Goal: Task Accomplishment & Management: Use online tool/utility

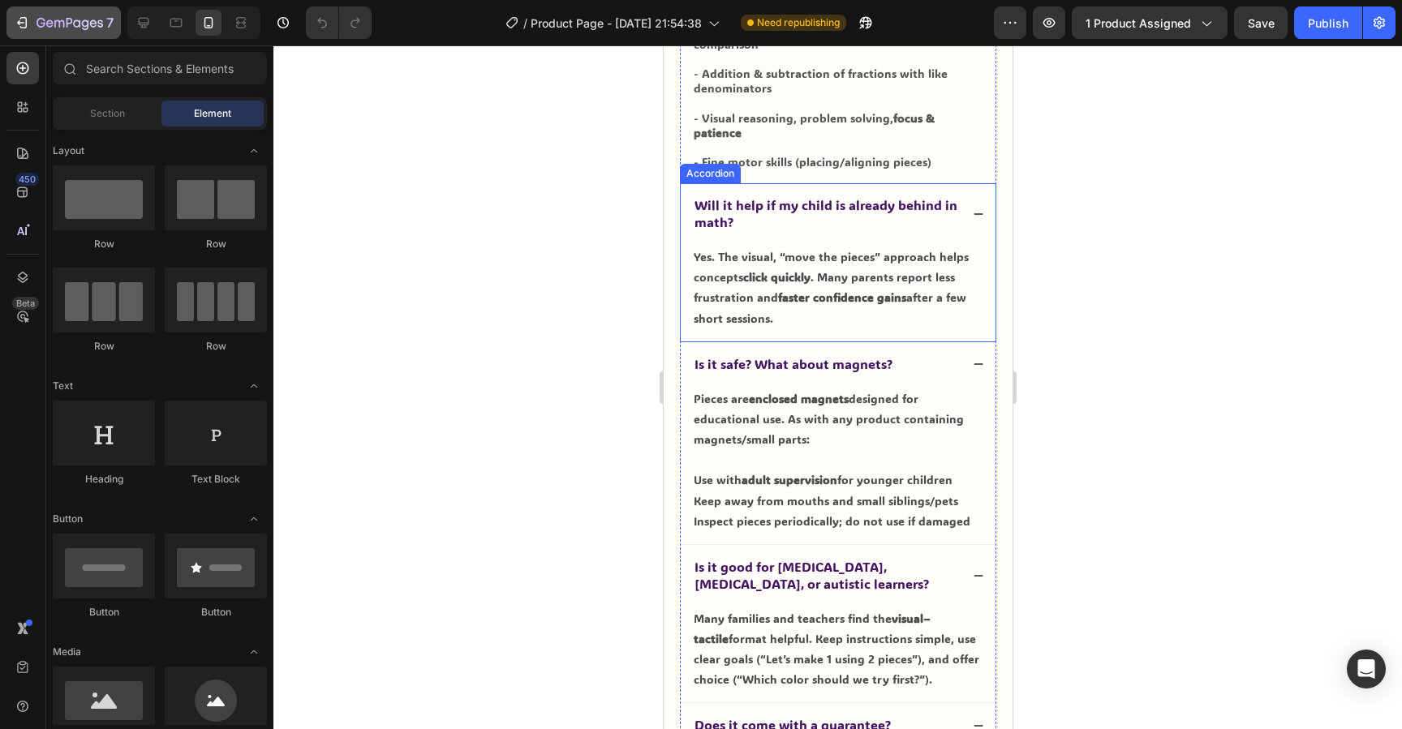
scroll to position [4088, 0]
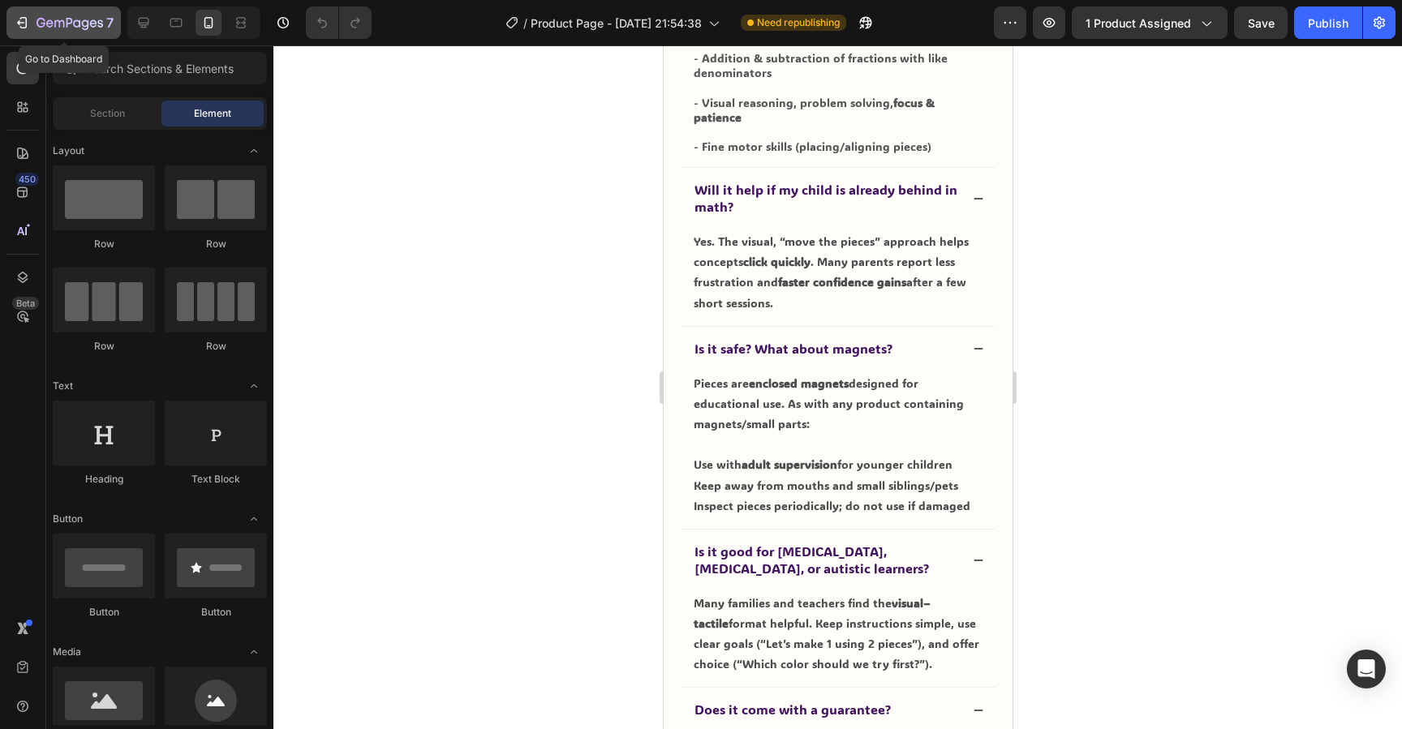
click at [33, 27] on div "7" at bounding box center [64, 22] width 100 height 19
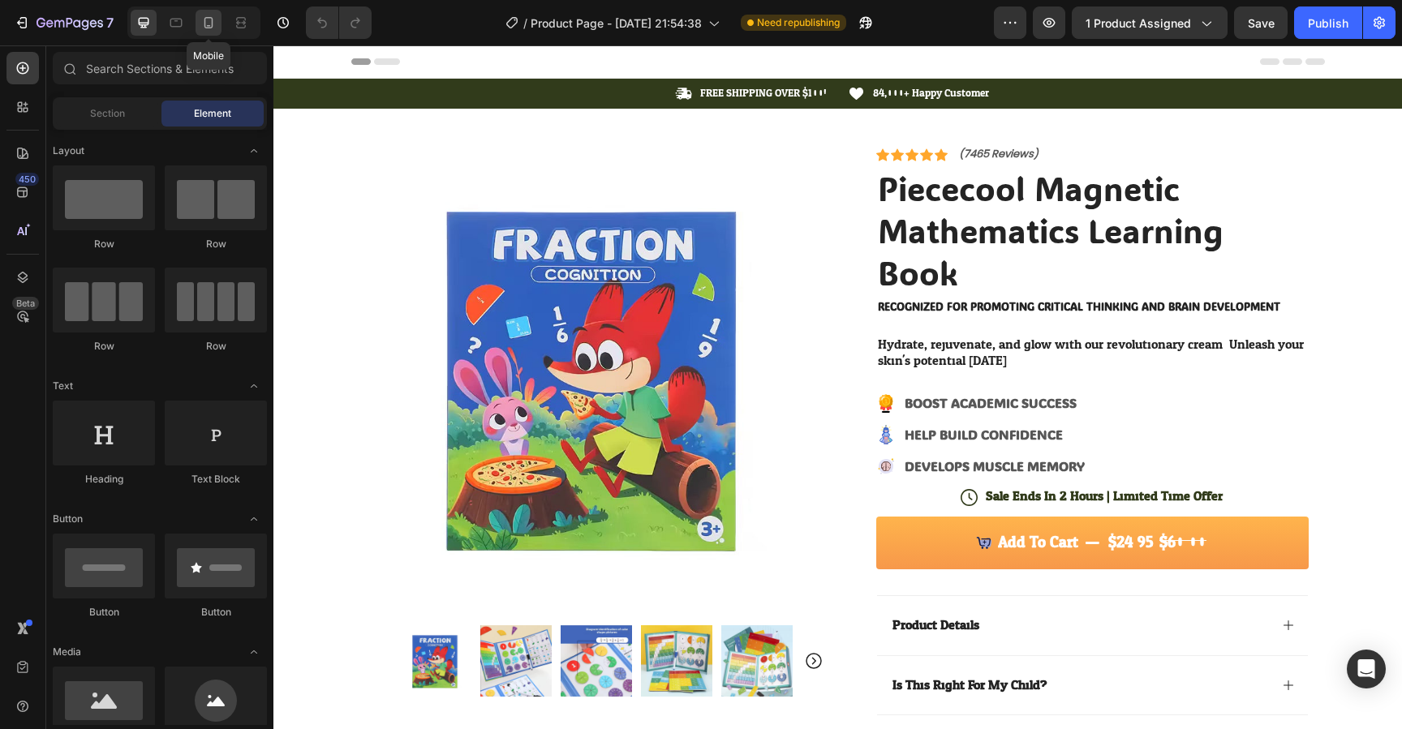
click at [204, 16] on icon at bounding box center [208, 23] width 16 height 16
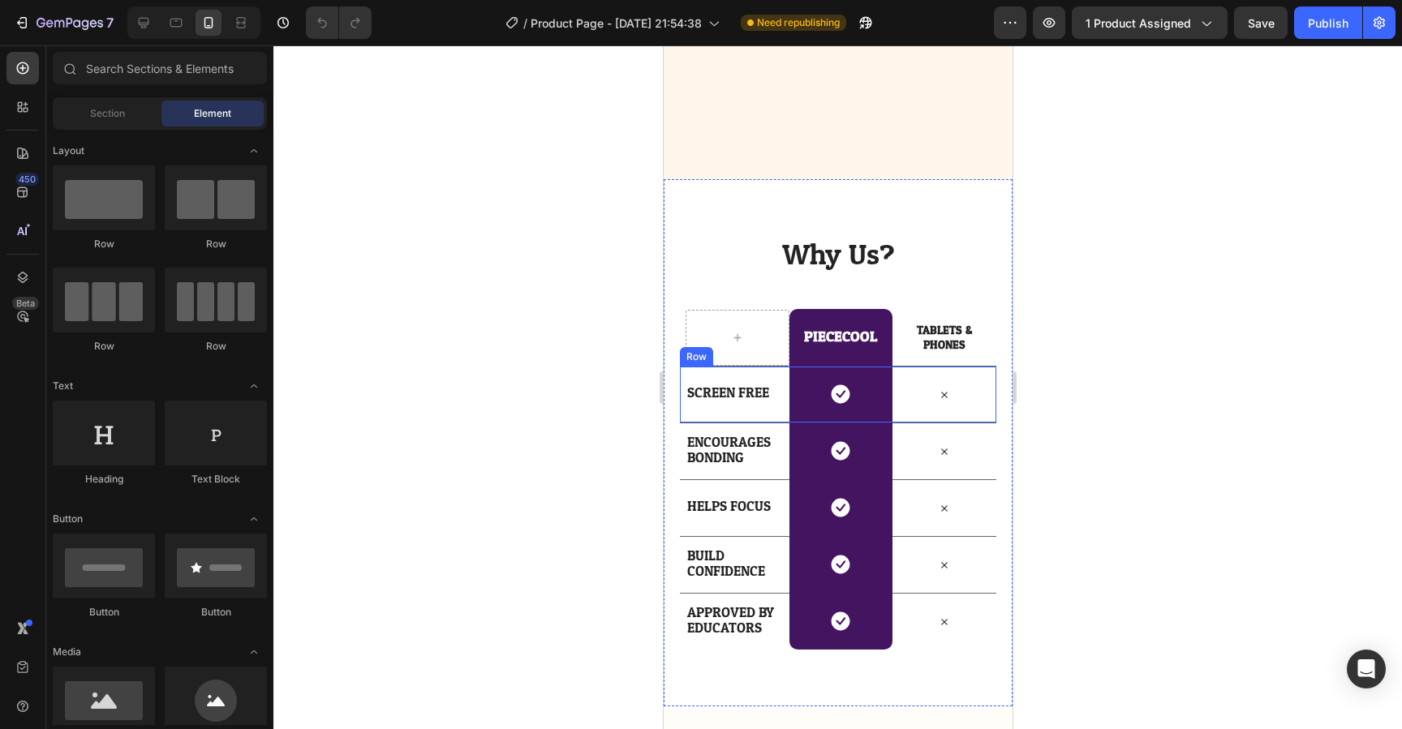
scroll to position [4131, 0]
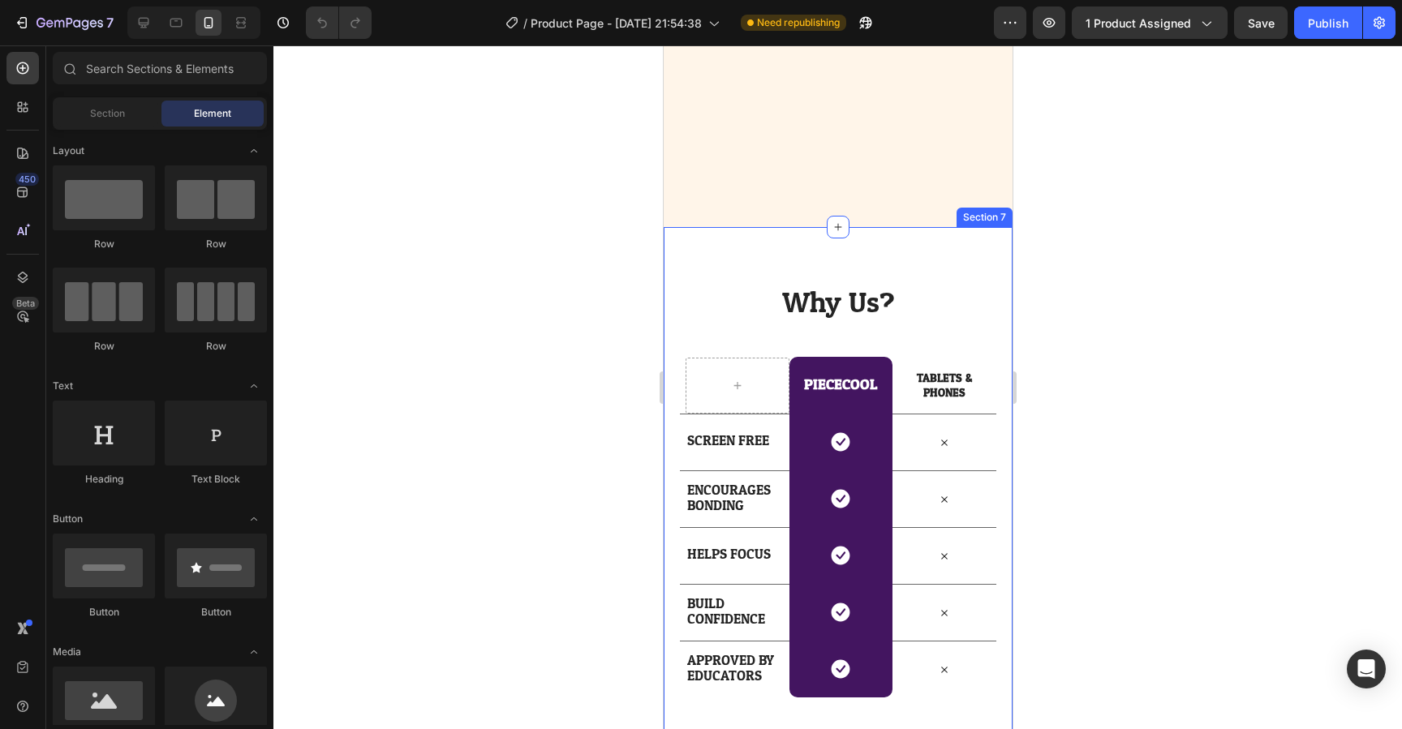
click at [683, 261] on div "Why Us? Heading Row PIECECOOL Heading Row TABLETS & PHONES Text Block Row SCREE…" at bounding box center [837, 491] width 349 height 528
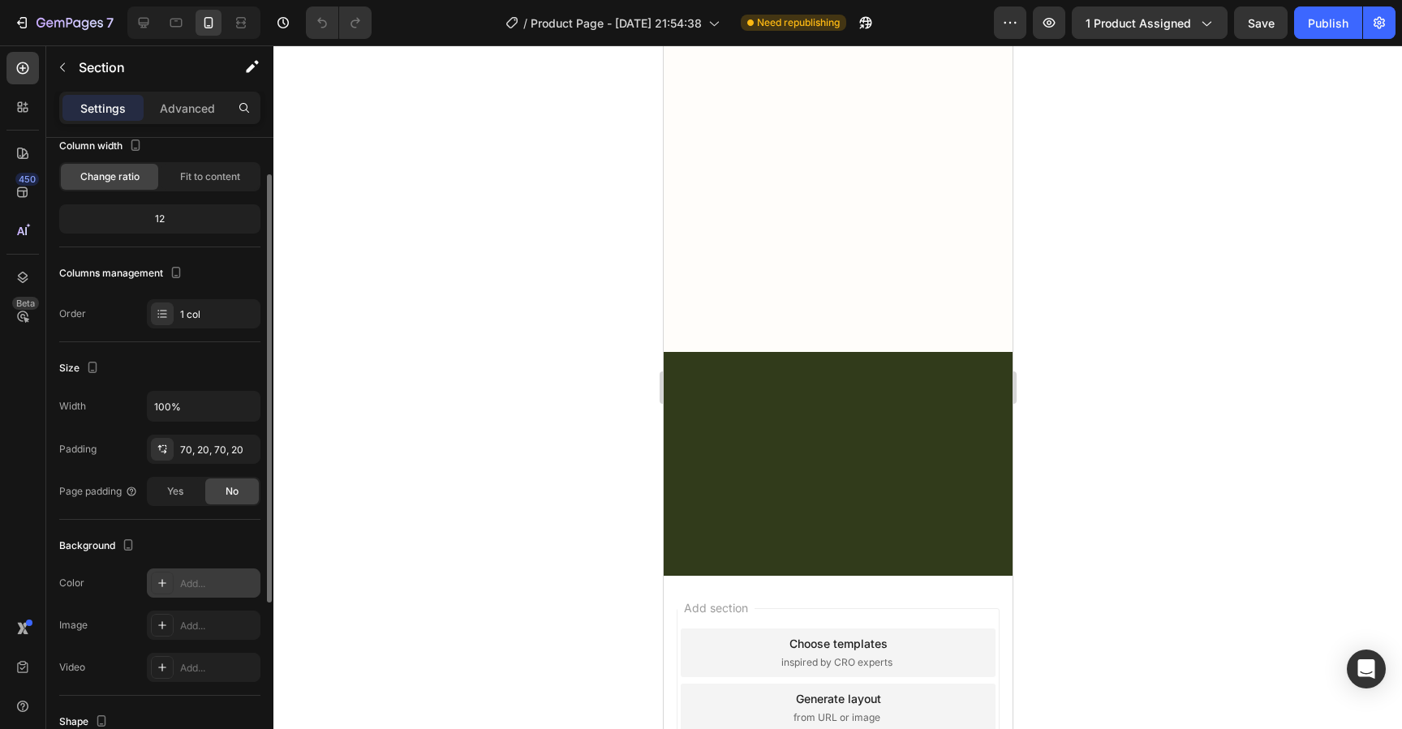
scroll to position [157, 0]
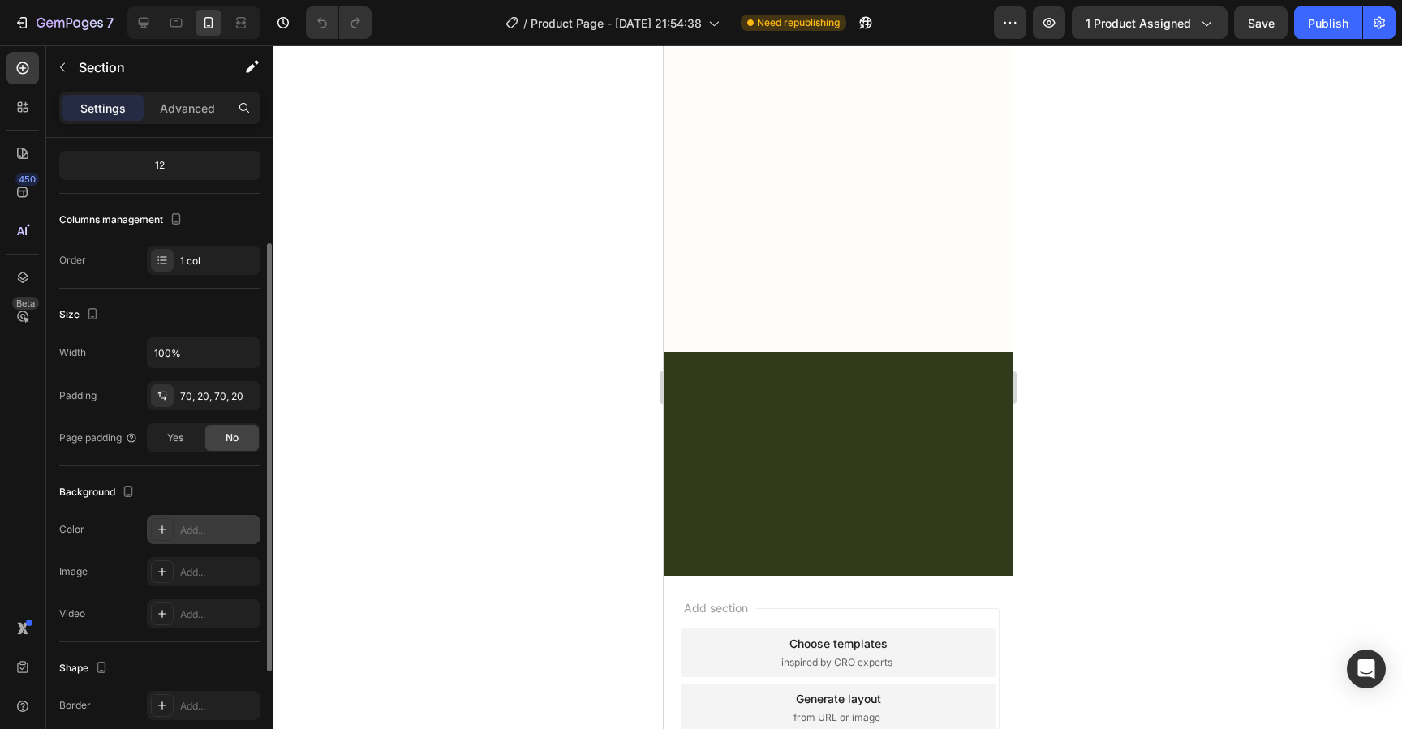
click at [191, 526] on div "Add..." at bounding box center [218, 530] width 76 height 15
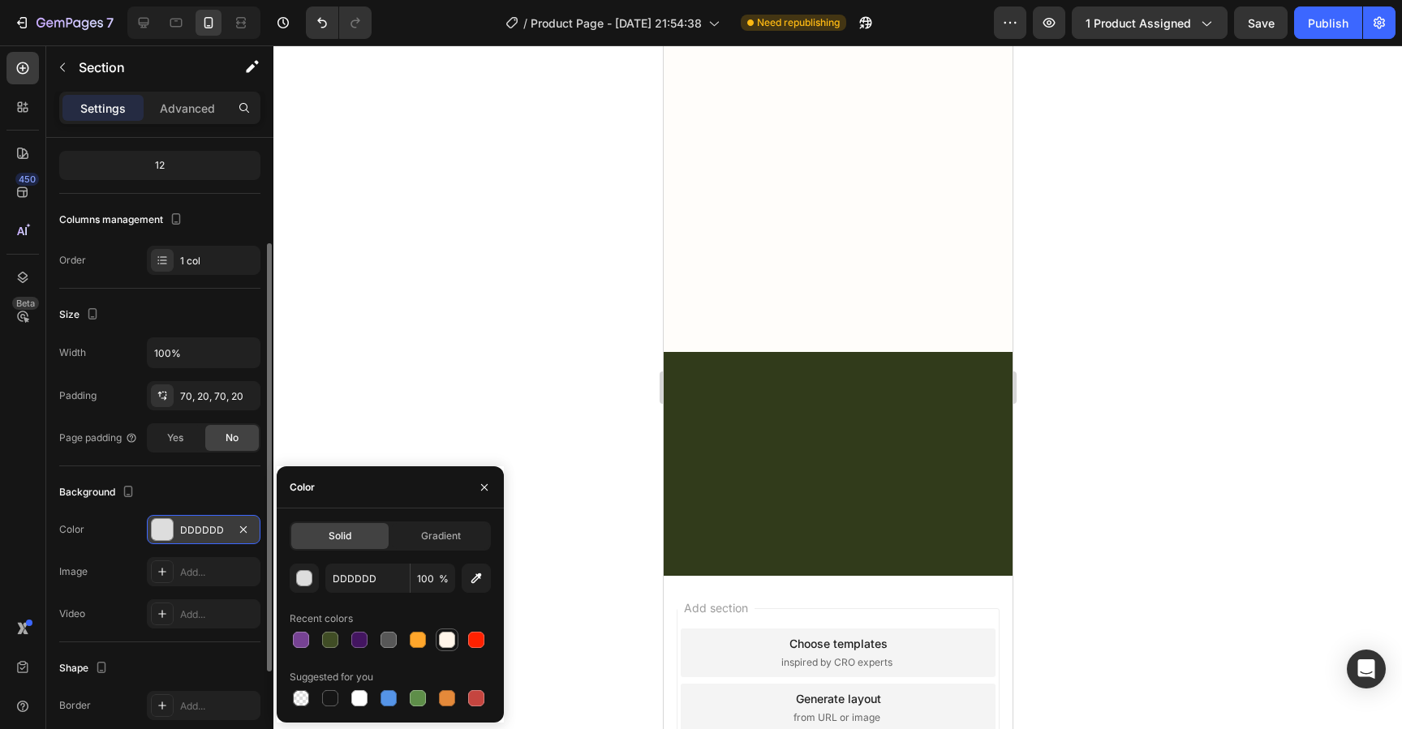
click at [445, 641] on div at bounding box center [447, 640] width 16 height 16
type input "FFF5E9"
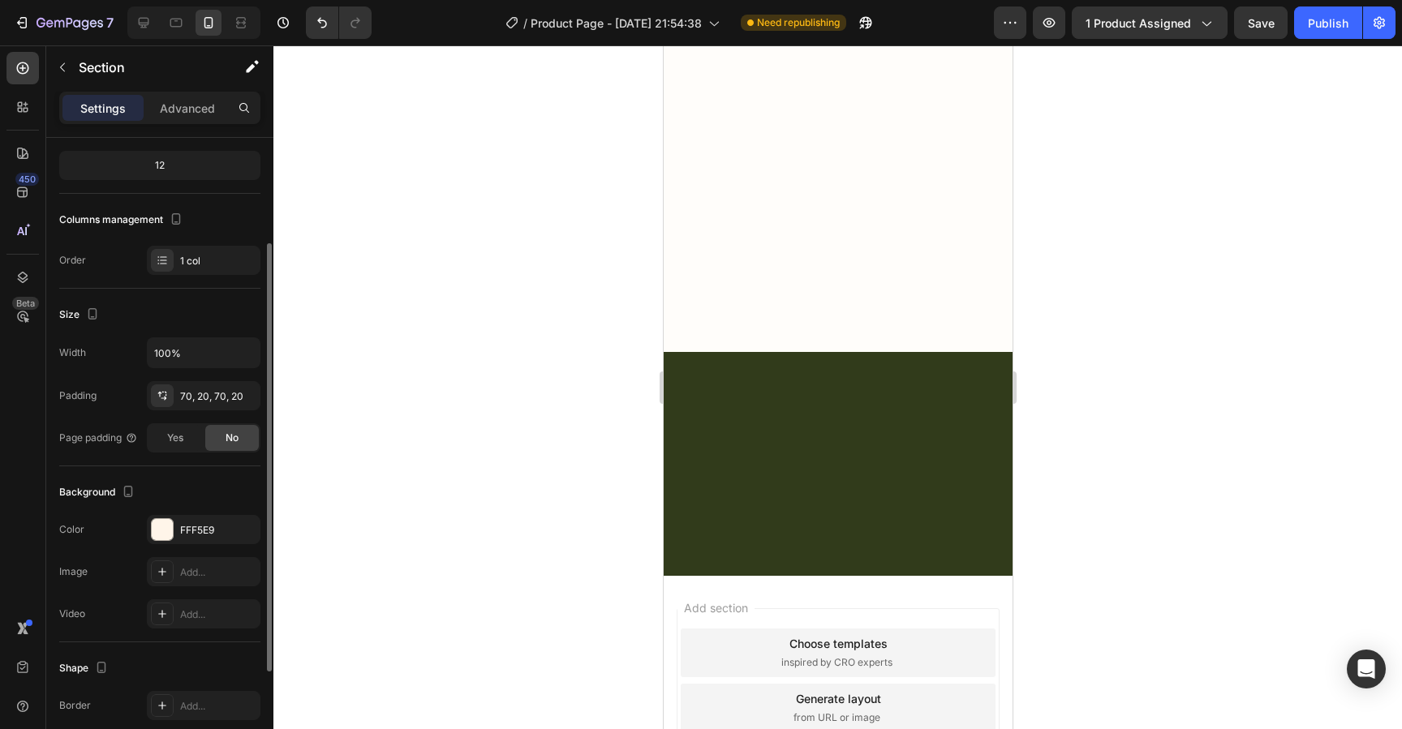
click at [202, 482] on div "Background" at bounding box center [159, 493] width 201 height 26
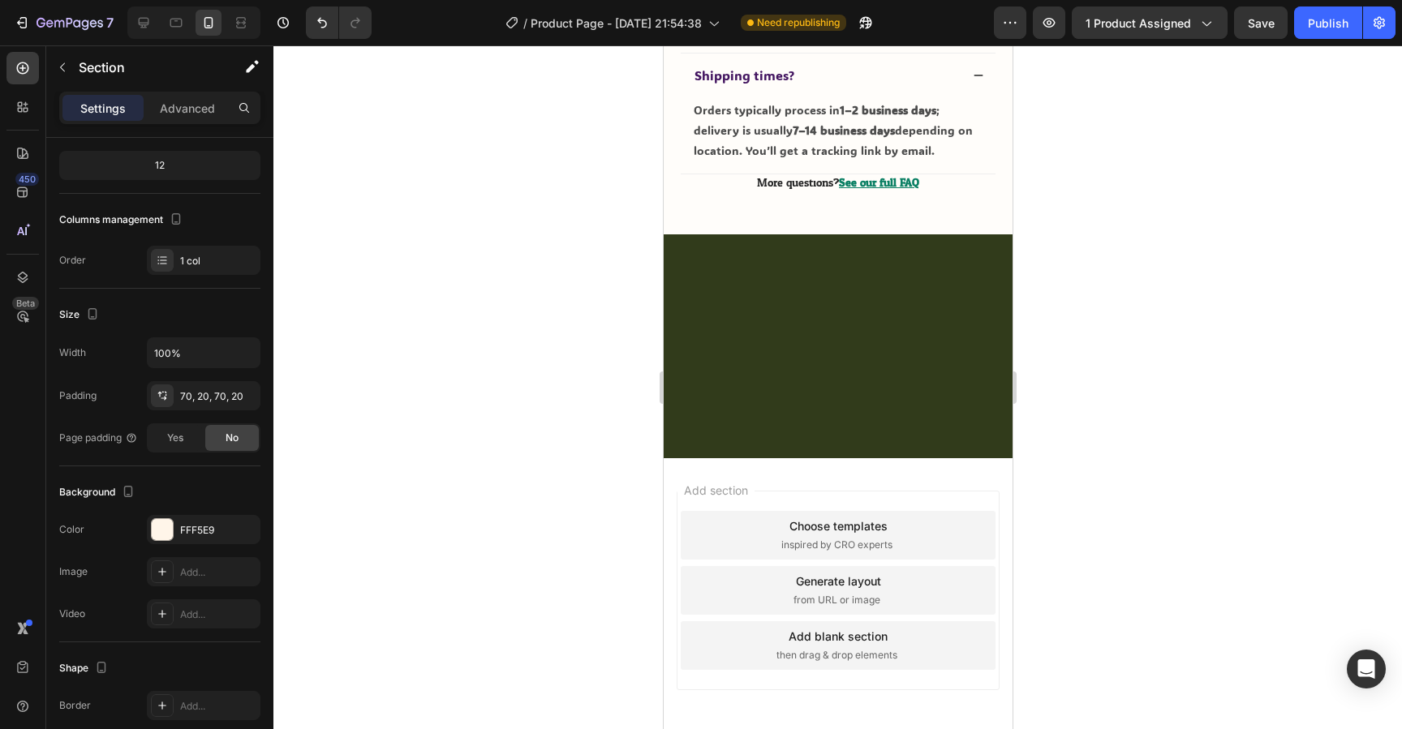
scroll to position [4254, 0]
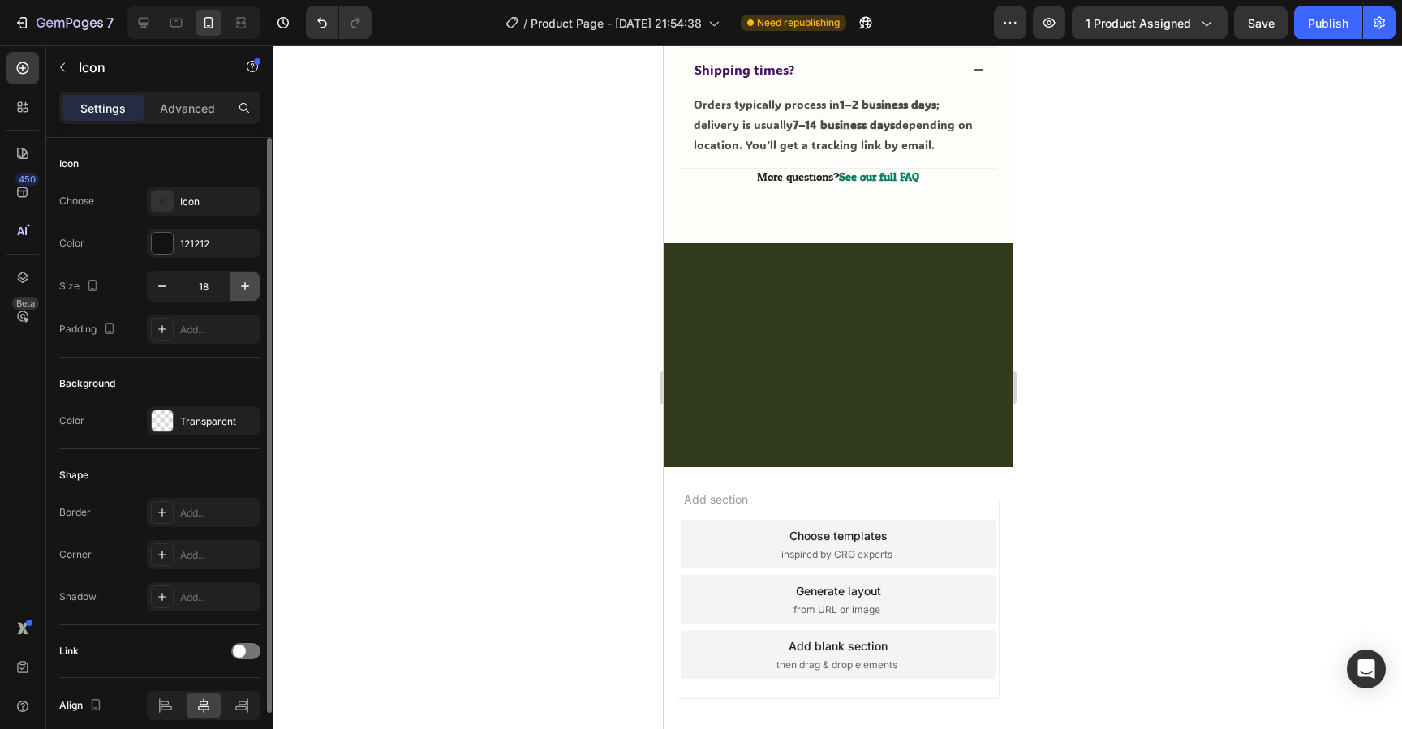
click at [243, 290] on icon "button" at bounding box center [245, 286] width 16 height 16
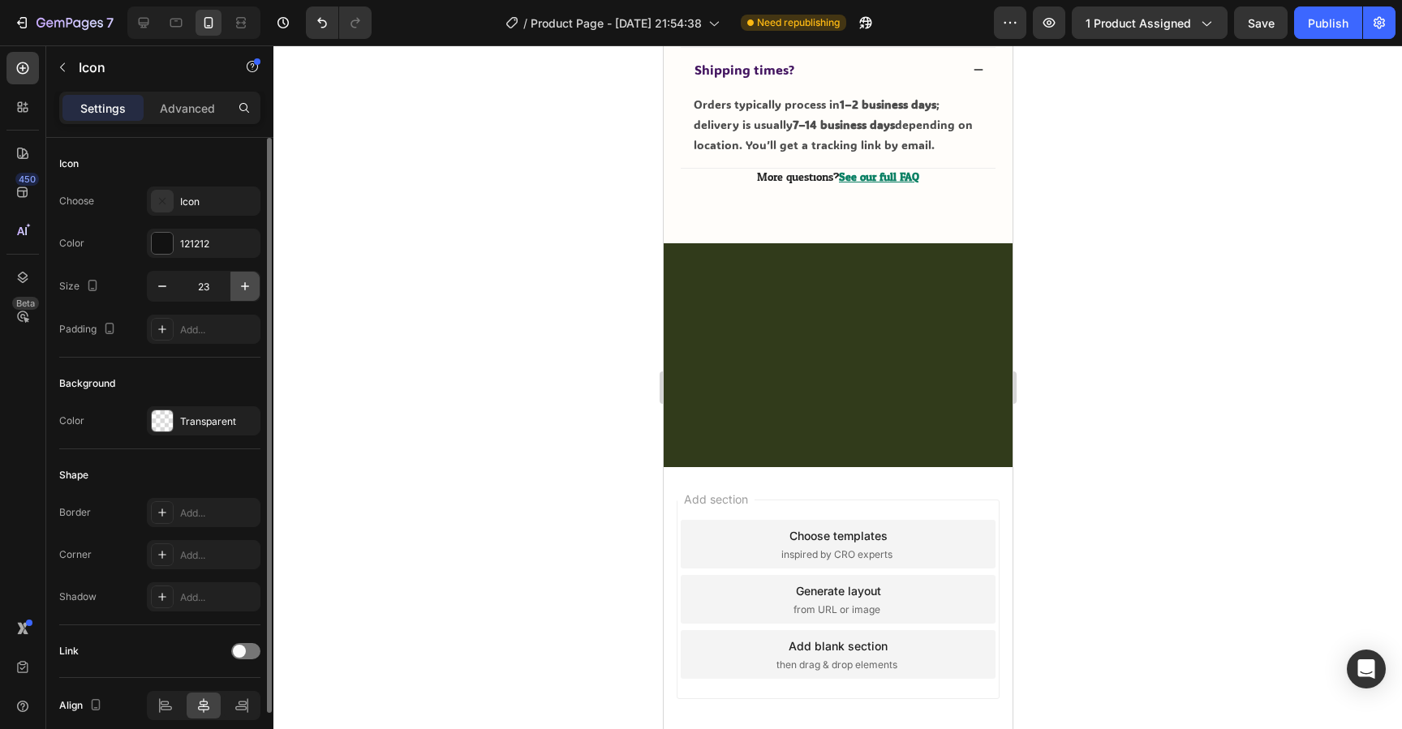
click at [243, 290] on icon "button" at bounding box center [245, 286] width 16 height 16
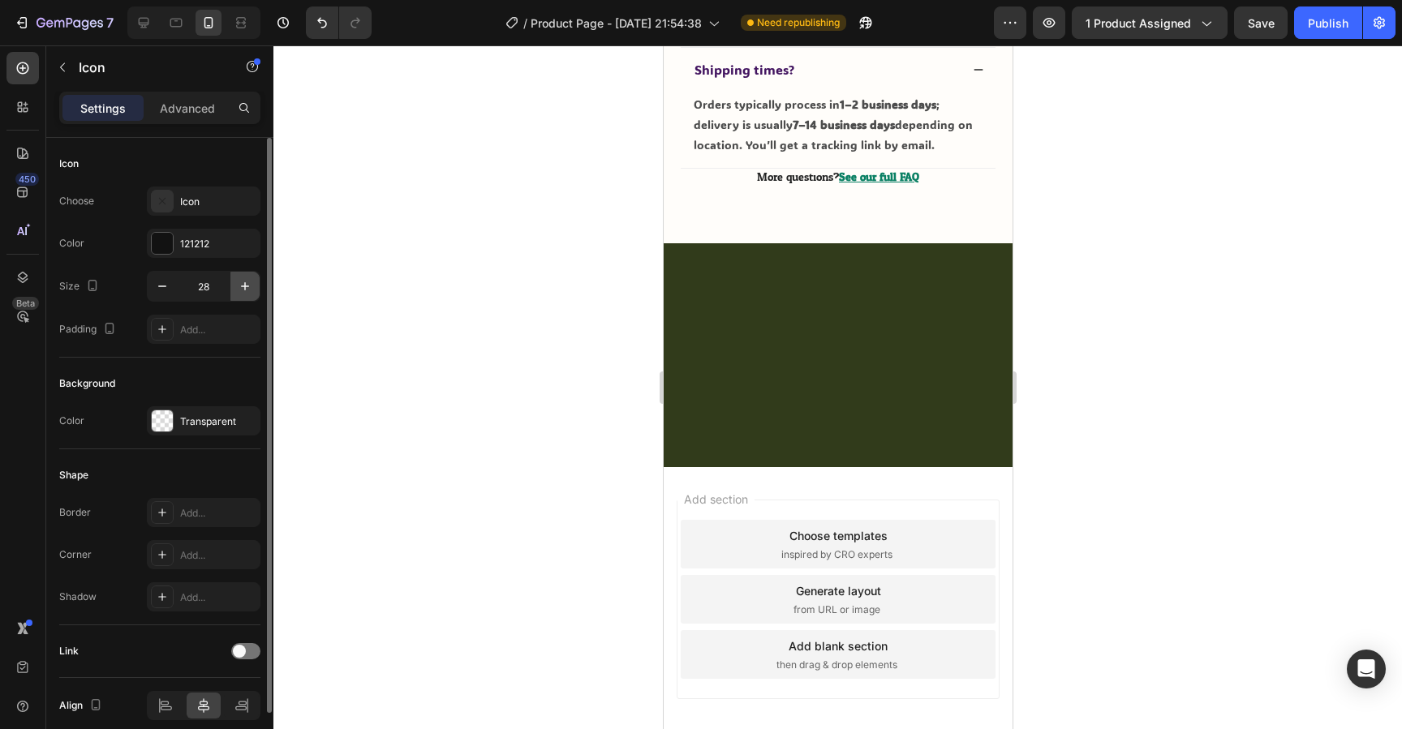
click at [243, 290] on icon "button" at bounding box center [245, 286] width 16 height 16
type input "30"
click at [183, 191] on div "Icon" at bounding box center [204, 201] width 114 height 29
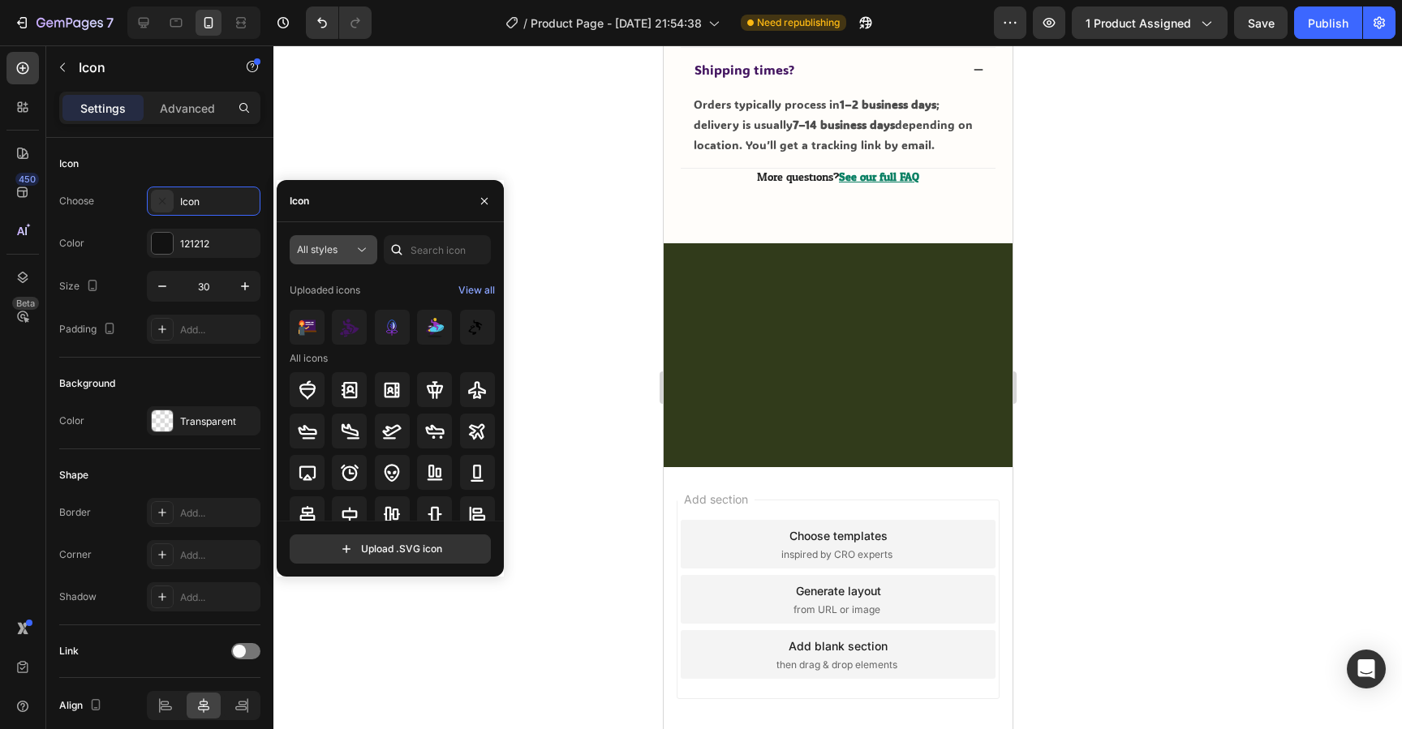
click at [338, 259] on button "All styles" at bounding box center [334, 249] width 88 height 29
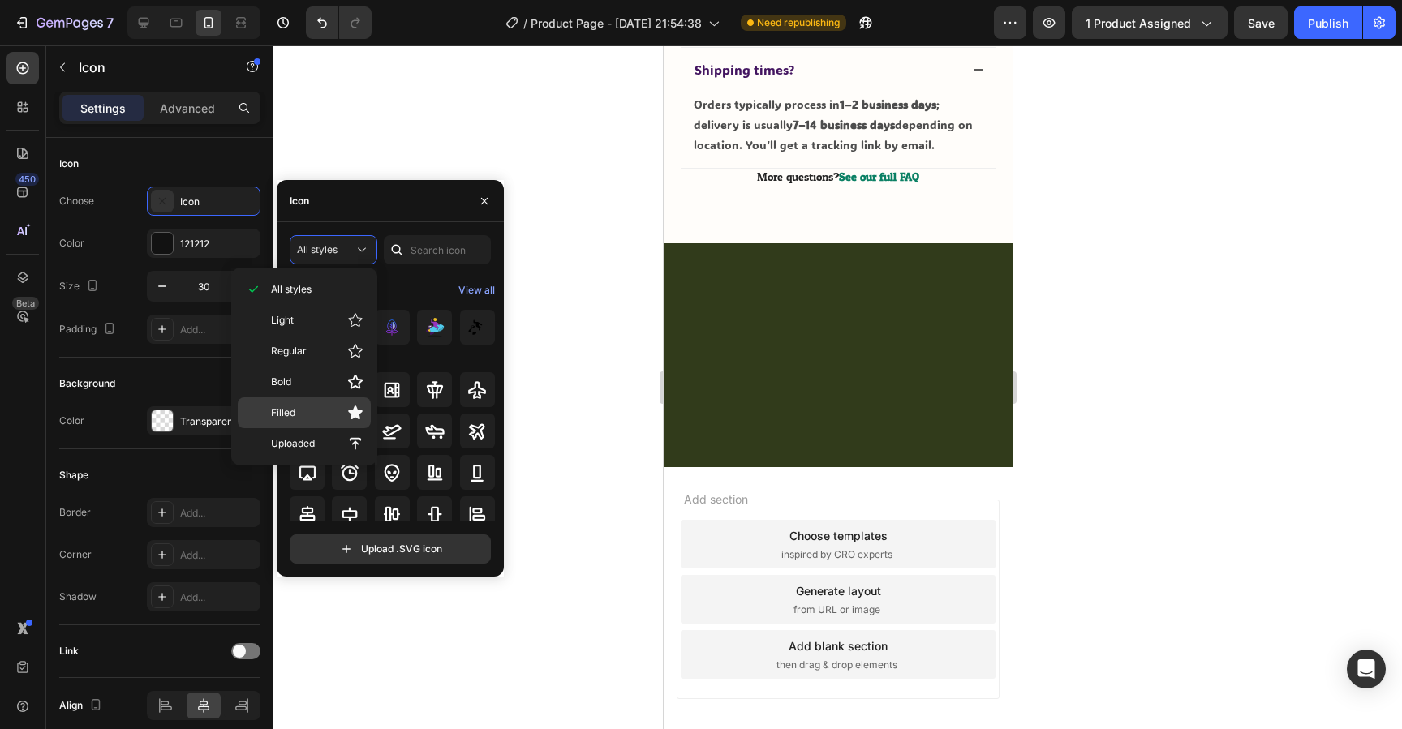
click at [307, 409] on p "Filled" at bounding box center [317, 413] width 93 height 16
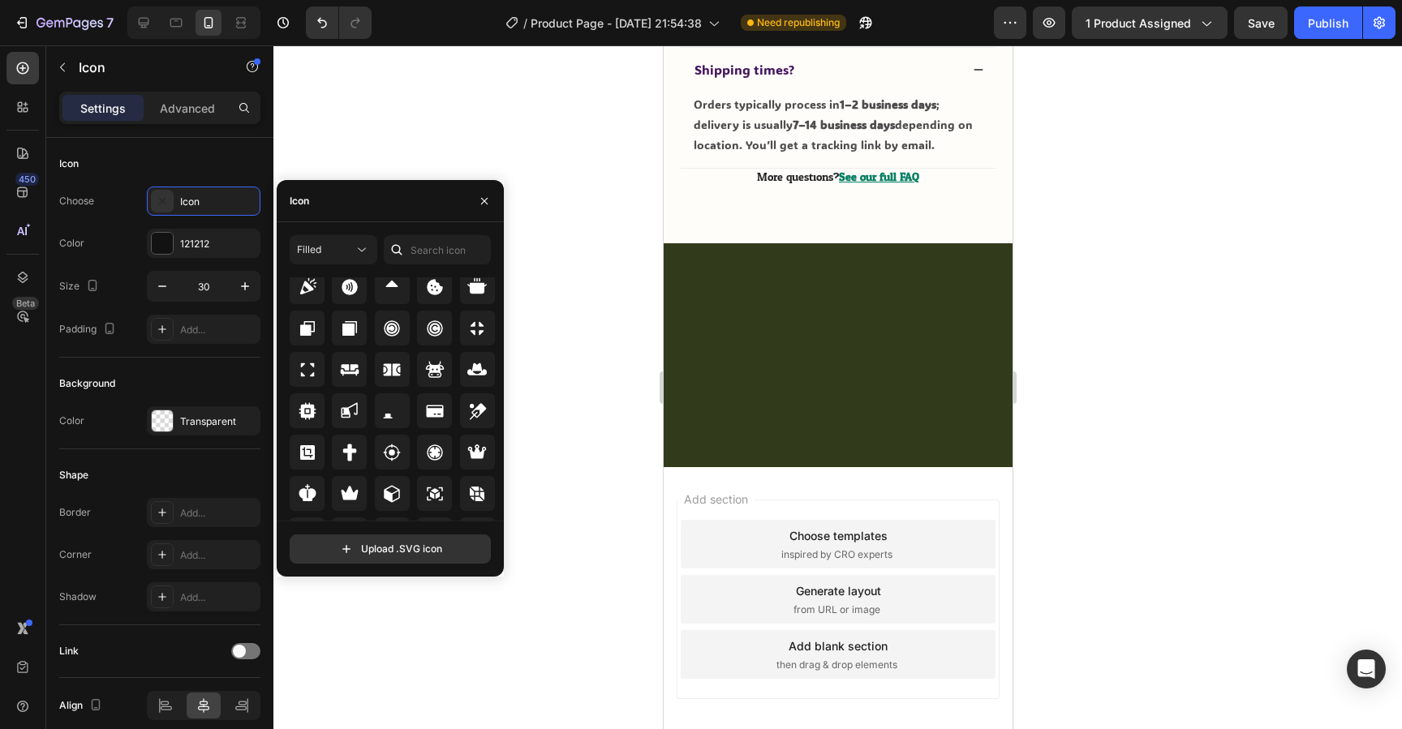
scroll to position [2981, 0]
click at [435, 256] on input "text" at bounding box center [437, 249] width 107 height 29
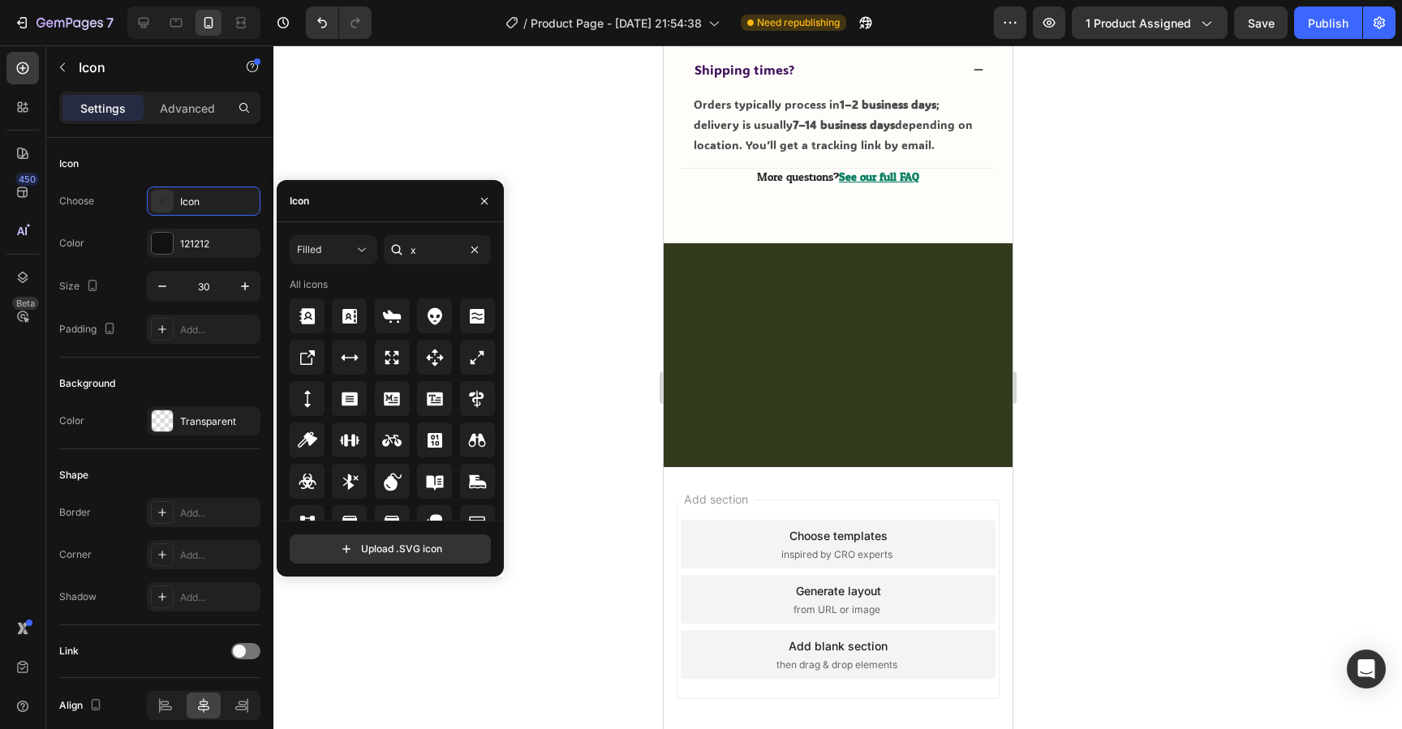
click at [432, 218] on div "Icon" at bounding box center [390, 201] width 227 height 42
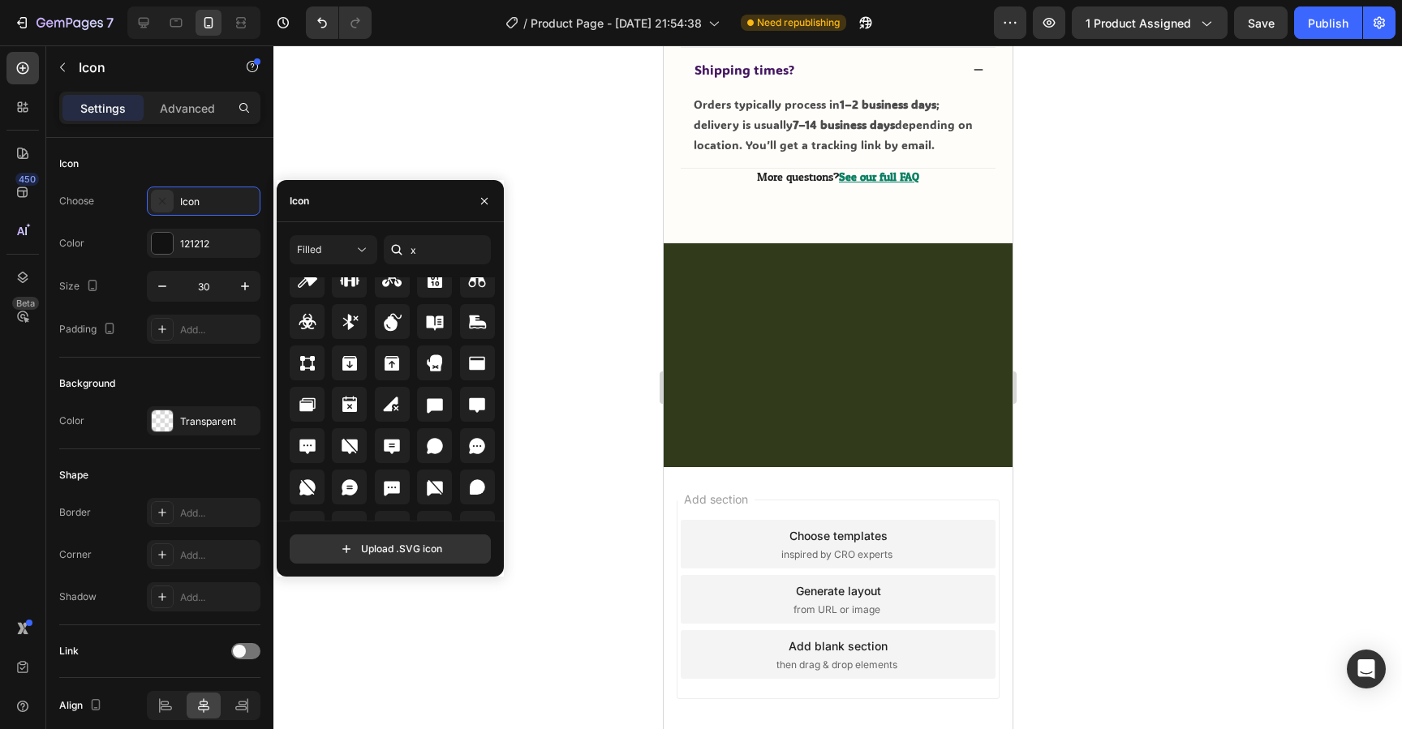
scroll to position [179, 0]
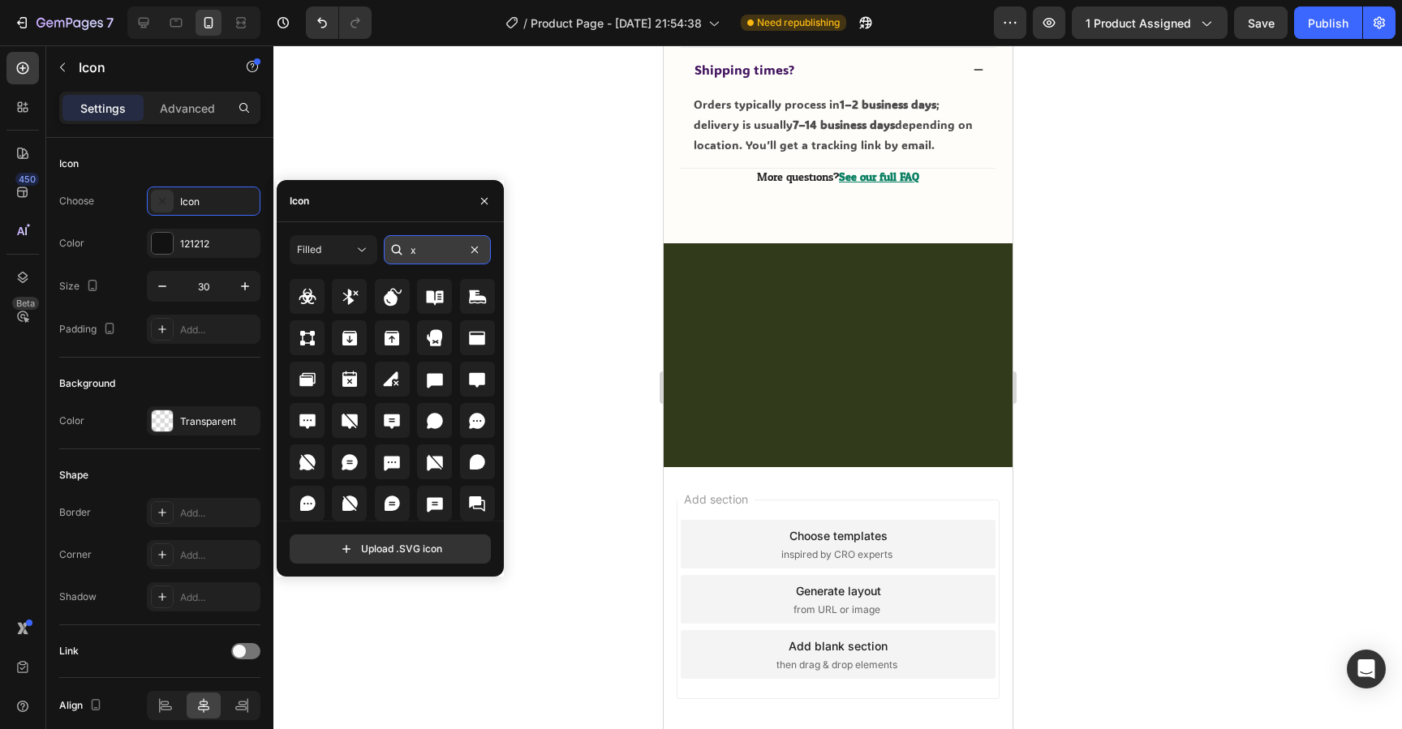
click at [433, 250] on input "x" at bounding box center [437, 249] width 107 height 29
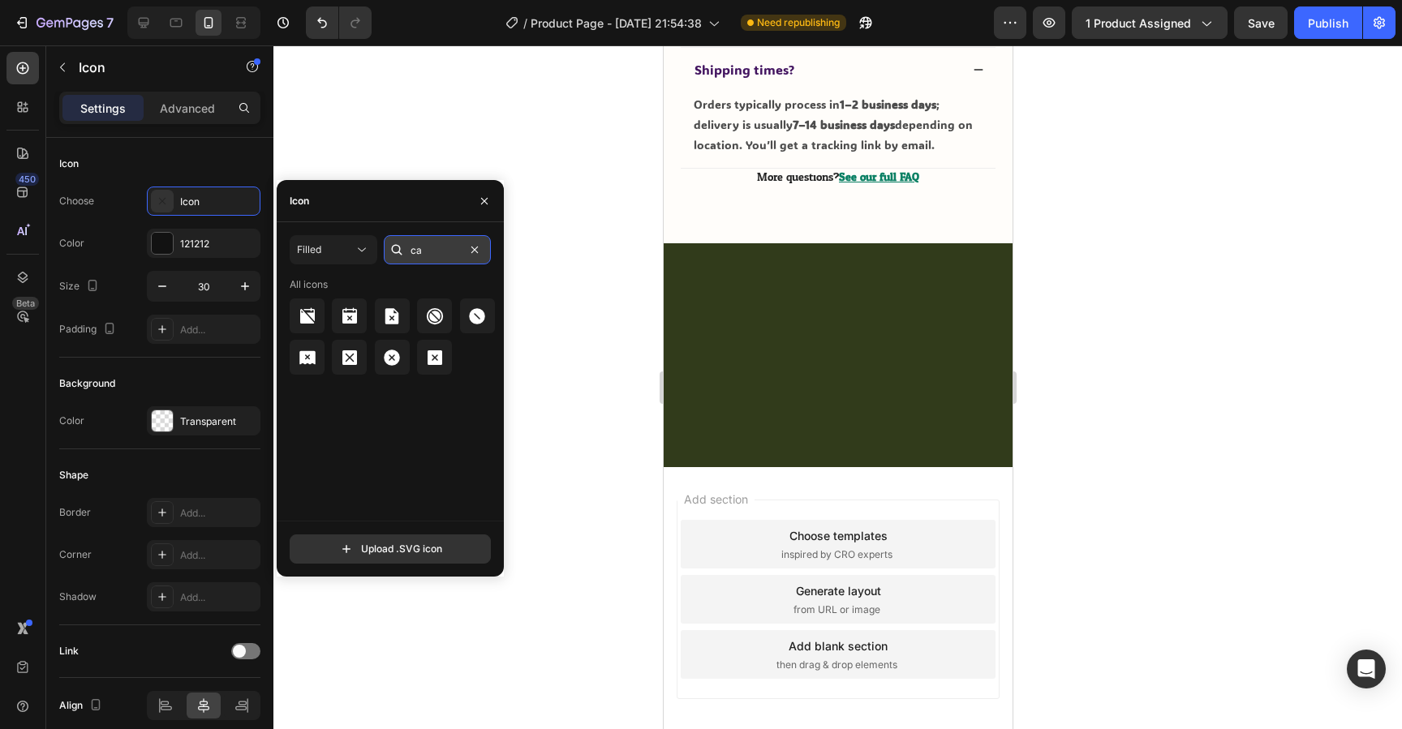
type input "c"
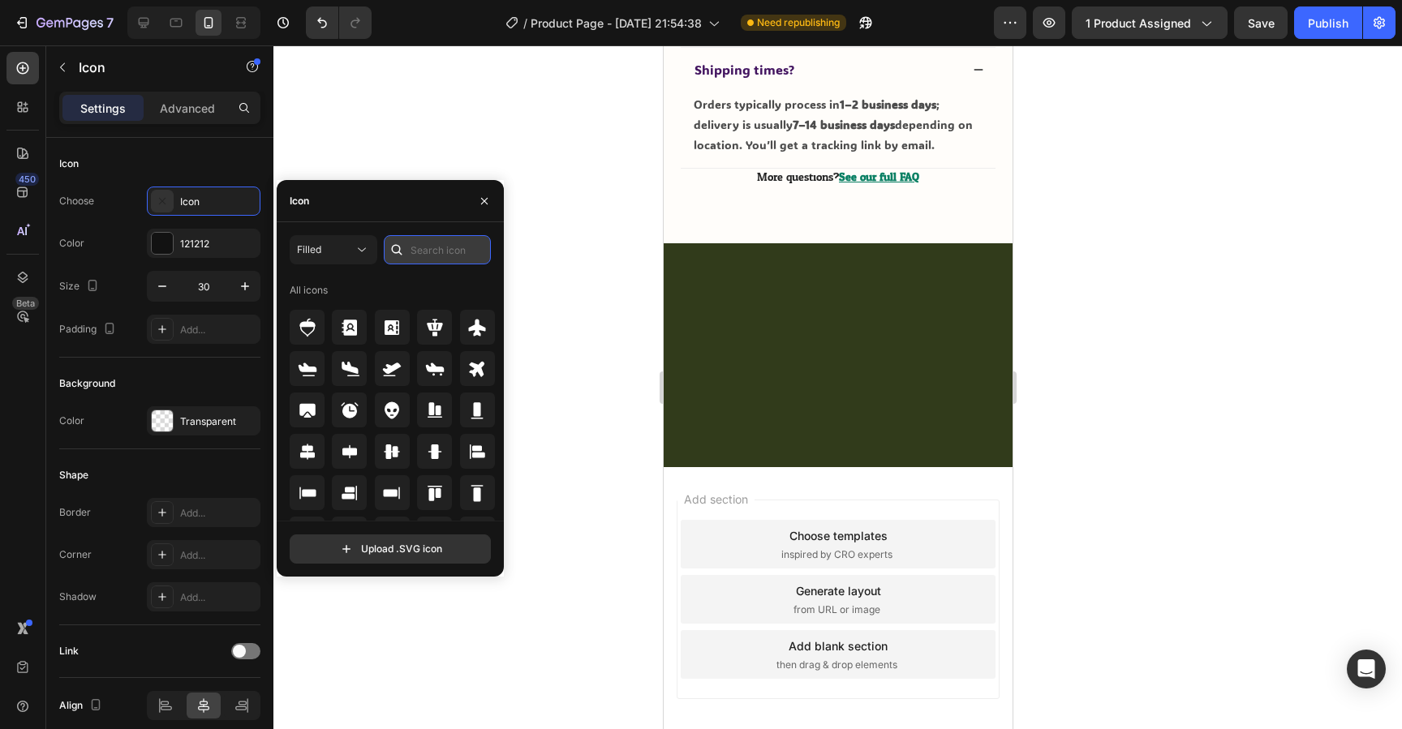
type input "x"
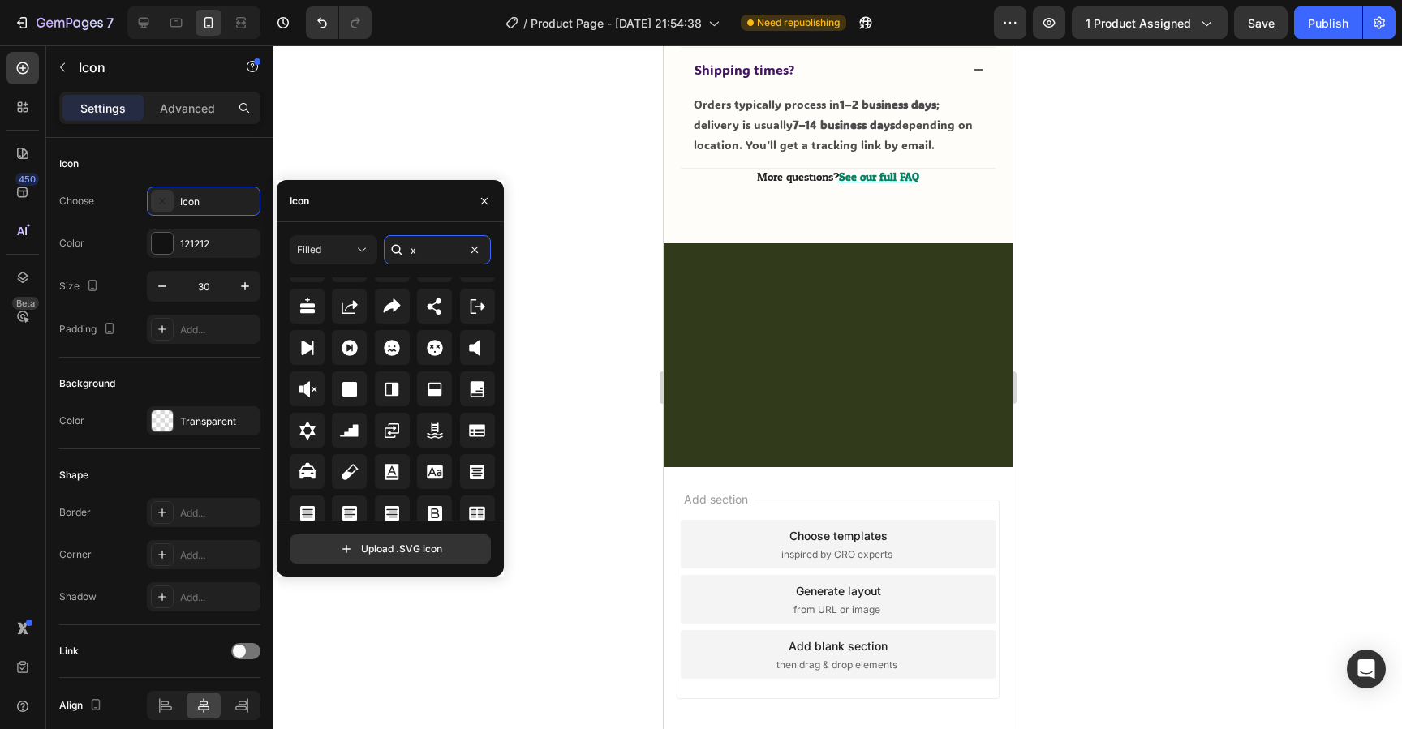
scroll to position [1086, 0]
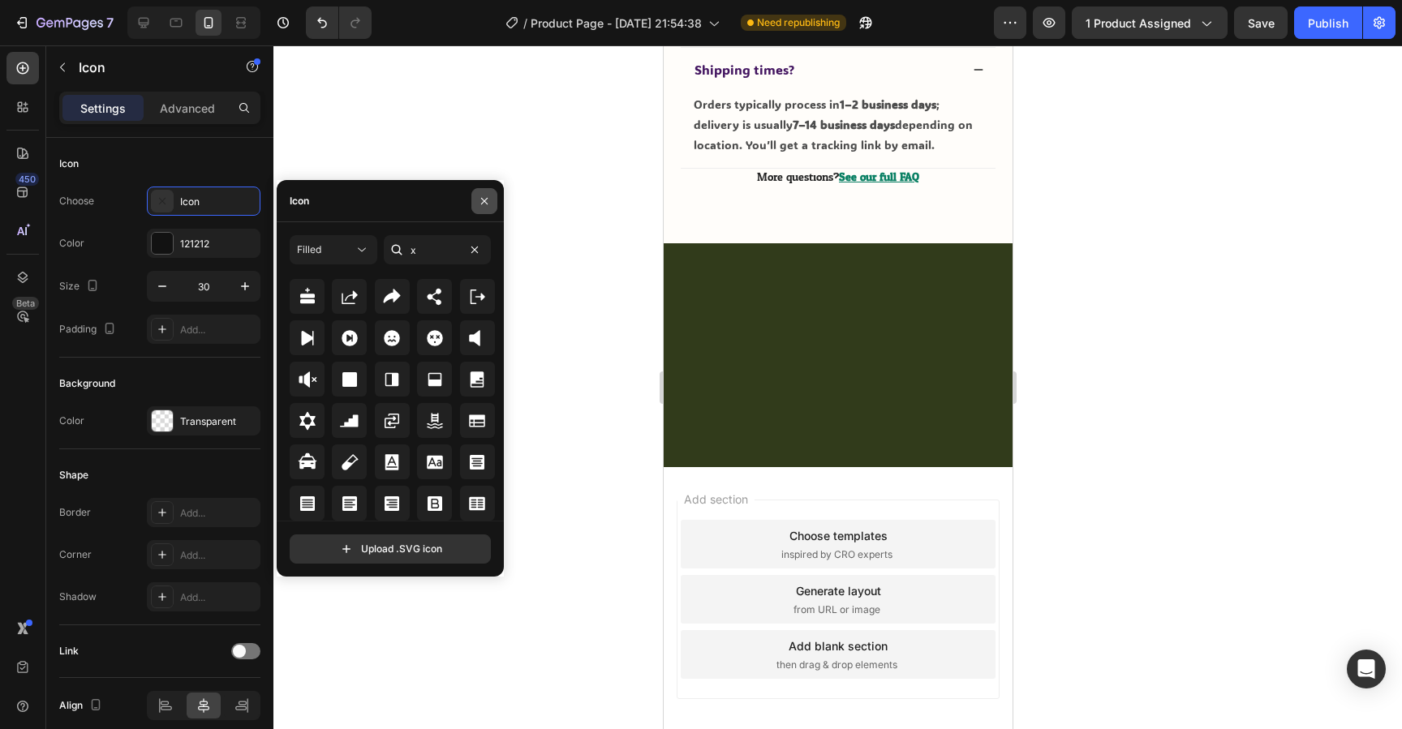
click at [485, 209] on button "button" at bounding box center [484, 201] width 26 height 26
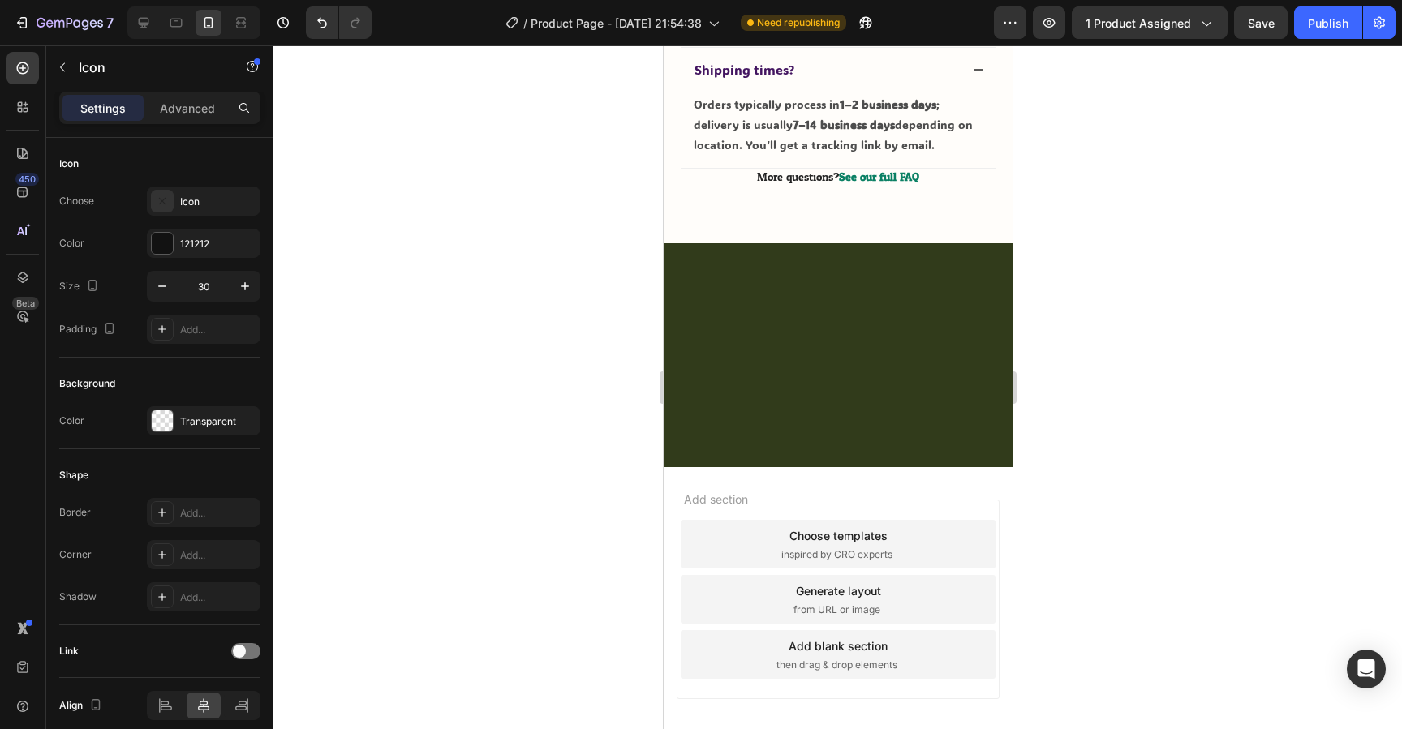
click at [246, 287] on icon "button" at bounding box center [245, 286] width 16 height 16
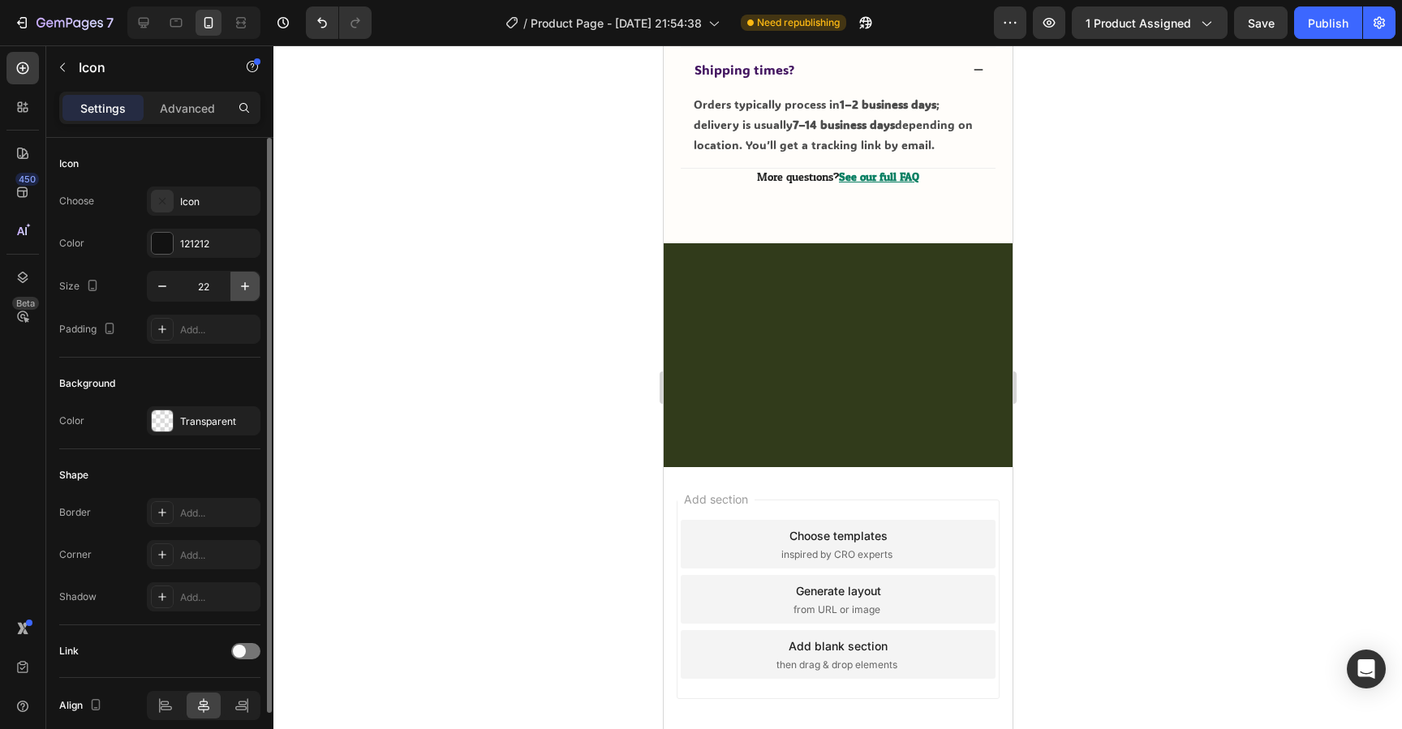
click at [246, 287] on icon "button" at bounding box center [245, 286] width 16 height 16
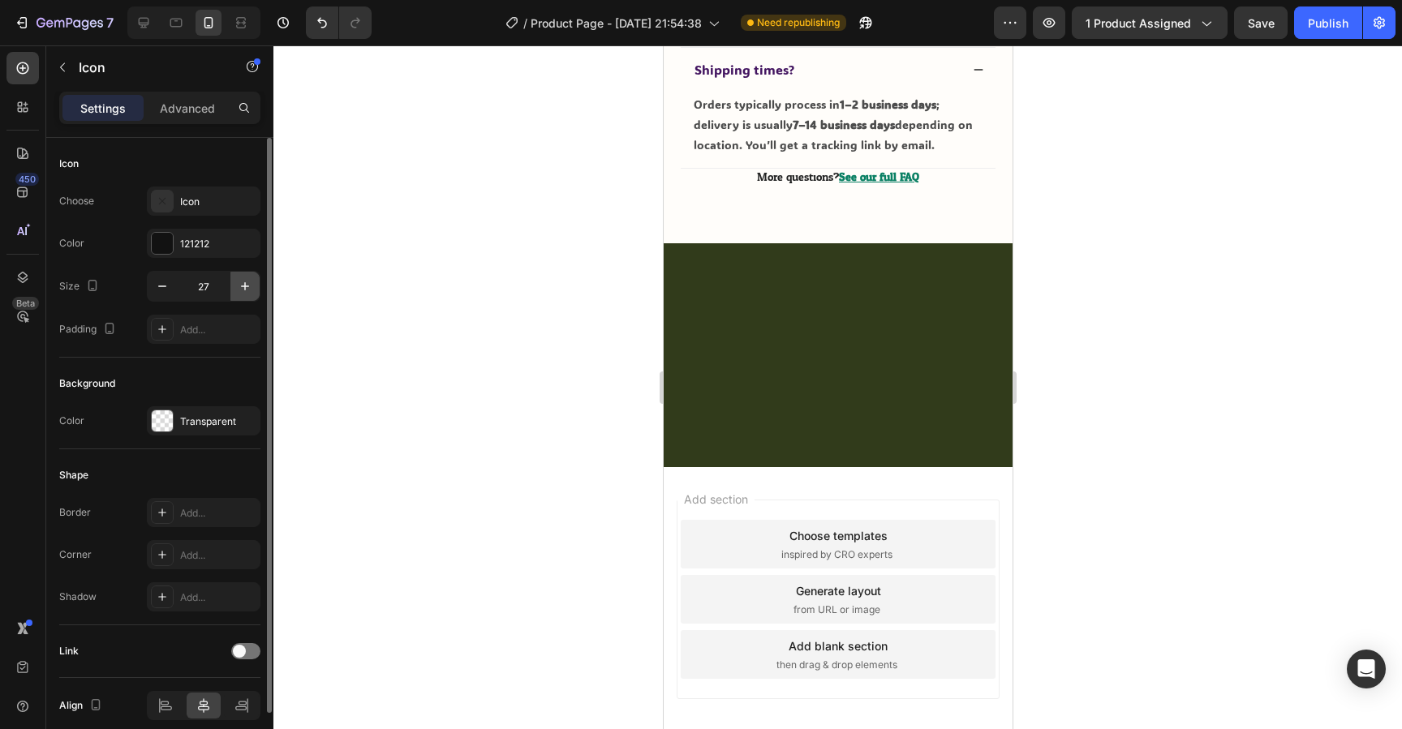
click at [246, 287] on icon "button" at bounding box center [245, 286] width 16 height 16
type input "30"
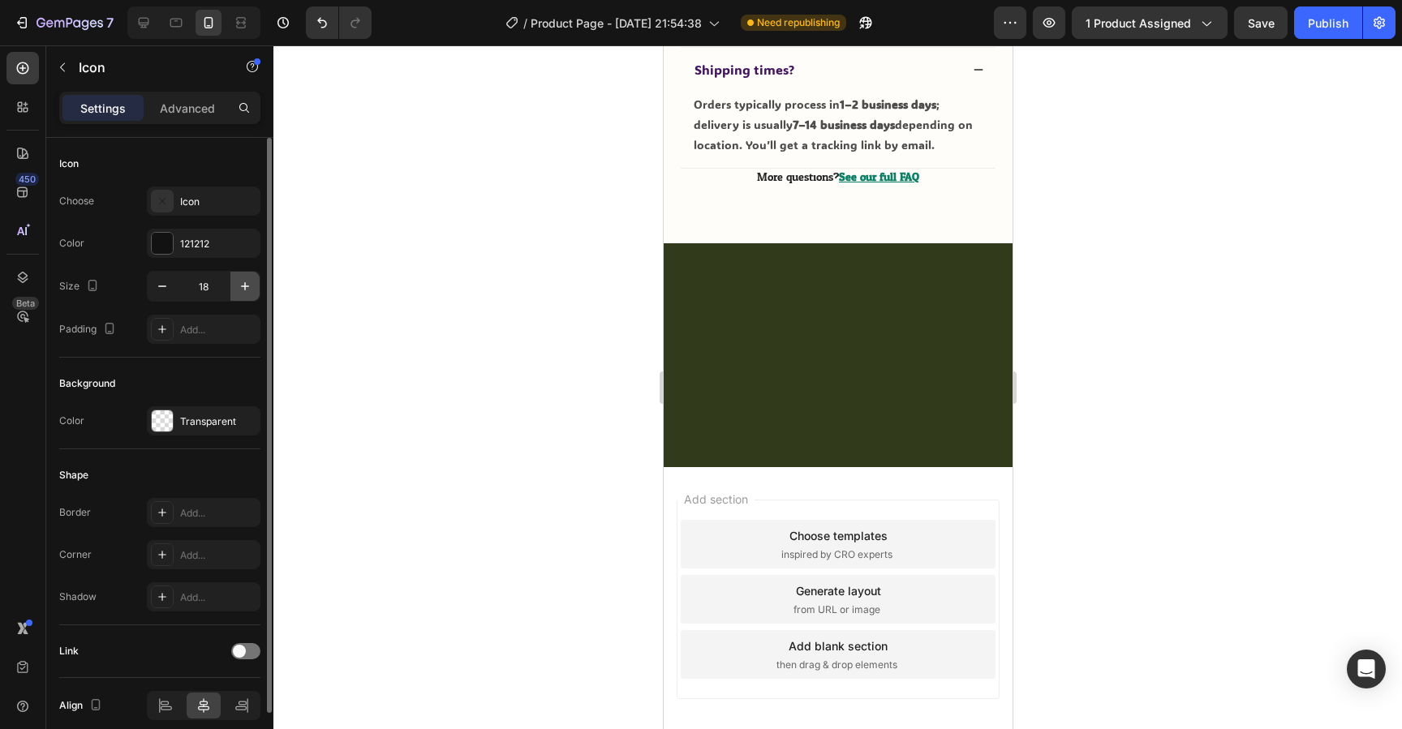
click at [248, 286] on icon "button" at bounding box center [245, 286] width 8 height 8
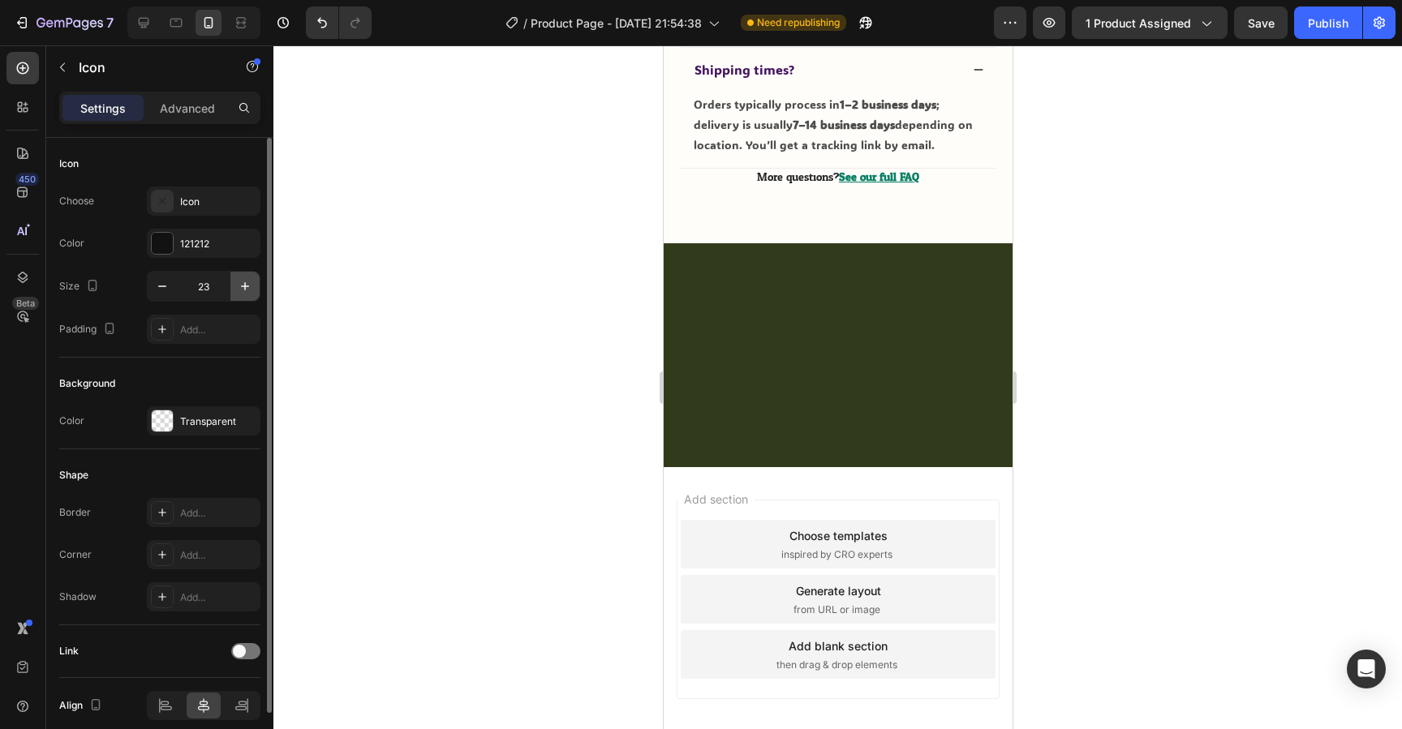
click at [248, 286] on icon "button" at bounding box center [245, 286] width 8 height 8
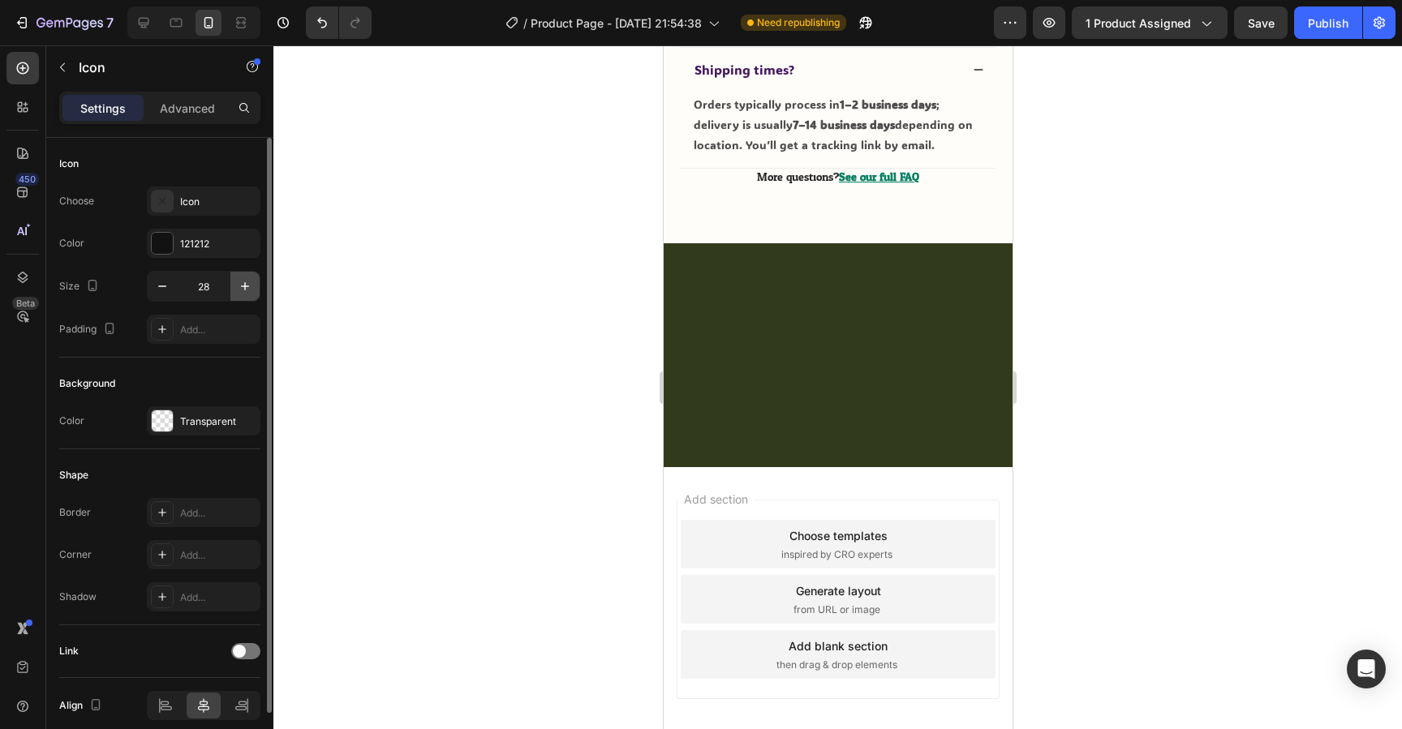
click at [248, 286] on icon "button" at bounding box center [245, 286] width 8 height 8
type input "30"
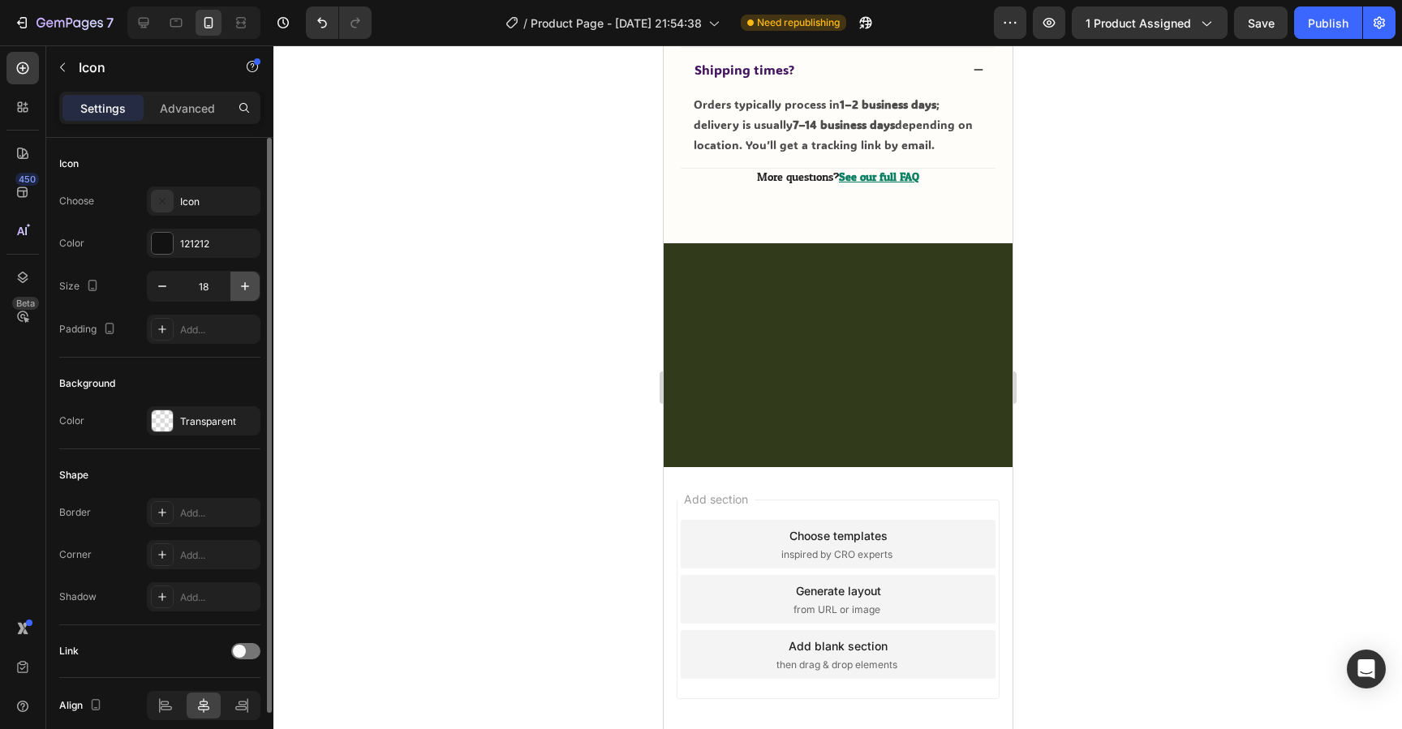
click at [235, 289] on button "button" at bounding box center [244, 286] width 29 height 29
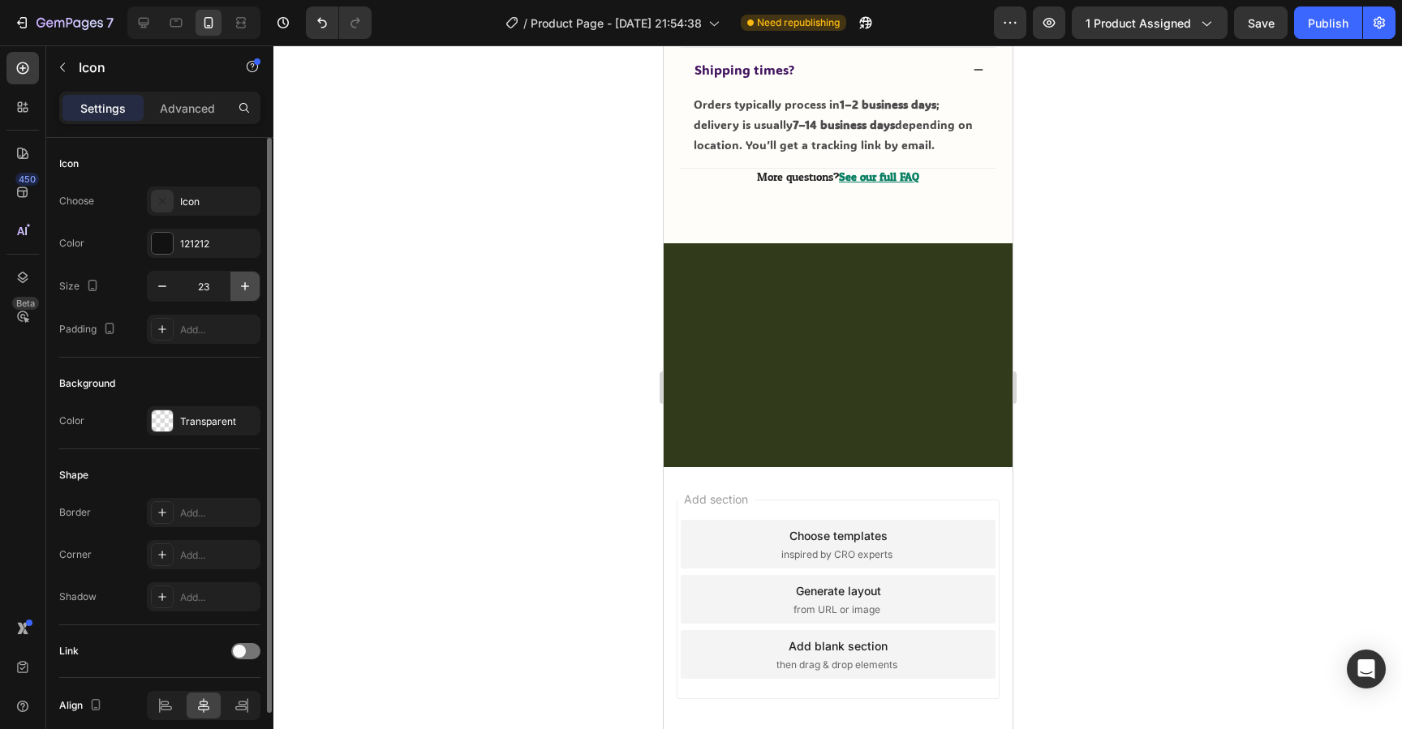
click at [235, 289] on button "button" at bounding box center [244, 286] width 29 height 29
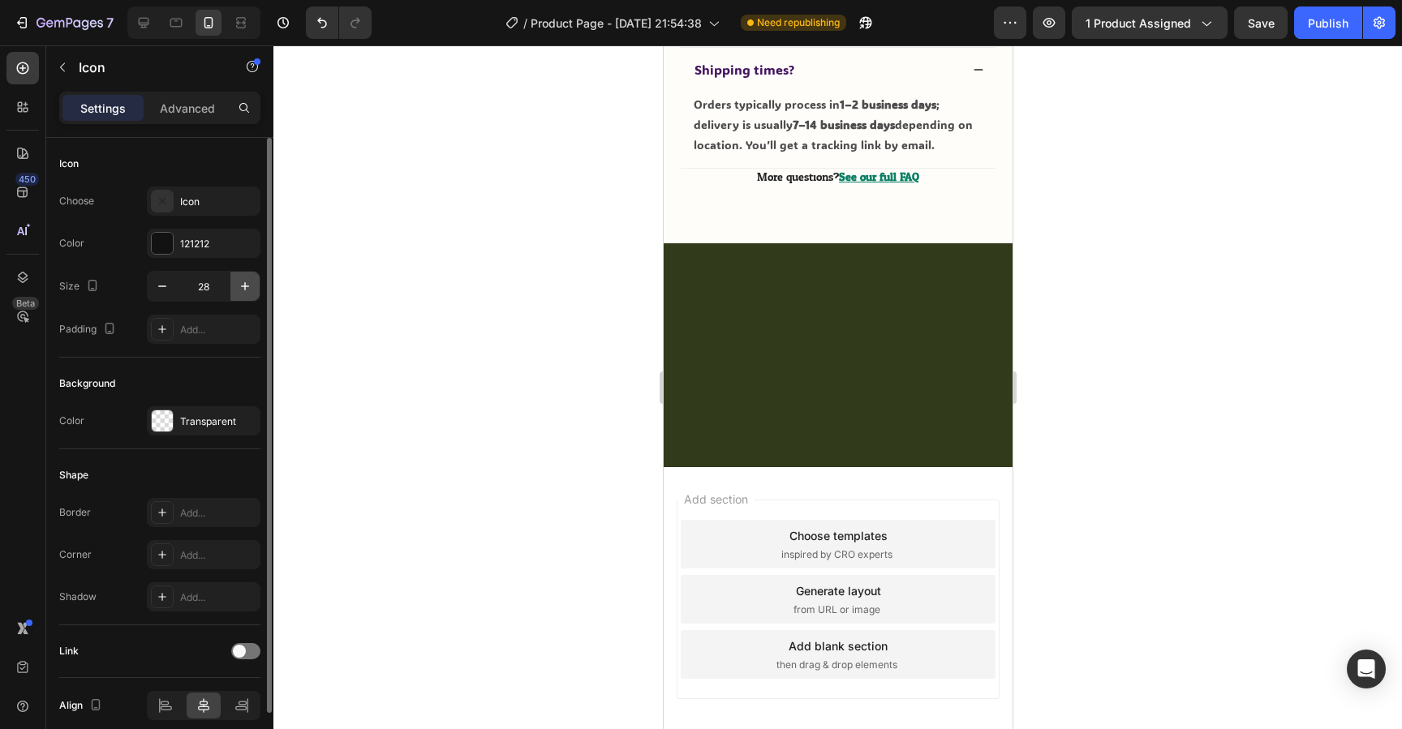
click at [235, 289] on button "button" at bounding box center [244, 286] width 29 height 29
type input "30"
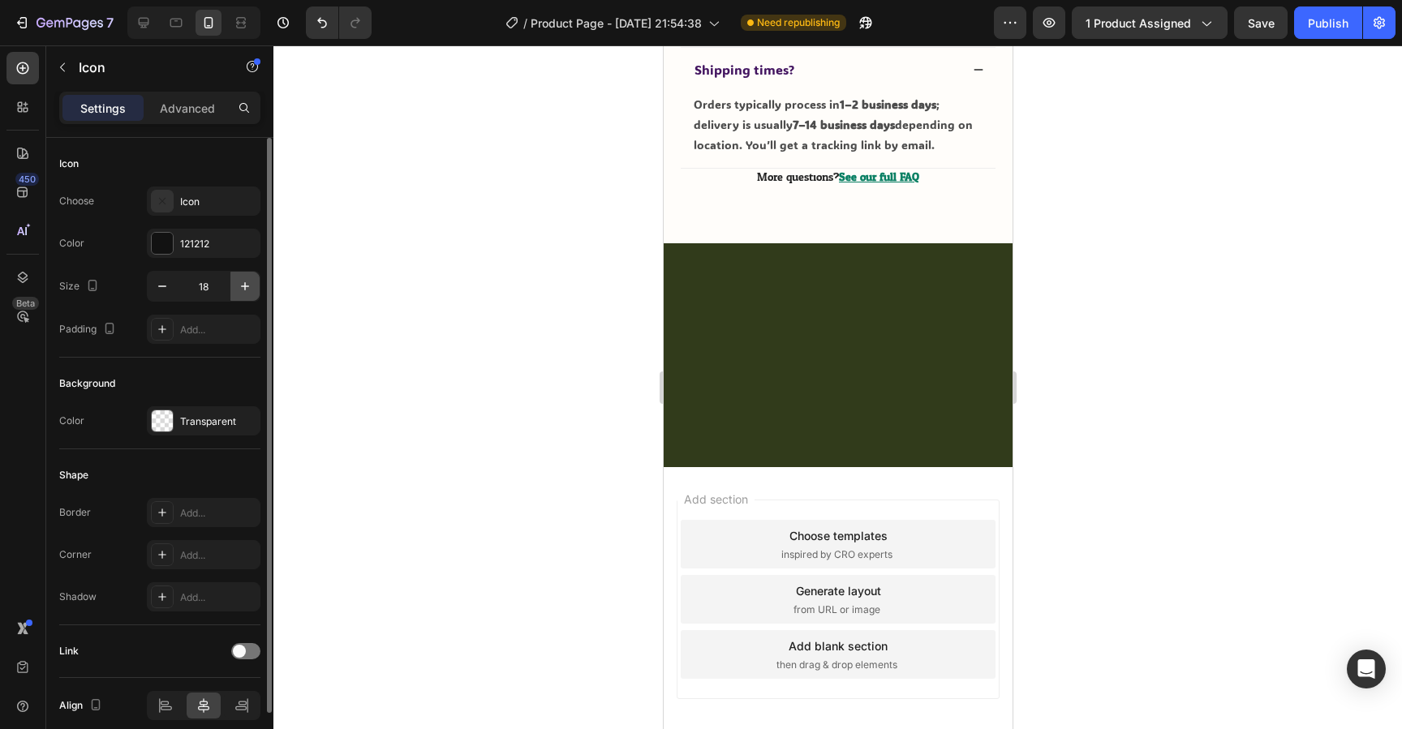
click at [237, 288] on icon "button" at bounding box center [245, 286] width 16 height 16
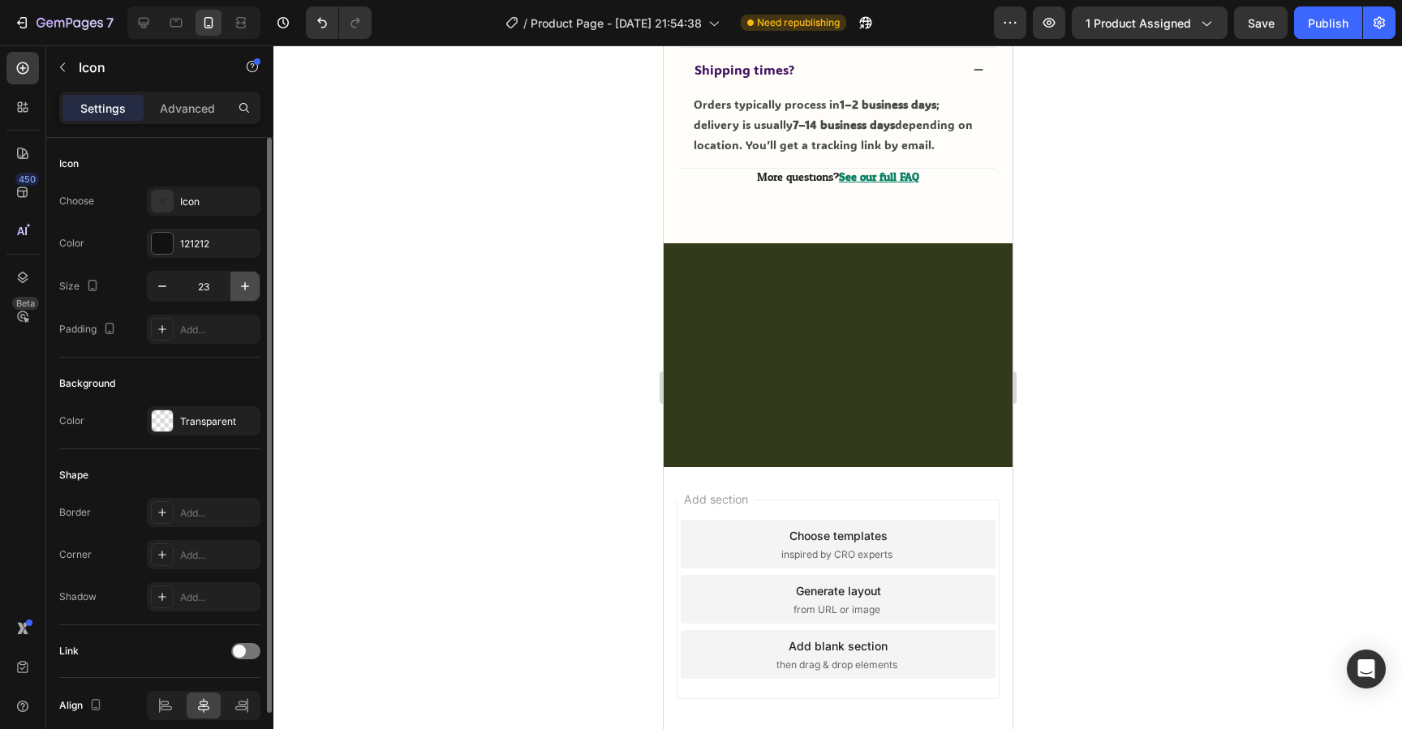
click at [237, 288] on icon "button" at bounding box center [245, 286] width 16 height 16
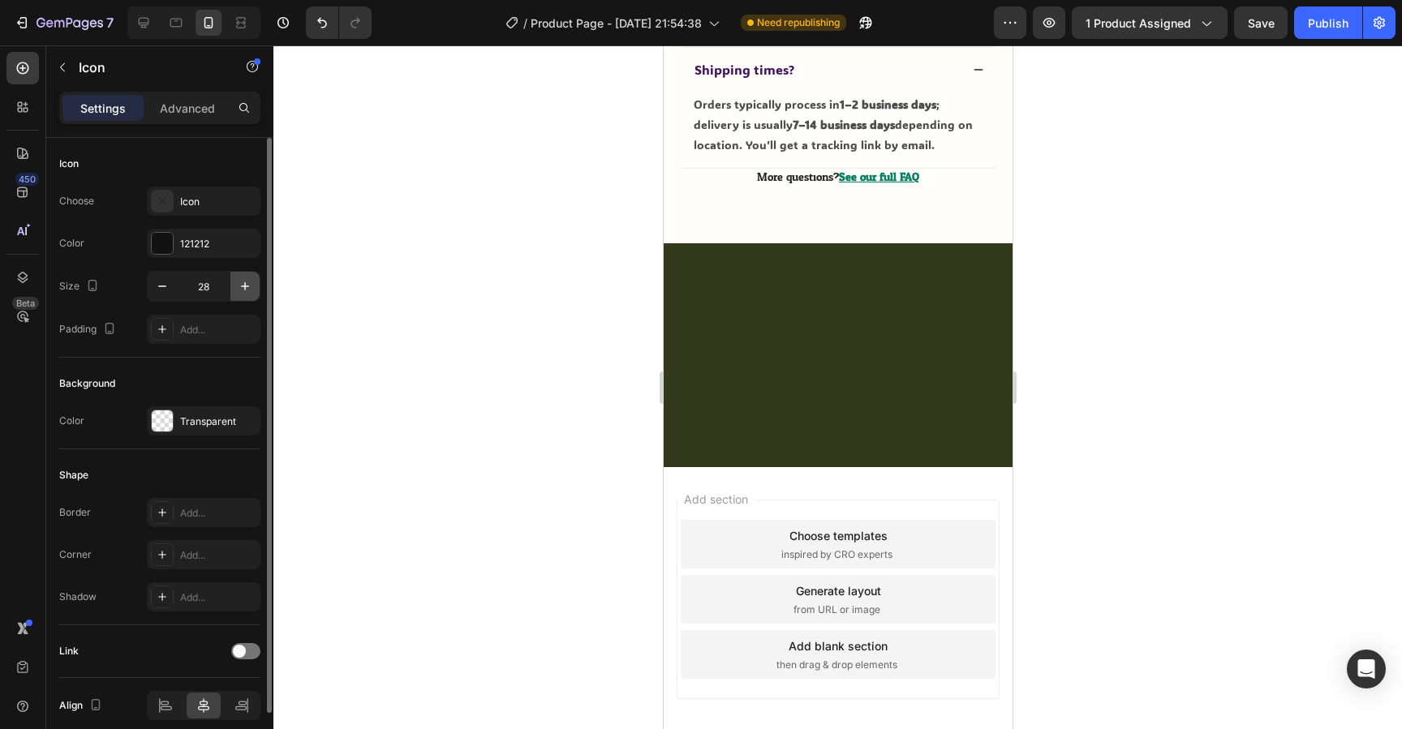
click at [237, 288] on icon "button" at bounding box center [245, 286] width 16 height 16
type input "30"
click at [1114, 432] on div at bounding box center [837, 387] width 1129 height 684
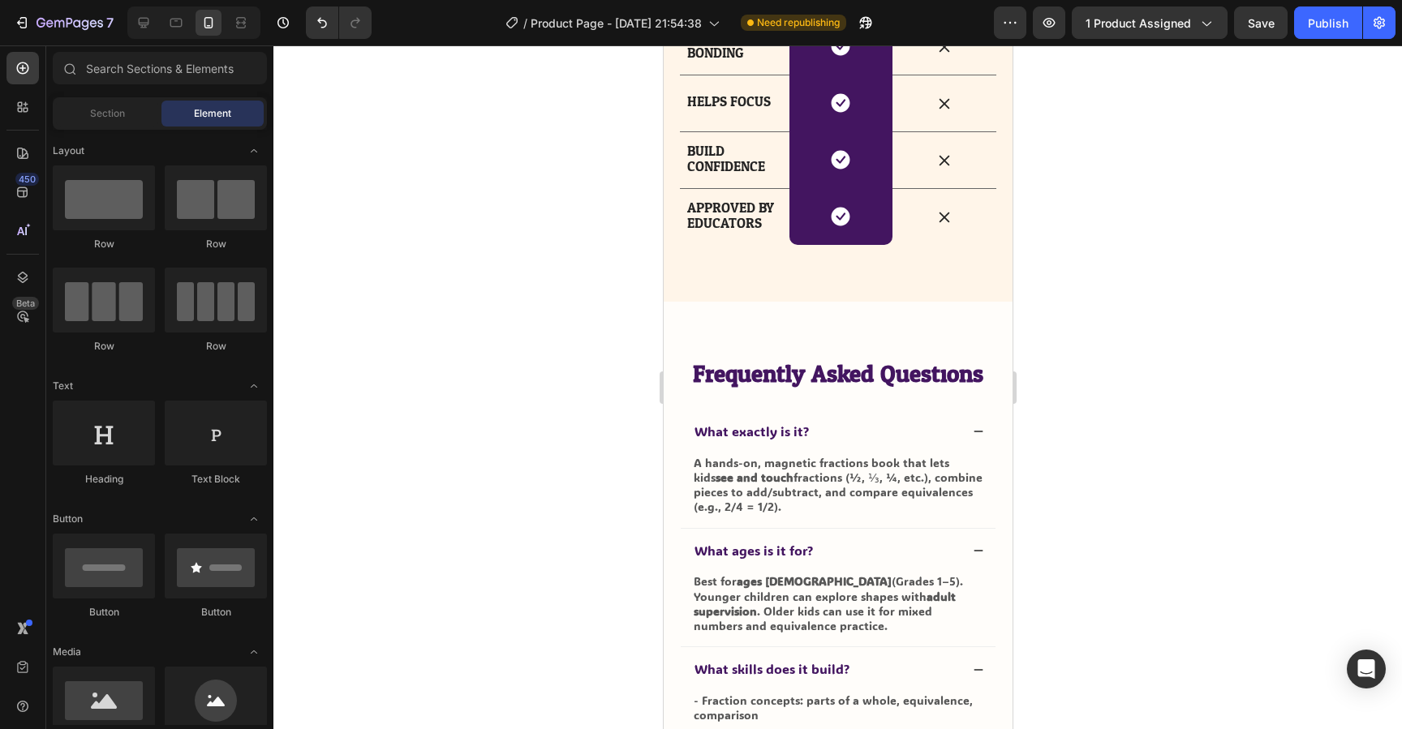
scroll to position [4735, 0]
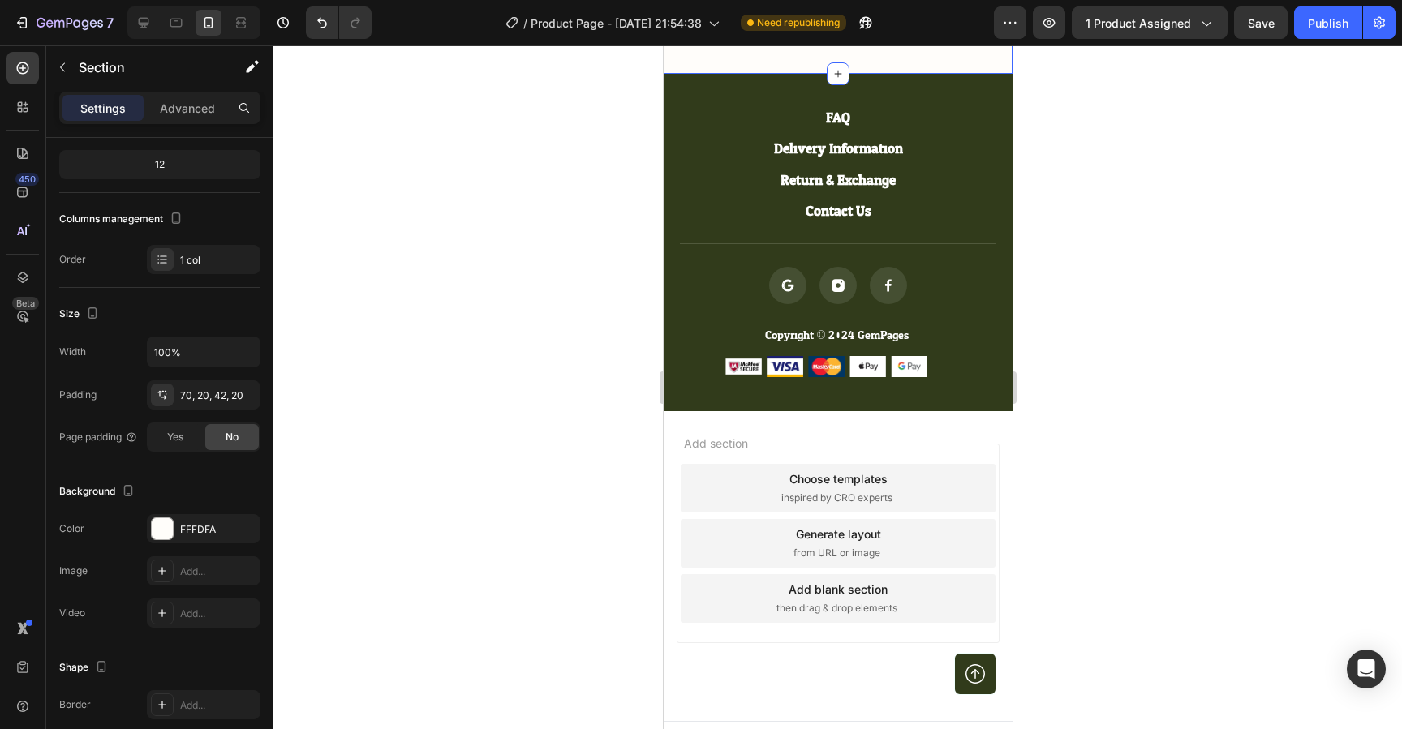
scroll to position [6234, 0]
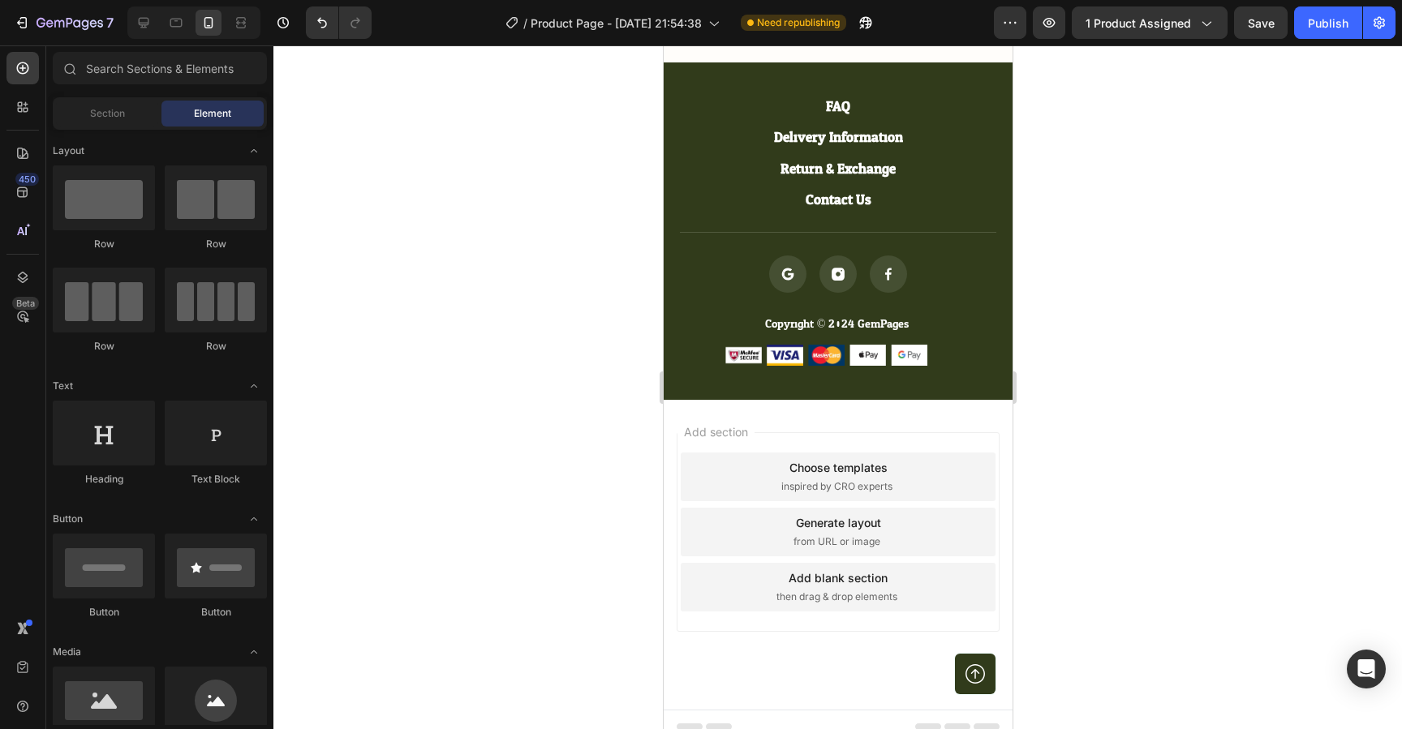
click at [702, 400] on div "Add section Choose templates inspired by CRO experts Generate layout from URL o…" at bounding box center [837, 555] width 349 height 310
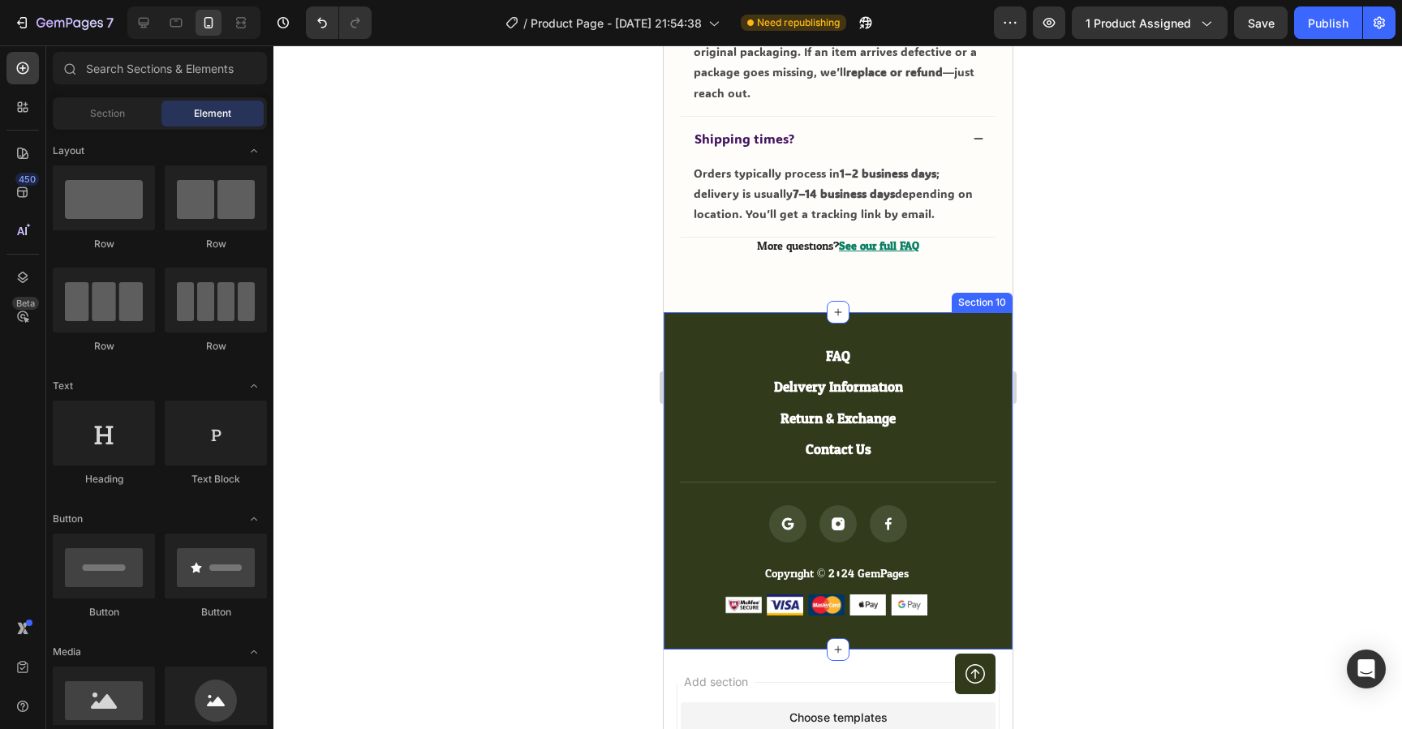
scroll to position [5975, 0]
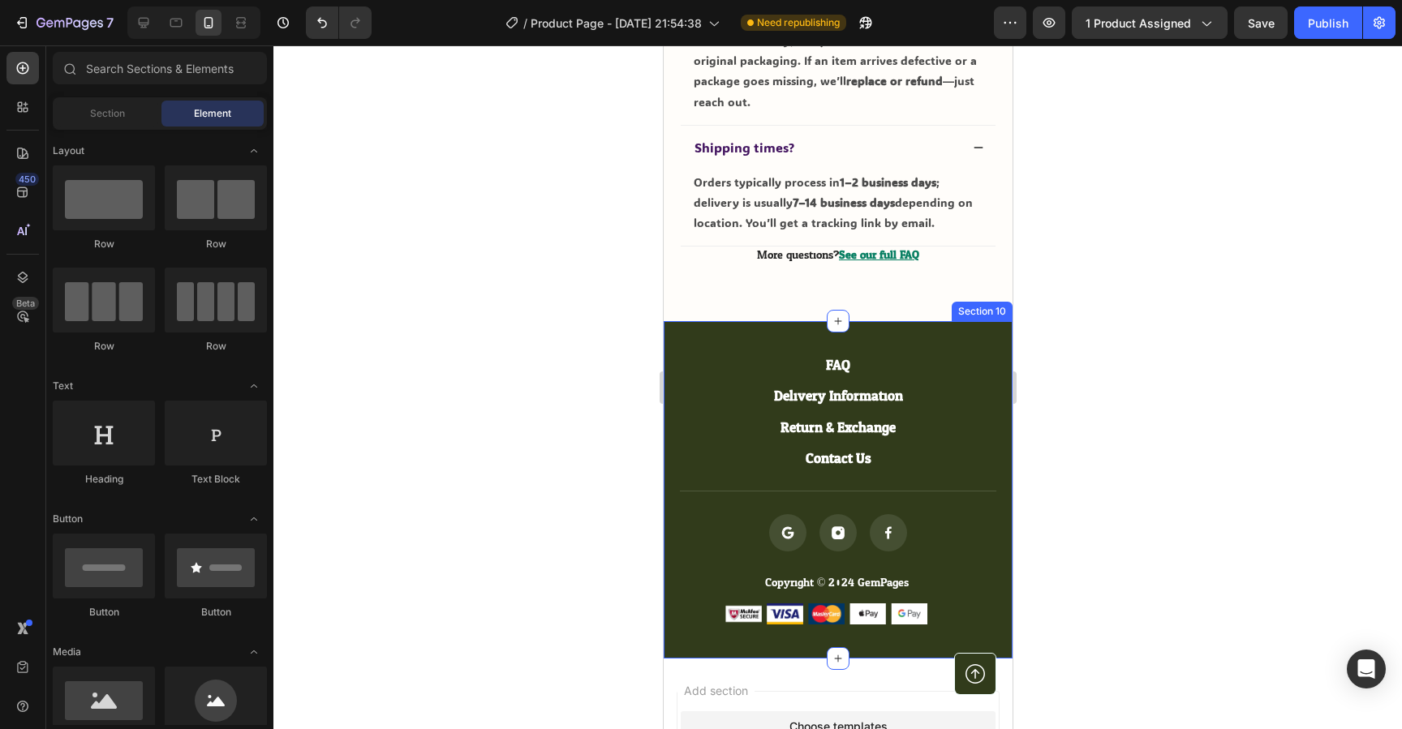
click at [667, 321] on div "FAQ Button Delivery Information Button Return & Exchange Button Contact Us Butt…" at bounding box center [837, 490] width 349 height 338
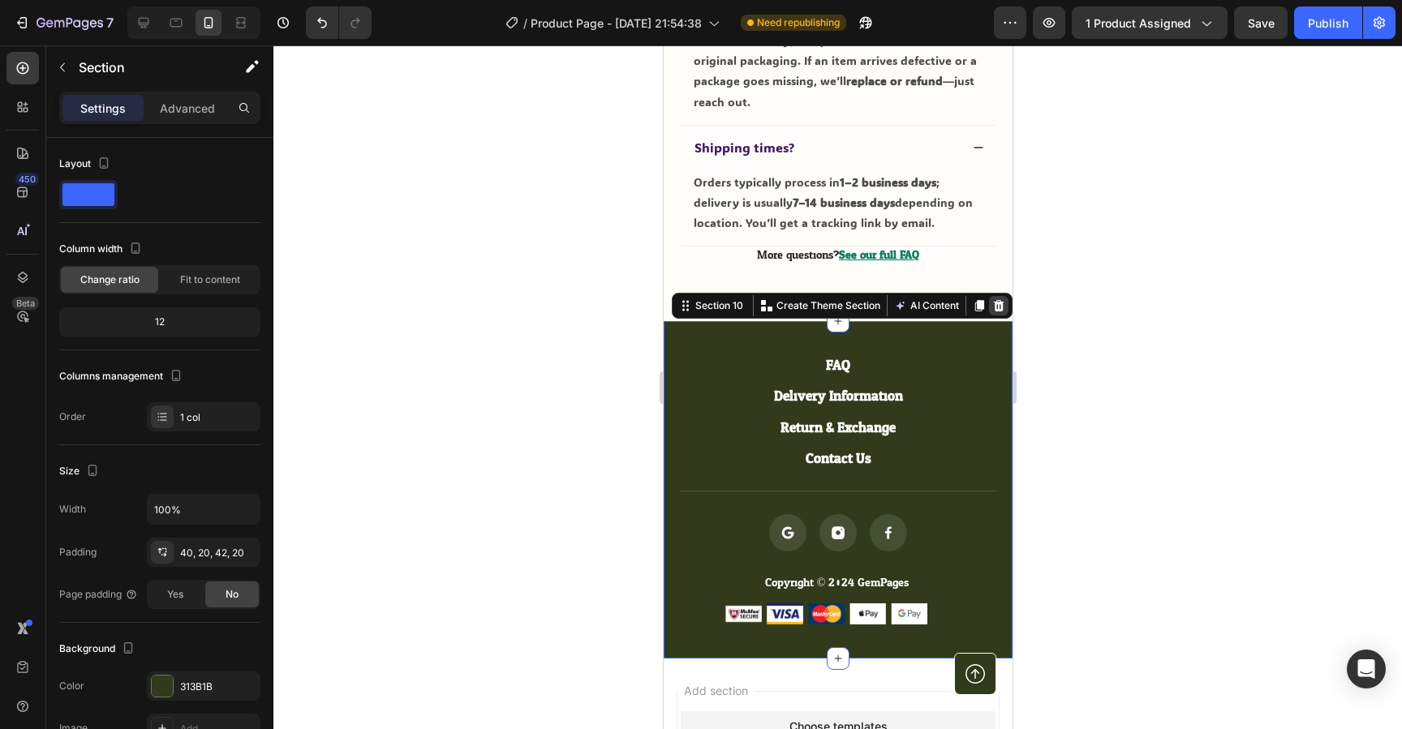
click at [1002, 299] on icon at bounding box center [998, 305] width 13 height 13
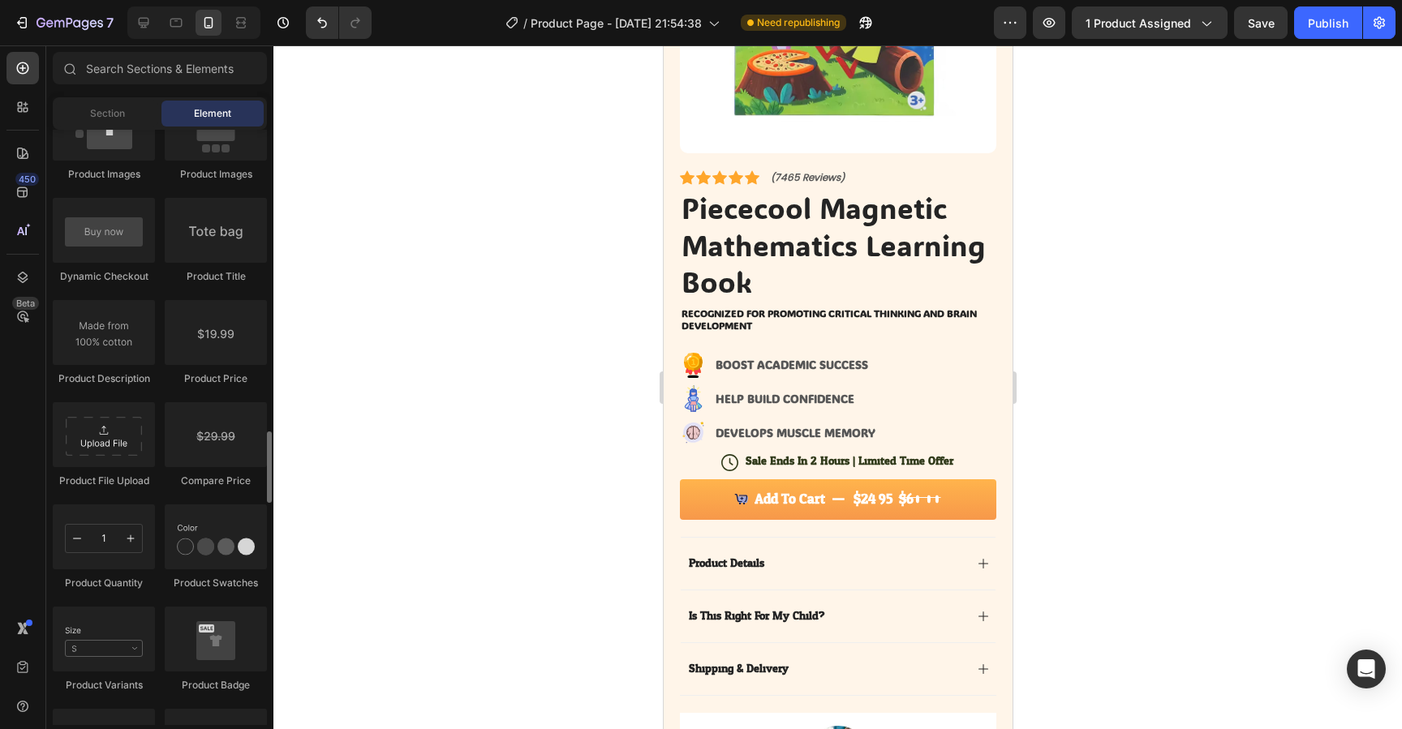
scroll to position [2543, 0]
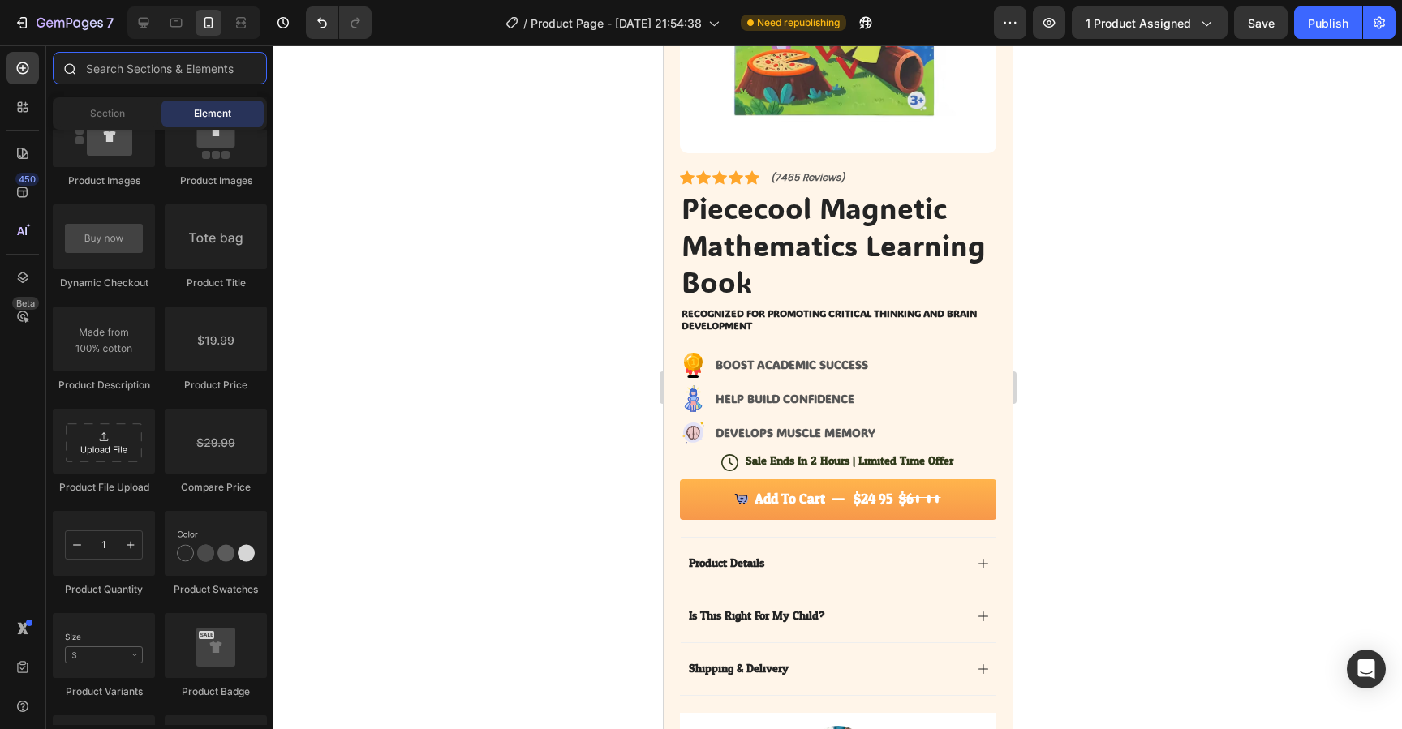
click at [185, 72] on input "text" at bounding box center [160, 68] width 214 height 32
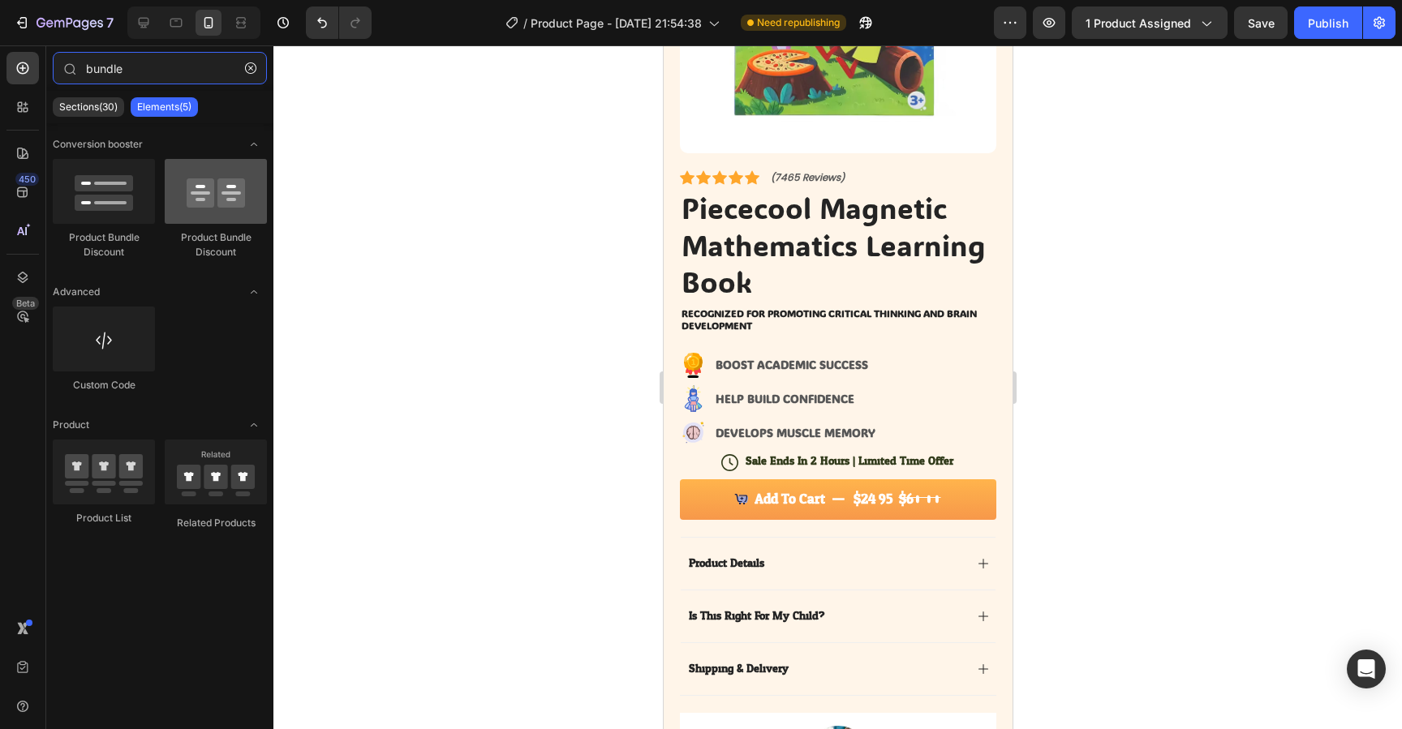
type input "bundle"
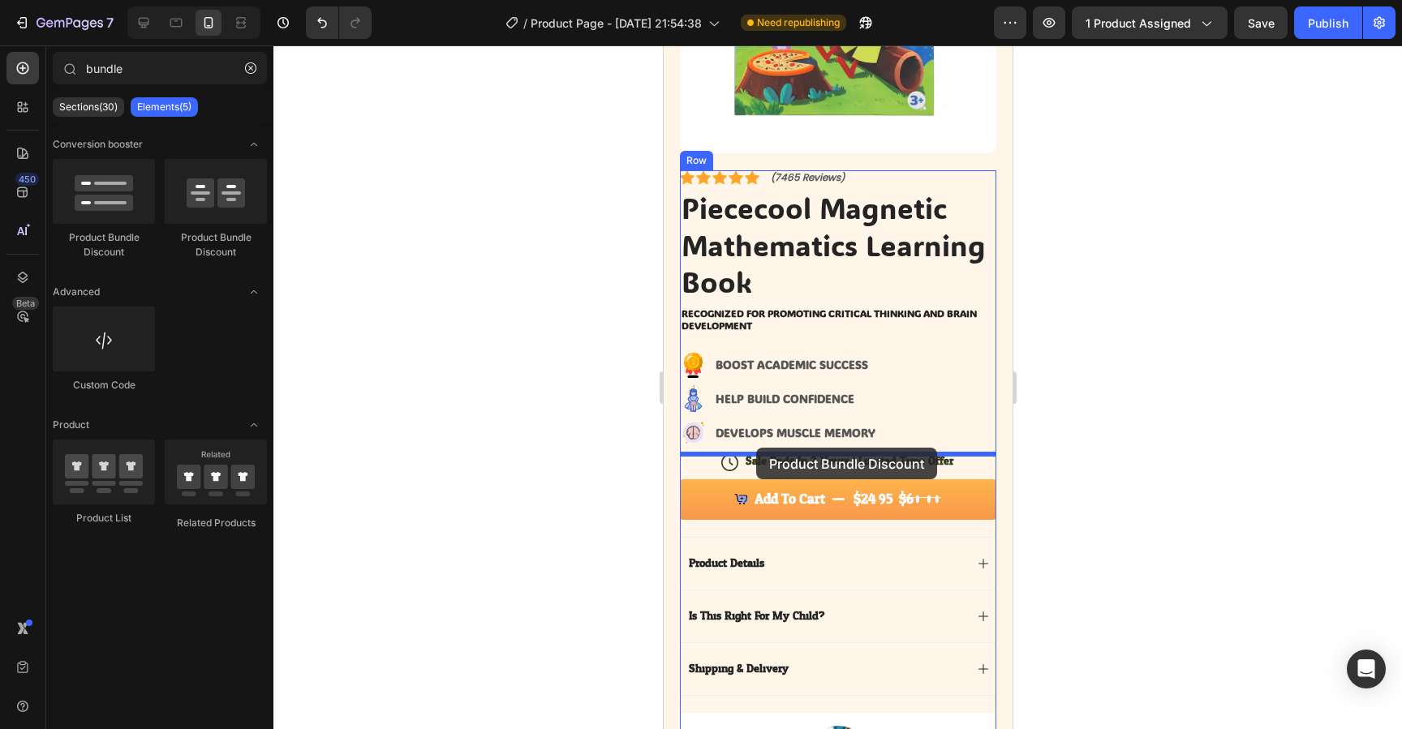
drag, startPoint x: 867, startPoint y: 251, endPoint x: 755, endPoint y: 448, distance: 226.4
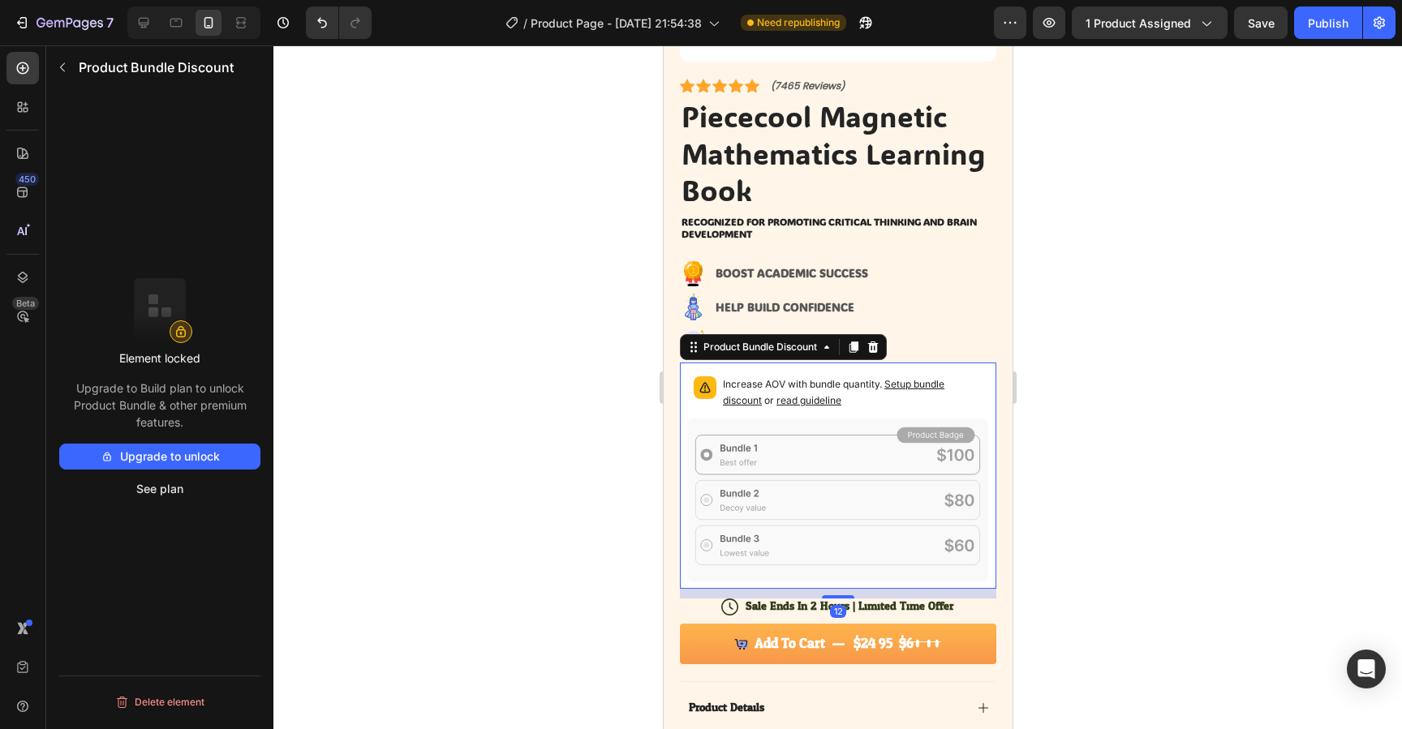
scroll to position [385, 0]
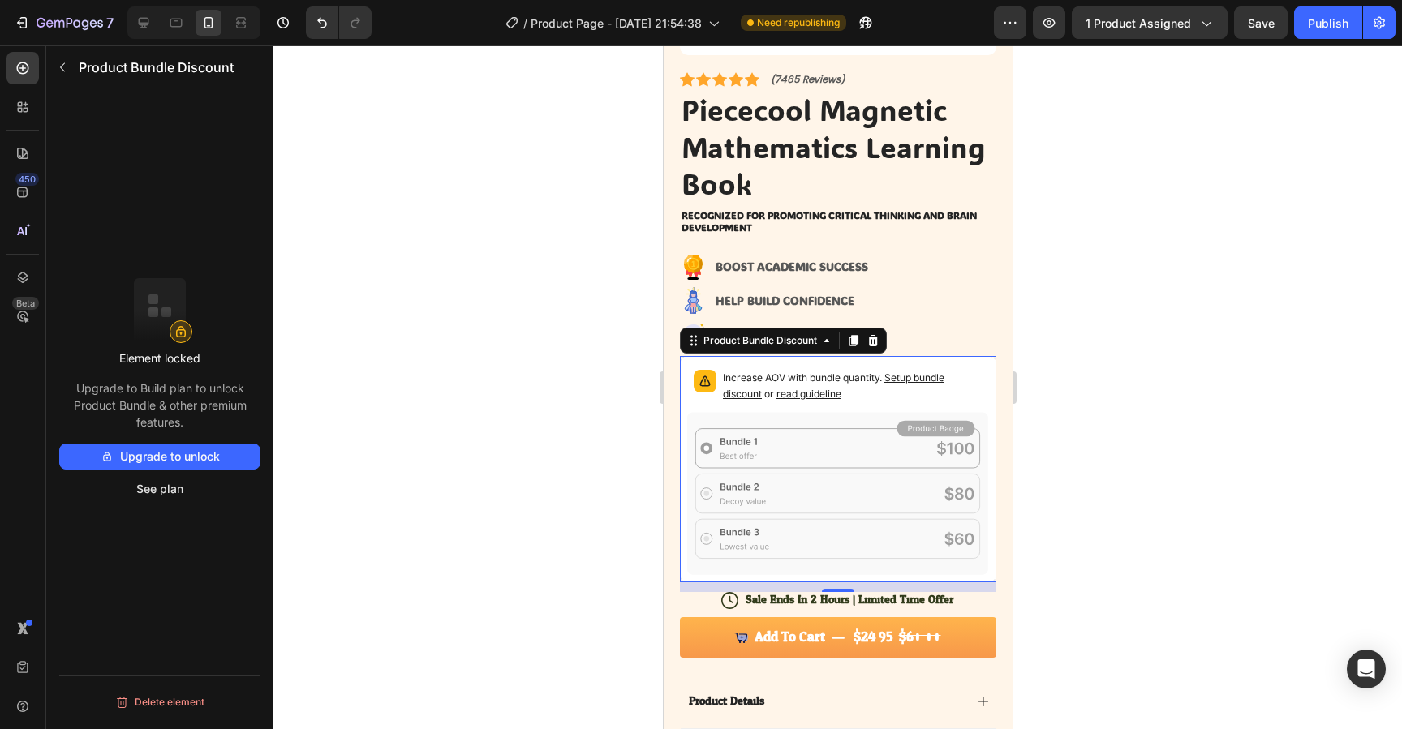
click at [181, 458] on button "Upgrade to unlock" at bounding box center [159, 457] width 201 height 26
click at [30, 106] on icon at bounding box center [23, 107] width 16 height 16
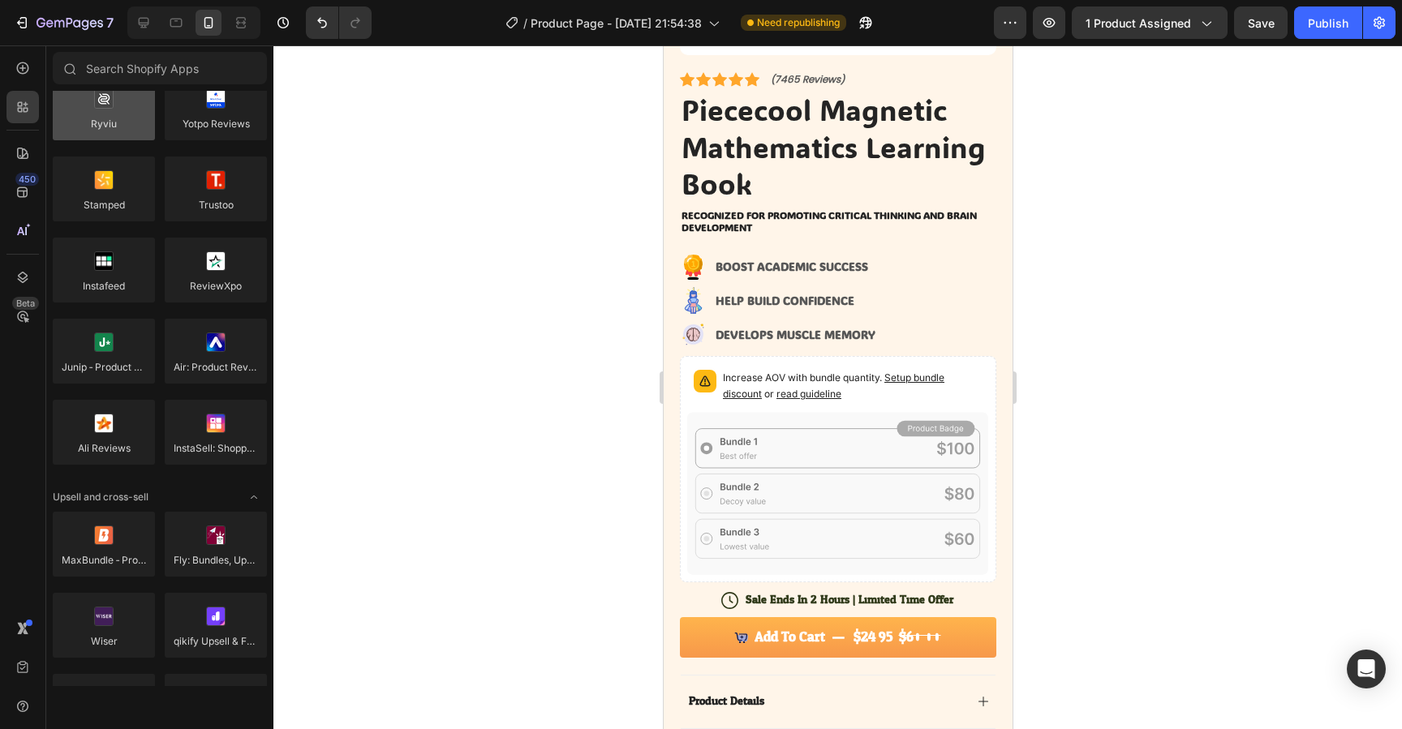
scroll to position [0, 0]
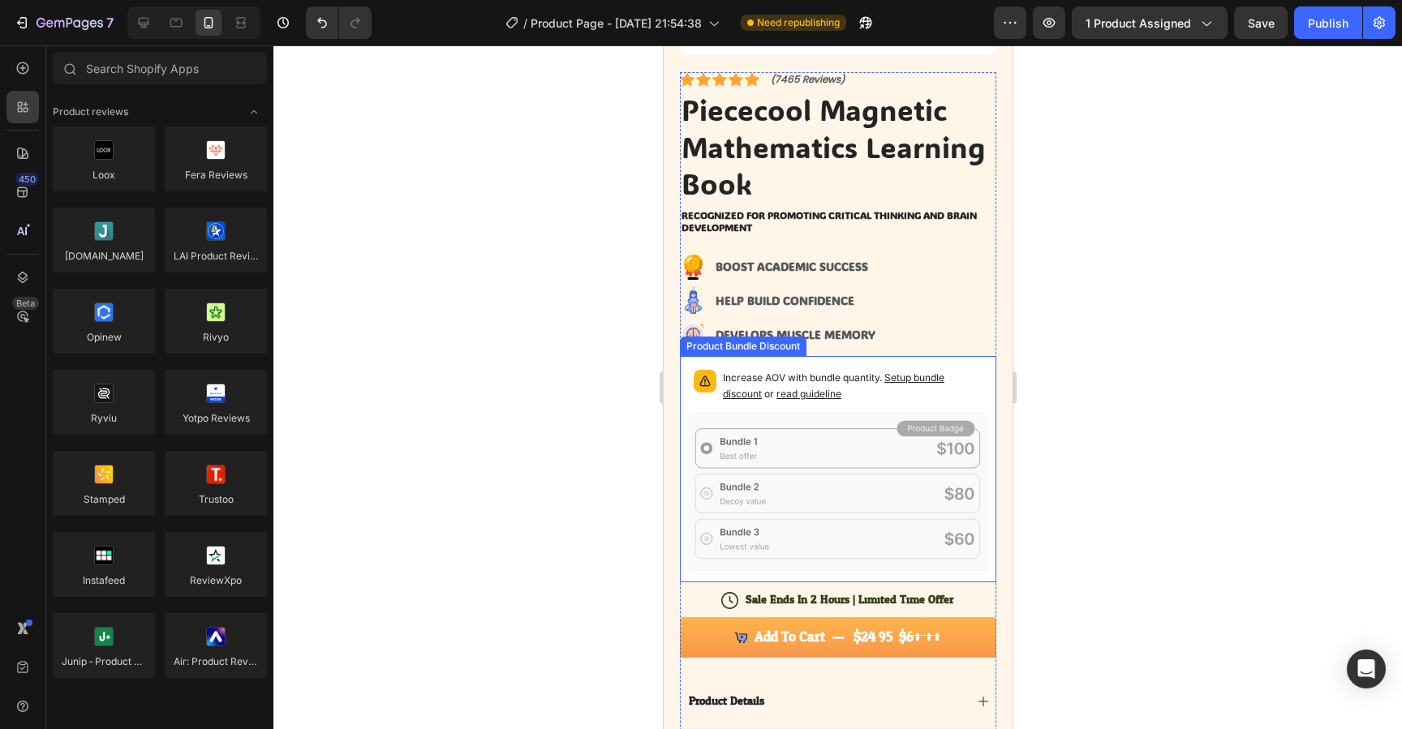
click at [854, 426] on icon at bounding box center [837, 493] width 302 height 163
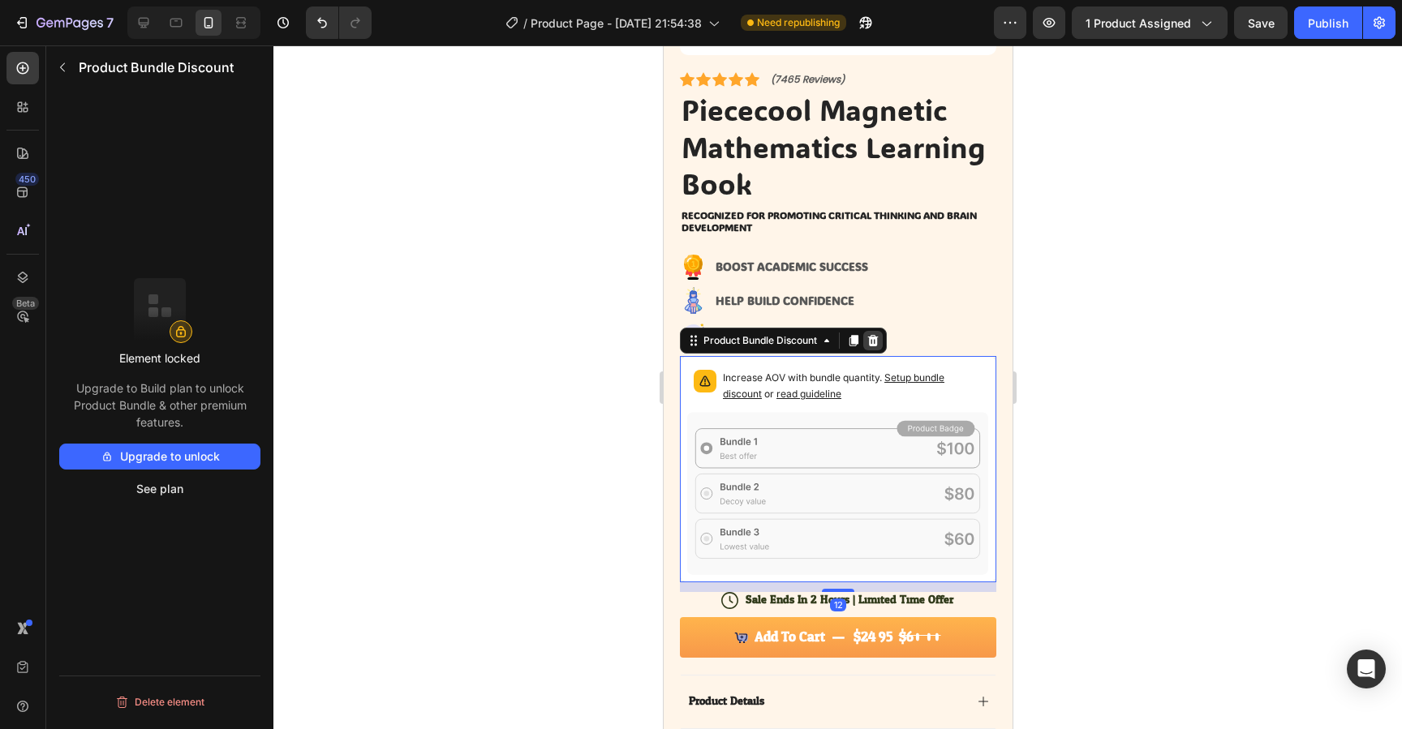
click at [871, 342] on icon at bounding box center [872, 340] width 11 height 11
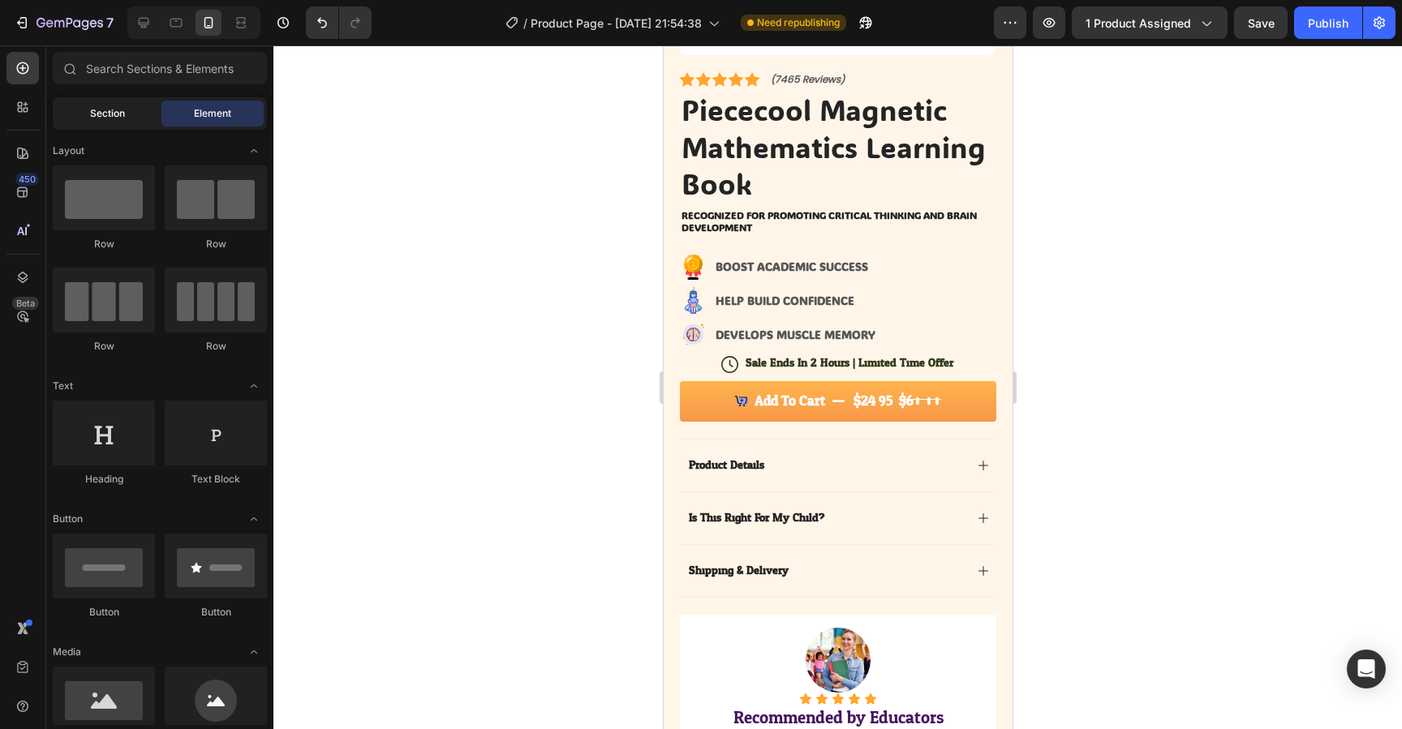
click at [101, 116] on span "Section" at bounding box center [107, 113] width 35 height 15
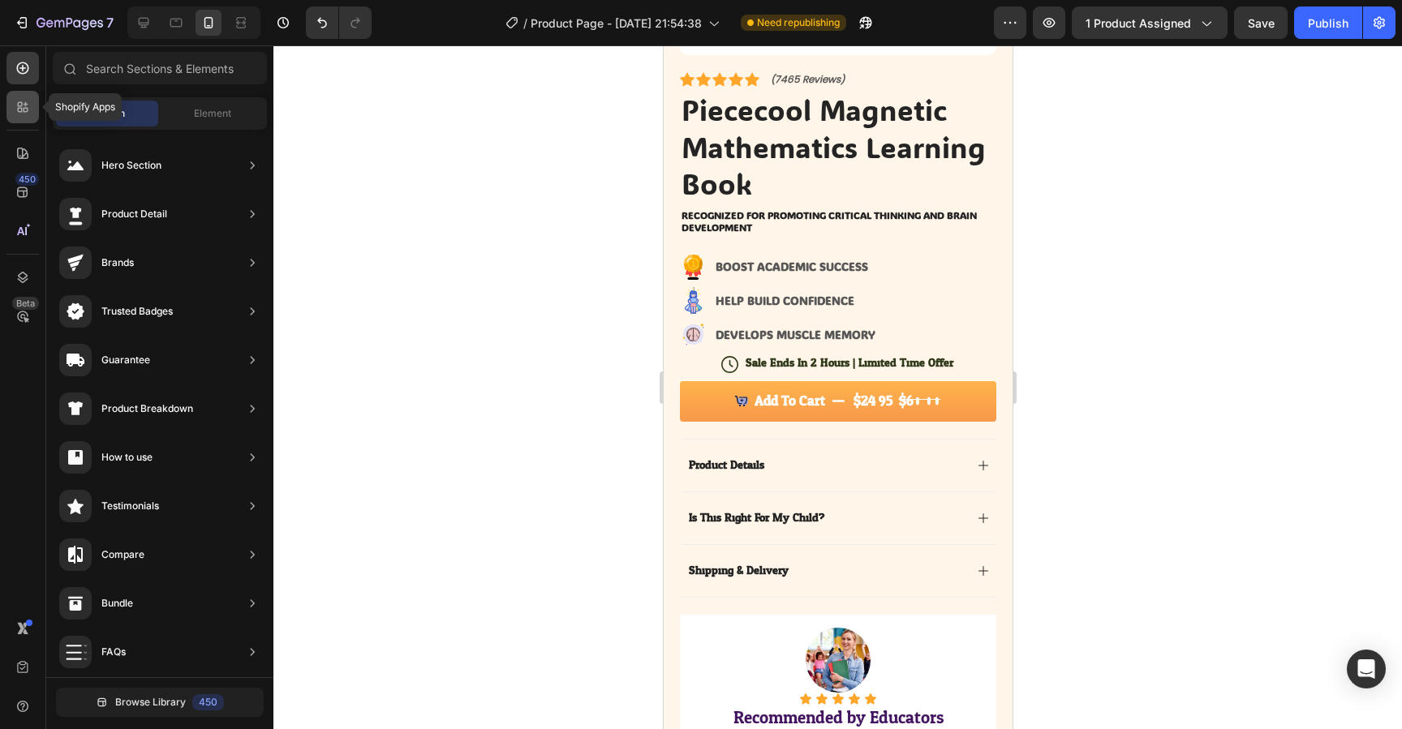
click at [33, 108] on div at bounding box center [22, 107] width 32 height 32
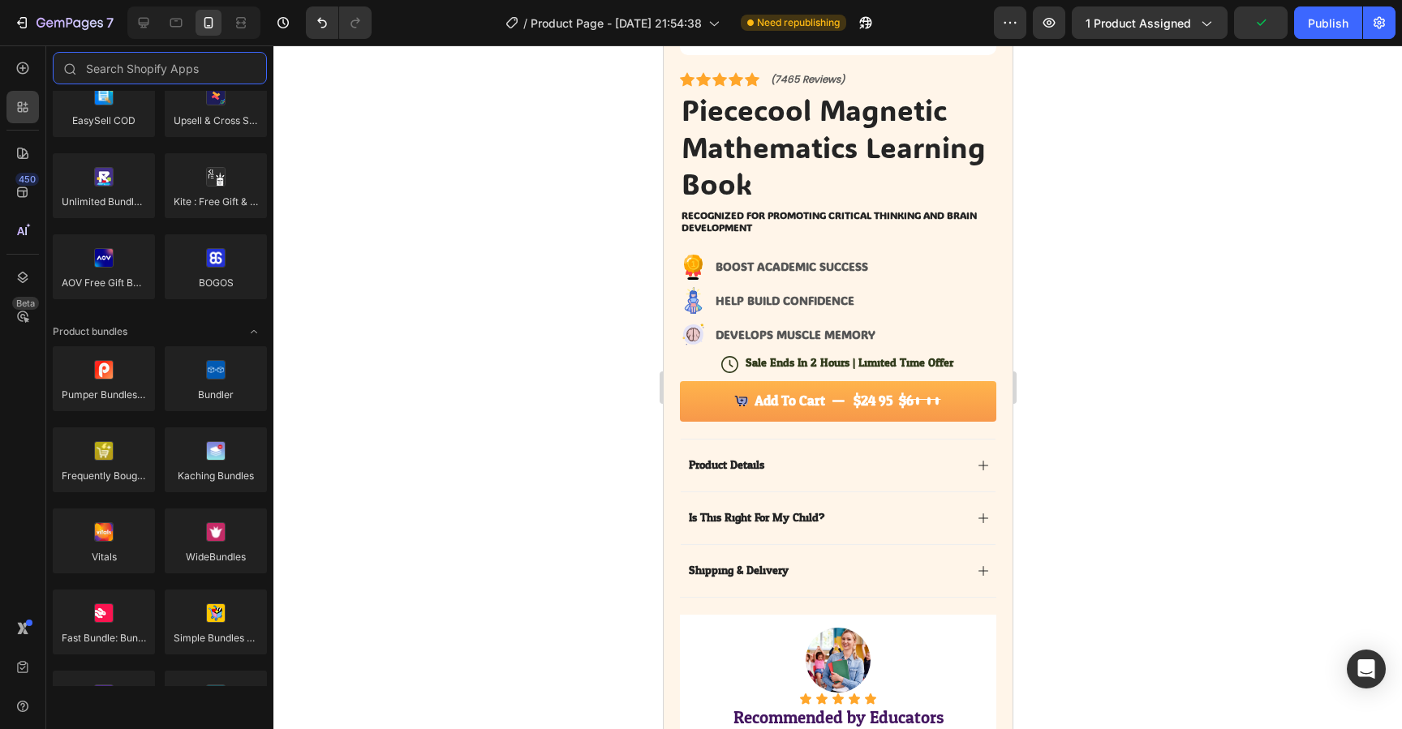
scroll to position [1137, 0]
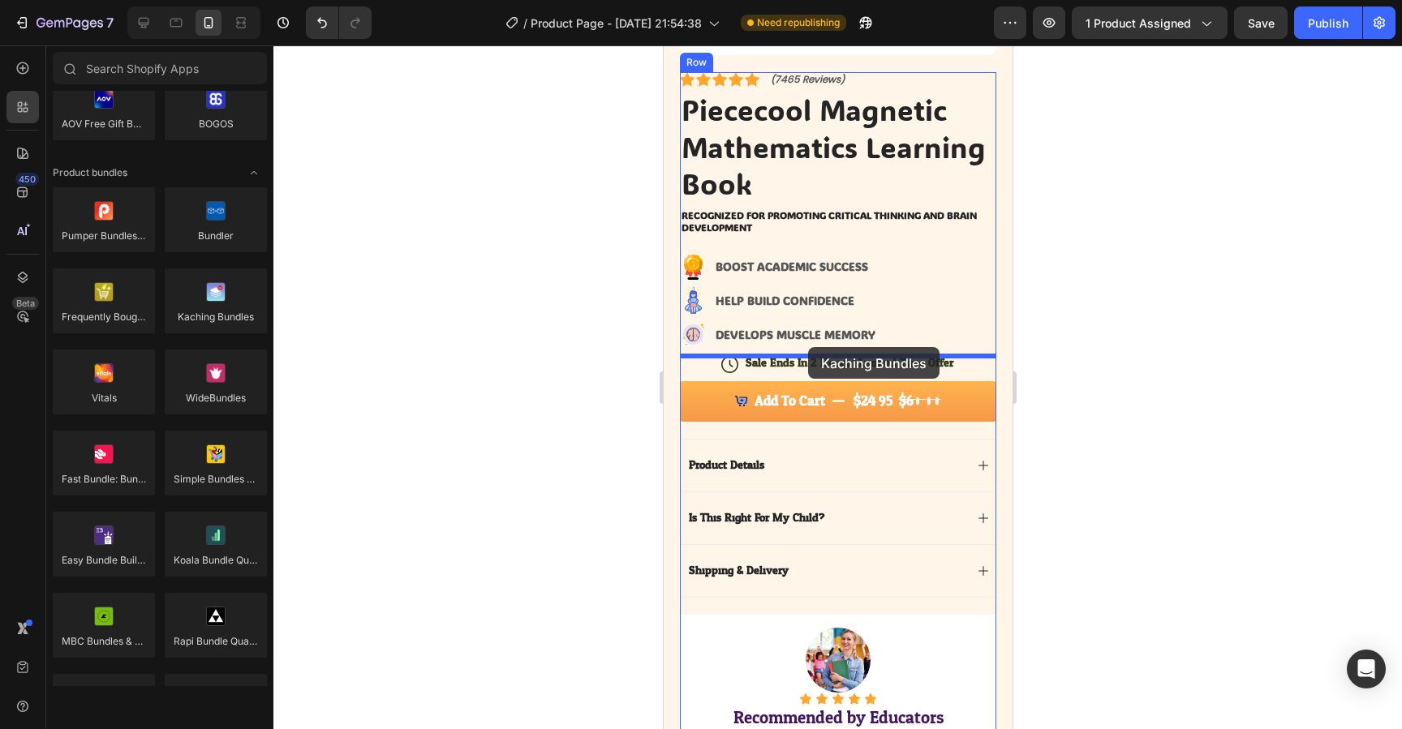
drag, startPoint x: 871, startPoint y: 340, endPoint x: 807, endPoint y: 347, distance: 63.7
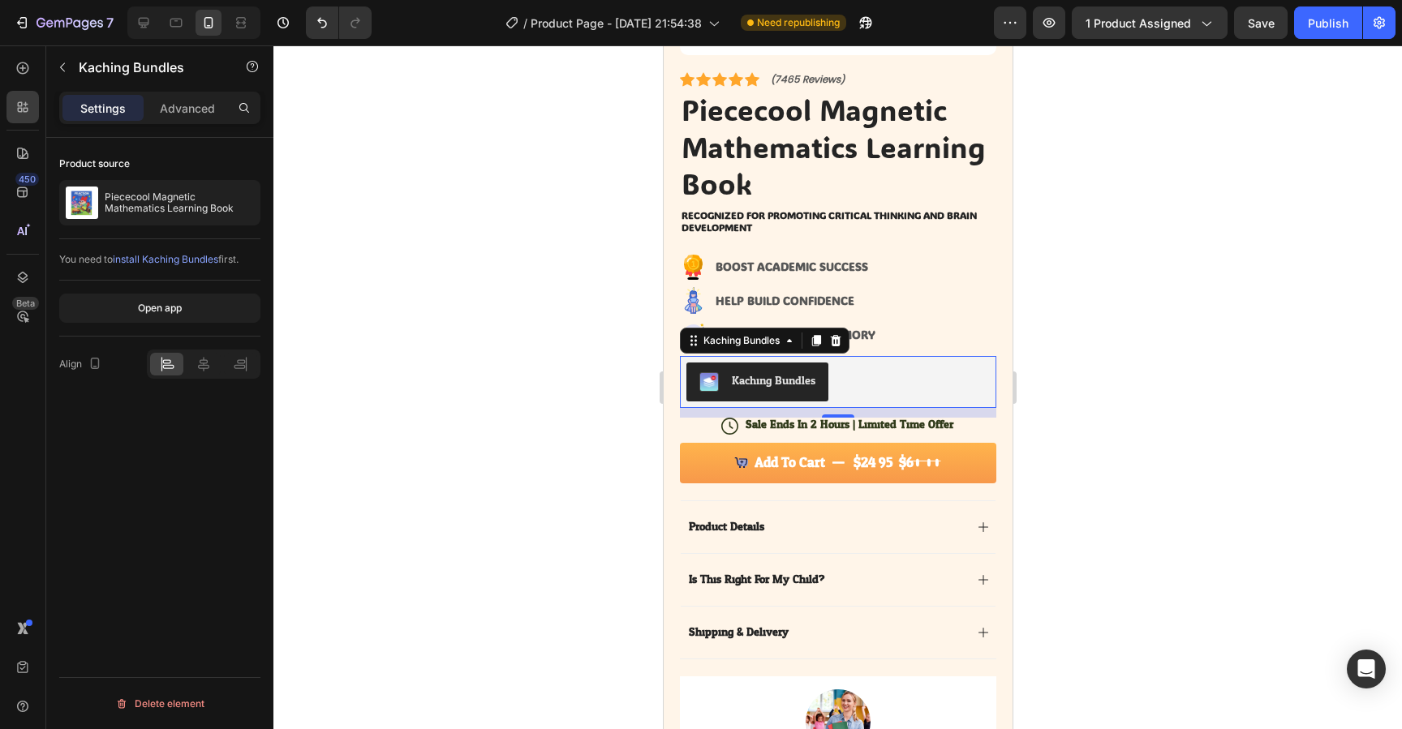
click at [176, 260] on span "install Kaching Bundles" at bounding box center [165, 259] width 105 height 12
click at [196, 274] on div "You need to install Kaching Bundles first." at bounding box center [159, 259] width 201 height 41
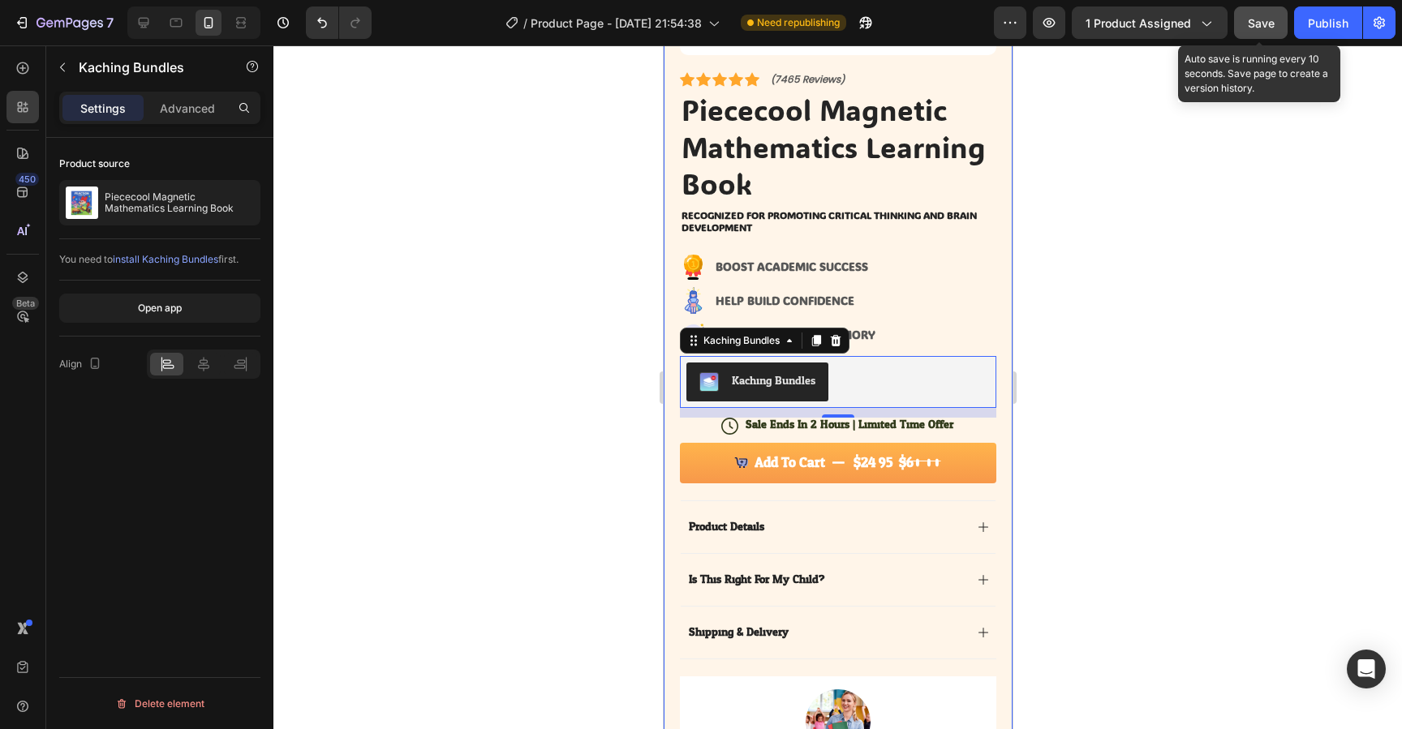
click at [1286, 26] on button "Save" at bounding box center [1261, 22] width 54 height 32
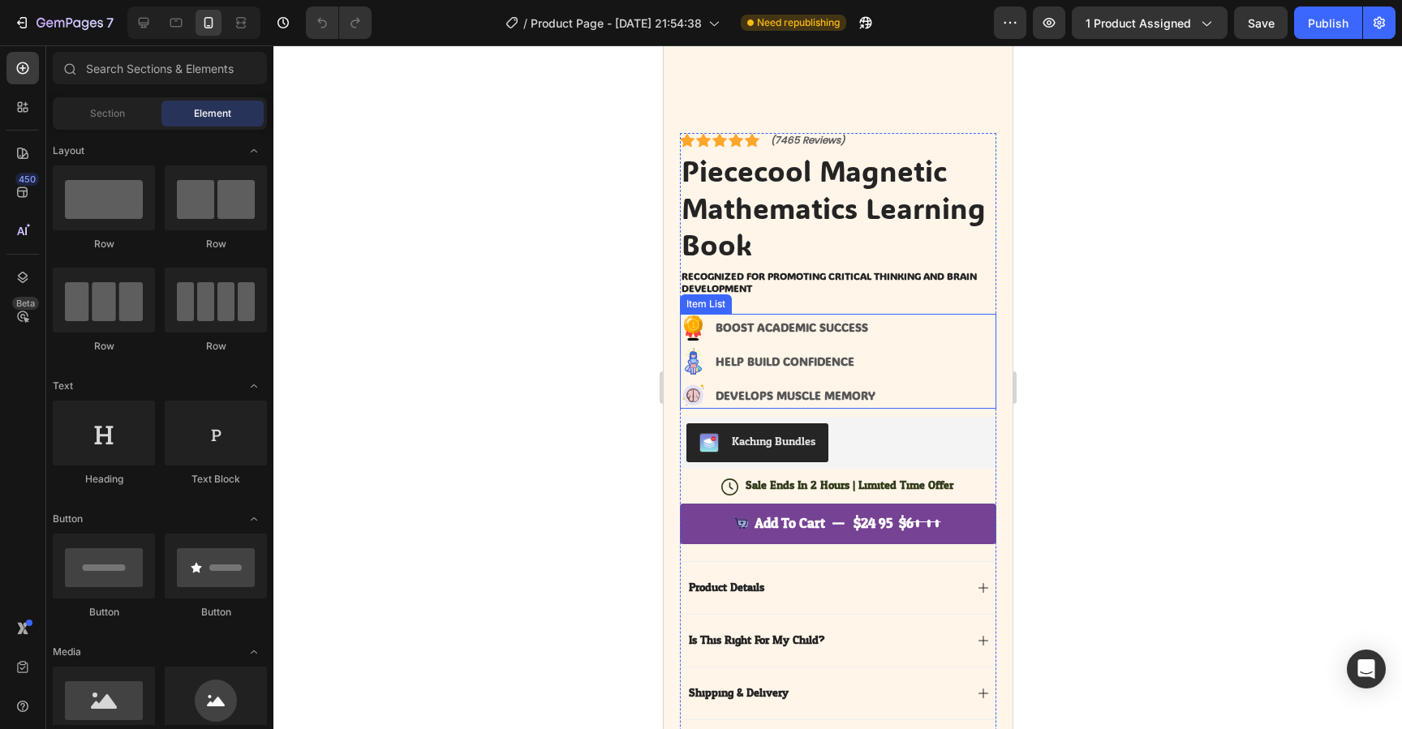
scroll to position [359, 0]
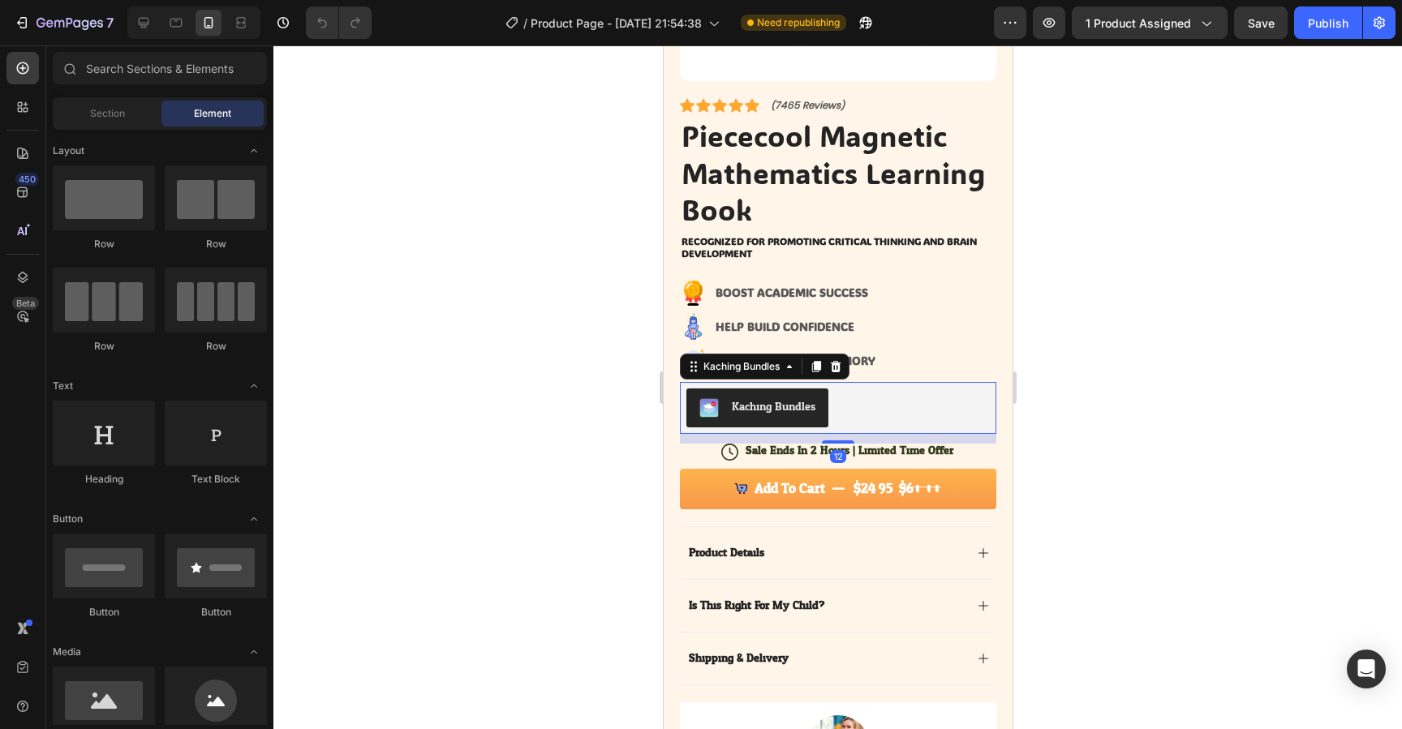
click at [872, 418] on div "Kaching Bundles" at bounding box center [837, 408] width 303 height 39
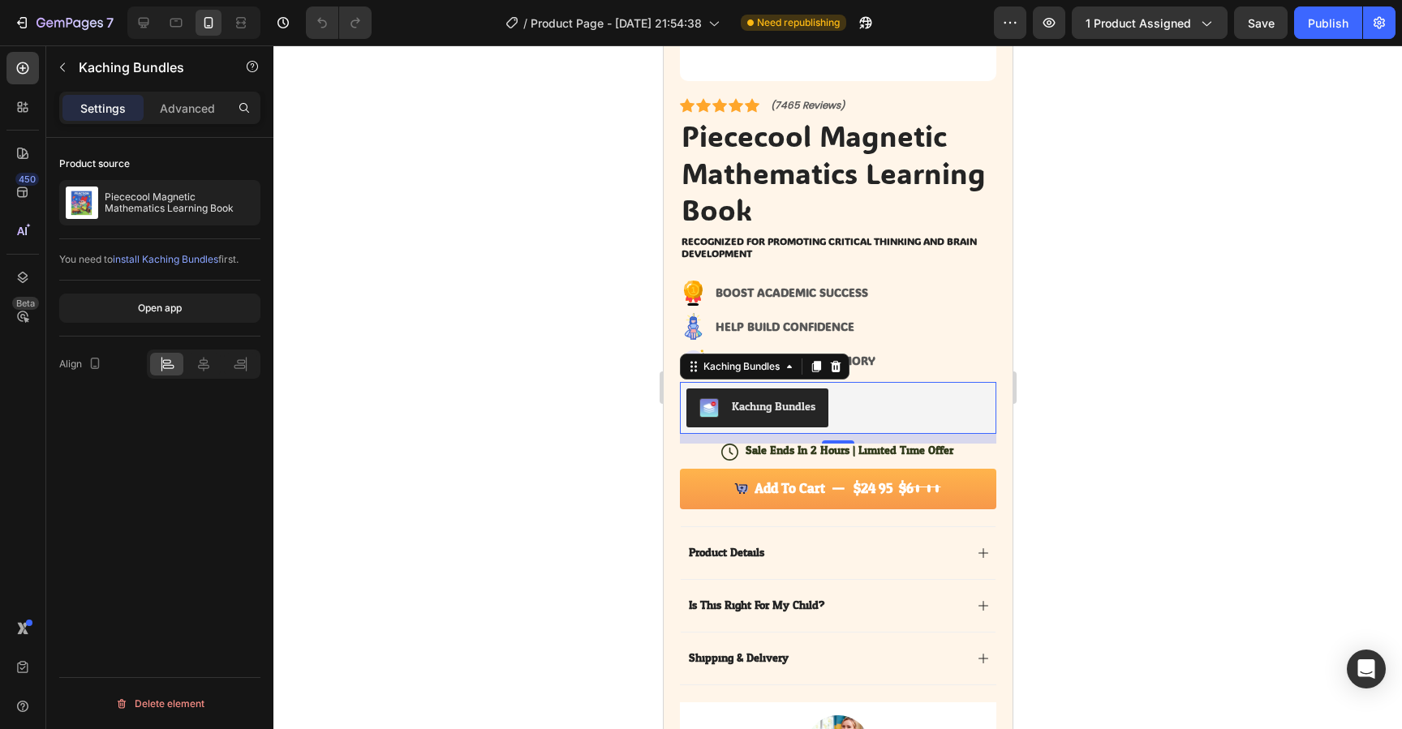
click at [768, 410] on div "Kaching Bundles" at bounding box center [773, 406] width 84 height 17
click at [777, 405] on div "Kaching Bundles" at bounding box center [773, 406] width 84 height 17
click at [213, 313] on button "Open app" at bounding box center [159, 308] width 201 height 29
click at [26, 24] on icon "button" at bounding box center [23, 22] width 7 height 11
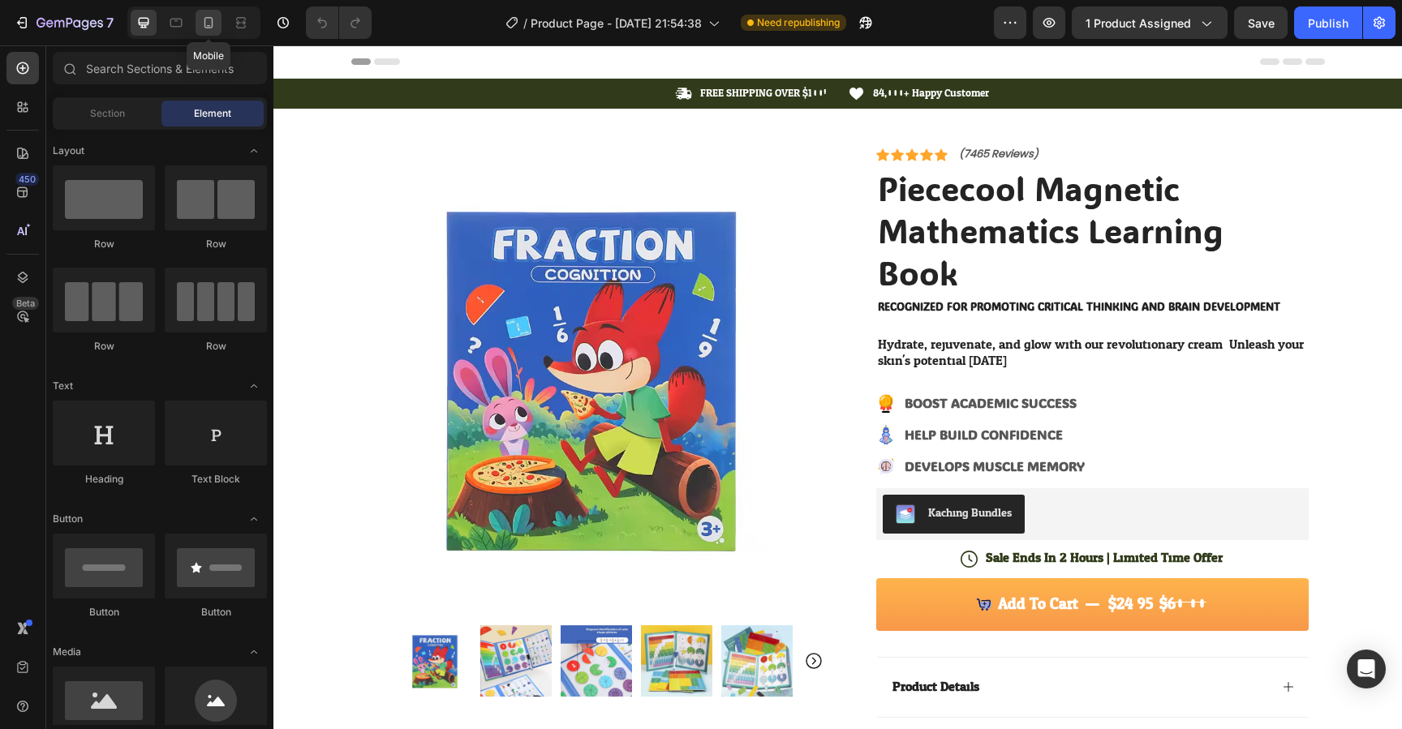
click at [209, 30] on icon at bounding box center [208, 23] width 16 height 16
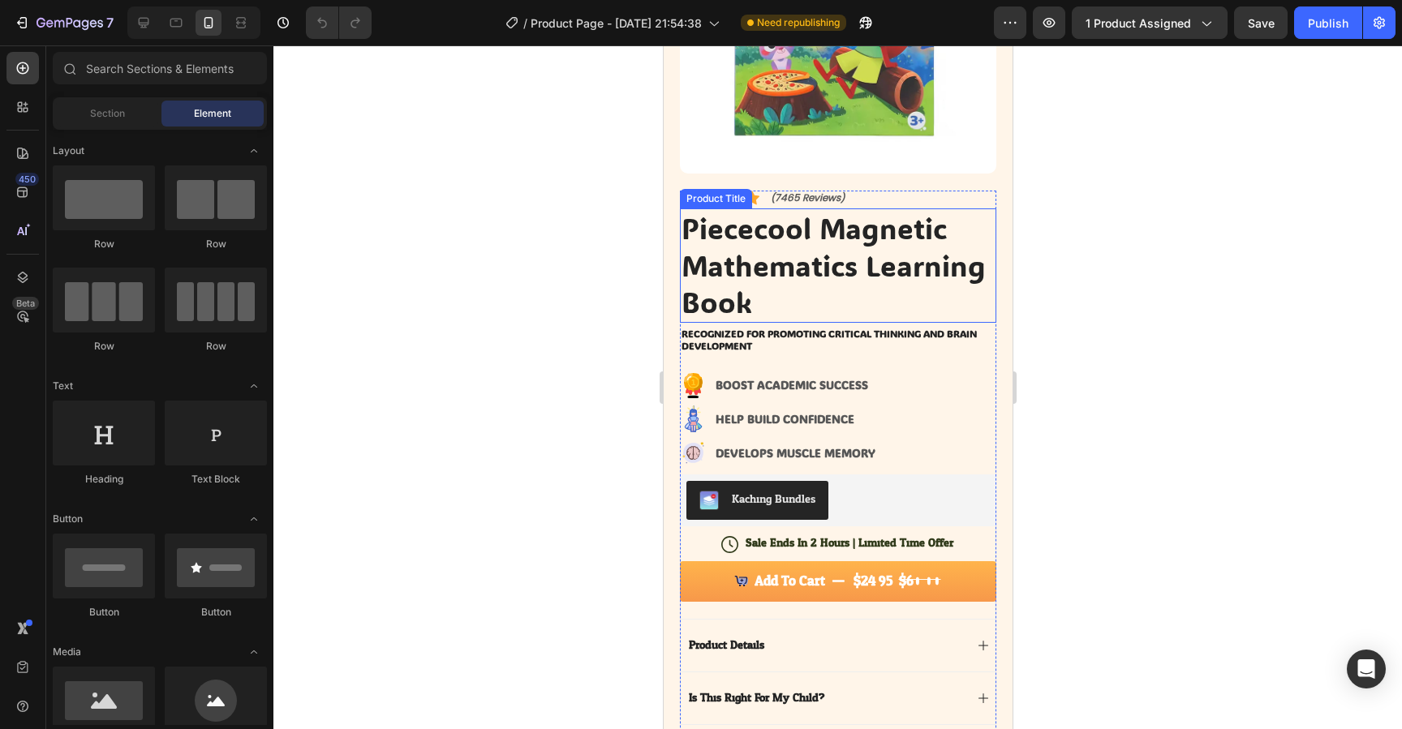
scroll to position [311, 0]
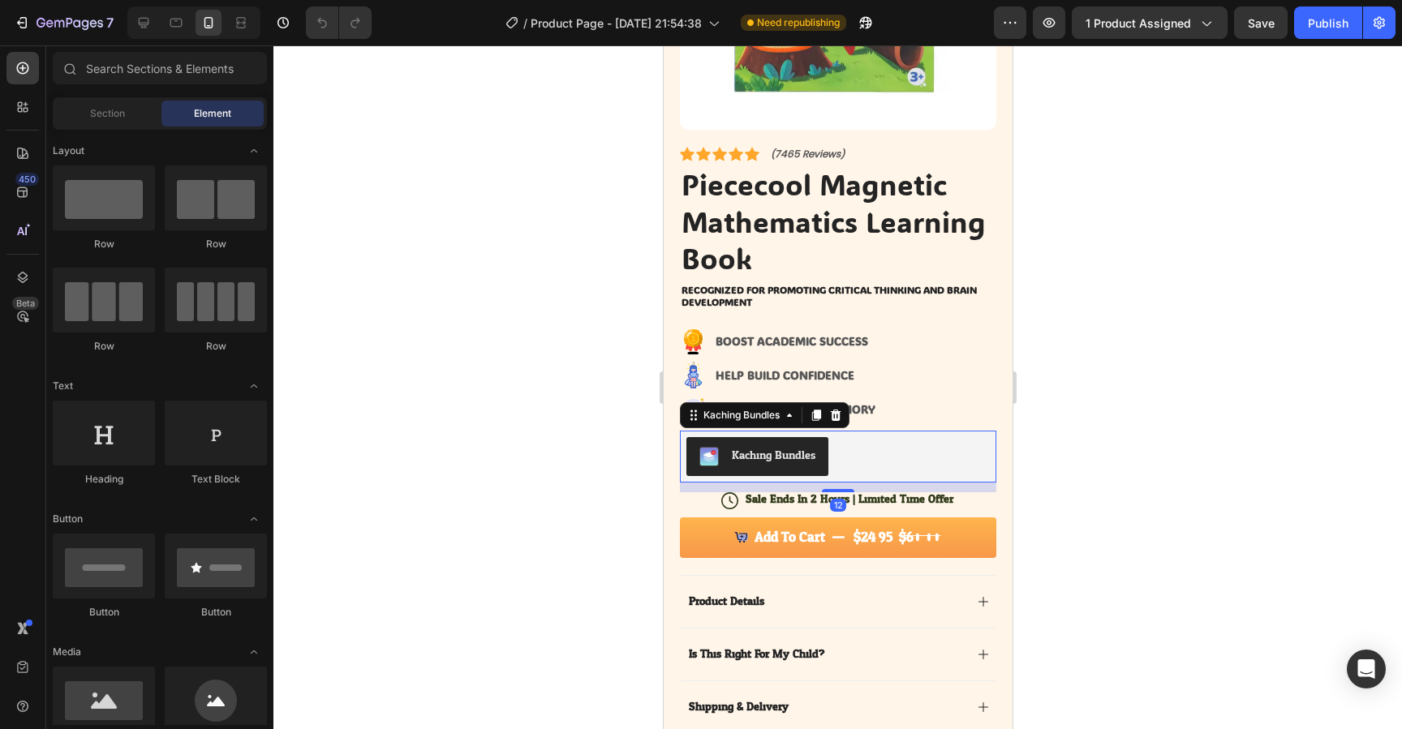
click at [880, 460] on div "Kaching Bundles" at bounding box center [837, 456] width 303 height 39
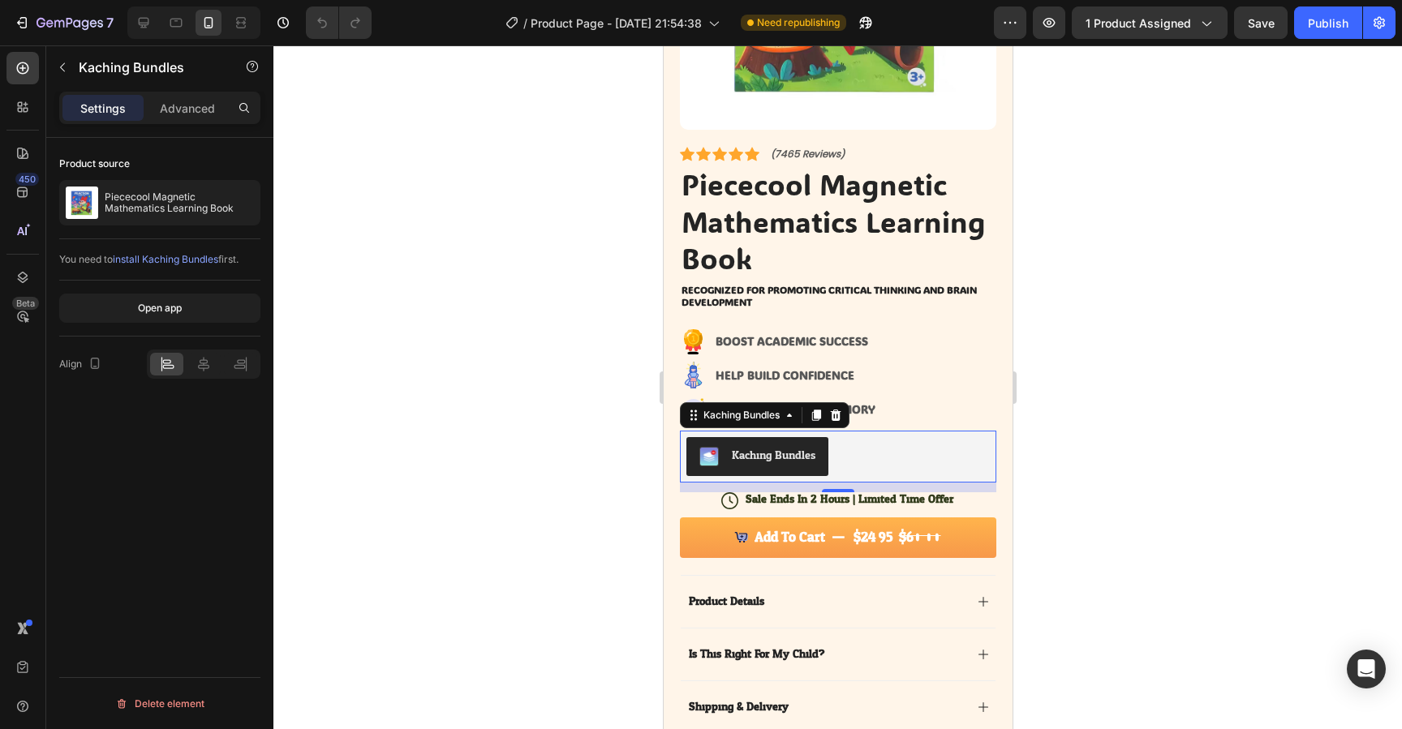
click at [763, 456] on div "Kaching Bundles" at bounding box center [773, 455] width 84 height 17
click at [183, 109] on p "Advanced" at bounding box center [187, 108] width 55 height 17
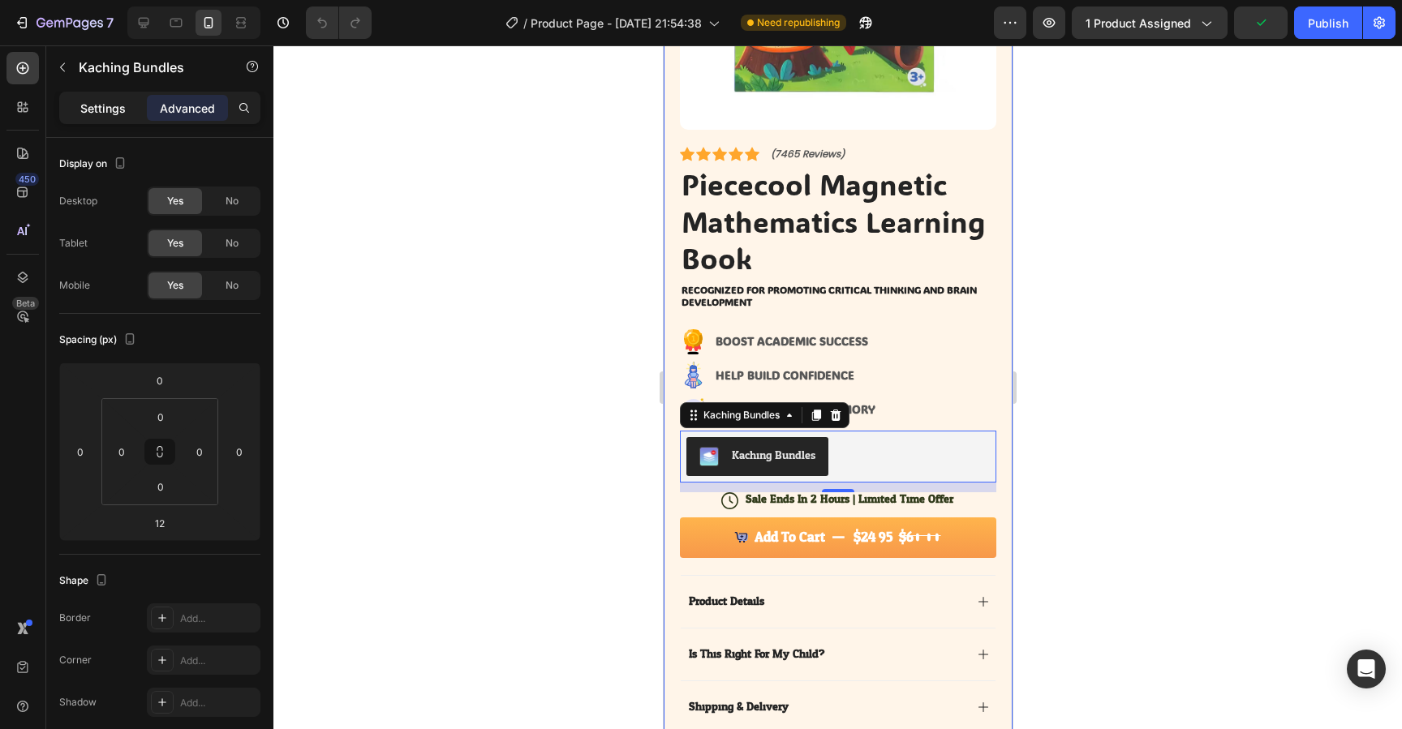
drag, startPoint x: 105, startPoint y: 112, endPoint x: 100, endPoint y: 127, distance: 15.7
click at [105, 112] on p "Settings" at bounding box center [102, 108] width 45 height 17
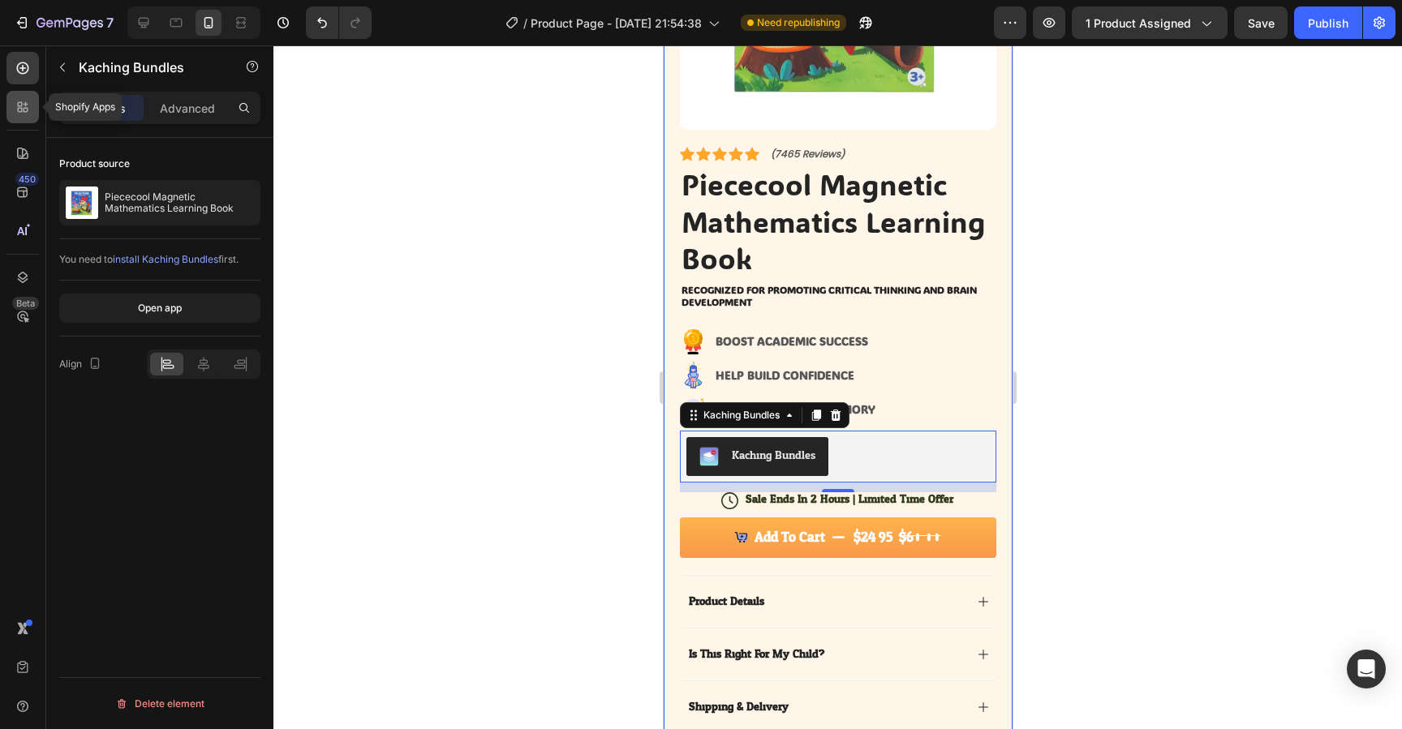
click at [18, 99] on icon at bounding box center [23, 107] width 16 height 16
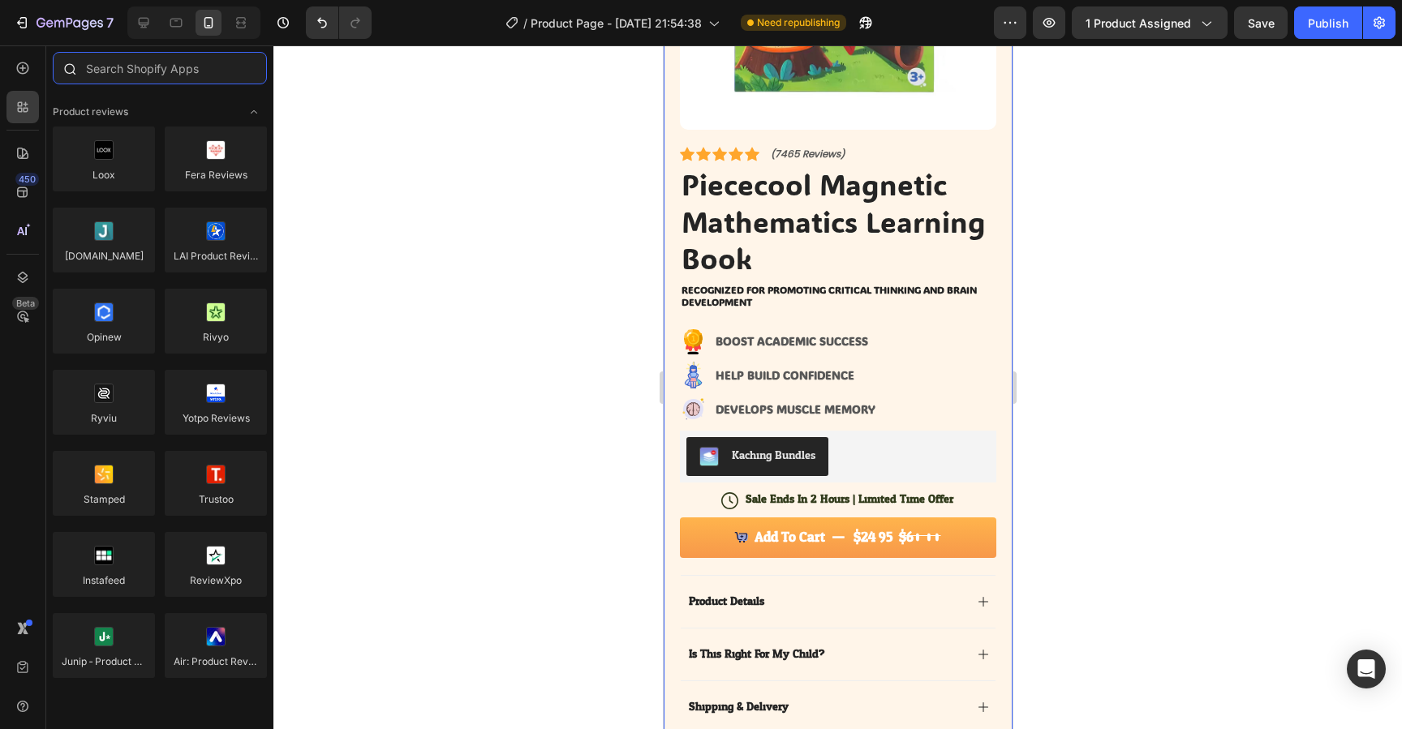
click at [160, 84] on input "text" at bounding box center [160, 68] width 214 height 32
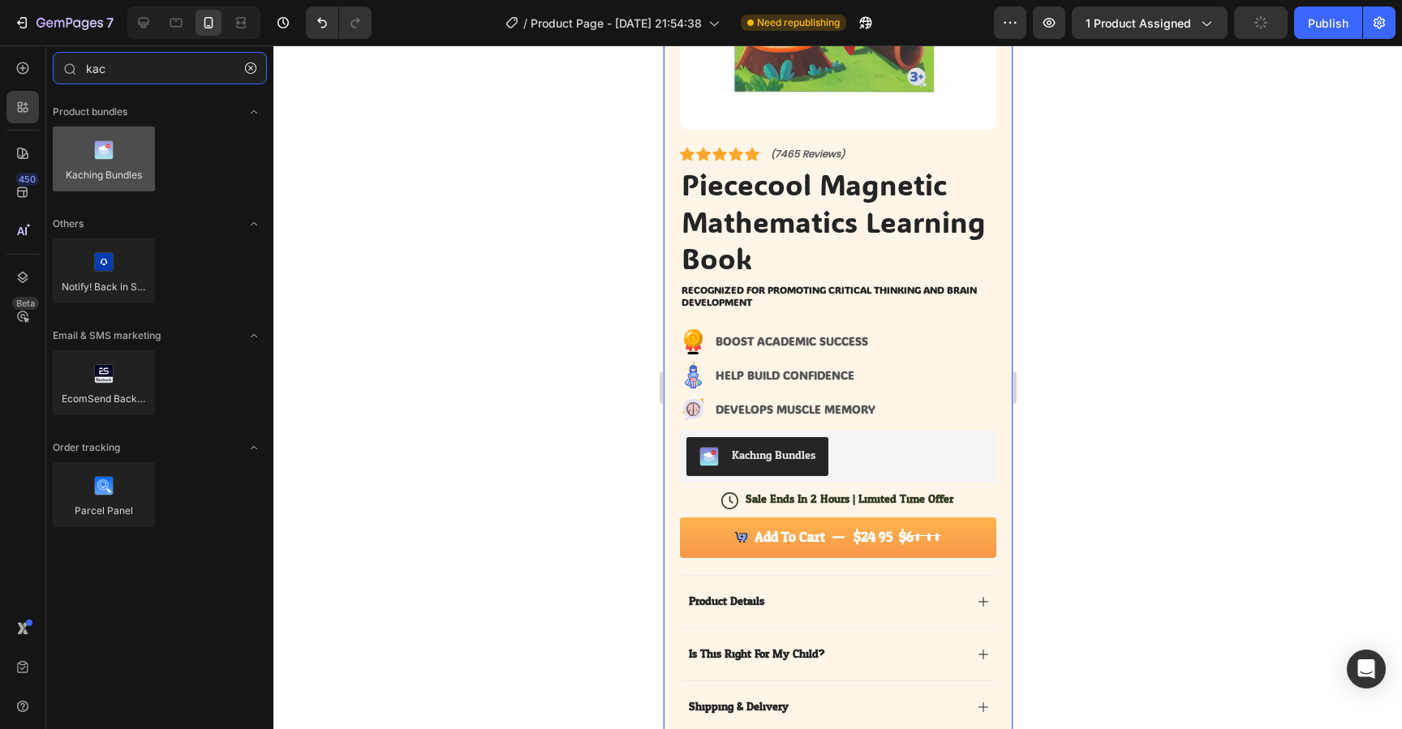
type input "kac"
click at [136, 140] on div at bounding box center [104, 159] width 102 height 65
click at [104, 154] on div at bounding box center [104, 159] width 102 height 65
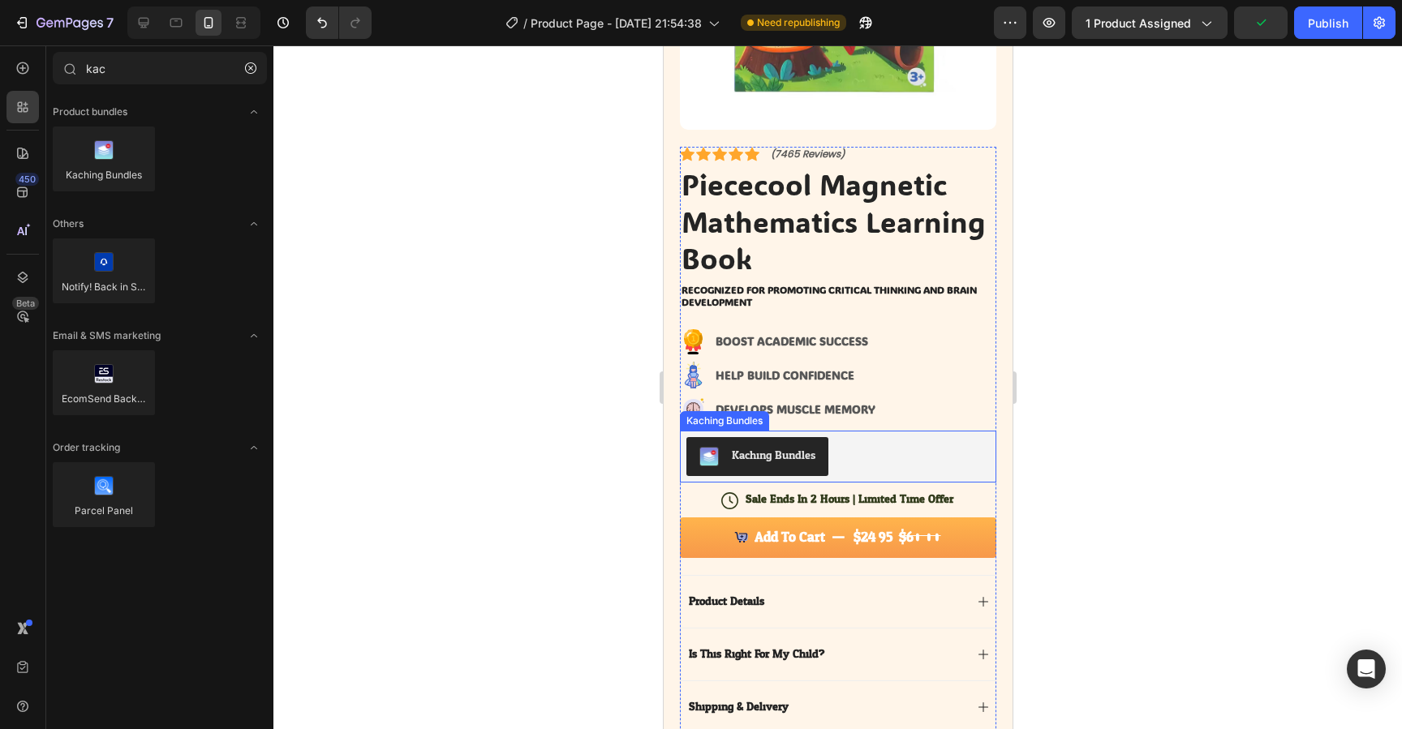
click at [739, 444] on button "Kaching Bundles" at bounding box center [757, 456] width 142 height 39
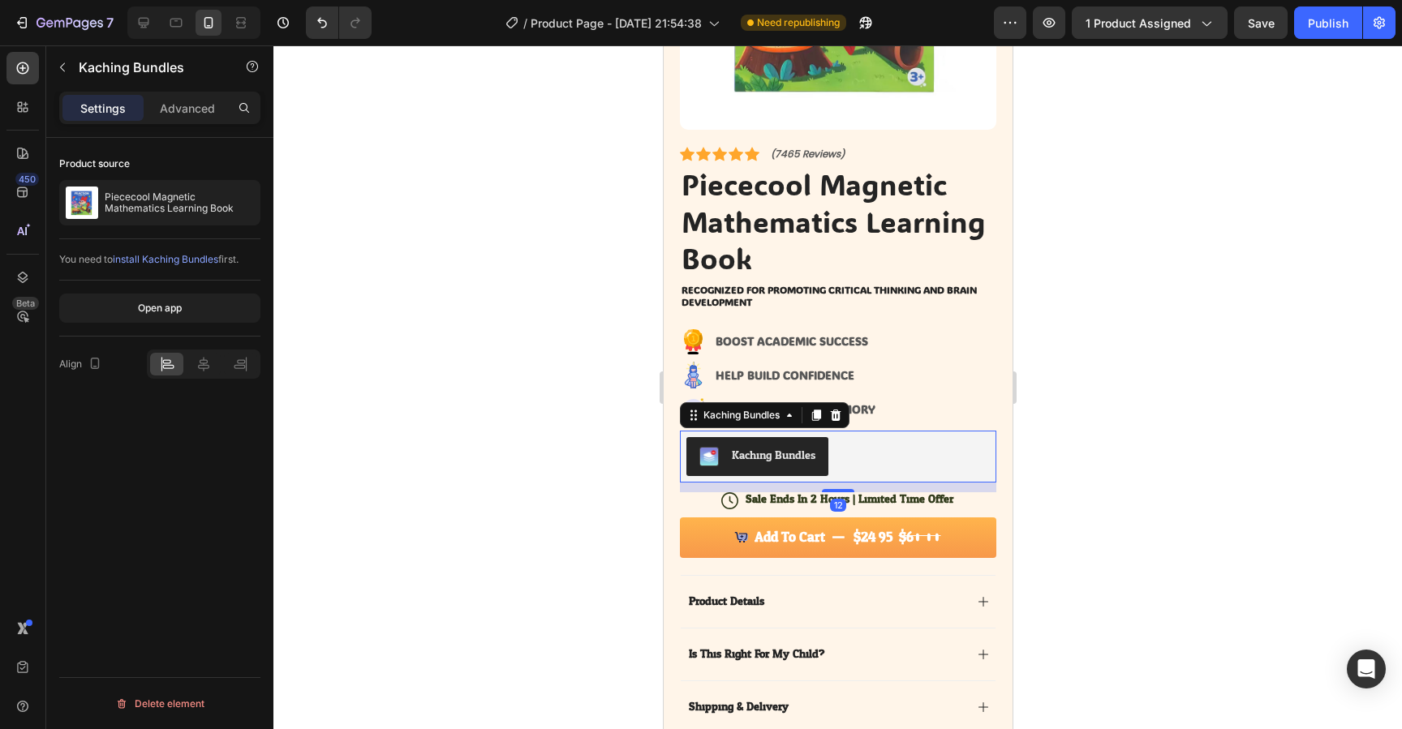
click at [735, 453] on div "Kaching Bundles" at bounding box center [773, 455] width 84 height 17
click at [201, 259] on span "install Kaching Bundles" at bounding box center [165, 259] width 105 height 12
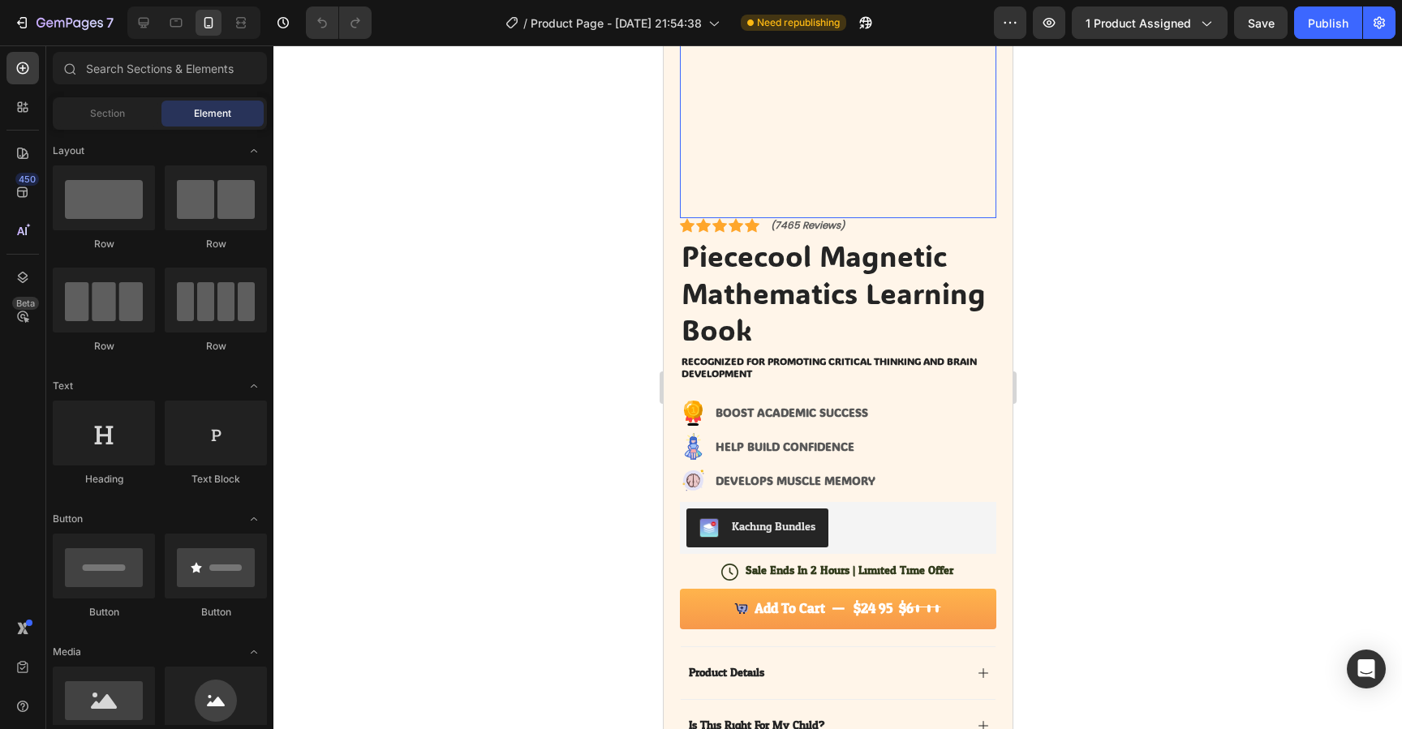
scroll to position [329, 0]
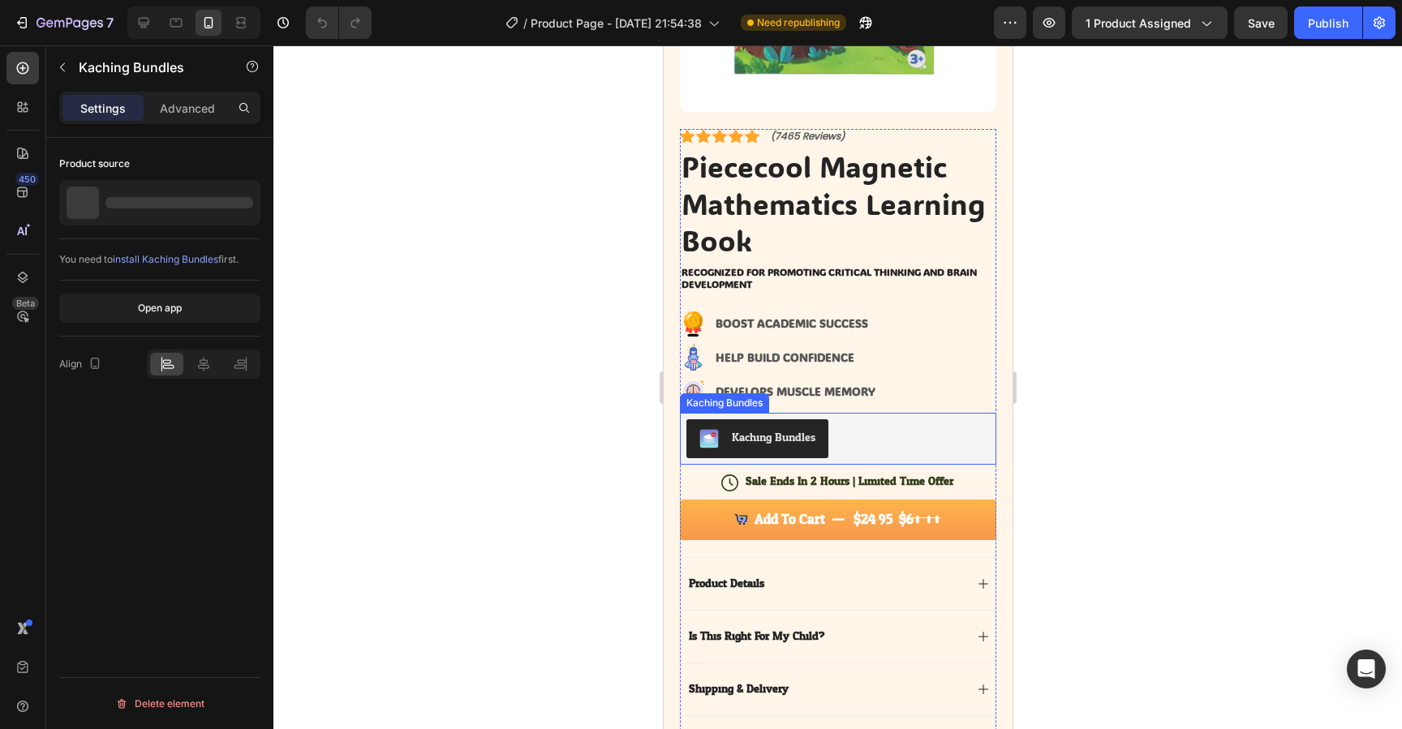
click at [894, 436] on div "Kaching Bundles" at bounding box center [837, 439] width 303 height 39
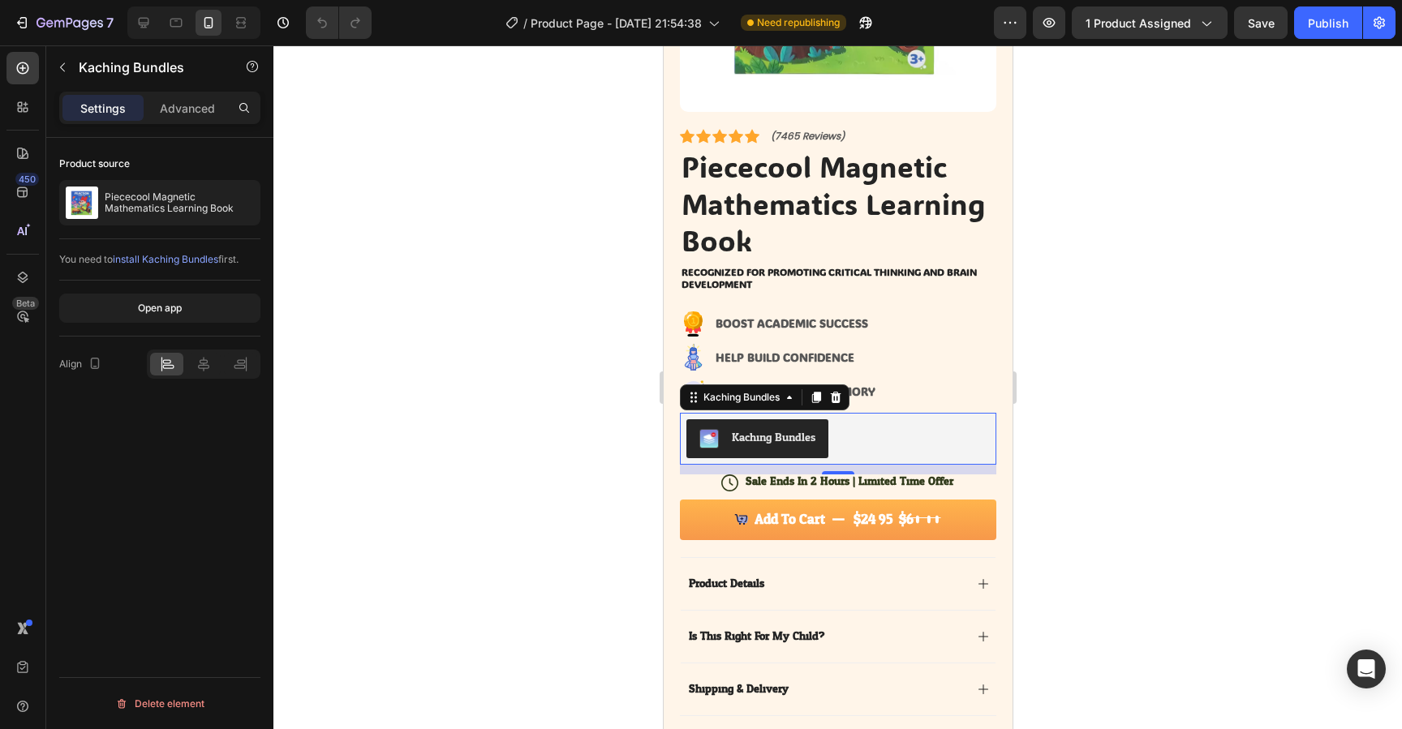
drag, startPoint x: 158, startPoint y: 707, endPoint x: 169, endPoint y: 699, distance: 12.8
click at [161, 706] on div "Delete element" at bounding box center [159, 704] width 89 height 19
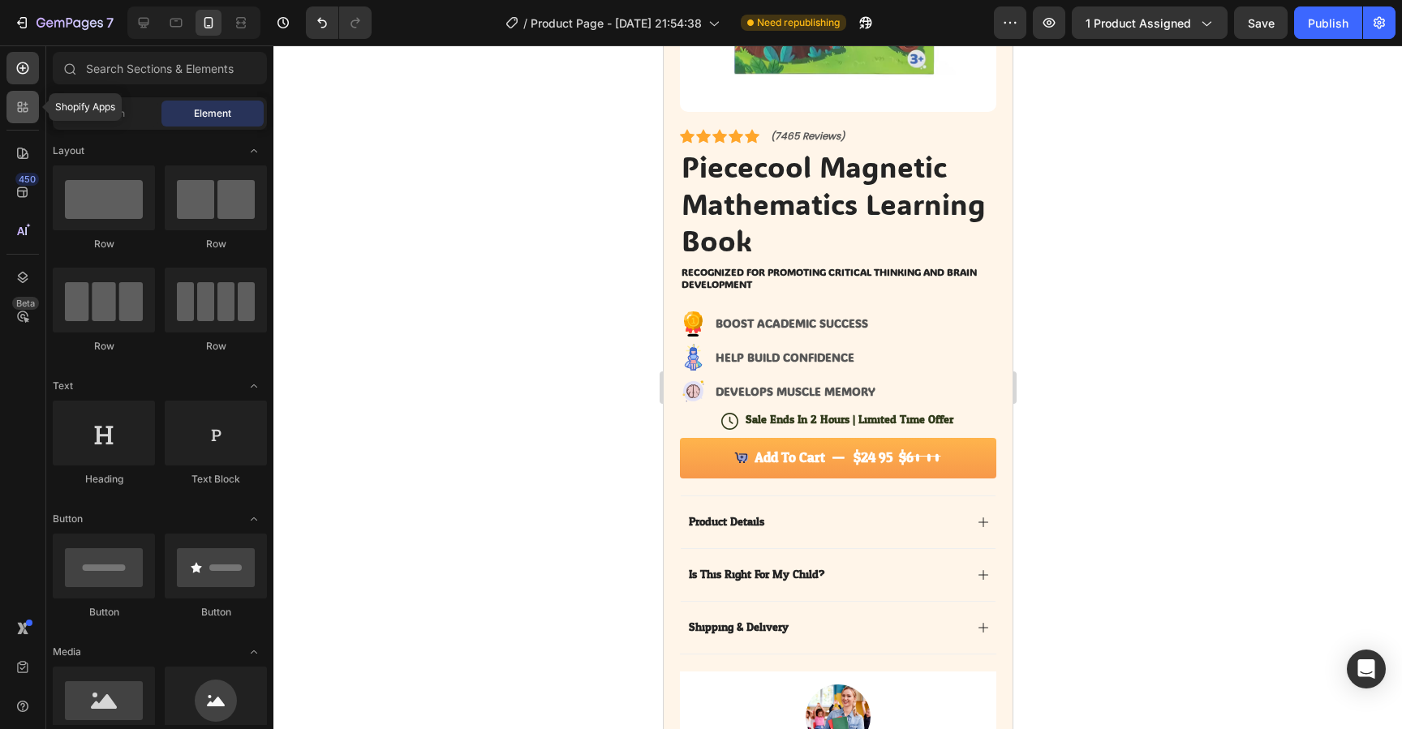
click at [24, 101] on icon at bounding box center [23, 107] width 16 height 16
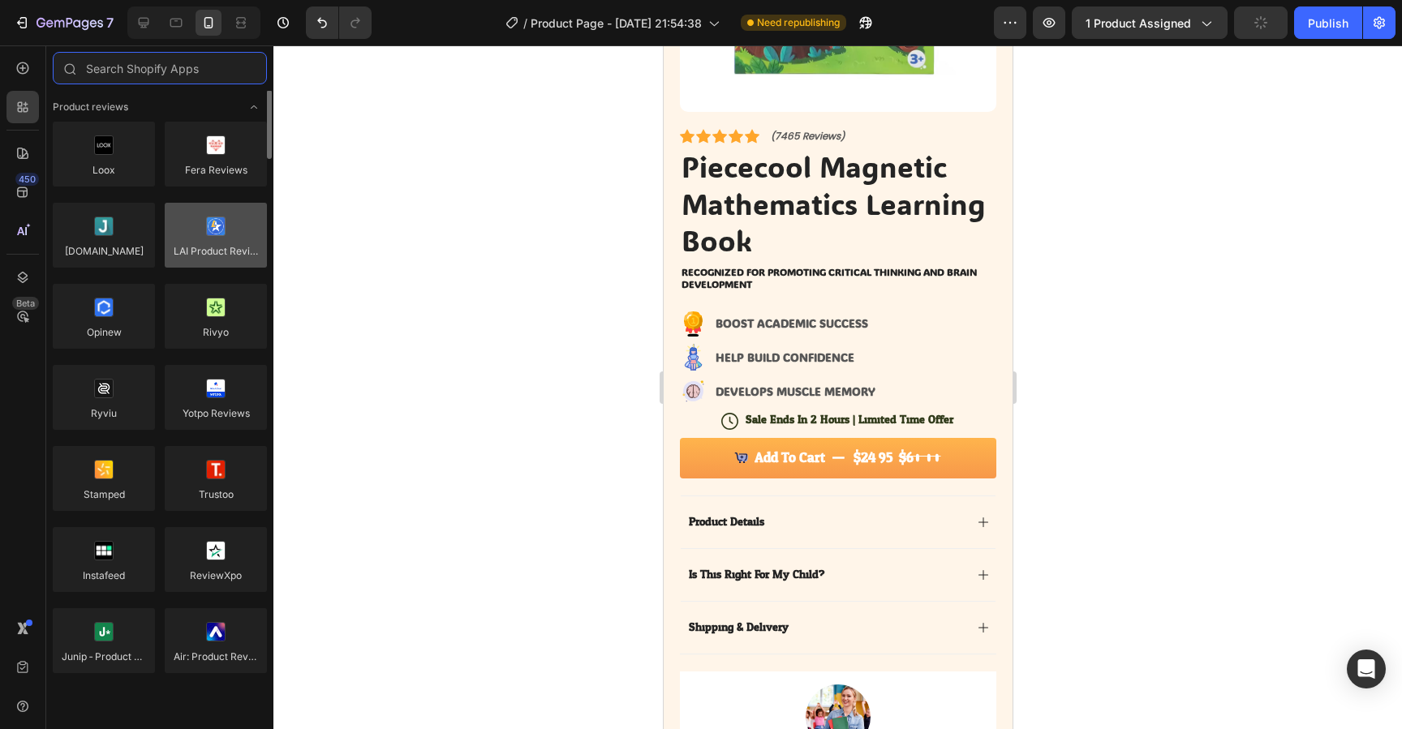
scroll to position [4, 0]
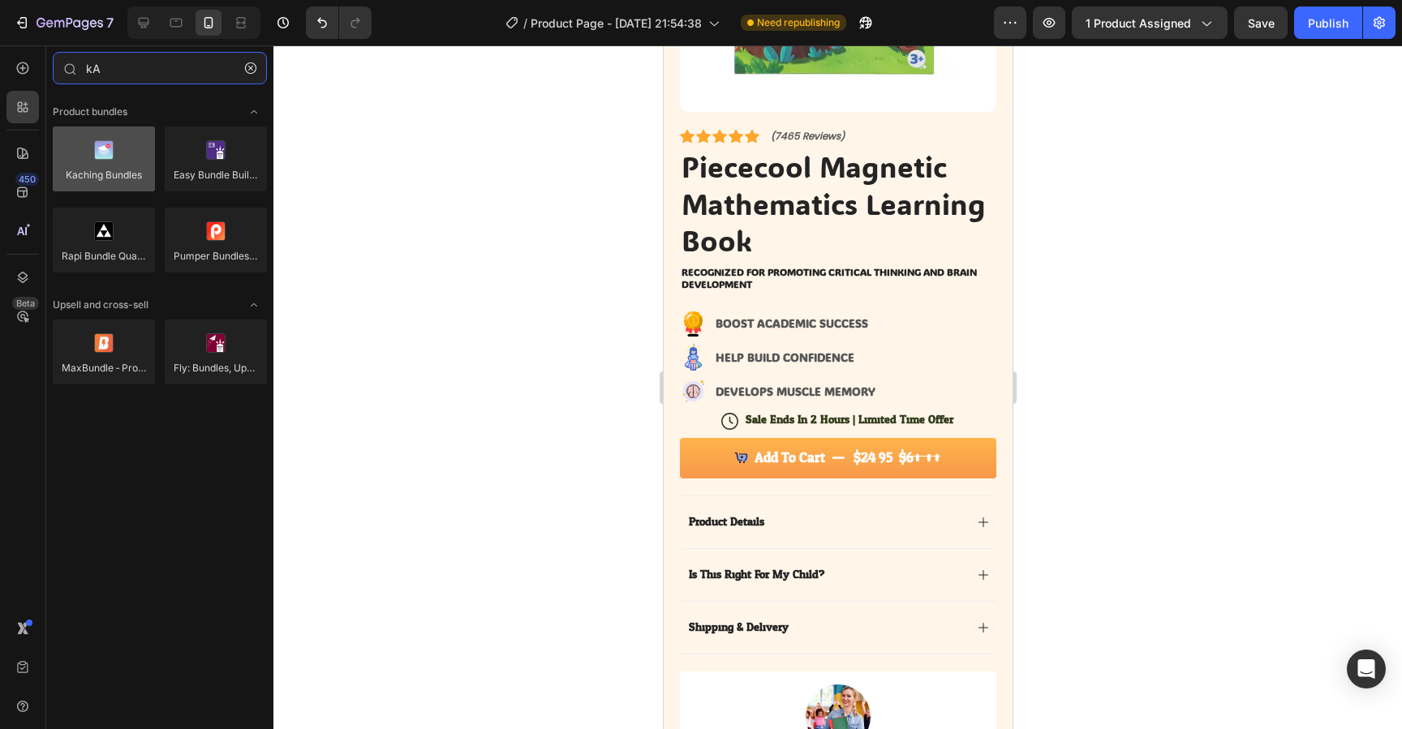
type input "kA"
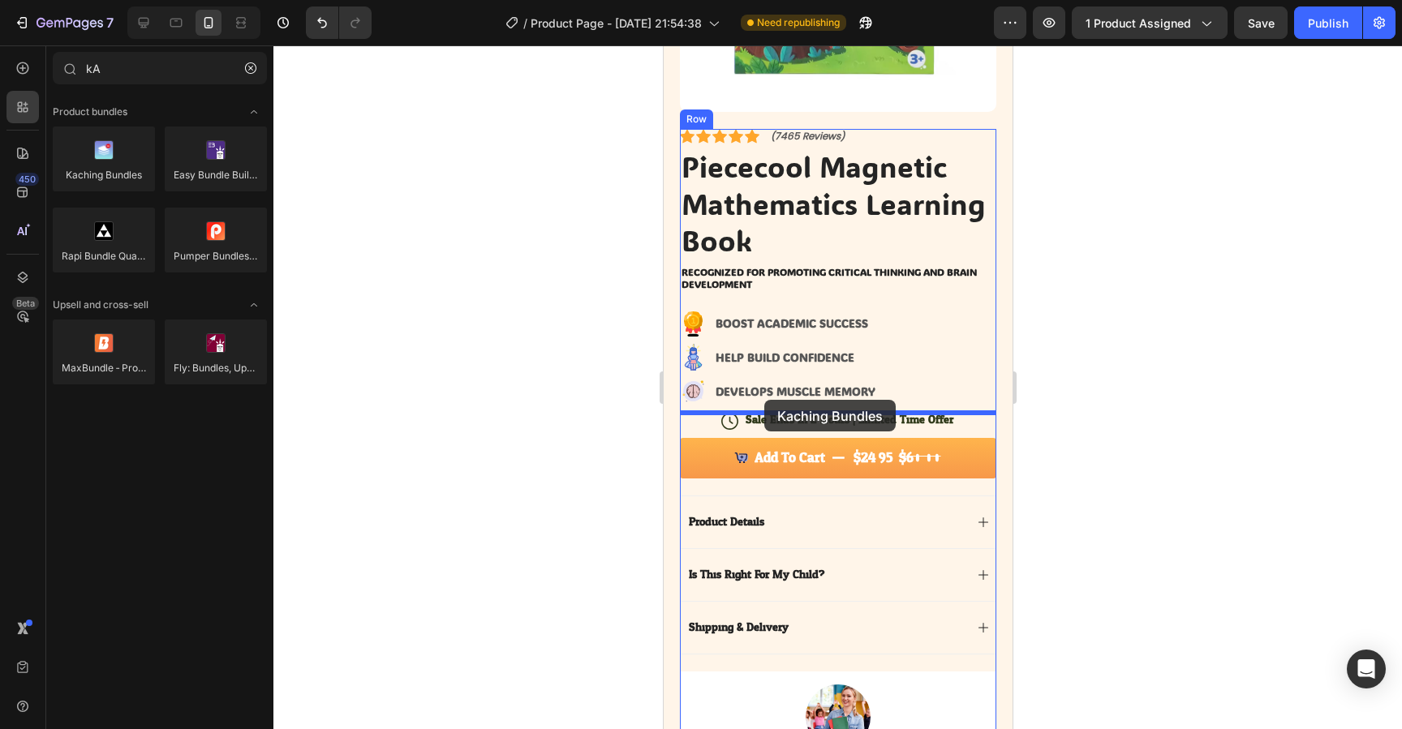
drag, startPoint x: 792, startPoint y: 200, endPoint x: 764, endPoint y: 400, distance: 202.4
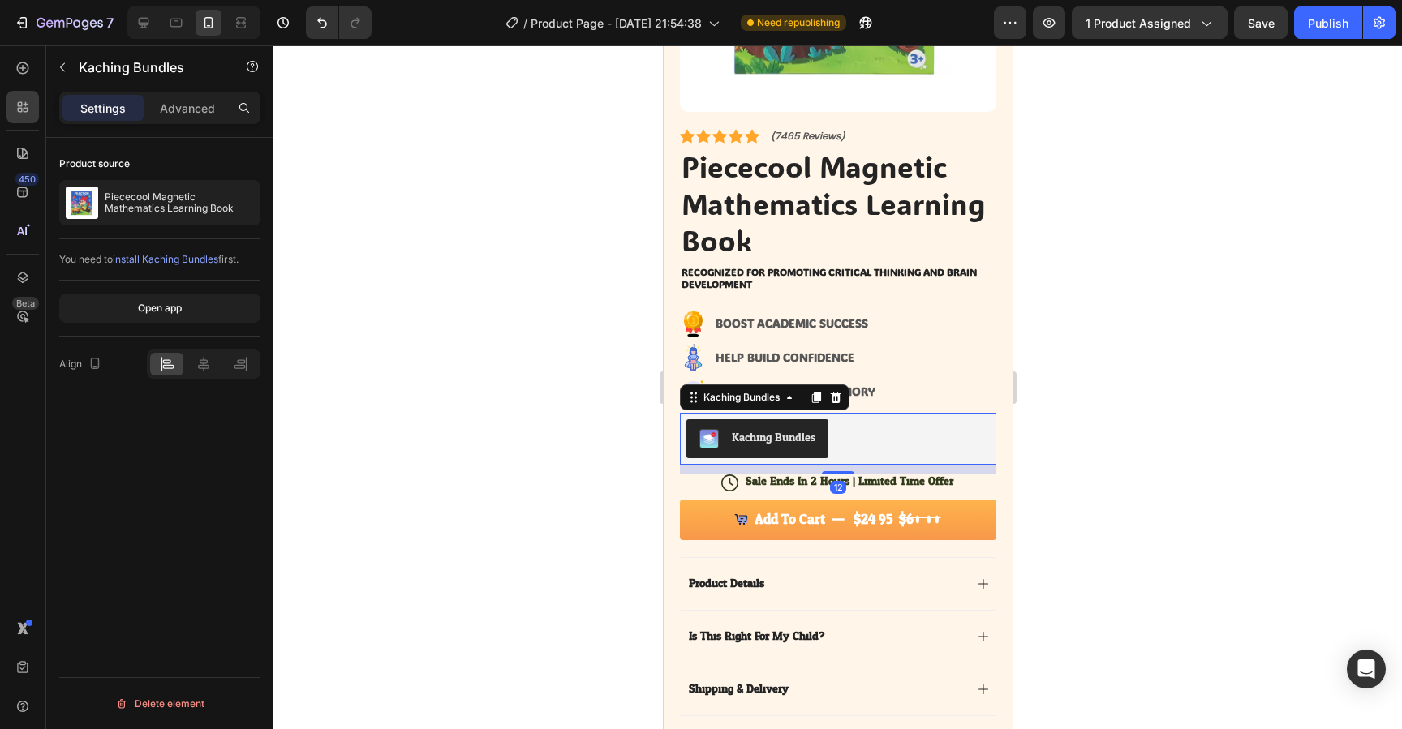
click at [859, 439] on div "Kaching Bundles" at bounding box center [837, 439] width 303 height 39
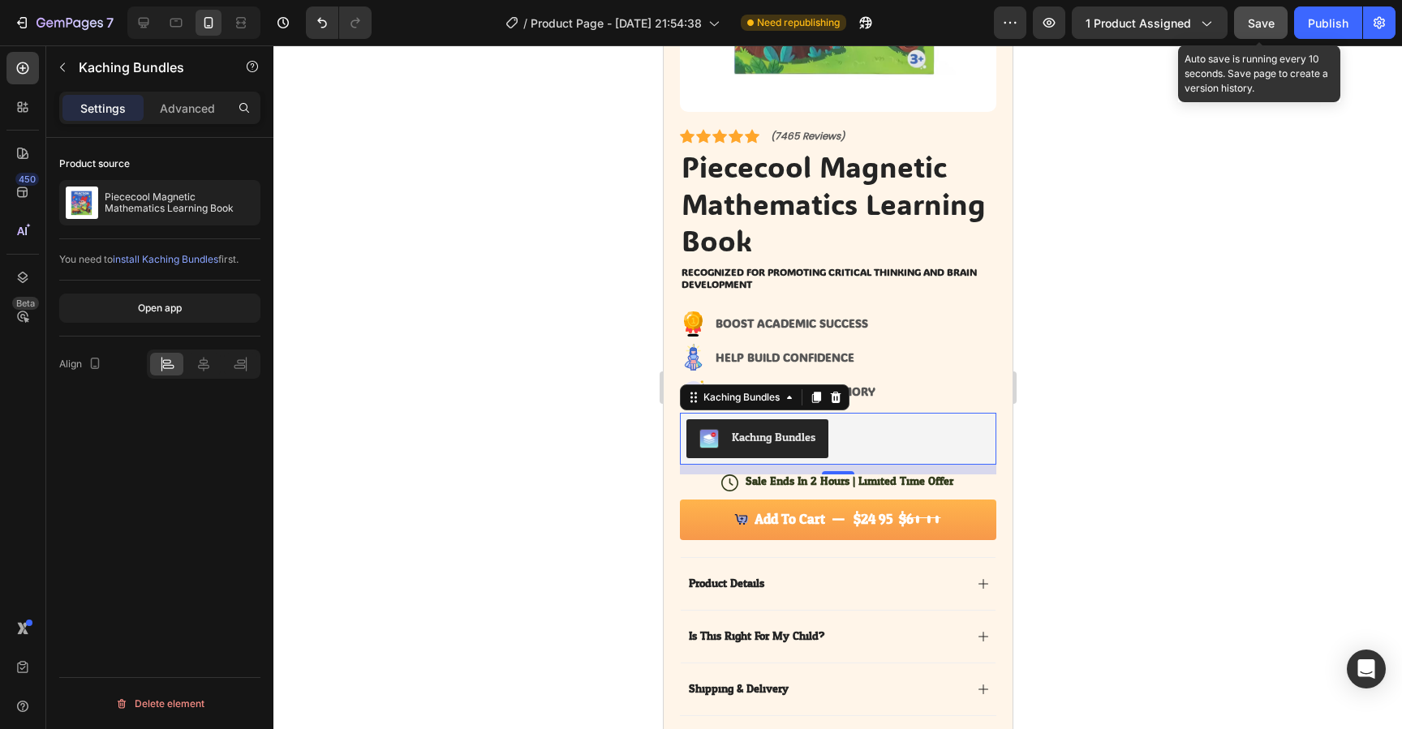
click at [1247, 14] on button "Save" at bounding box center [1261, 22] width 54 height 32
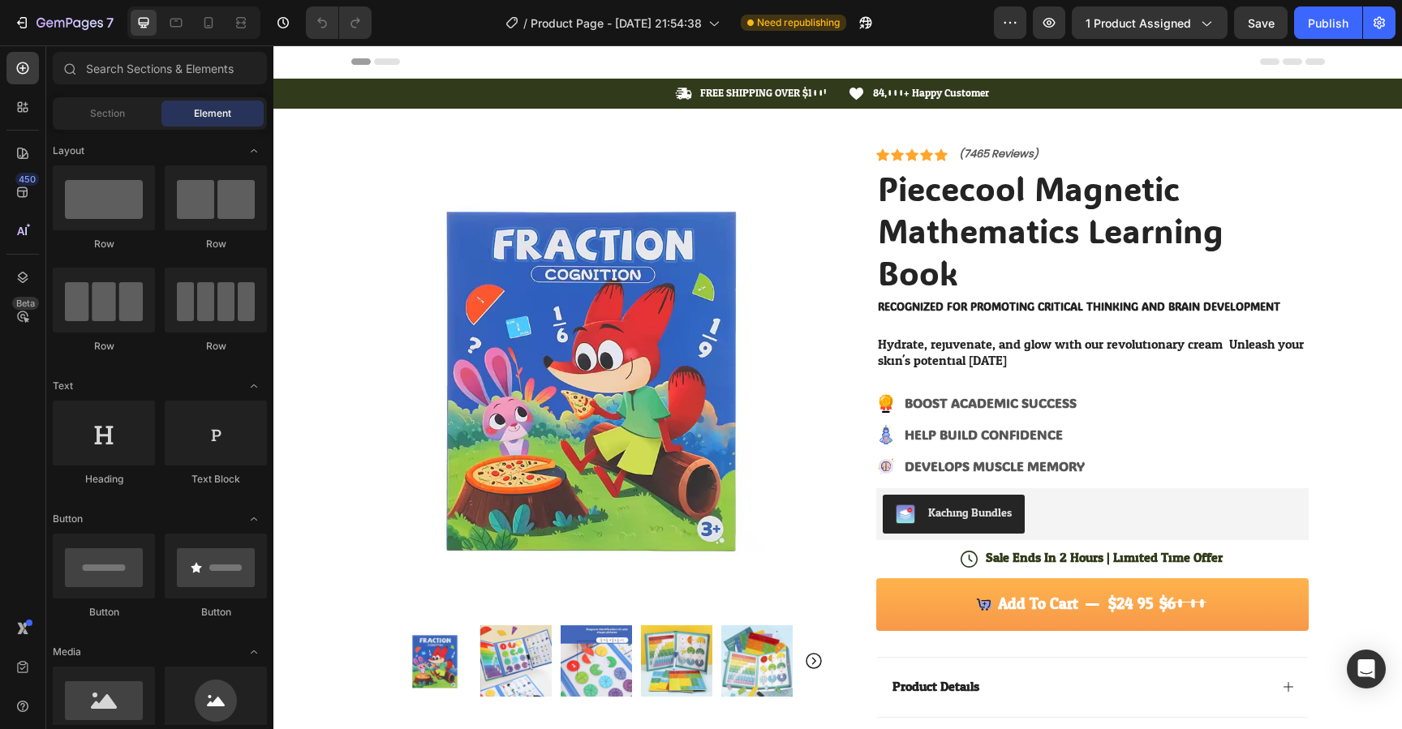
click at [1106, 512] on div "Kaching Bundles" at bounding box center [1093, 514] width 420 height 39
click at [1060, 510] on div "Kaching Bundles" at bounding box center [1093, 514] width 420 height 39
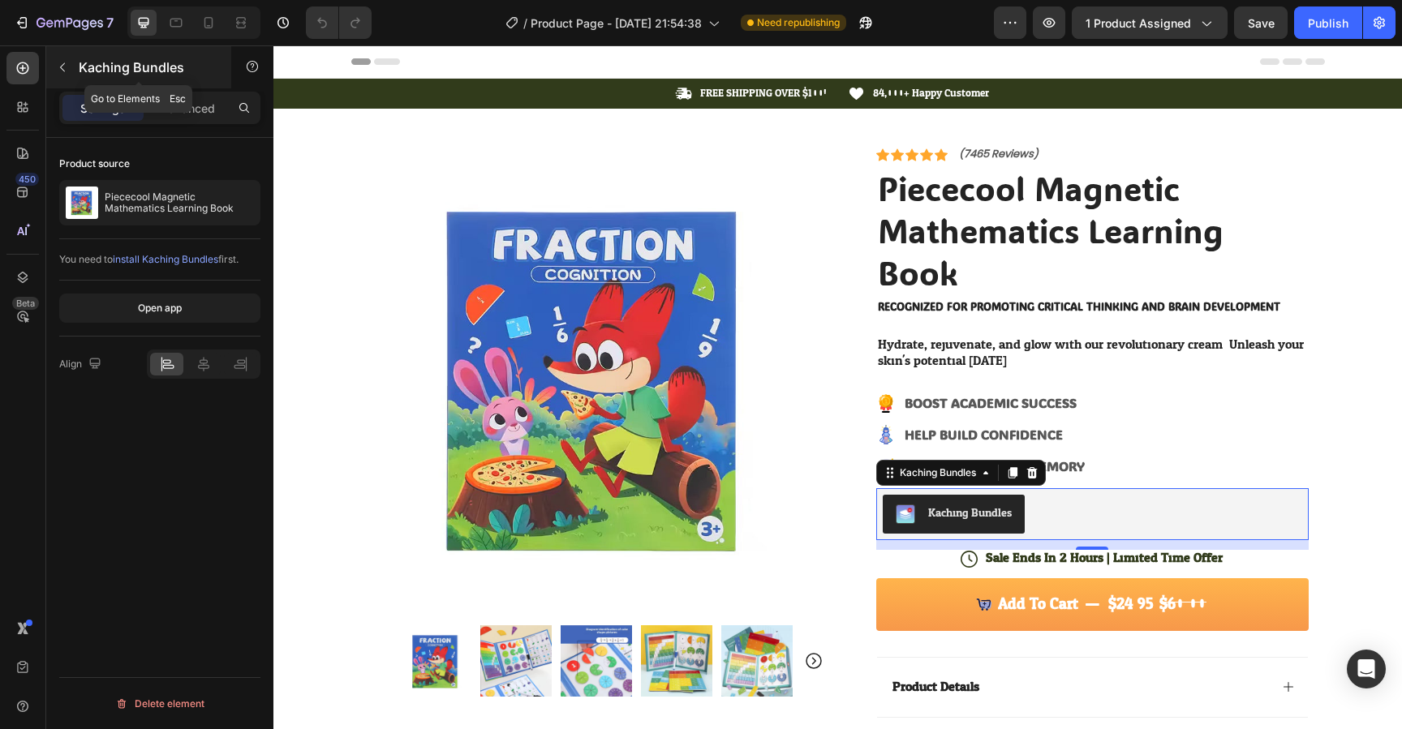
click at [62, 68] on icon "button" at bounding box center [62, 67] width 13 height 13
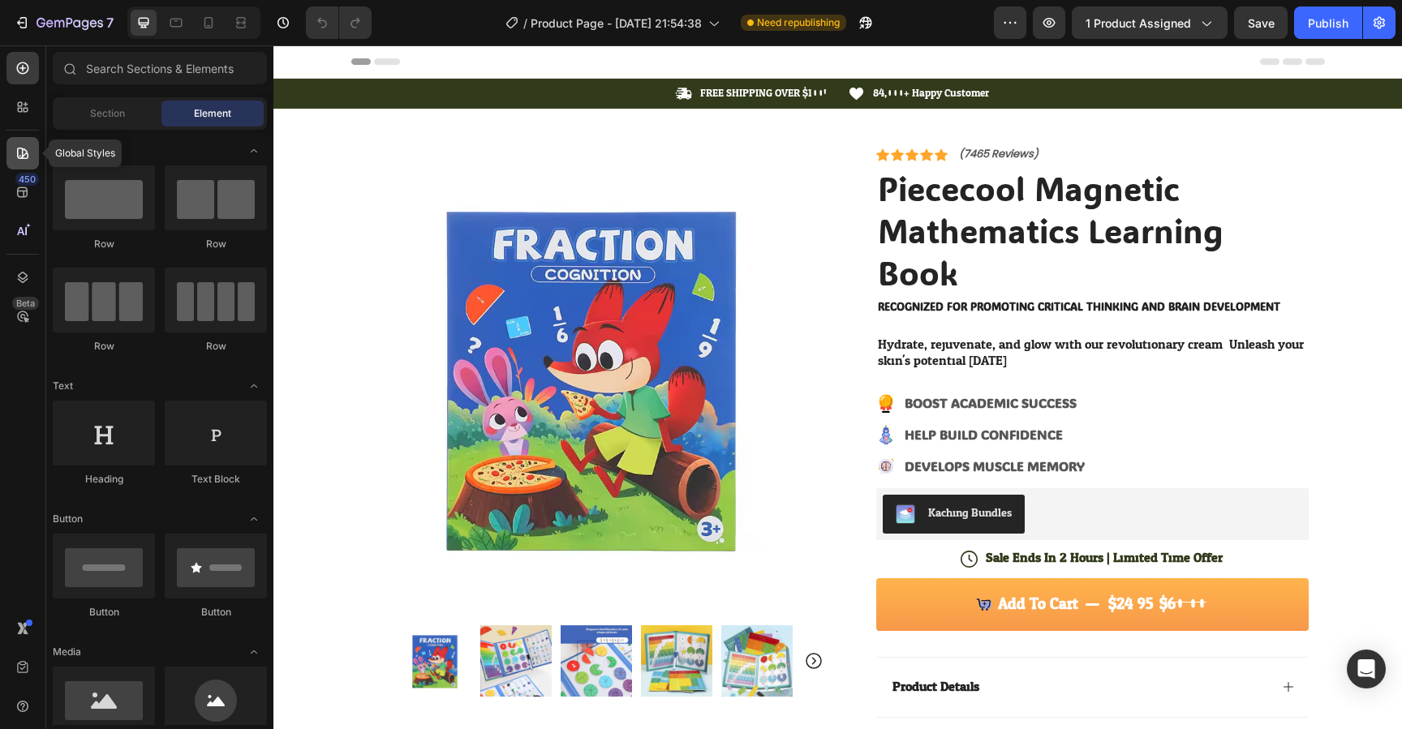
click at [22, 161] on div at bounding box center [22, 153] width 32 height 32
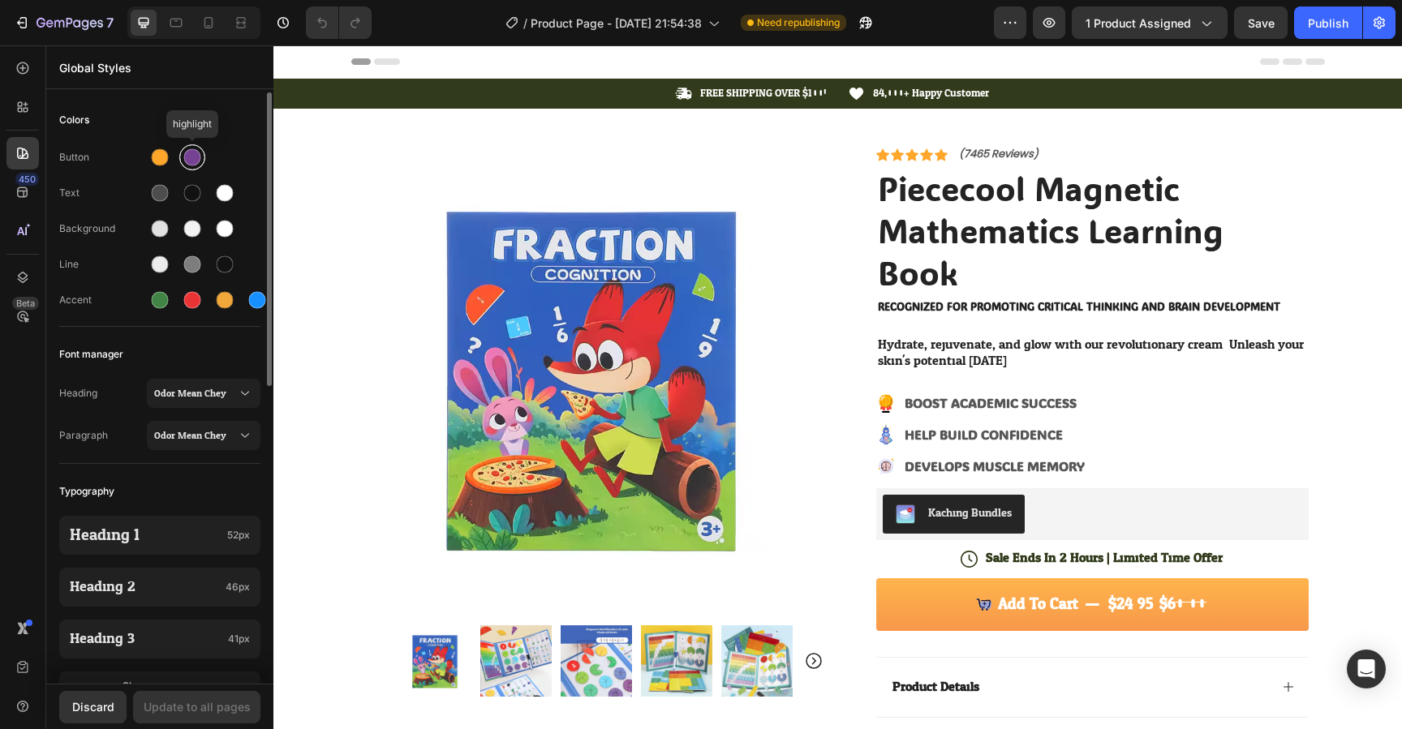
click at [191, 165] on div at bounding box center [192, 157] width 17 height 17
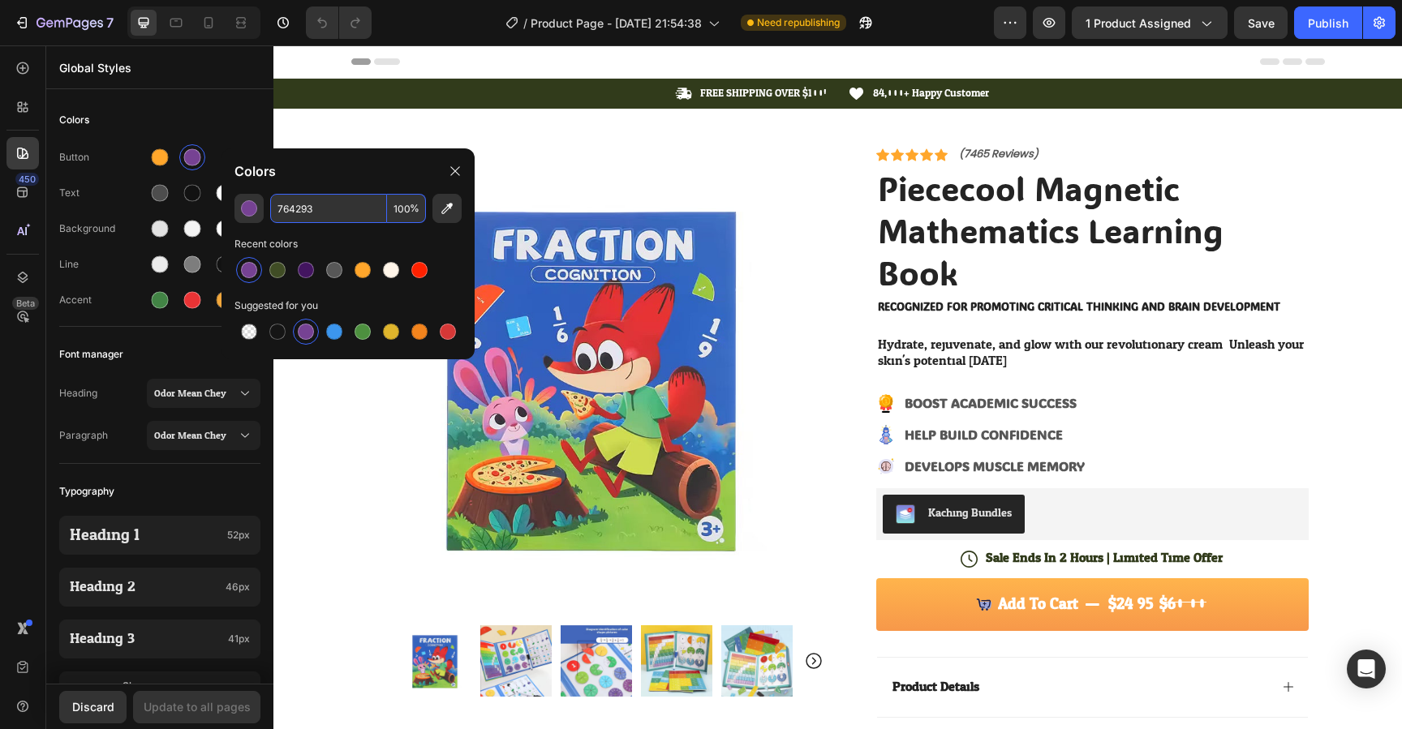
click at [308, 215] on input "764293" at bounding box center [328, 208] width 117 height 29
click at [213, 20] on icon at bounding box center [208, 23] width 16 height 16
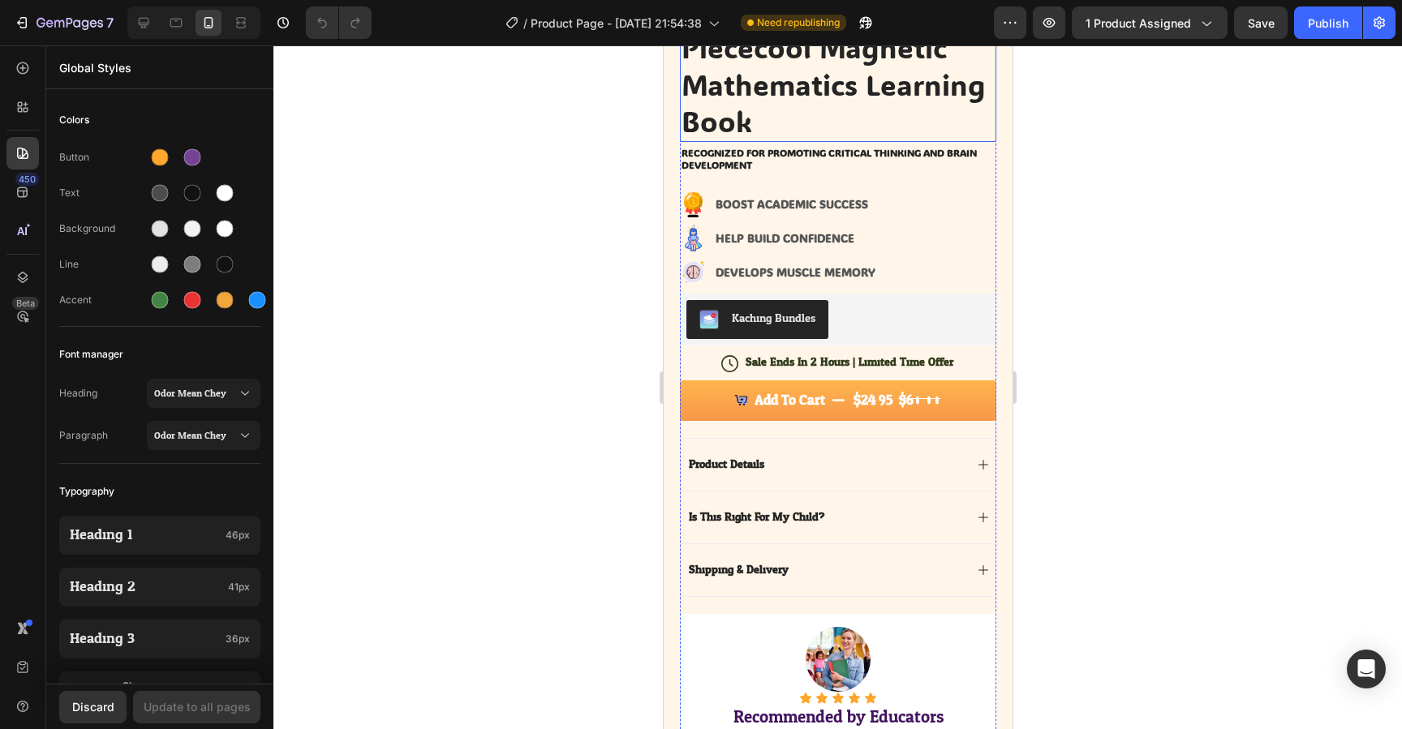
scroll to position [468, 0]
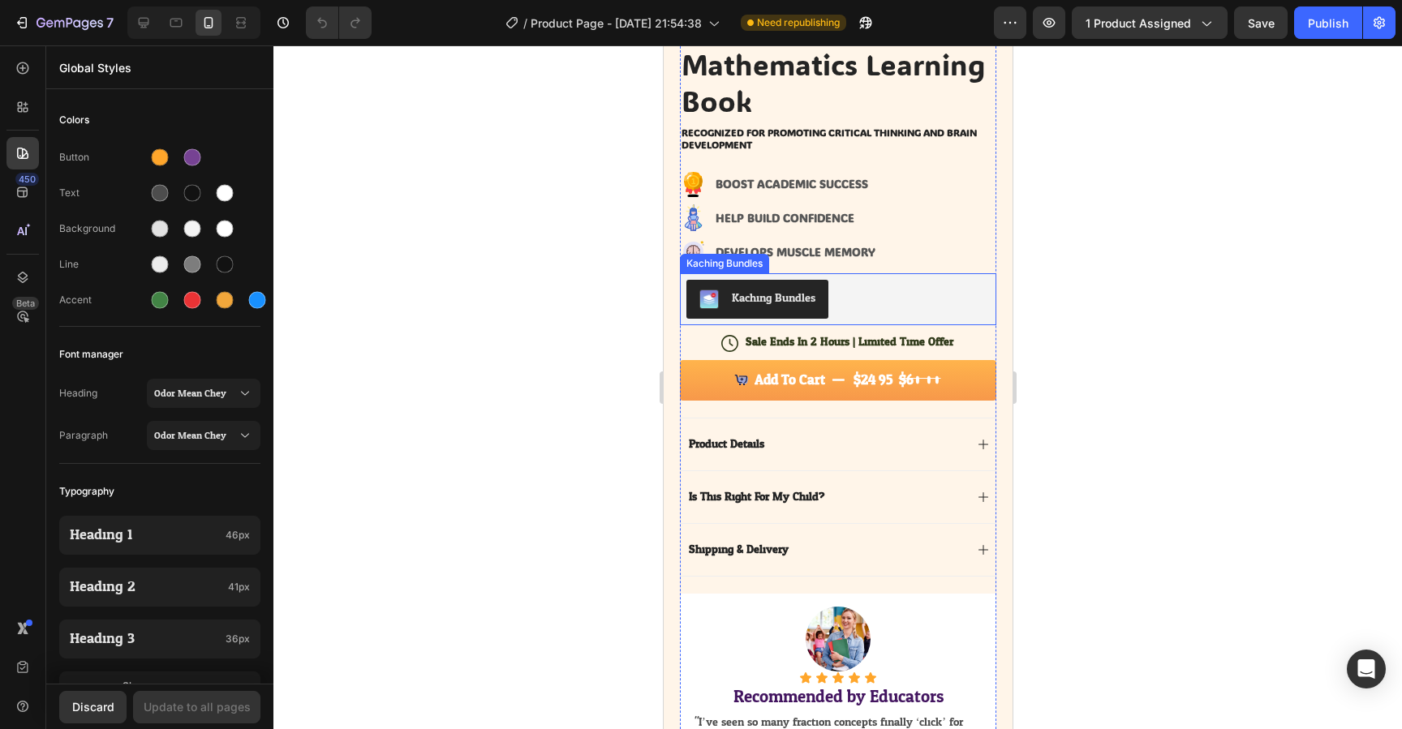
click at [851, 300] on div "Kaching Bundles" at bounding box center [837, 299] width 303 height 39
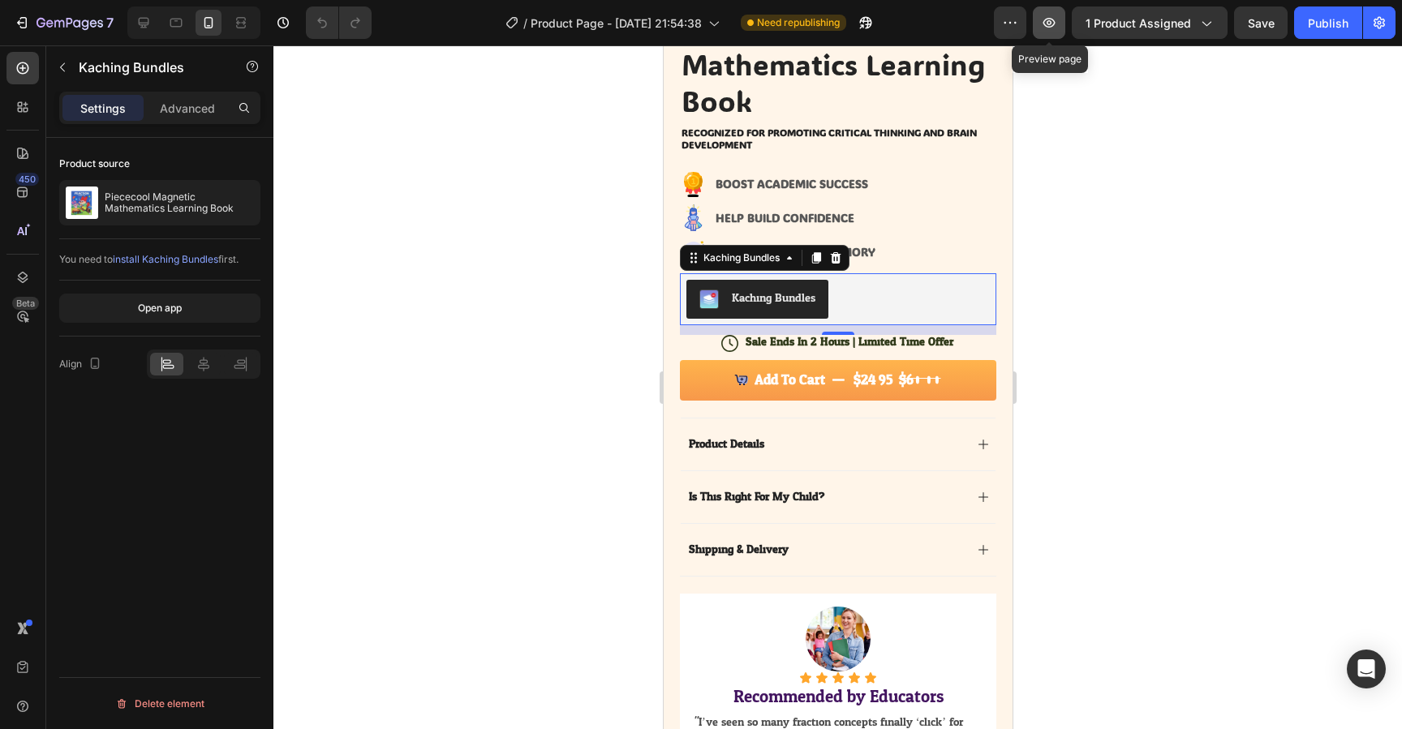
click at [1057, 30] on icon "button" at bounding box center [1049, 23] width 16 height 16
click at [879, 312] on div "Kaching Bundles" at bounding box center [837, 299] width 303 height 39
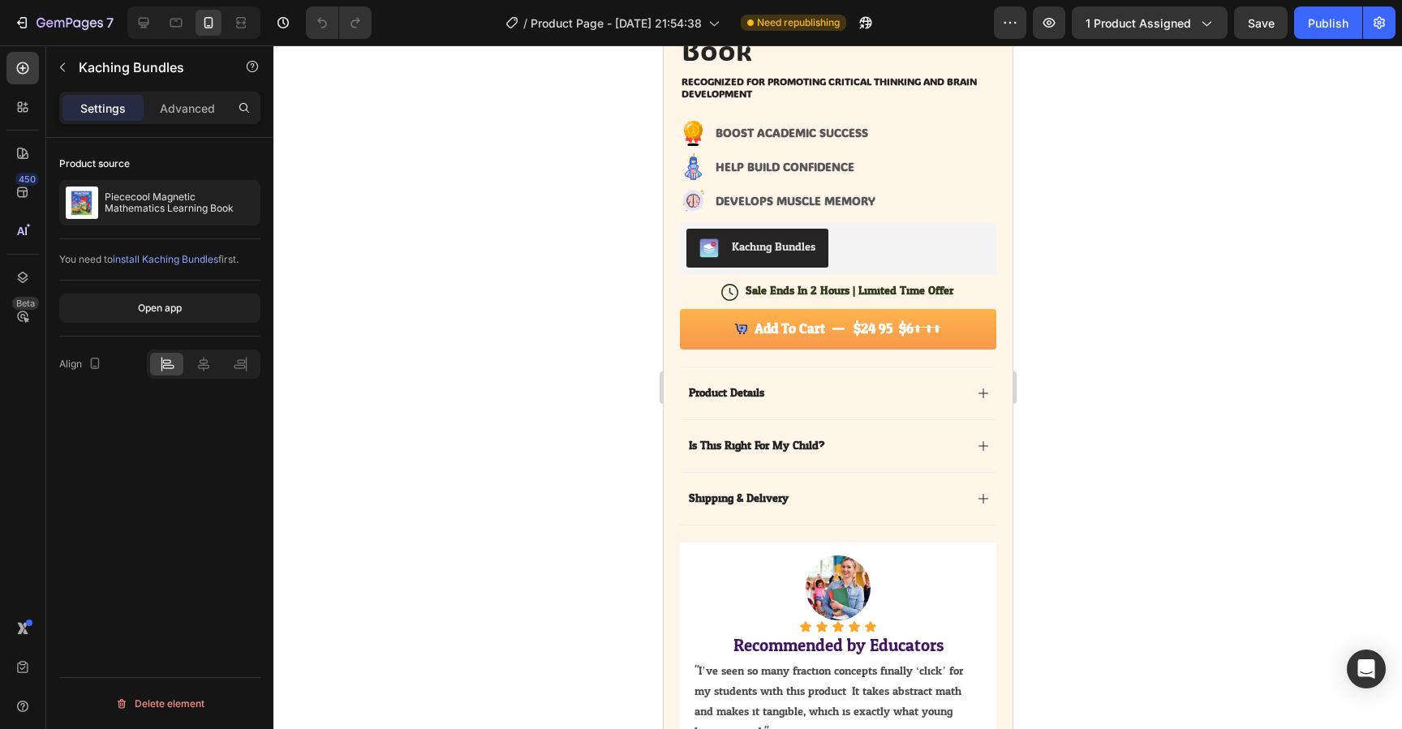
scroll to position [380, 0]
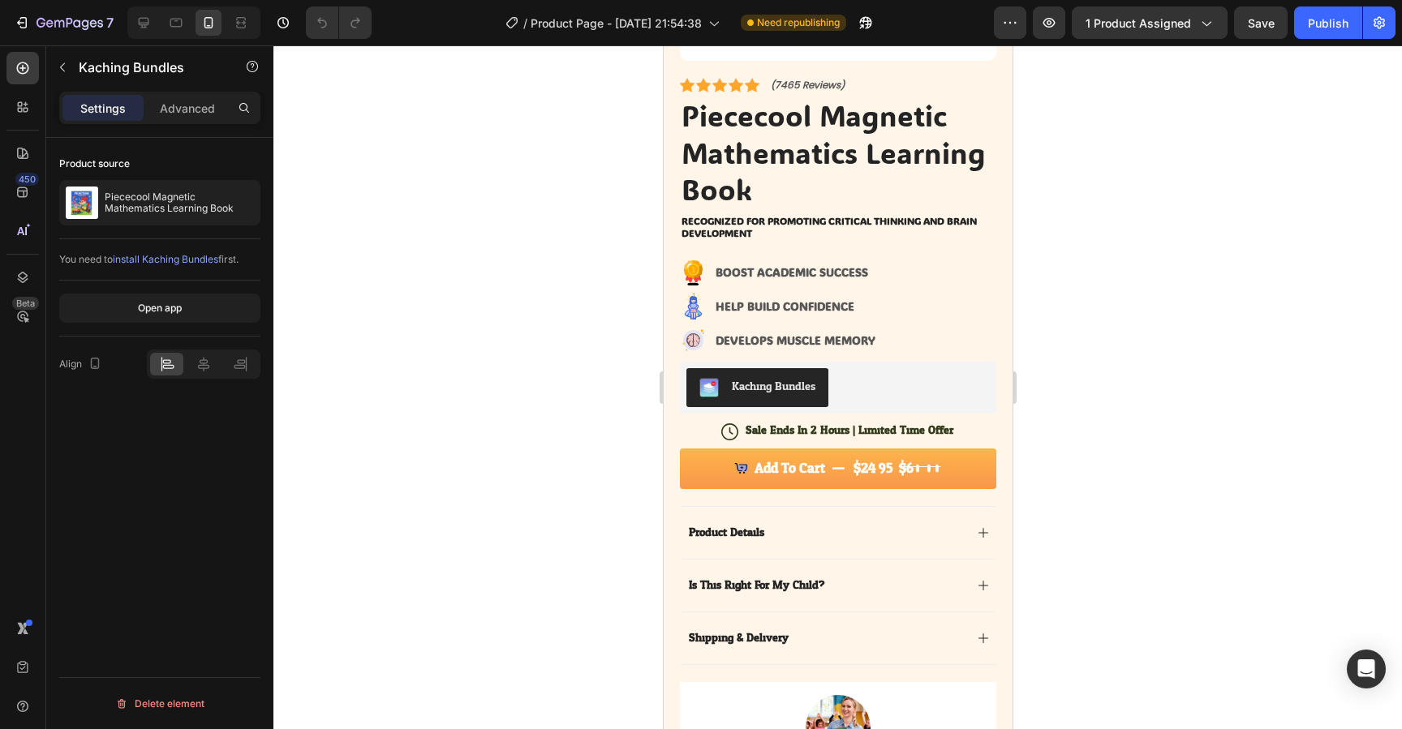
click at [879, 393] on div "Kaching Bundles" at bounding box center [837, 387] width 303 height 39
click at [884, 372] on div "Kaching Bundles" at bounding box center [837, 387] width 303 height 39
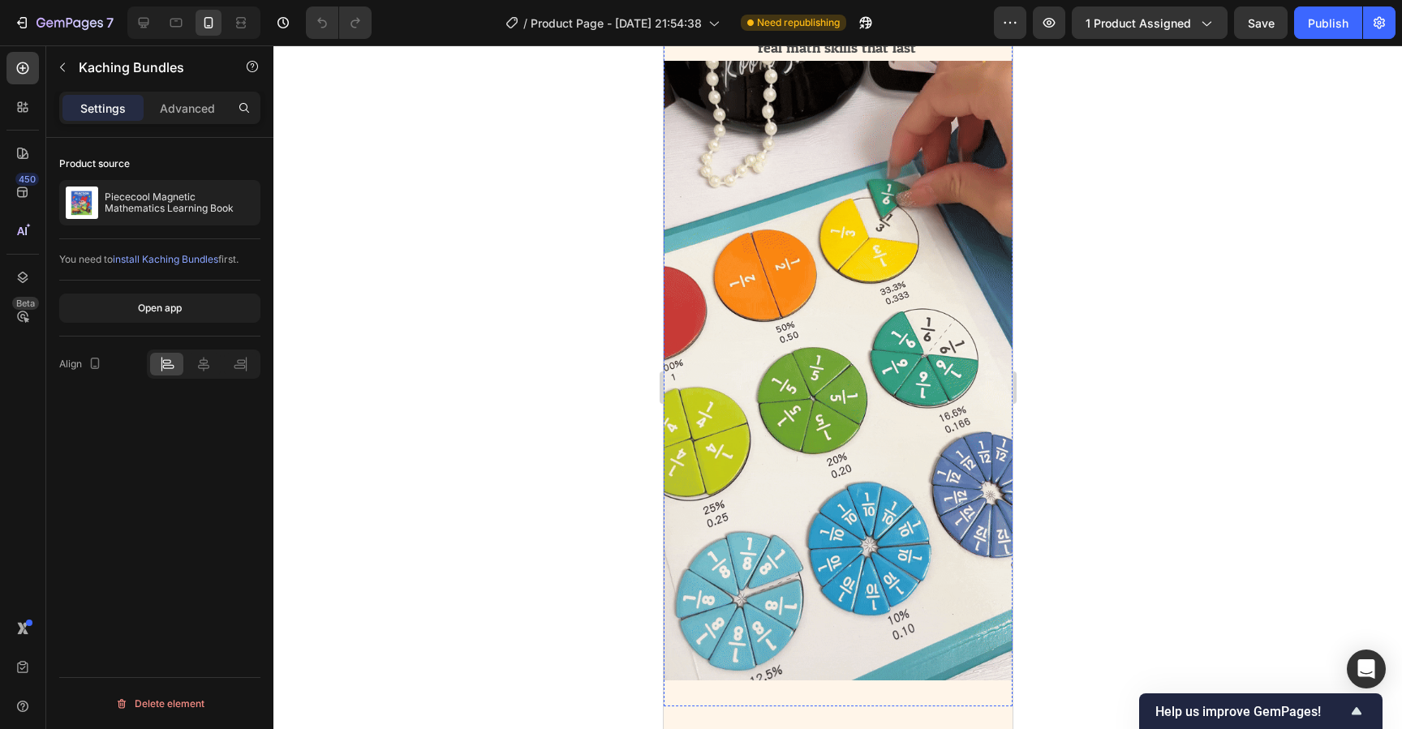
scroll to position [3036, 0]
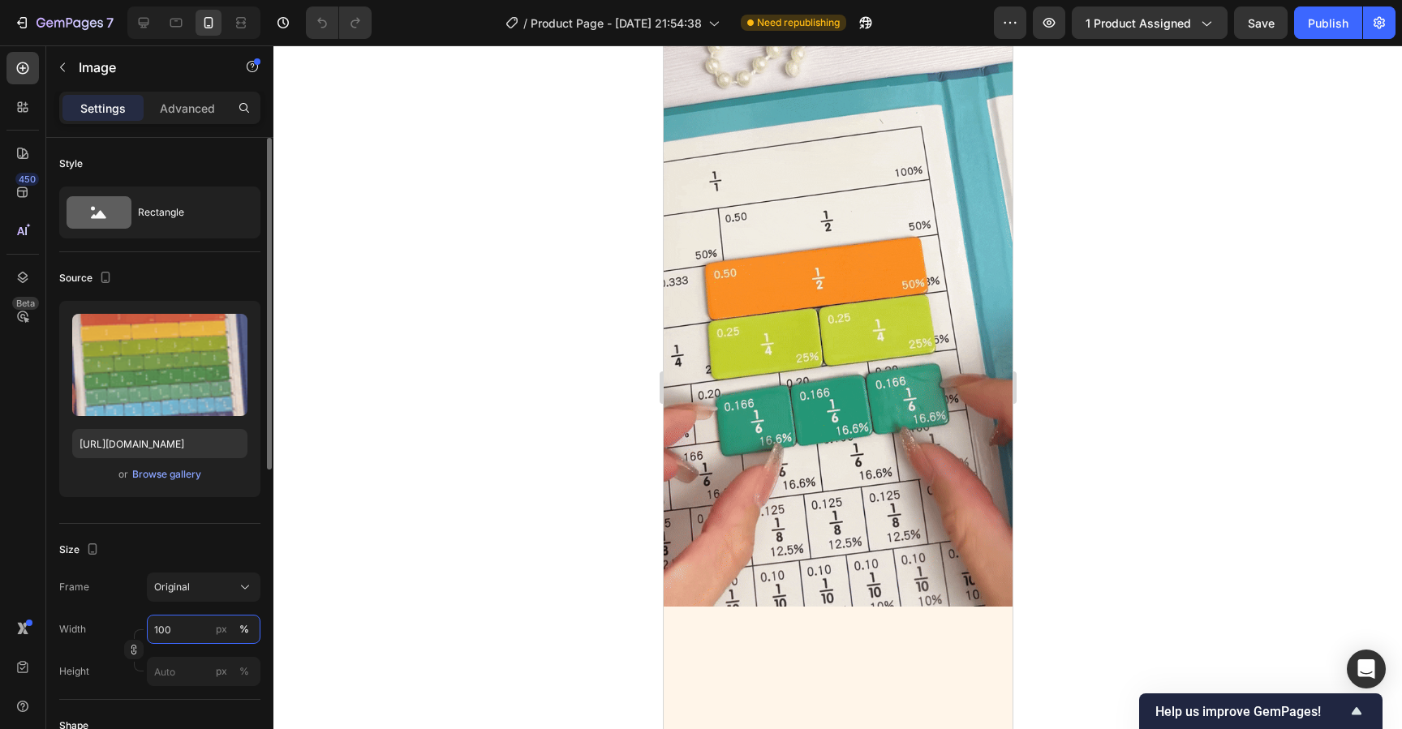
click at [190, 640] on input "100" at bounding box center [204, 629] width 114 height 29
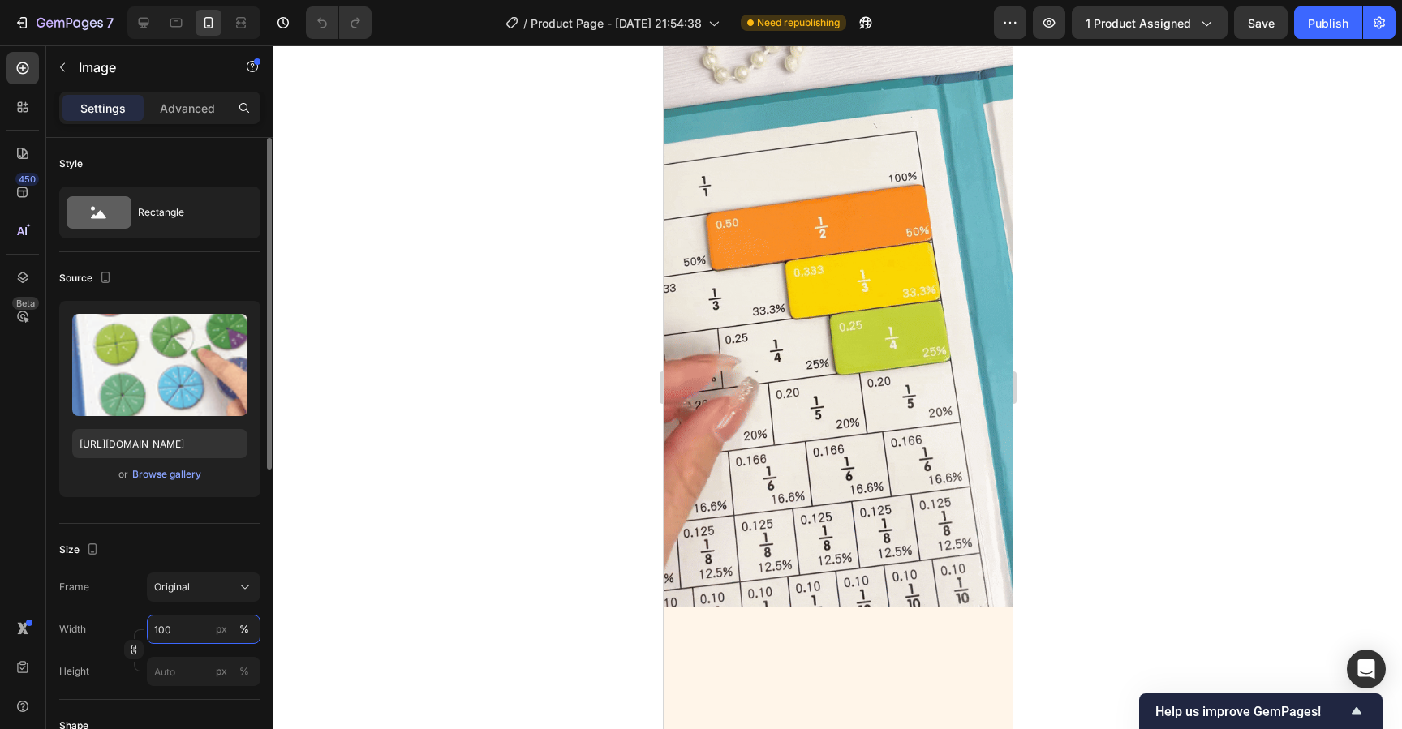
click at [190, 640] on input "100" at bounding box center [204, 629] width 114 height 29
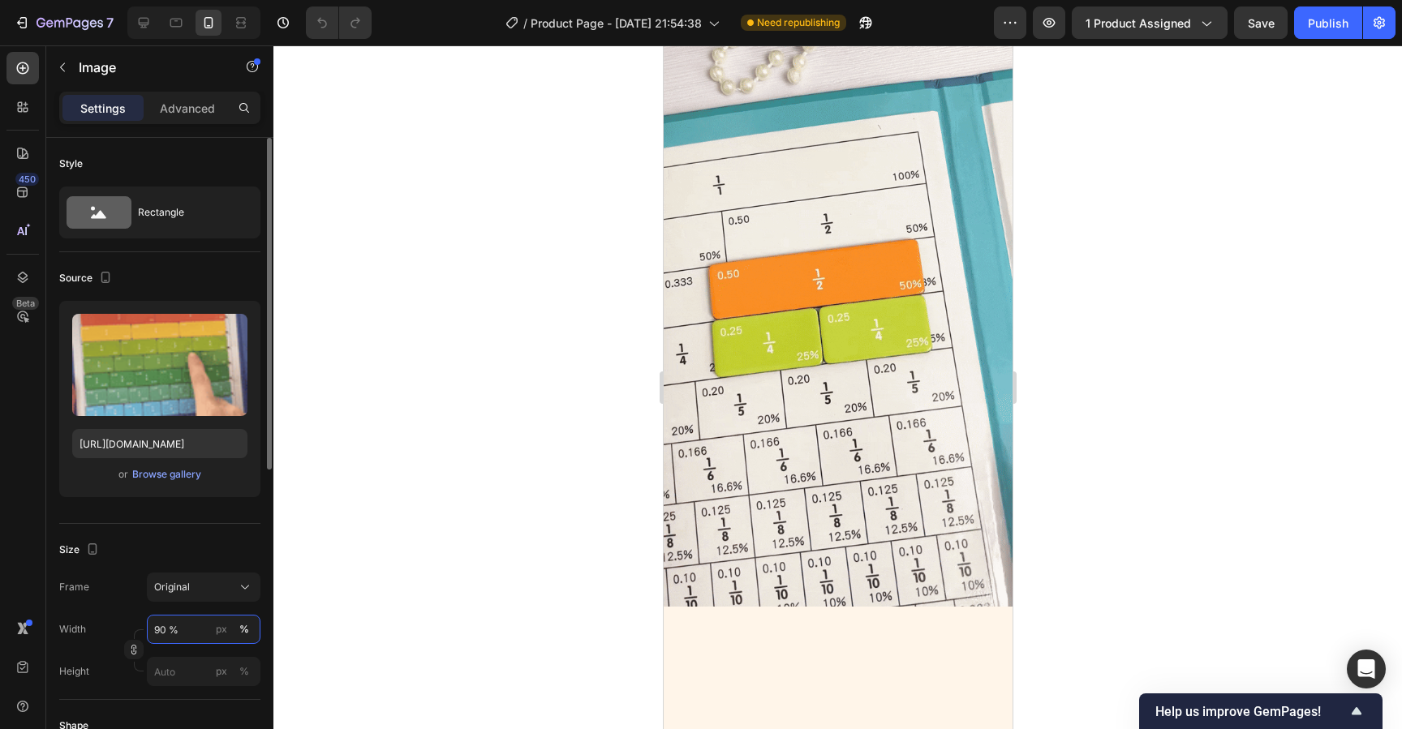
type input "90"
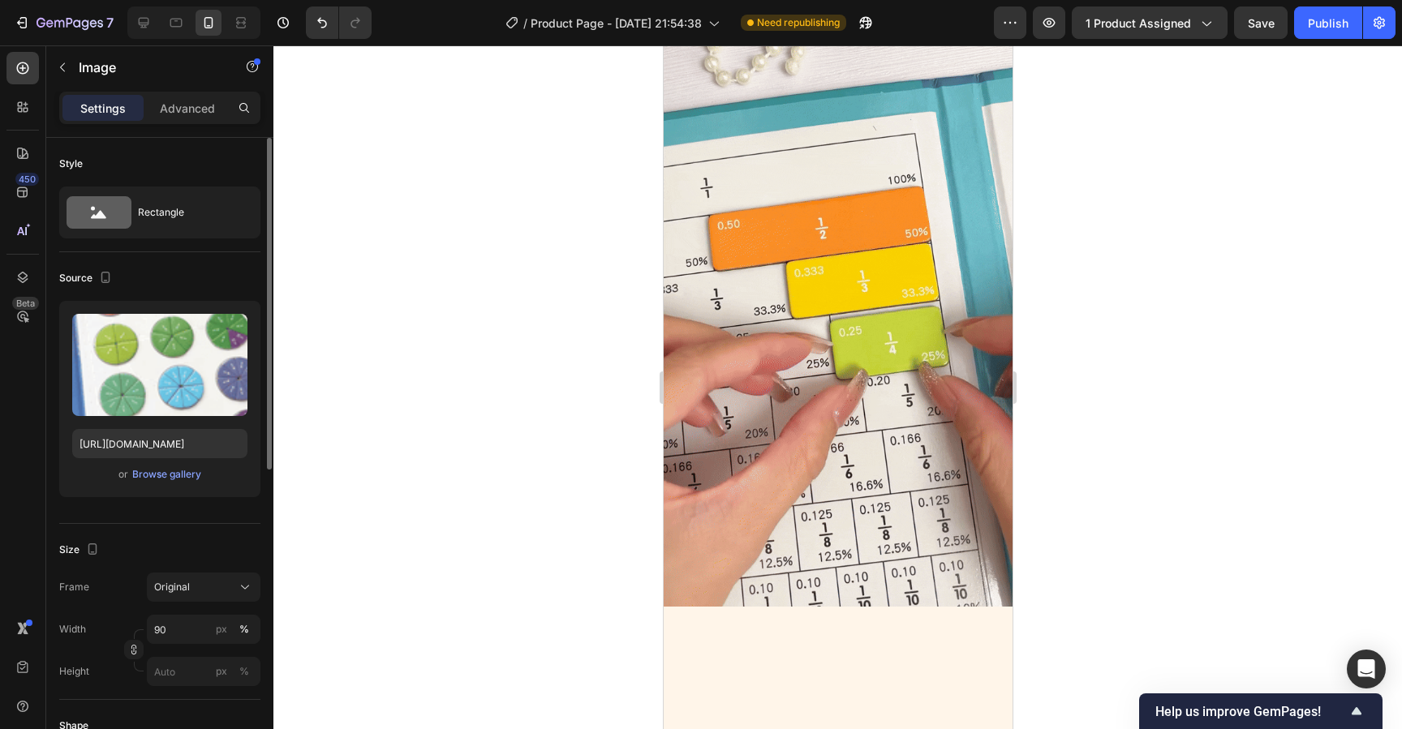
click at [187, 547] on div "Size" at bounding box center [159, 550] width 201 height 26
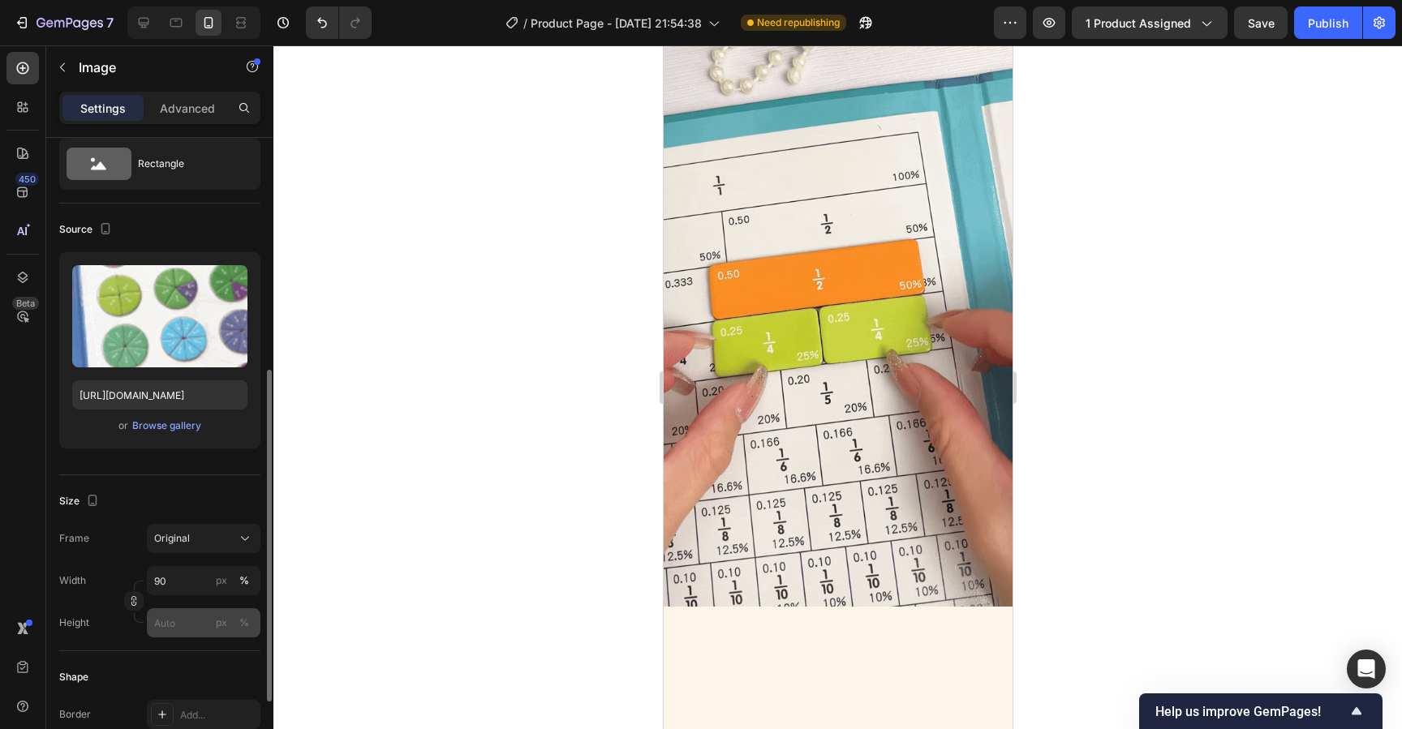
scroll to position [0, 0]
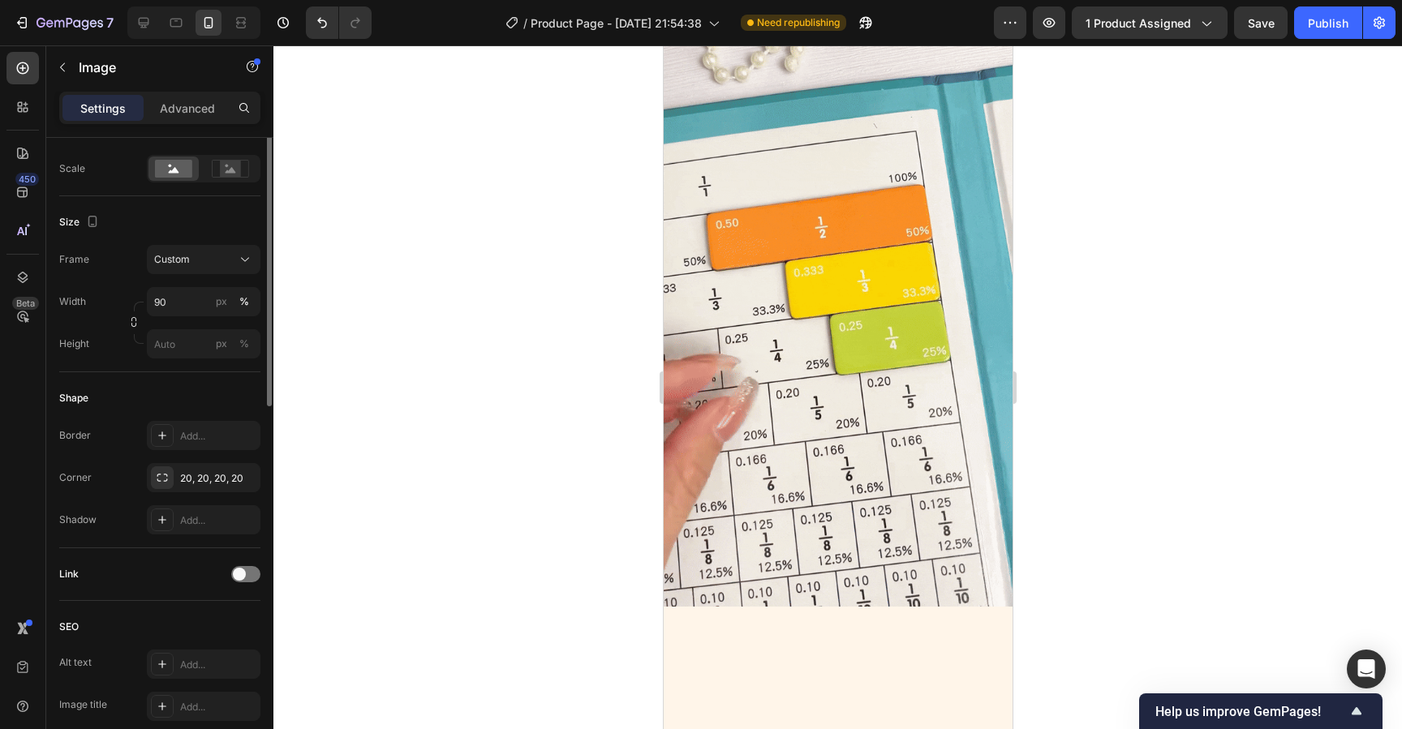
scroll to position [393, 0]
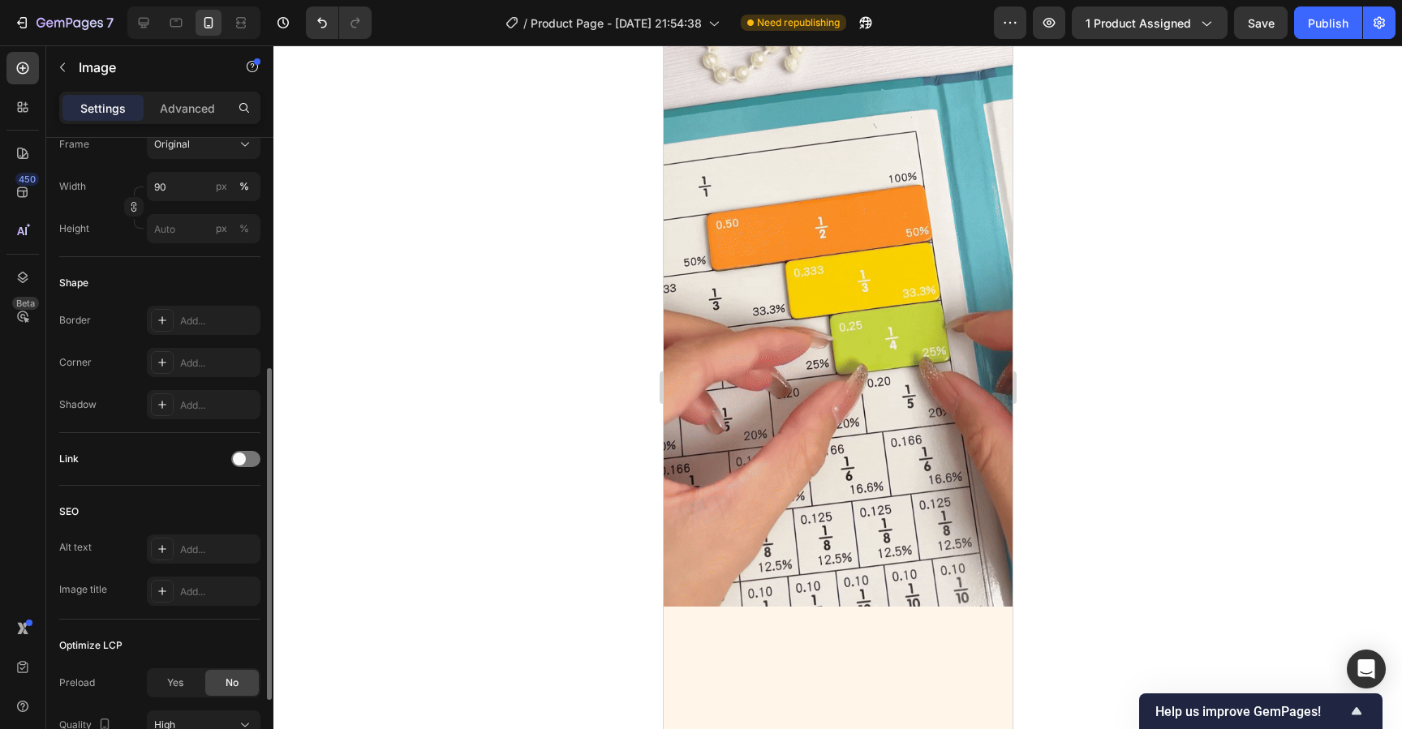
scroll to position [348, 0]
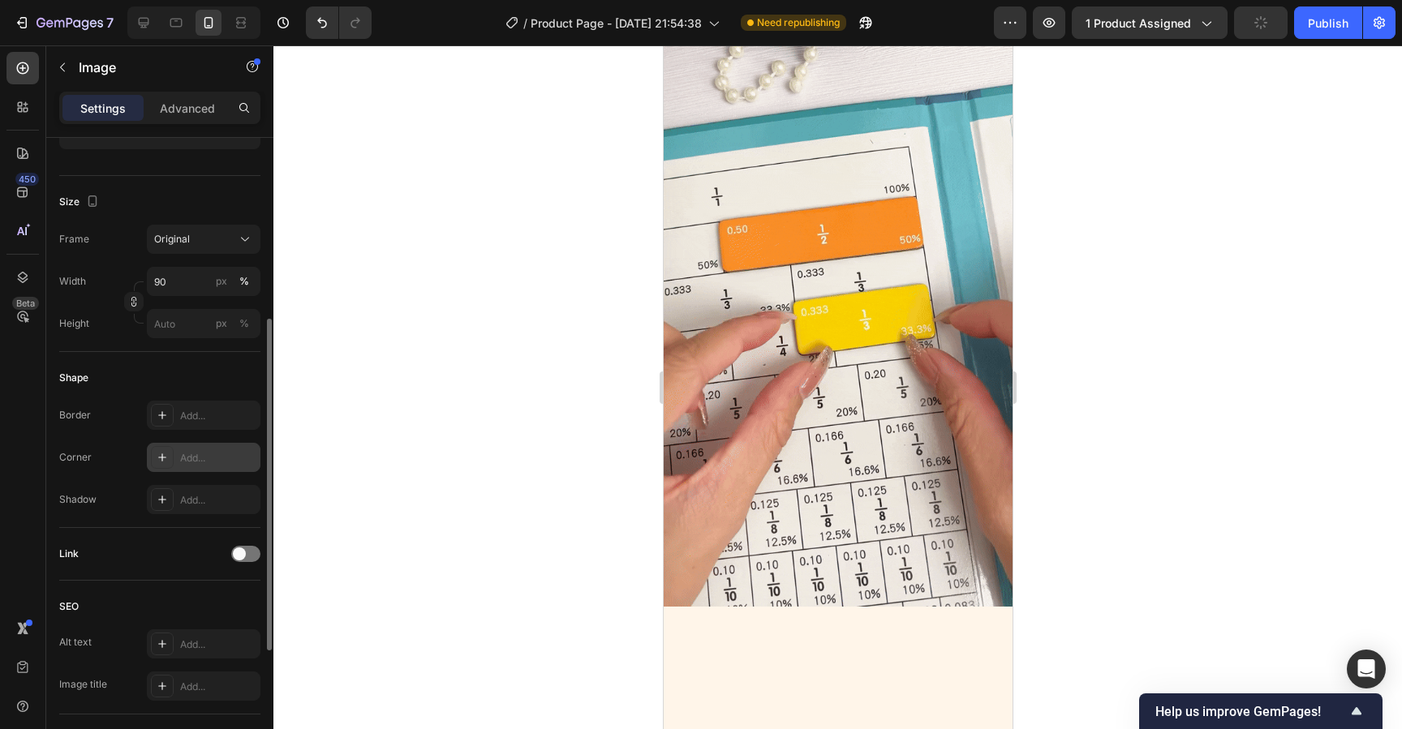
click at [201, 466] on div "Add..." at bounding box center [204, 457] width 114 height 29
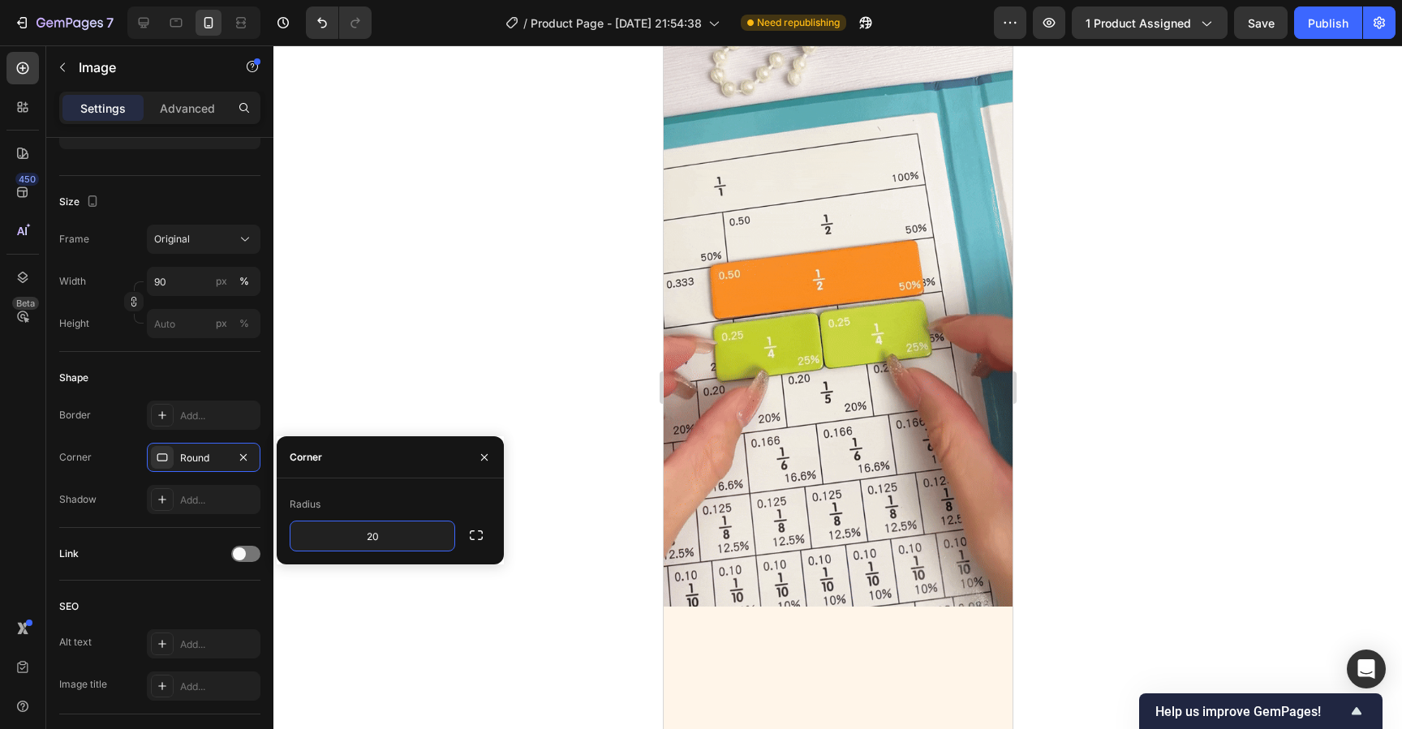
type input "20"
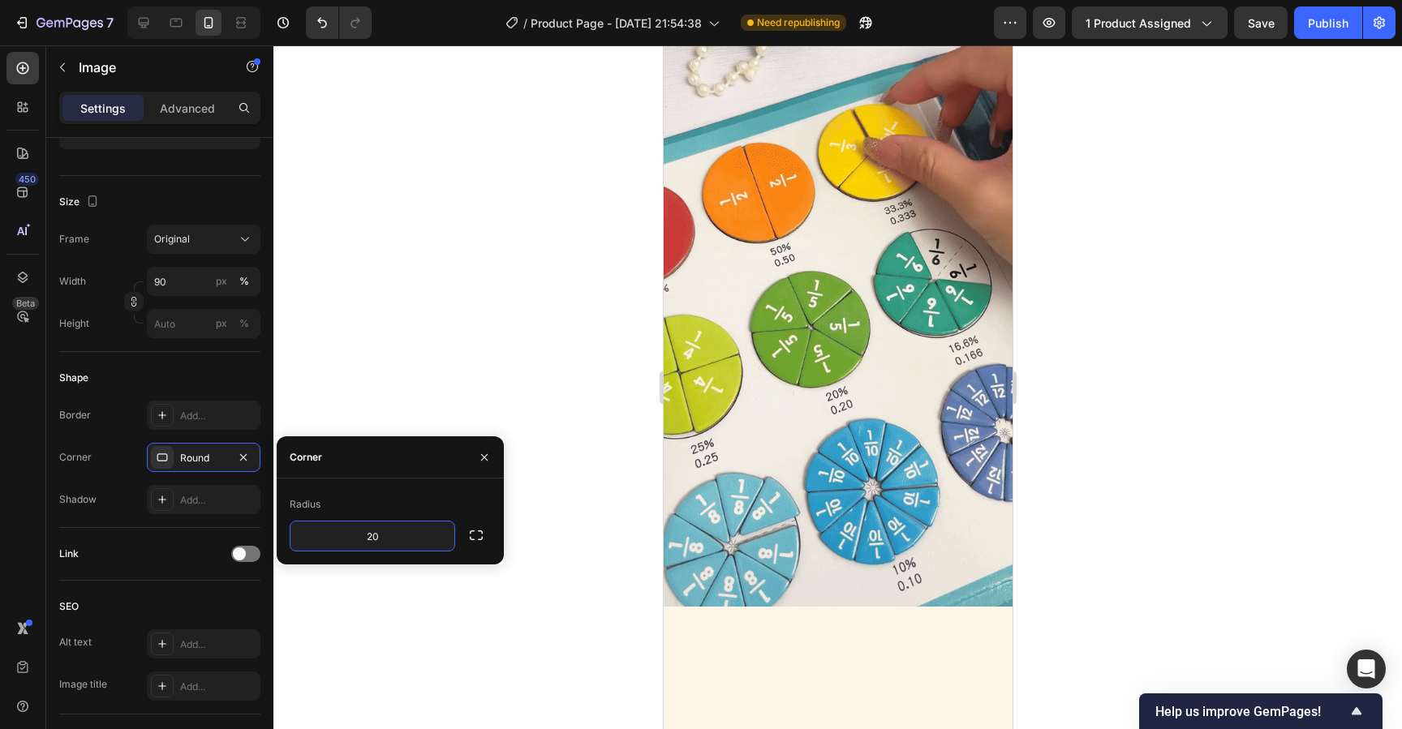
click at [439, 493] on div "Radius" at bounding box center [390, 505] width 201 height 26
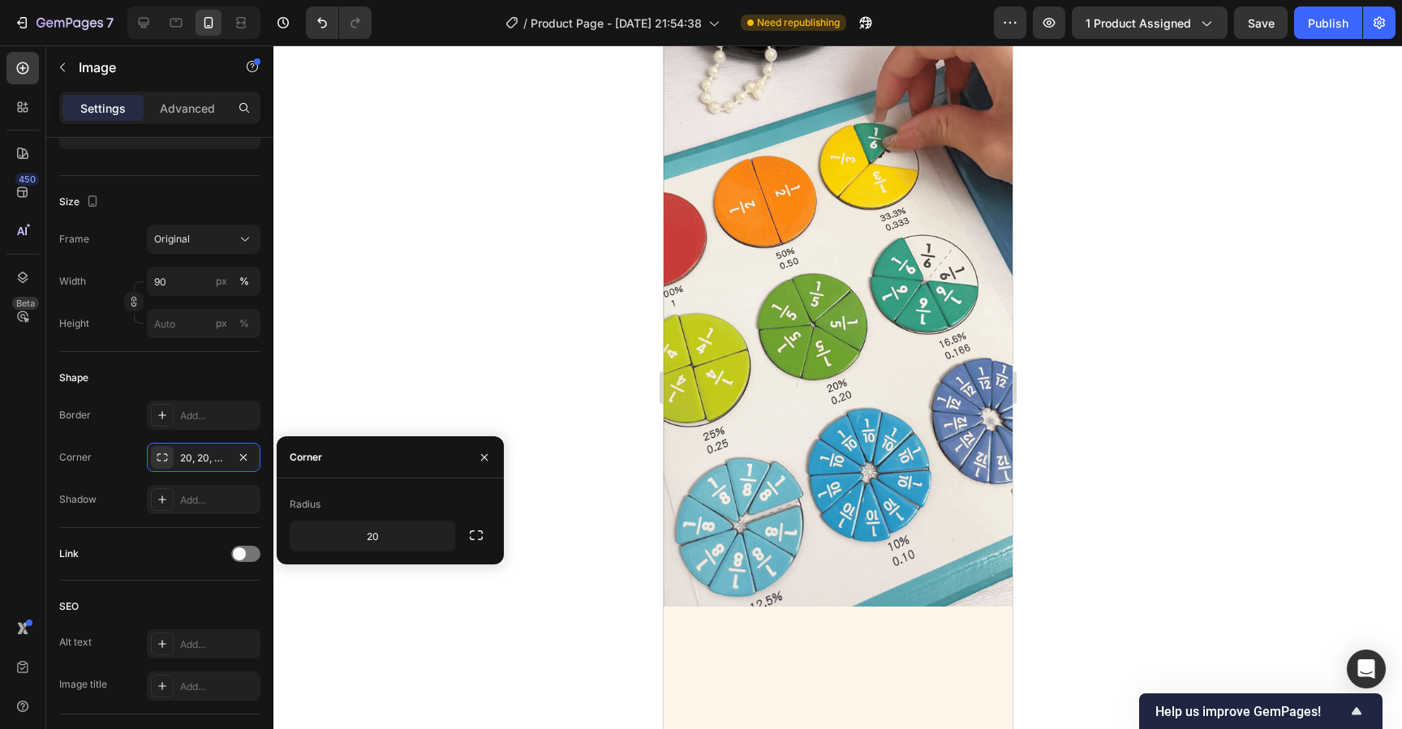
click at [599, 420] on div at bounding box center [837, 387] width 1129 height 684
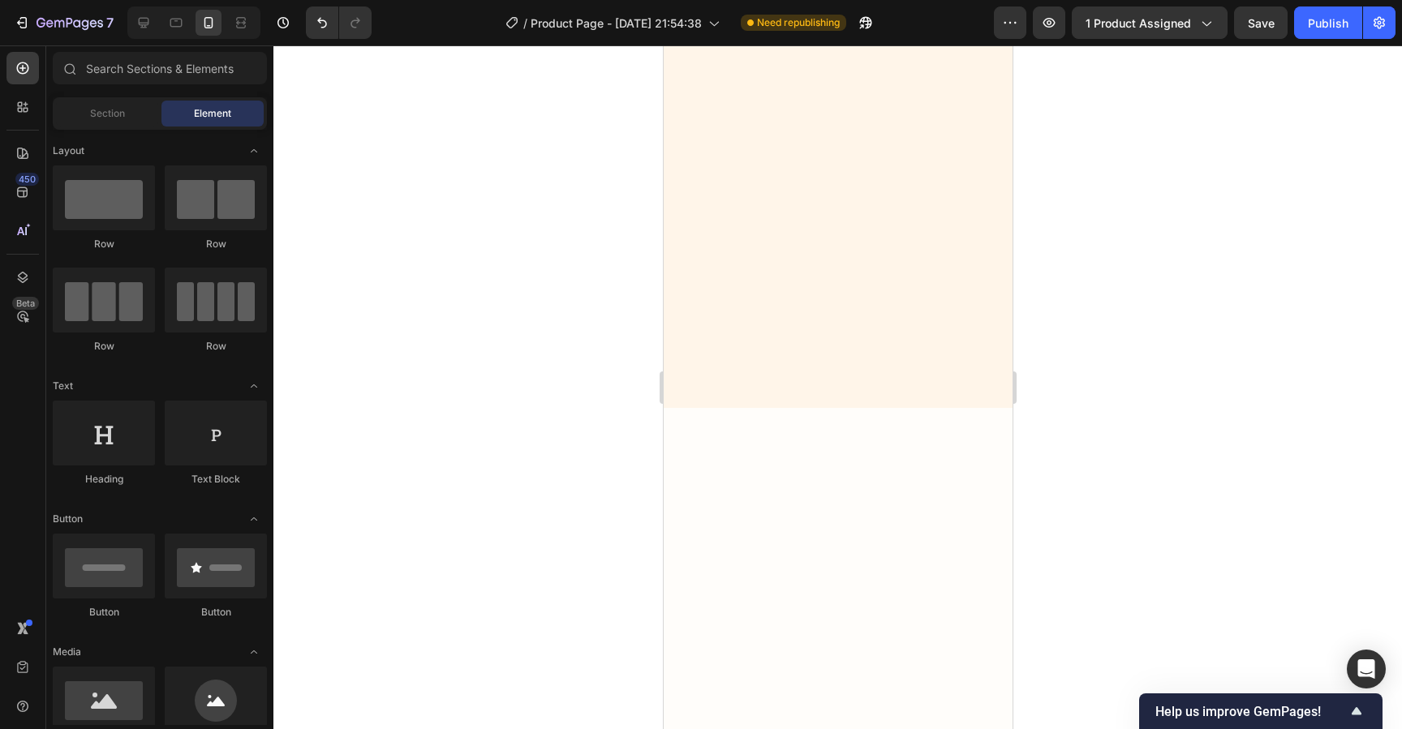
scroll to position [3817, 0]
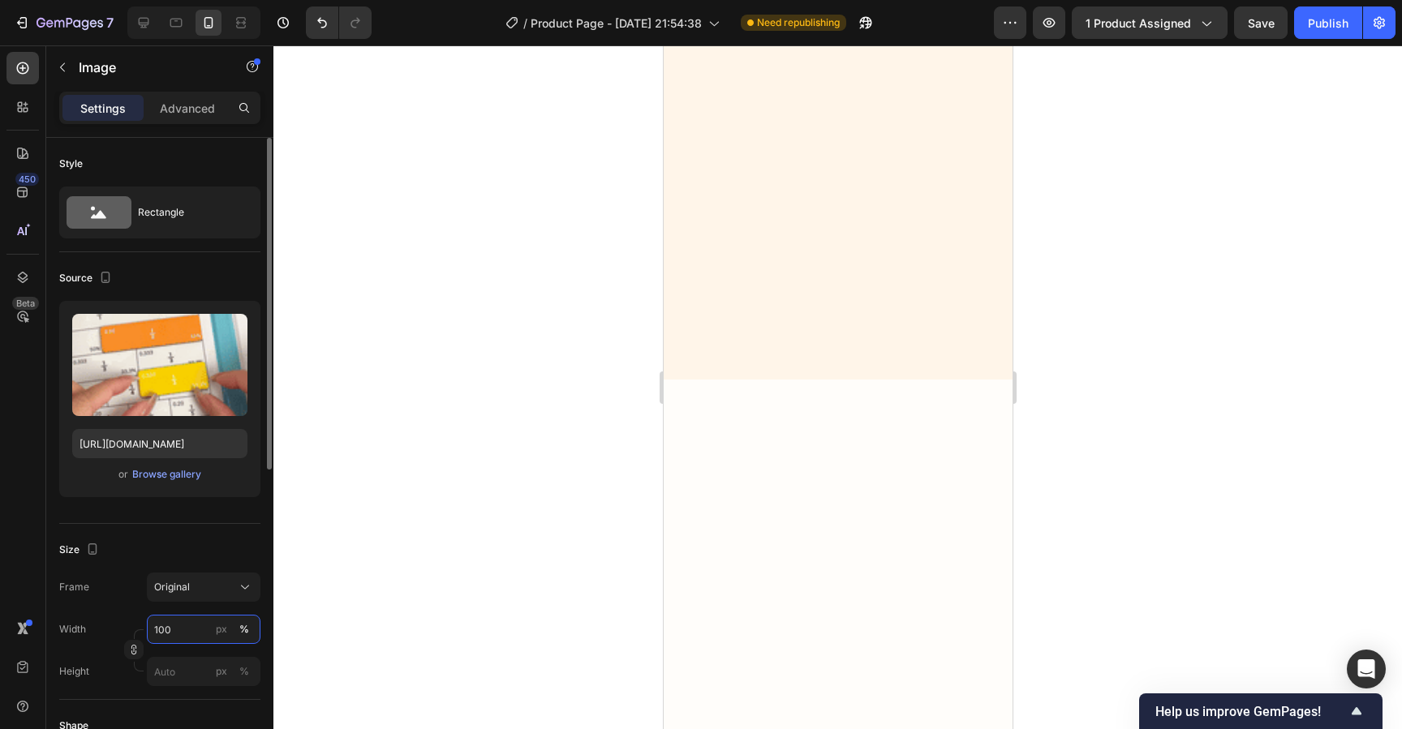
click at [184, 619] on input "100" at bounding box center [204, 629] width 114 height 29
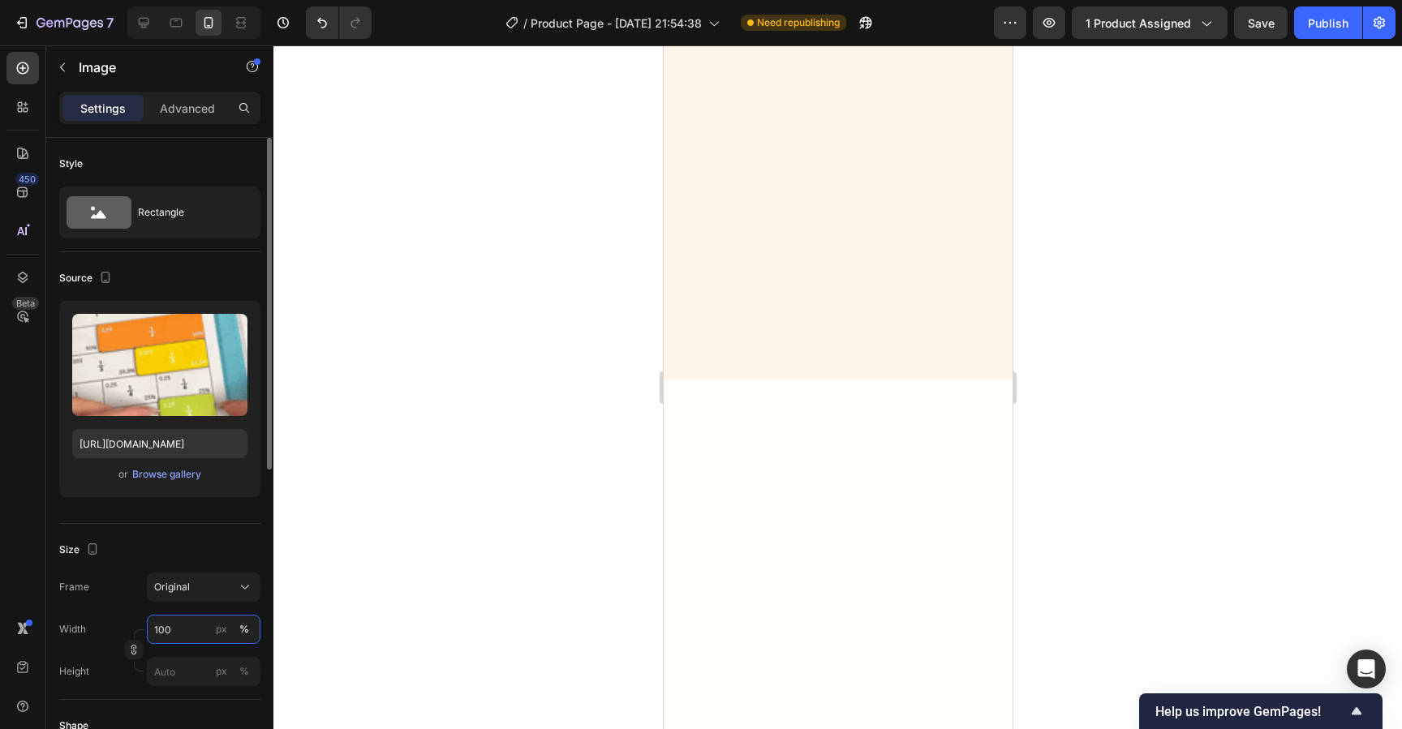
click at [184, 619] on input "100" at bounding box center [204, 629] width 114 height 29
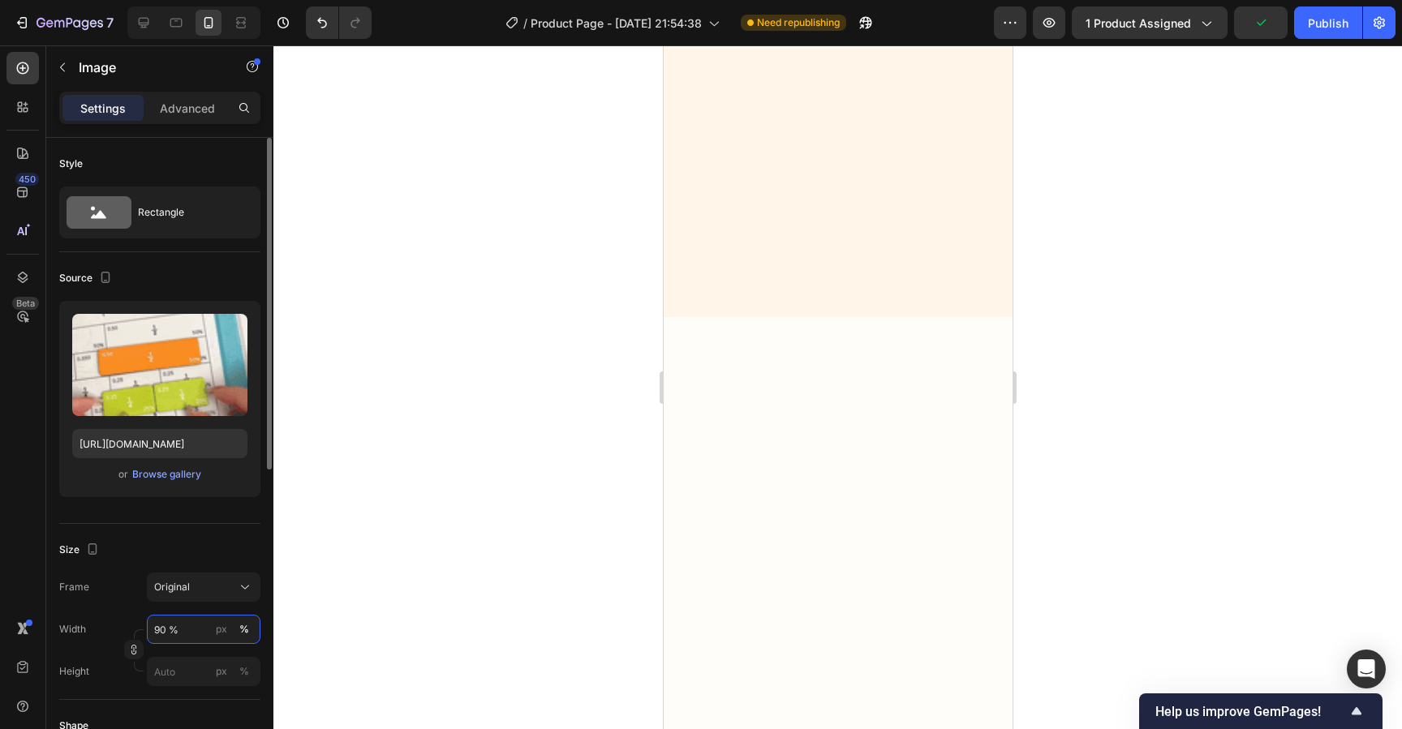
type input "90 %"
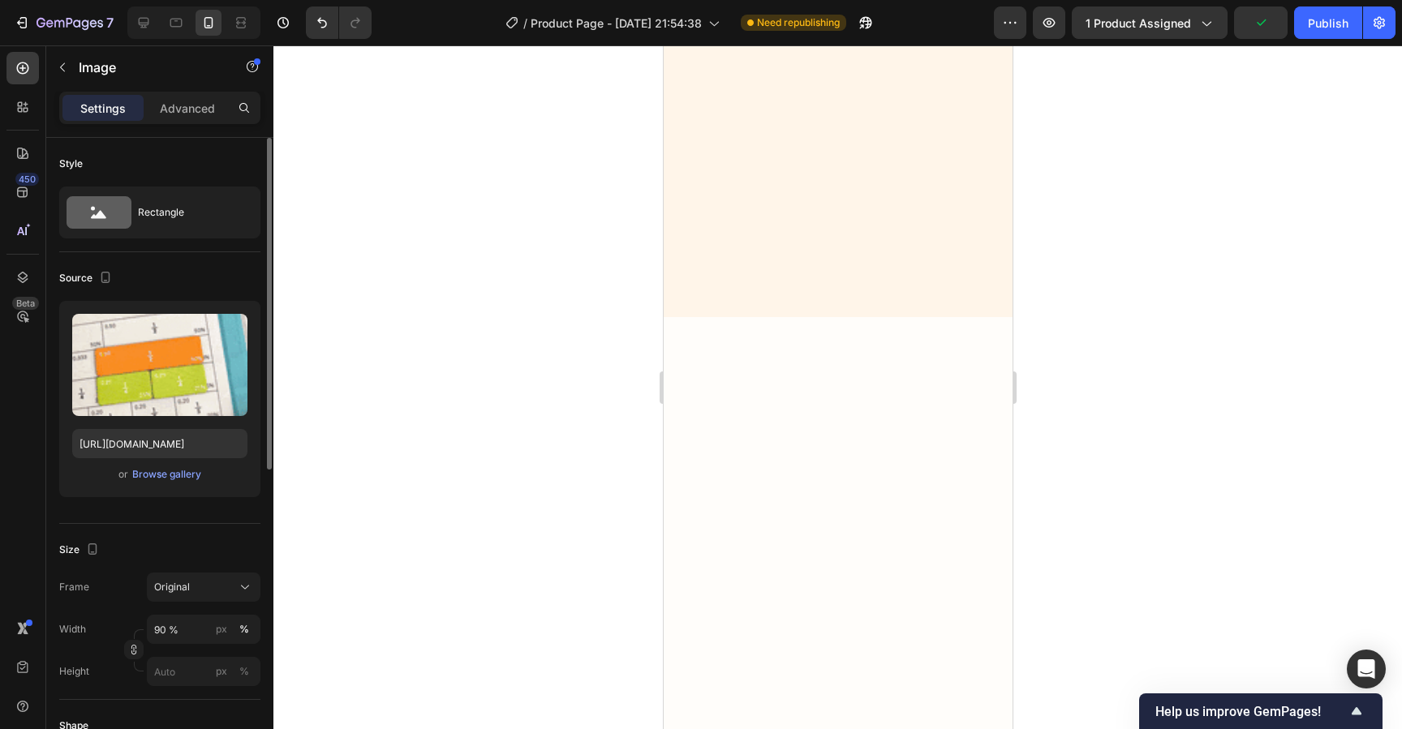
click at [209, 534] on div "Size Frame Original Width 90 % px % Height px %" at bounding box center [159, 612] width 201 height 176
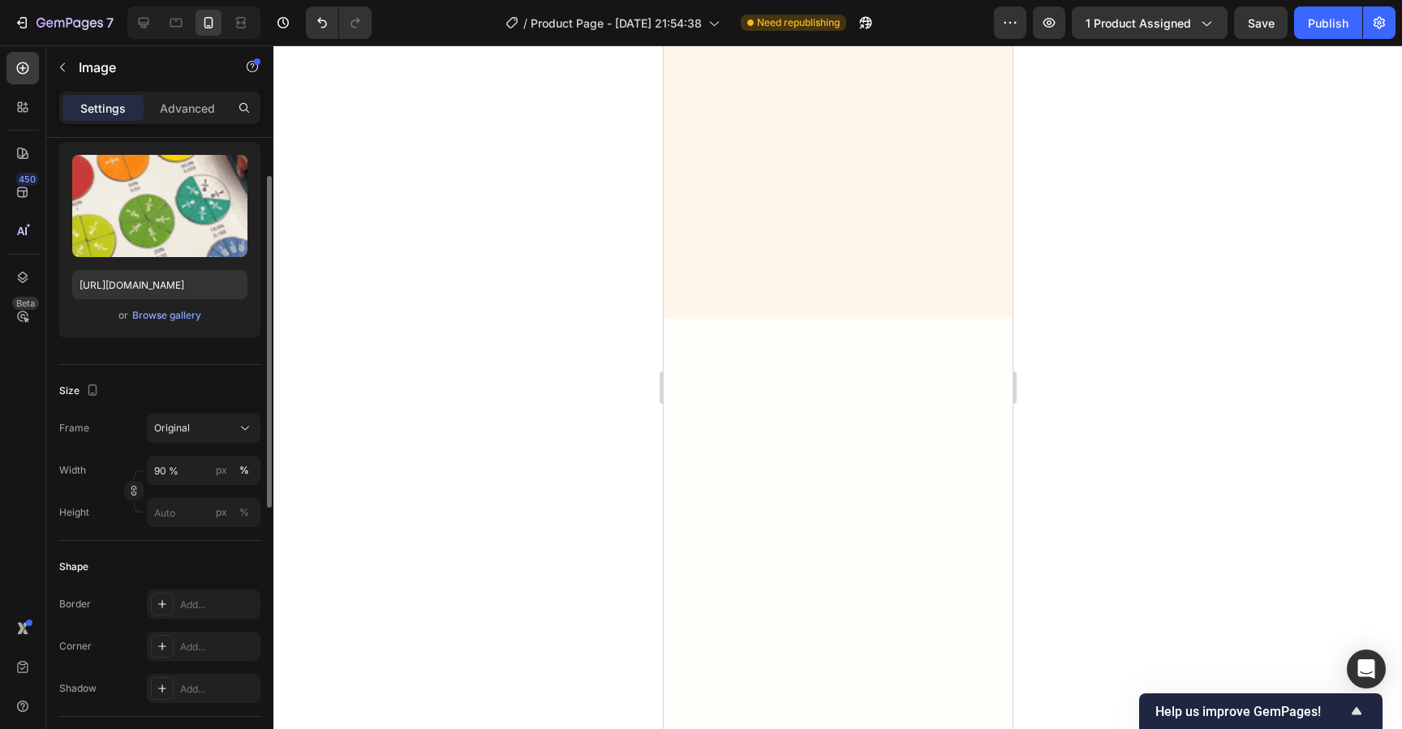
scroll to position [165, 0]
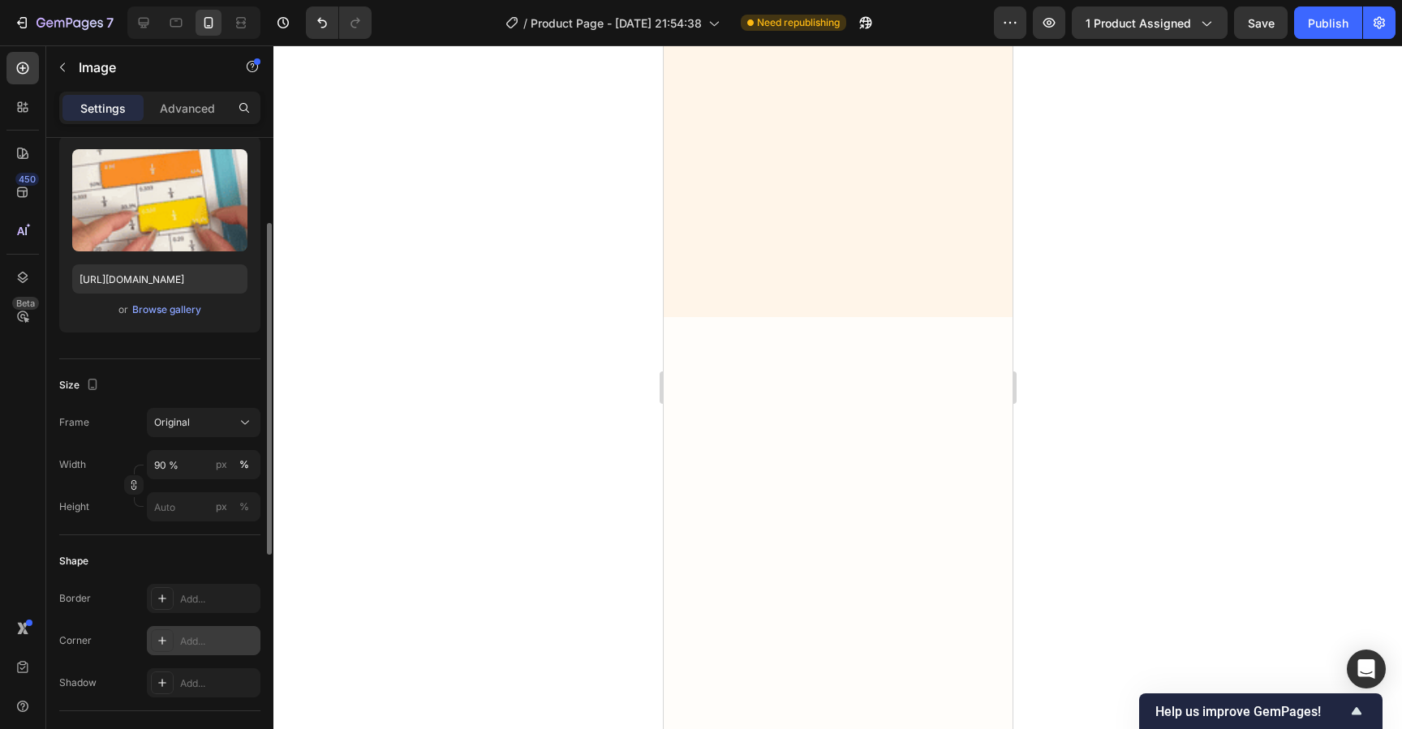
click at [203, 640] on div "Add..." at bounding box center [218, 642] width 76 height 15
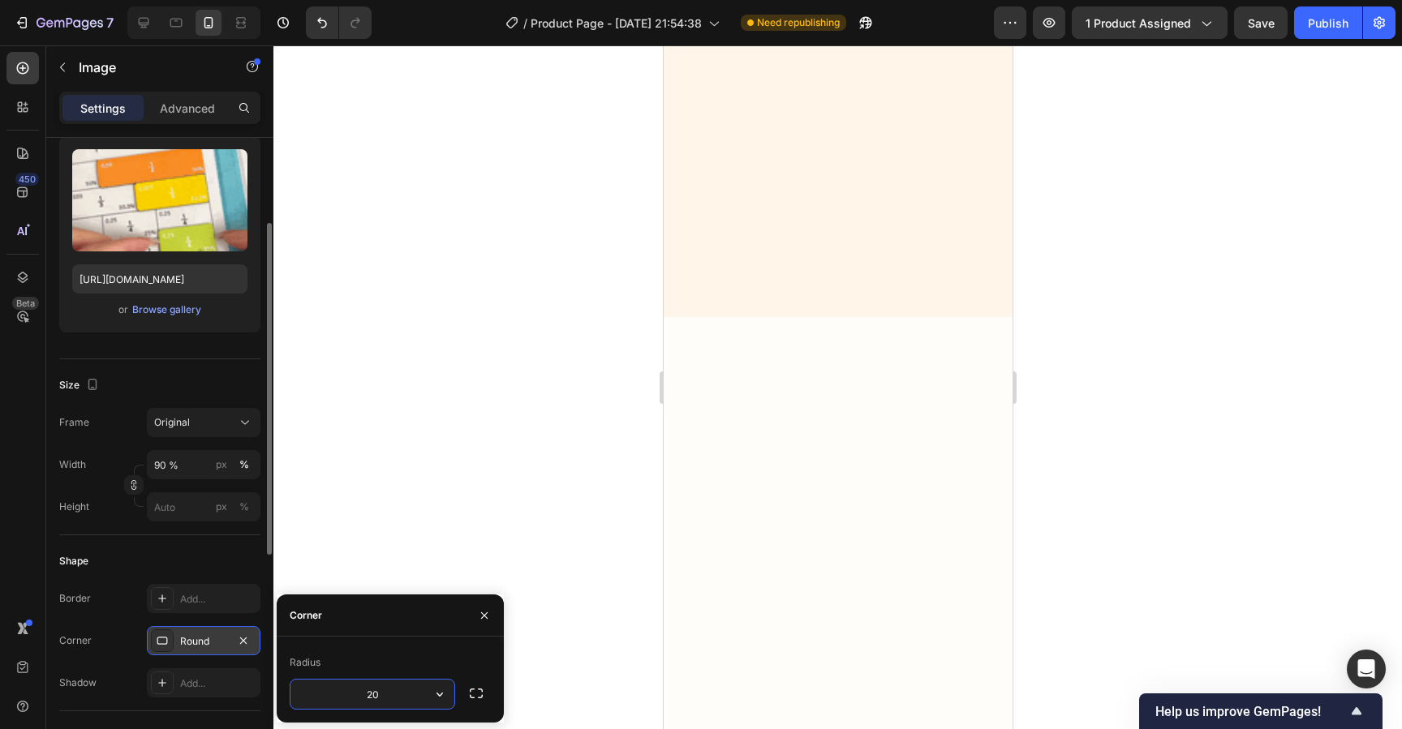
type input "20"
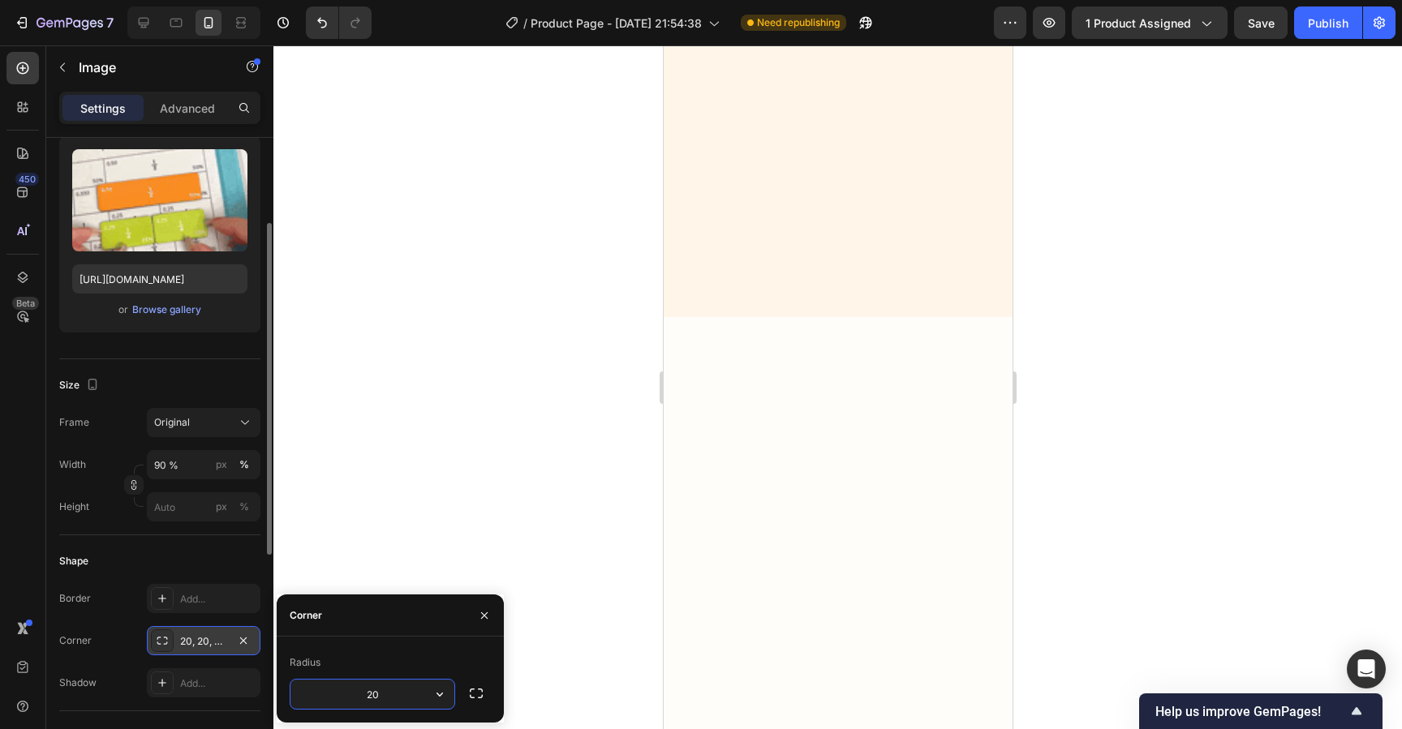
click at [438, 519] on div at bounding box center [837, 387] width 1129 height 684
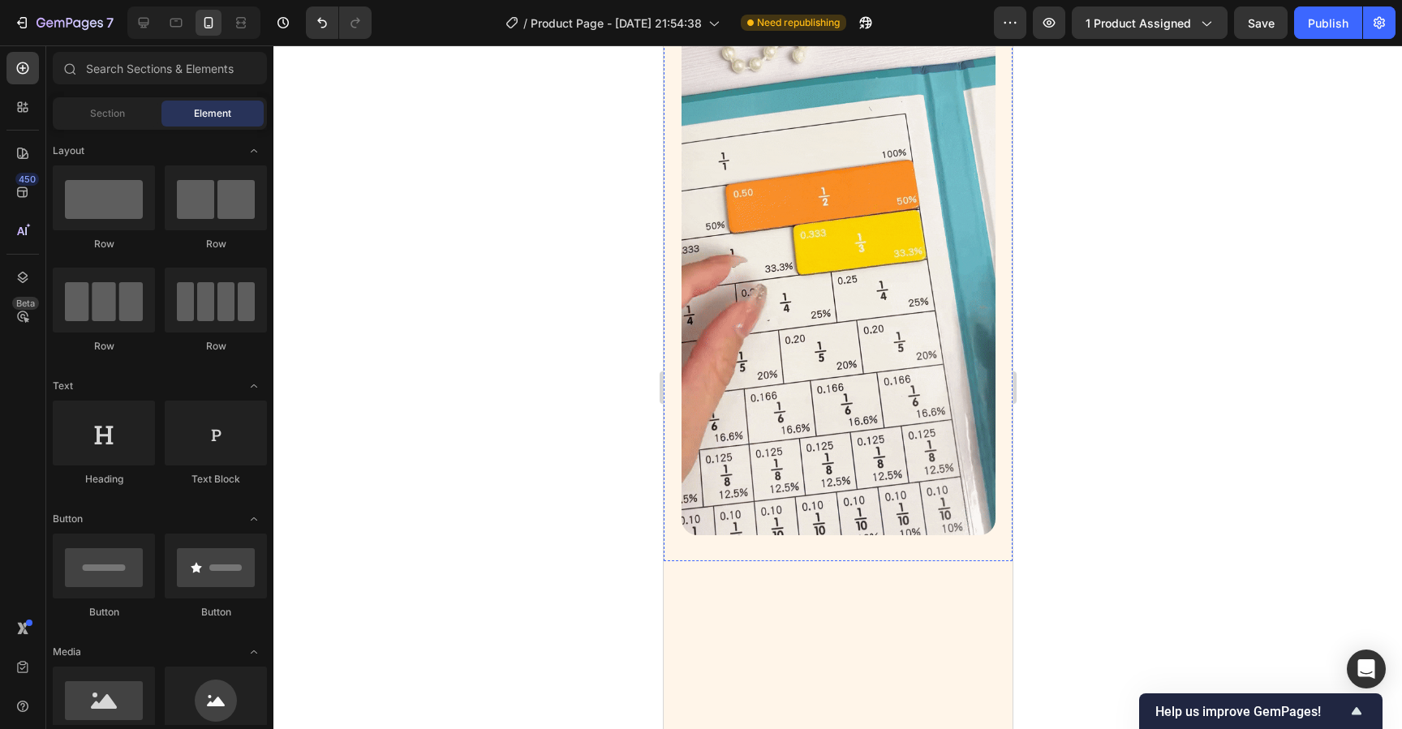
scroll to position [3046, 0]
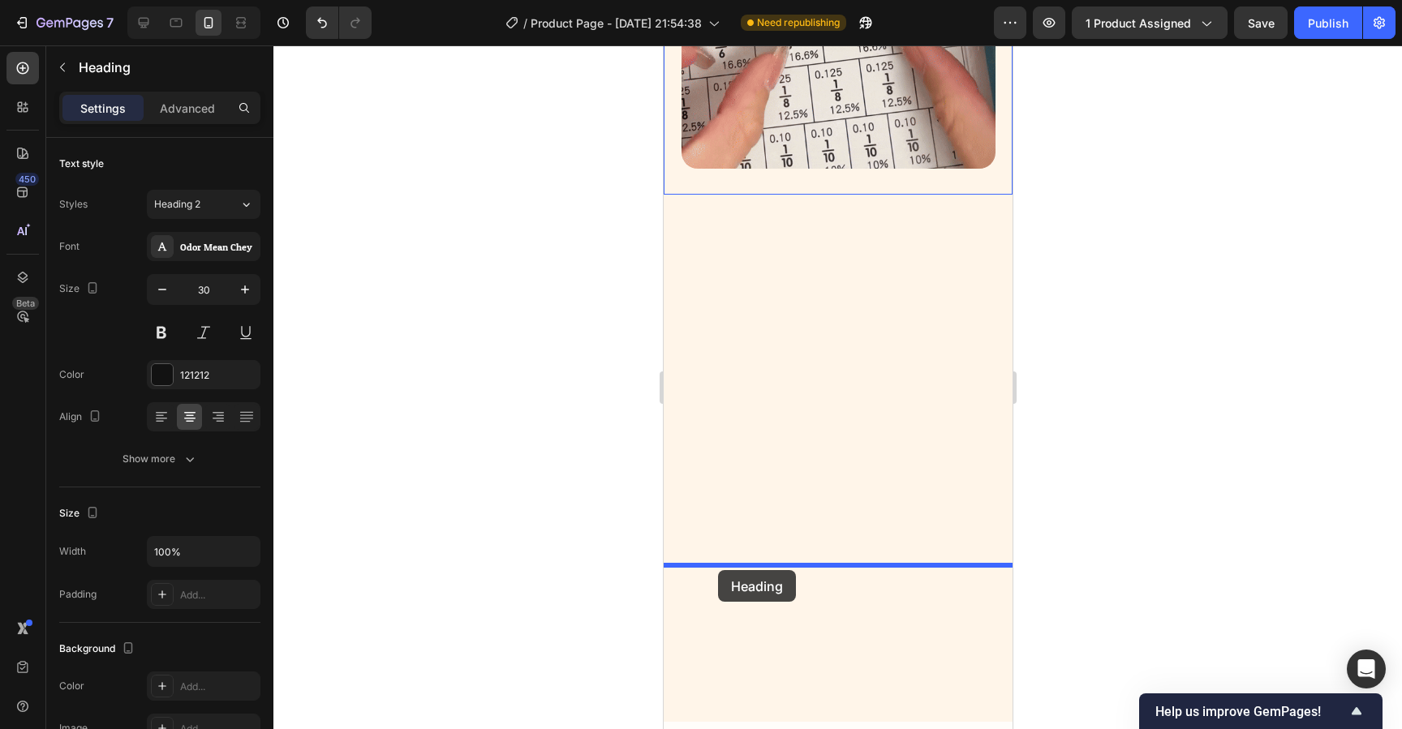
drag, startPoint x: 678, startPoint y: 226, endPoint x: 717, endPoint y: 570, distance: 346.3
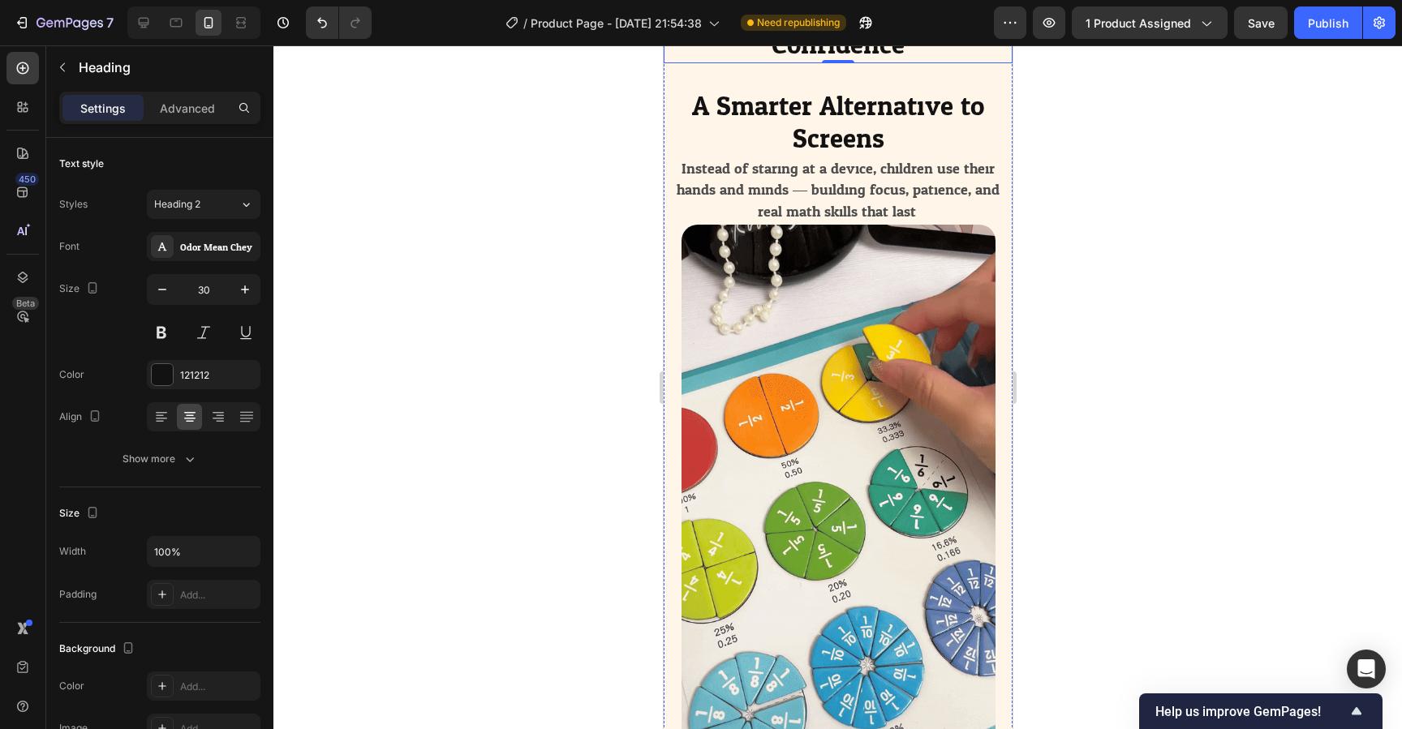
scroll to position [2803, 0]
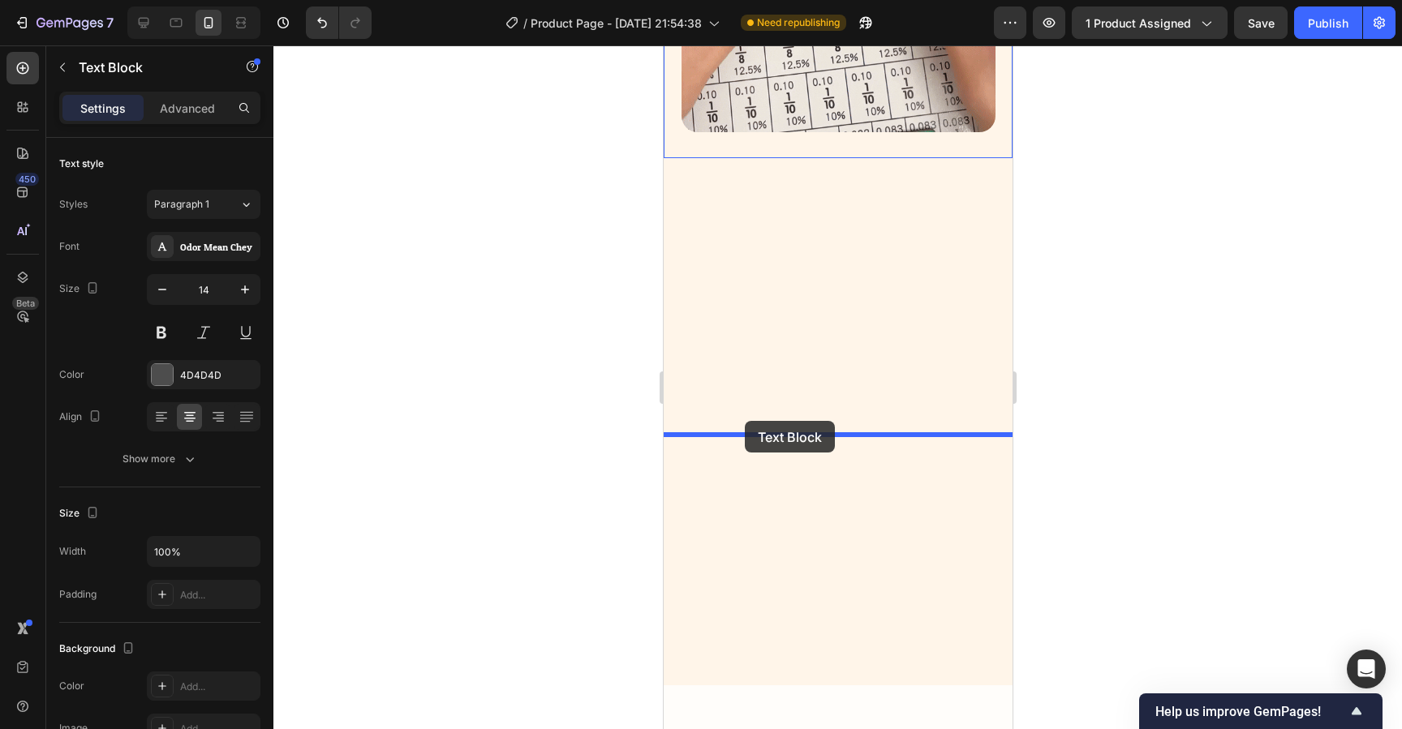
scroll to position [3603, 0]
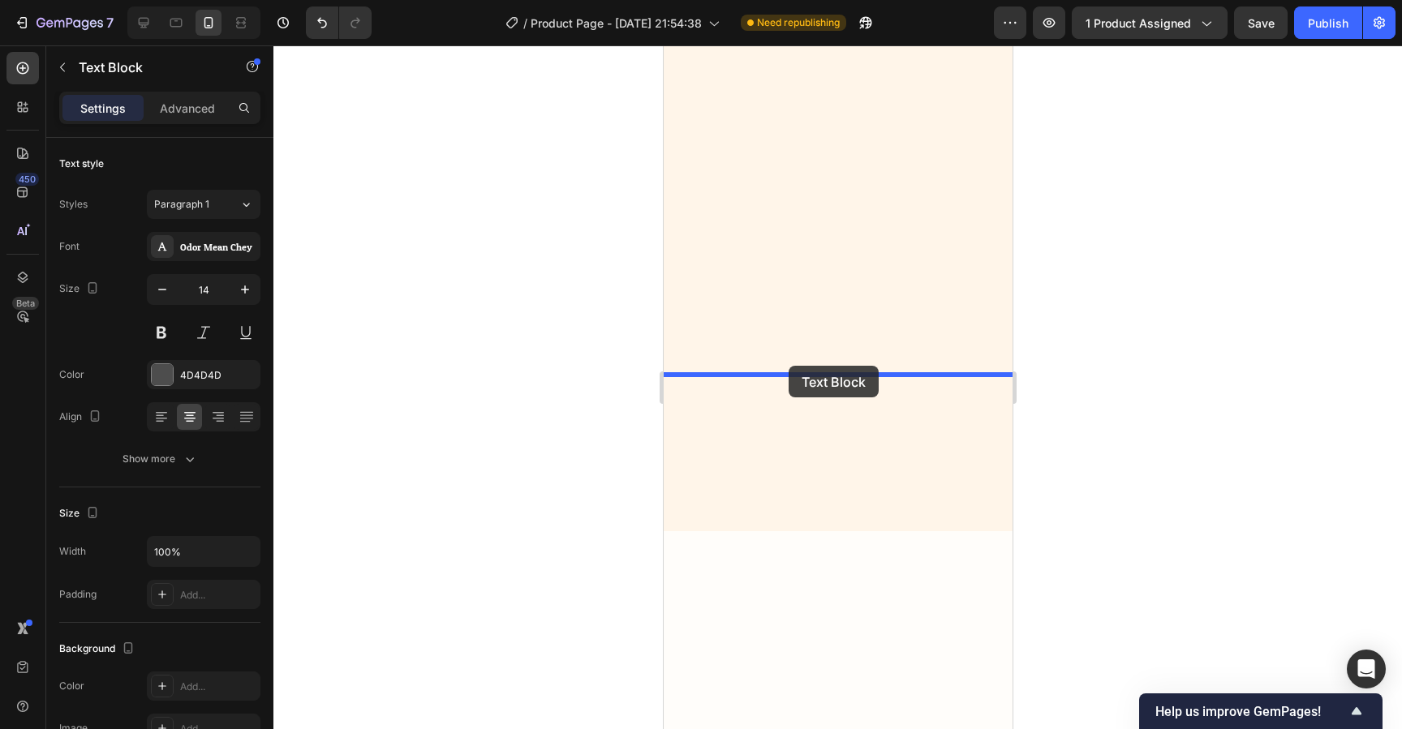
drag, startPoint x: 678, startPoint y: 239, endPoint x: 788, endPoint y: 366, distance: 167.4
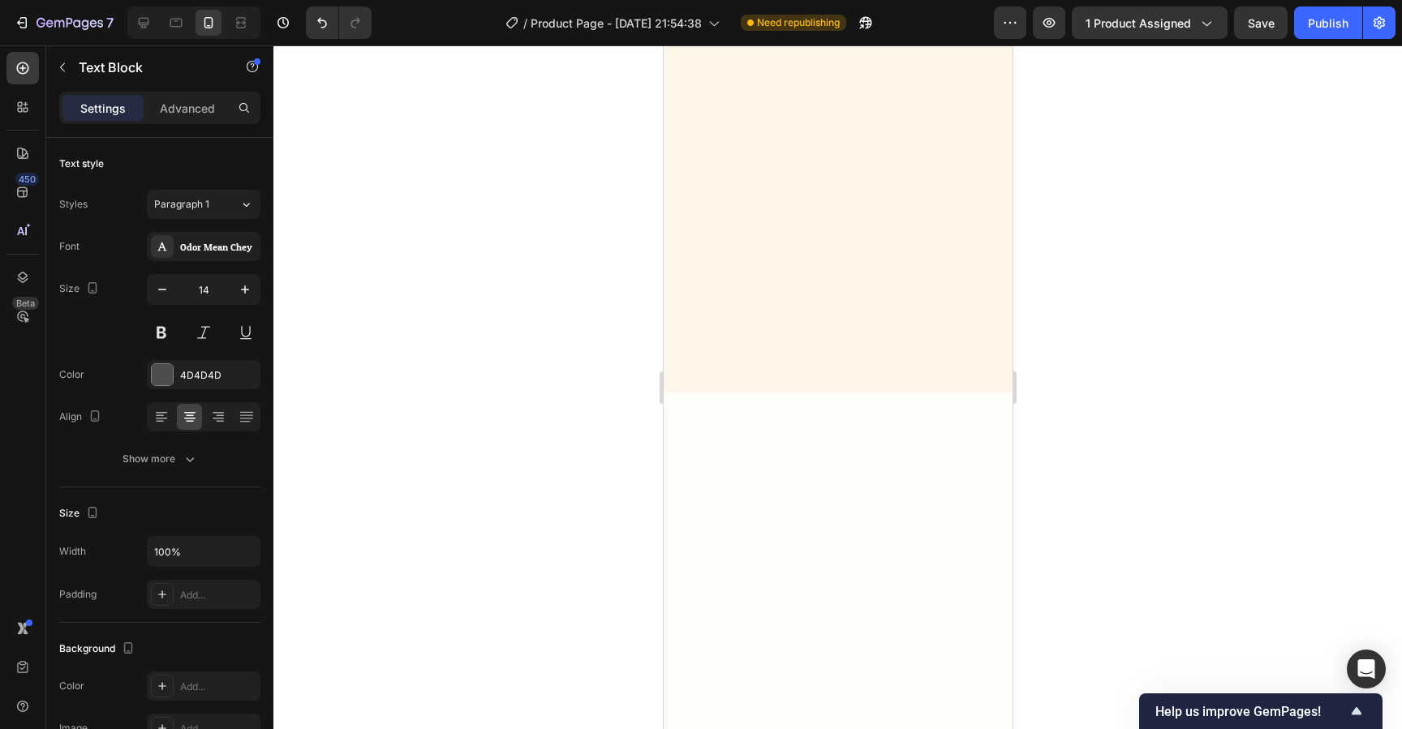
scroll to position [3743, 0]
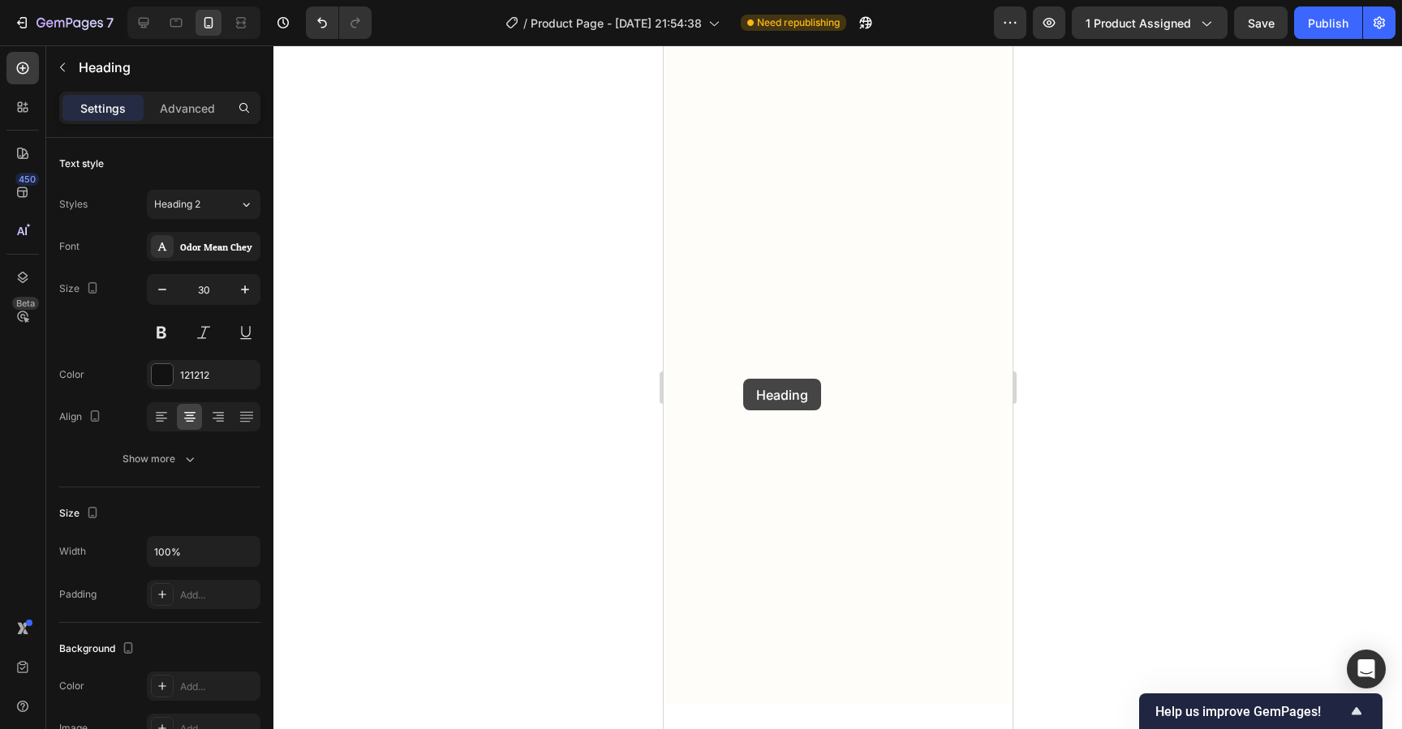
scroll to position [4234, 0]
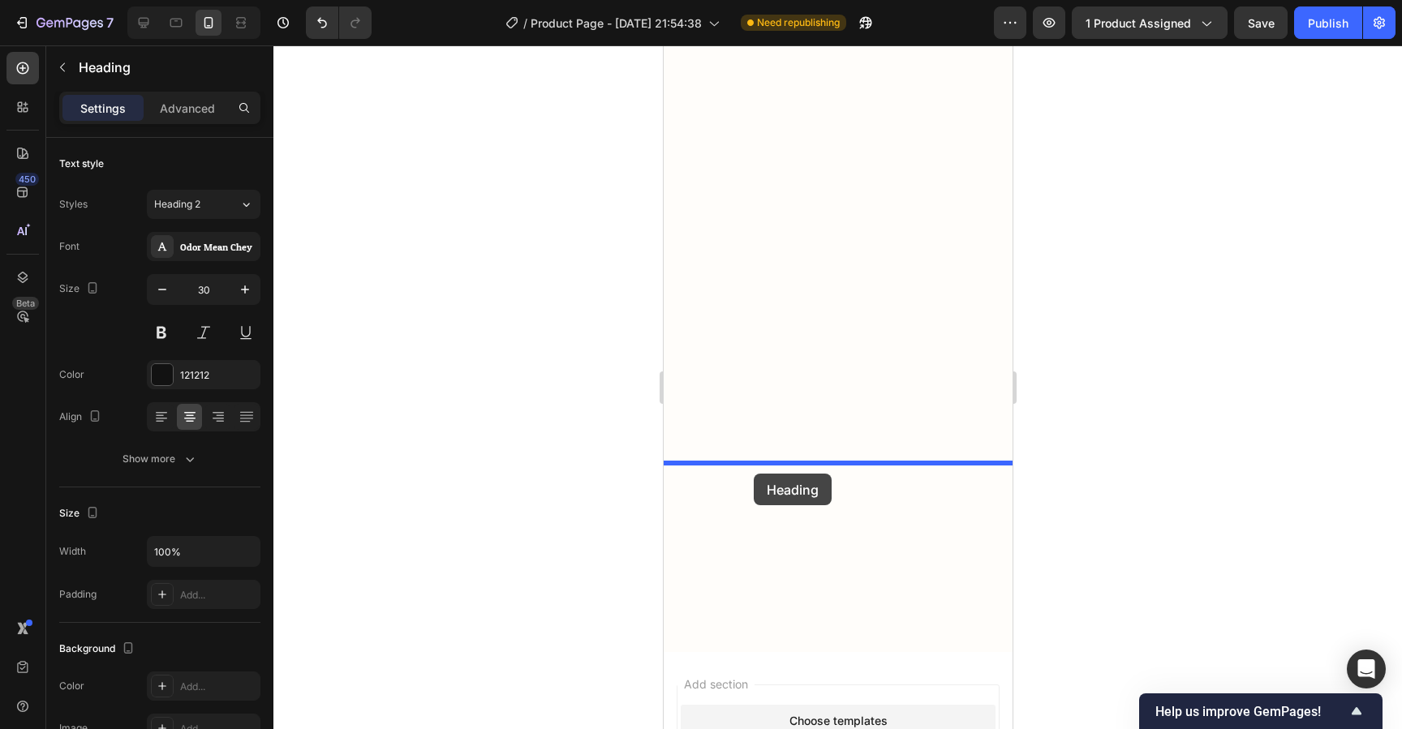
drag, startPoint x: 682, startPoint y: 246, endPoint x: 753, endPoint y: 474, distance: 238.9
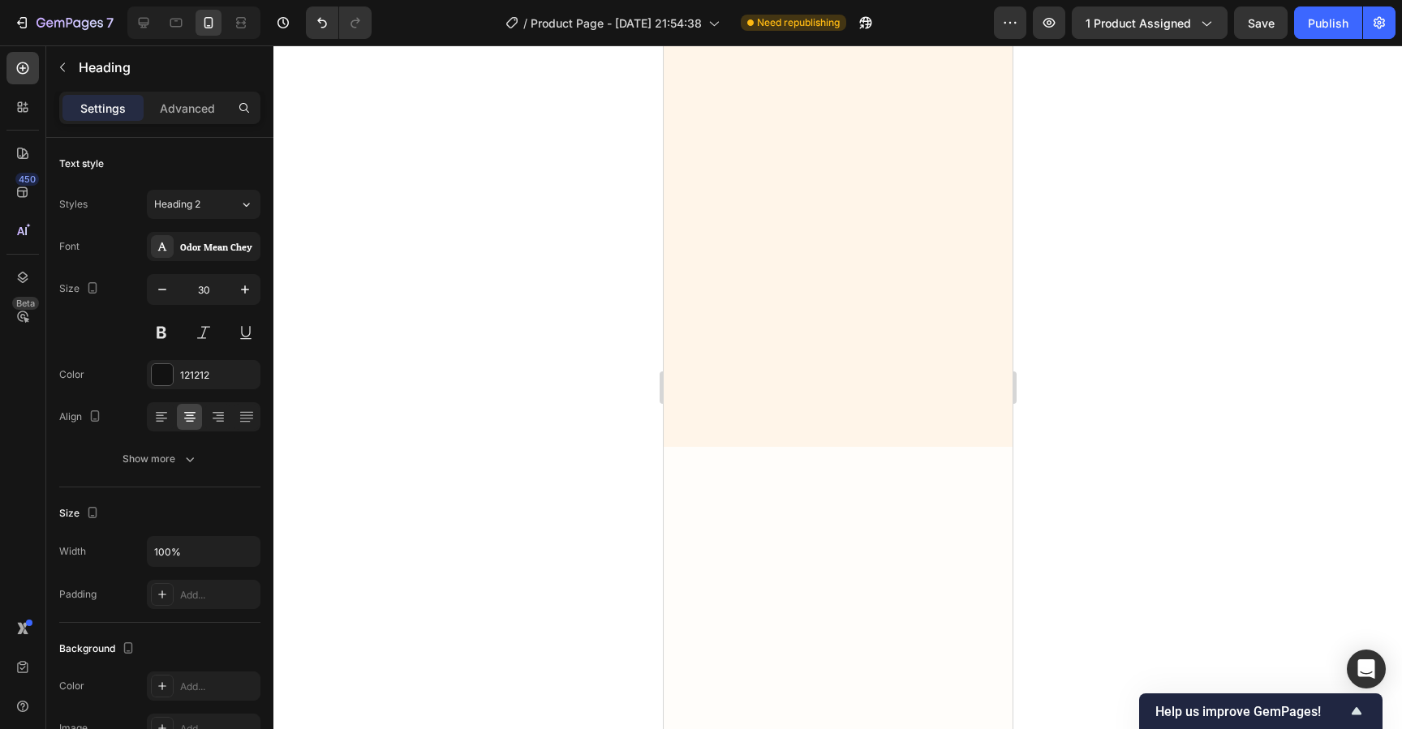
scroll to position [3685, 0]
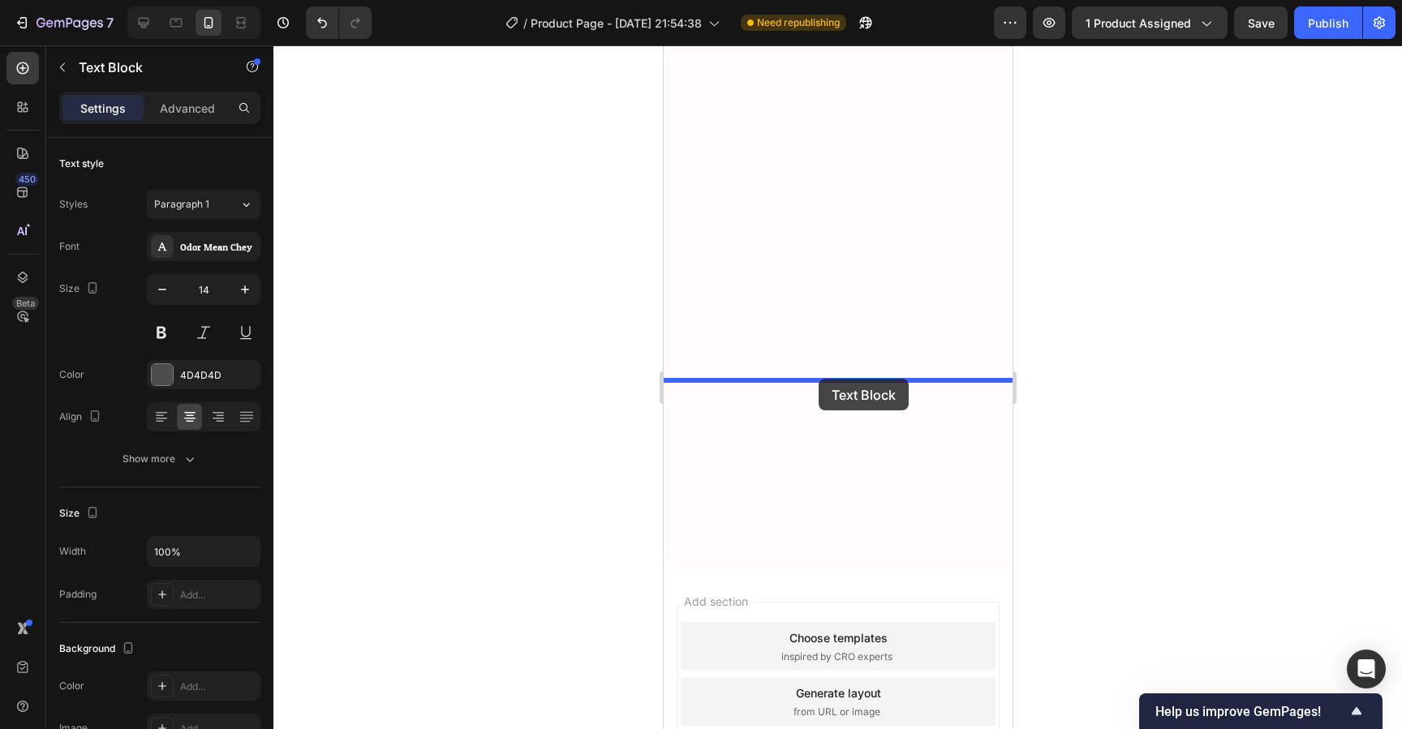
drag, startPoint x: 675, startPoint y: 279, endPoint x: 818, endPoint y: 379, distance: 174.2
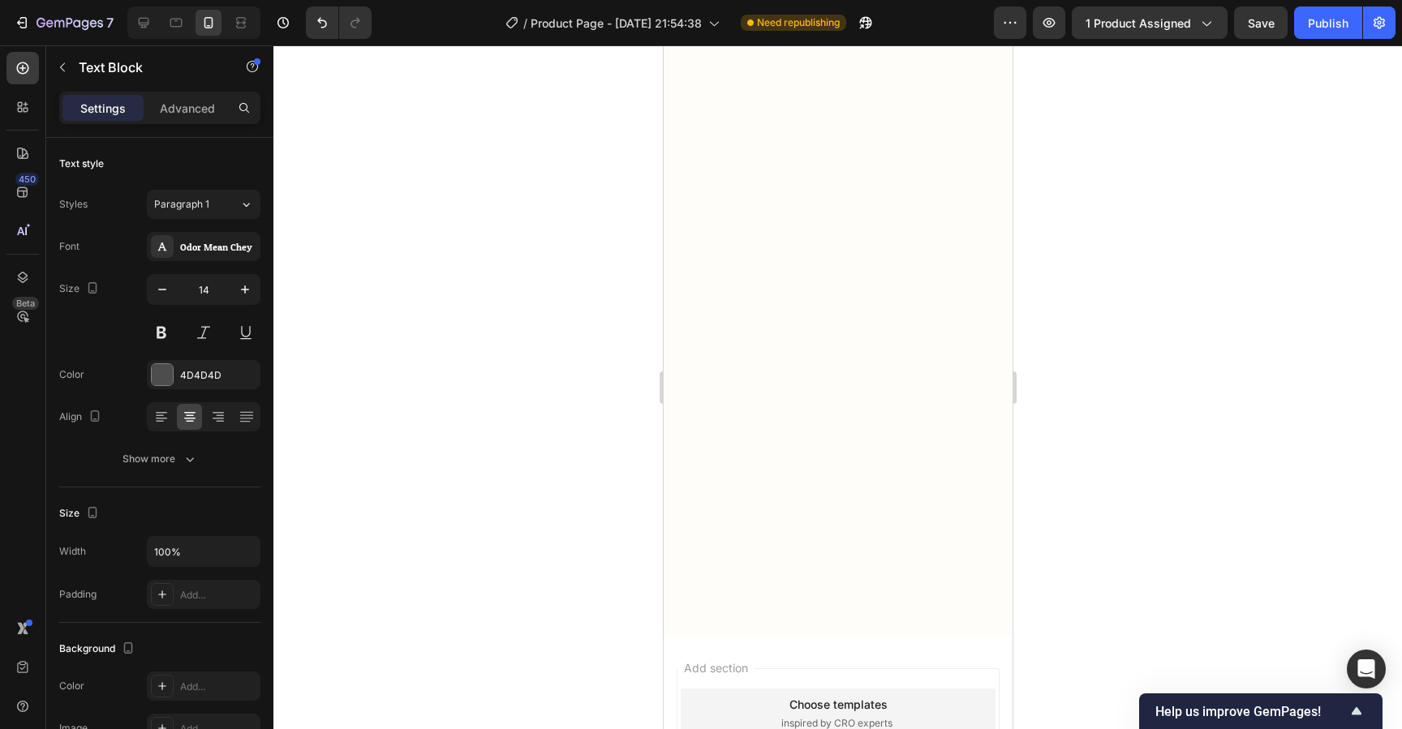
click at [1095, 460] on div at bounding box center [837, 387] width 1129 height 684
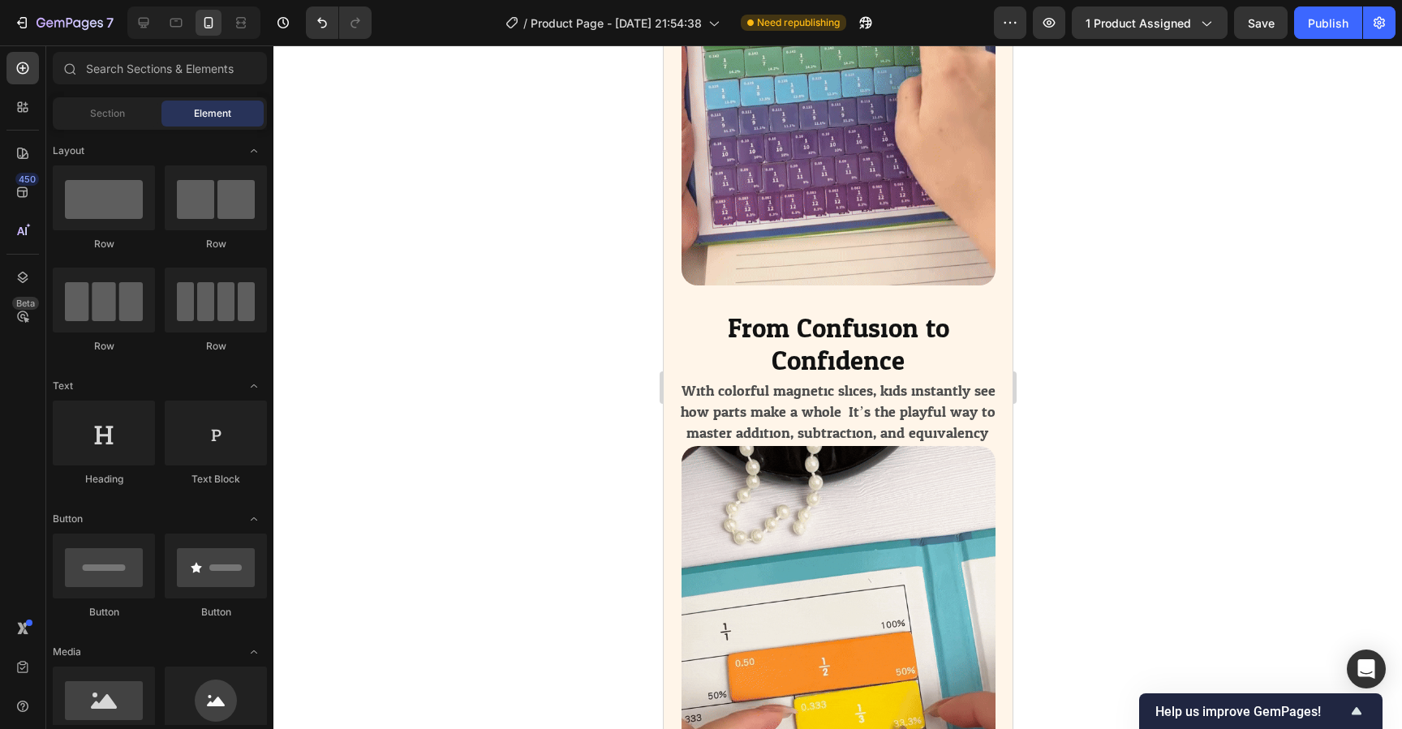
scroll to position [4417, 0]
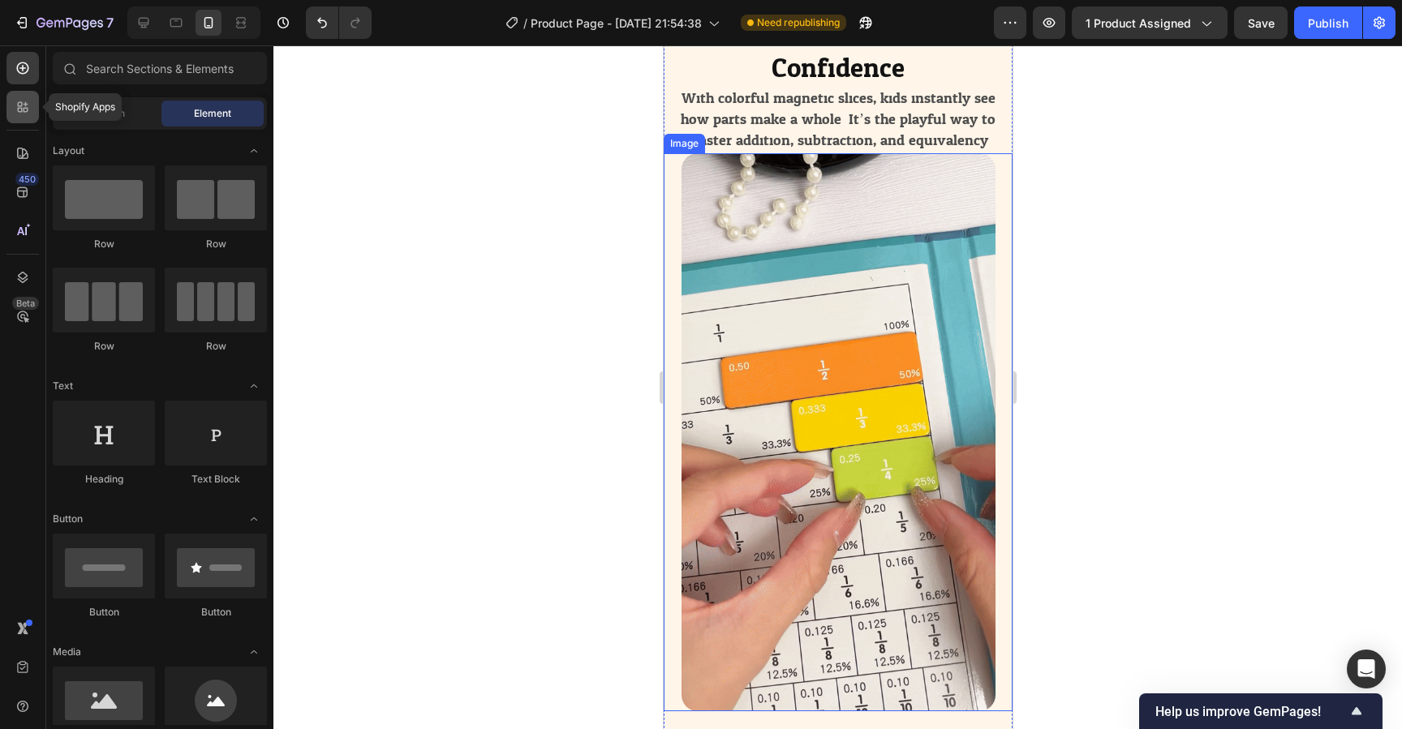
click at [16, 112] on icon at bounding box center [23, 107] width 16 height 16
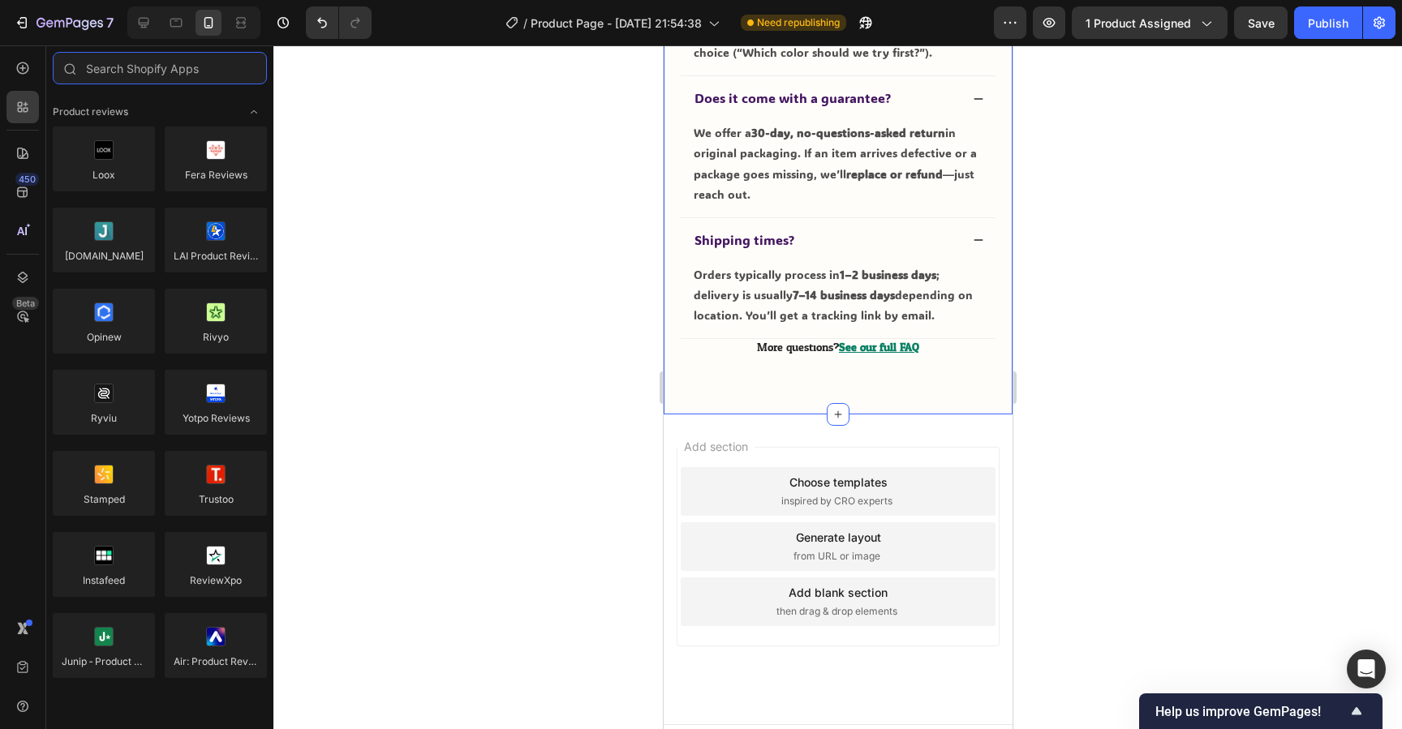
scroll to position [6855, 0]
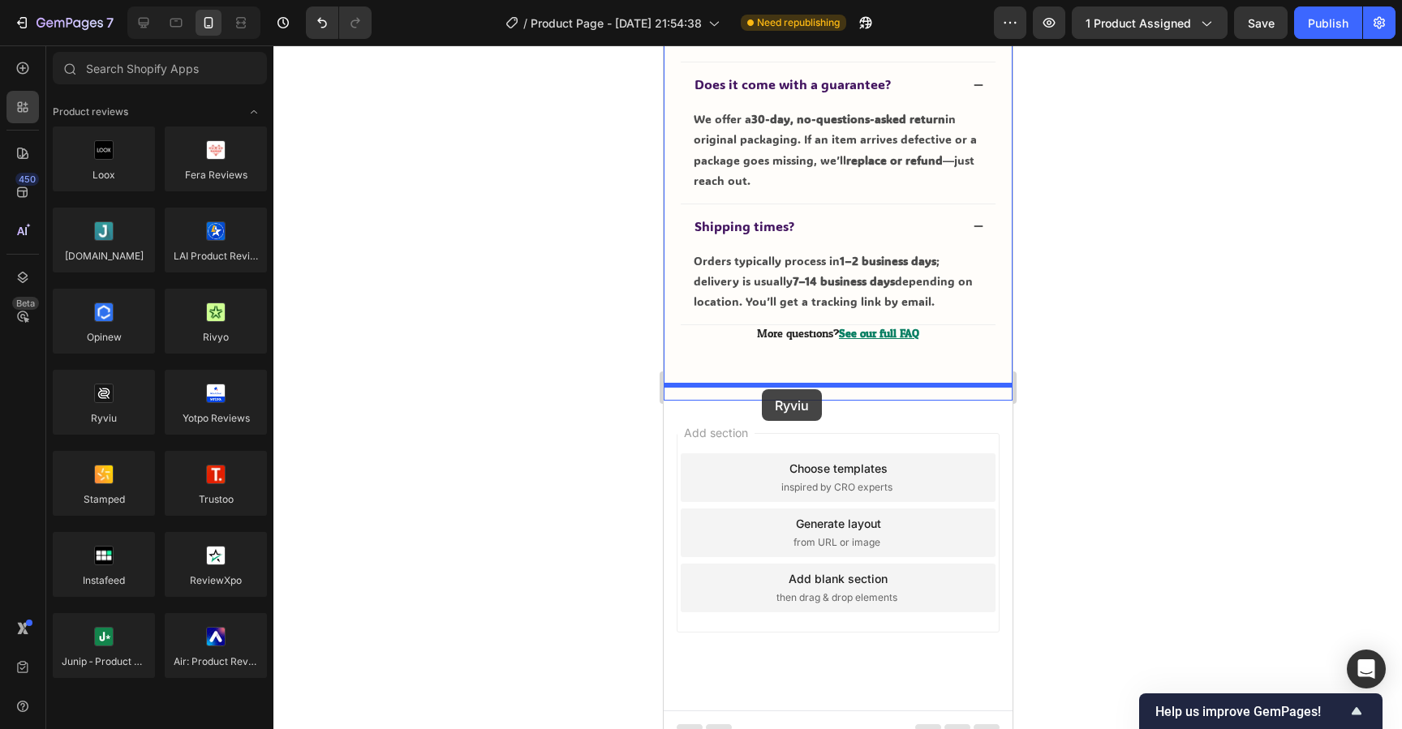
drag, startPoint x: 754, startPoint y: 456, endPoint x: 761, endPoint y: 389, distance: 66.9
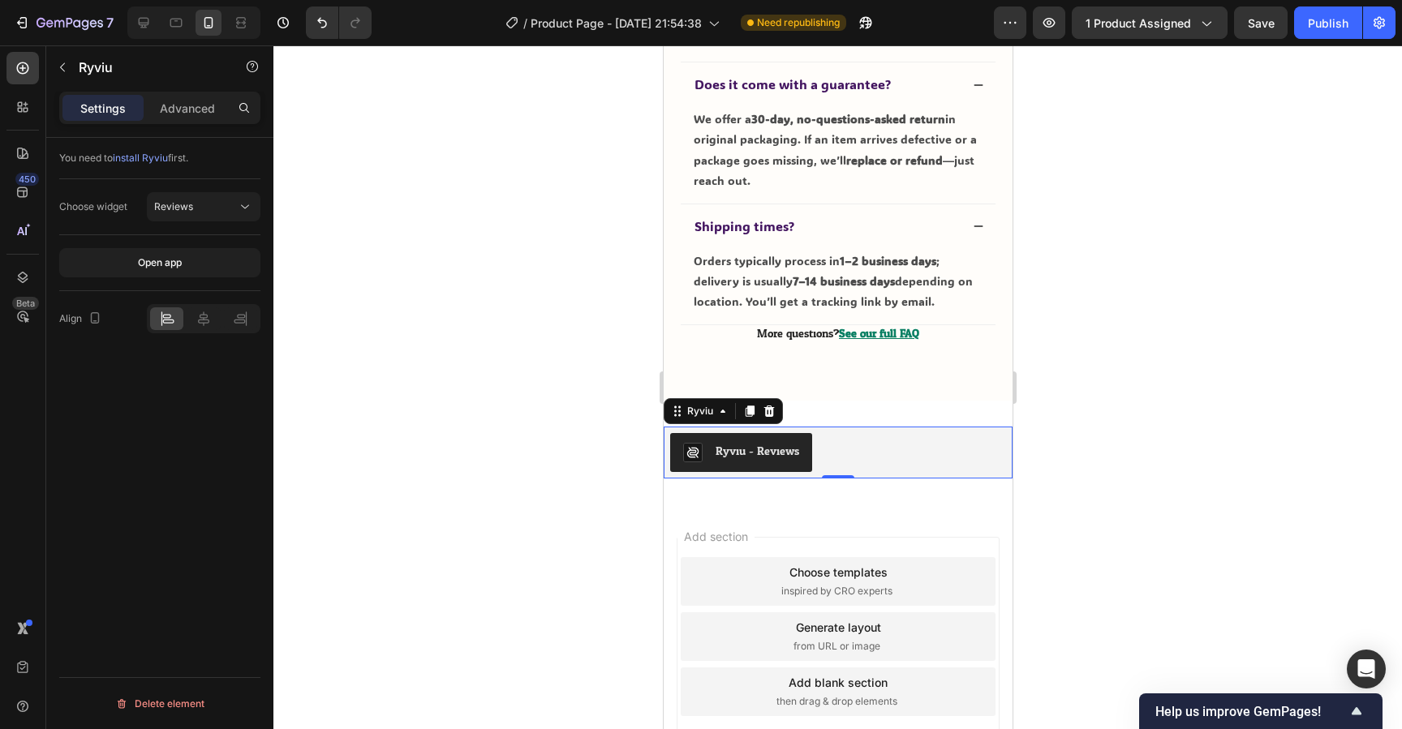
click at [837, 437] on div "Ryviu - Reviews" at bounding box center [837, 452] width 336 height 39
click at [184, 206] on span "Reviews" at bounding box center [173, 206] width 39 height 12
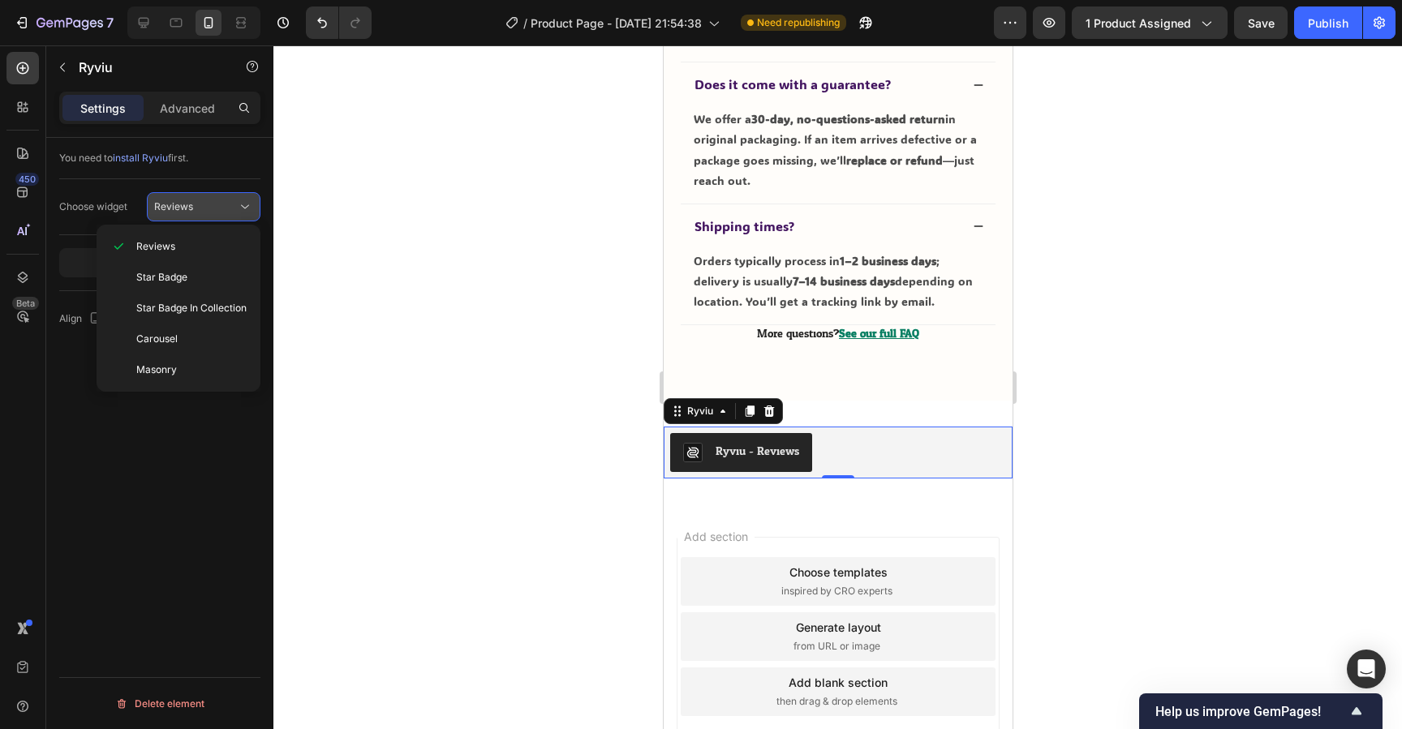
click at [192, 211] on div "Reviews" at bounding box center [195, 207] width 83 height 15
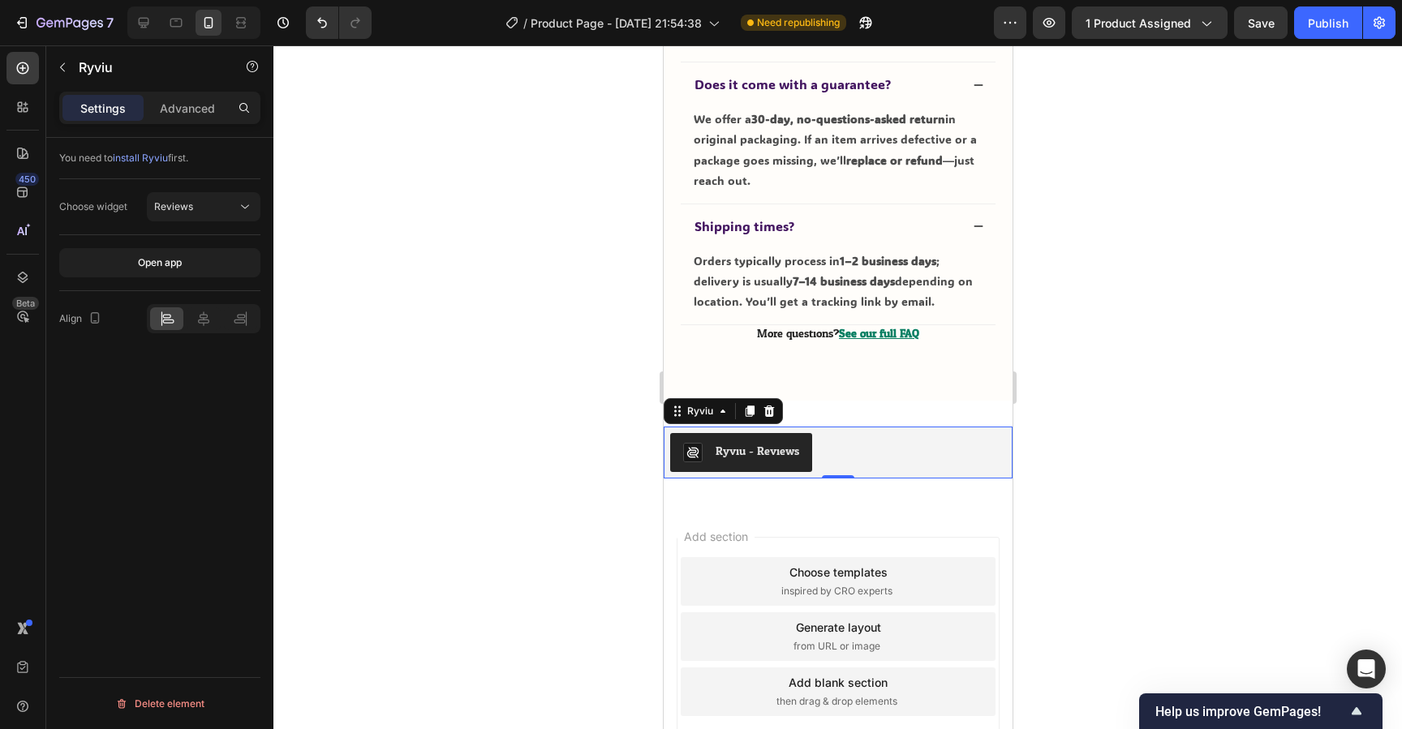
click at [206, 382] on div "You need to install Ryviu first. Choose widget Reviews Open app Align Delete el…" at bounding box center [159, 457] width 227 height 638
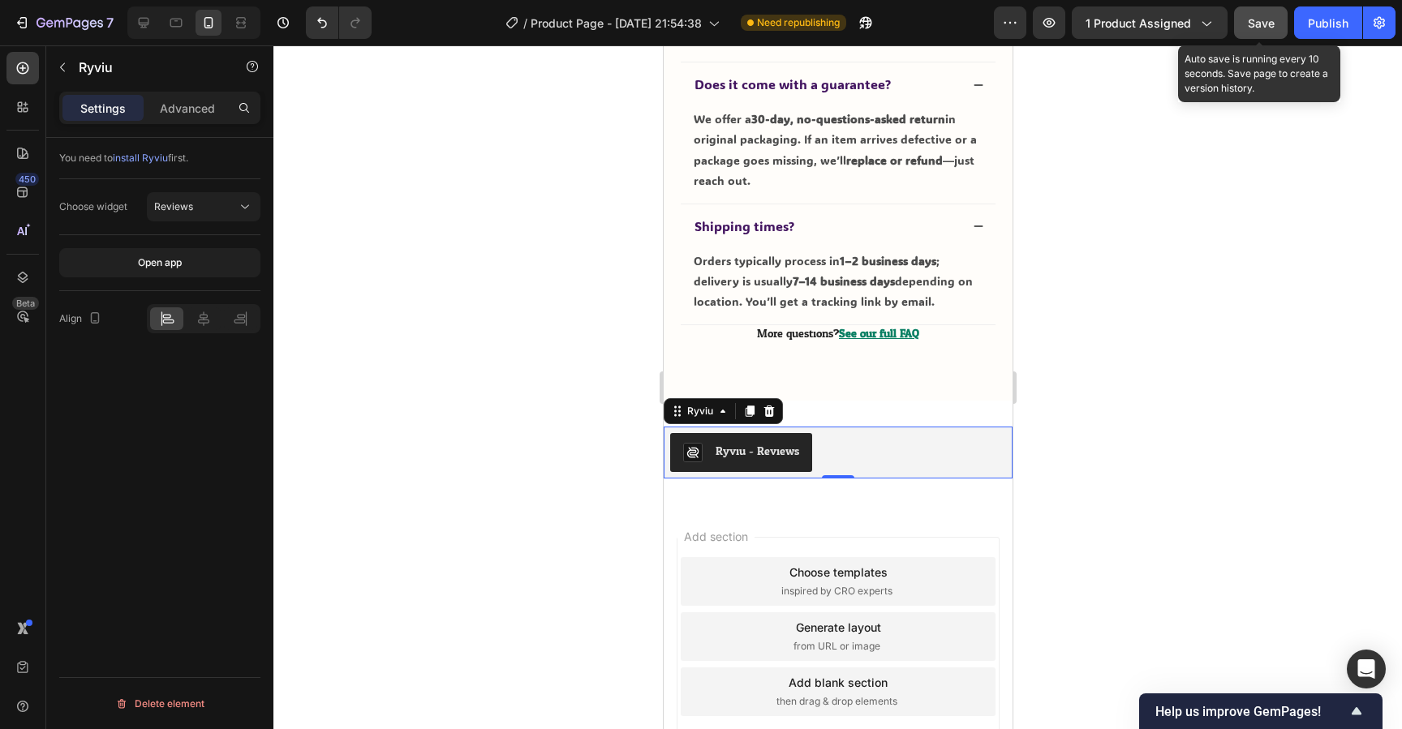
click at [1252, 21] on span "Save" at bounding box center [1261, 23] width 27 height 14
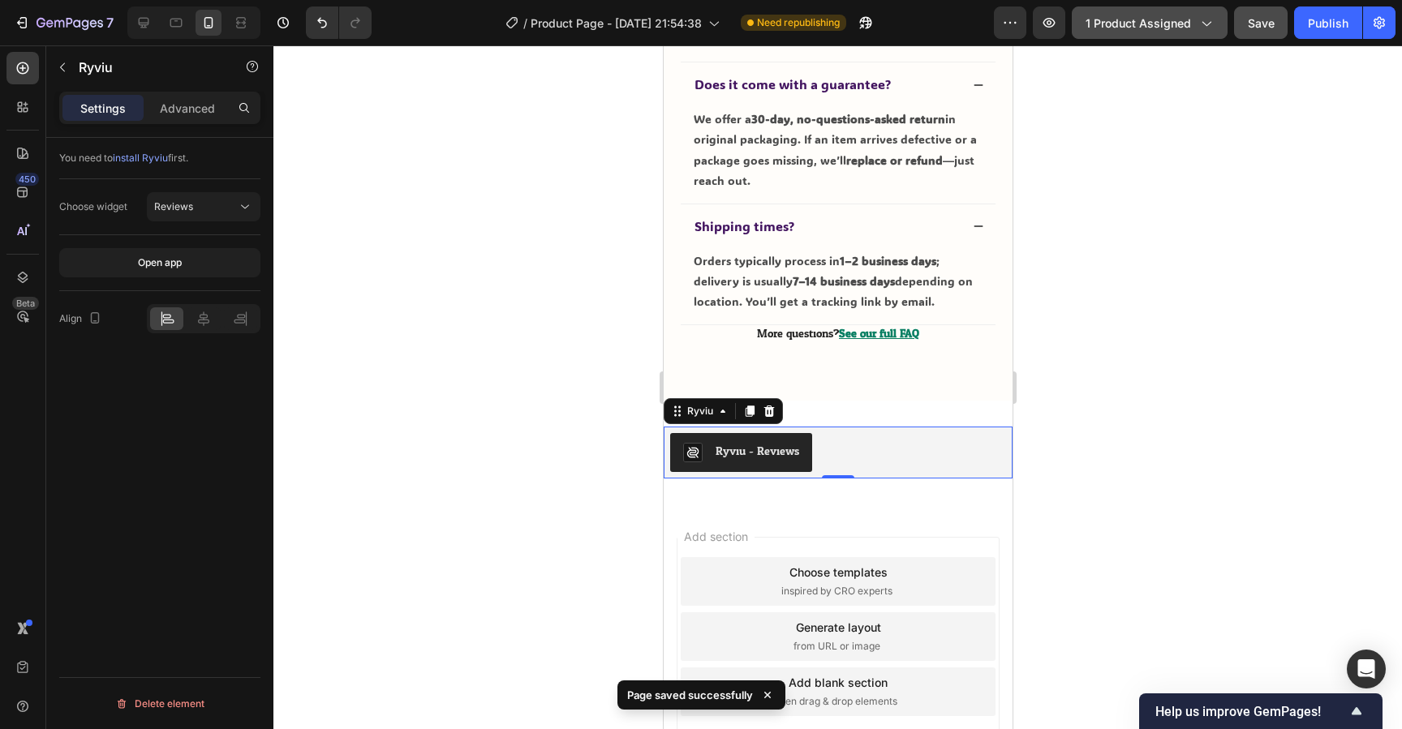
click at [1111, 23] on span "1 product assigned" at bounding box center [1138, 23] width 105 height 17
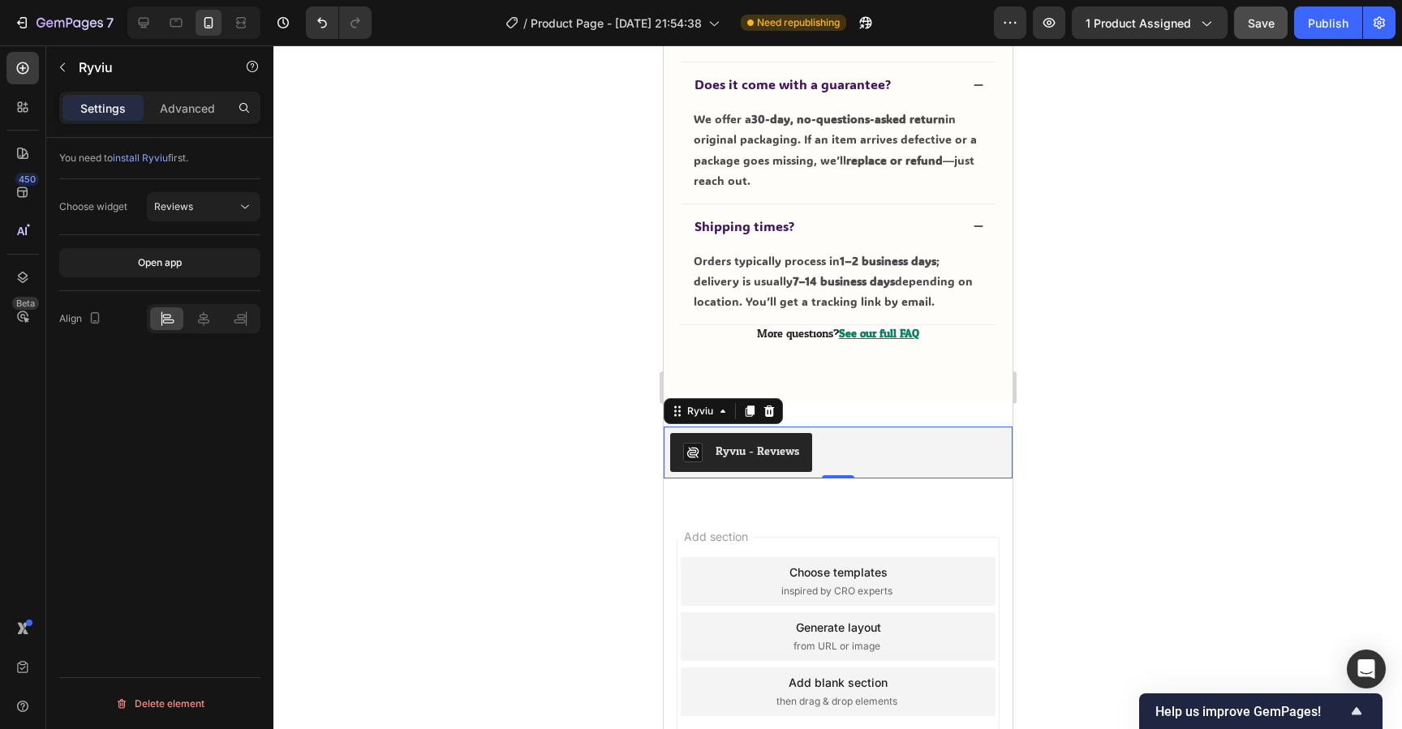
click at [1300, 102] on div at bounding box center [837, 387] width 1129 height 684
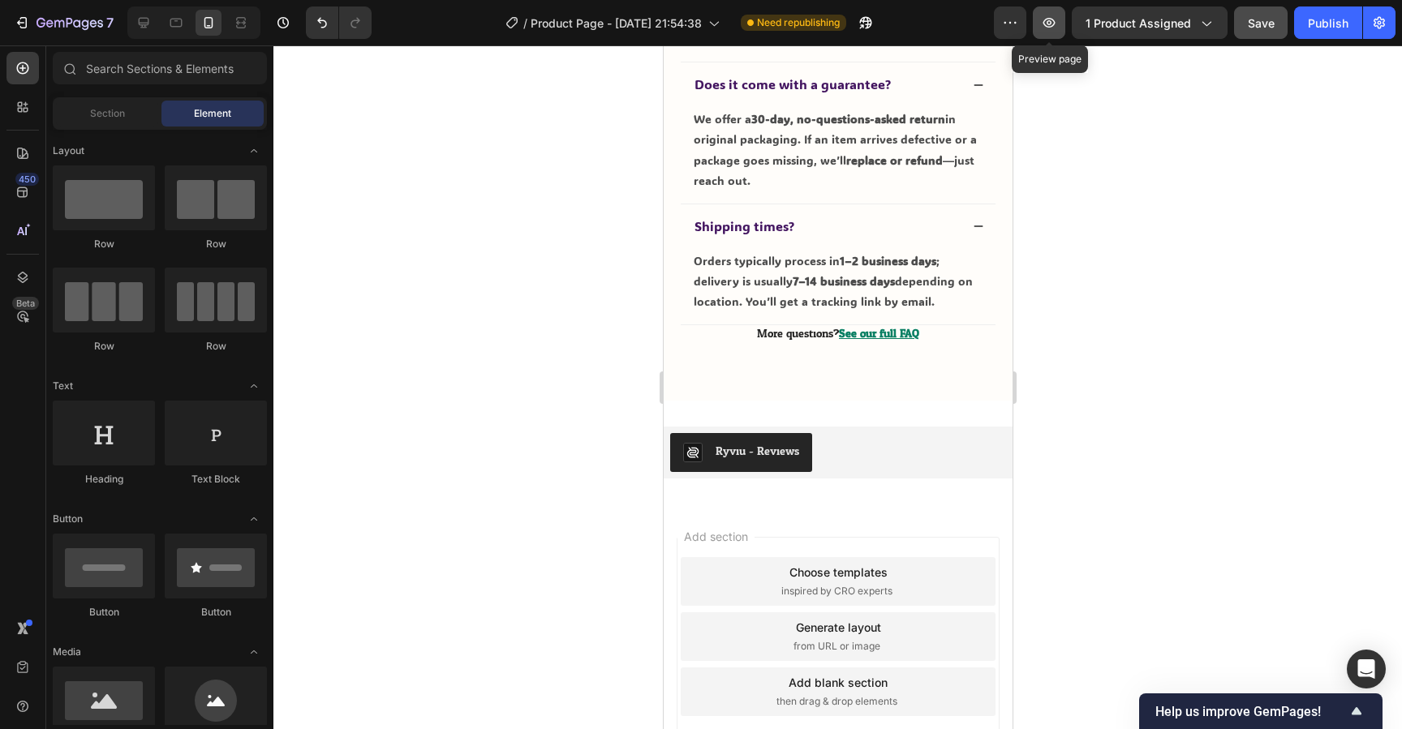
click at [1047, 22] on icon "button" at bounding box center [1049, 23] width 16 height 16
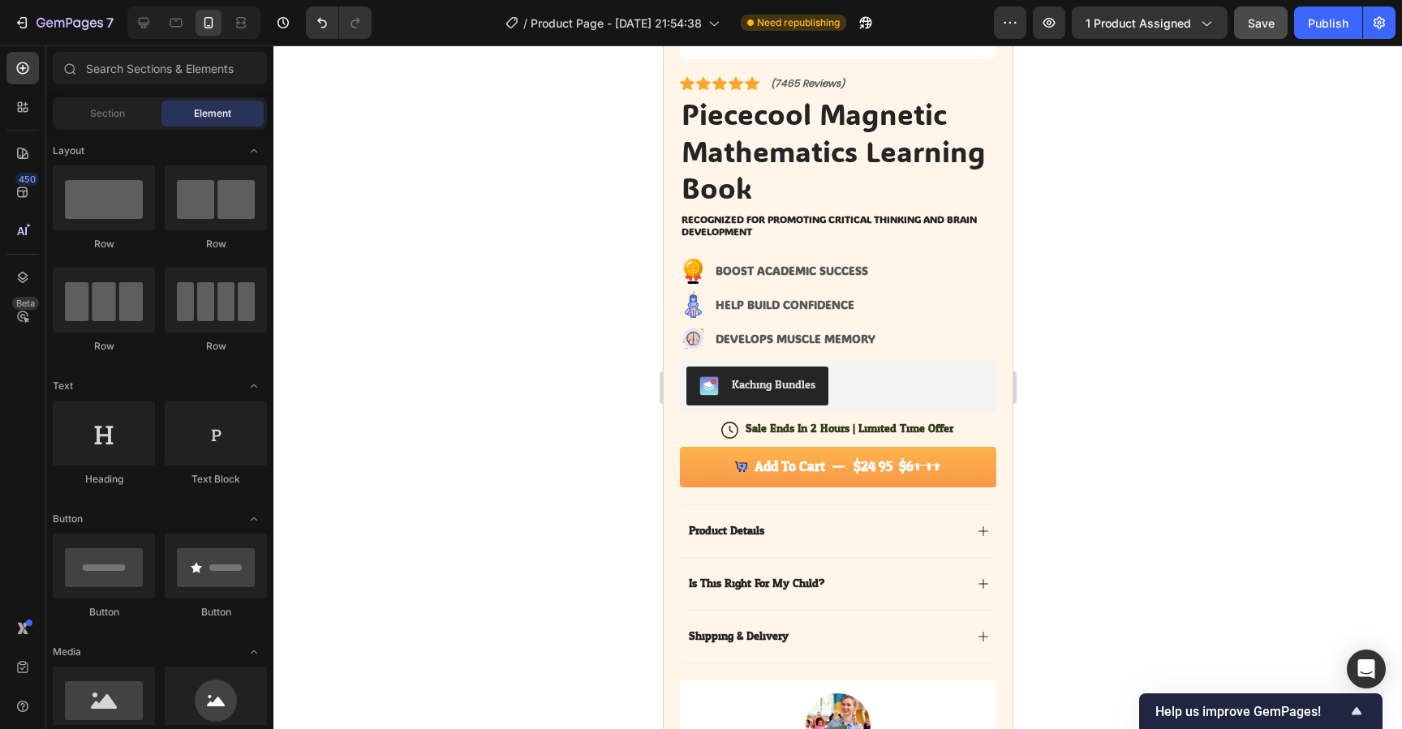
scroll to position [365, 0]
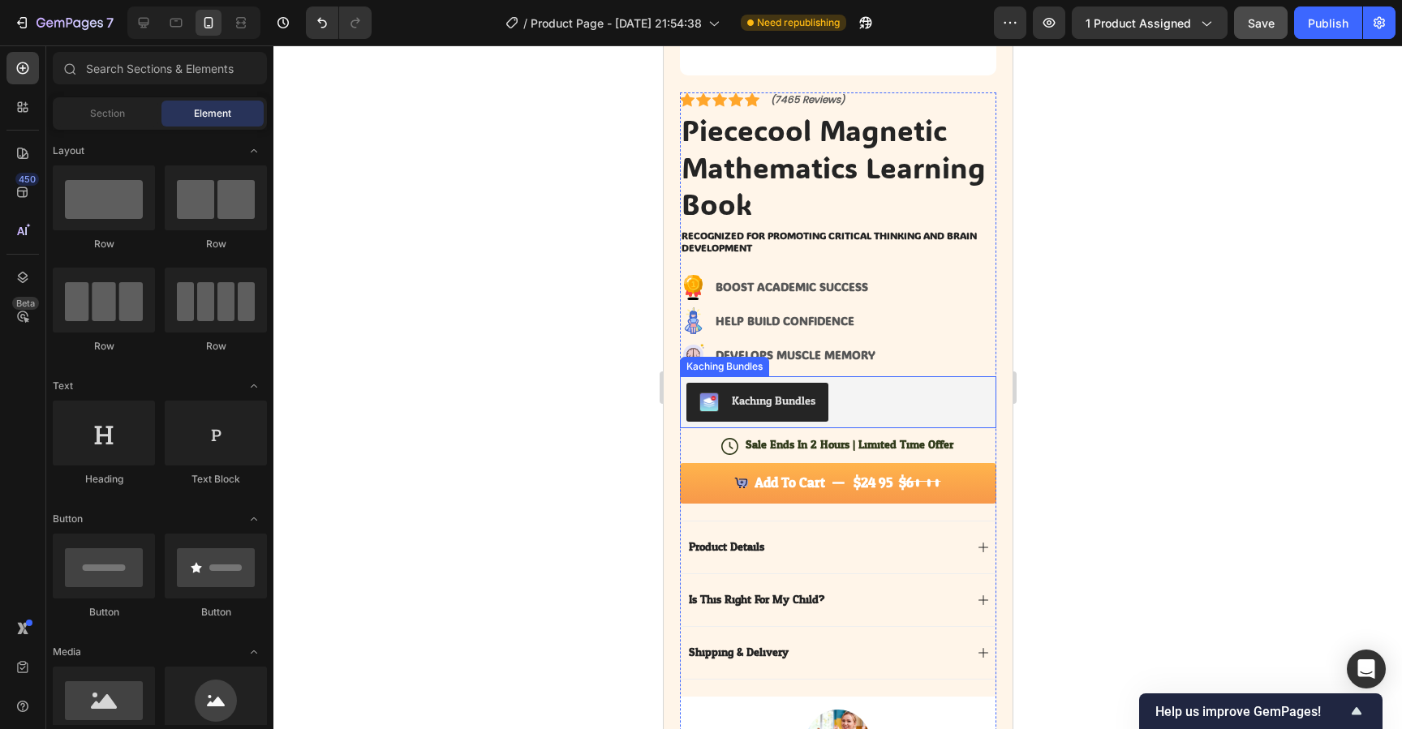
click at [904, 402] on div "Kaching Bundles" at bounding box center [837, 402] width 303 height 39
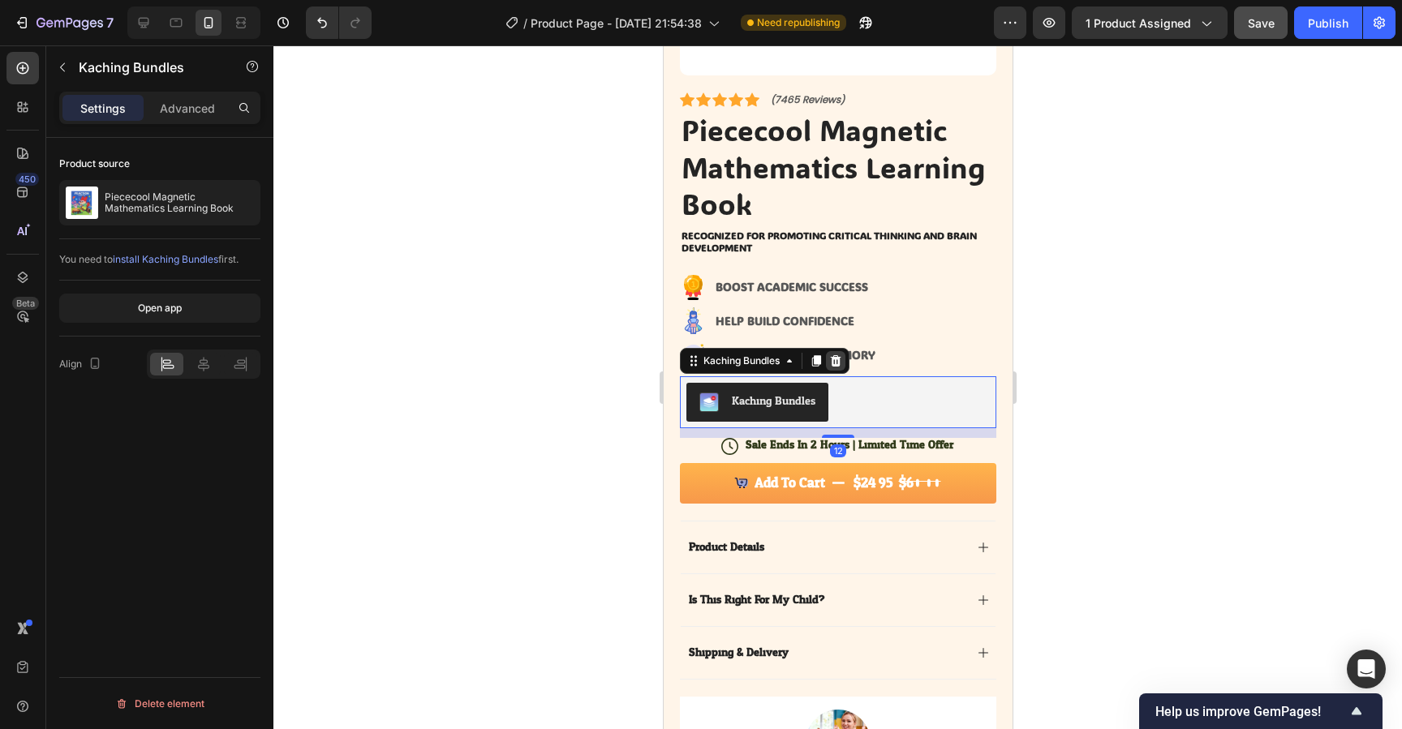
click at [841, 359] on icon at bounding box center [835, 360] width 11 height 11
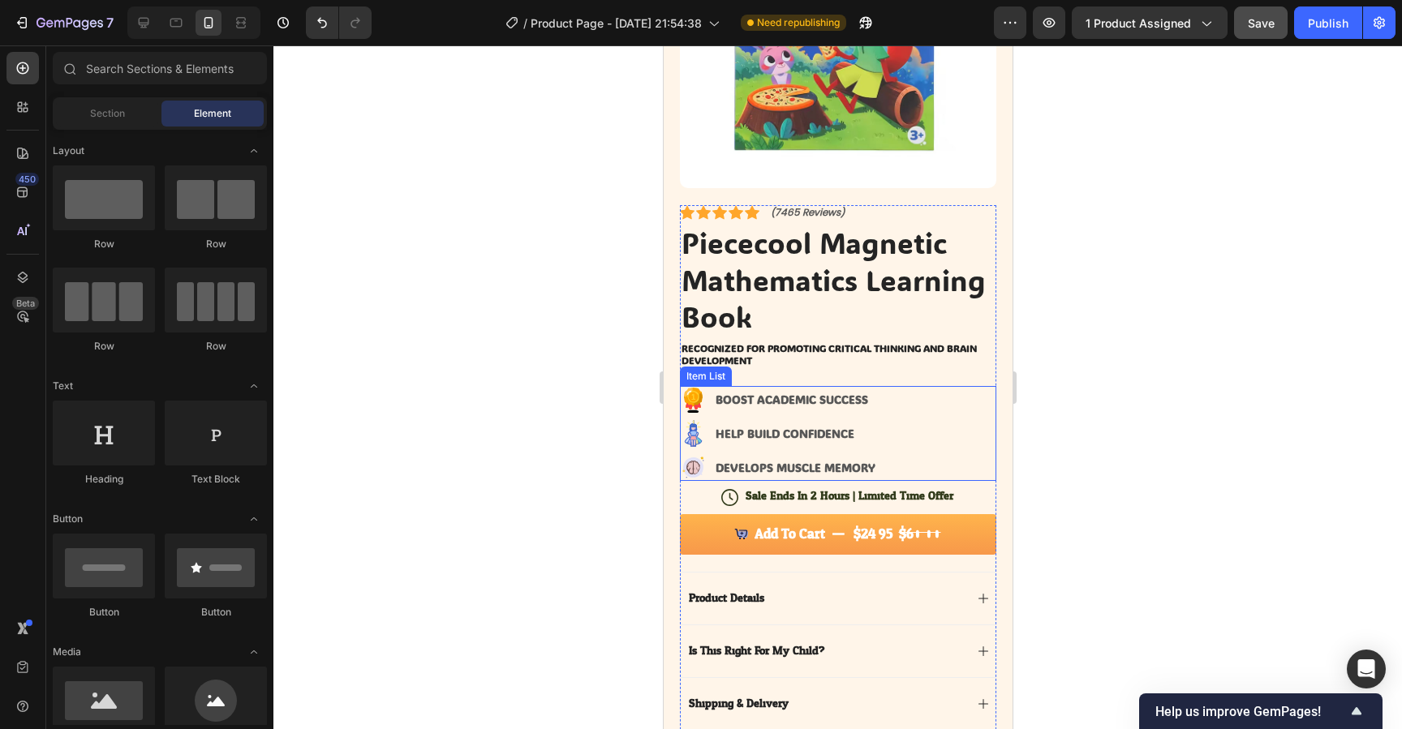
scroll to position [252, 0]
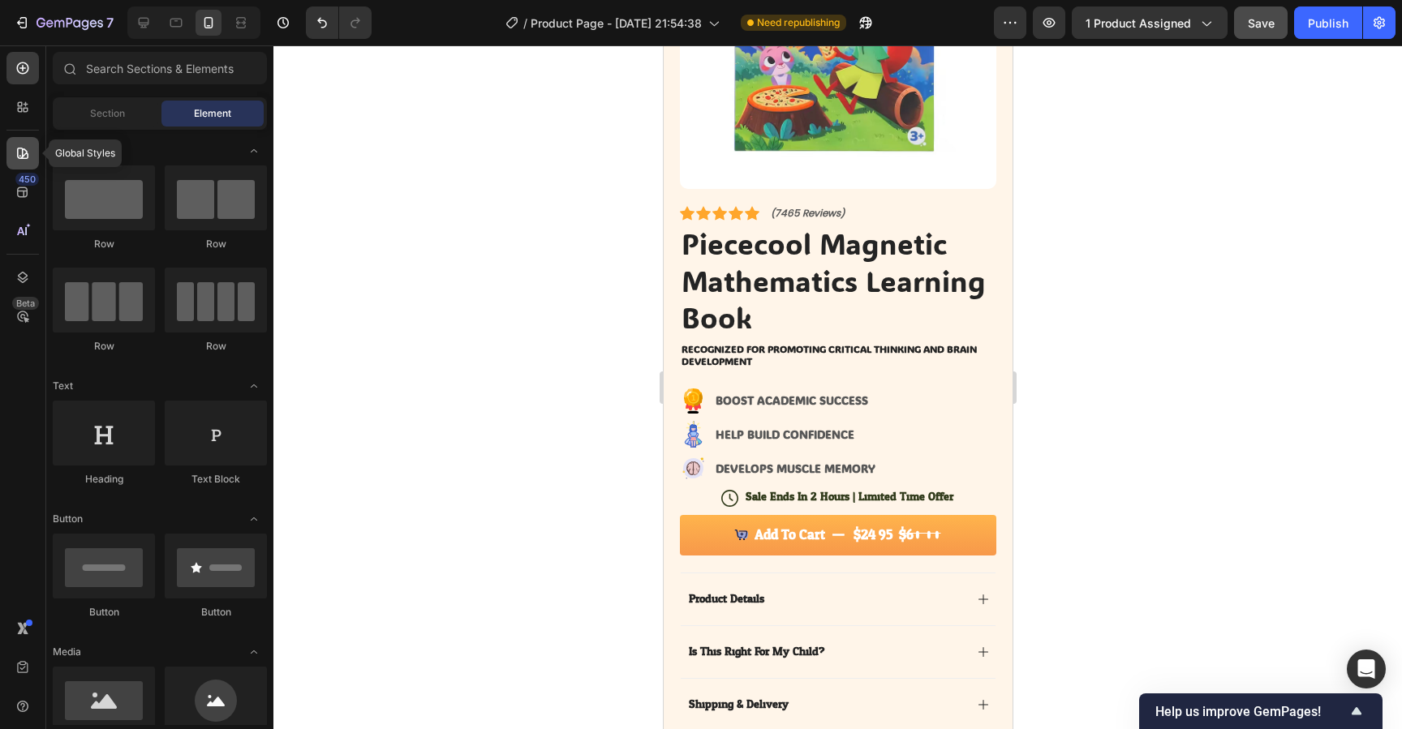
click at [26, 150] on icon at bounding box center [22, 153] width 11 height 11
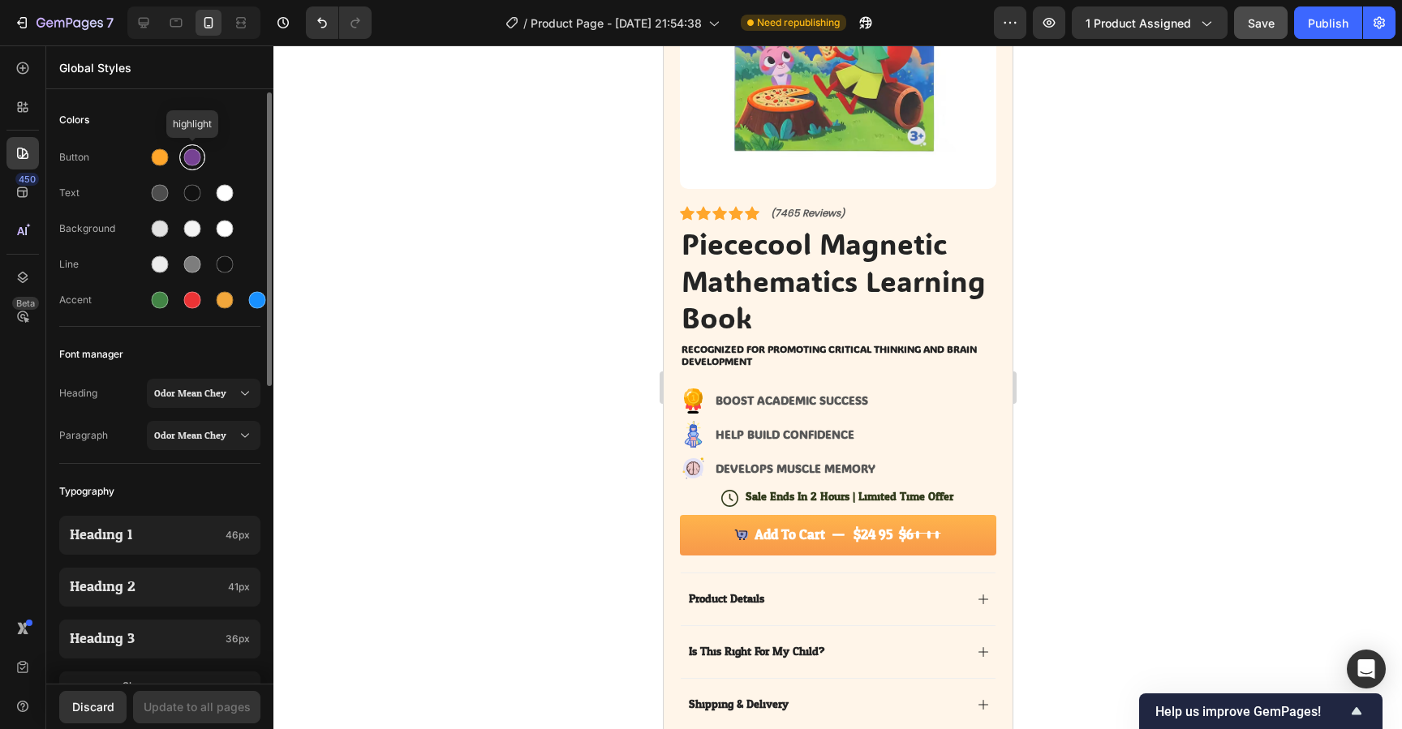
click at [199, 157] on div at bounding box center [192, 157] width 17 height 17
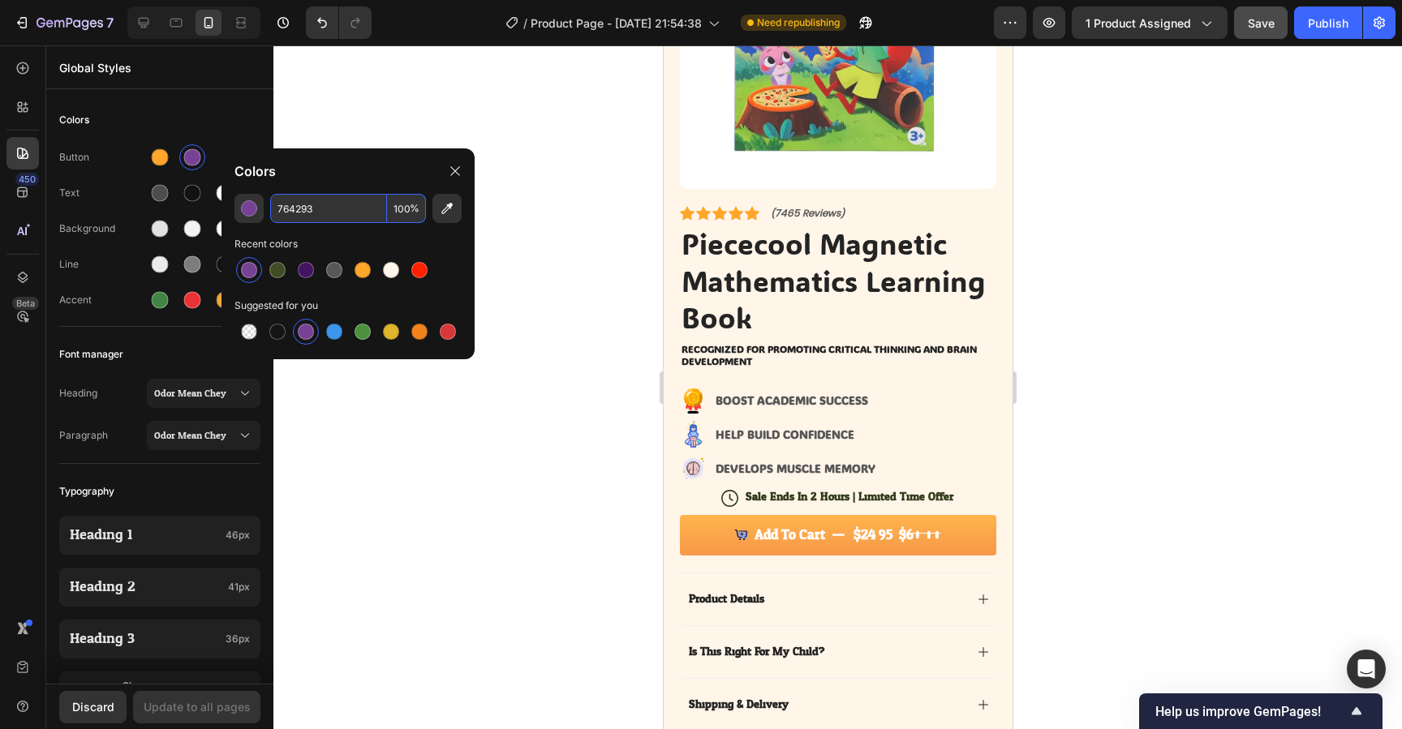
click at [329, 212] on input "764293" at bounding box center [328, 208] width 117 height 29
click at [450, 166] on icon at bounding box center [454, 170] width 9 height 9
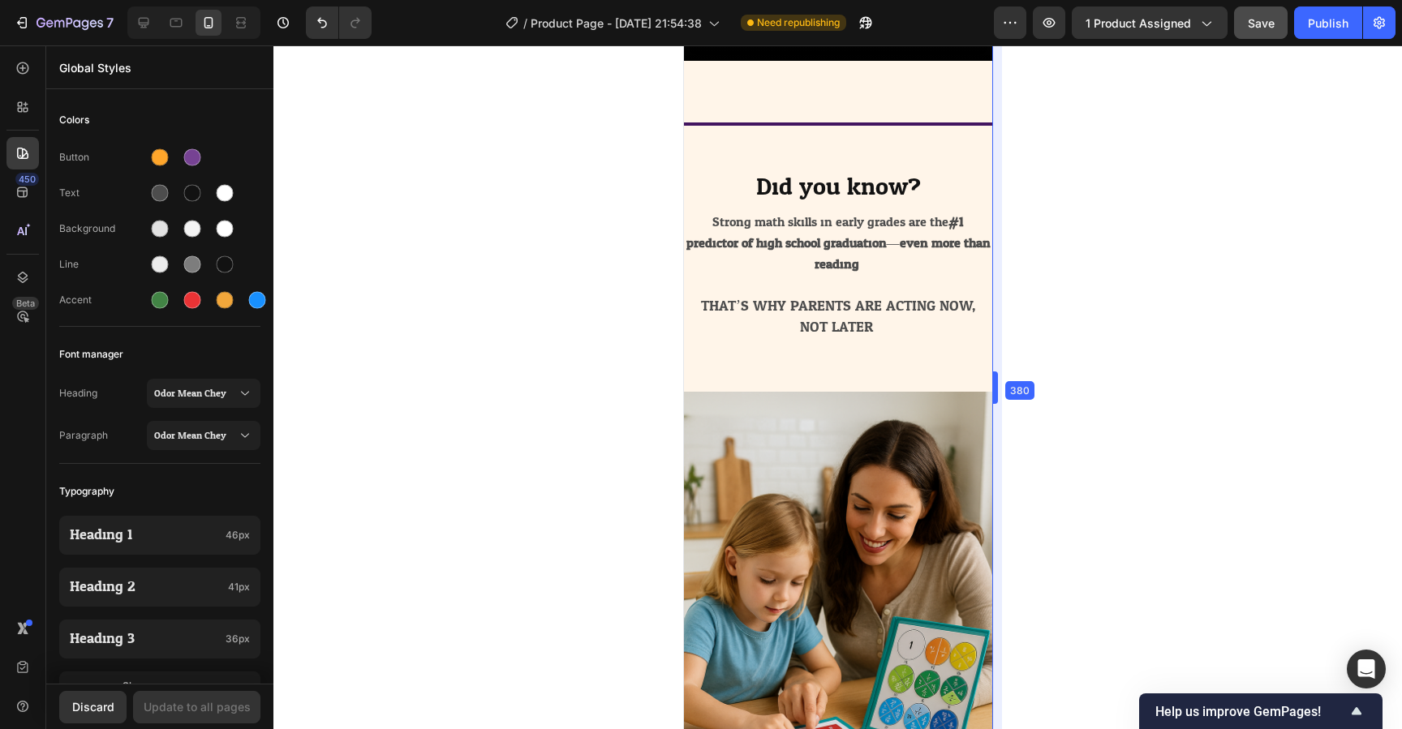
scroll to position [1453, 0]
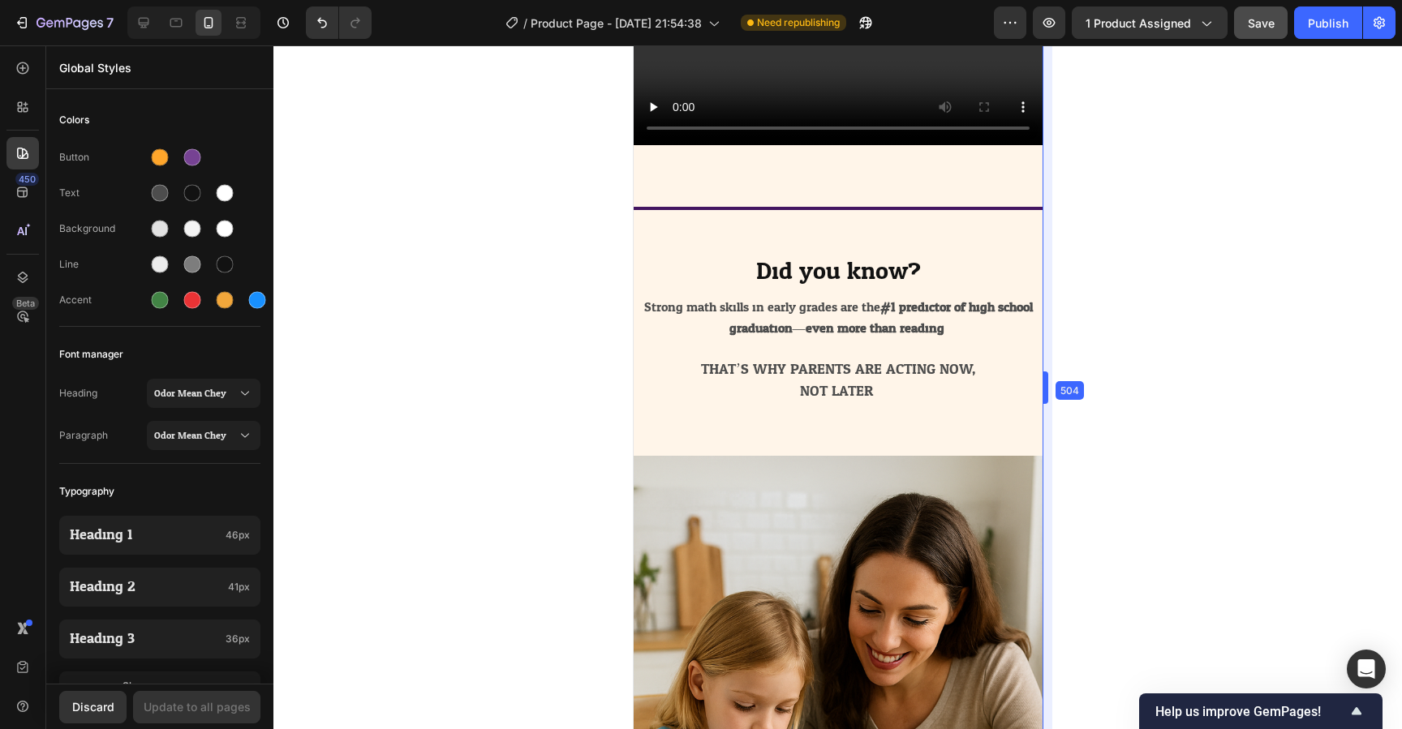
drag, startPoint x: 1017, startPoint y: 384, endPoint x: 1082, endPoint y: 365, distance: 67.5
click at [214, 18] on icon at bounding box center [208, 23] width 16 height 16
click at [179, 28] on icon at bounding box center [176, 23] width 16 height 16
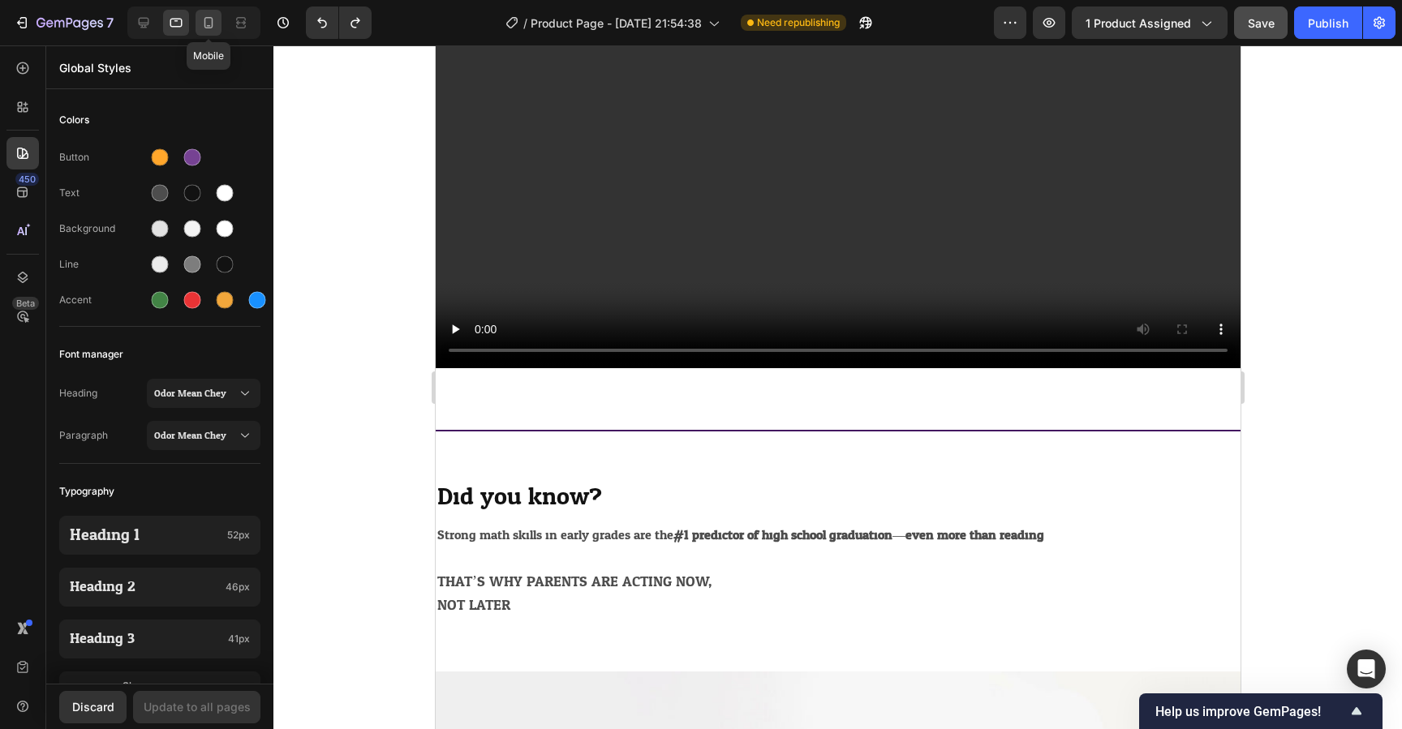
click at [205, 28] on icon at bounding box center [208, 22] width 9 height 11
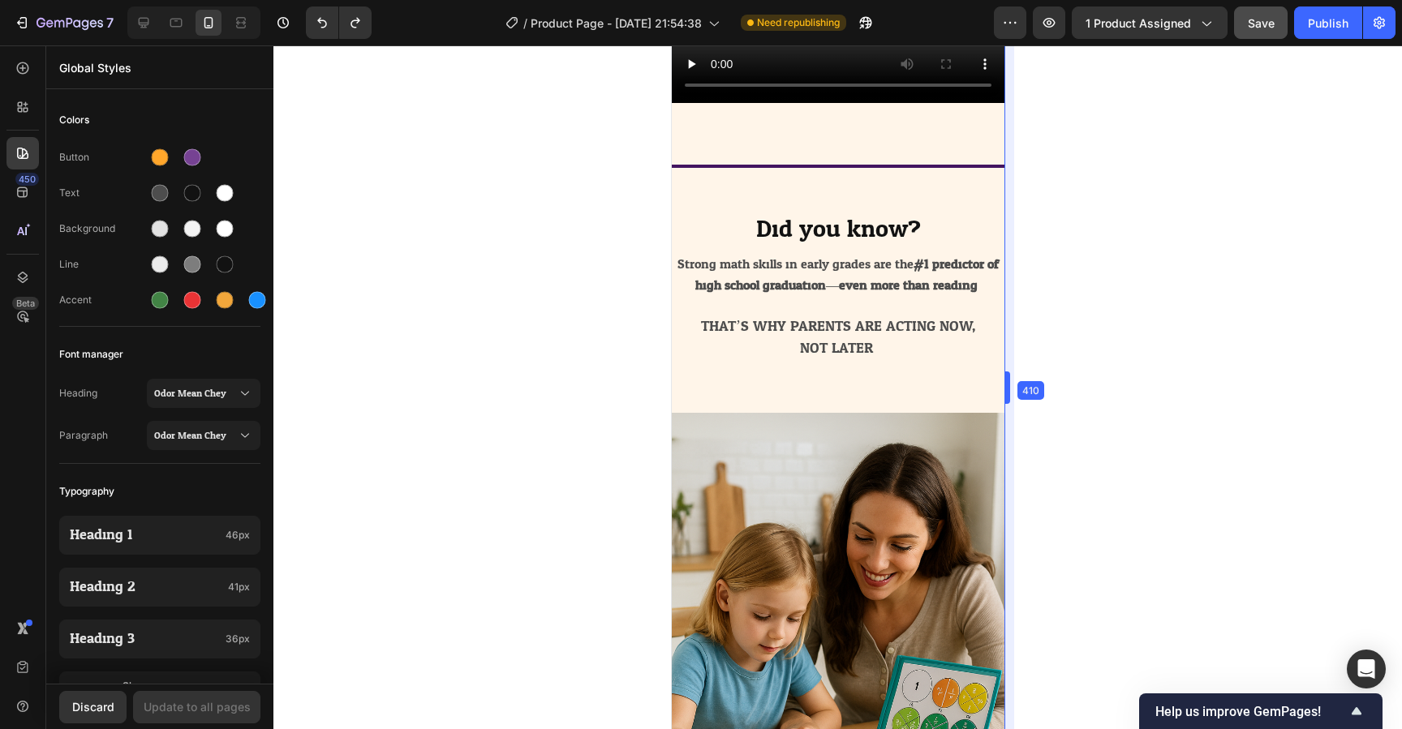
drag, startPoint x: 1044, startPoint y: 387, endPoint x: 969, endPoint y: 387, distance: 75.5
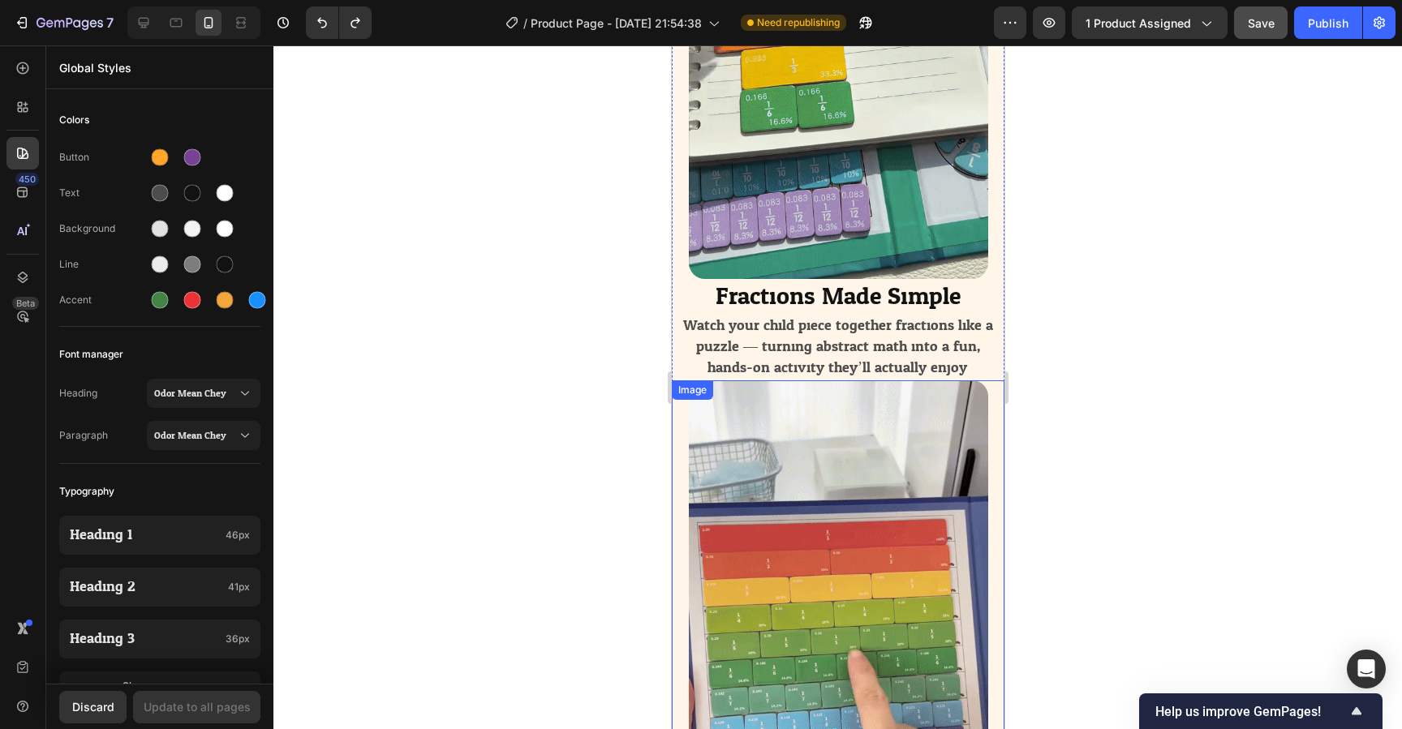
scroll to position [2928, 0]
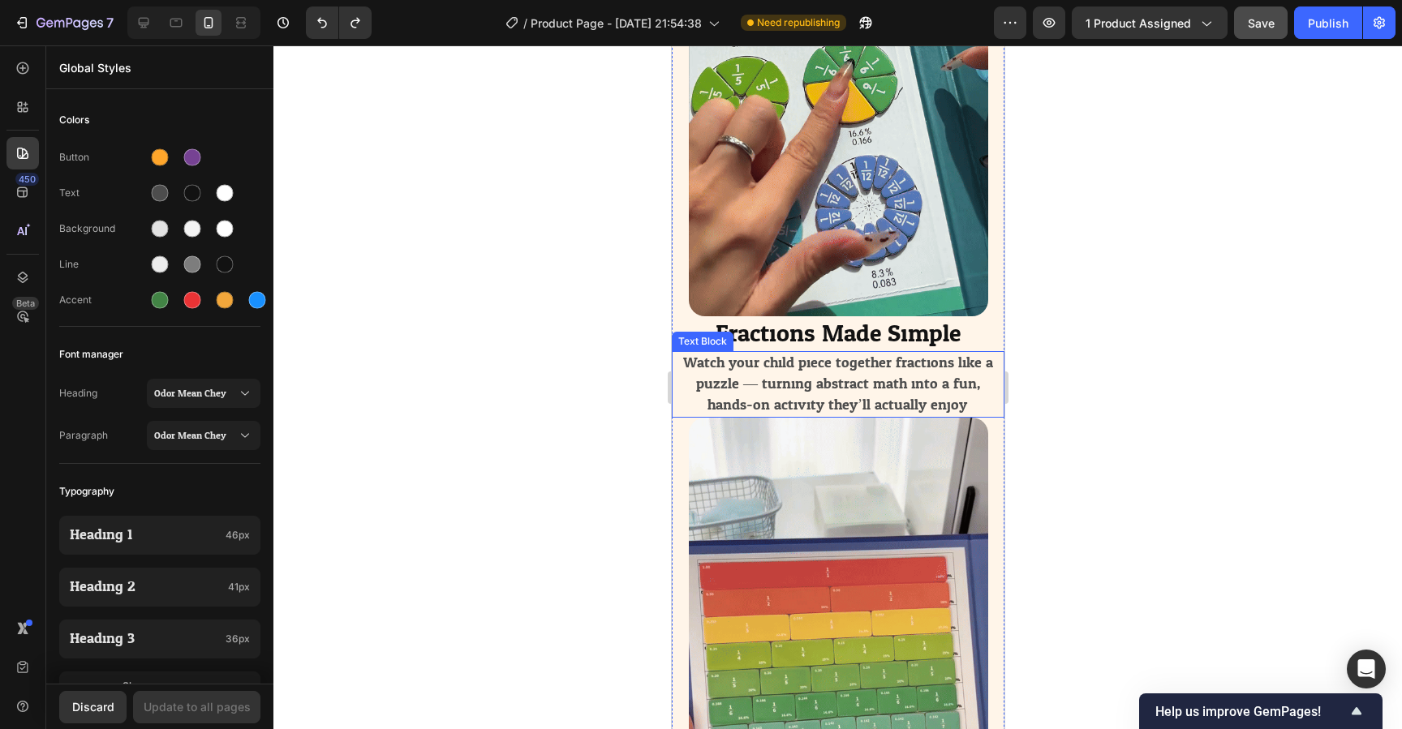
click at [867, 404] on span "Watch your child piece together fractions like a puzzle — turning abstract math…" at bounding box center [837, 384] width 310 height 69
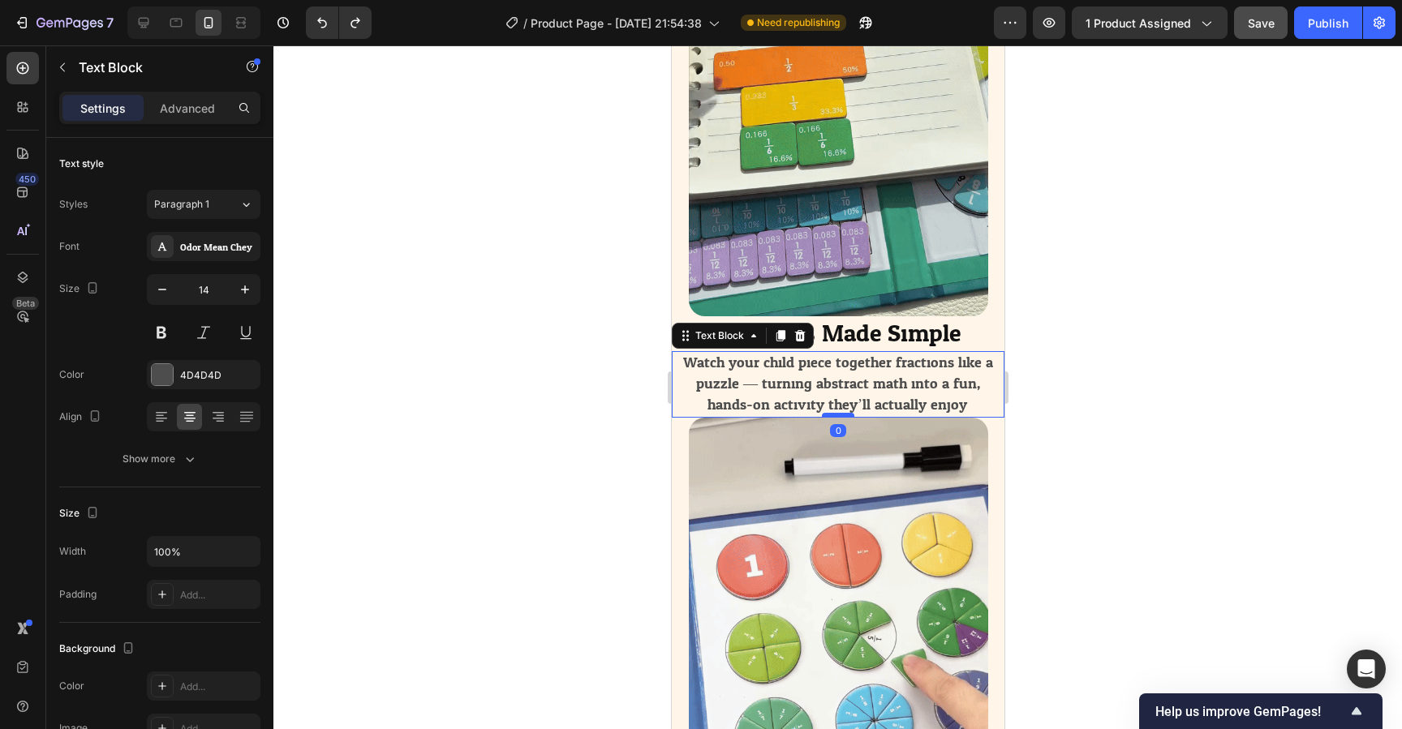
click at [835, 415] on div at bounding box center [837, 415] width 32 height 5
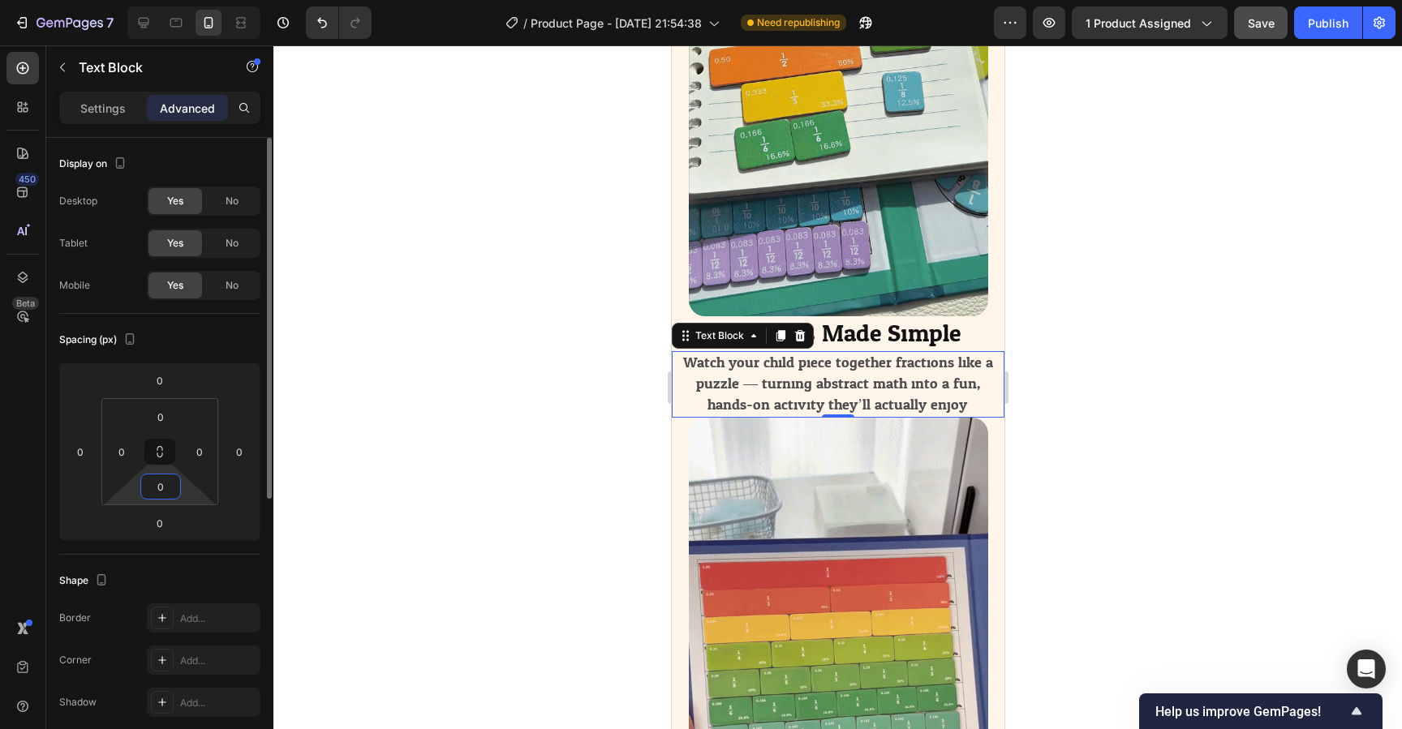
drag, startPoint x: 166, startPoint y: 495, endPoint x: 182, endPoint y: 495, distance: 16.2
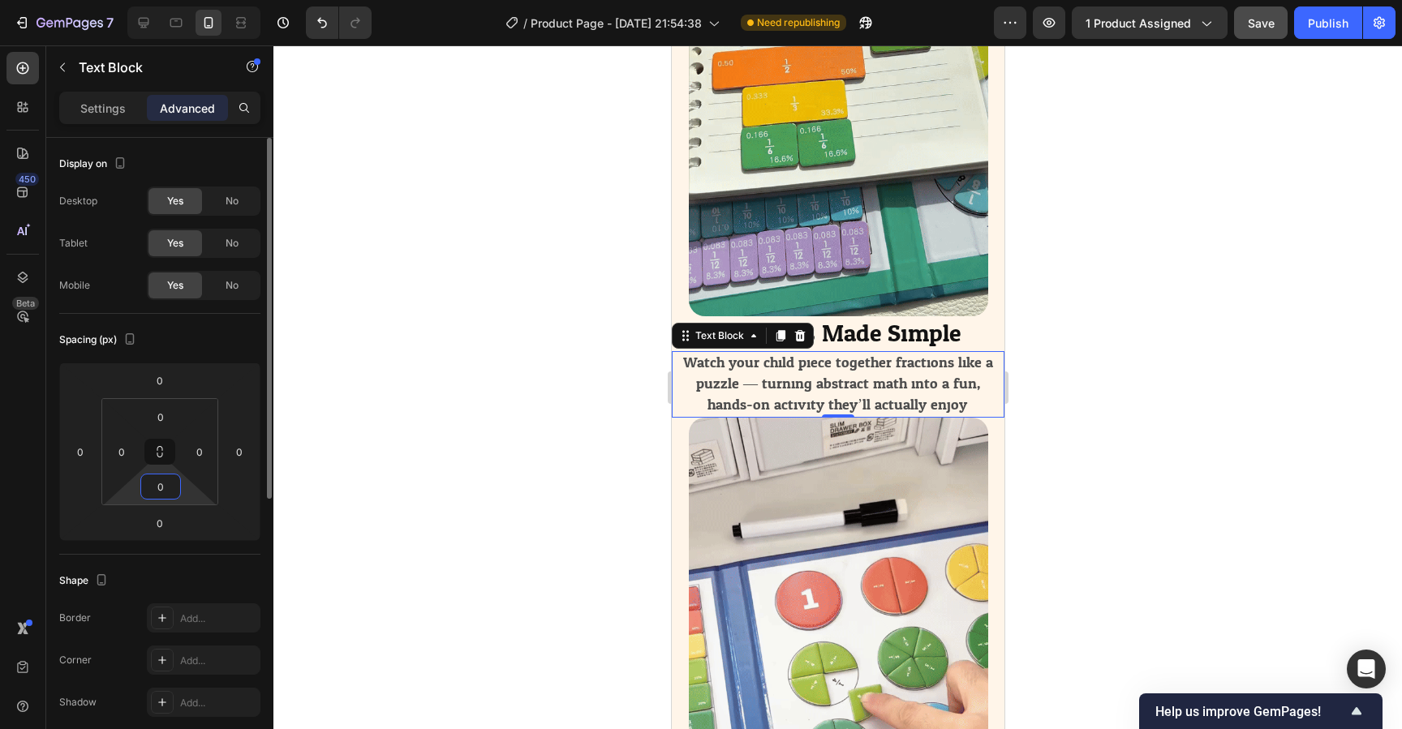
click at [182, 495] on div "0 0 0 0" at bounding box center [159, 451] width 117 height 107
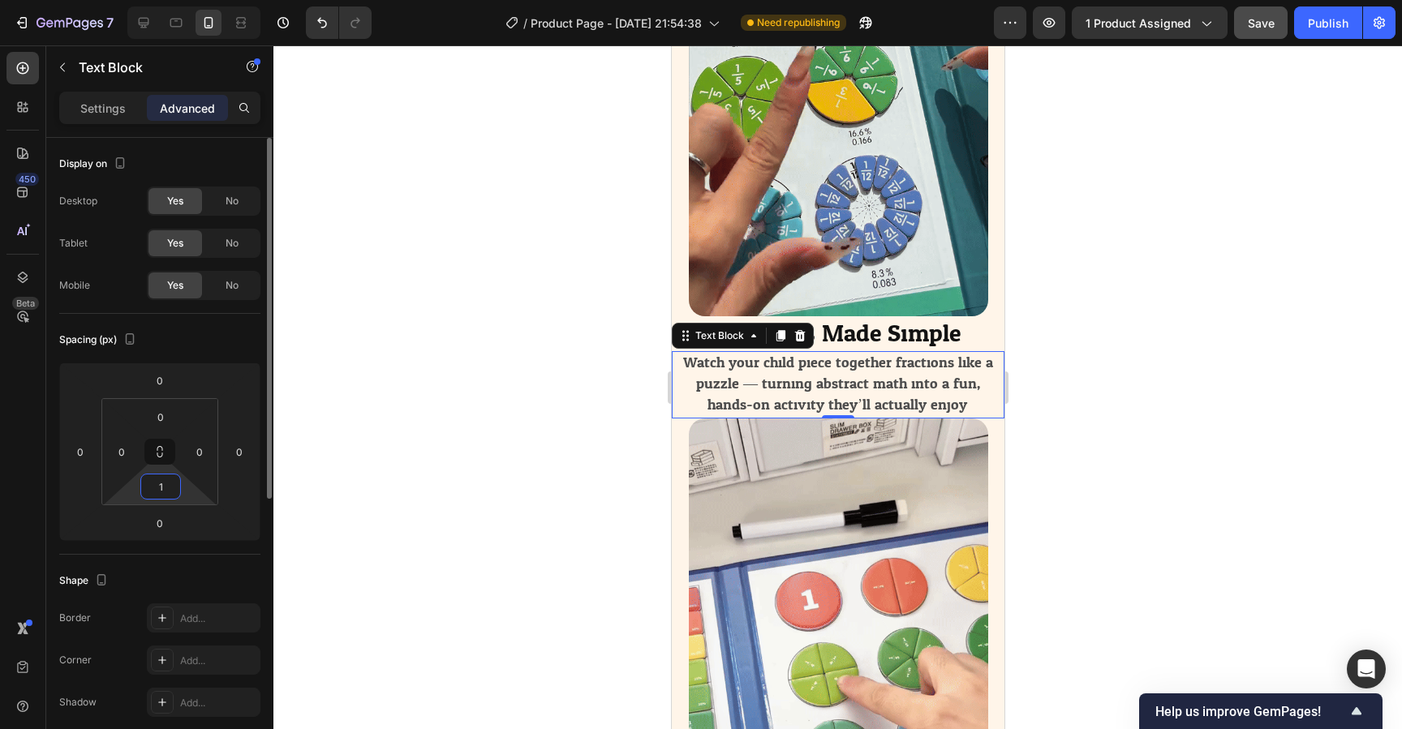
drag, startPoint x: 170, startPoint y: 491, endPoint x: 160, endPoint y: 492, distance: 9.8
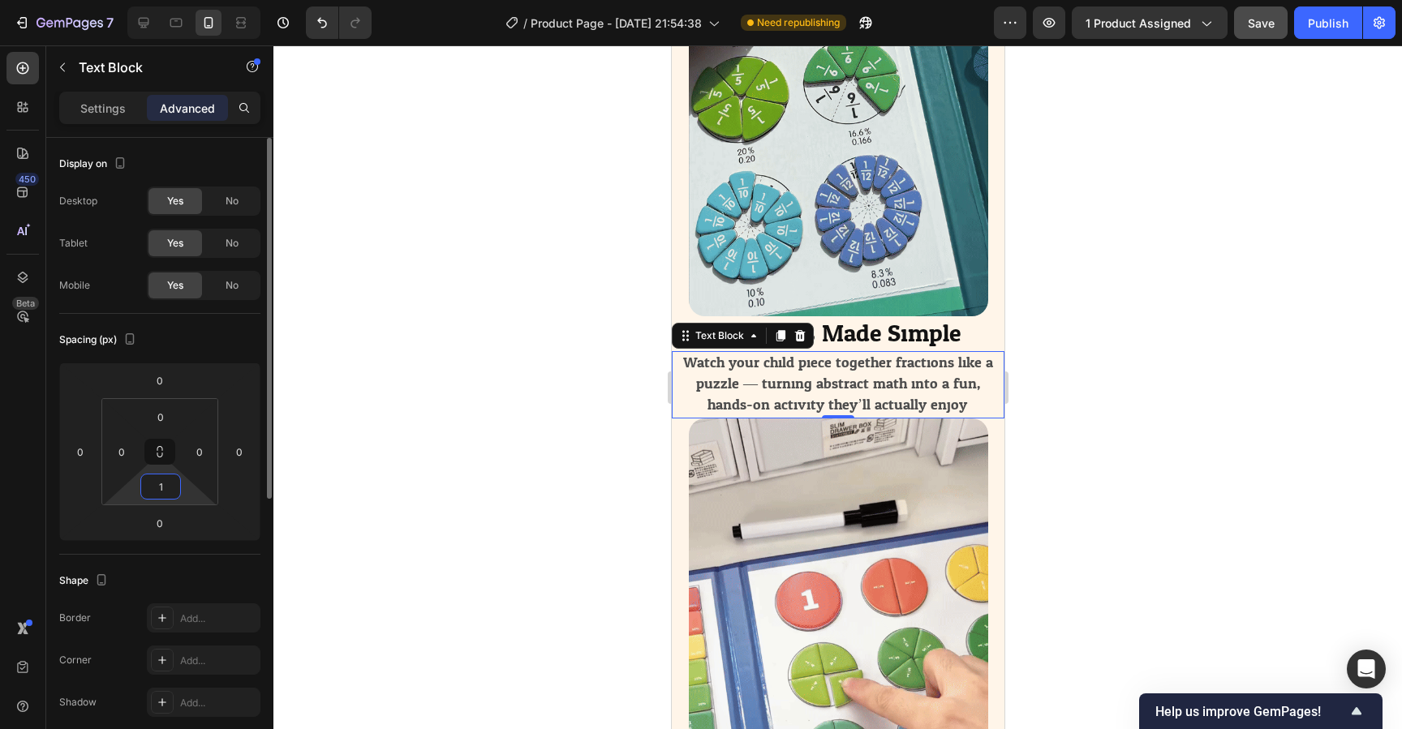
click at [160, 492] on input "1" at bounding box center [160, 487] width 32 height 24
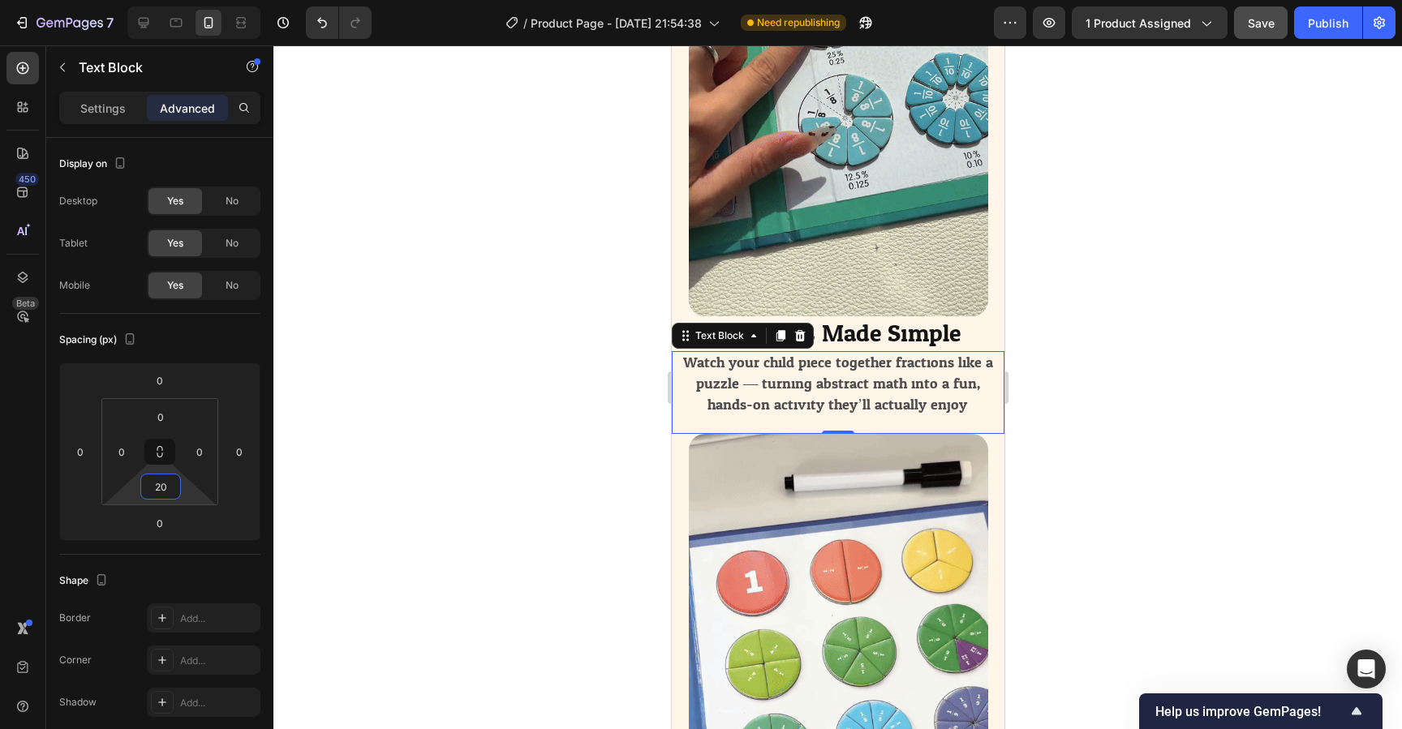
type input "20"
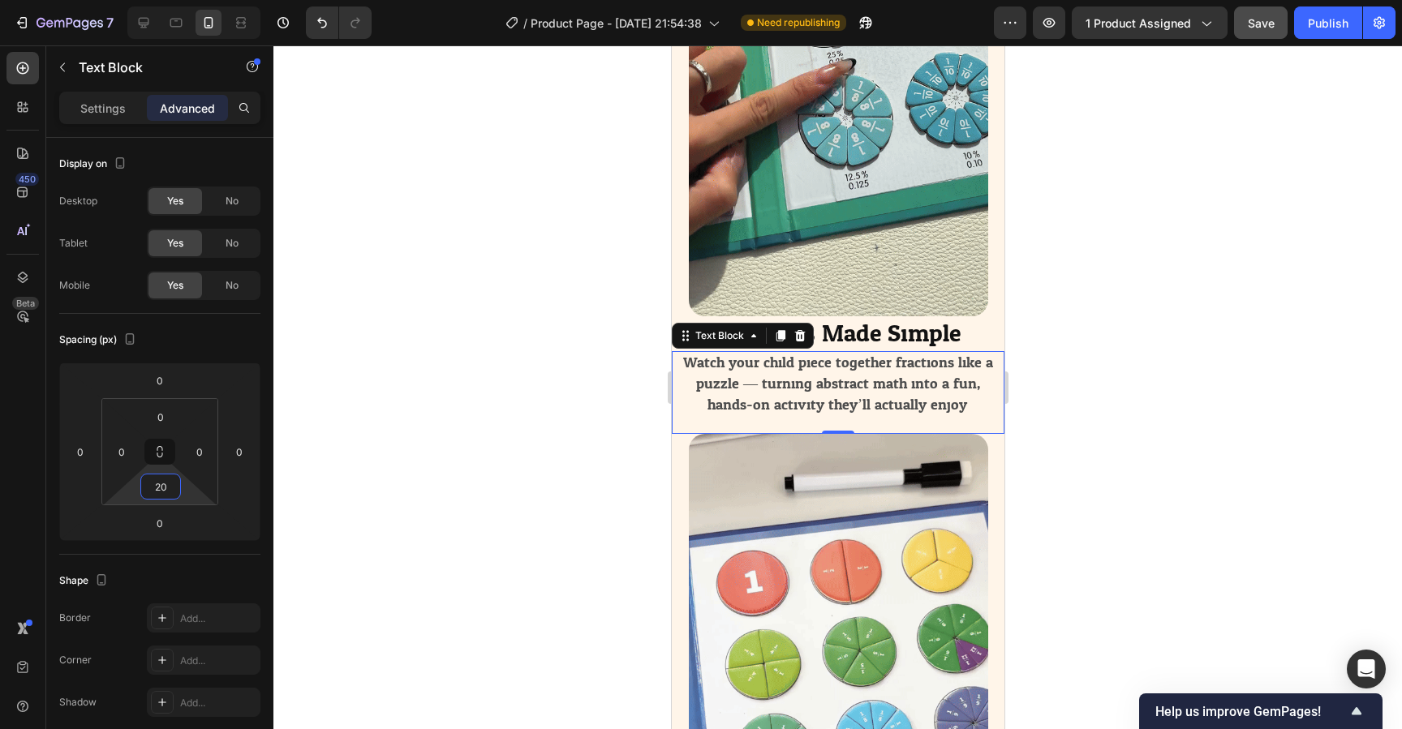
click at [417, 471] on div at bounding box center [837, 387] width 1129 height 684
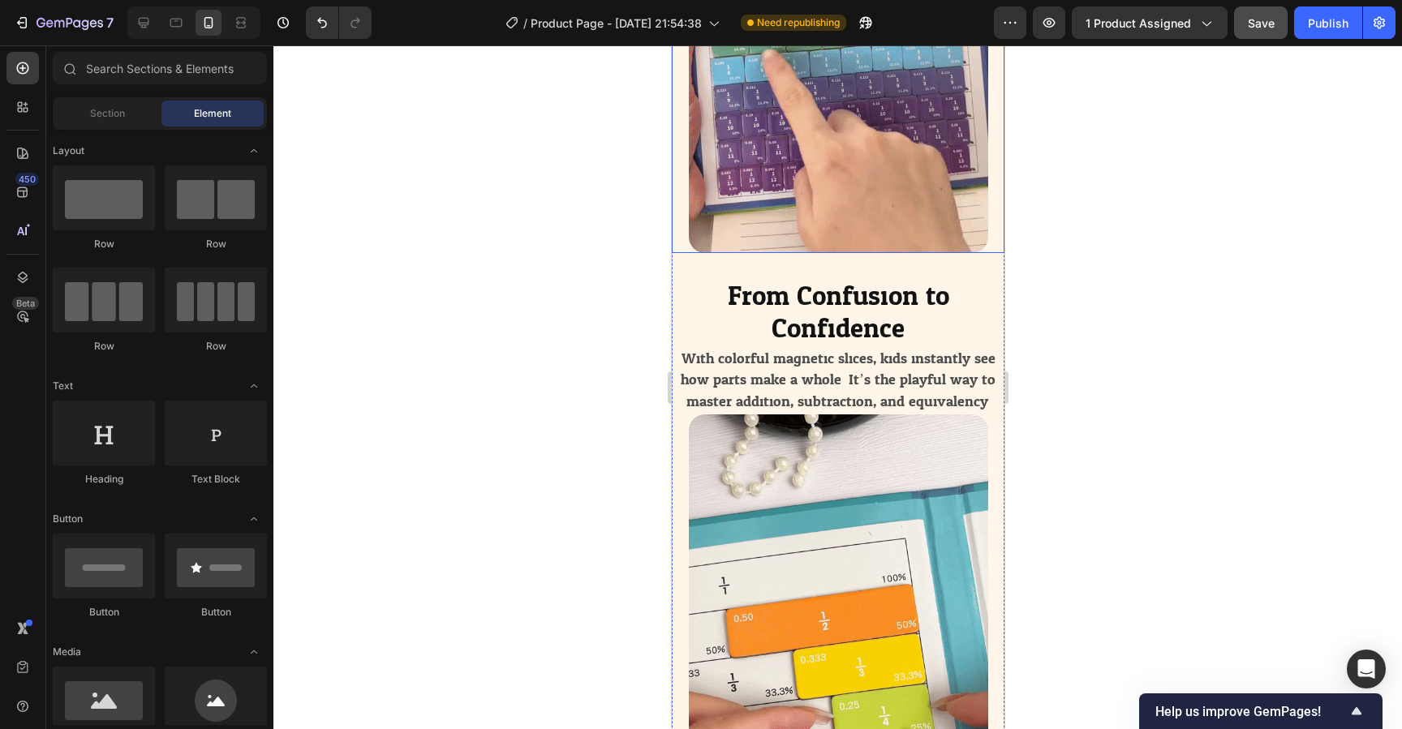
scroll to position [3715, 0]
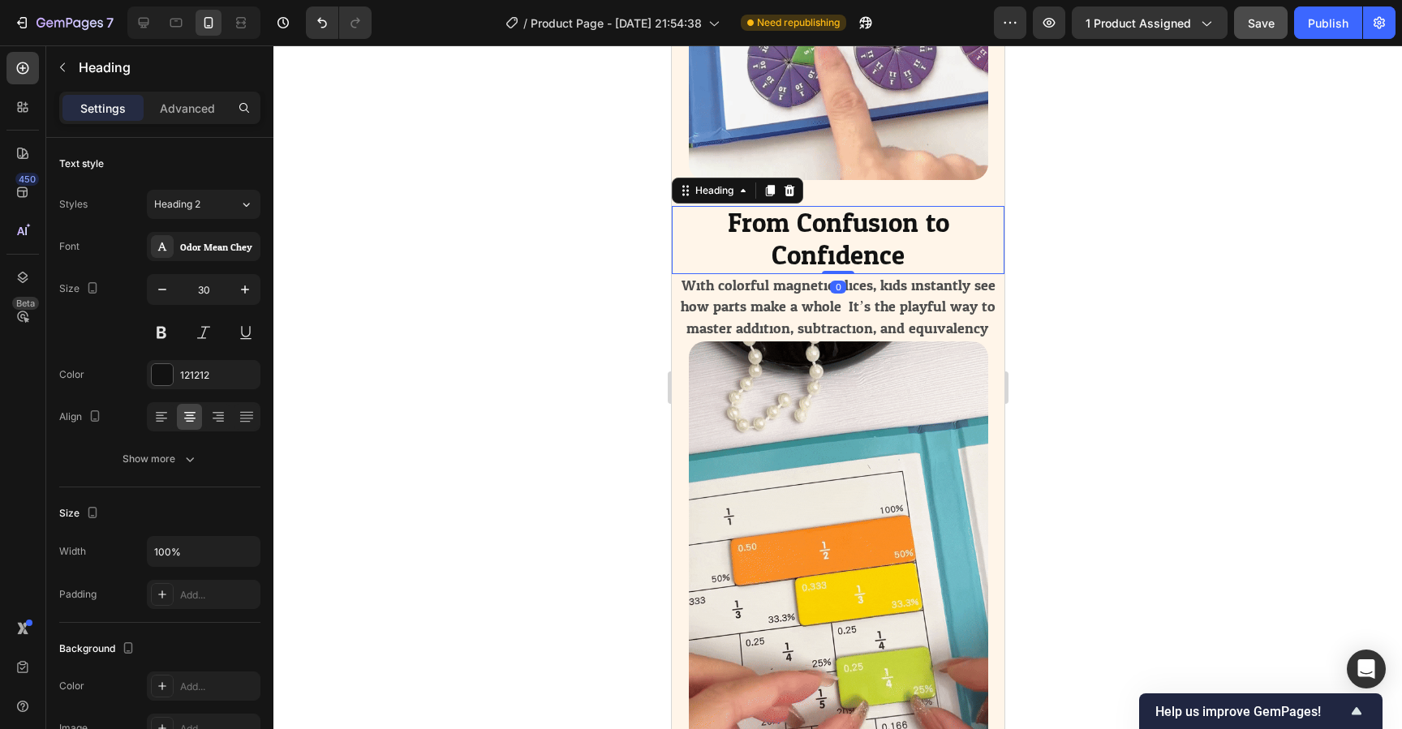
click at [842, 230] on span "From Confusion to Confidence" at bounding box center [838, 240] width 222 height 80
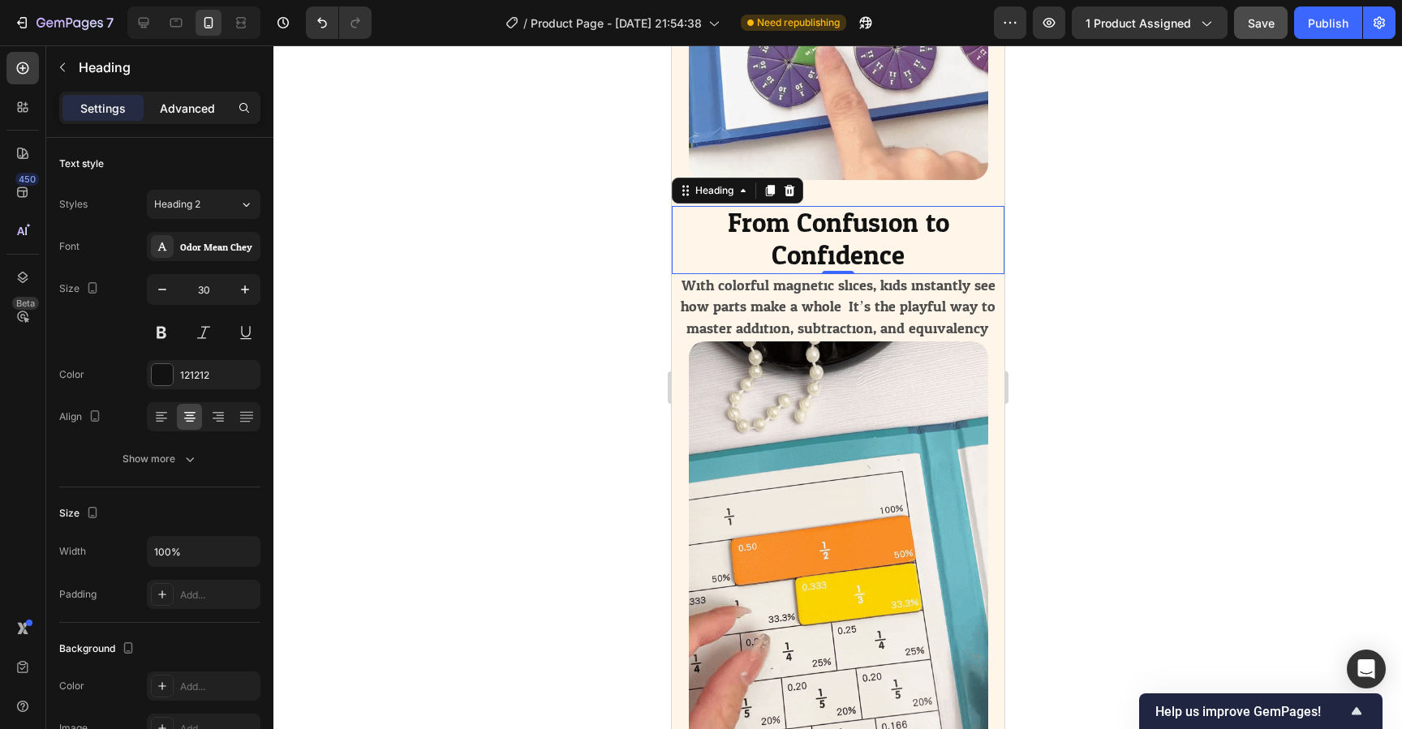
click at [179, 116] on div "Advanced" at bounding box center [187, 108] width 81 height 26
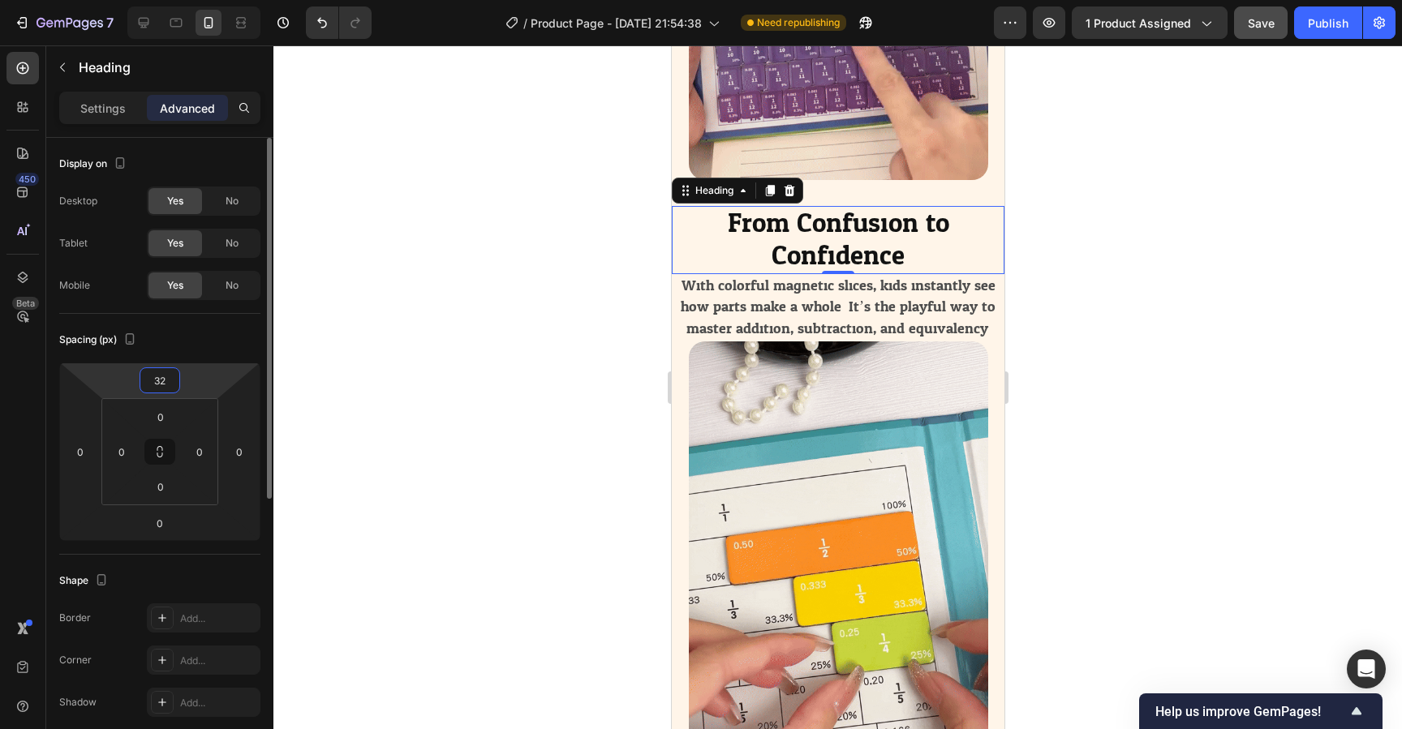
click at [161, 385] on input "32" at bounding box center [160, 380] width 32 height 24
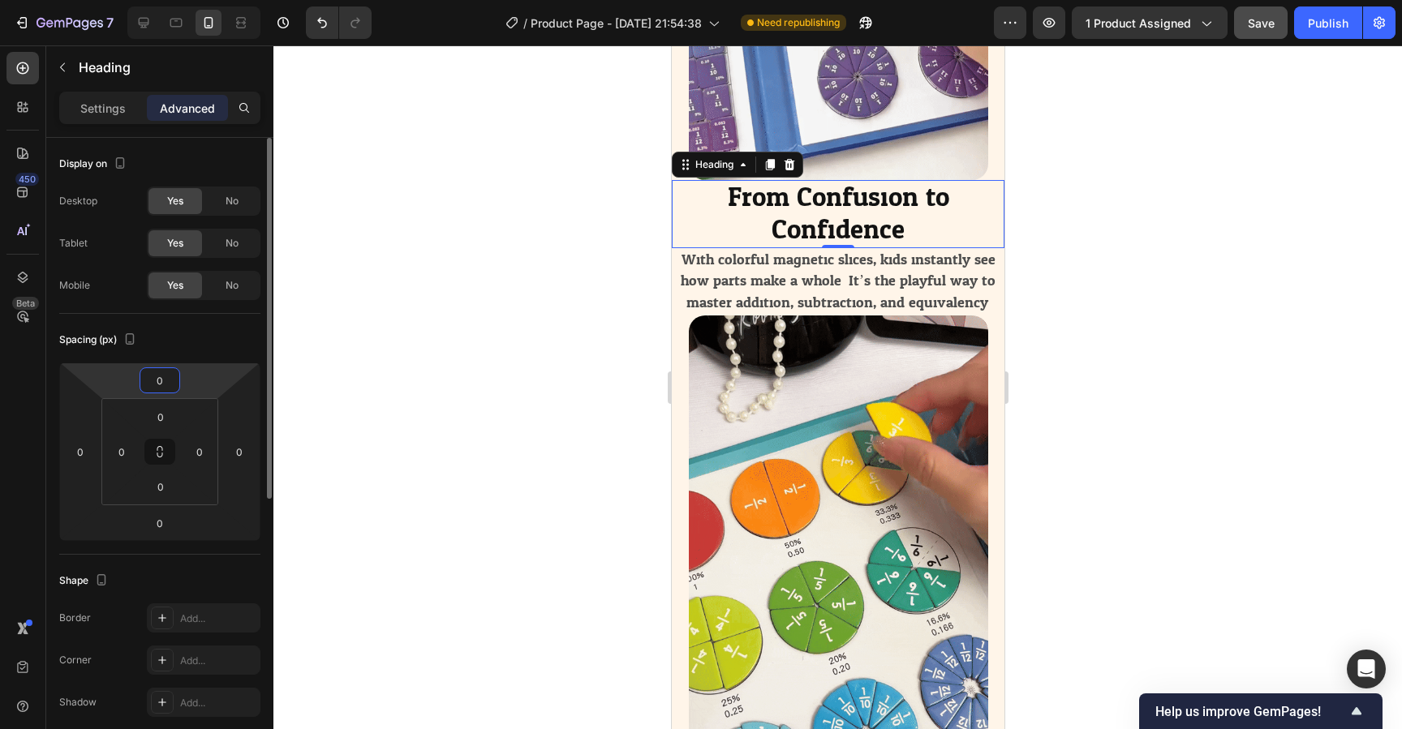
type input "0"
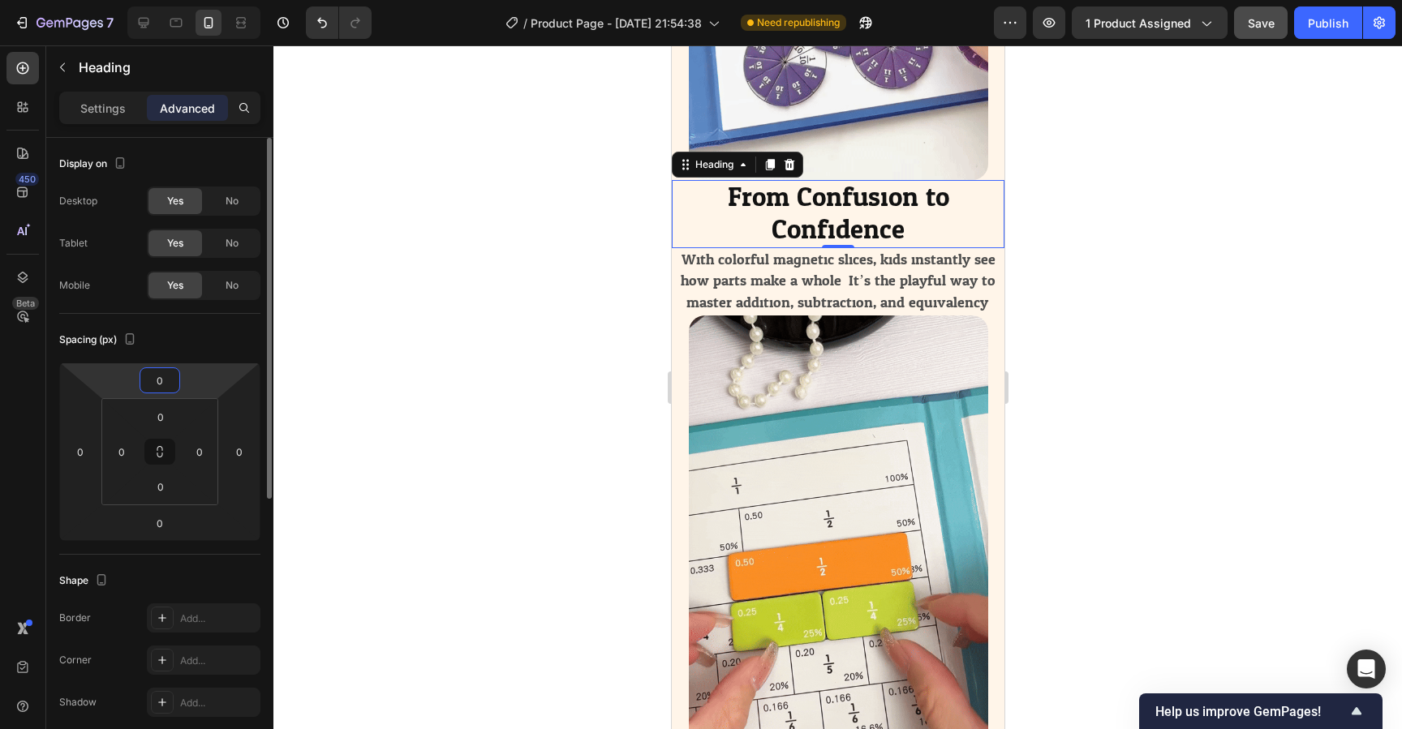
click at [189, 353] on div "Spacing (px) 0 0 0 0 0 0 0 0" at bounding box center [159, 434] width 201 height 241
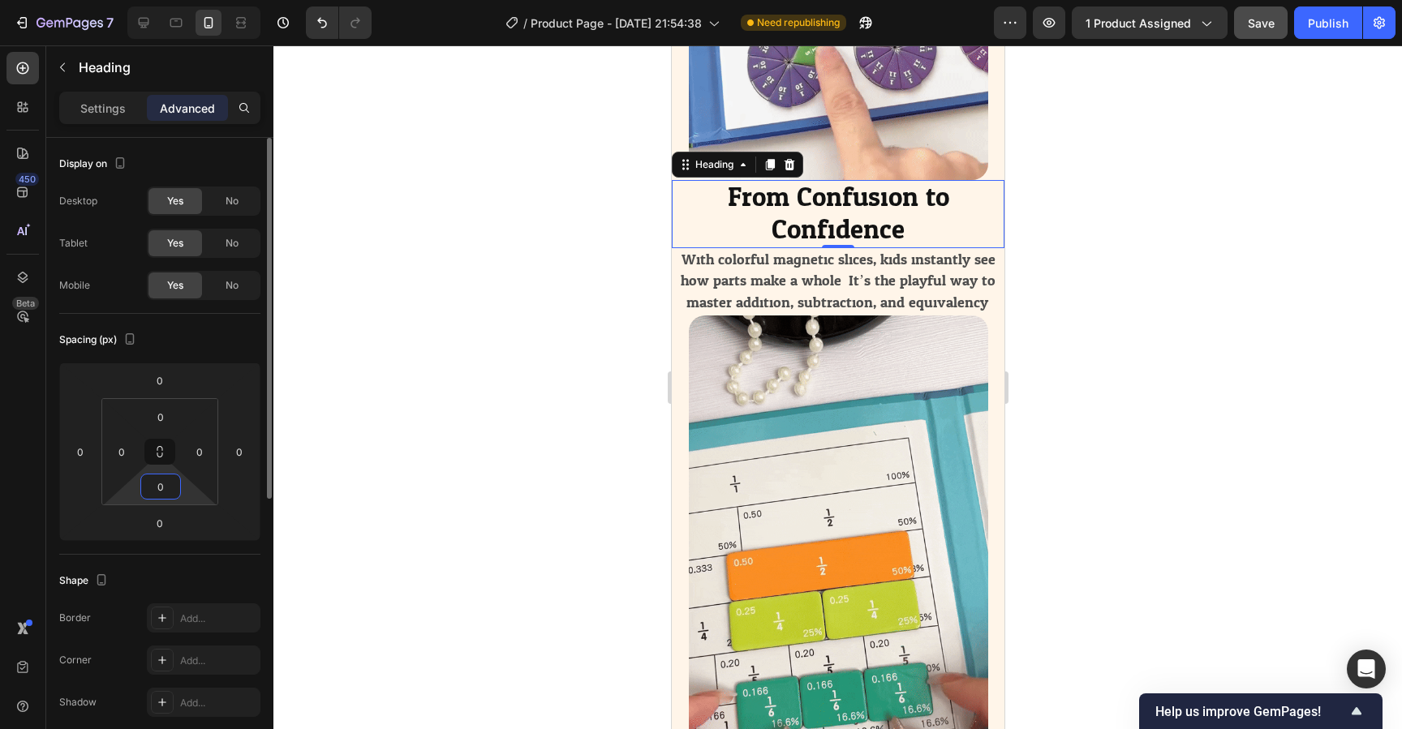
click at [155, 493] on input "0" at bounding box center [160, 487] width 32 height 24
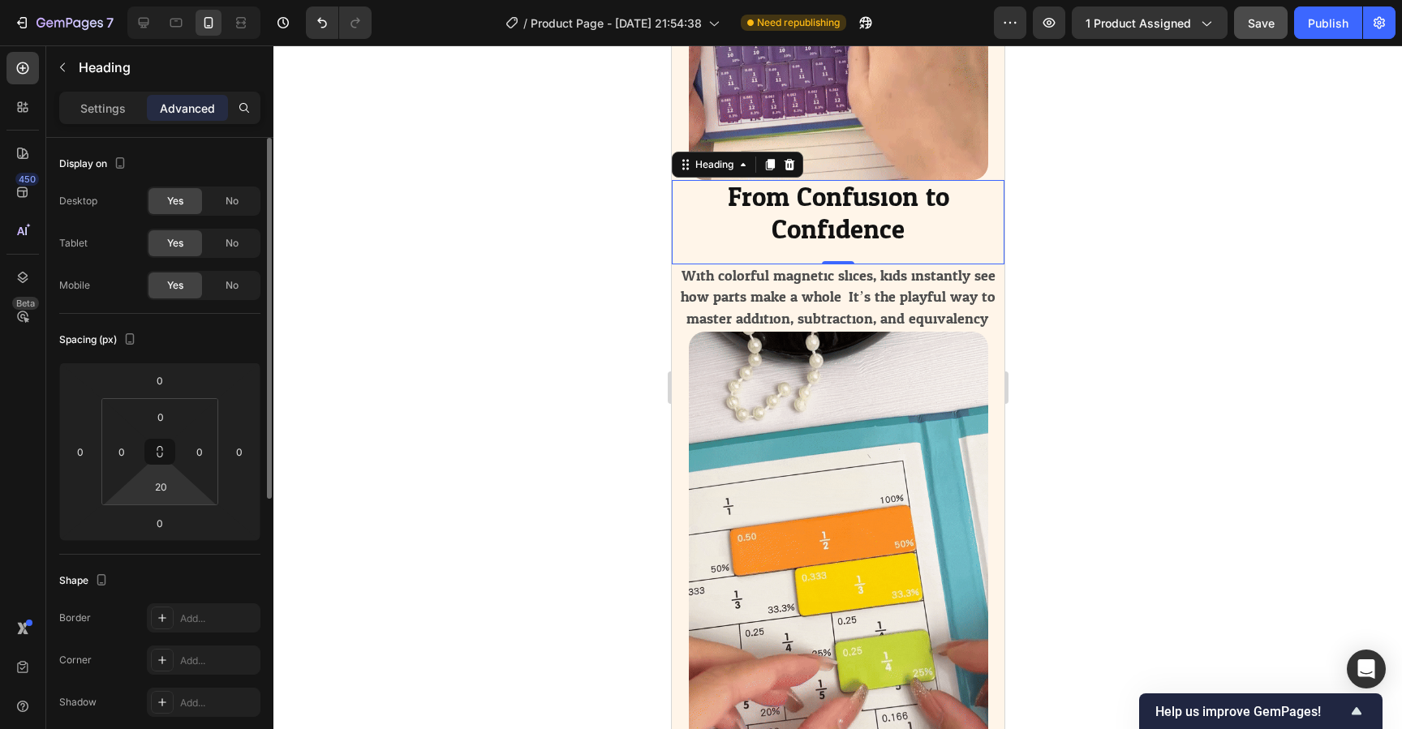
click at [221, 332] on div "Spacing (px)" at bounding box center [159, 340] width 201 height 26
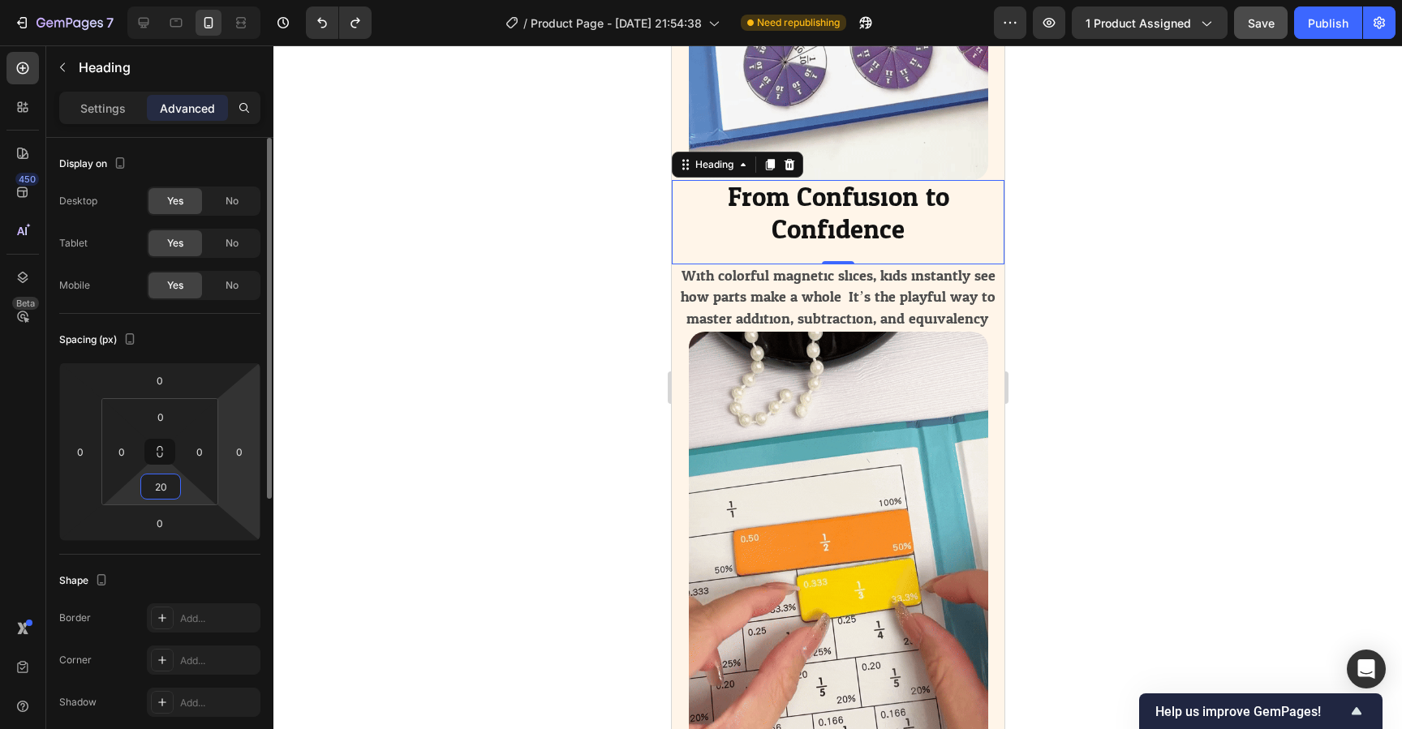
type input "0"
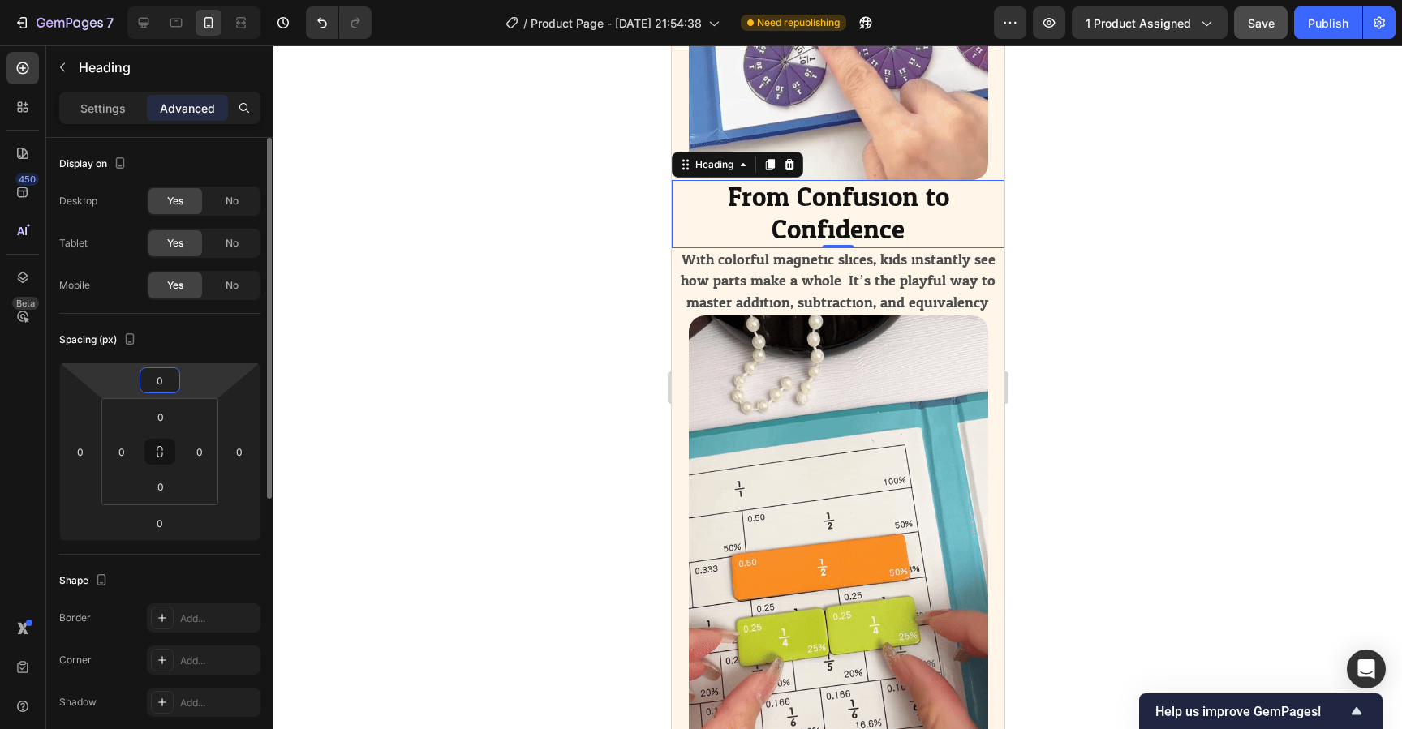
click at [243, 347] on div "Spacing (px)" at bounding box center [159, 340] width 201 height 26
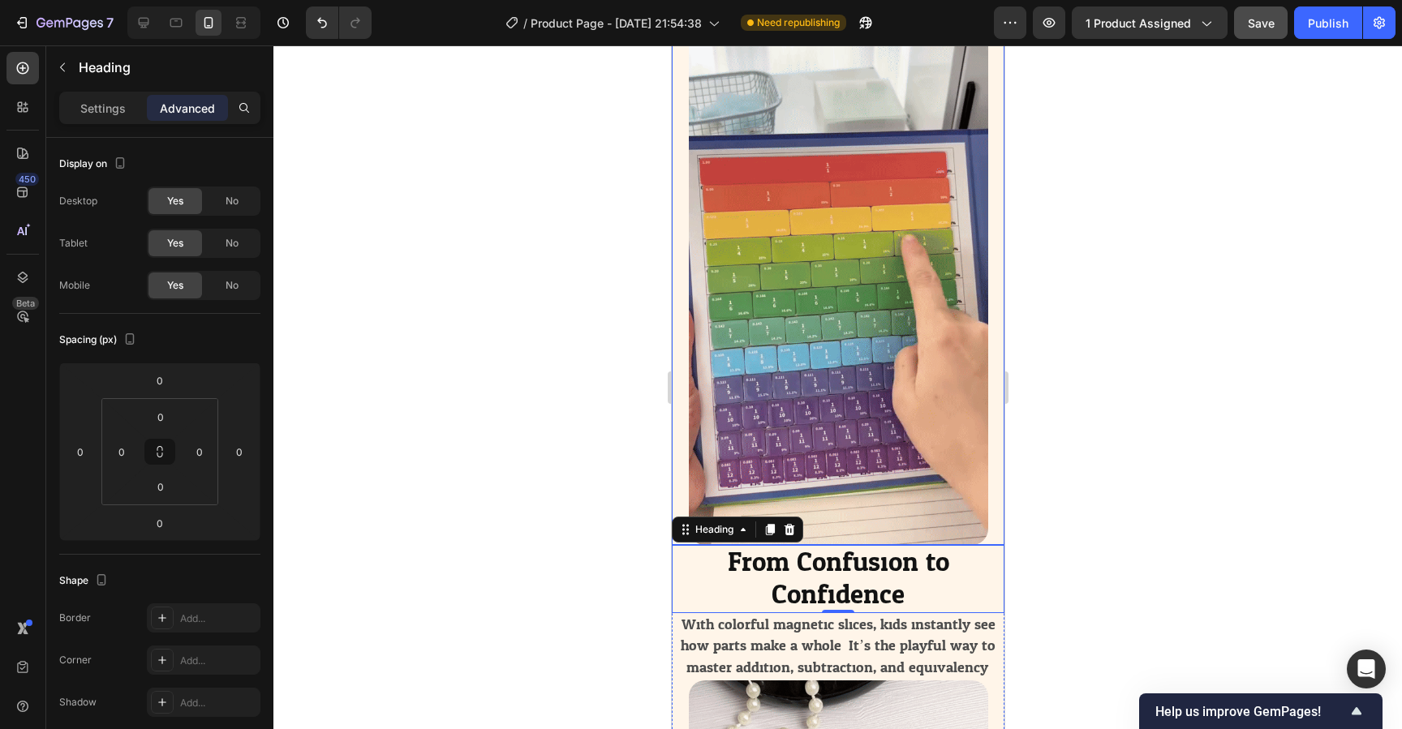
scroll to position [3353, 0]
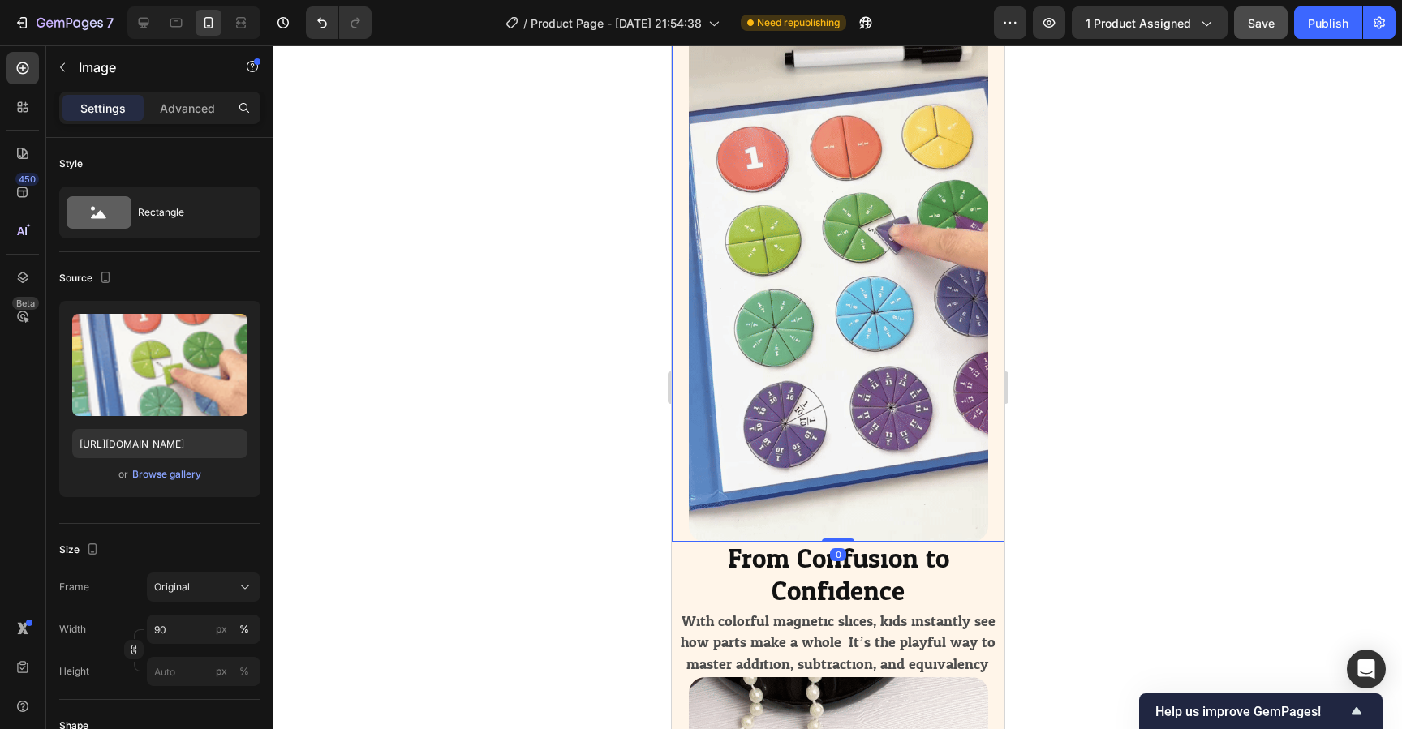
click at [834, 531] on img at bounding box center [837, 276] width 299 height 532
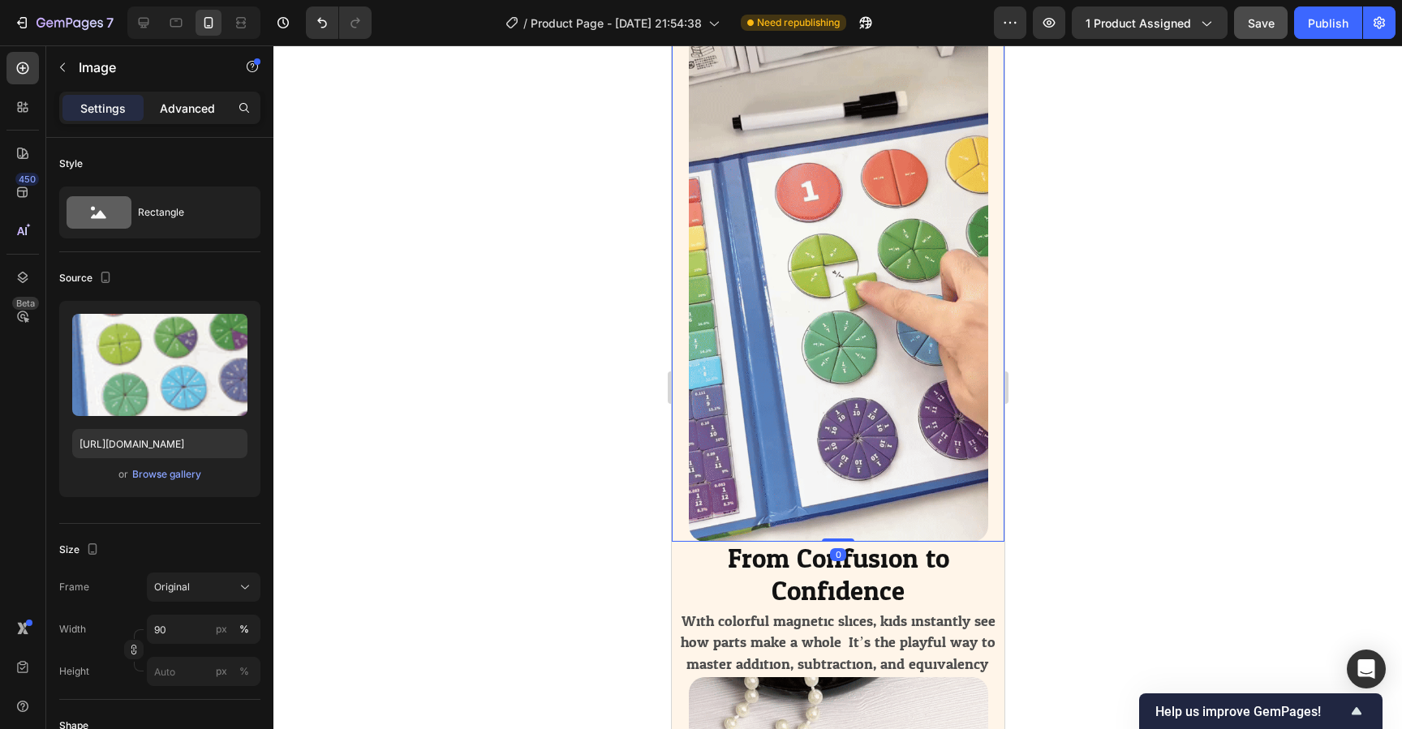
click at [188, 107] on p "Advanced" at bounding box center [187, 108] width 55 height 17
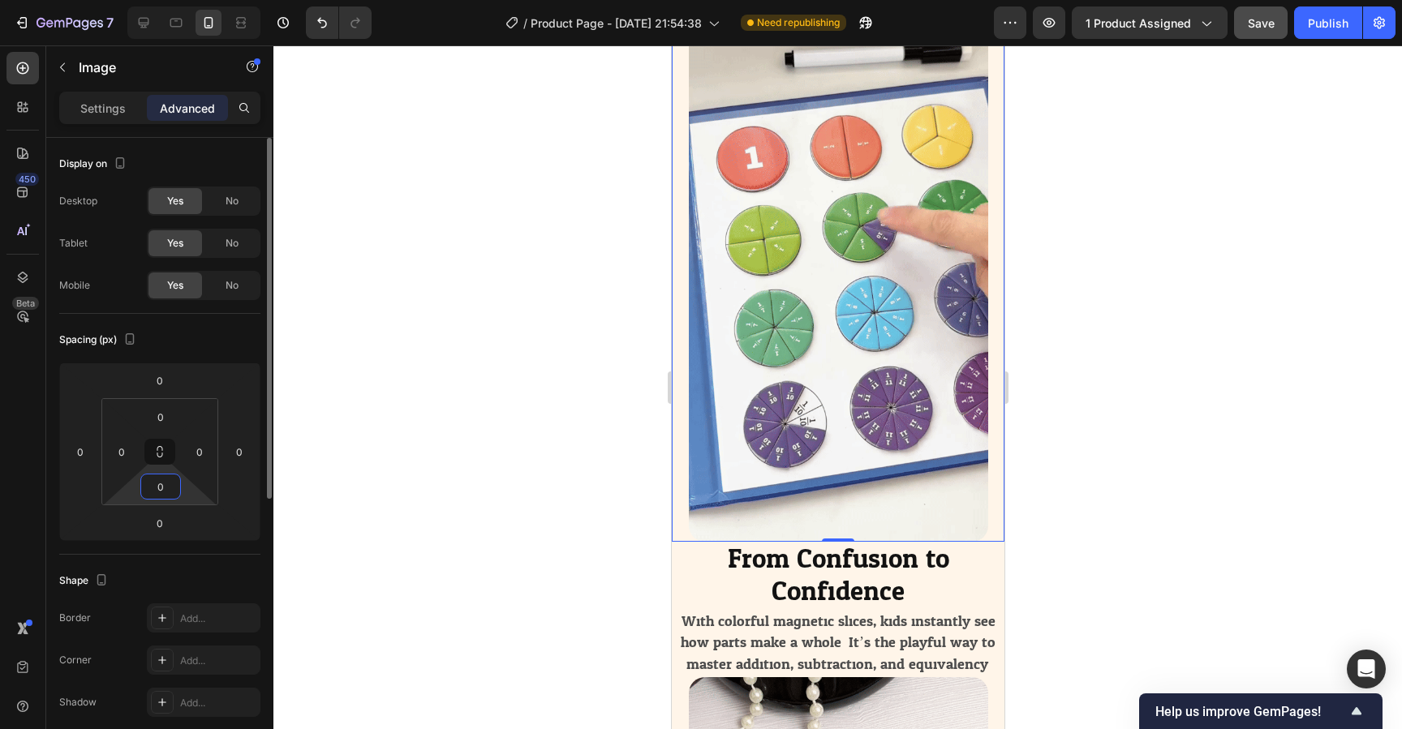
click at [161, 494] on input "0" at bounding box center [160, 487] width 32 height 24
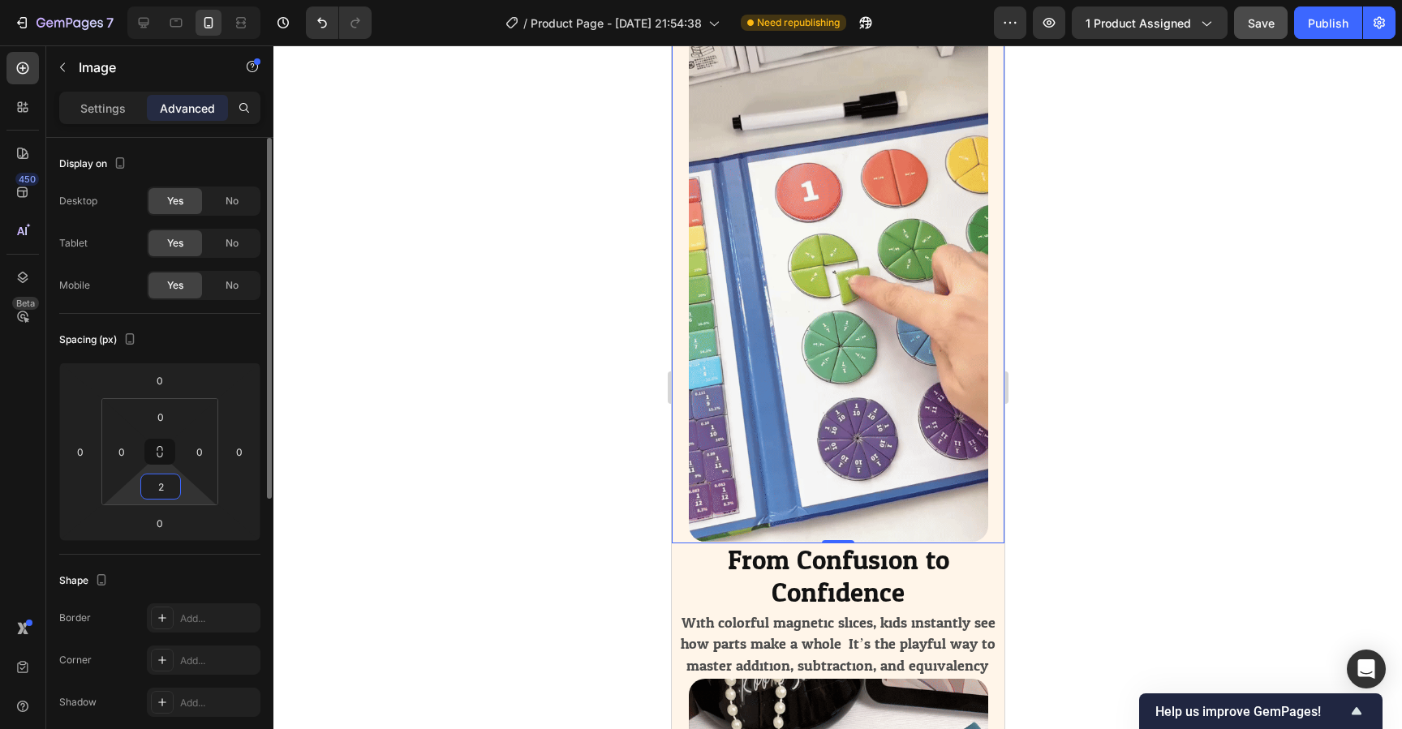
type input "20"
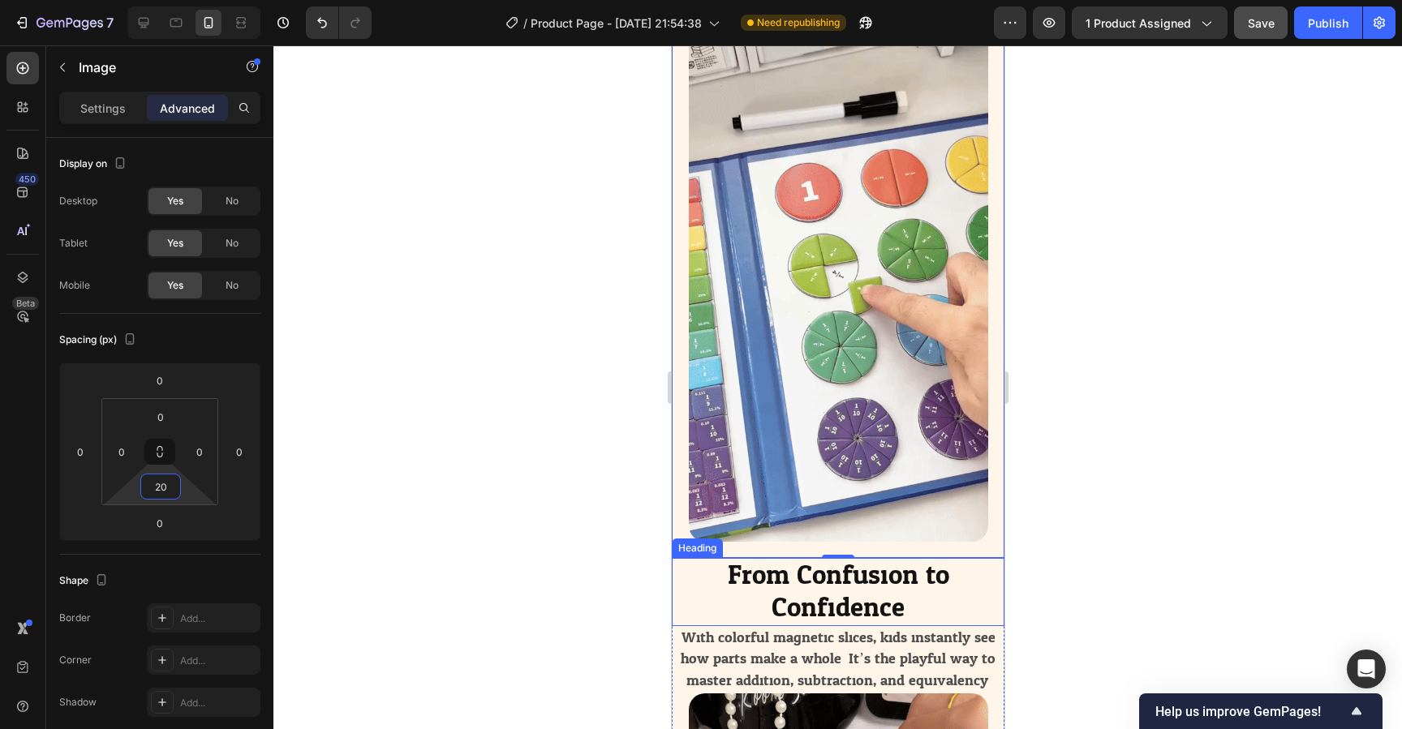
click at [1142, 582] on div at bounding box center [837, 387] width 1129 height 684
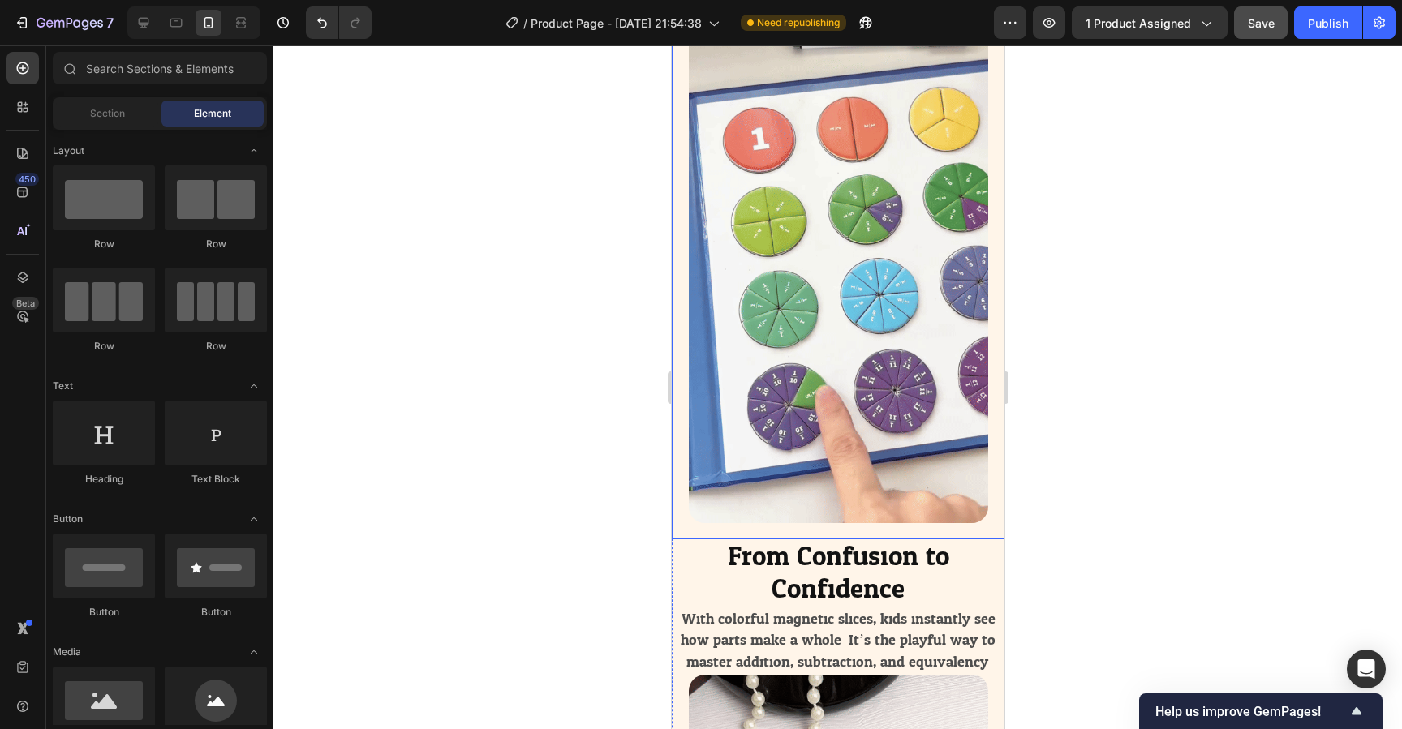
scroll to position [3380, 0]
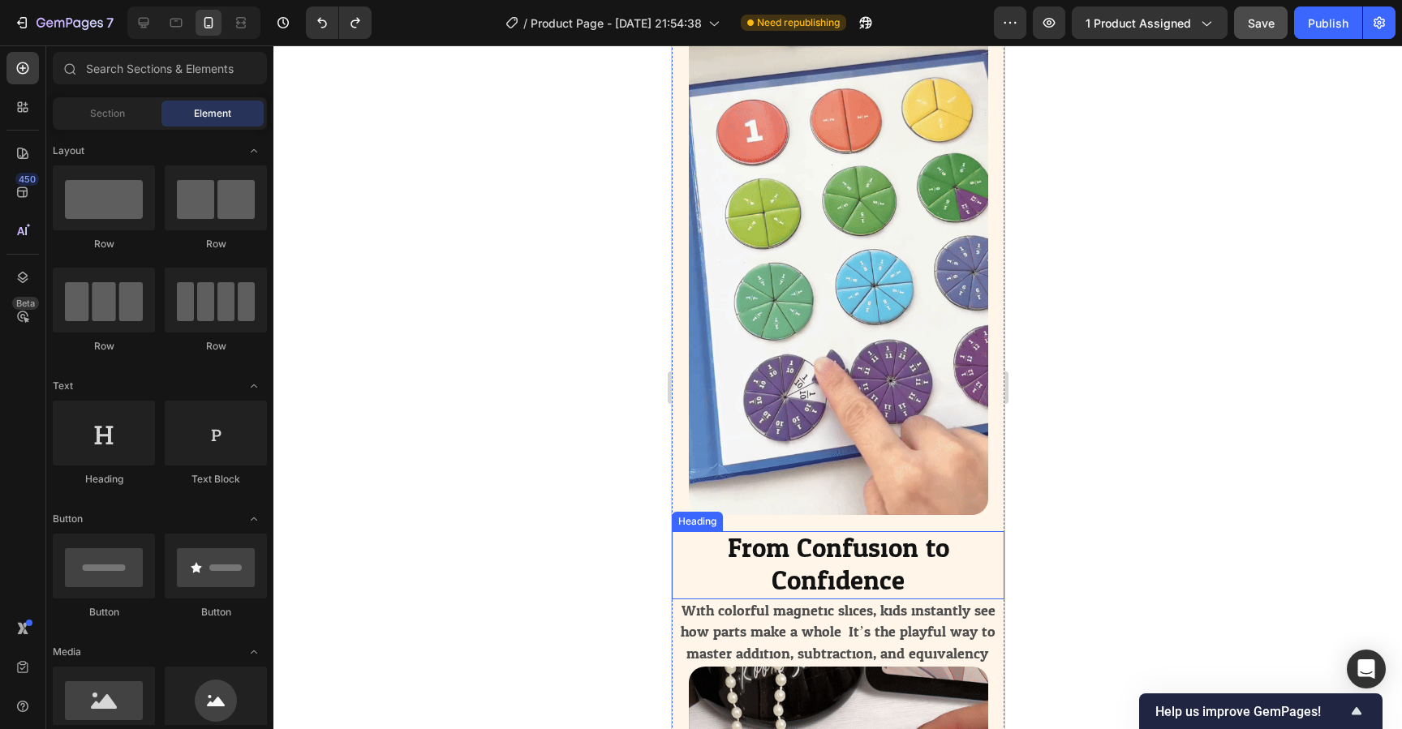
click at [811, 552] on span "From Confusion to Confidence" at bounding box center [838, 565] width 222 height 80
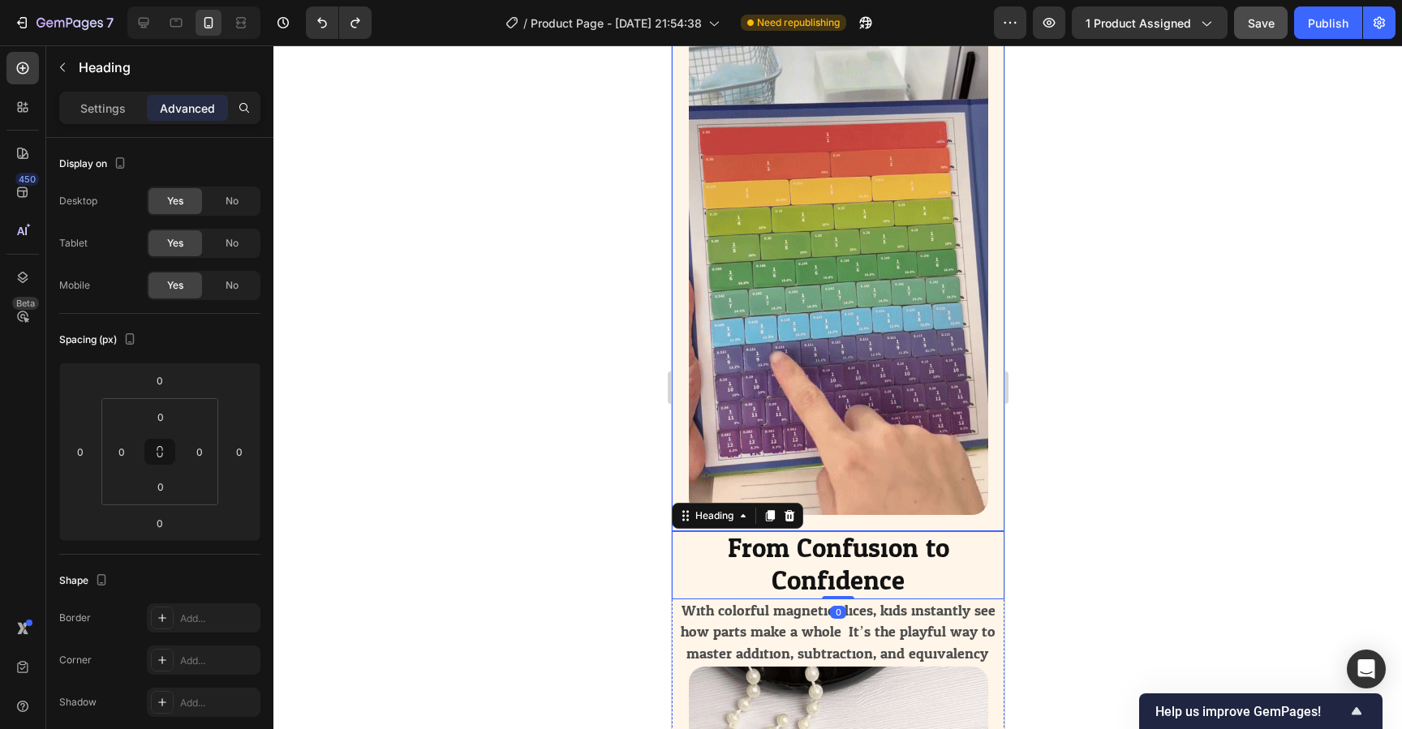
click at [881, 449] on img at bounding box center [837, 249] width 299 height 532
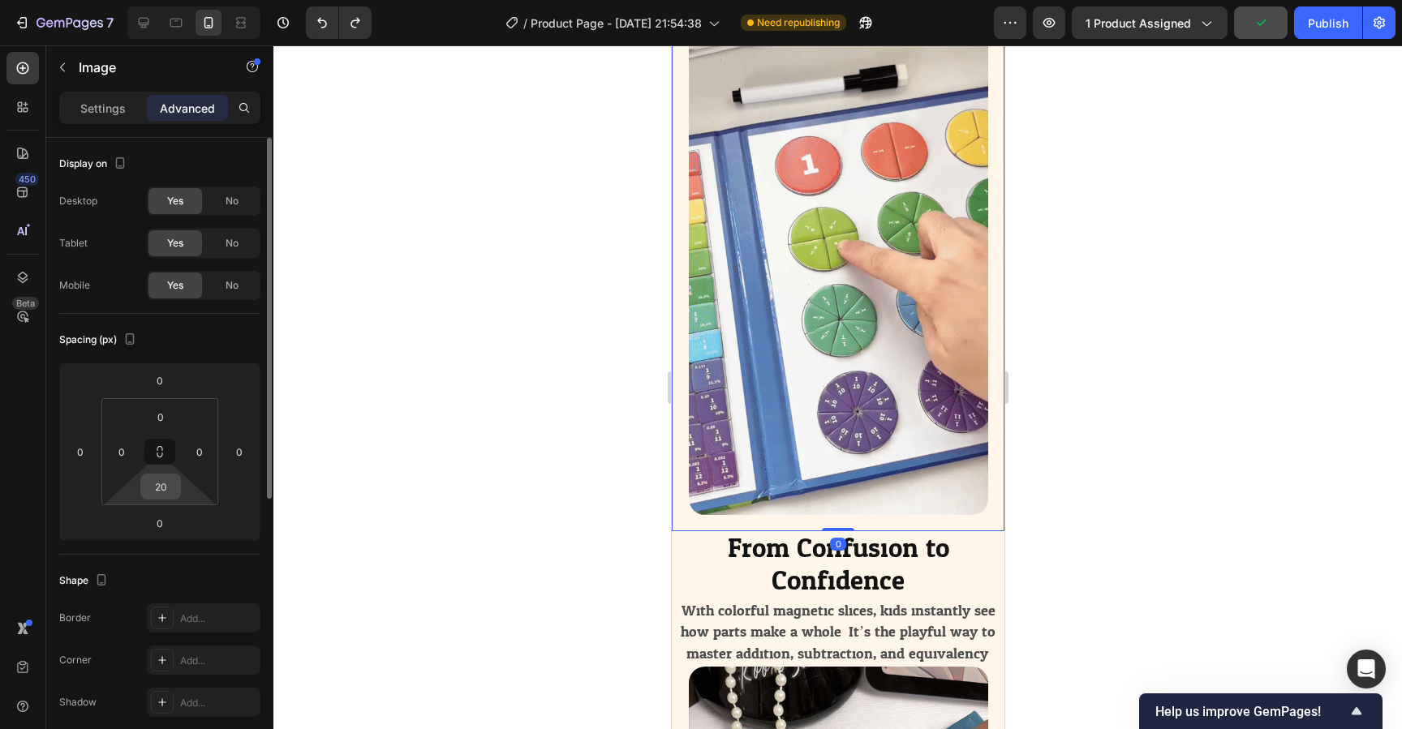
click at [171, 486] on input "20" at bounding box center [160, 487] width 32 height 24
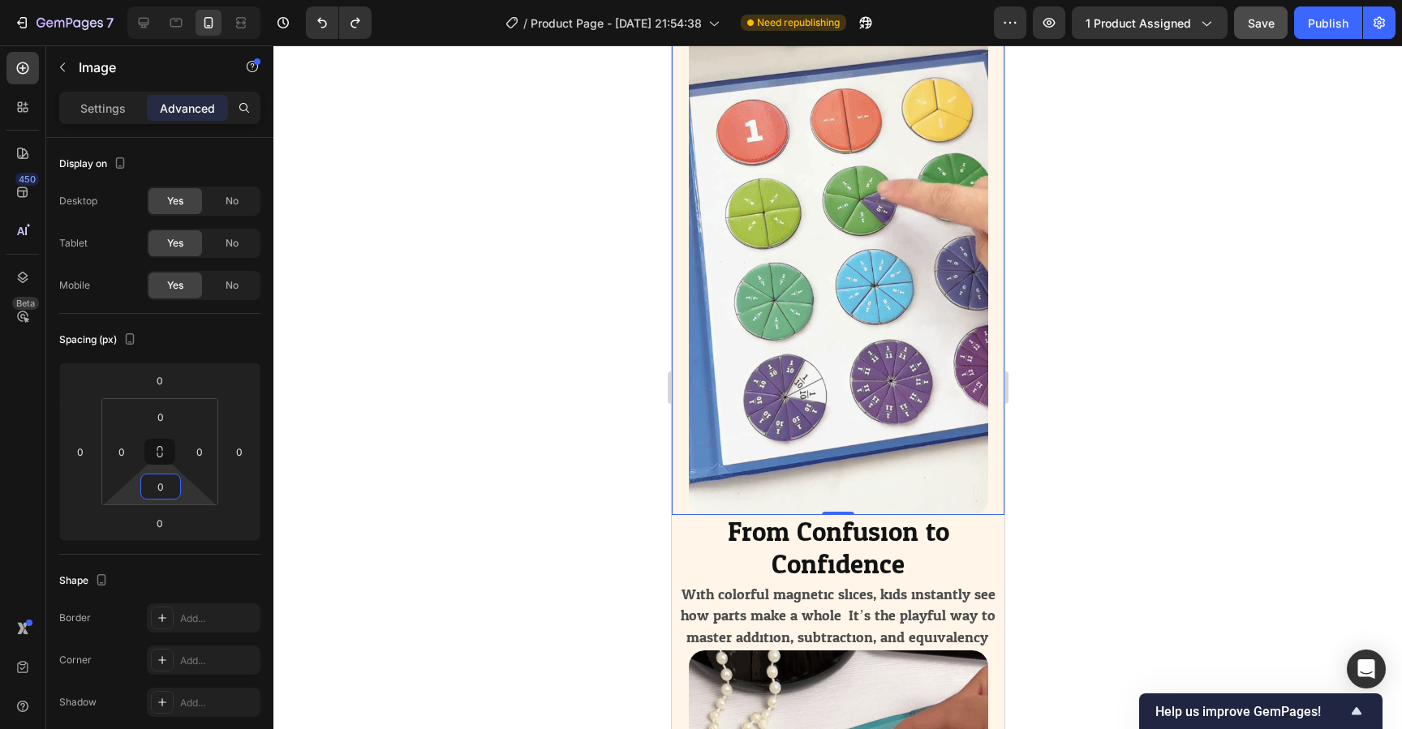
click at [1130, 466] on div at bounding box center [837, 387] width 1129 height 684
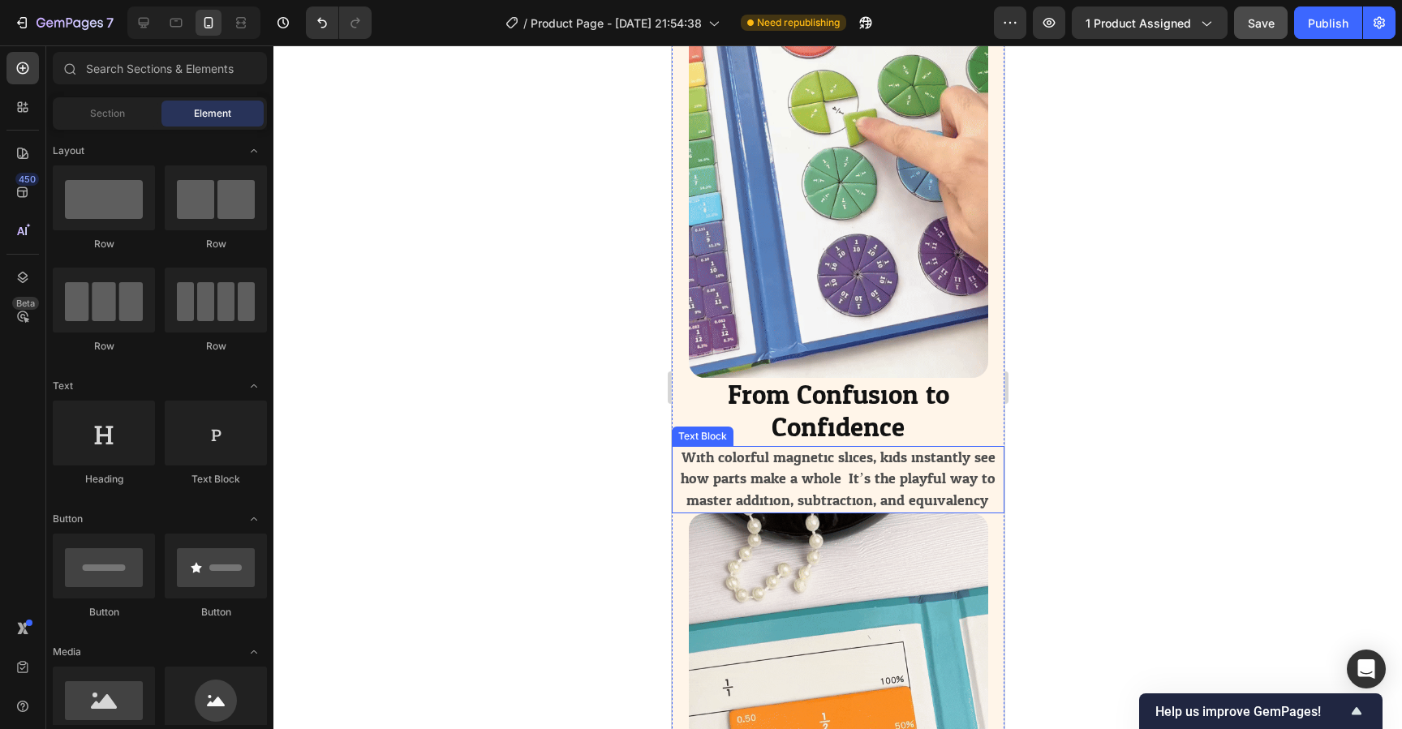
scroll to position [3521, 0]
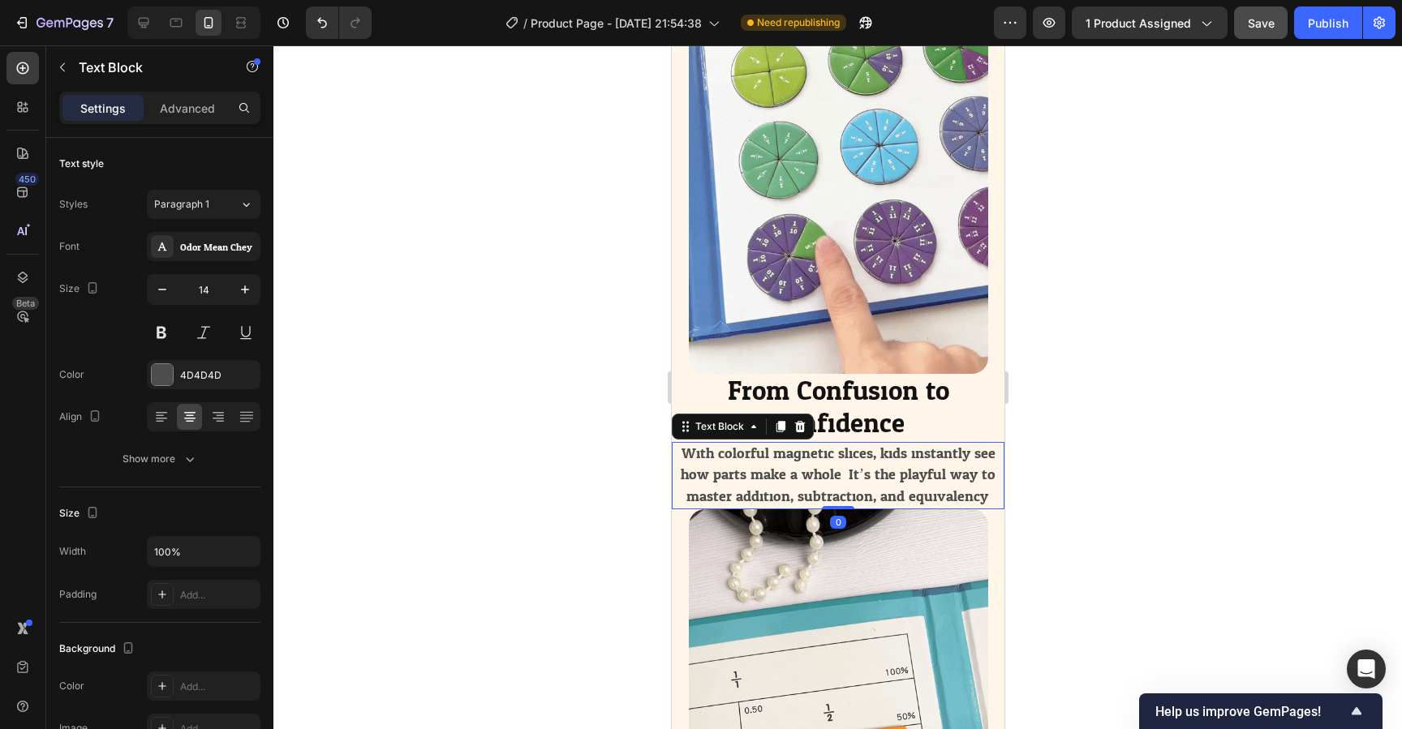
click at [841, 492] on span "With colorful magnetic slices, kids instantly see how parts make a whole. It’s …" at bounding box center [837, 475] width 315 height 69
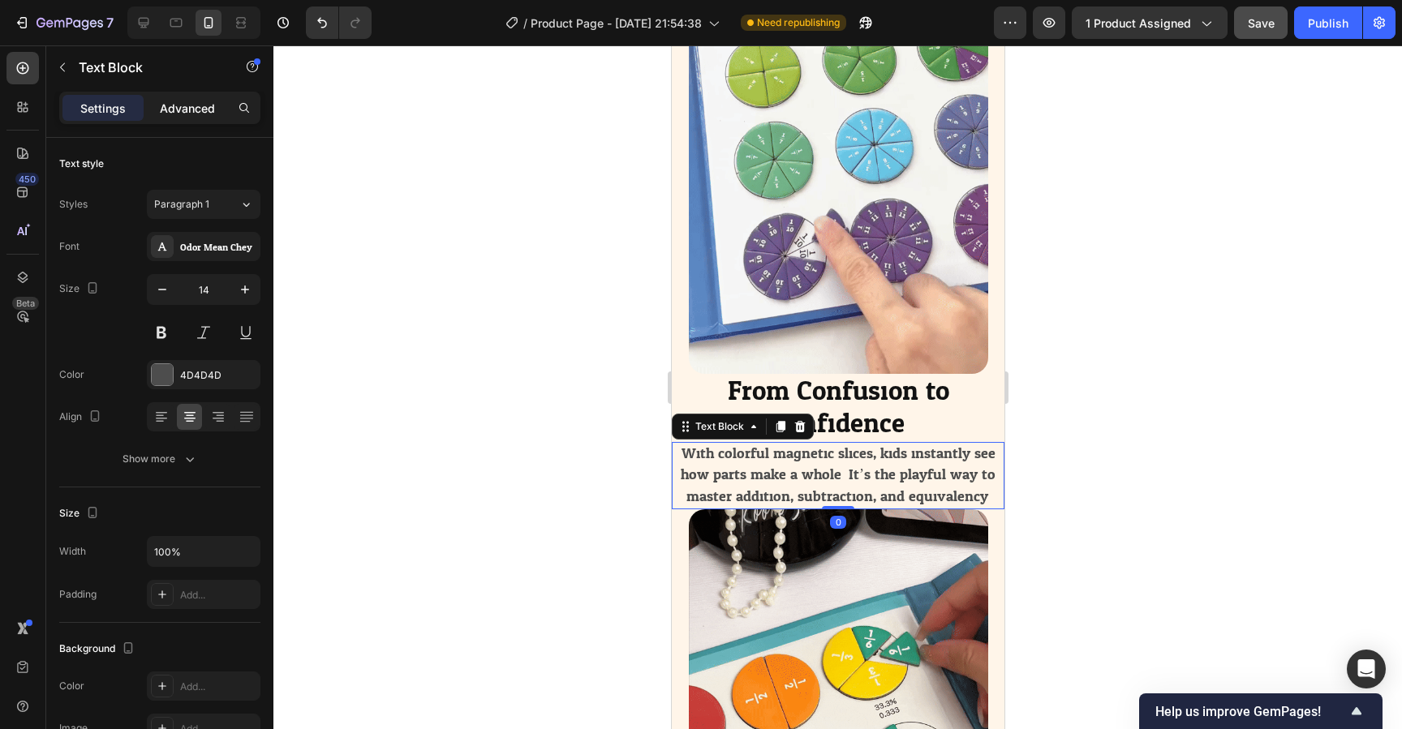
click at [193, 103] on p "Advanced" at bounding box center [187, 108] width 55 height 17
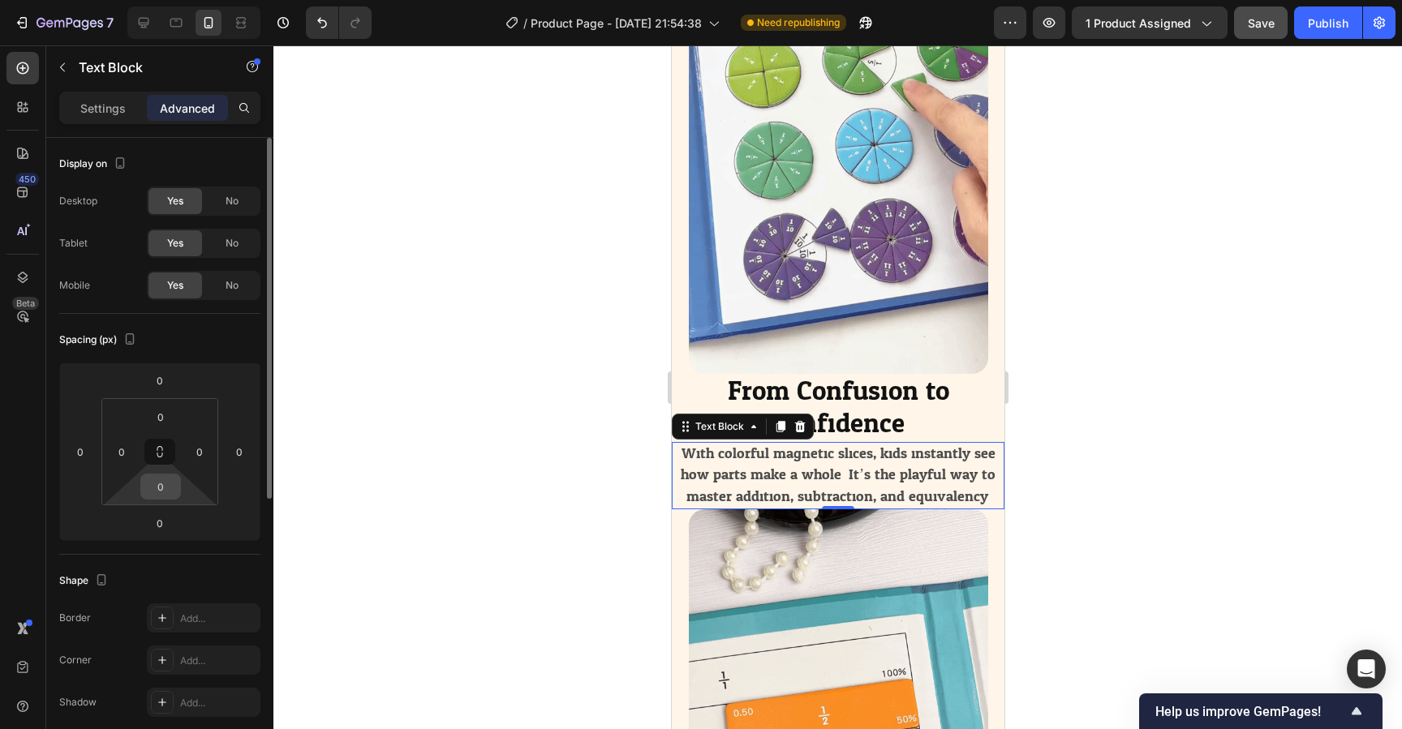
click at [165, 491] on input "0" at bounding box center [160, 487] width 32 height 24
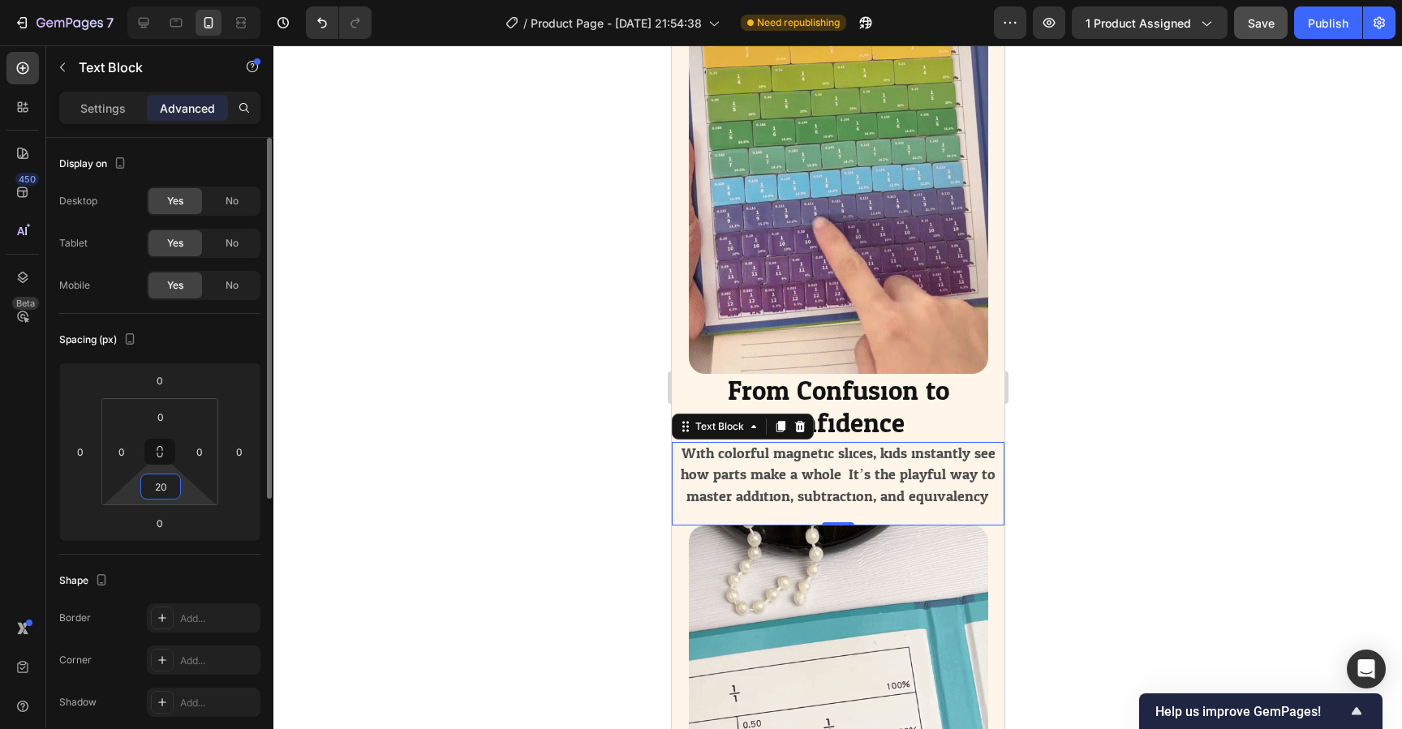
type input "20"
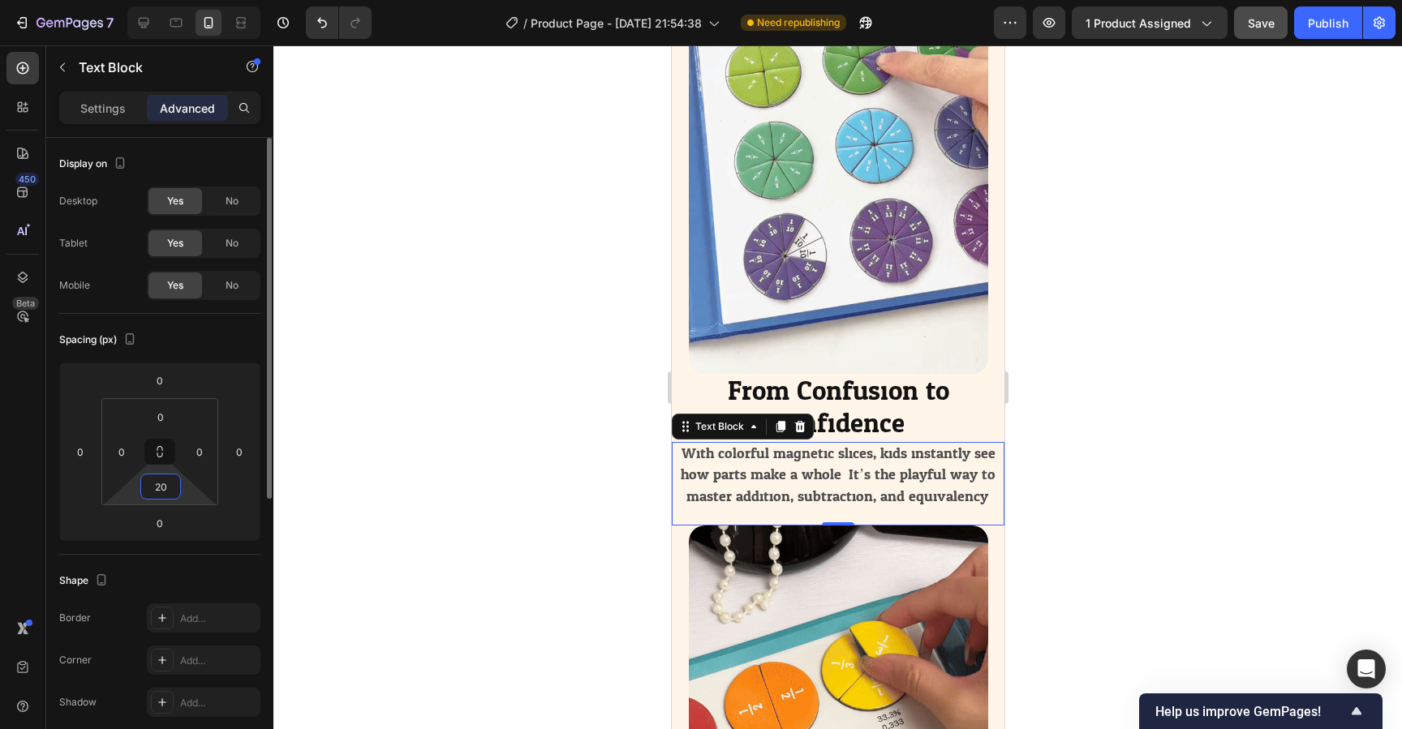
click at [192, 558] on div "Shape Border Add... Corner Add... Shadow Add..." at bounding box center [159, 643] width 201 height 176
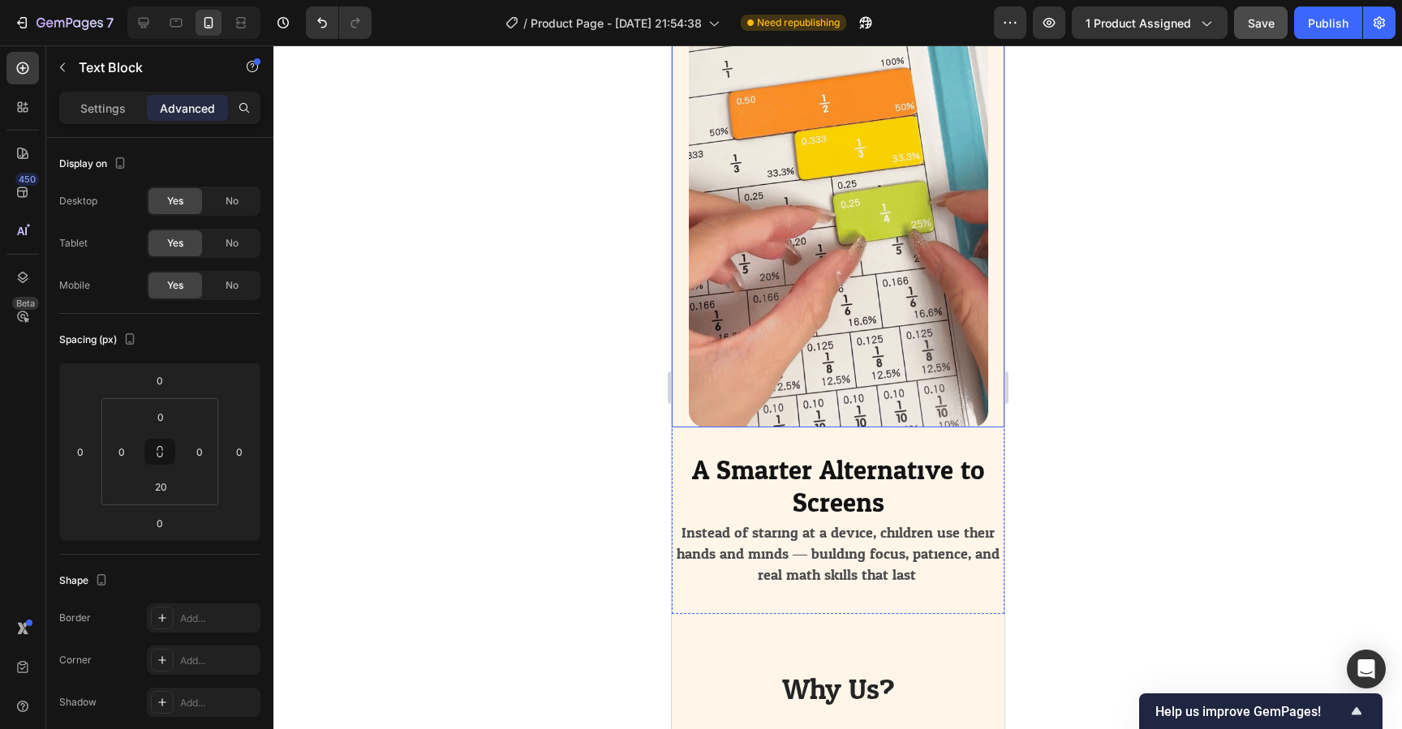
scroll to position [4236, 0]
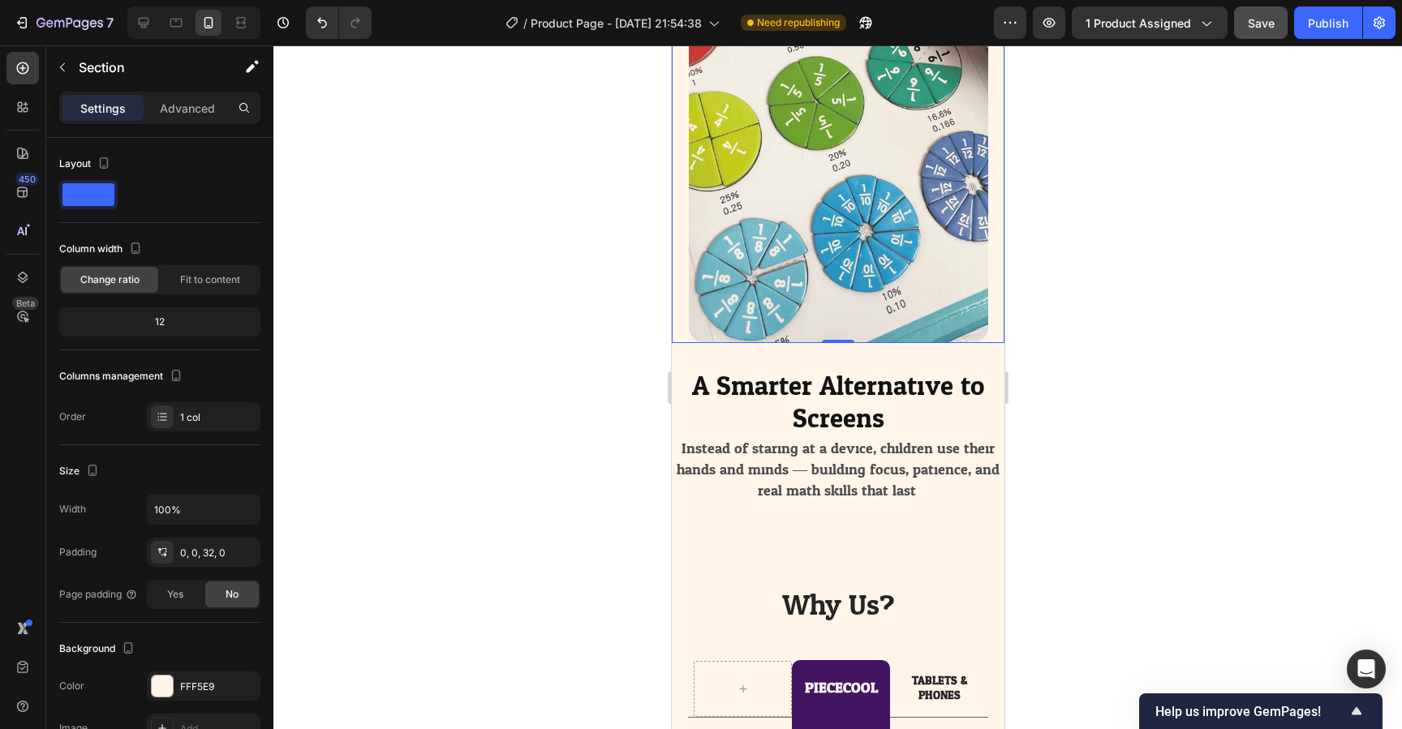
click at [815, 269] on img at bounding box center [837, 77] width 299 height 532
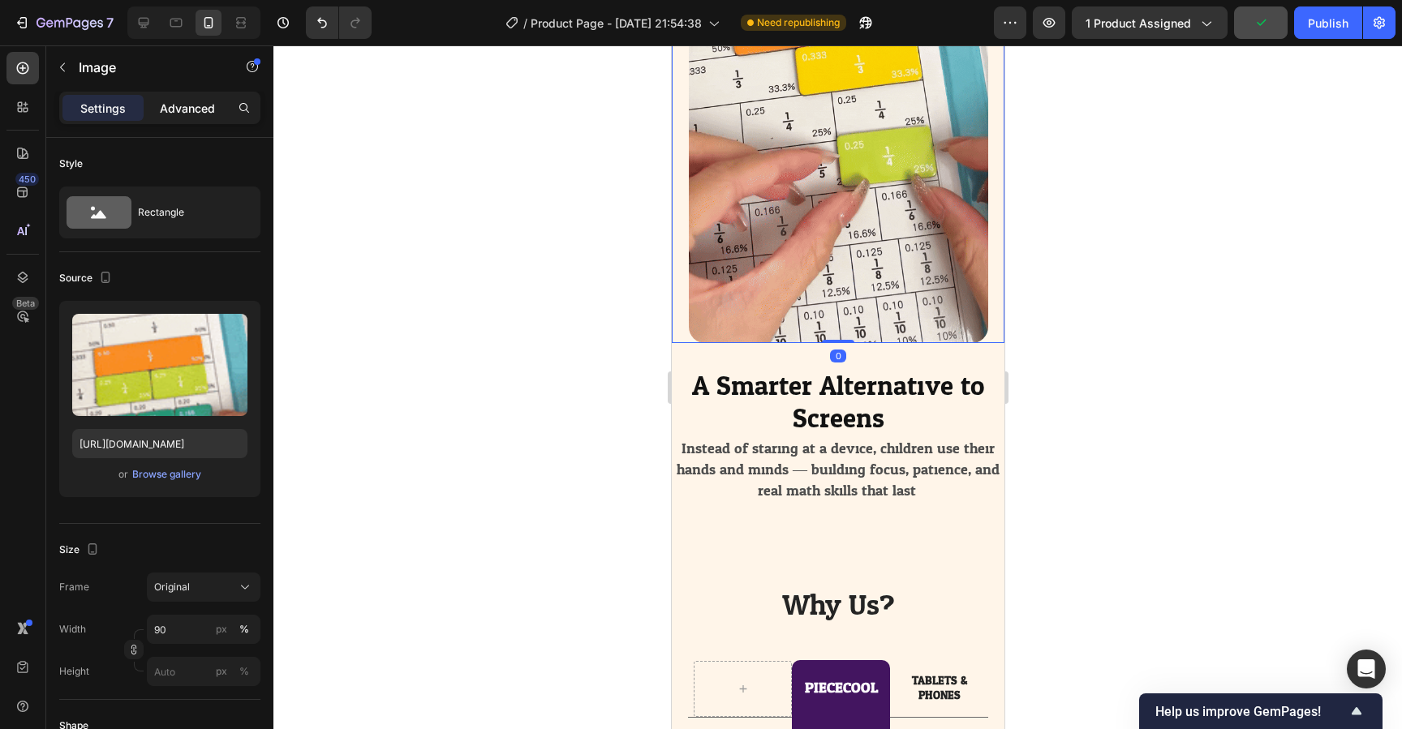
click at [187, 116] on p "Advanced" at bounding box center [187, 108] width 55 height 17
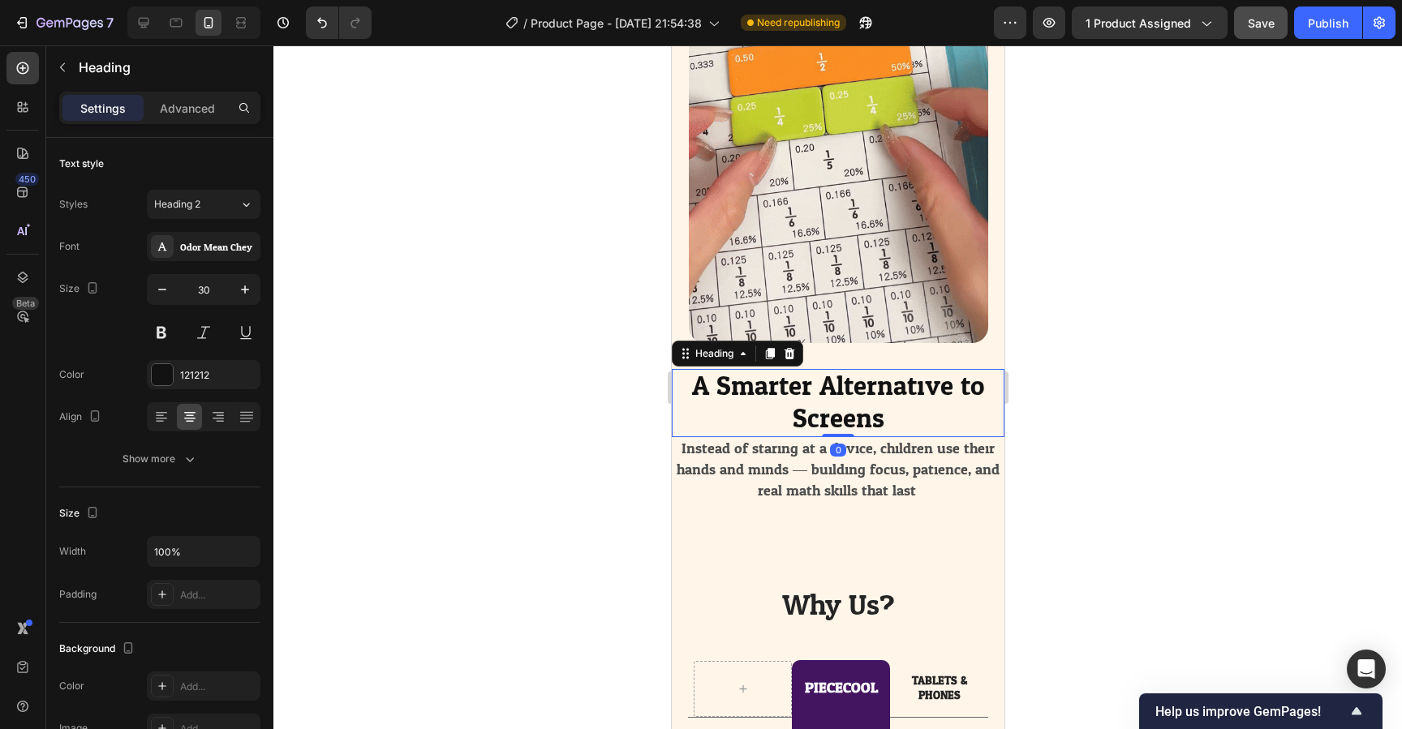
click at [854, 396] on span "A Smarter Alternative to Screens" at bounding box center [837, 403] width 292 height 80
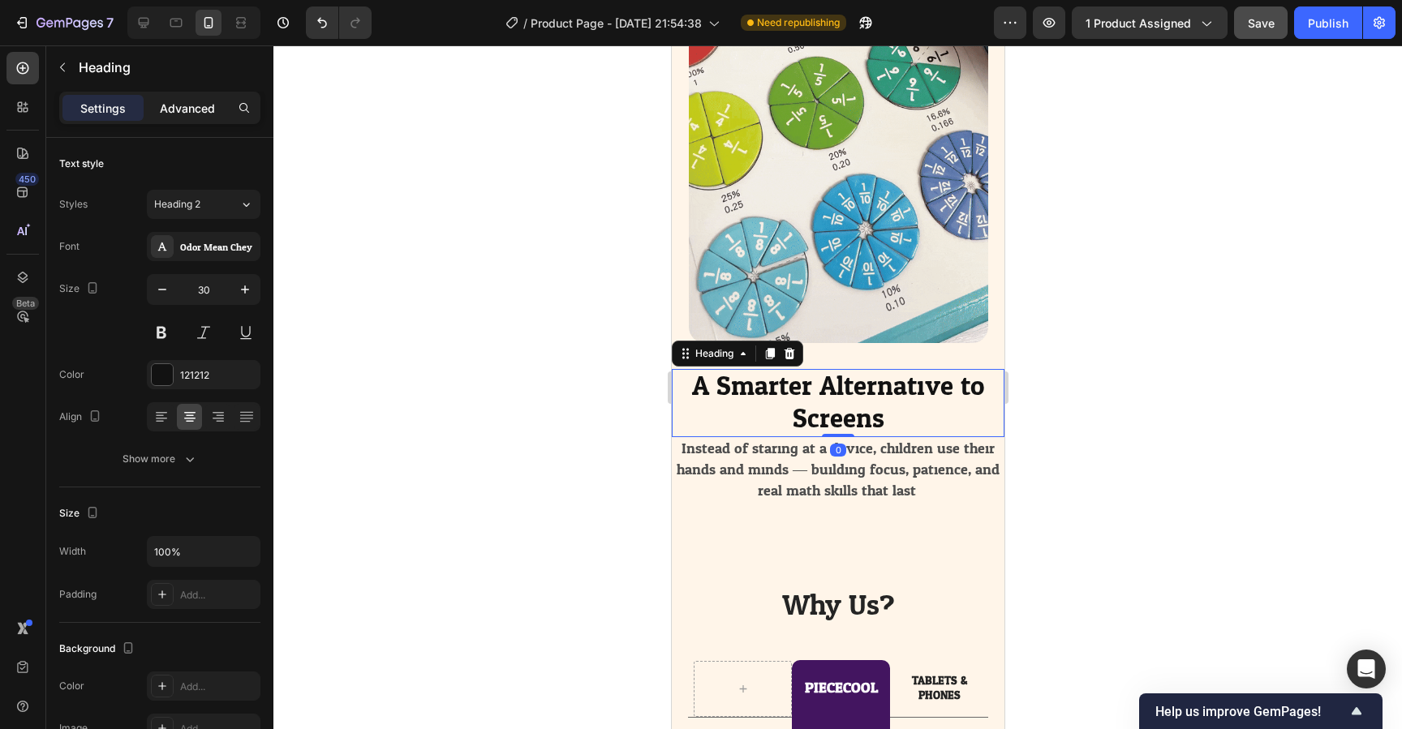
click at [184, 97] on div "Advanced" at bounding box center [187, 108] width 81 height 26
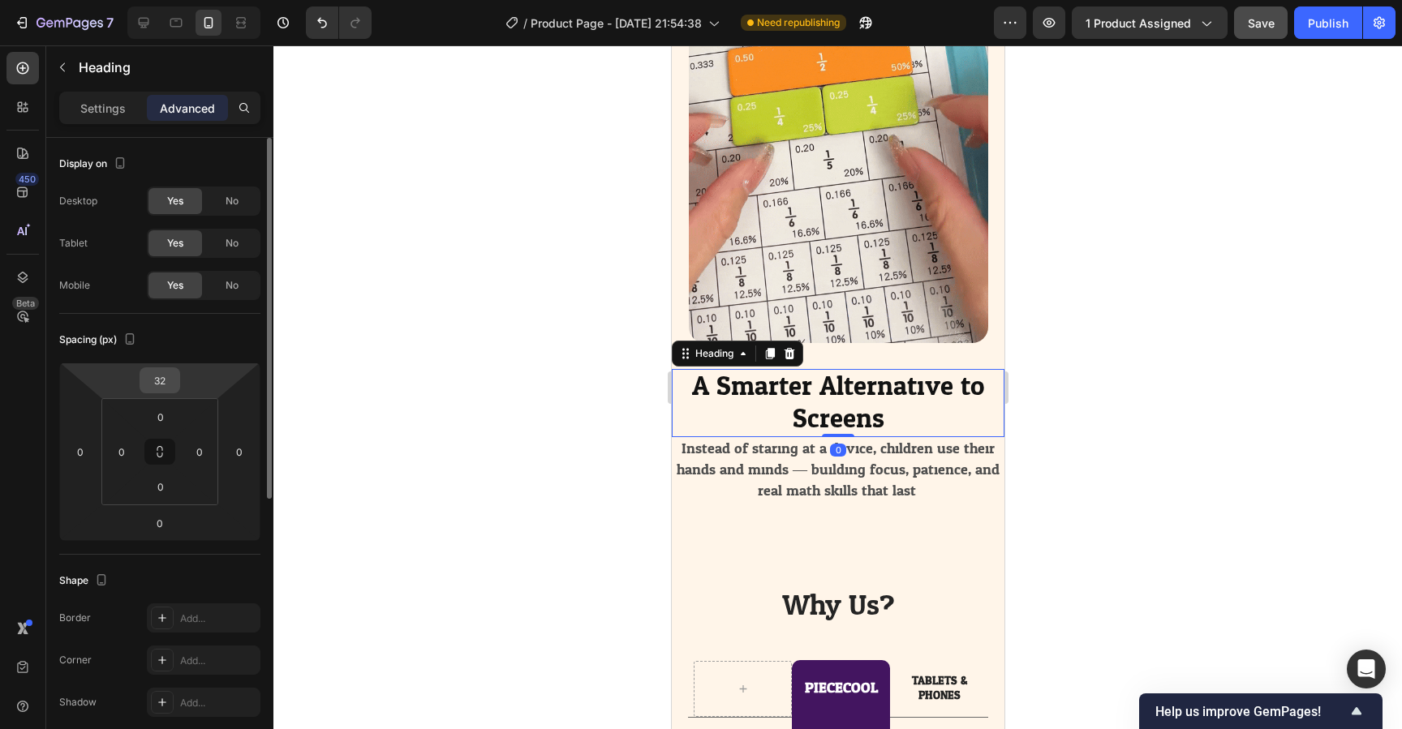
click at [170, 381] on input "32" at bounding box center [160, 380] width 32 height 24
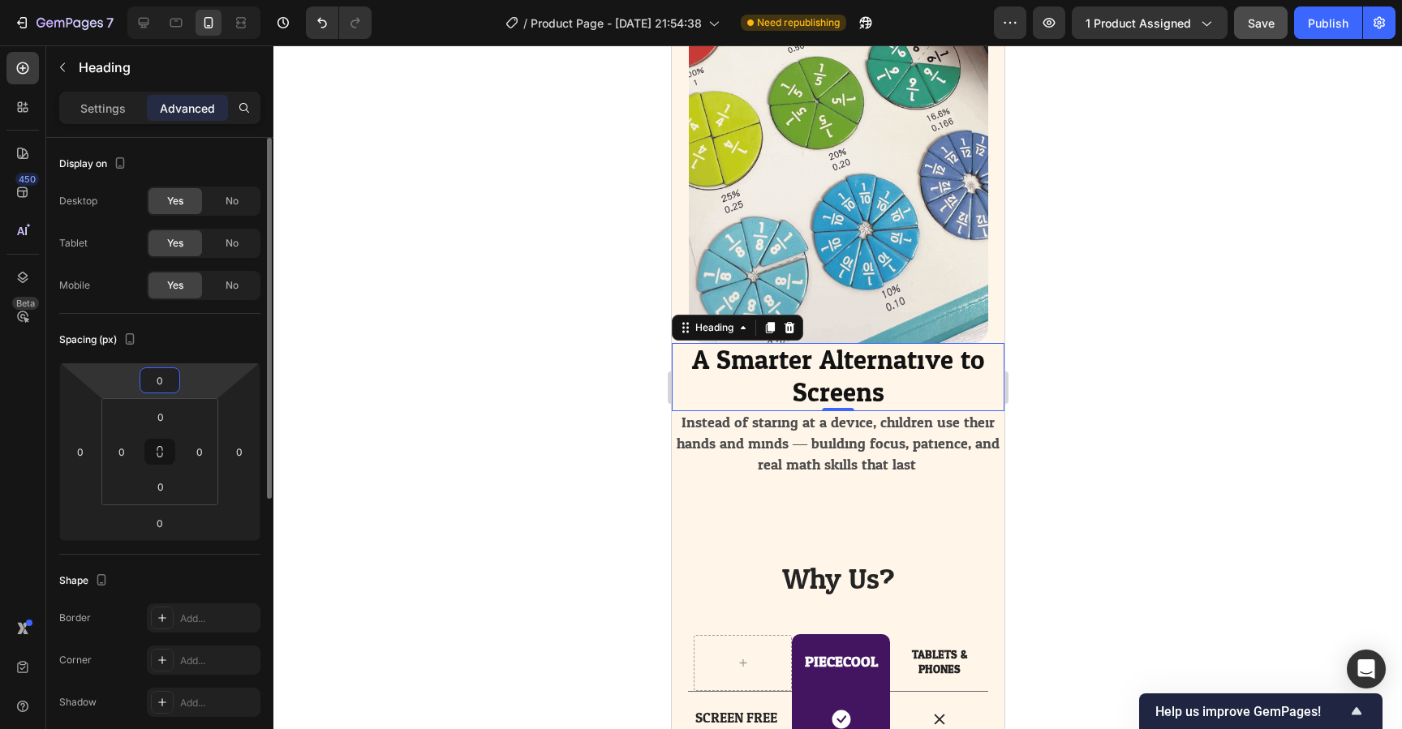
type input "0"
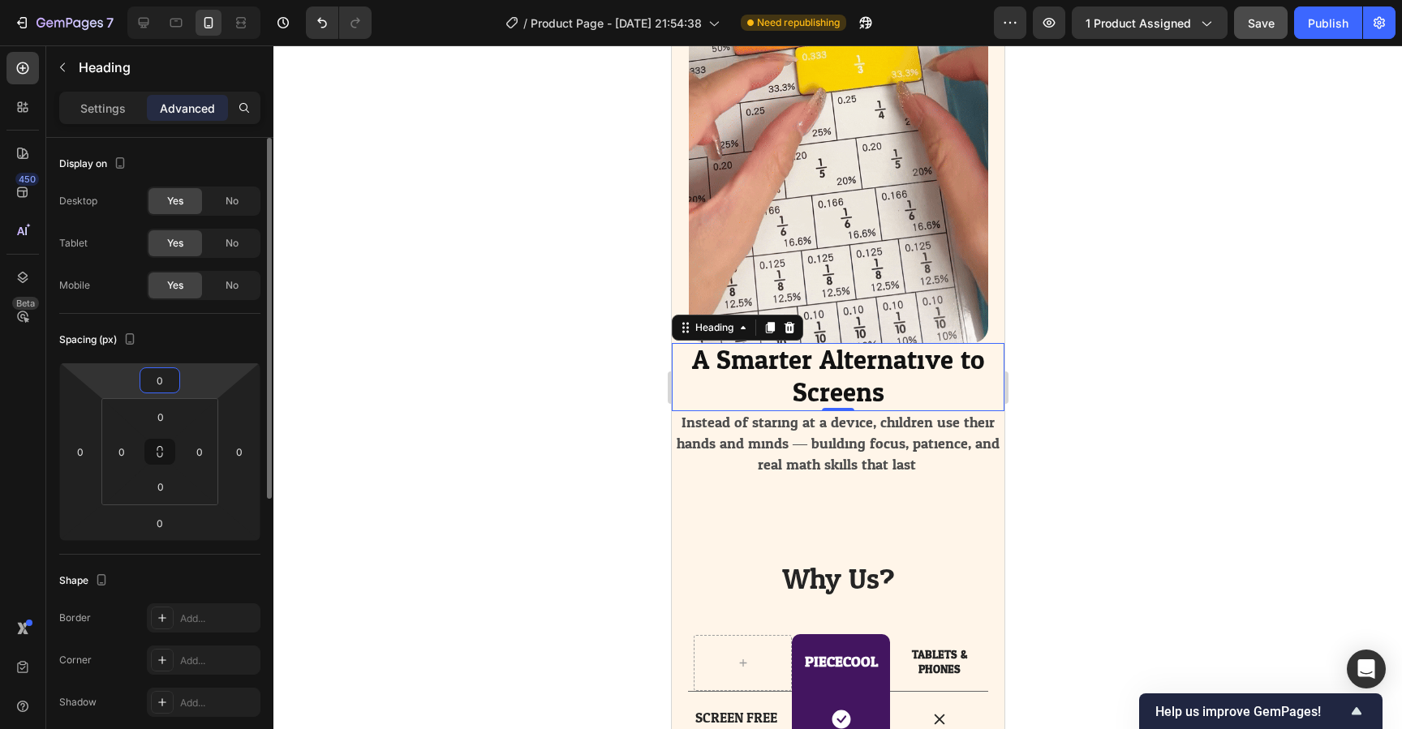
click at [206, 332] on div "Spacing (px)" at bounding box center [159, 340] width 201 height 26
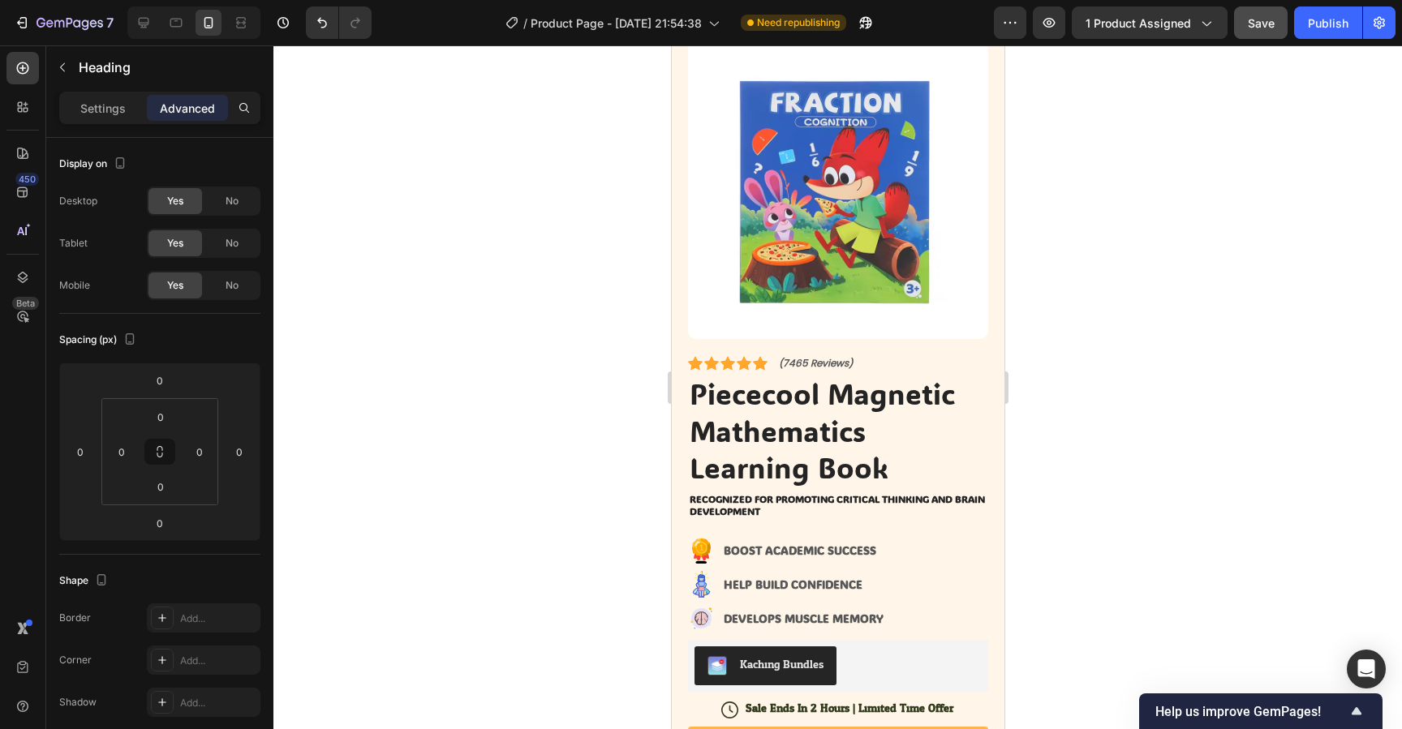
scroll to position [0, 0]
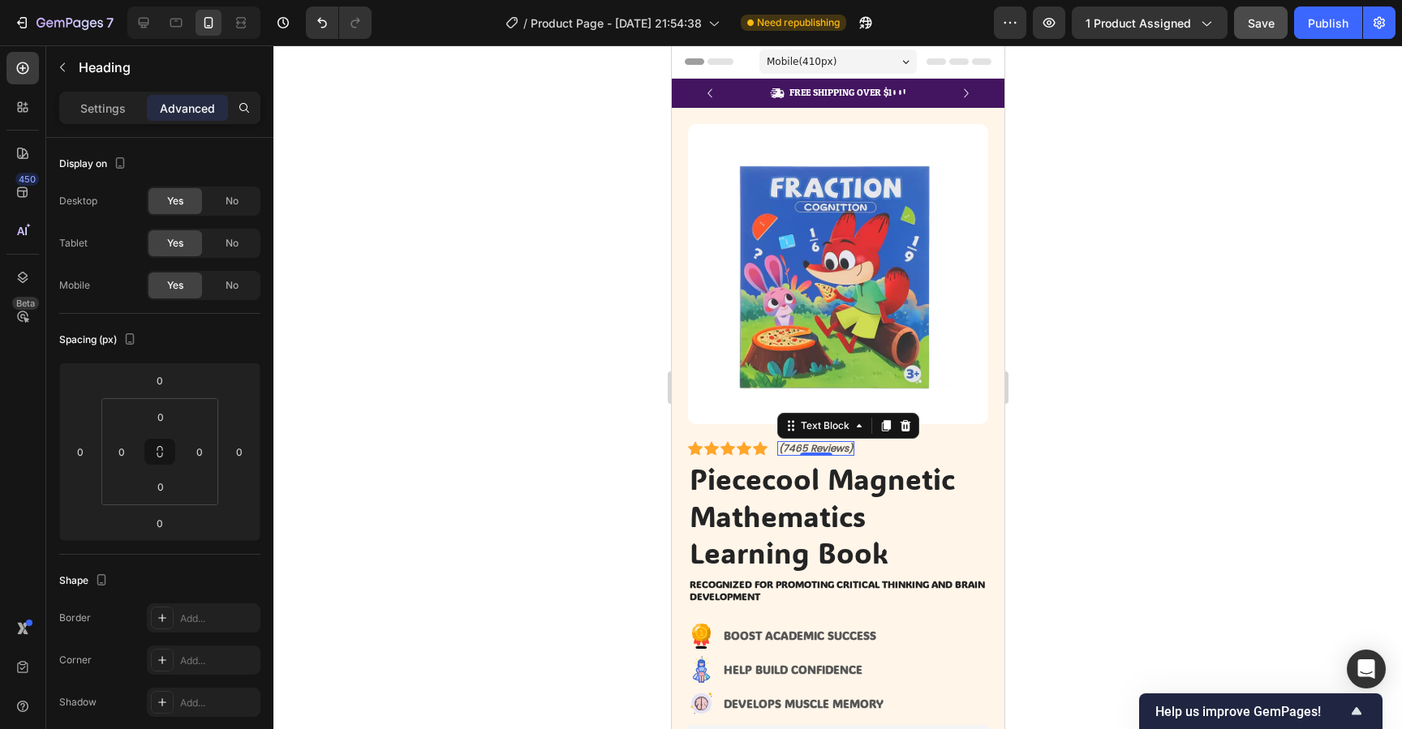
click at [813, 451] on p "(7465 Reviews)" at bounding box center [815, 448] width 74 height 11
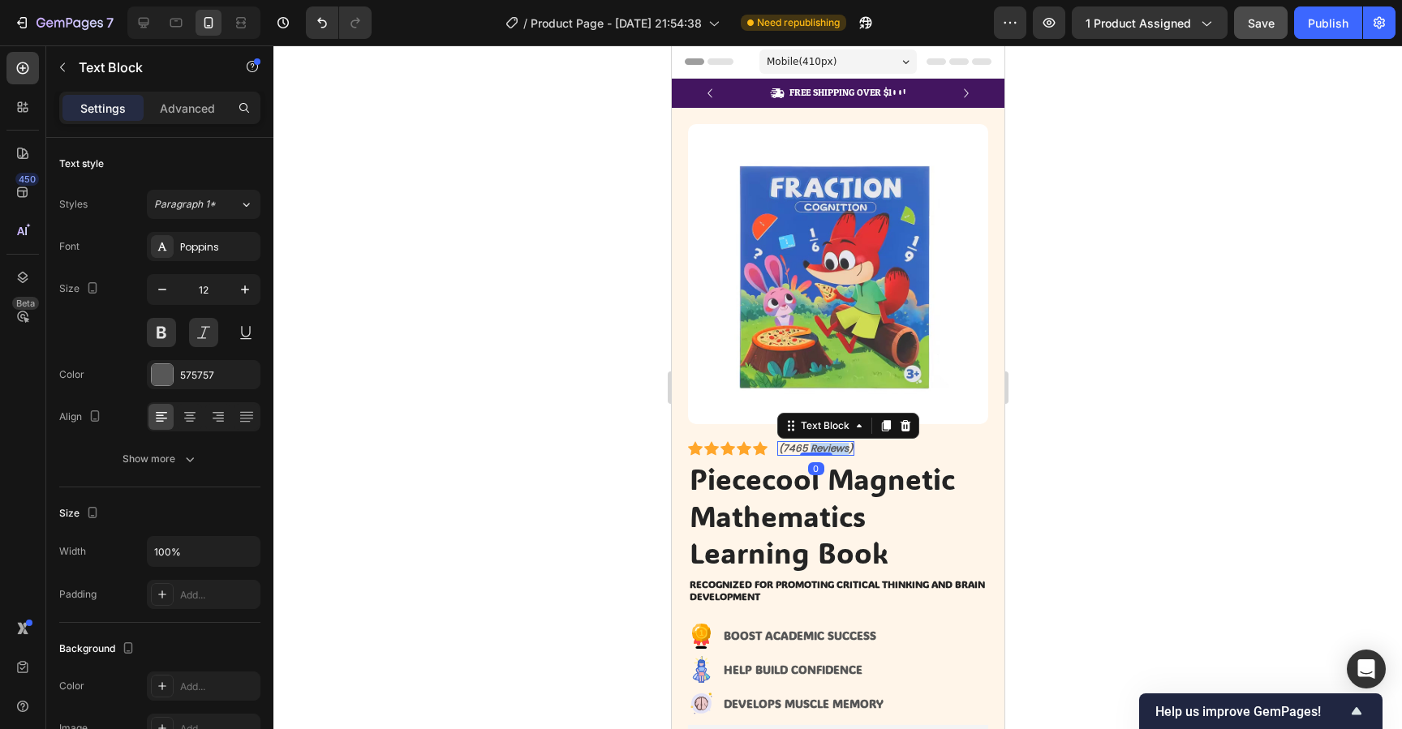
click at [813, 451] on p "(7465 Reviews)" at bounding box center [815, 448] width 74 height 11
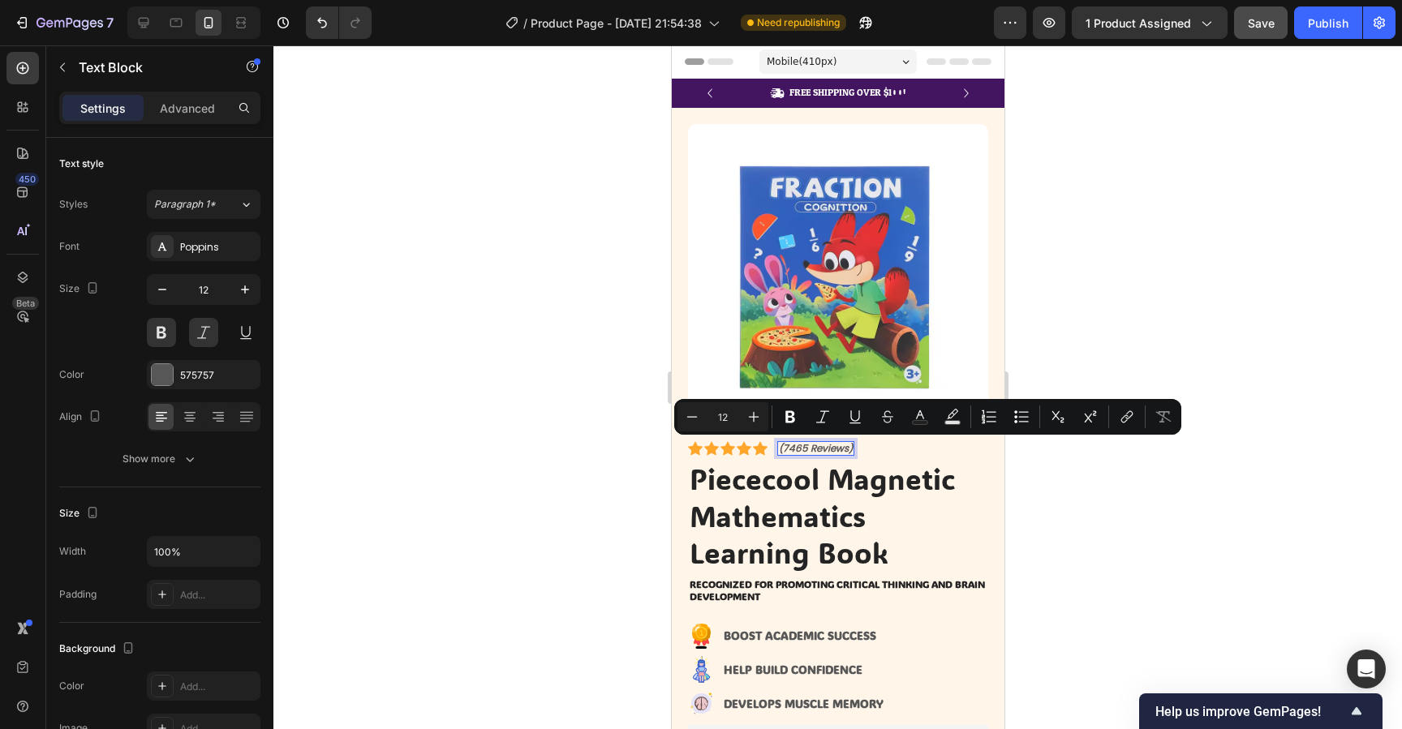
click at [794, 450] on p "(7465 Reviews)" at bounding box center [815, 448] width 74 height 11
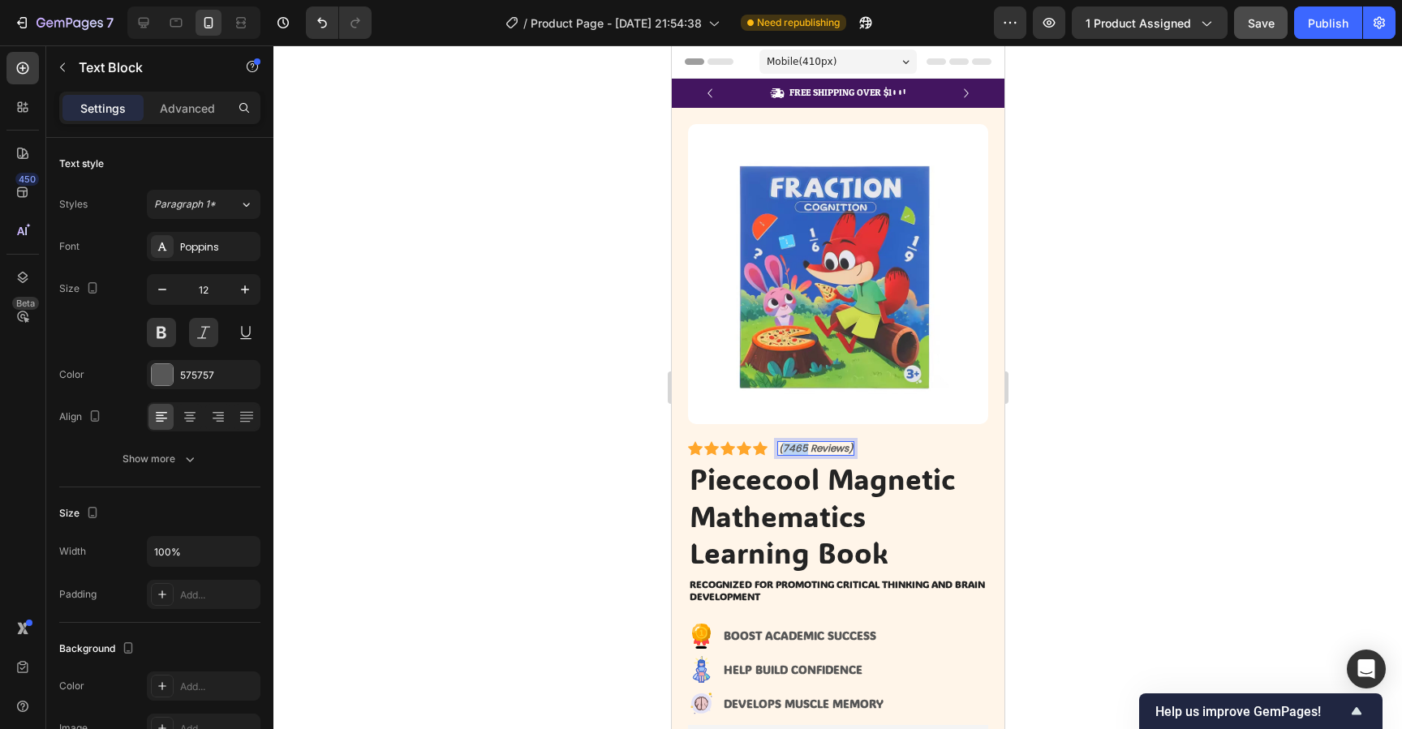
click at [794, 450] on p "(7465 Reviews)" at bounding box center [815, 448] width 74 height 11
click at [1053, 445] on div at bounding box center [837, 387] width 1129 height 684
click at [858, 99] on div "FREE SHIPPING OVER $100! Text Block 0" at bounding box center [846, 93] width 119 height 16
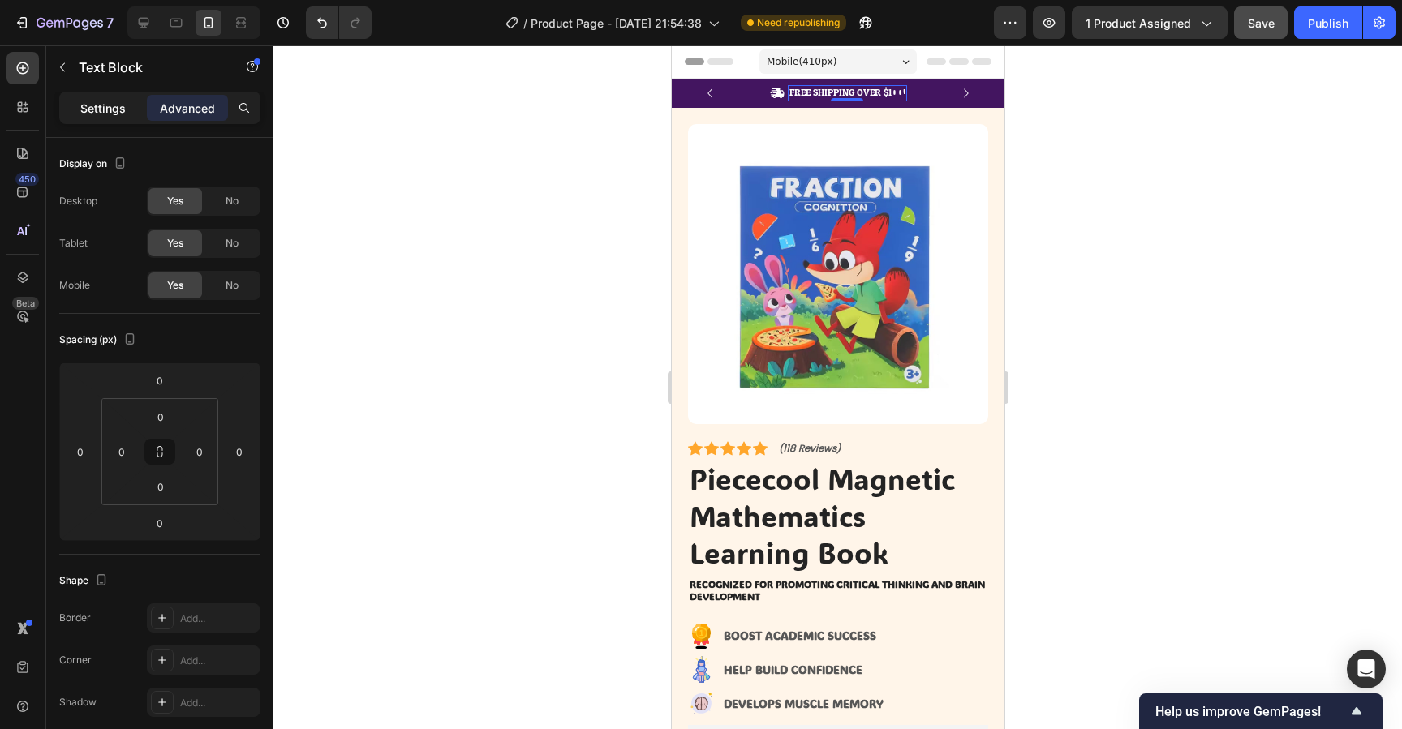
click at [114, 110] on p "Settings" at bounding box center [102, 108] width 45 height 17
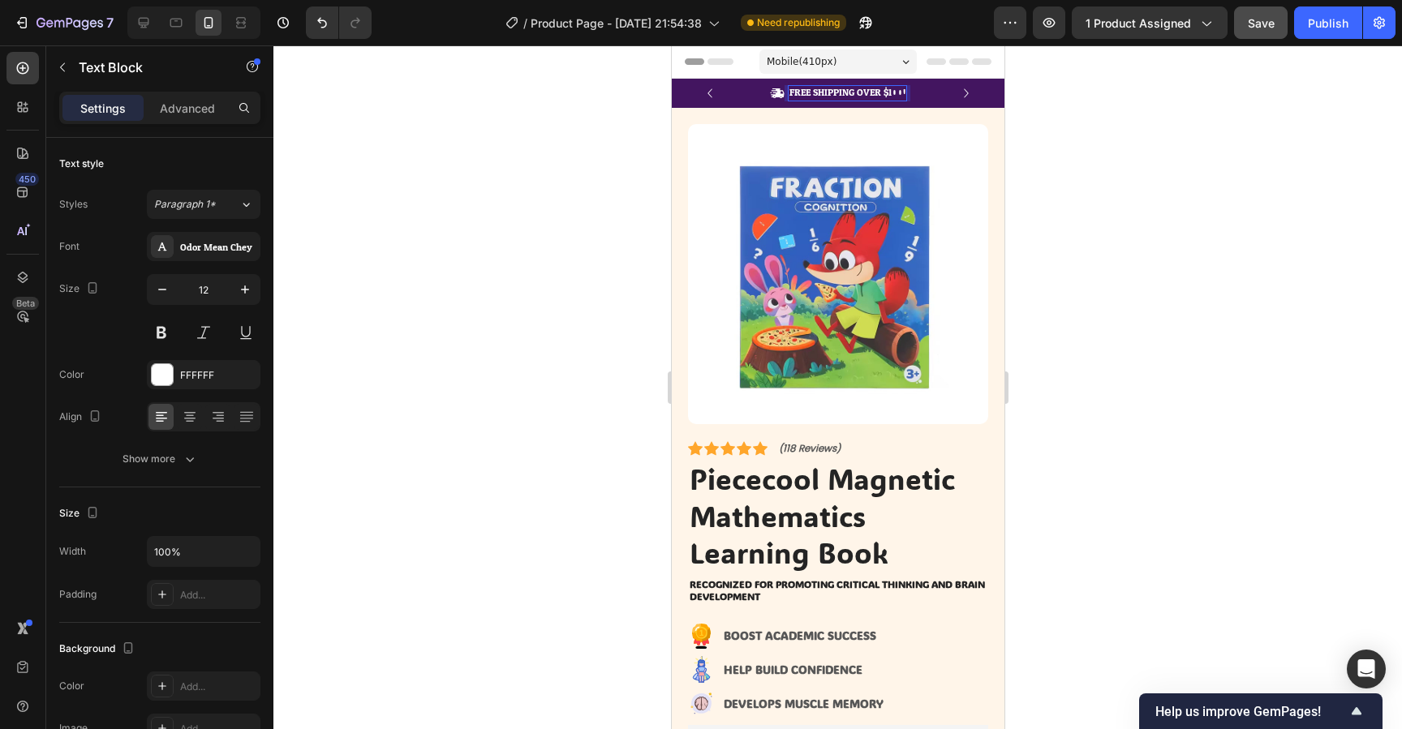
click at [869, 93] on p "FREE SHIPPING OVER $100!" at bounding box center [847, 93] width 116 height 13
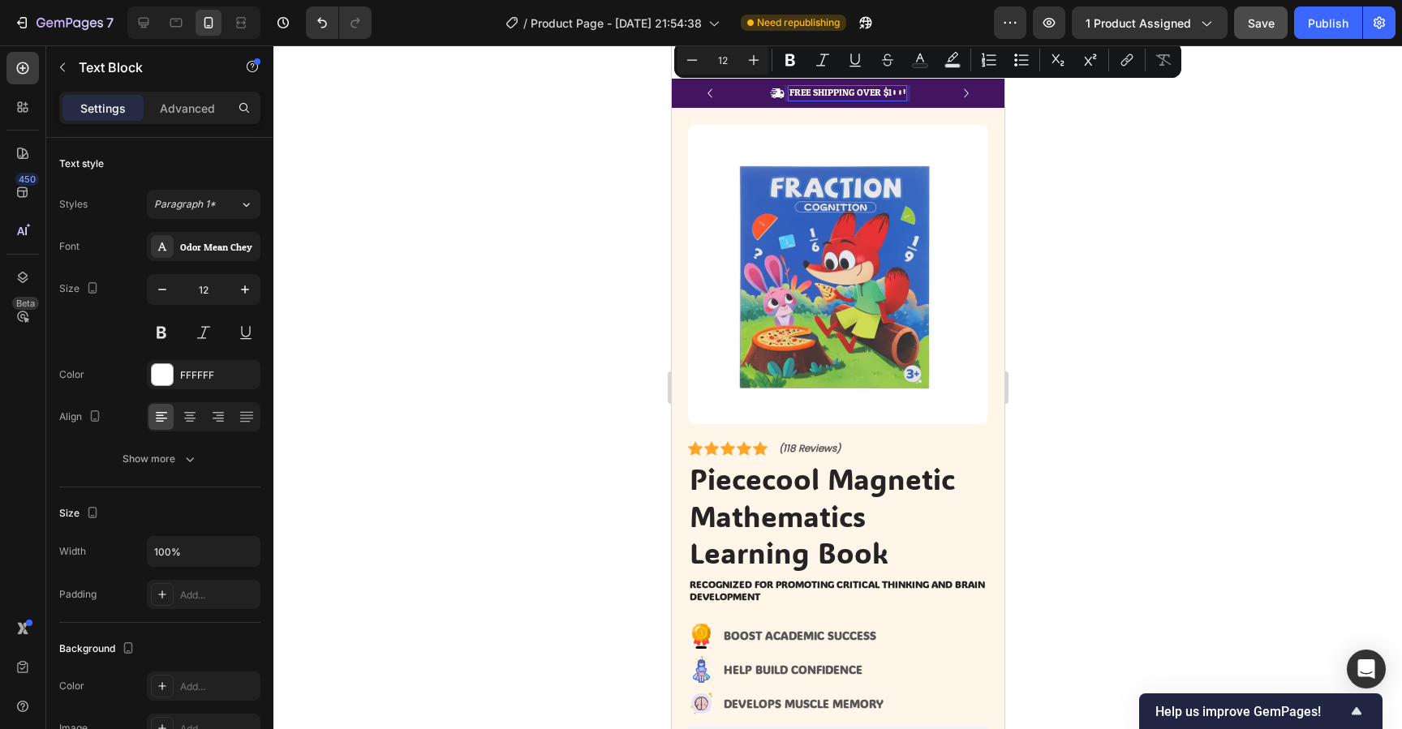
click at [887, 93] on p "FREE SHIPPING OVER $100!" at bounding box center [847, 93] width 116 height 13
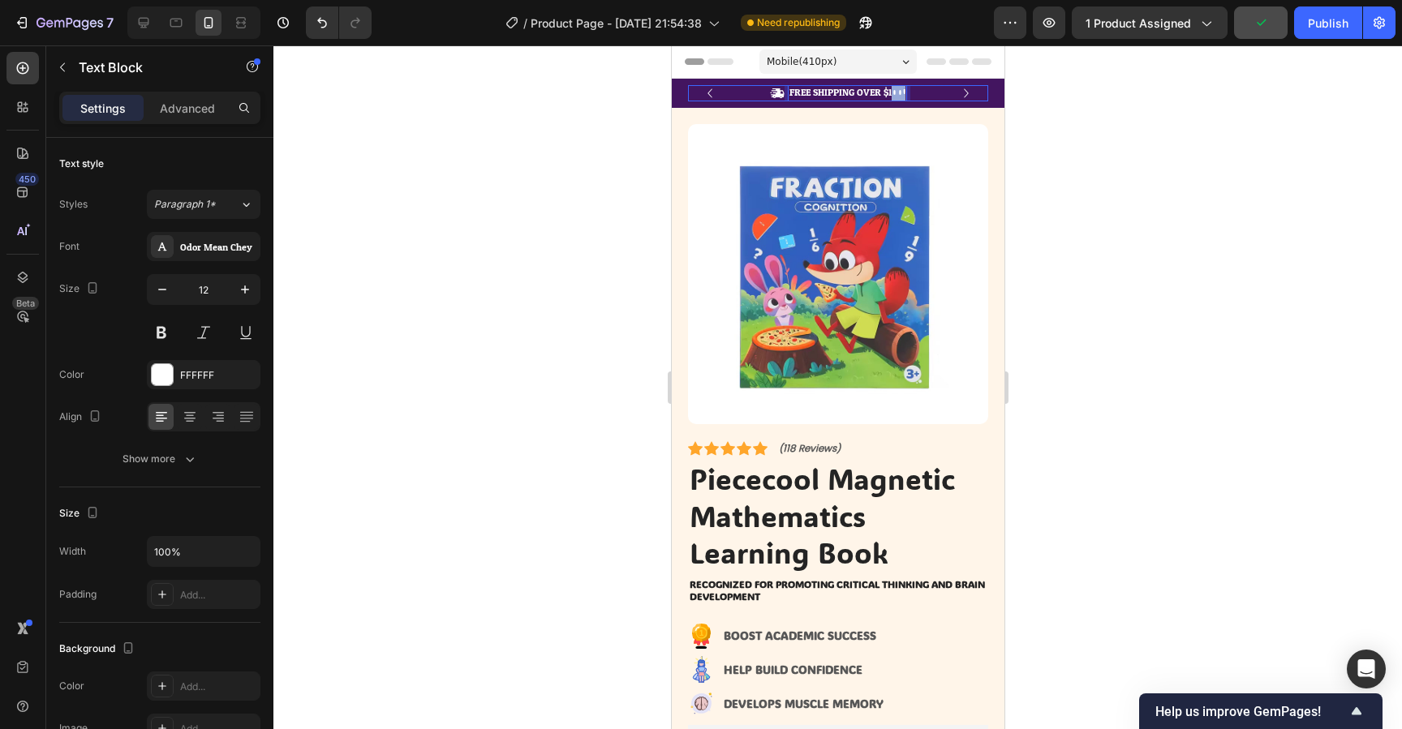
drag, startPoint x: 892, startPoint y: 94, endPoint x: 917, endPoint y: 93, distance: 25.2
click at [917, 93] on div "Icon FREE SHIPPING OVER $100! Text Block 0 Row" at bounding box center [837, 93] width 300 height 16
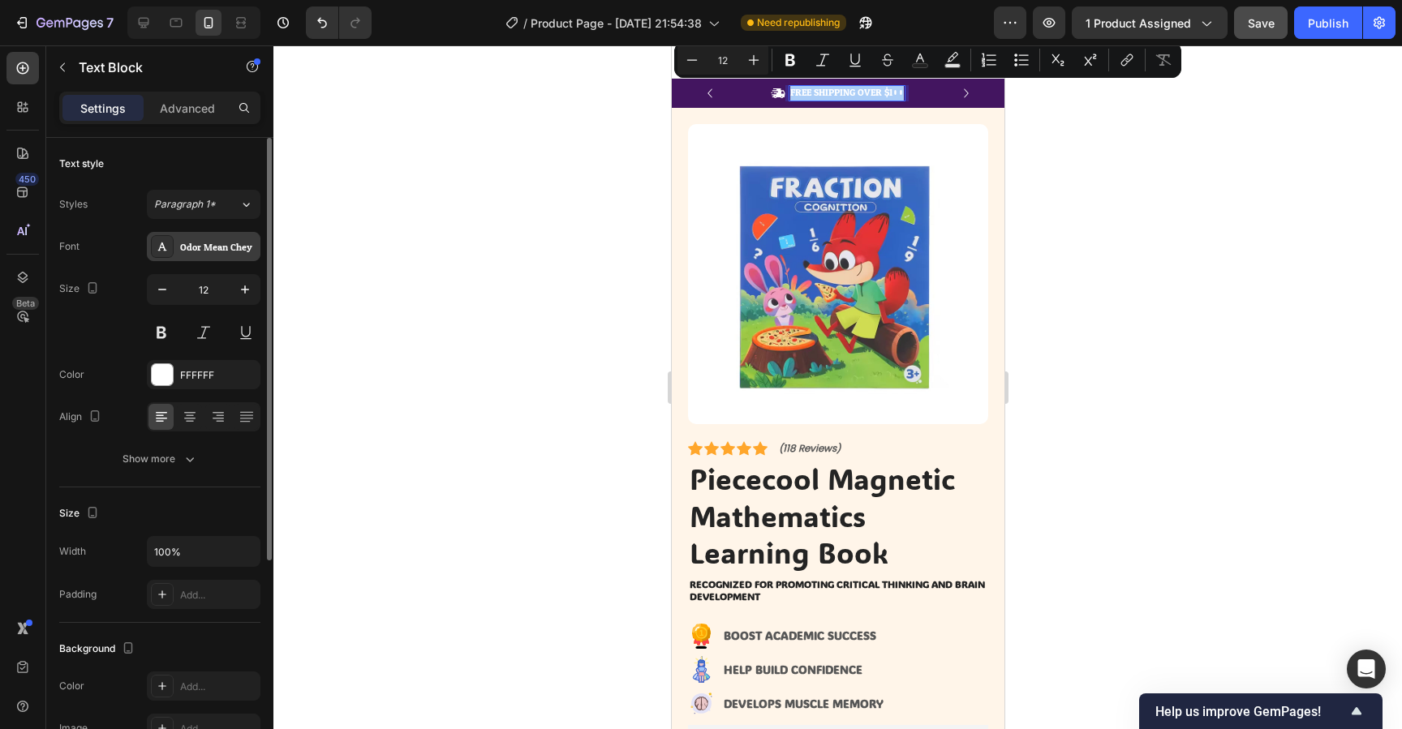
click at [196, 257] on div "Odor Mean Chey" at bounding box center [204, 246] width 114 height 29
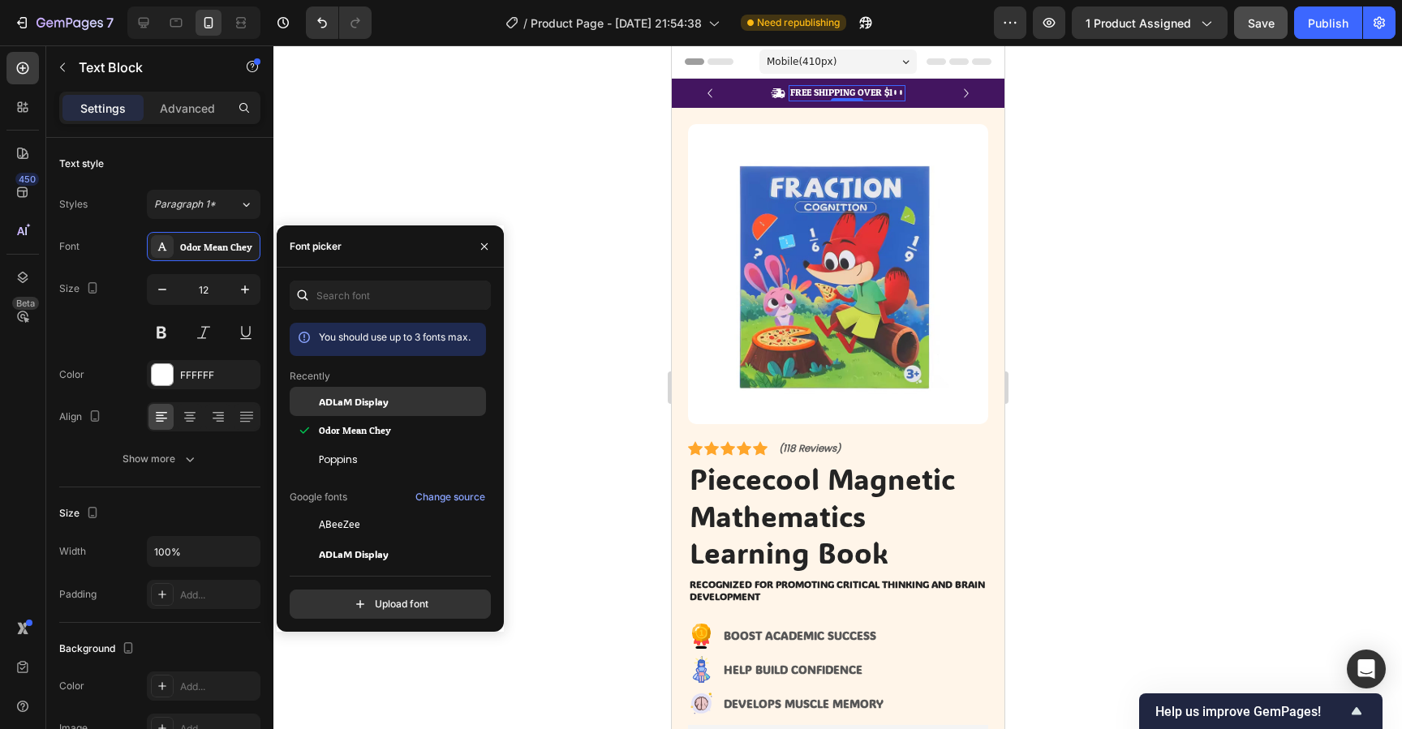
click at [343, 402] on span "ADLaM Display" at bounding box center [354, 401] width 70 height 15
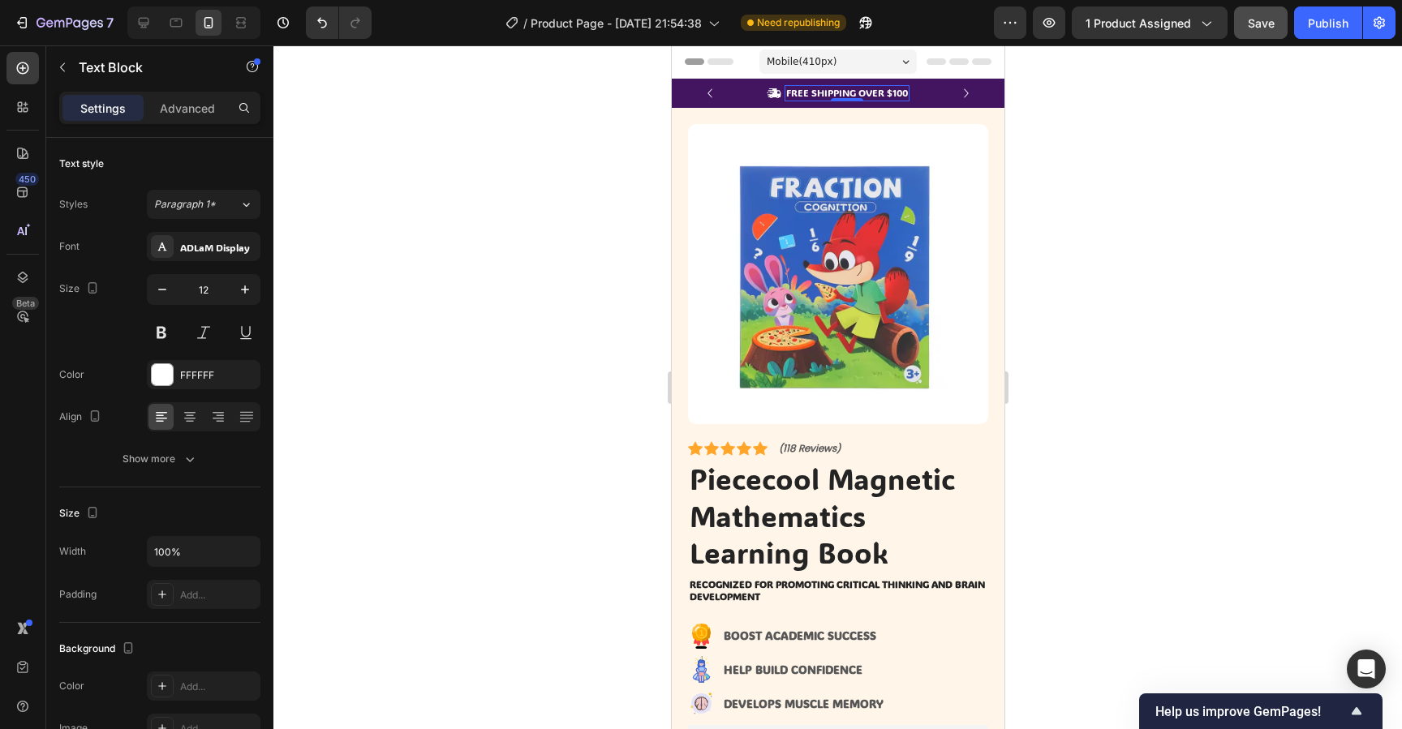
click at [1038, 127] on div at bounding box center [837, 387] width 1129 height 684
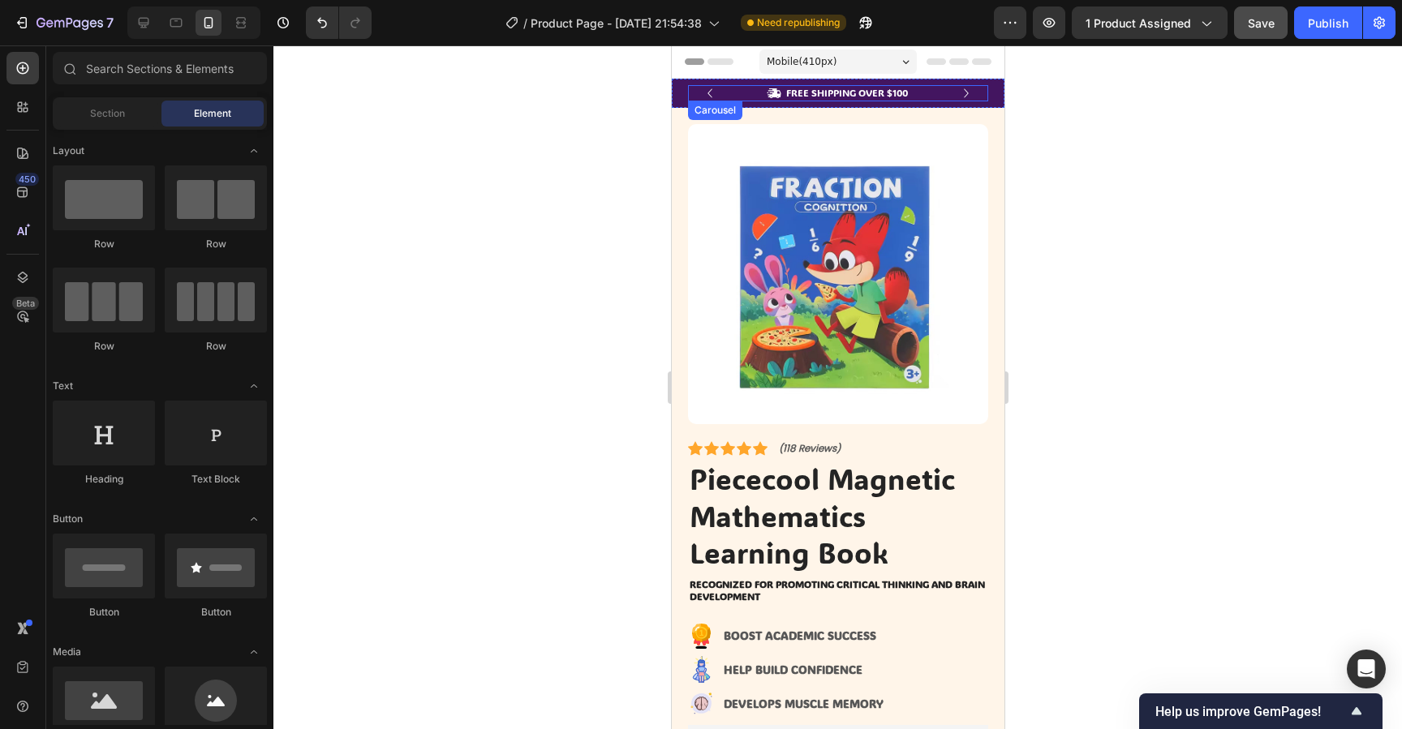
click at [964, 94] on icon "Carousel Next Arrow" at bounding box center [966, 93] width 18 height 18
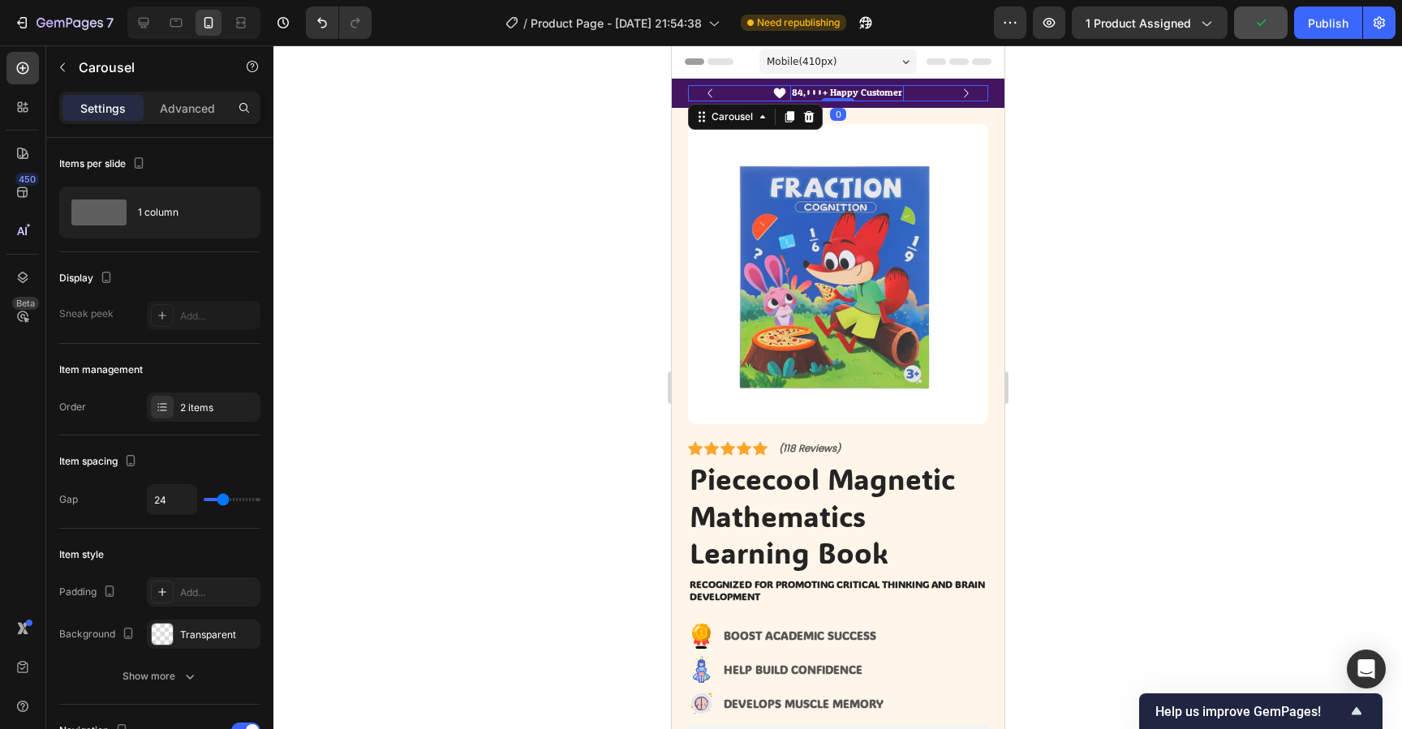
click at [854, 94] on p "84,000+ Happy Customer" at bounding box center [846, 93] width 110 height 13
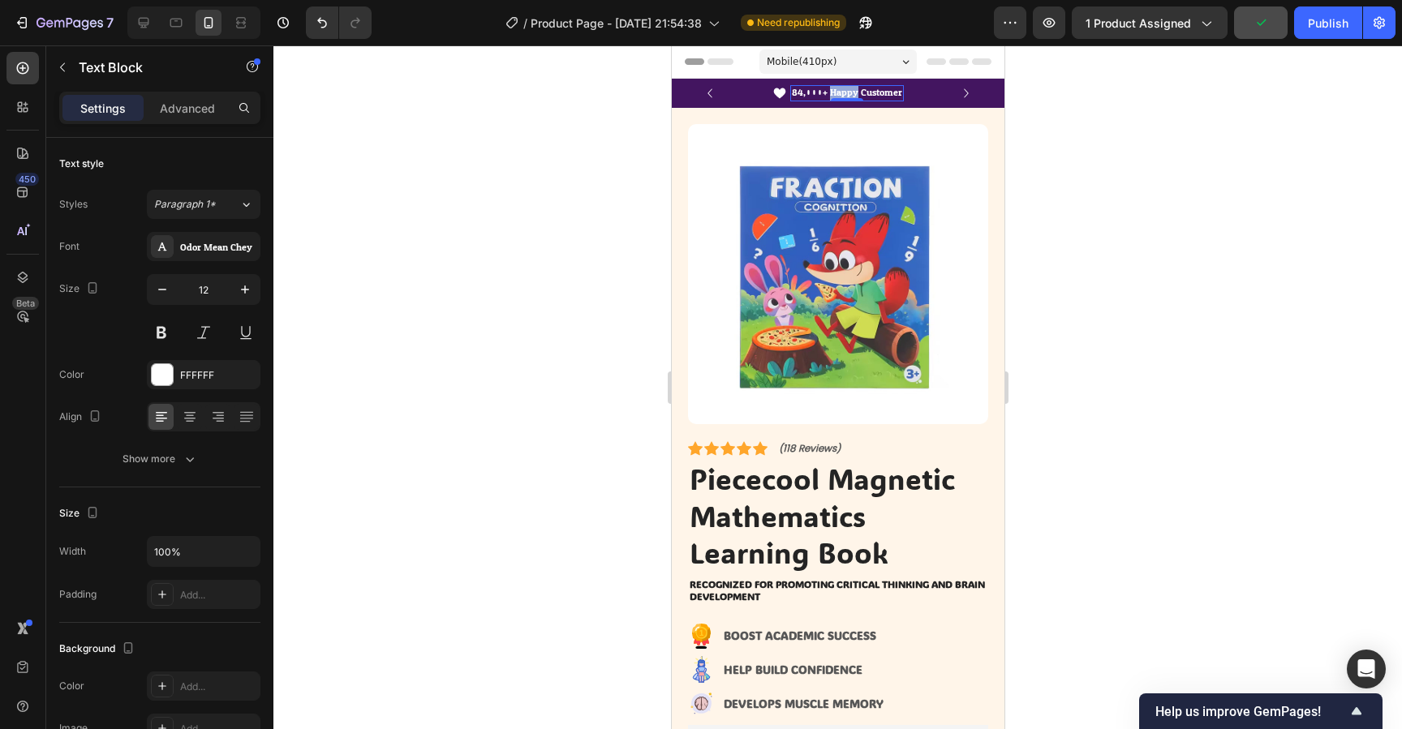
click at [854, 94] on p "84,000+ Happy Customer" at bounding box center [846, 93] width 110 height 13
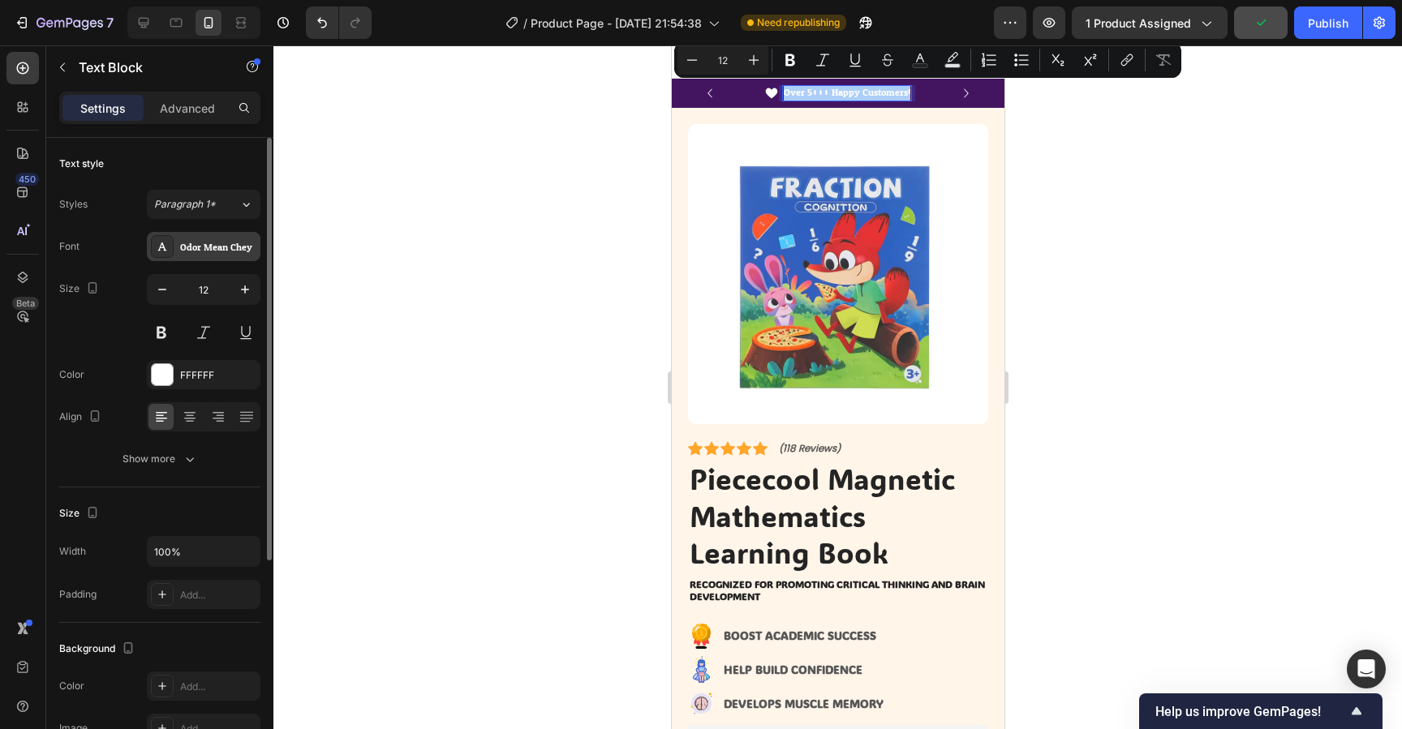
click at [202, 240] on div "Odor Mean Chey" at bounding box center [218, 247] width 76 height 15
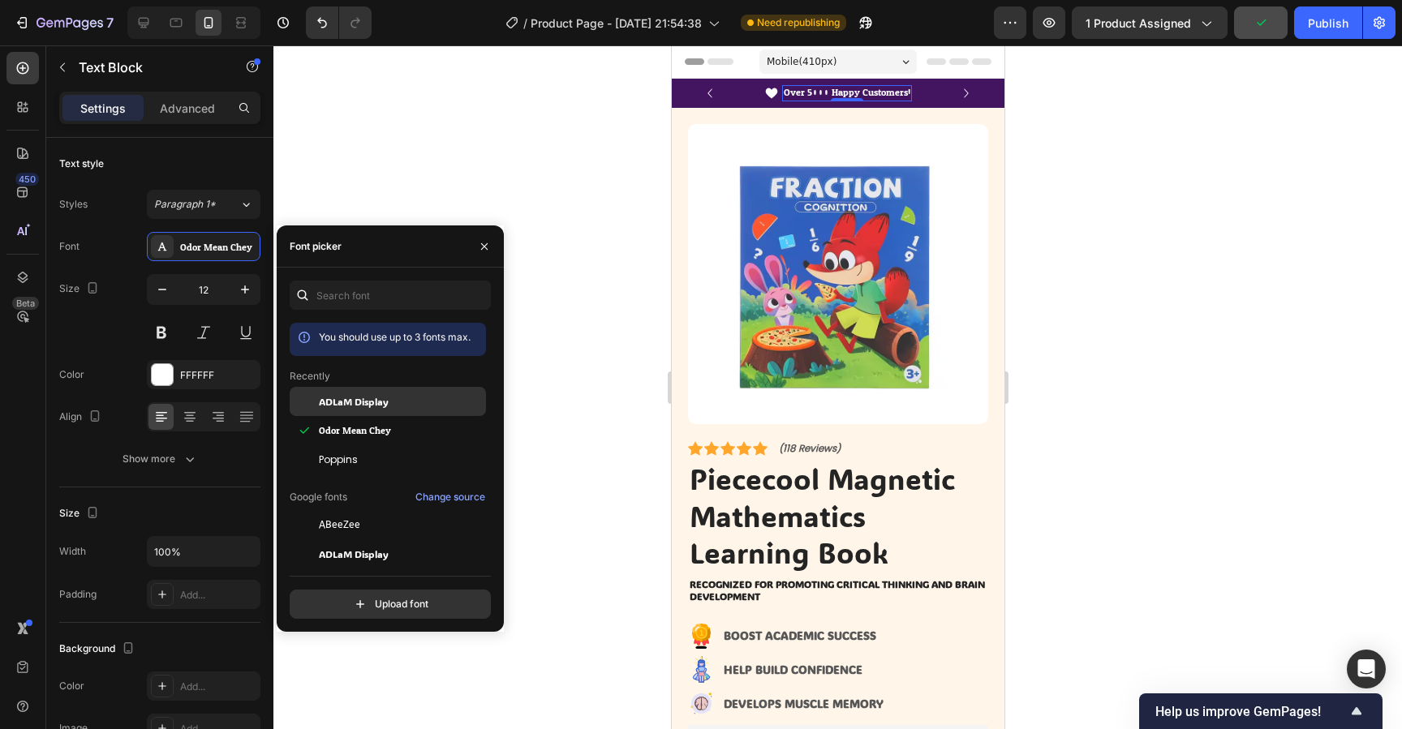
click at [349, 400] on span "ADLaM Display" at bounding box center [354, 401] width 70 height 15
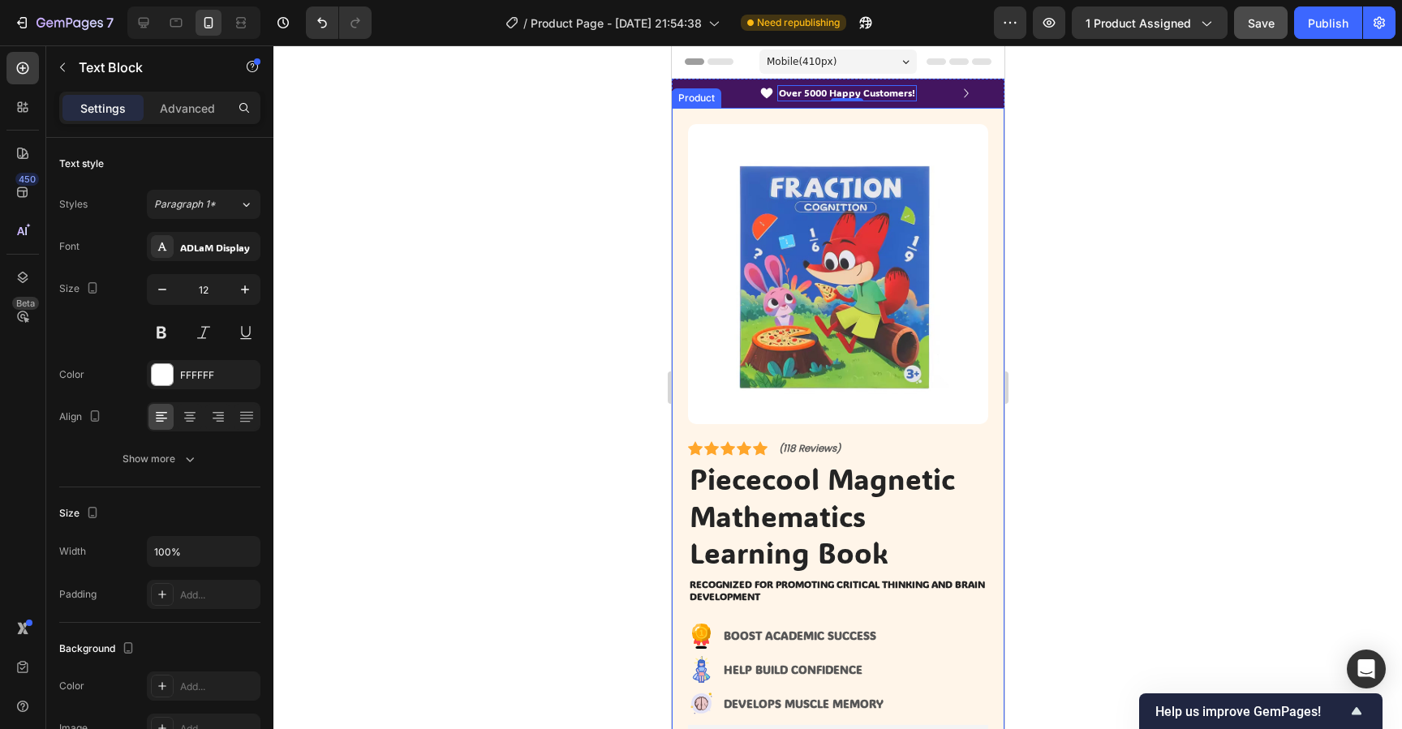
click at [1096, 107] on div at bounding box center [837, 387] width 1129 height 684
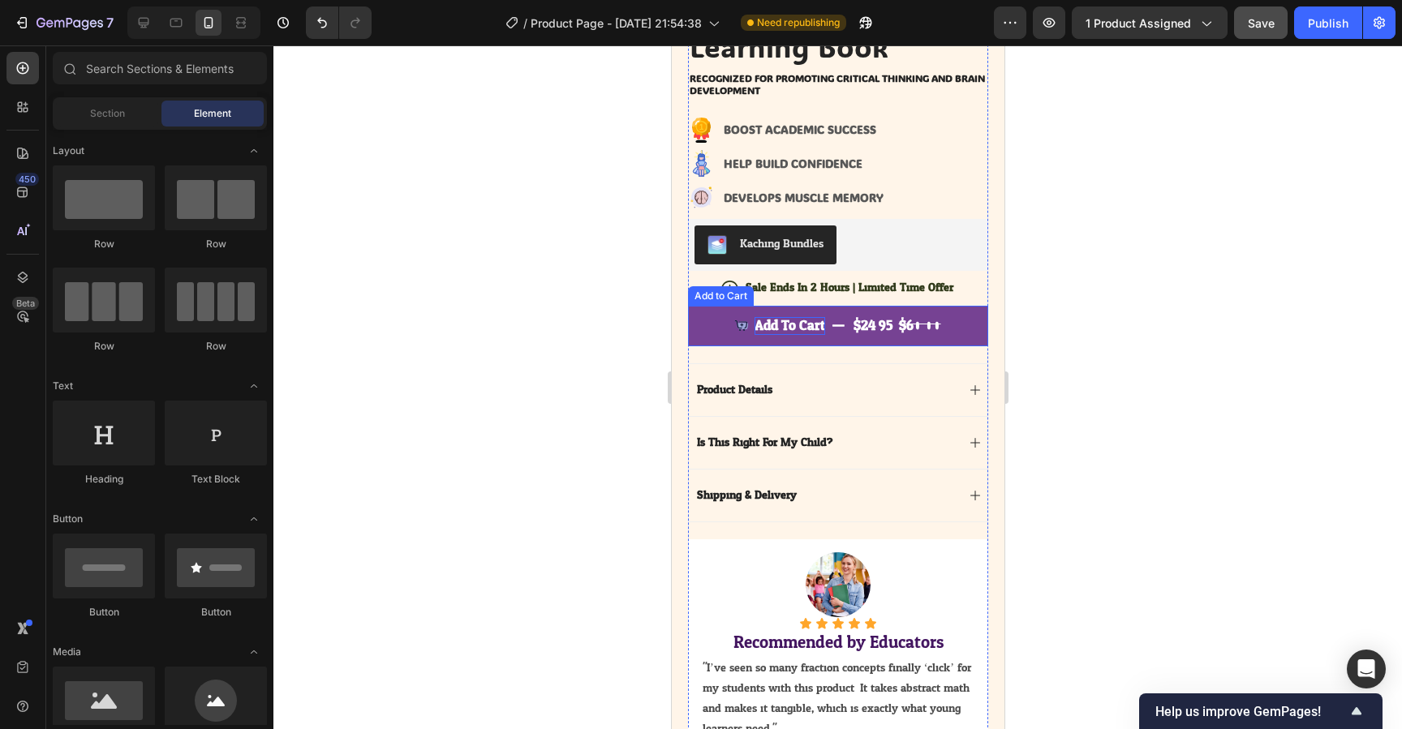
scroll to position [508, 0]
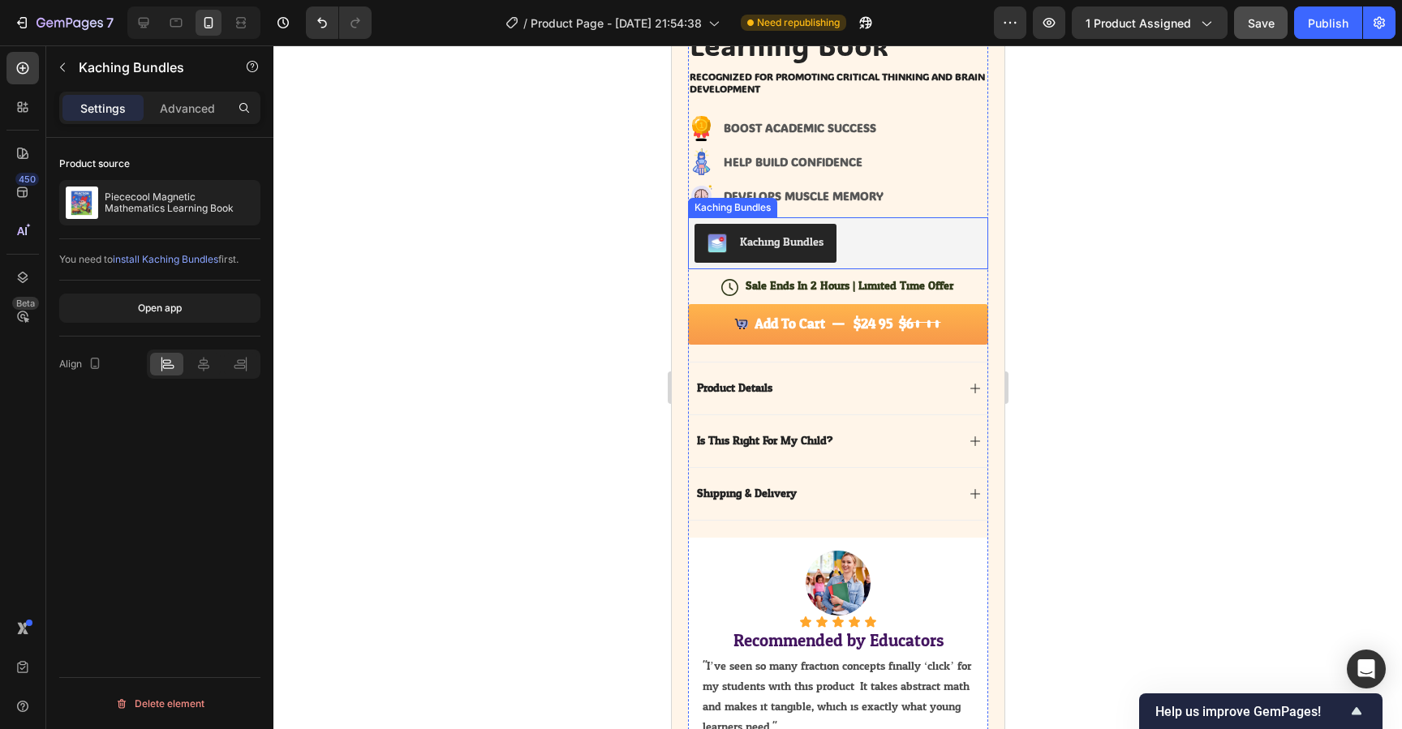
click at [917, 239] on div "Kaching Bundles" at bounding box center [837, 243] width 287 height 39
click at [845, 204] on icon at bounding box center [843, 201] width 11 height 11
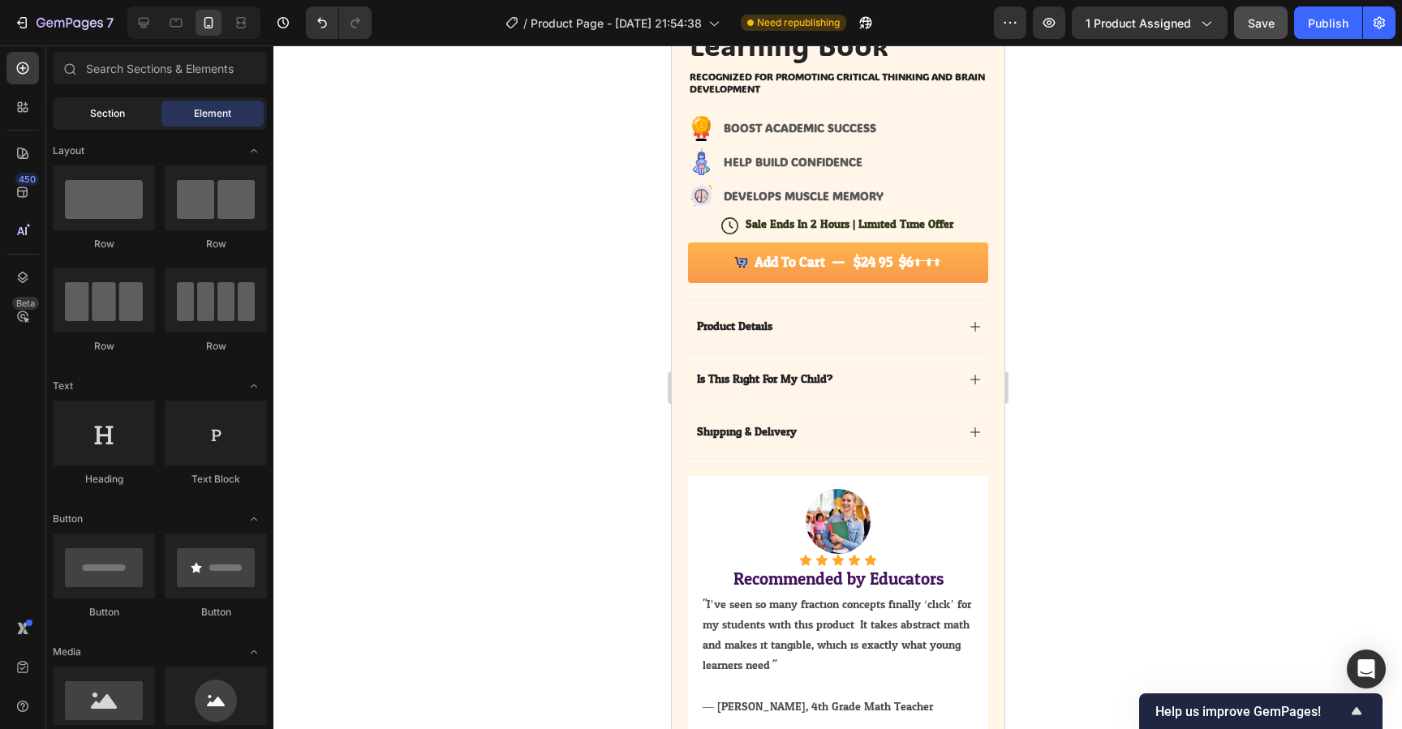
click at [113, 119] on span "Section" at bounding box center [107, 113] width 35 height 15
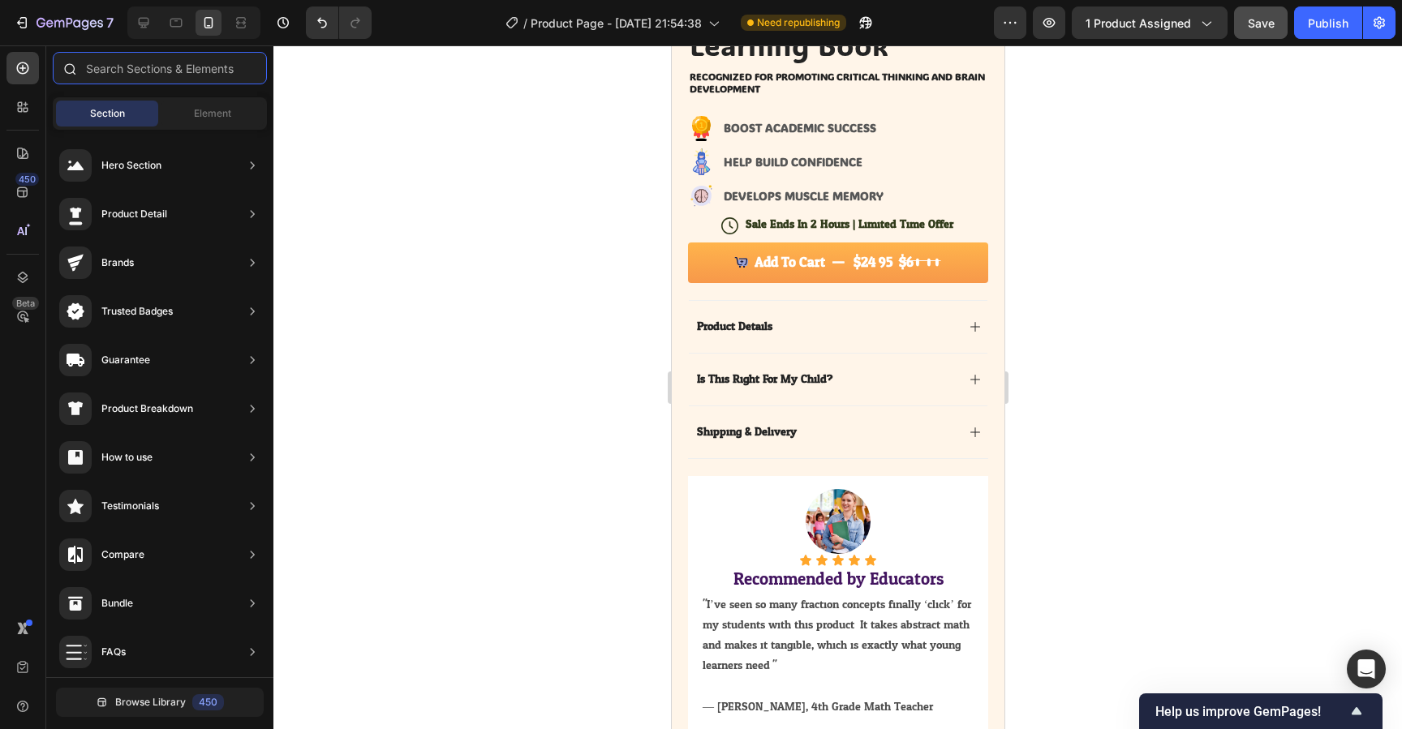
click at [156, 71] on input "text" at bounding box center [160, 68] width 214 height 32
click at [184, 110] on div "Element" at bounding box center [212, 114] width 102 height 26
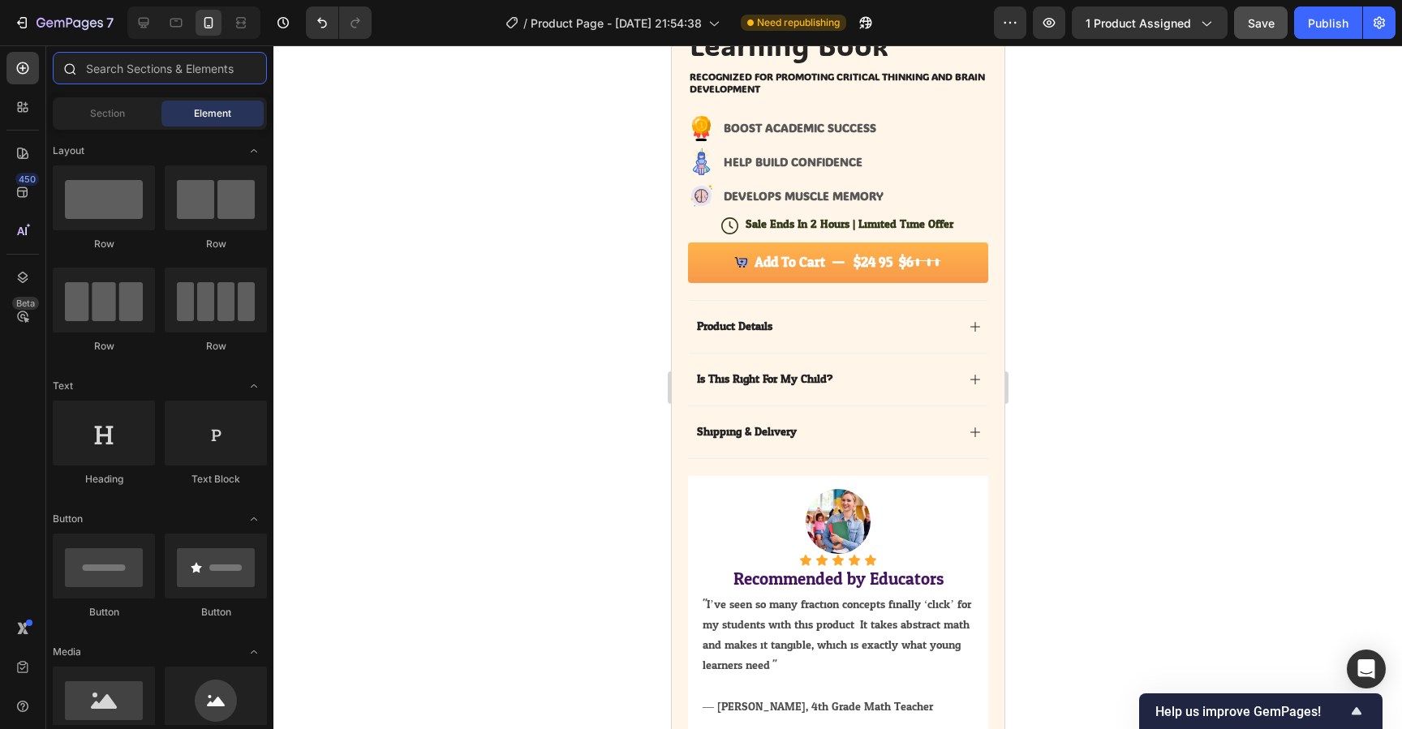
click at [162, 73] on input "text" at bounding box center [160, 68] width 214 height 32
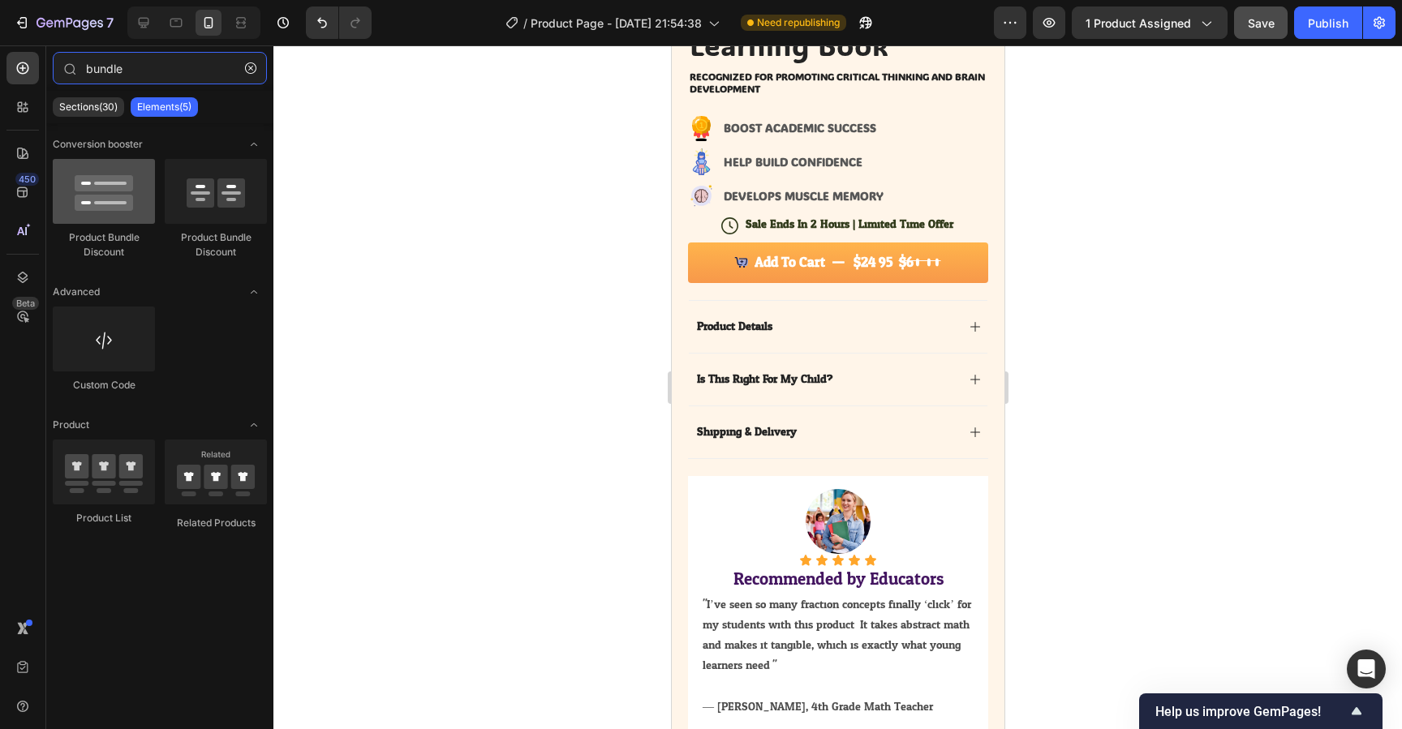
type input "bundle"
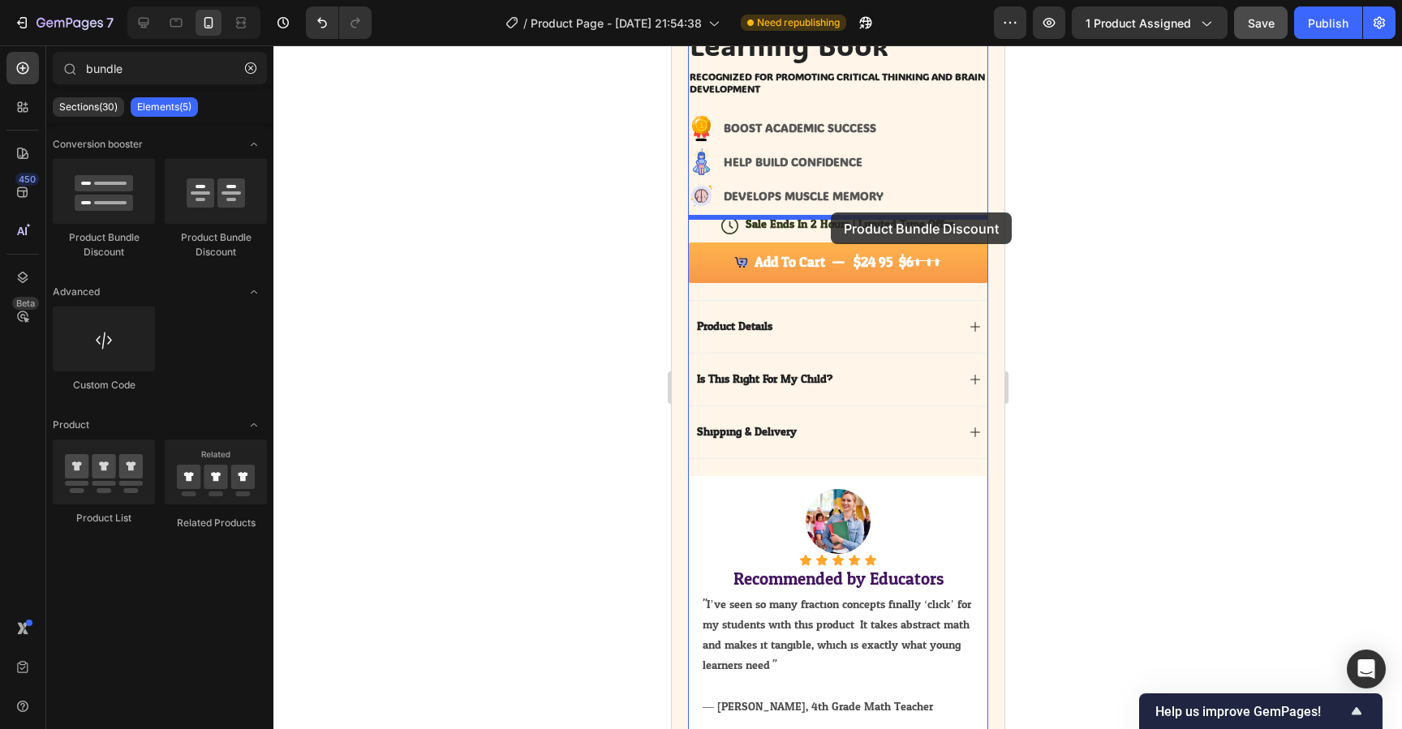
drag, startPoint x: 772, startPoint y: 245, endPoint x: 830, endPoint y: 213, distance: 66.1
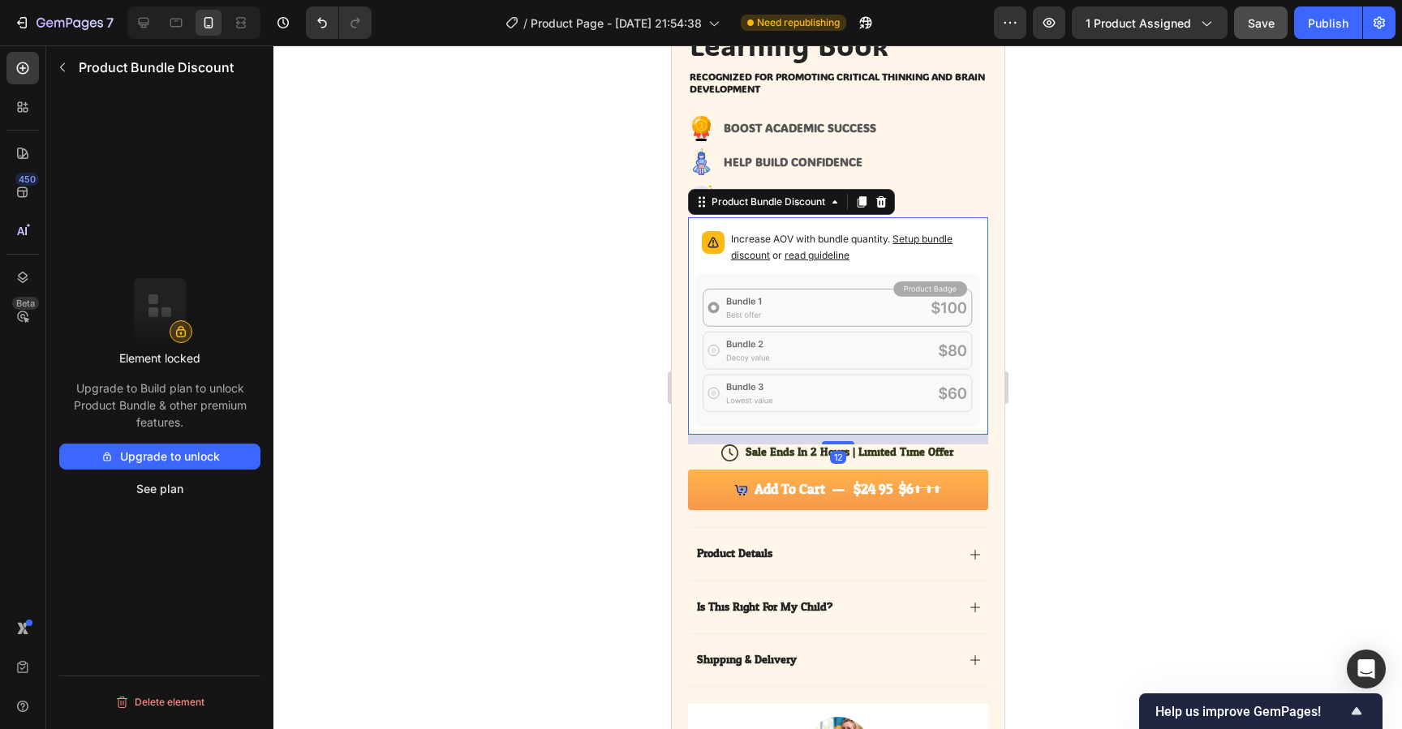
click at [185, 464] on button "Upgrade to unlock" at bounding box center [159, 457] width 201 height 26
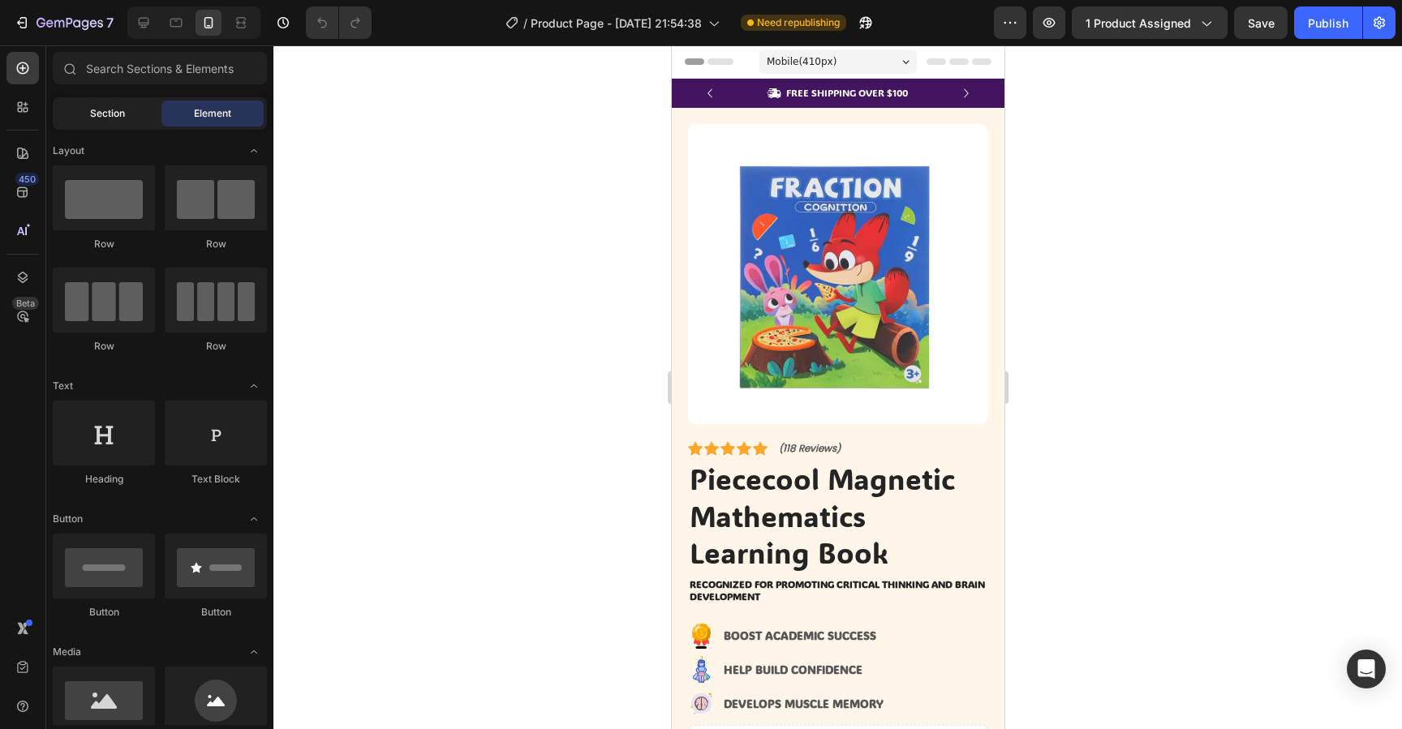
click at [128, 114] on div "Section" at bounding box center [107, 114] width 102 height 26
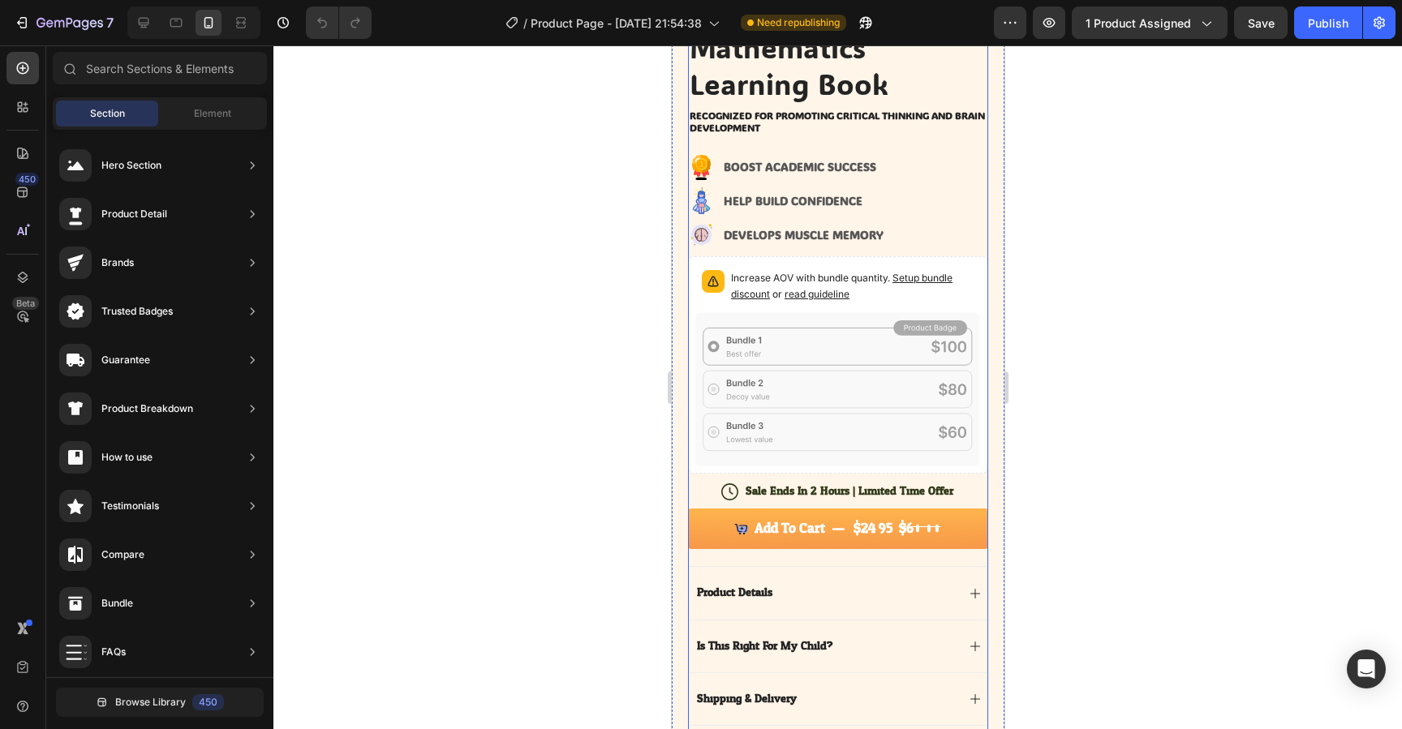
scroll to position [480, 0]
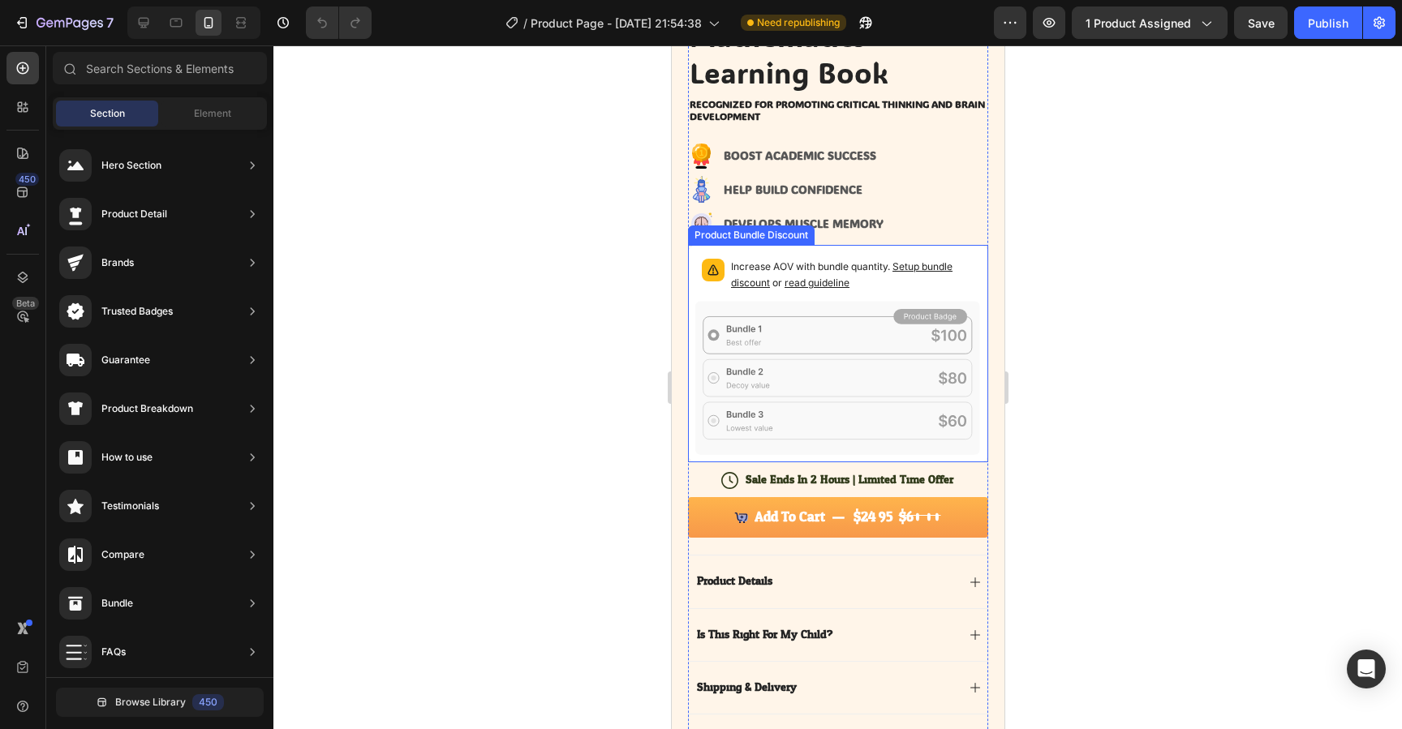
click at [873, 291] on div "Increase AOV with bundle quantity. Setup bundle discount or read guideline" at bounding box center [851, 277] width 243 height 36
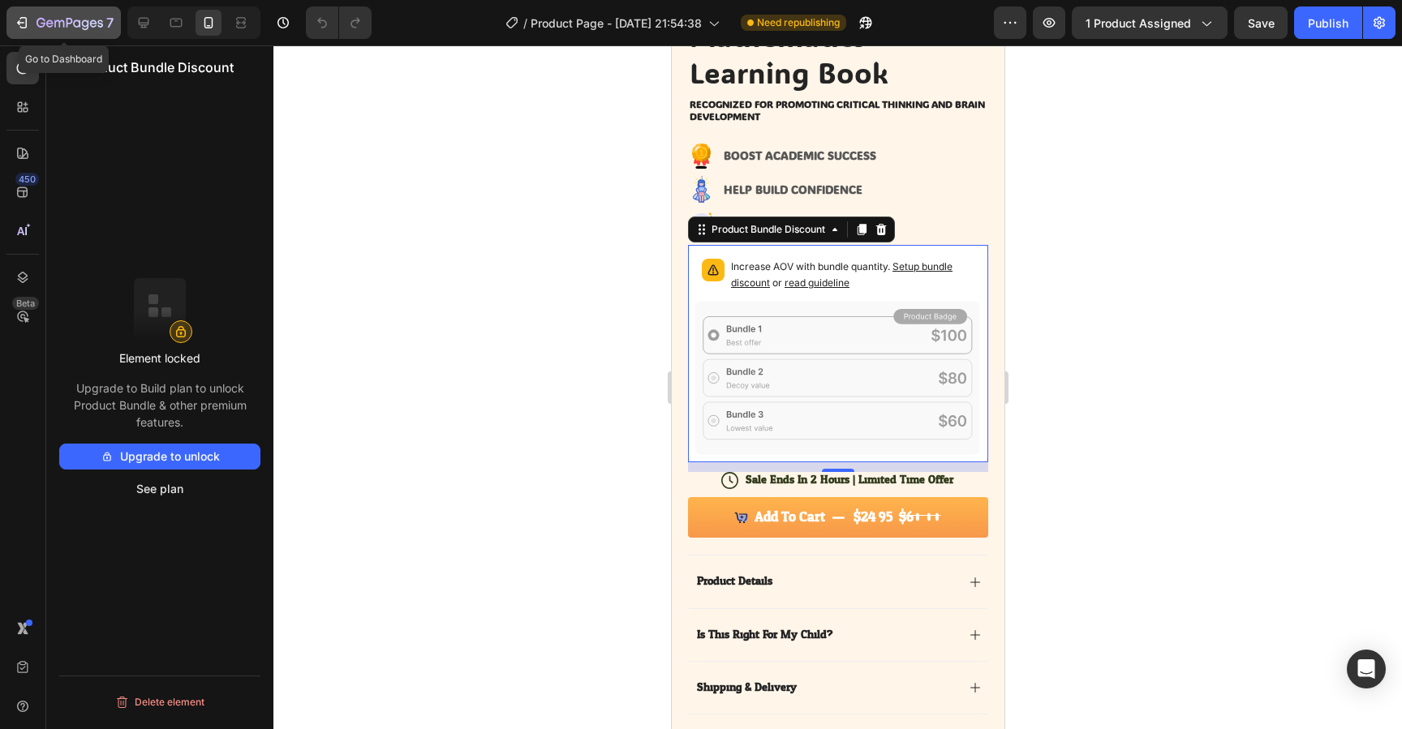
click at [42, 19] on icon "button" at bounding box center [70, 24] width 67 height 14
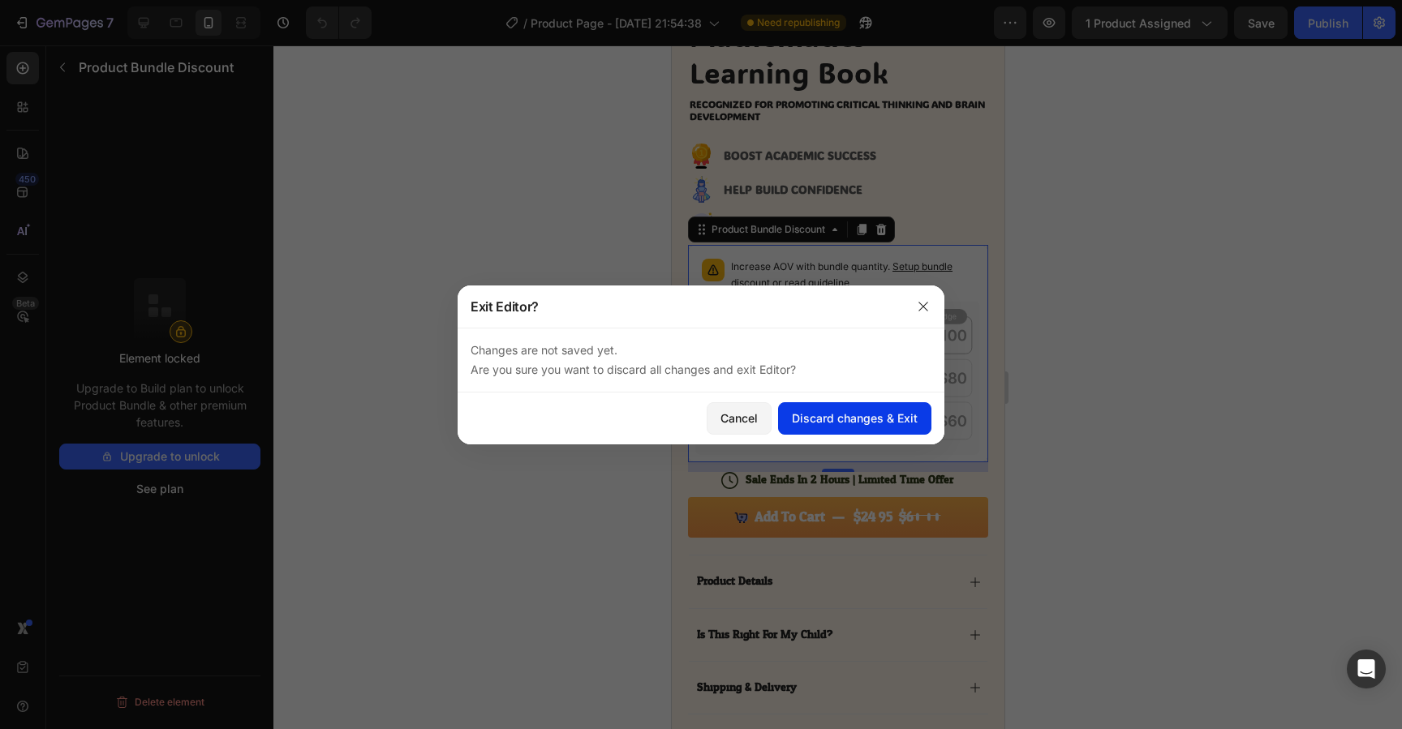
click at [820, 419] on div "Discard changes & Exit" at bounding box center [855, 418] width 126 height 17
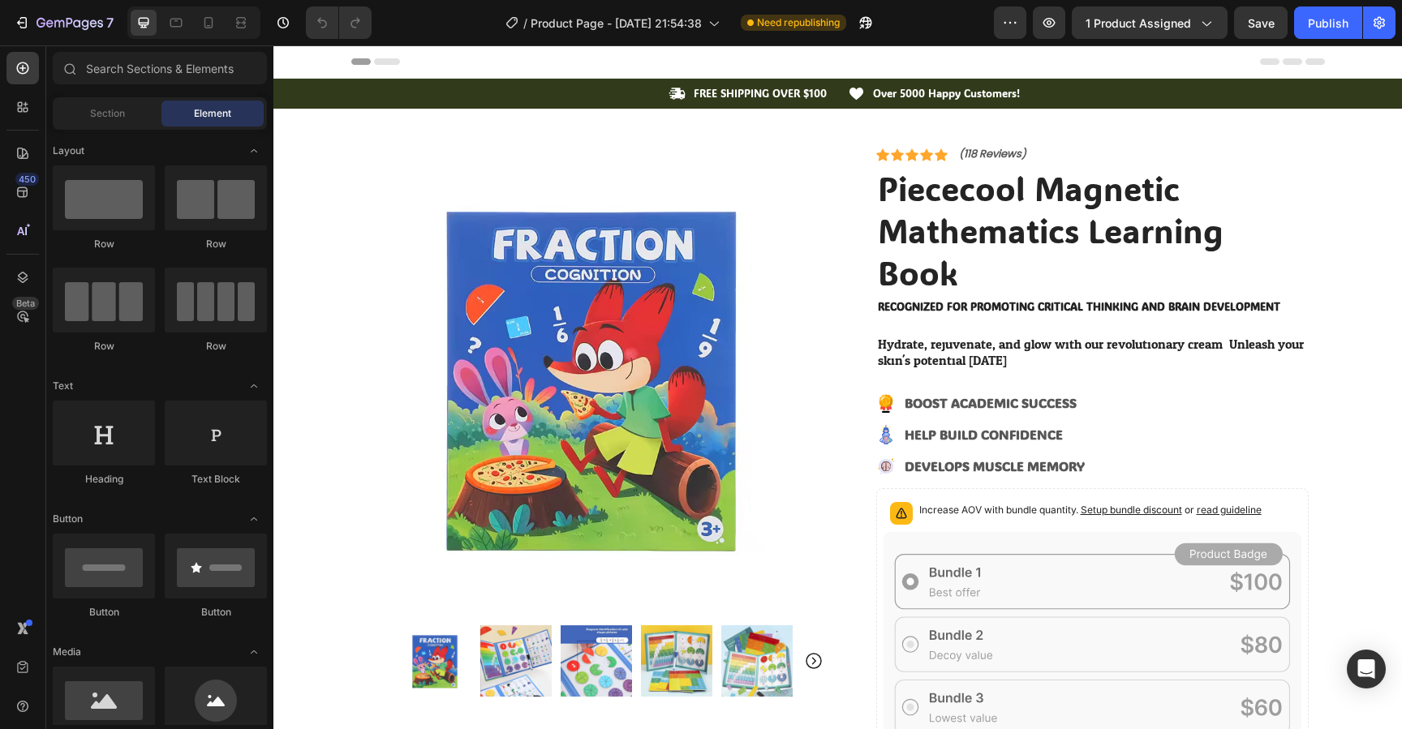
click at [225, 27] on div at bounding box center [193, 22] width 133 height 32
click at [218, 27] on div at bounding box center [209, 23] width 26 height 26
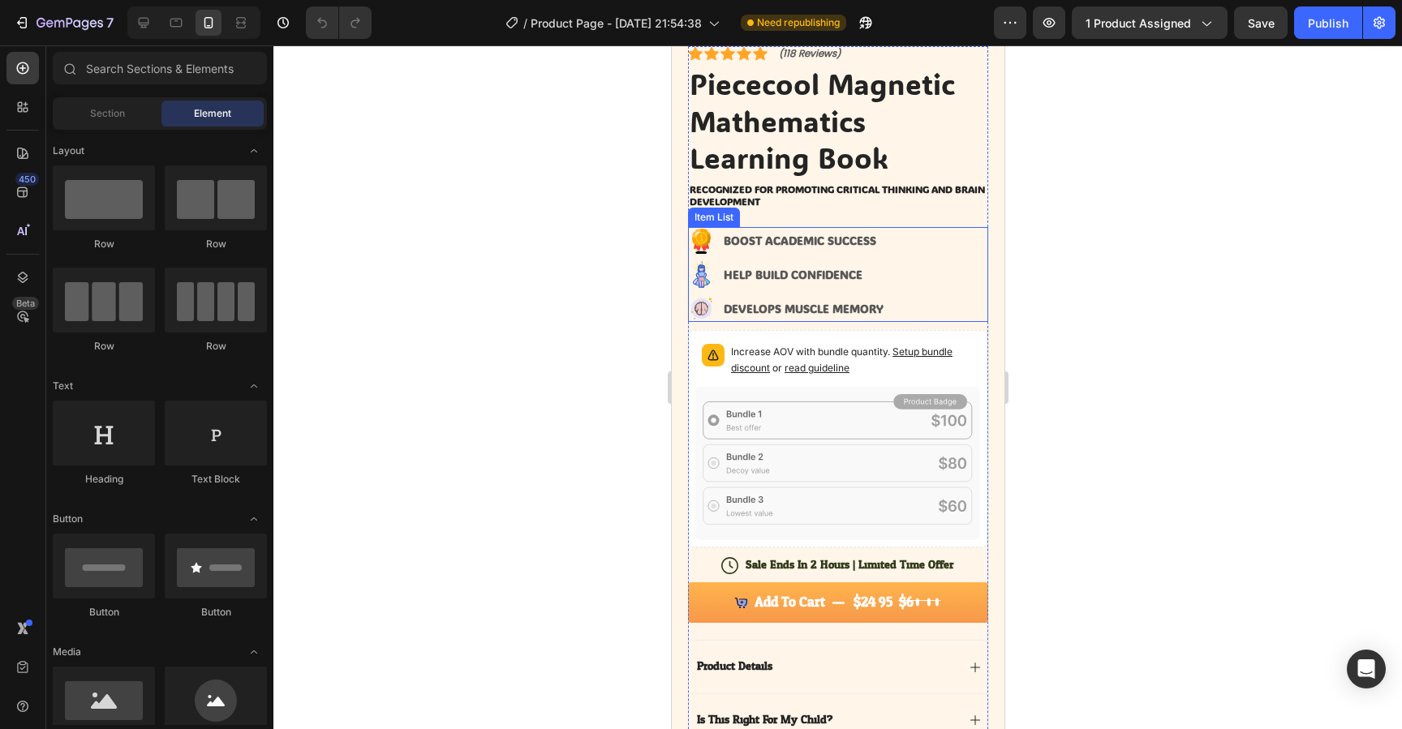
scroll to position [484, 0]
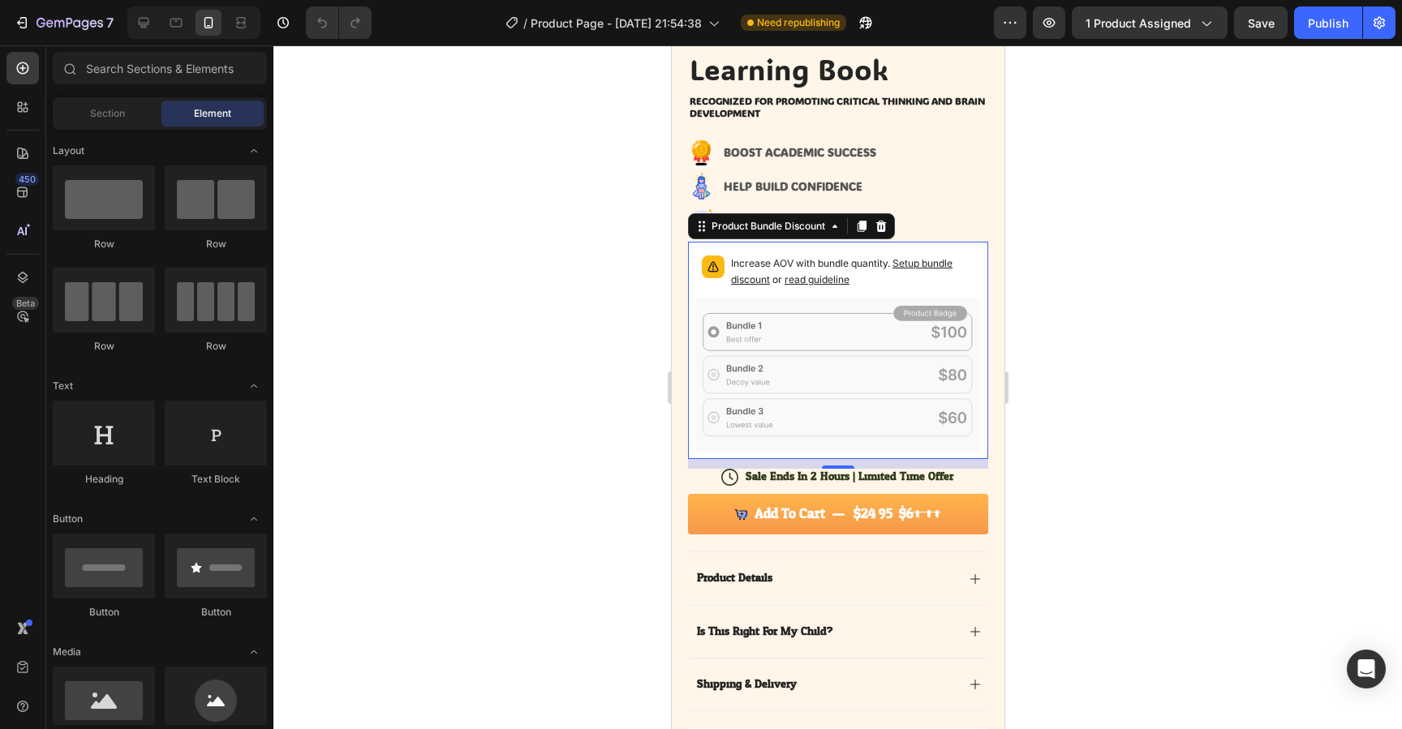
click at [766, 293] on div "Increase AOV with bundle quantity. Setup bundle discount or read guideline" at bounding box center [838, 273] width 286 height 49
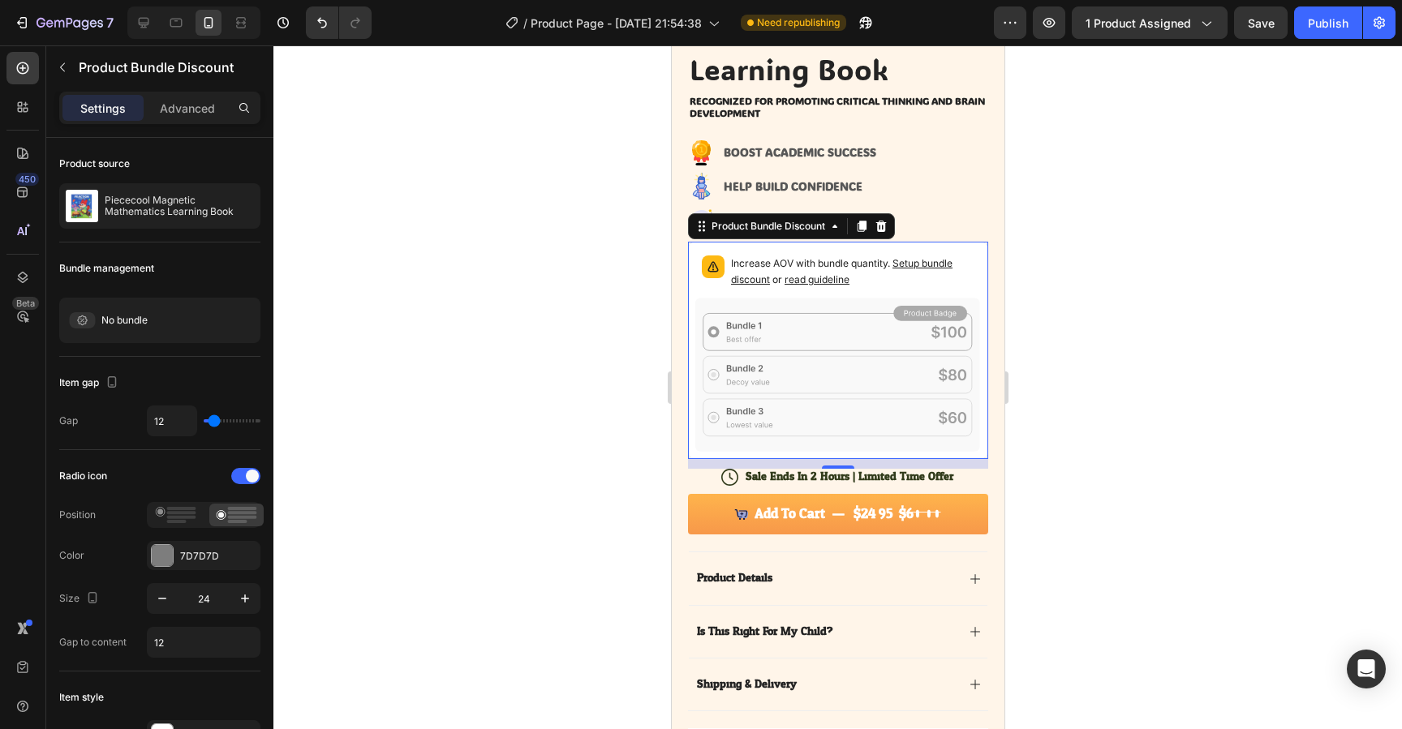
drag, startPoint x: 769, startPoint y: 333, endPoint x: 1340, endPoint y: 377, distance: 573.0
click at [769, 333] on icon at bounding box center [838, 375] width 286 height 154
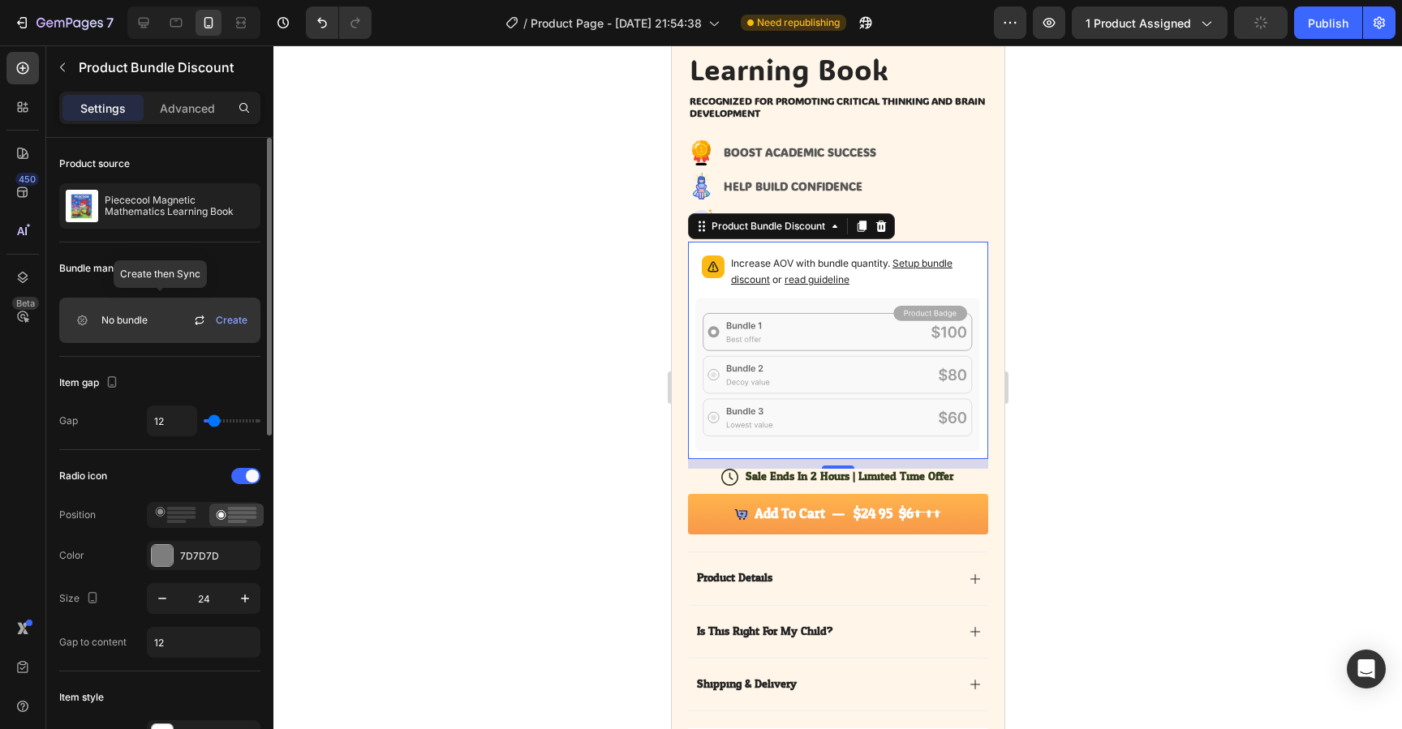
click at [146, 321] on span "No bundle" at bounding box center [124, 320] width 46 height 15
click at [229, 320] on span "Create" at bounding box center [232, 320] width 32 height 15
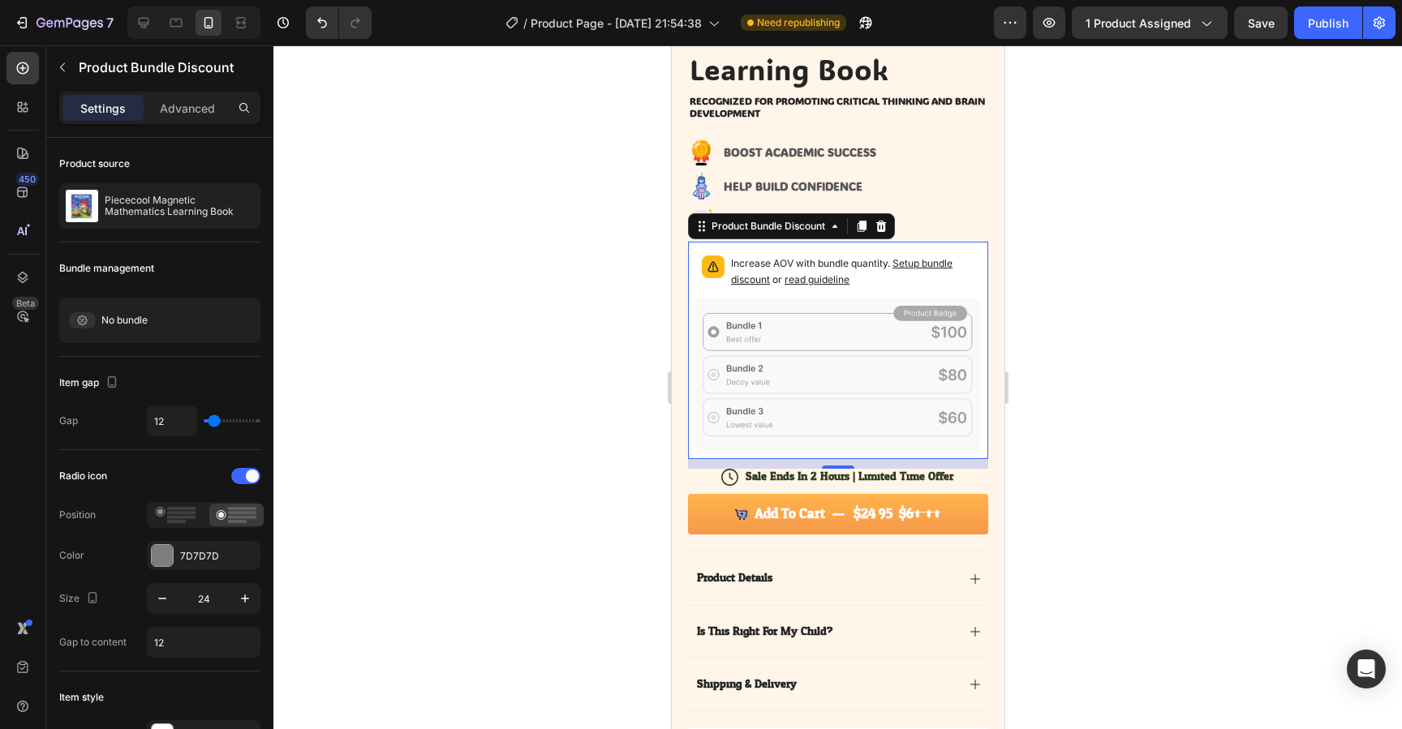
click at [872, 370] on icon at bounding box center [838, 375] width 286 height 154
drag, startPoint x: 831, startPoint y: 372, endPoint x: 837, endPoint y: 351, distance: 21.8
click at [835, 359] on icon at bounding box center [838, 375] width 286 height 154
click at [889, 227] on div at bounding box center [880, 226] width 19 height 19
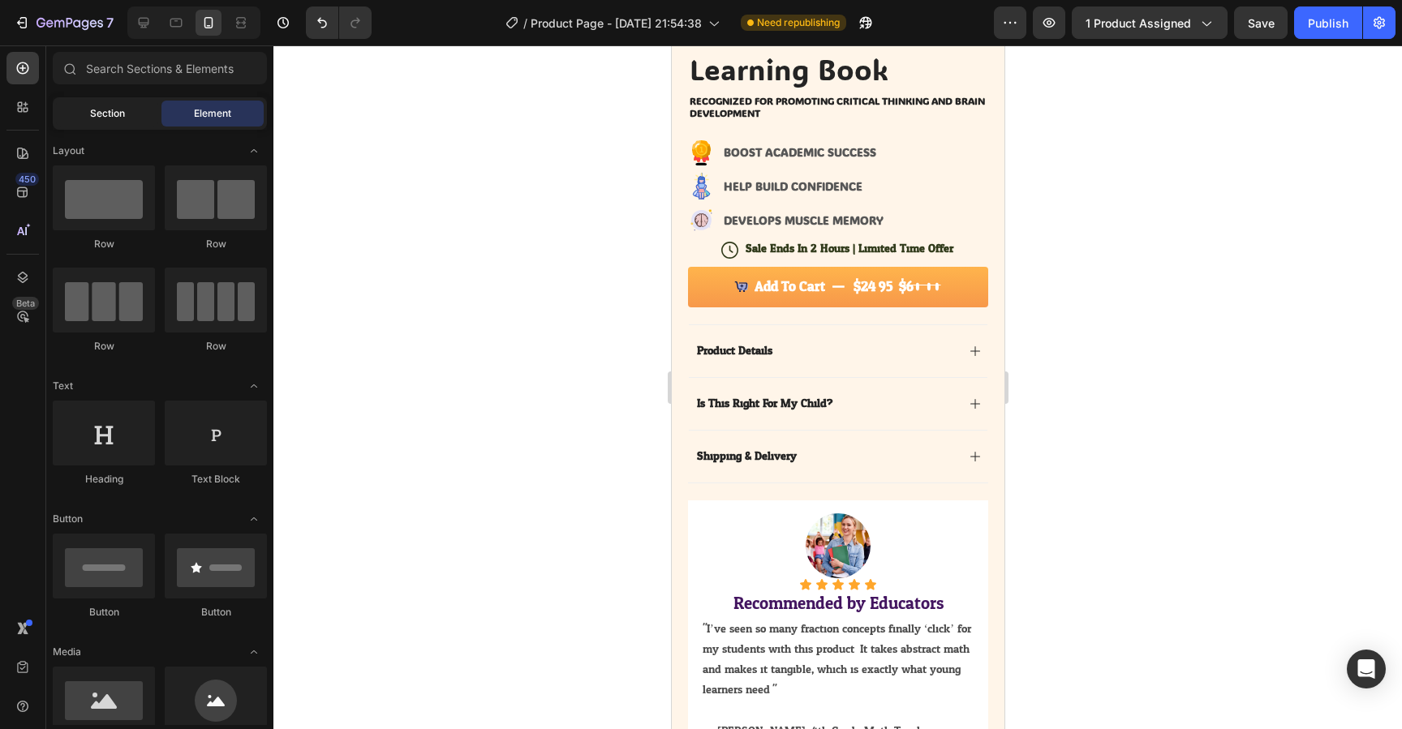
click at [104, 114] on span "Section" at bounding box center [107, 113] width 35 height 15
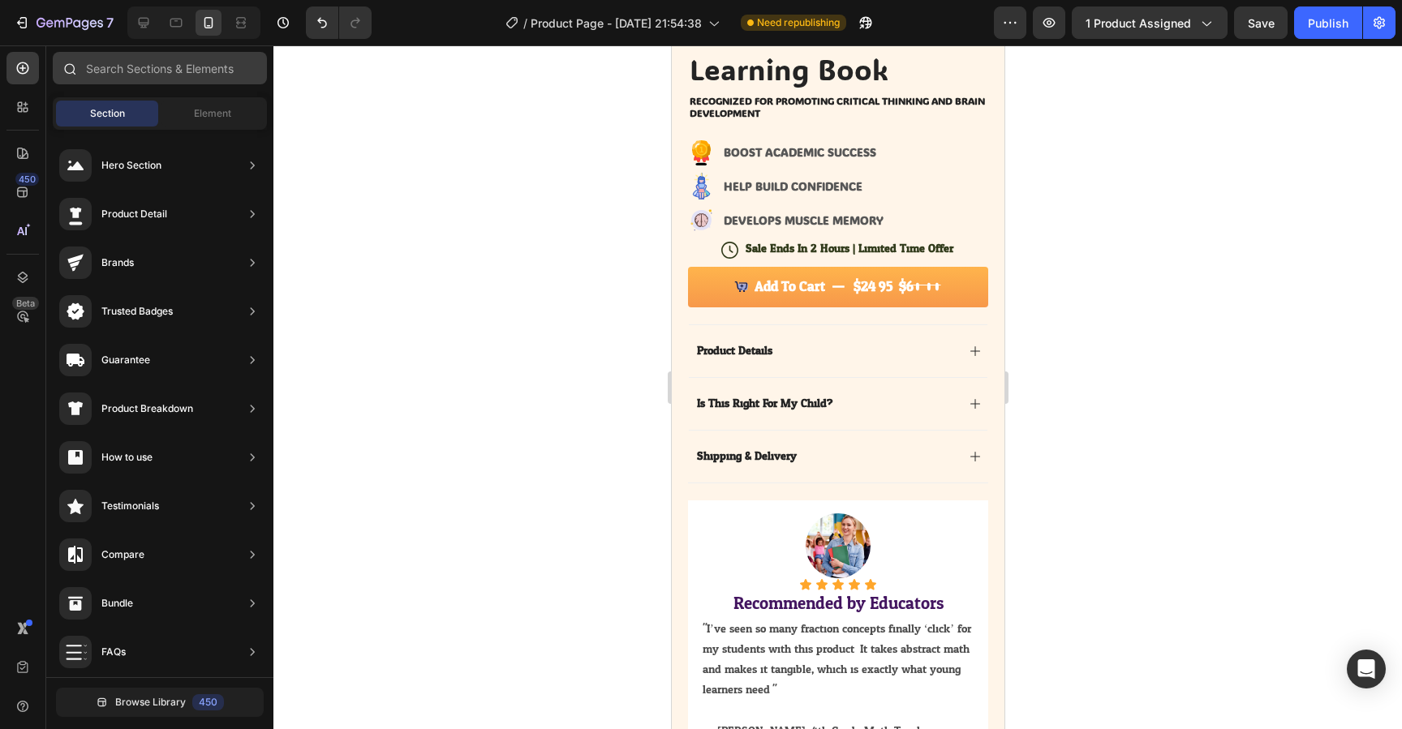
drag, startPoint x: 201, startPoint y: 114, endPoint x: 190, endPoint y: 58, distance: 56.3
click at [201, 108] on span "Element" at bounding box center [212, 113] width 37 height 15
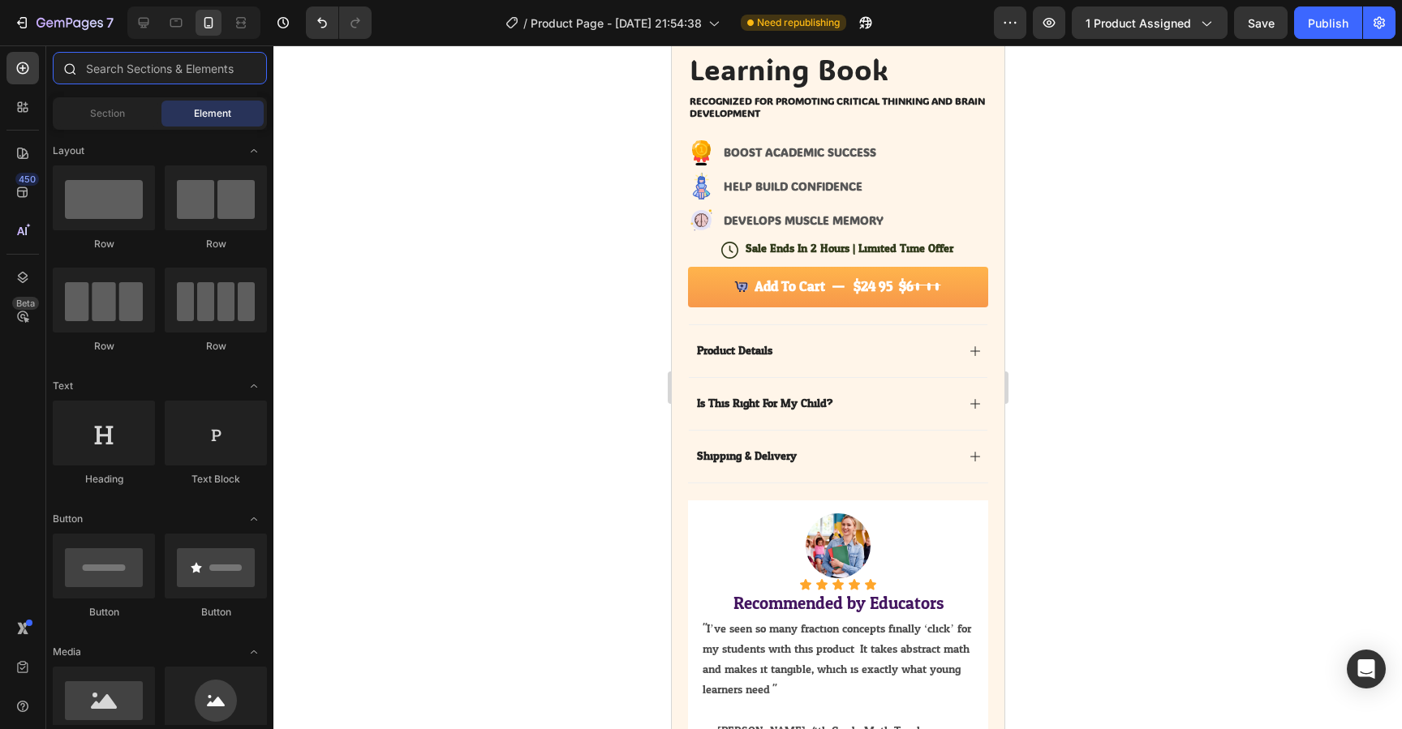
click at [190, 58] on input "text" at bounding box center [160, 68] width 214 height 32
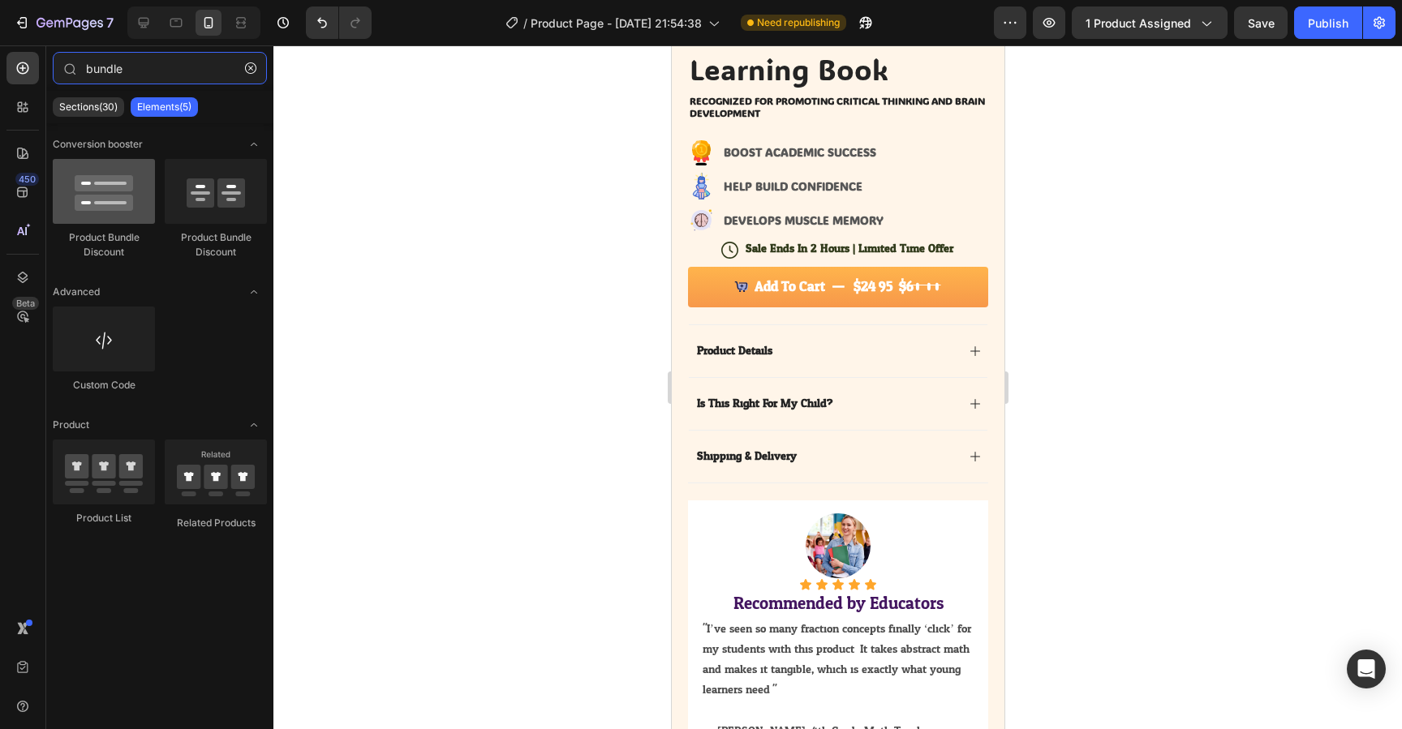
type input "bundle"
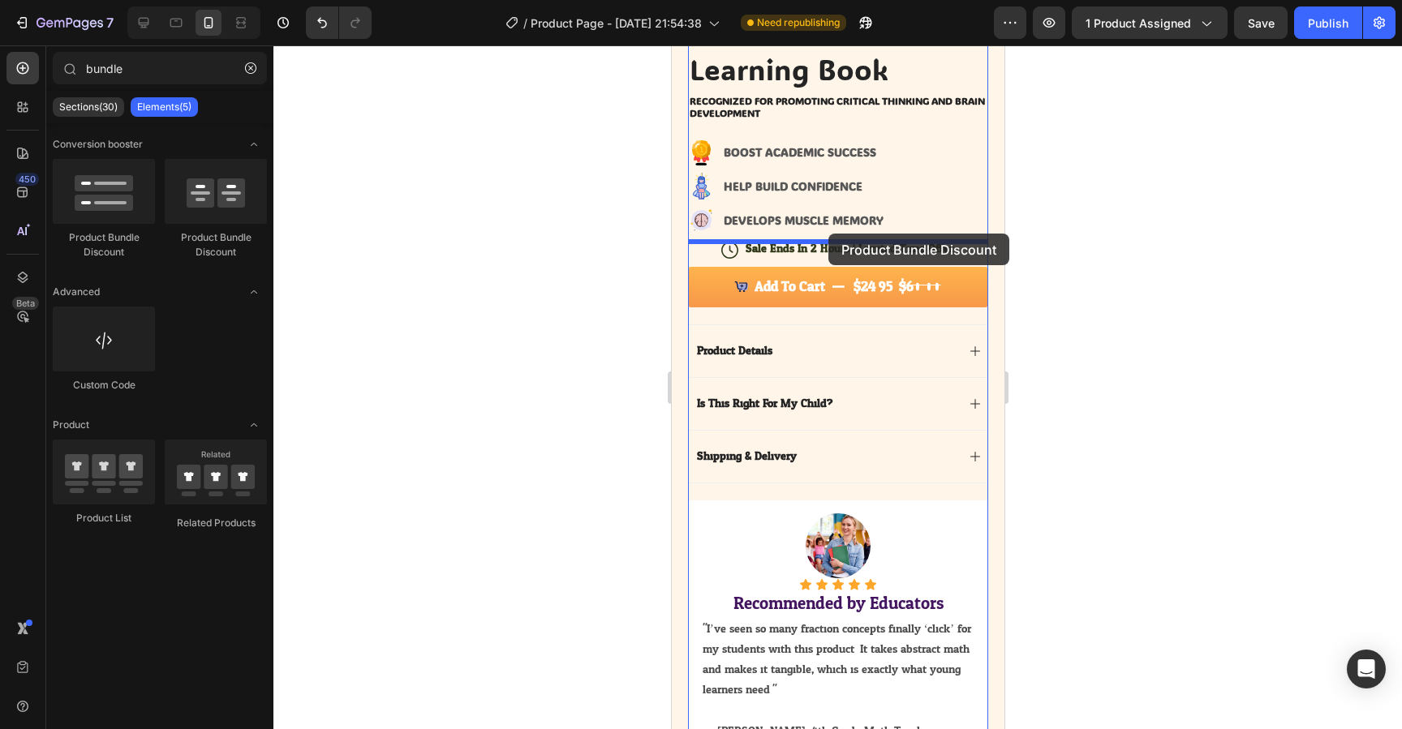
drag, startPoint x: 790, startPoint y: 243, endPoint x: 828, endPoint y: 234, distance: 38.6
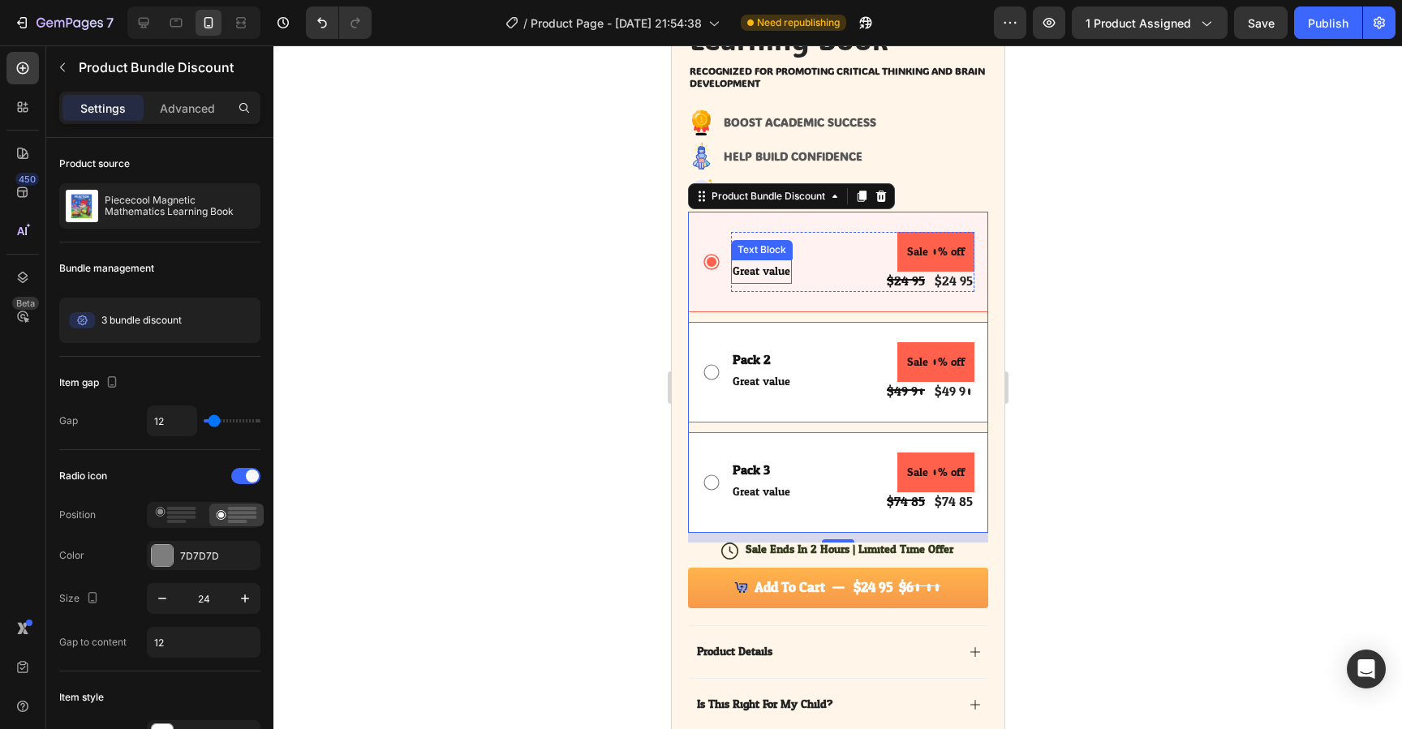
scroll to position [541, 0]
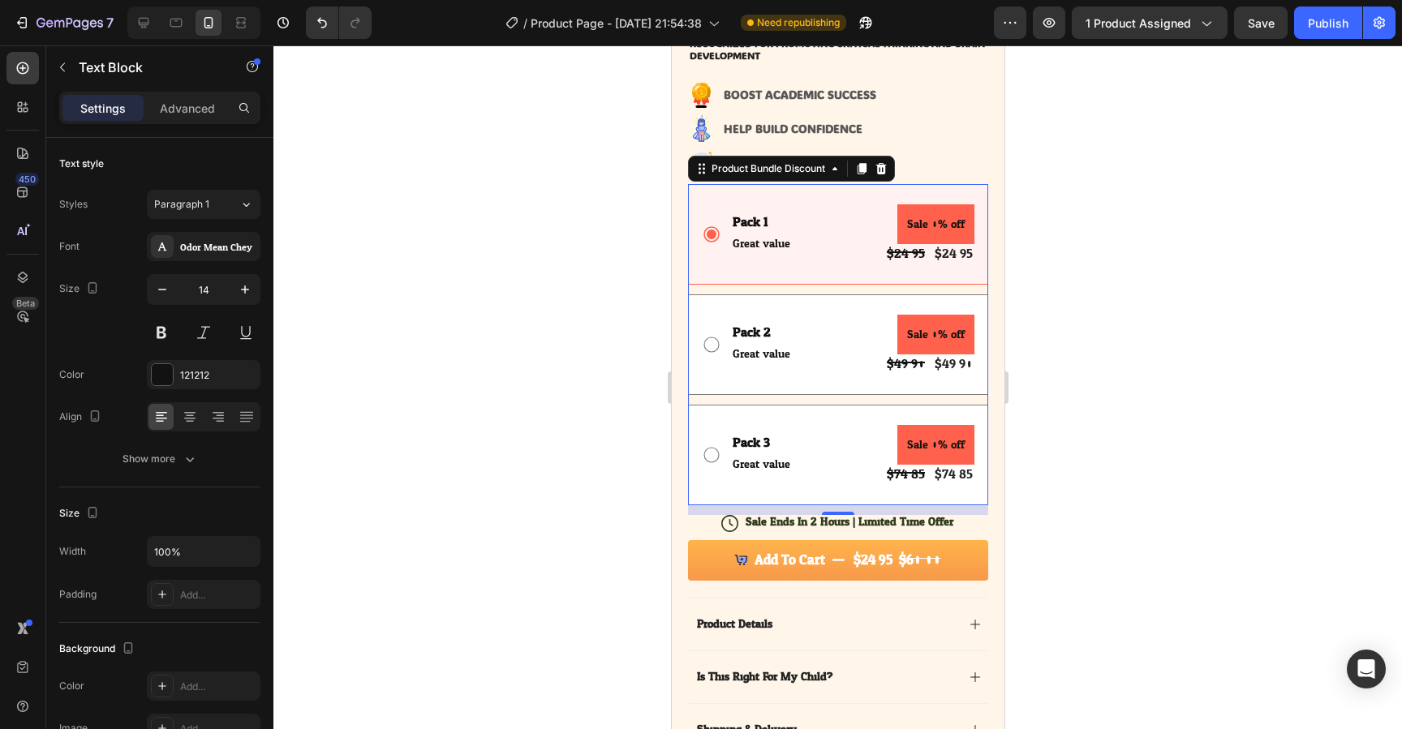
click at [738, 255] on div "Great value" at bounding box center [760, 244] width 61 height 24
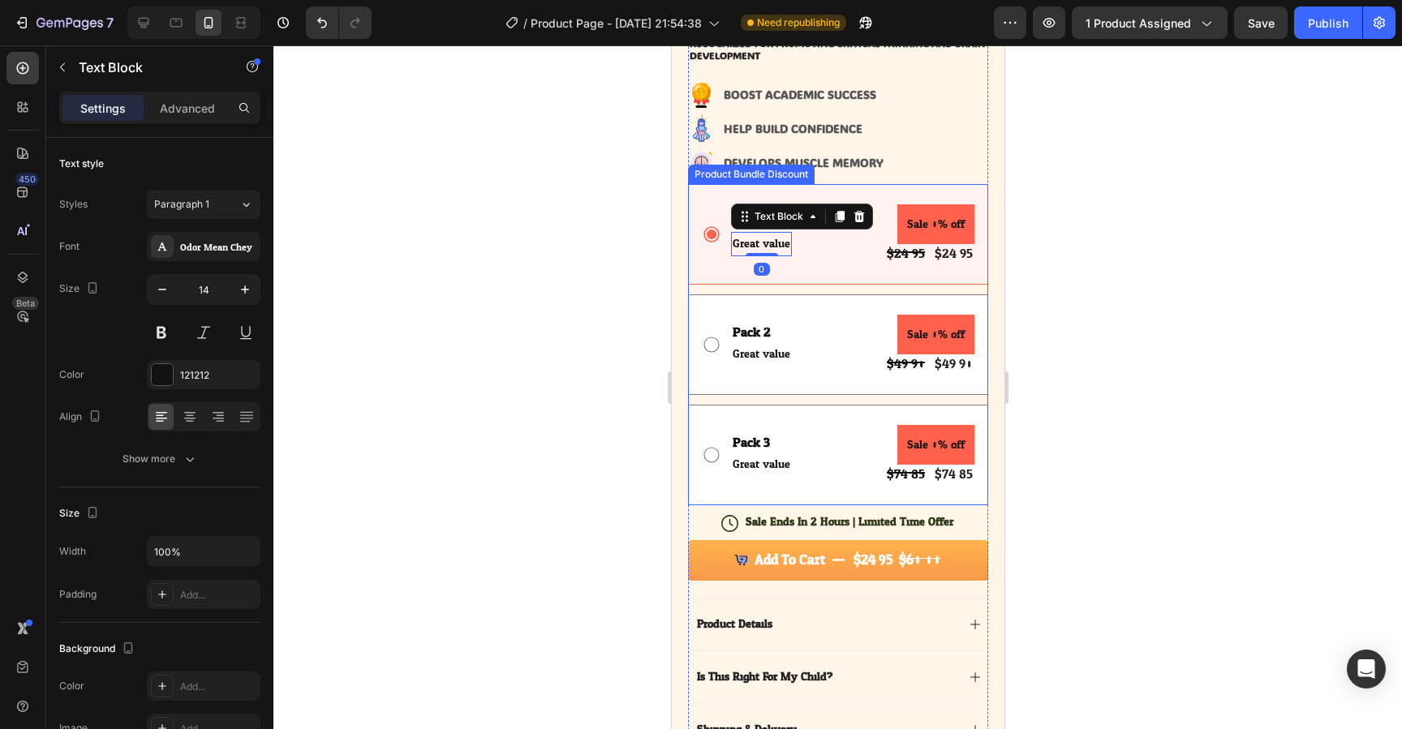
click at [700, 214] on div "Pack 1 Text Block Great value Text Block 0 Sale 0% off Product Badge $24.95 Pro…" at bounding box center [837, 234] width 300 height 101
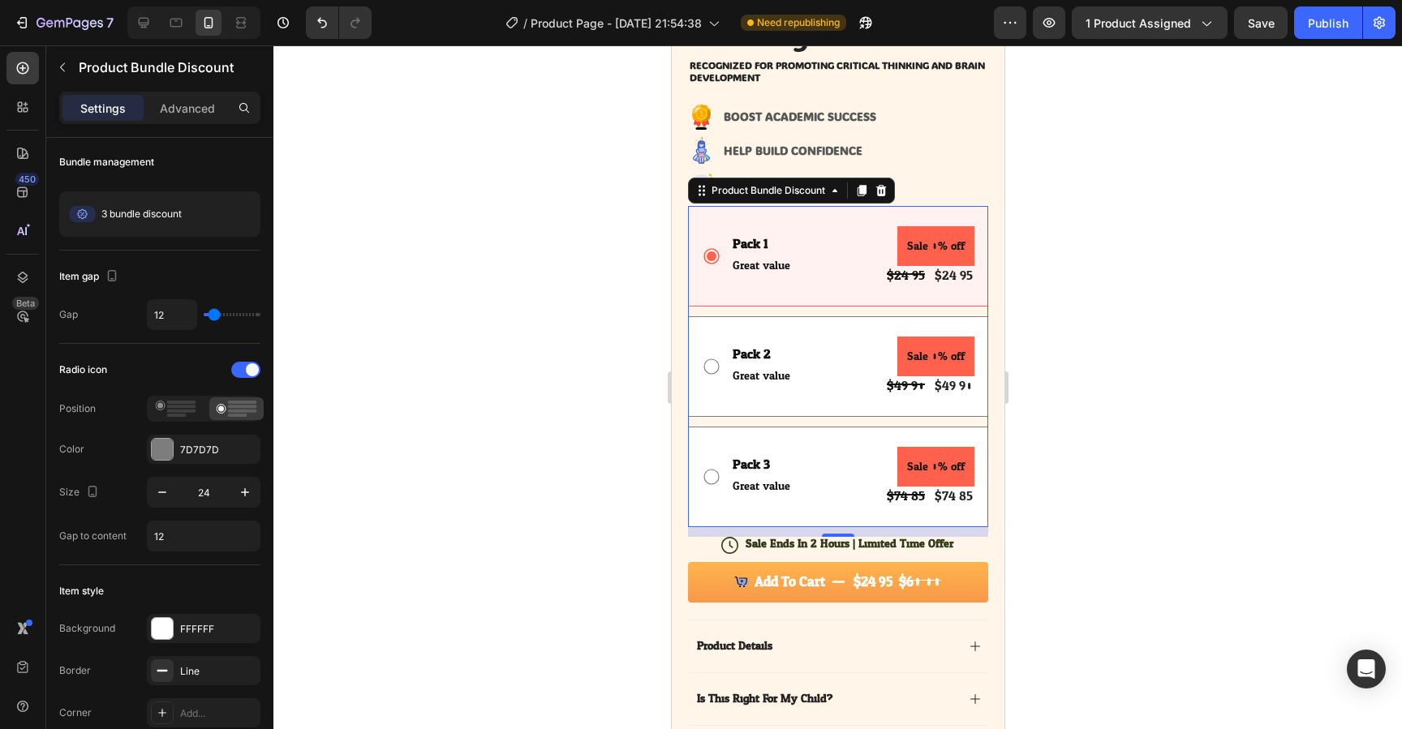
scroll to position [521, 0]
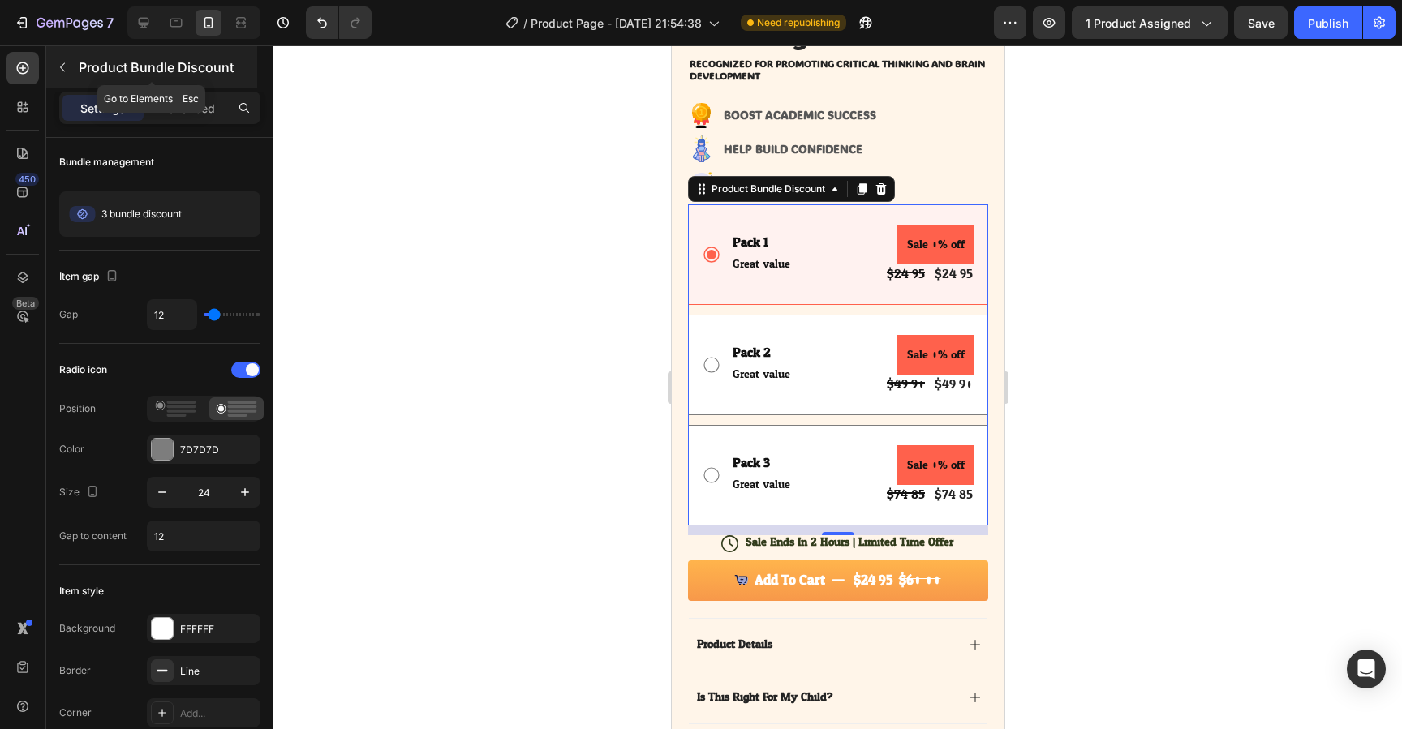
click at [62, 63] on icon "button" at bounding box center [62, 67] width 13 height 13
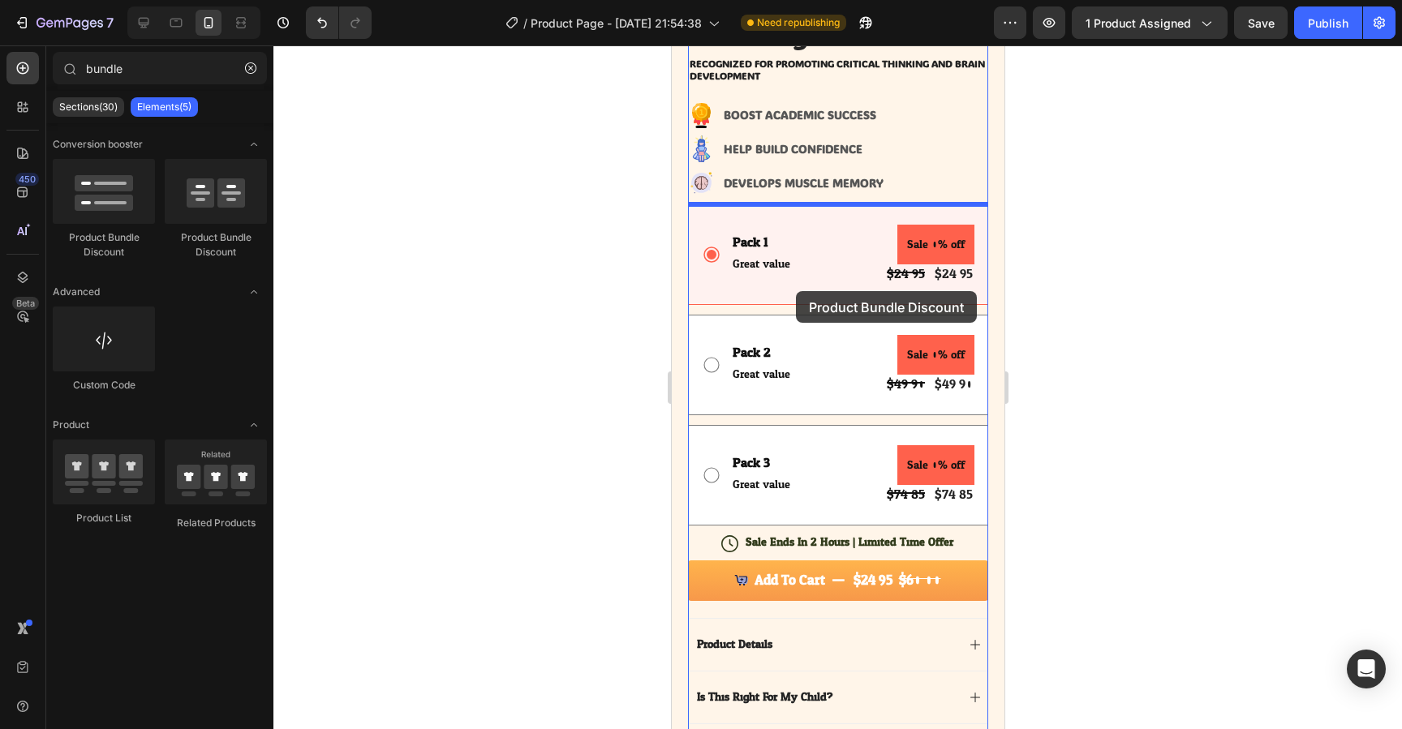
drag, startPoint x: 888, startPoint y: 247, endPoint x: 795, endPoint y: 291, distance: 102.4
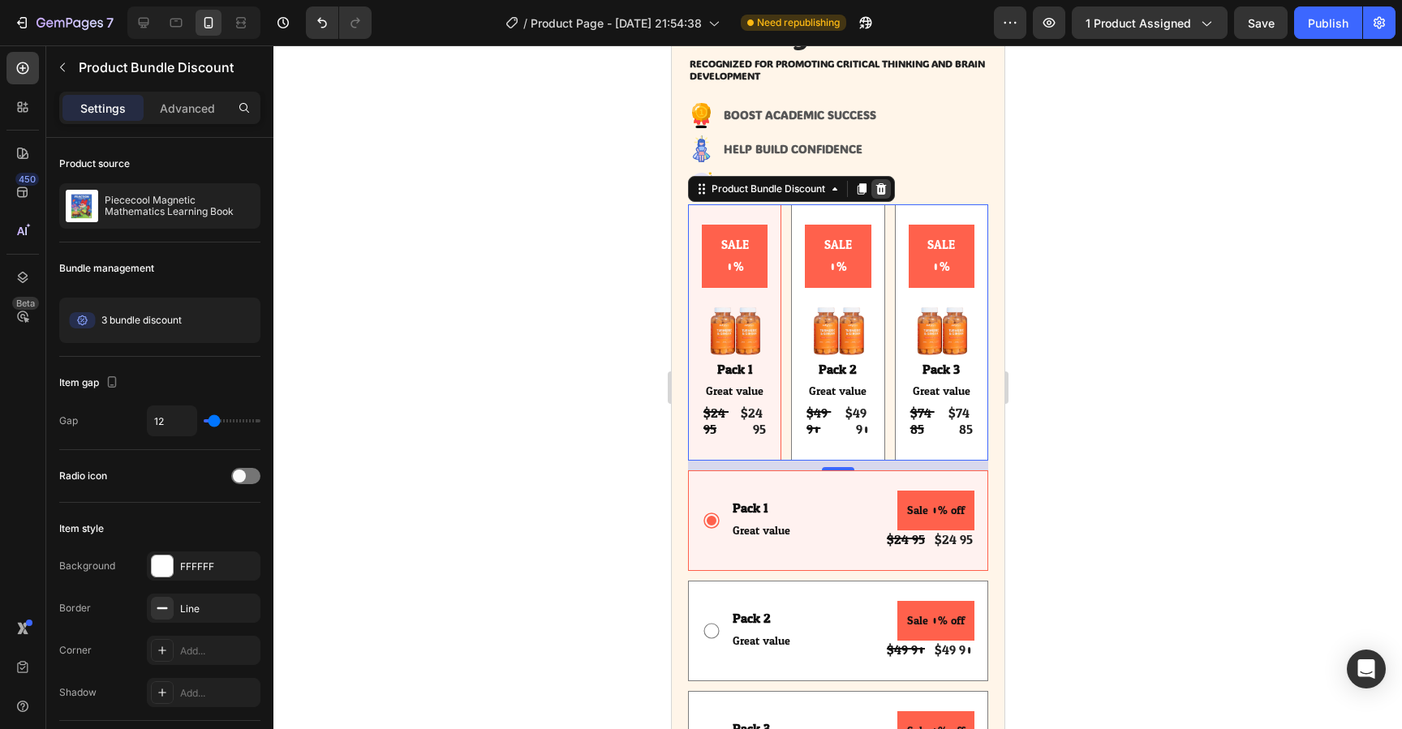
click at [883, 191] on icon at bounding box center [880, 189] width 13 height 13
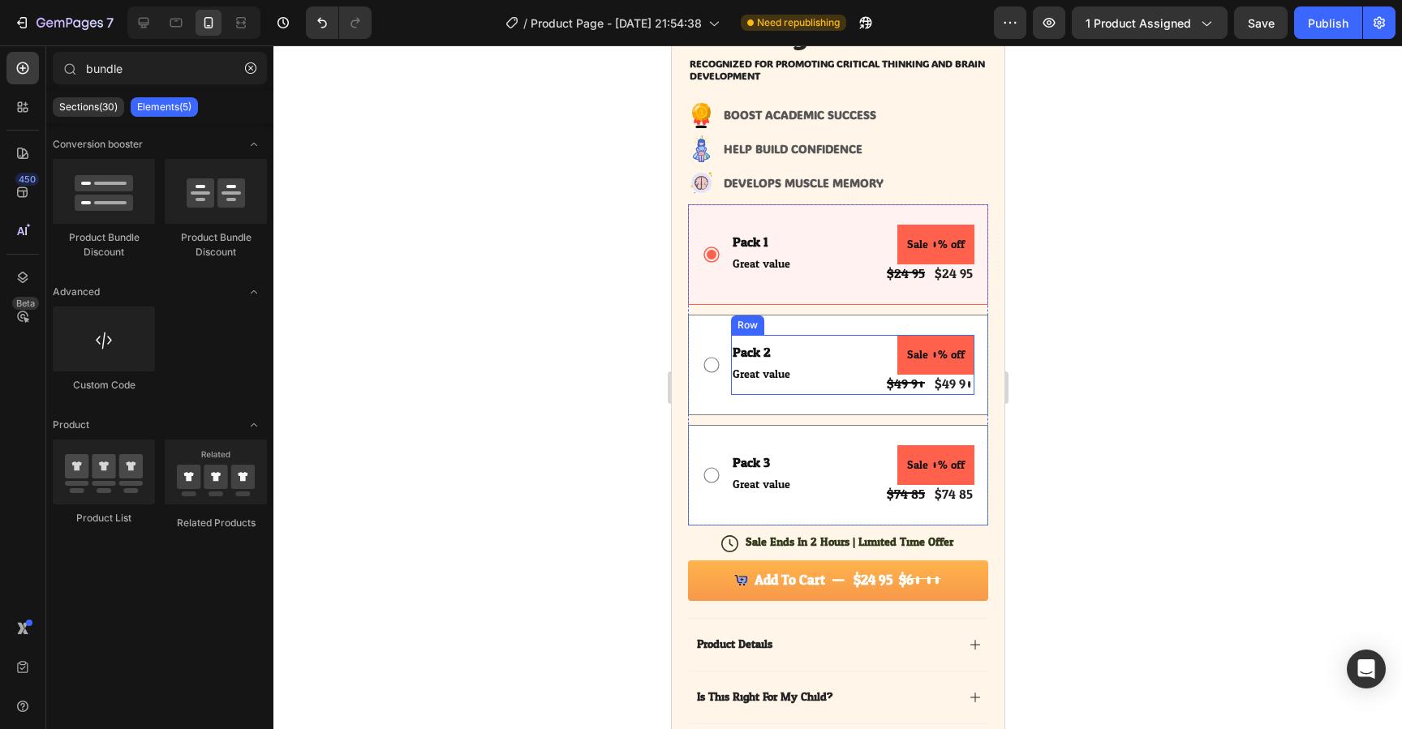
click at [812, 349] on div "Pack 2 Text Block Great value Text Block Sale 0% off Product Badge $49.90 Produ…" at bounding box center [851, 365] width 243 height 60
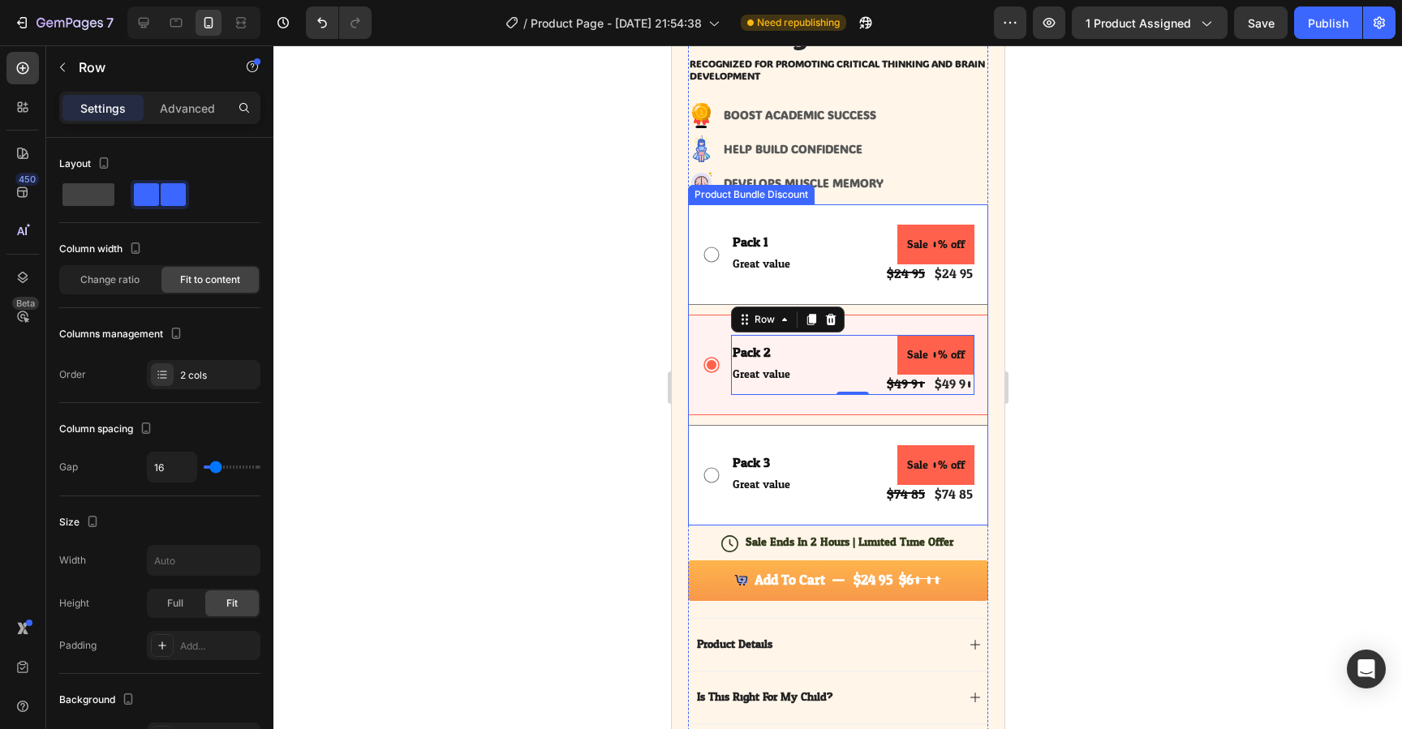
click at [716, 332] on div "Pack 2 Text Block Great value Text Block Sale 0% off Product Badge $49.90 Produ…" at bounding box center [837, 365] width 300 height 101
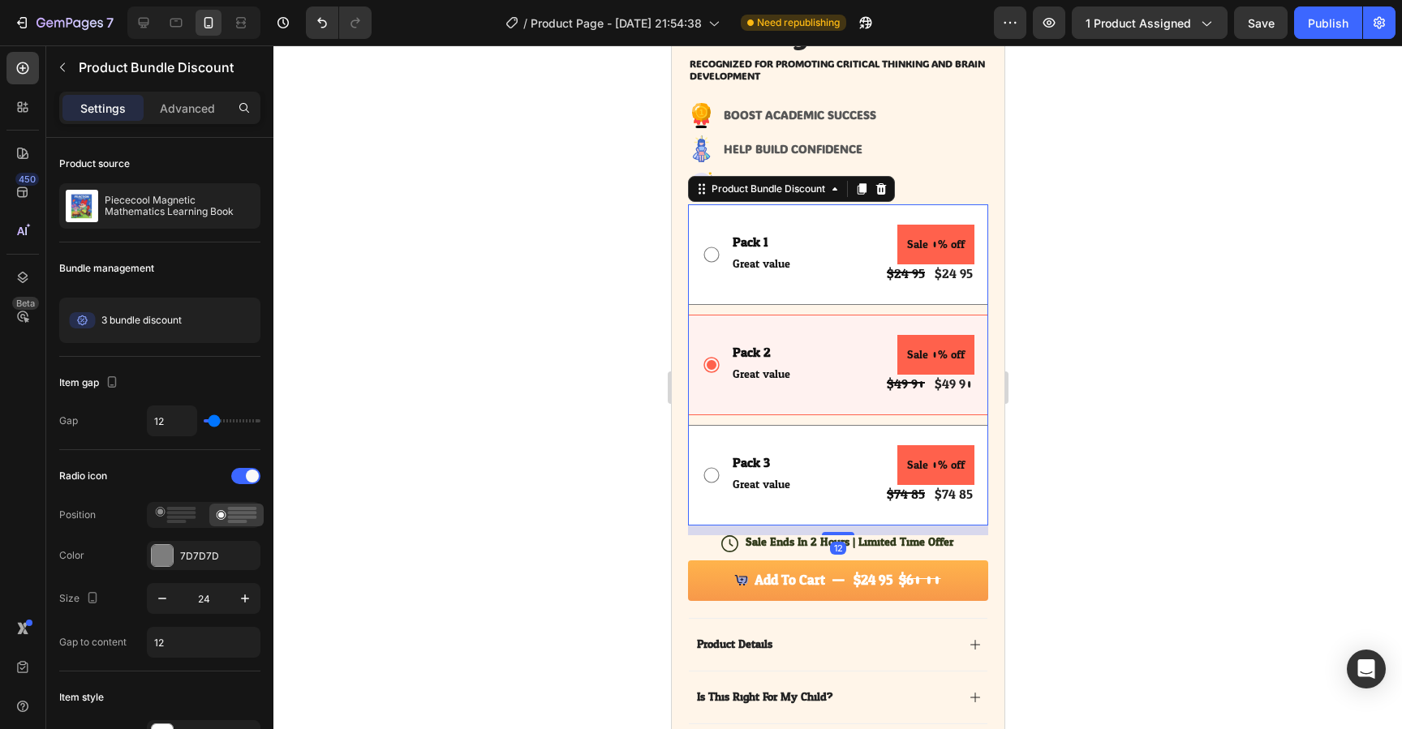
click at [833, 331] on div "Pack 2 Text Block Great value Text Block Sale 0% off Product Badge $49.90 Produ…" at bounding box center [837, 365] width 300 height 101
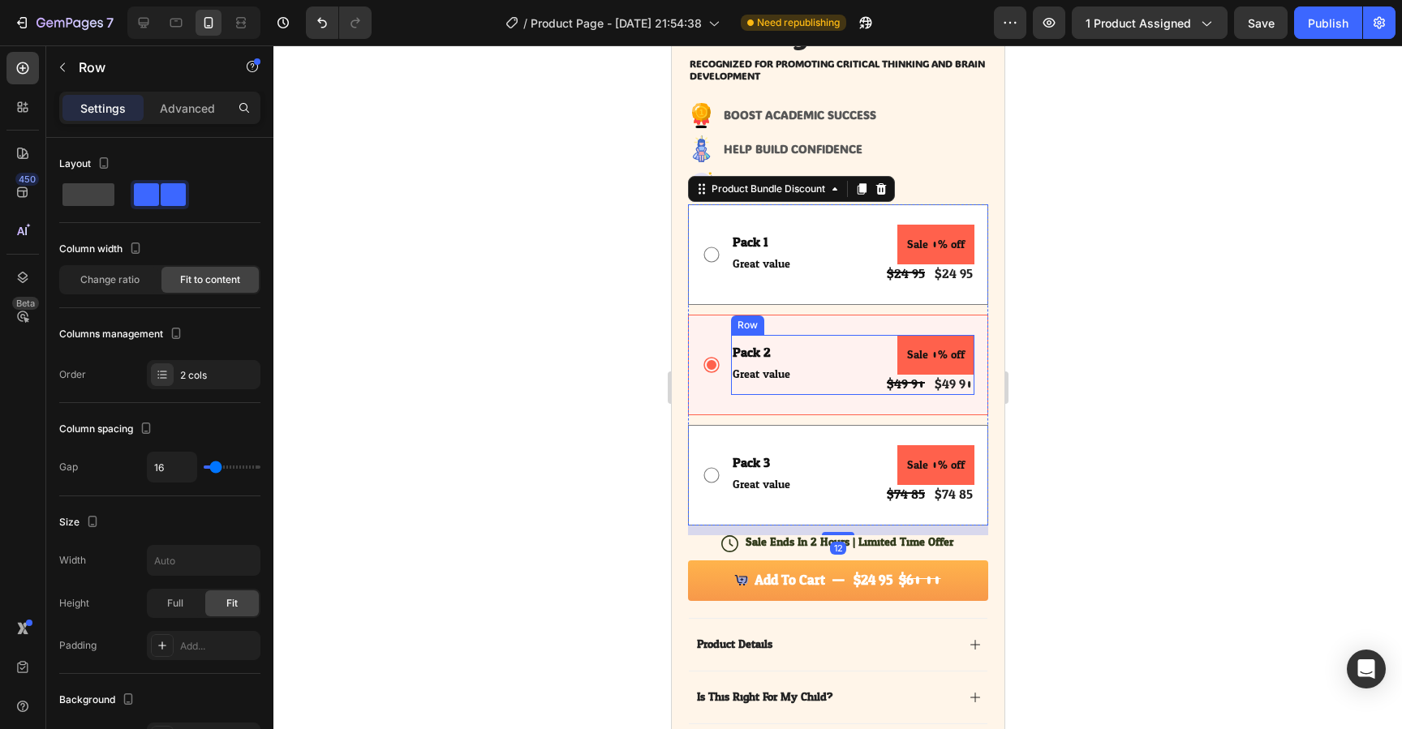
click at [863, 374] on div "Pack 2 Text Block Great value Text Block Sale 0% off Product Badge $49.90 Produ…" at bounding box center [851, 365] width 243 height 60
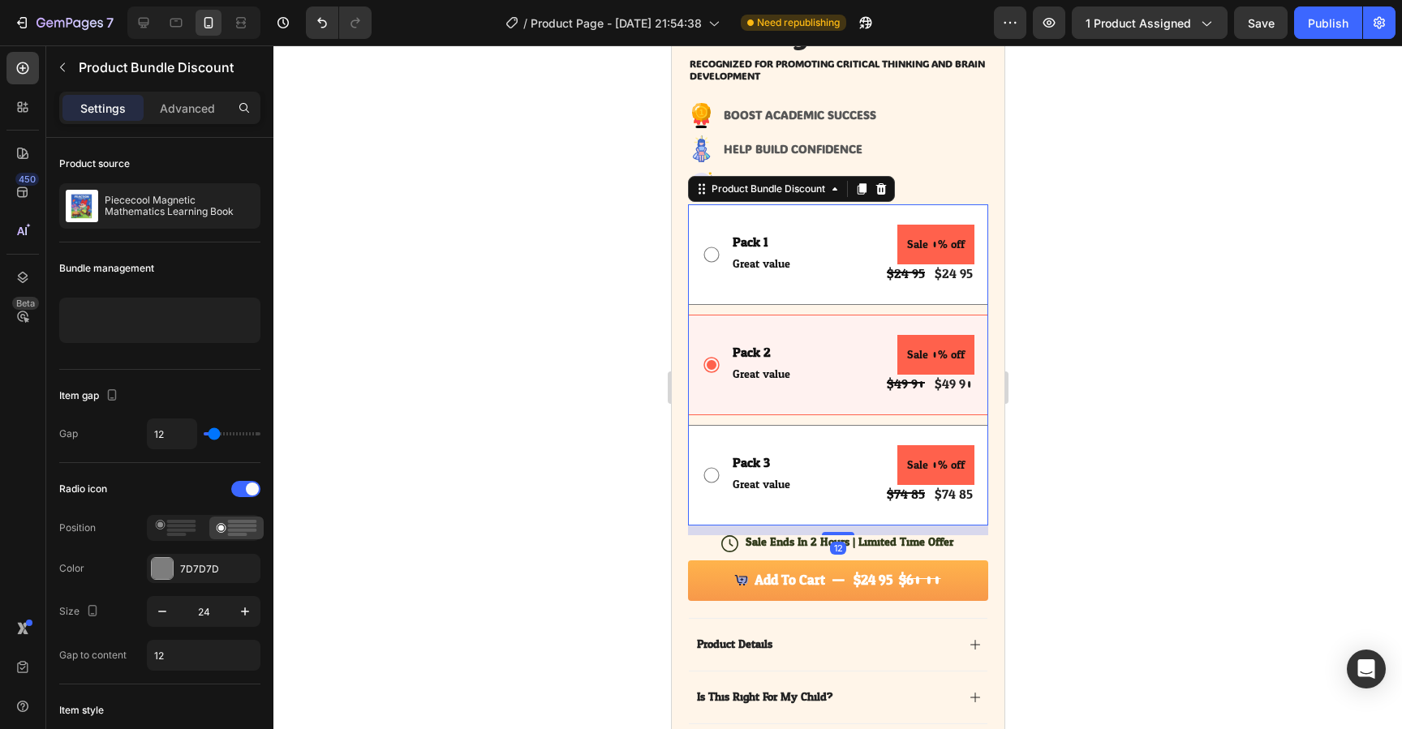
click at [886, 321] on div "Pack 2 Text Block Great value Text Block Sale 0% off Product Badge $49.90 Produ…" at bounding box center [837, 365] width 300 height 101
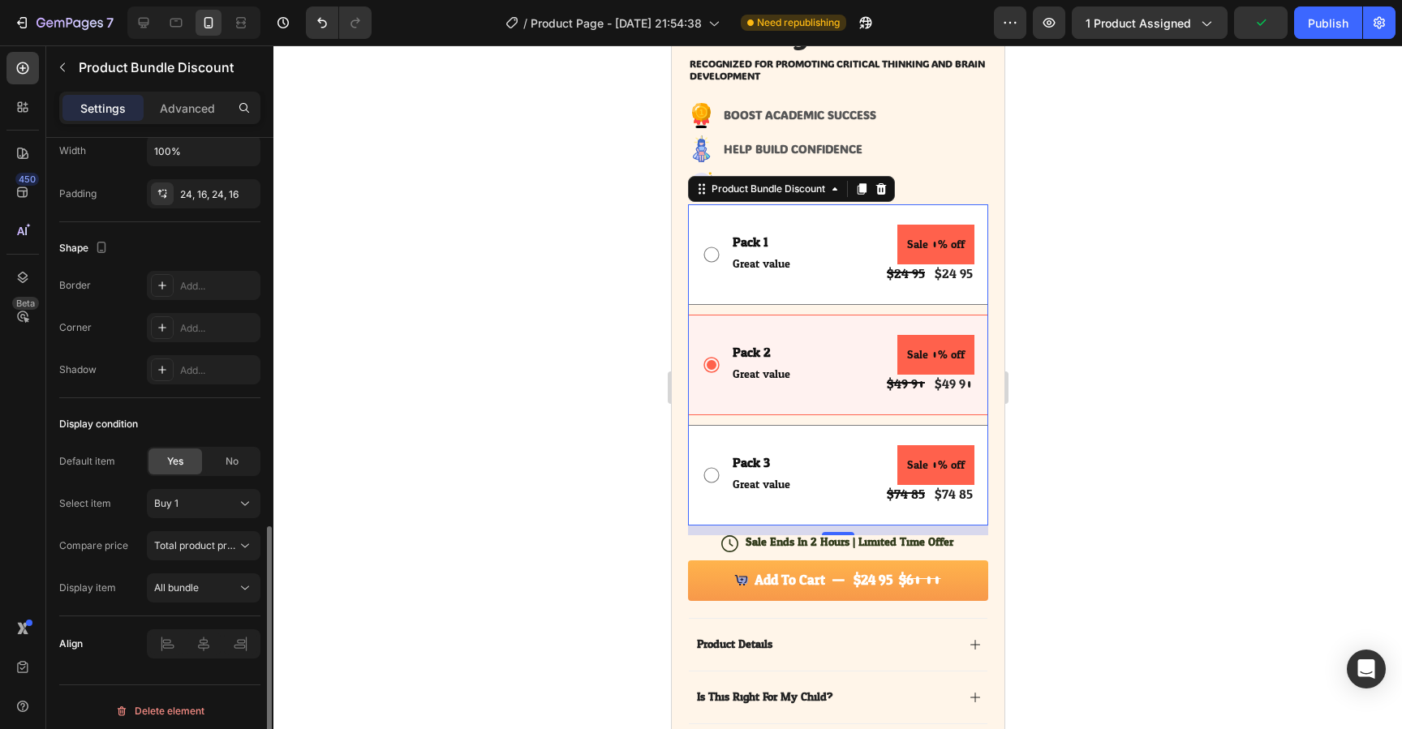
scroll to position [945, 0]
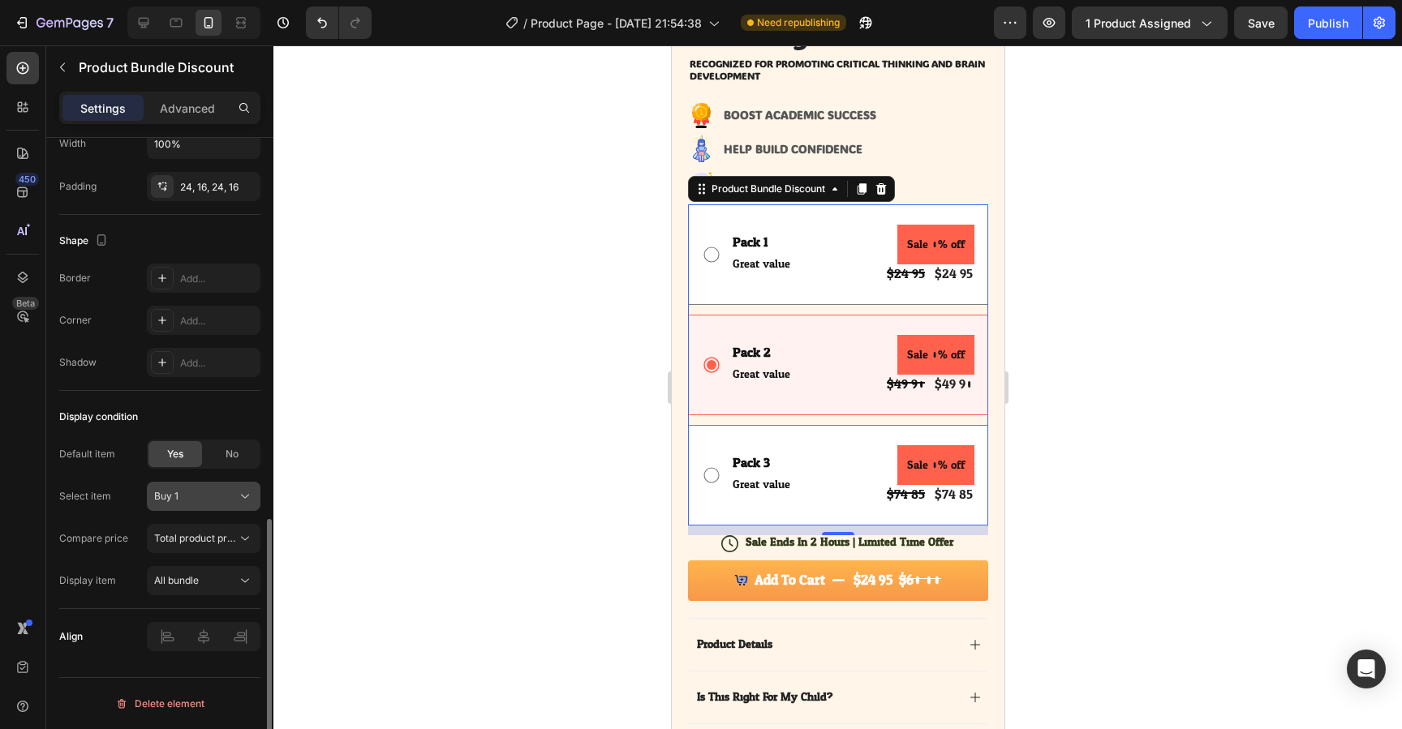
click at [188, 503] on div "Buy 1" at bounding box center [194, 496] width 80 height 15
click at [189, 501] on div "Buy 1" at bounding box center [194, 496] width 80 height 15
click at [183, 580] on span "All bundle" at bounding box center [176, 580] width 45 height 12
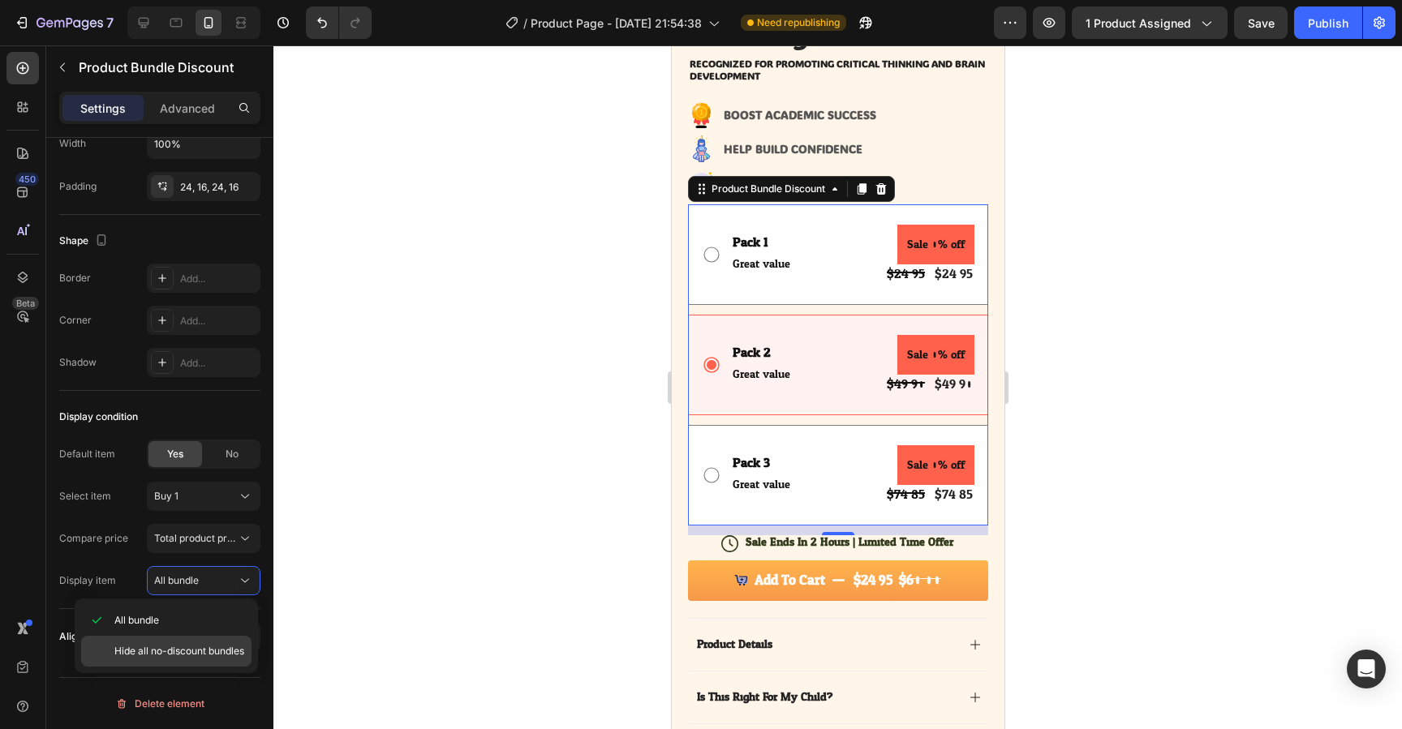
click at [181, 655] on span "Hide all no-discount bundles" at bounding box center [179, 651] width 130 height 15
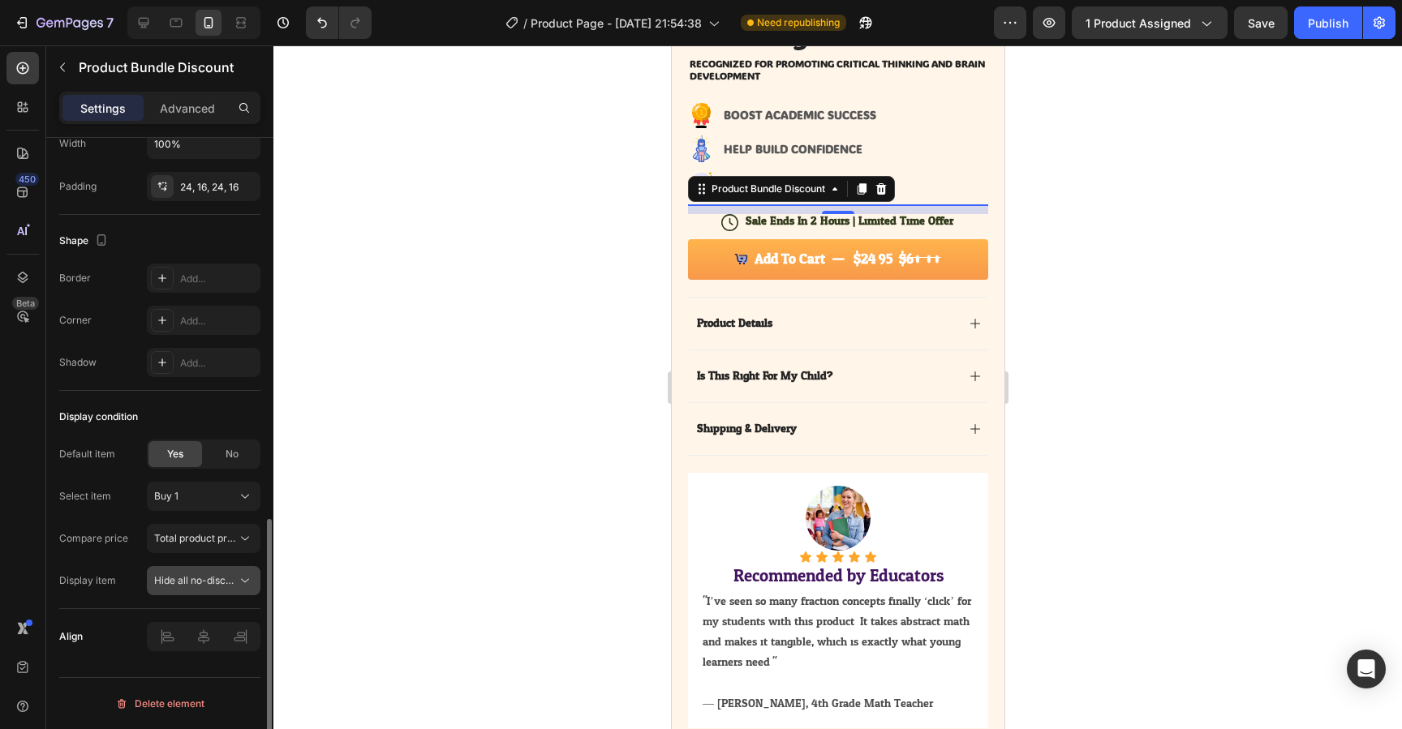
click at [188, 574] on span "Hide all no-discount bundles" at bounding box center [219, 580] width 130 height 12
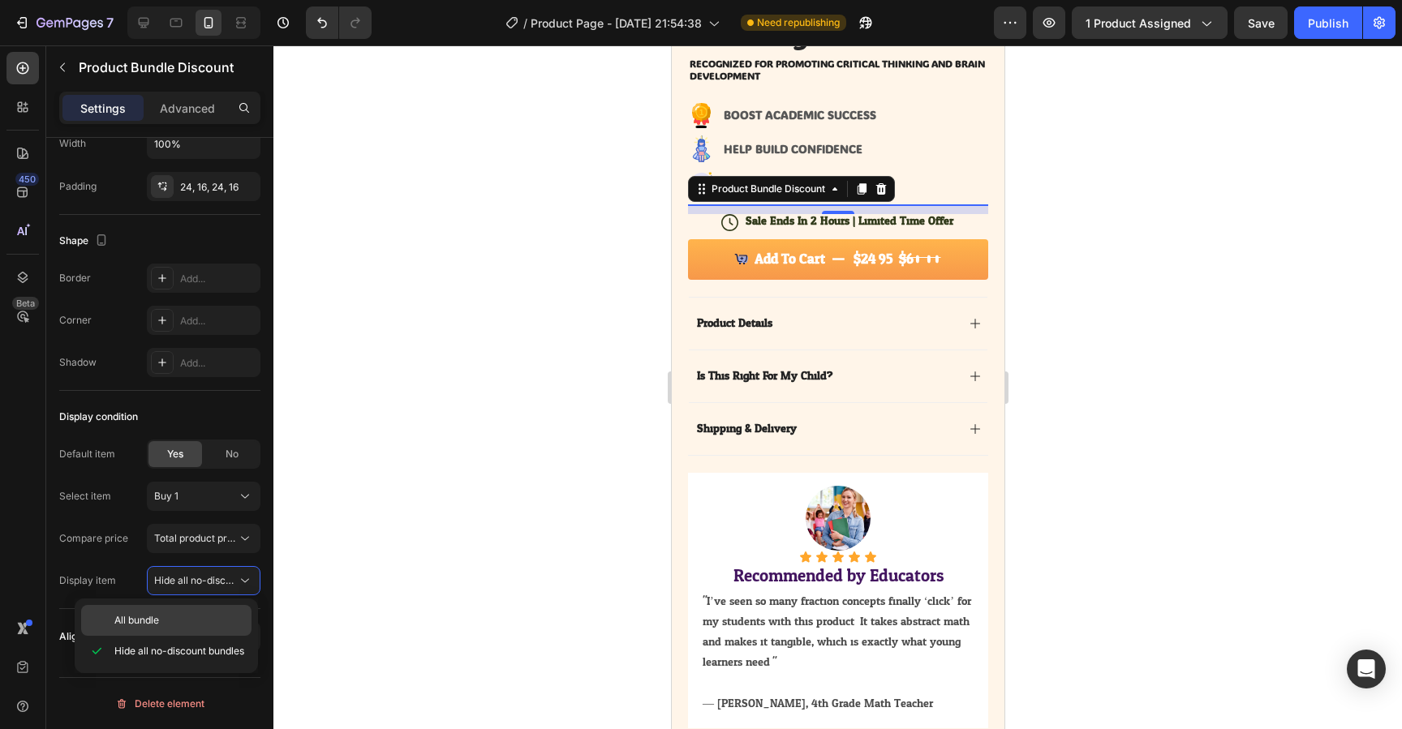
click at [177, 613] on div "All bundle" at bounding box center [166, 620] width 170 height 31
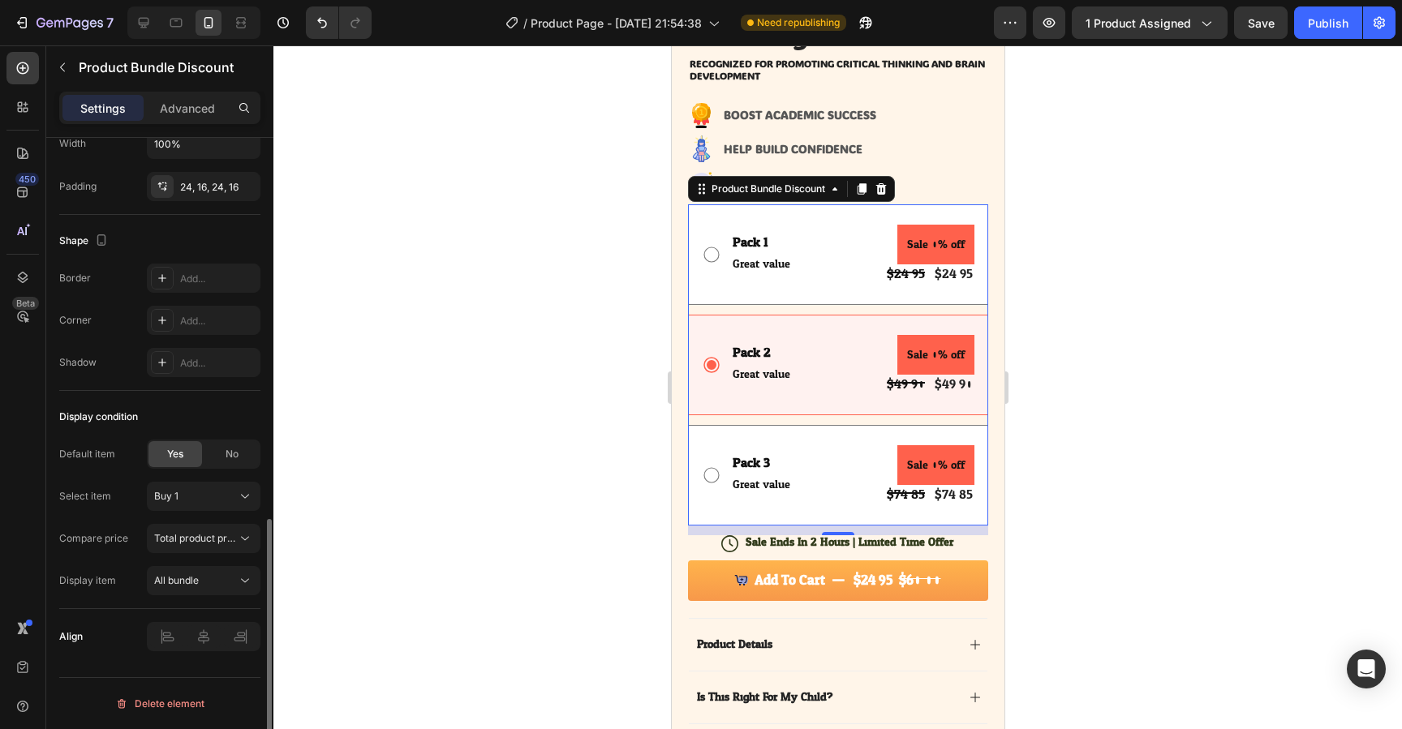
click at [173, 461] on span "Yes" at bounding box center [175, 454] width 16 height 15
click at [213, 458] on div "No" at bounding box center [232, 454] width 54 height 26
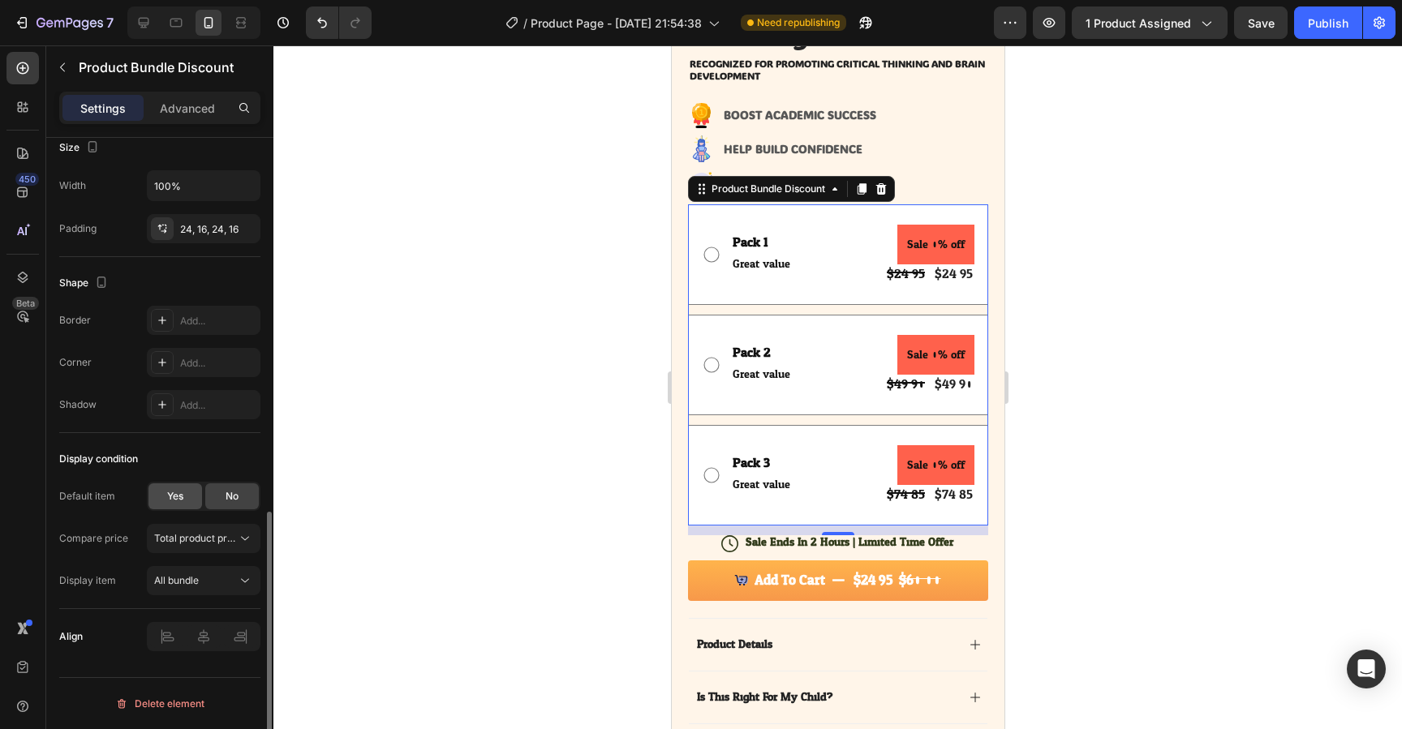
click at [167, 496] on span "Yes" at bounding box center [175, 496] width 16 height 15
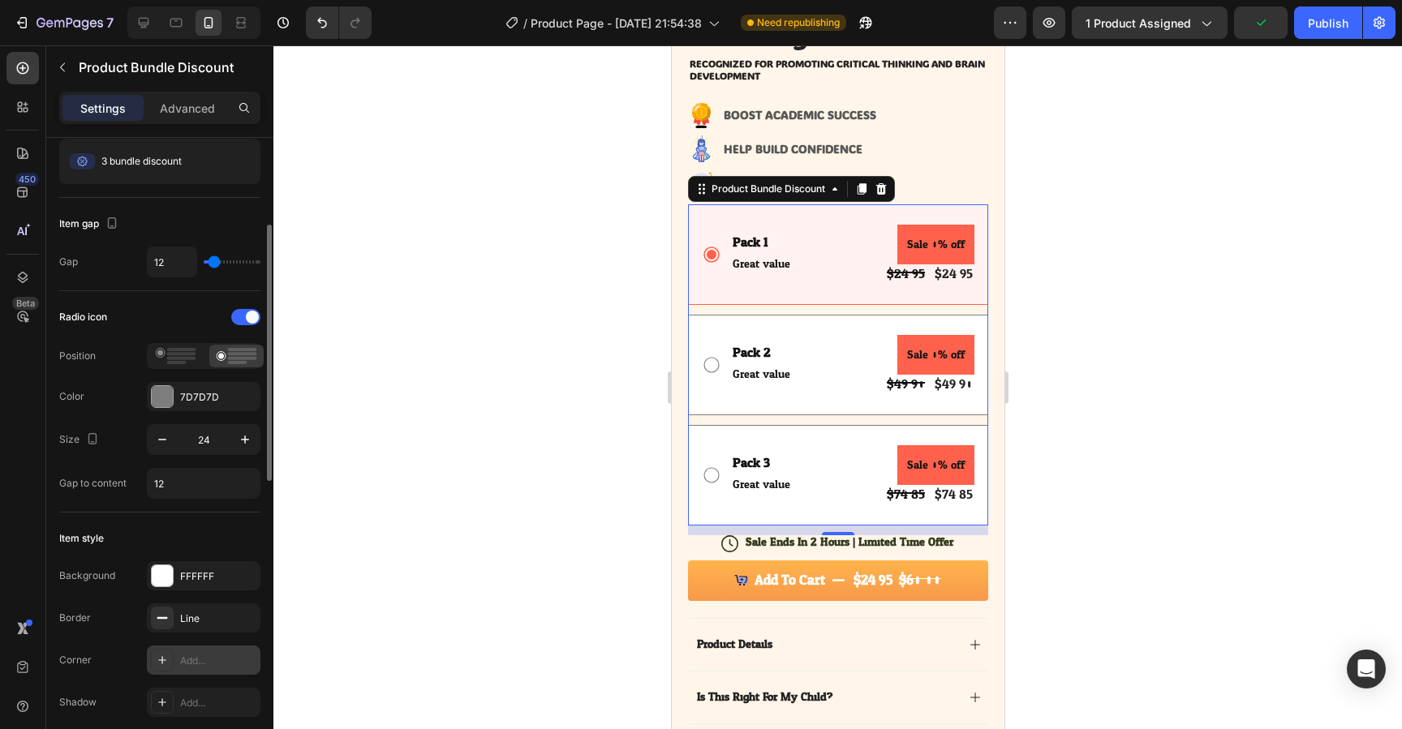
scroll to position [153, 0]
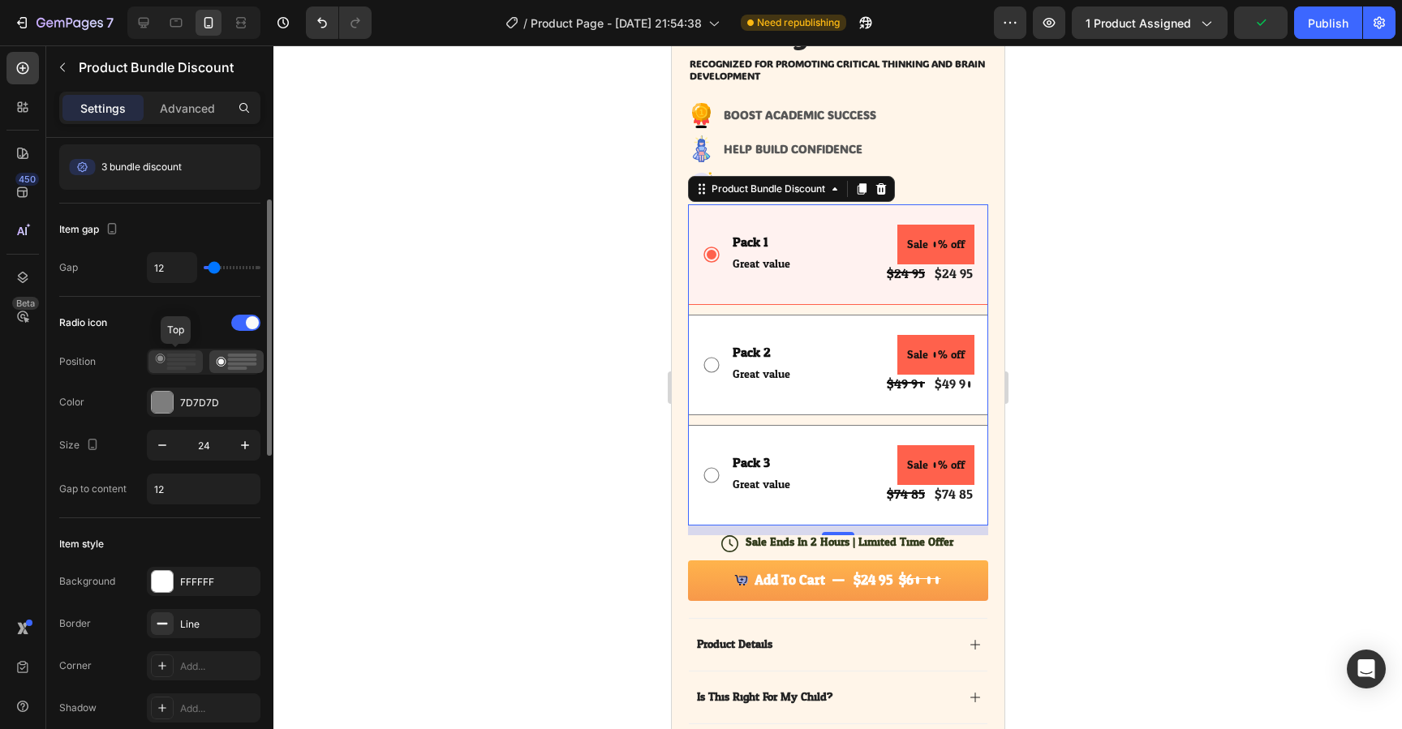
click at [177, 363] on rect at bounding box center [181, 364] width 29 height 3
click at [223, 363] on icon at bounding box center [236, 362] width 41 height 16
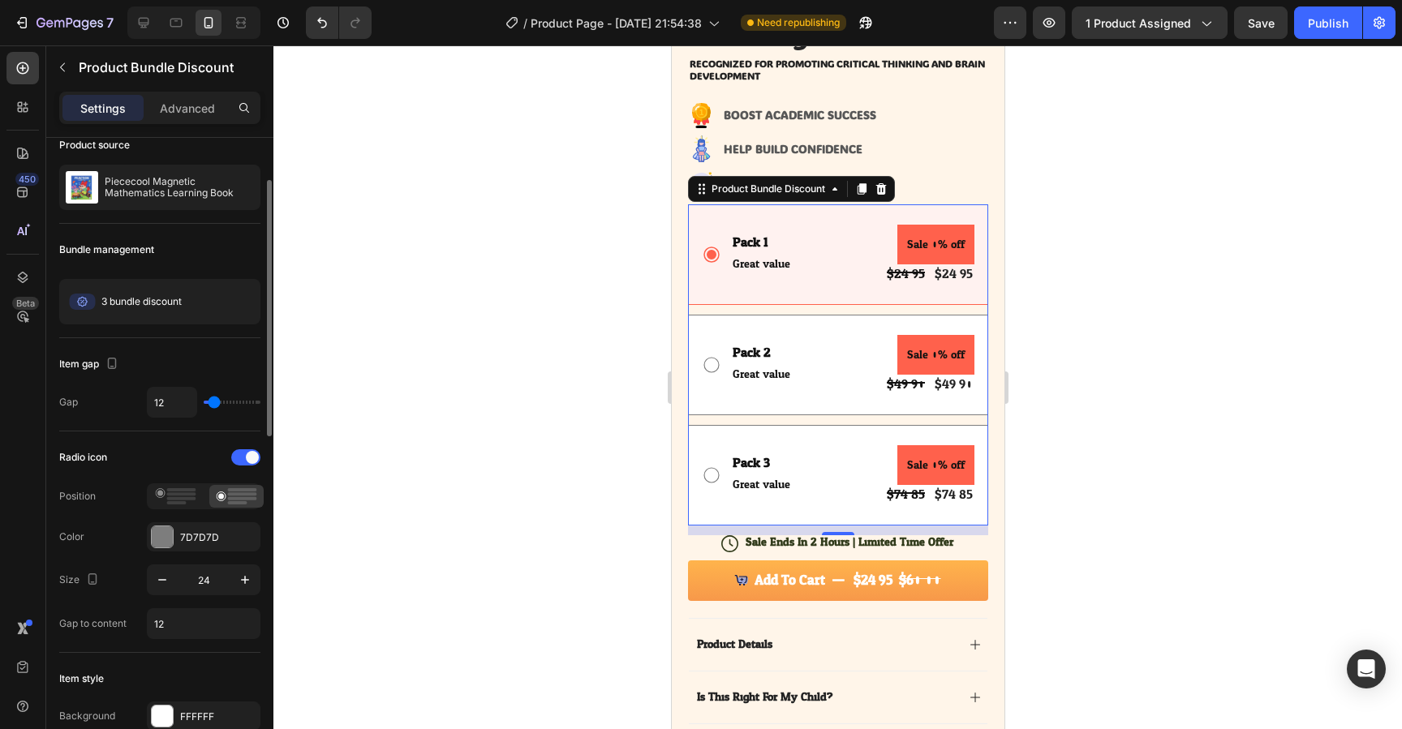
scroll to position [0, 0]
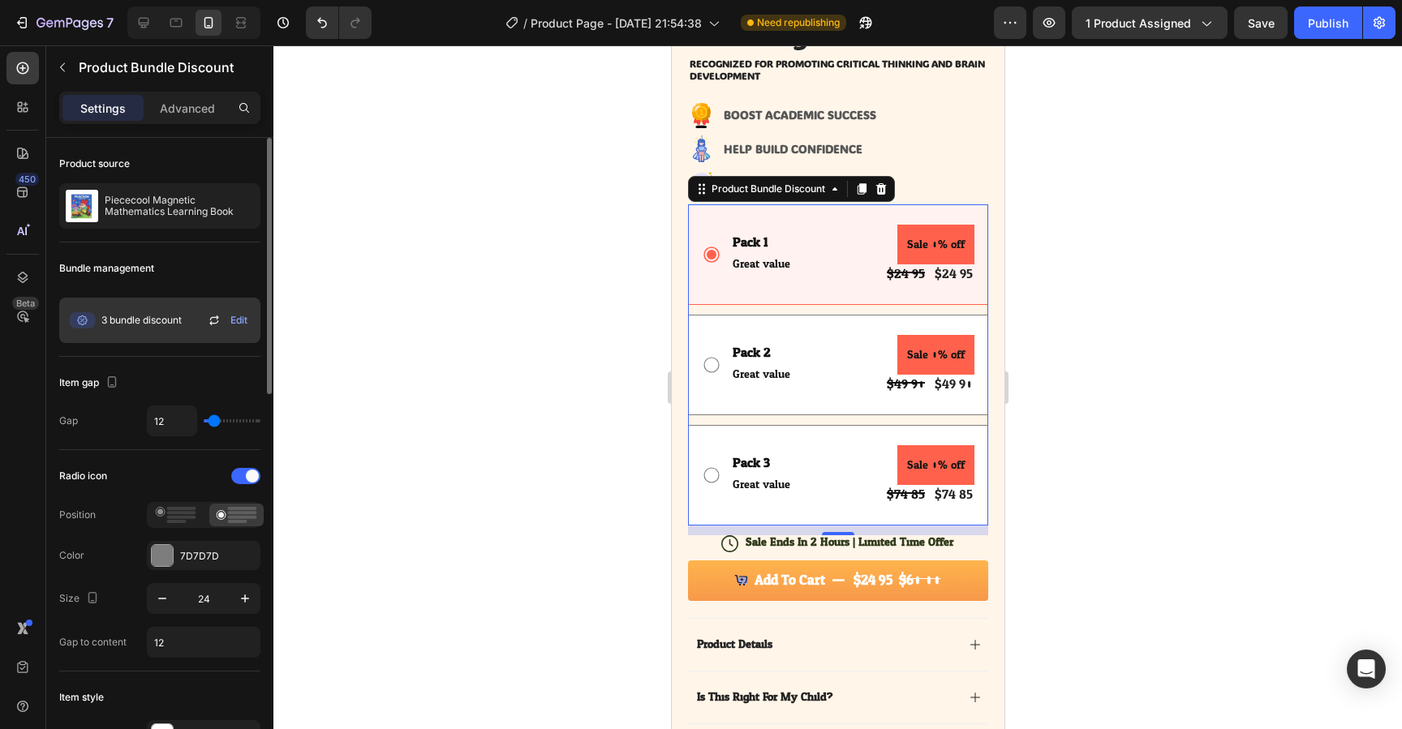
click at [182, 335] on div "3 bundle discount" at bounding box center [124, 320] width 116 height 32
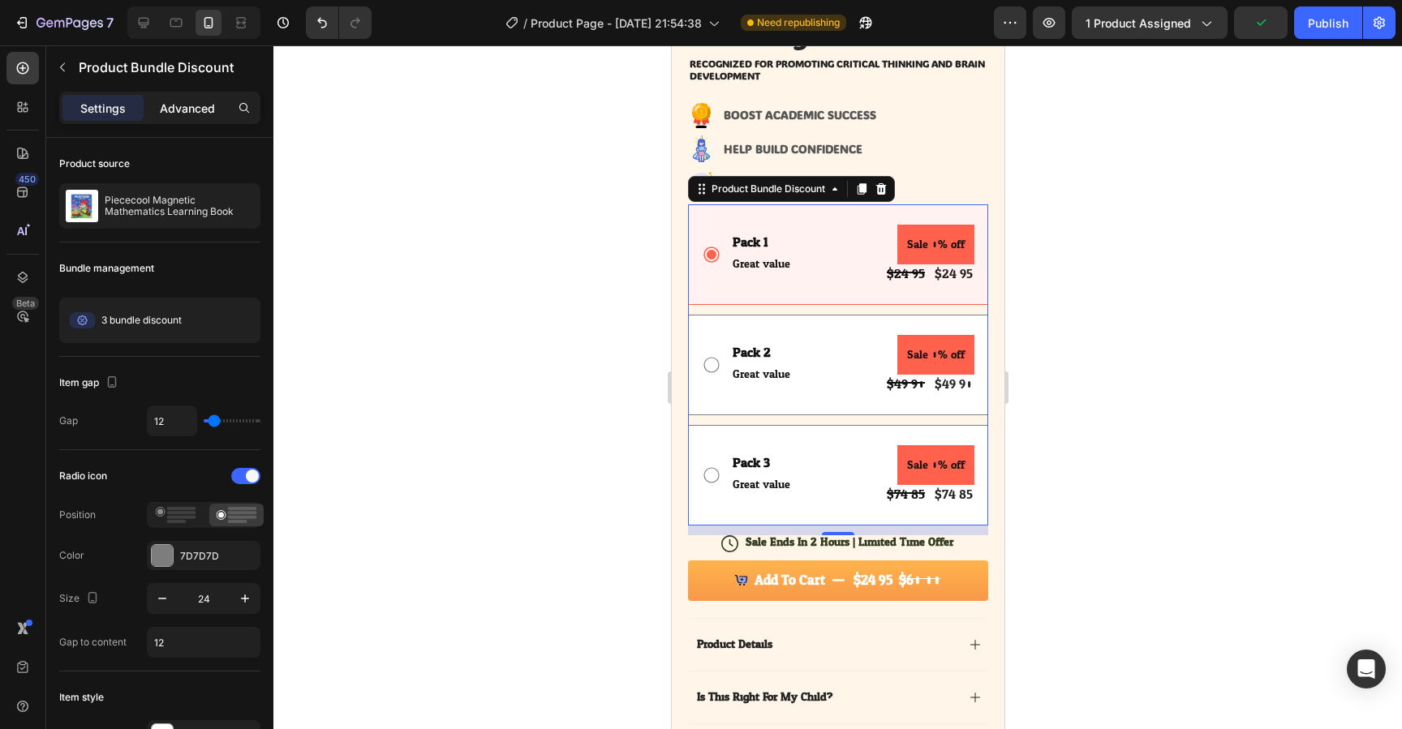
click at [191, 120] on div "Advanced" at bounding box center [187, 108] width 81 height 26
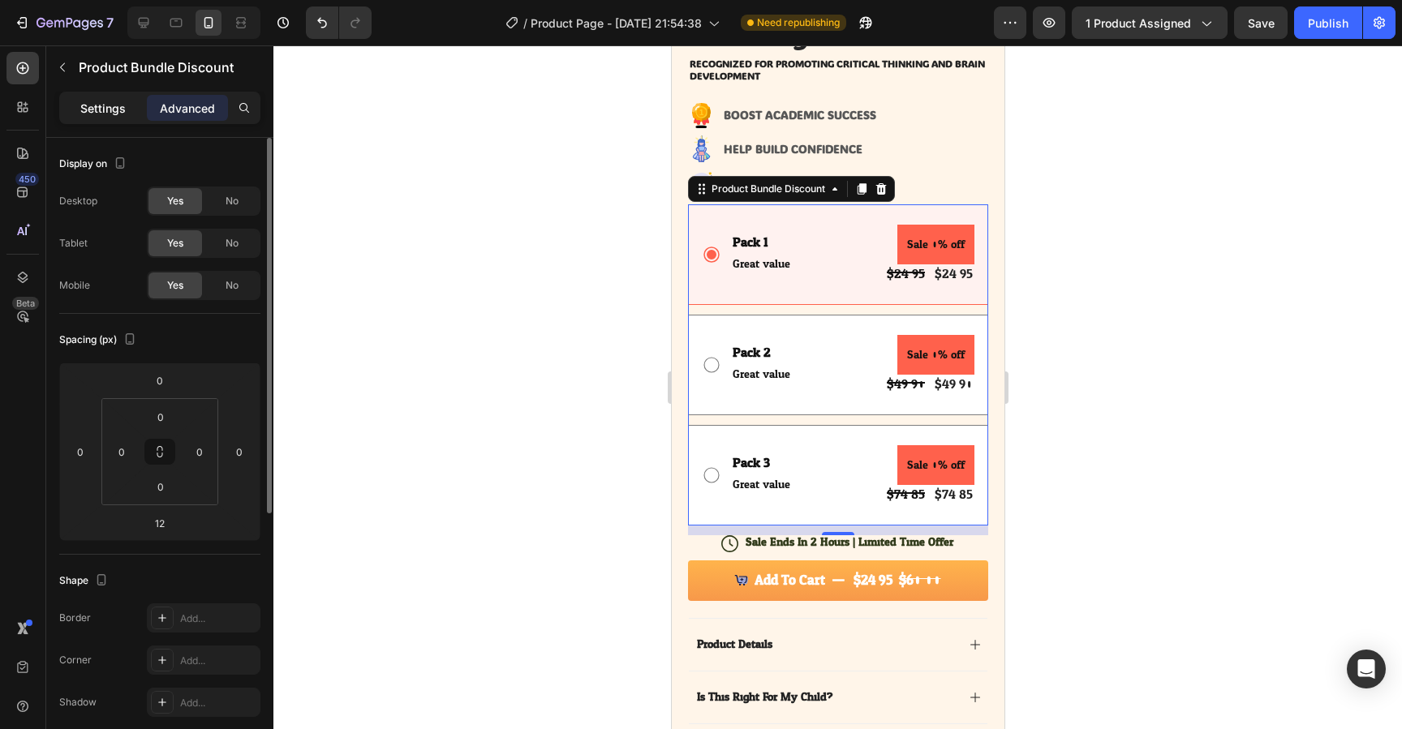
click at [108, 108] on p "Settings" at bounding box center [102, 108] width 45 height 17
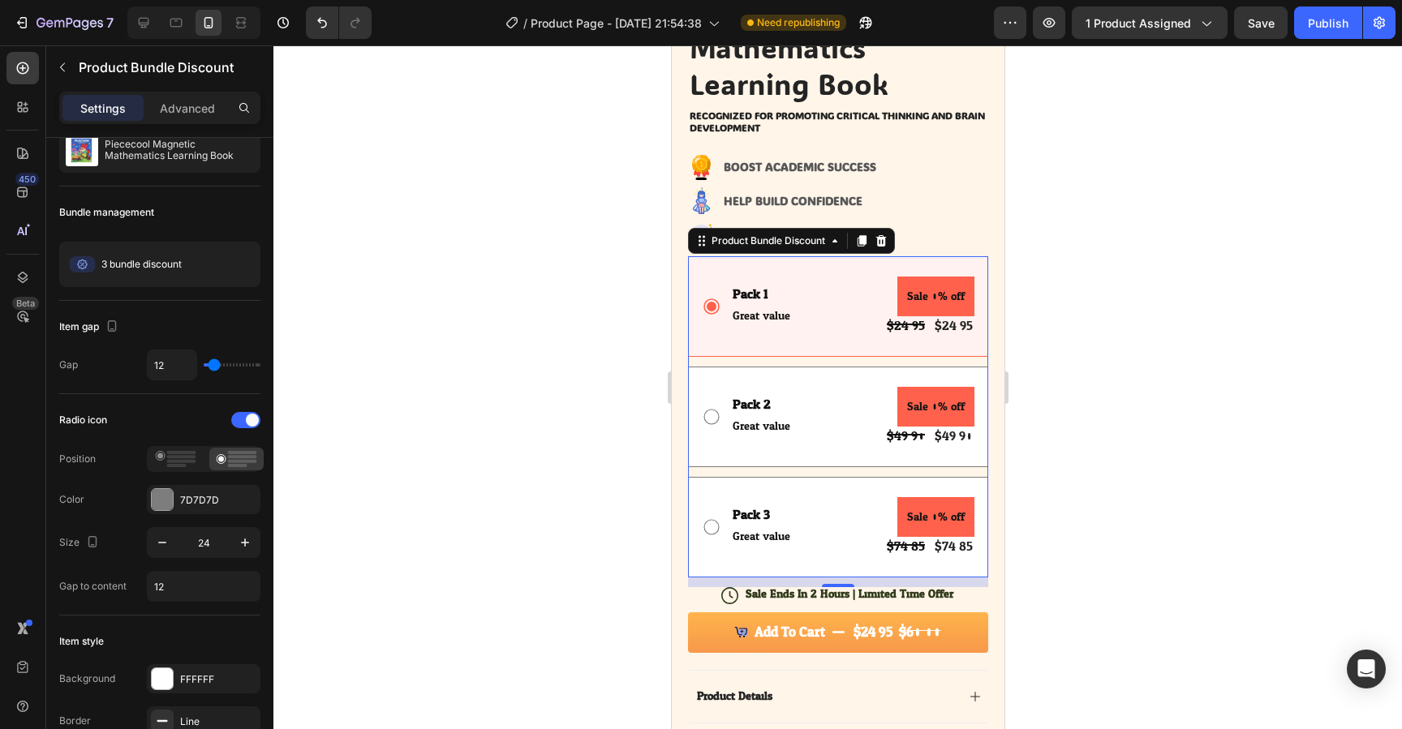
scroll to position [467, 0]
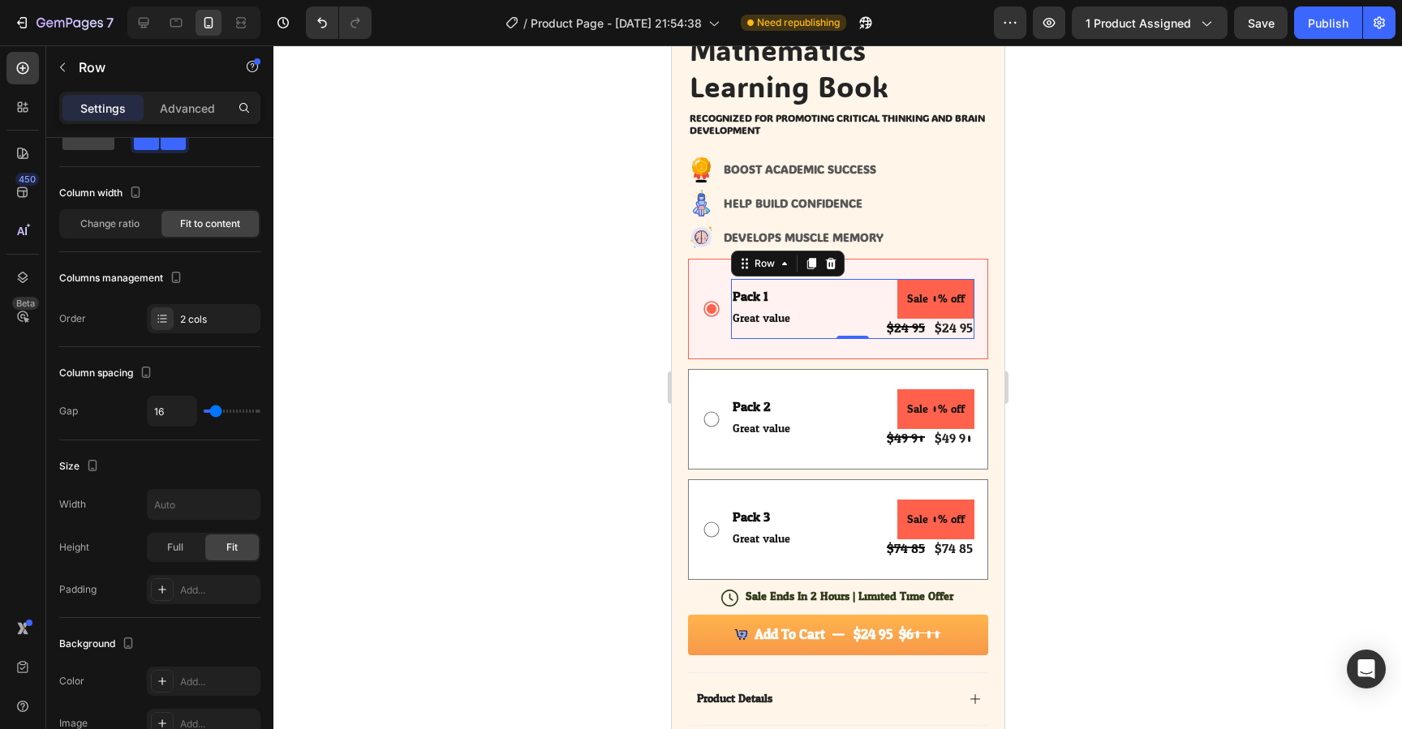
click at [813, 301] on div "Pack 1 Text Block Great value Text Block Sale 0% off Product Badge $24.95 Produ…" at bounding box center [851, 309] width 243 height 60
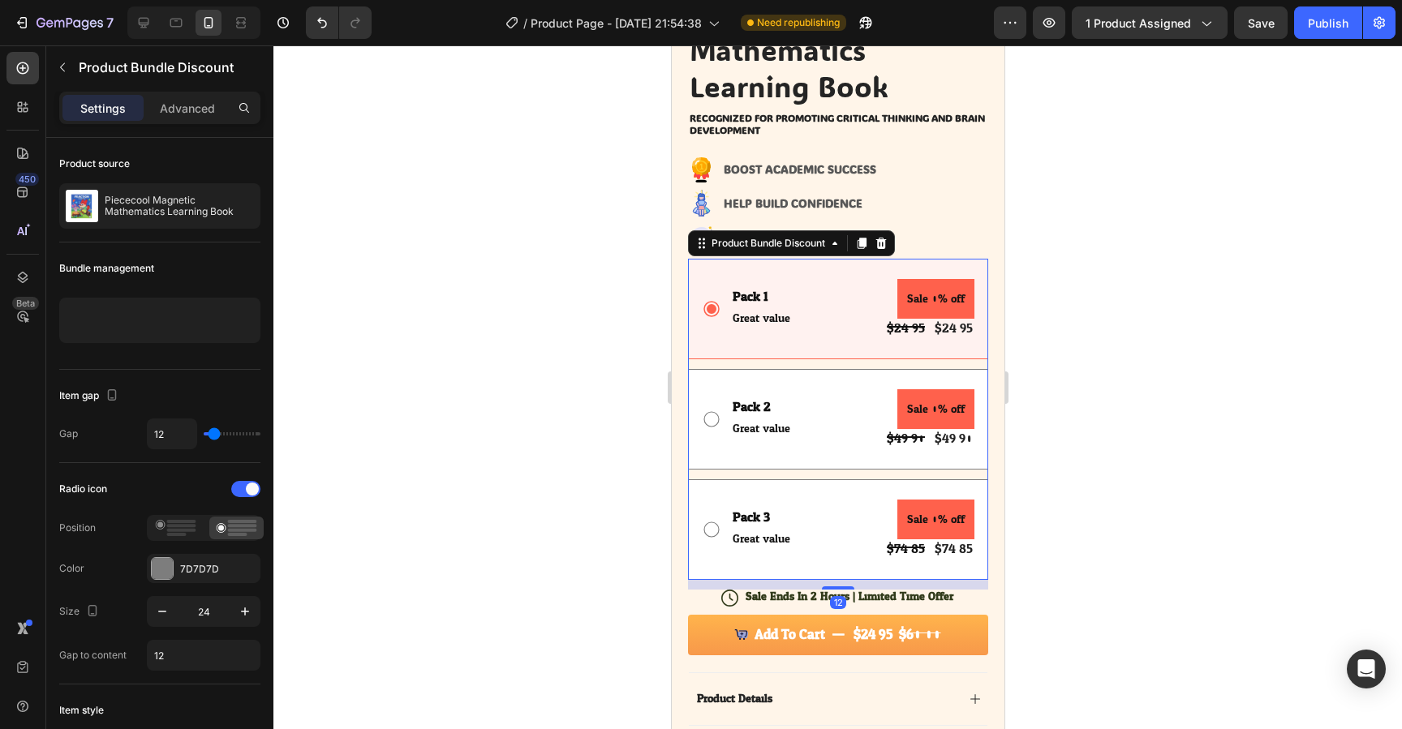
click at [704, 273] on div "Pack 1 Text Block Great value Text Block Sale 0% off Product Badge $24.95 Produ…" at bounding box center [837, 309] width 300 height 101
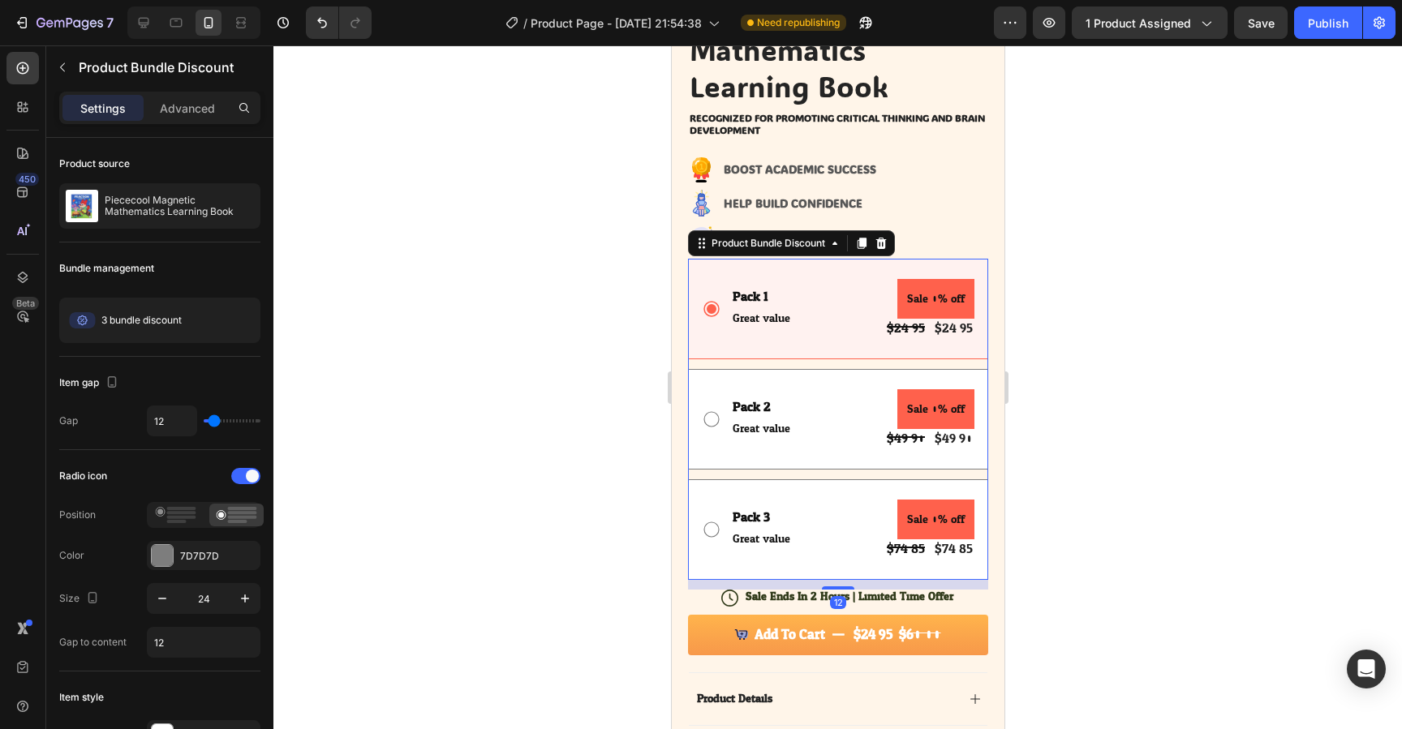
click at [788, 273] on div "Pack 1 Text Block Great value Text Block Sale 0% off Product Badge $24.95 Produ…" at bounding box center [837, 309] width 300 height 101
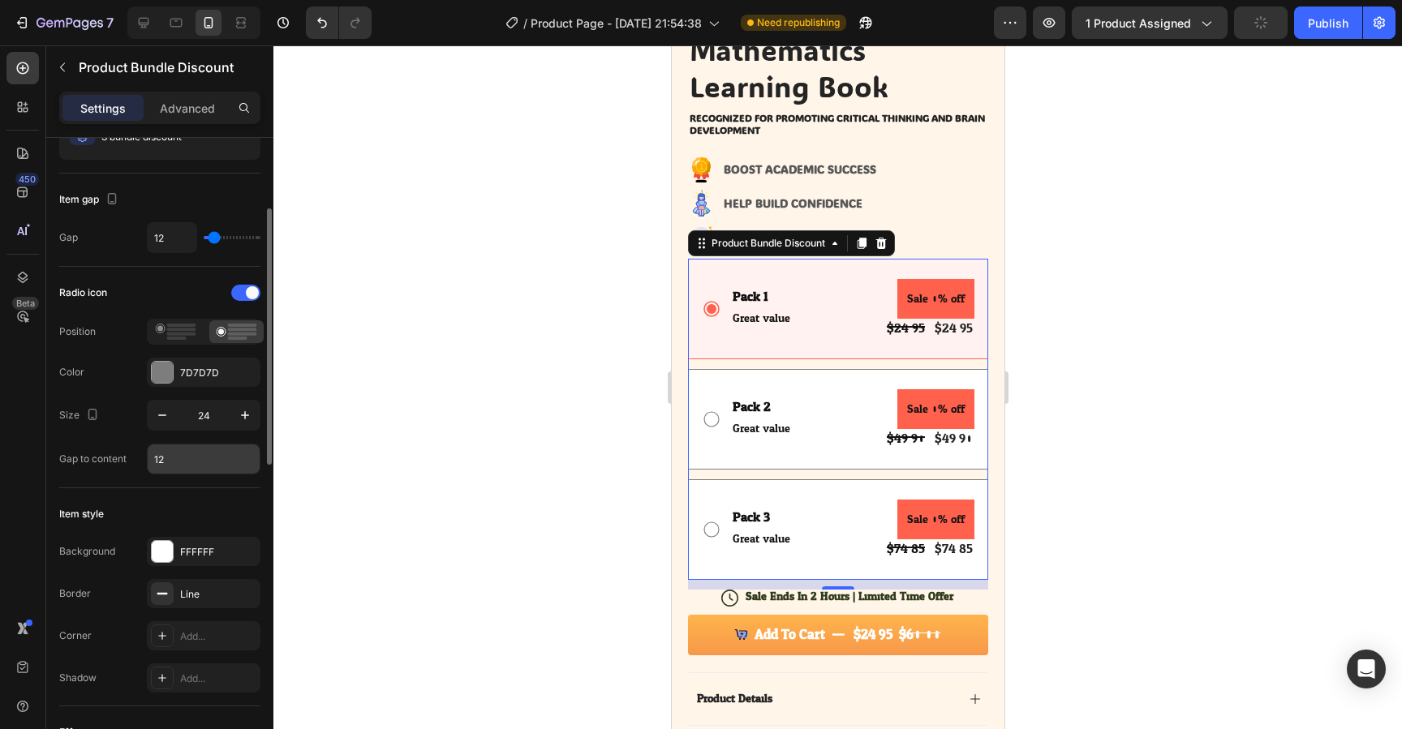
scroll to position [187, 0]
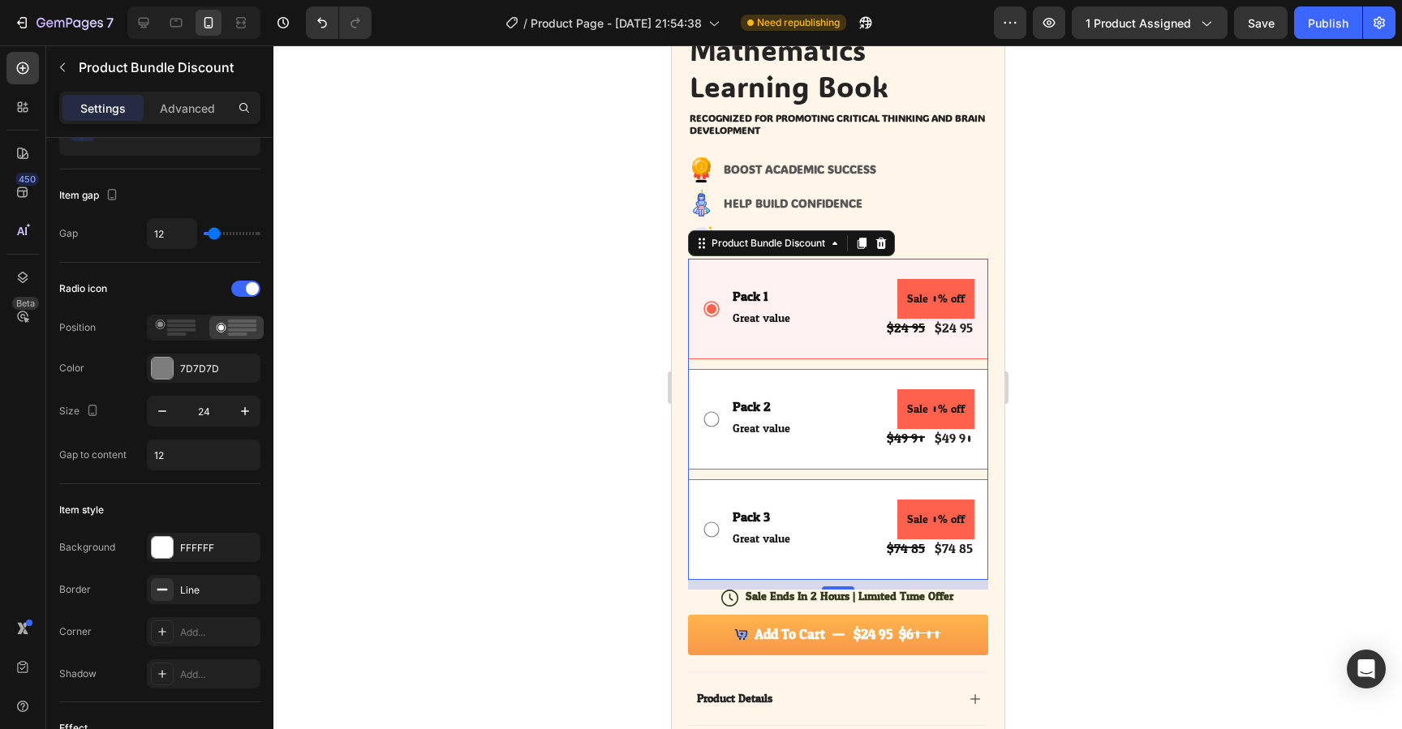
click at [980, 302] on div "Pack 1 Text Block Great value Text Block Sale 0% off Product Badge $24.95 Produ…" at bounding box center [837, 309] width 300 height 101
click at [943, 304] on pre "Sale 0% off" at bounding box center [935, 299] width 77 height 40
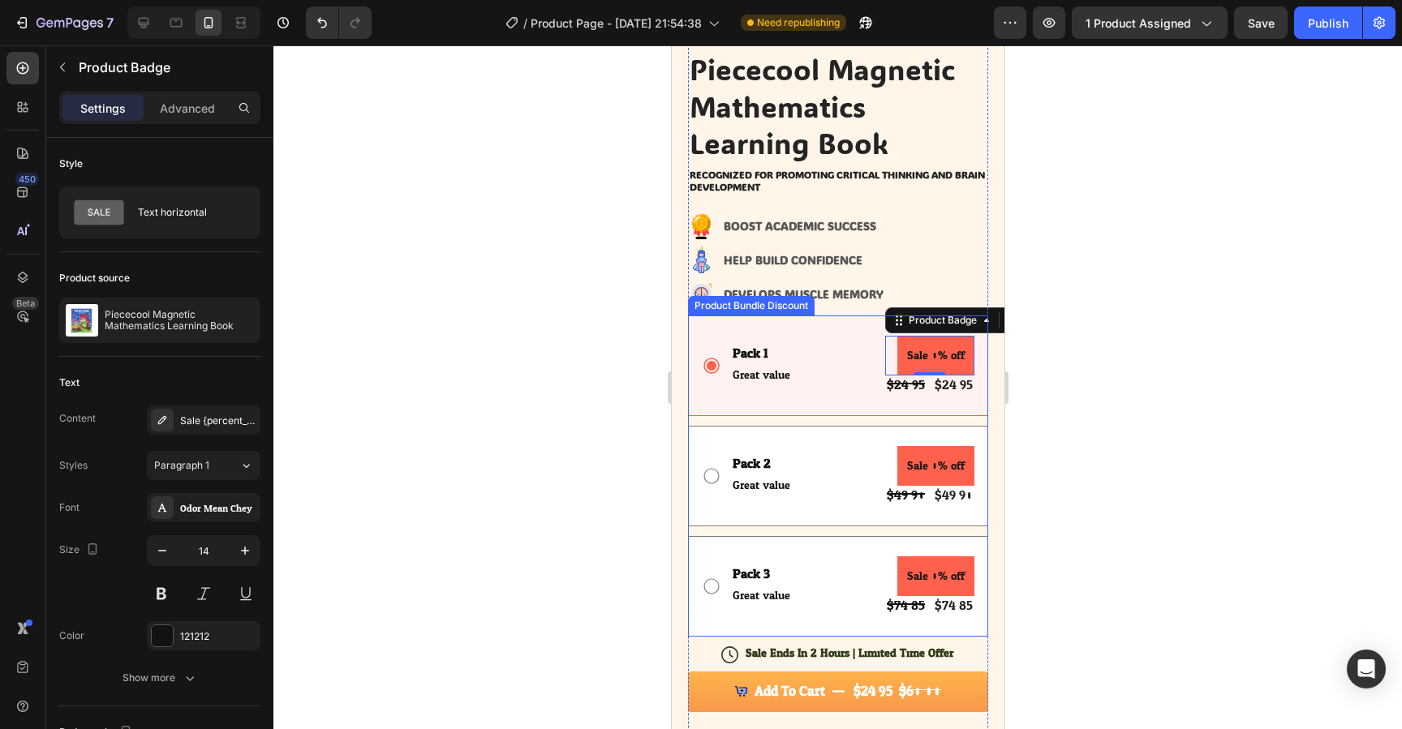
scroll to position [409, 0]
click at [833, 337] on div "Pack 1 Text Block Great value Text Block Sale 0% off Product Badge 0 $24.95 Pro…" at bounding box center [851, 367] width 243 height 60
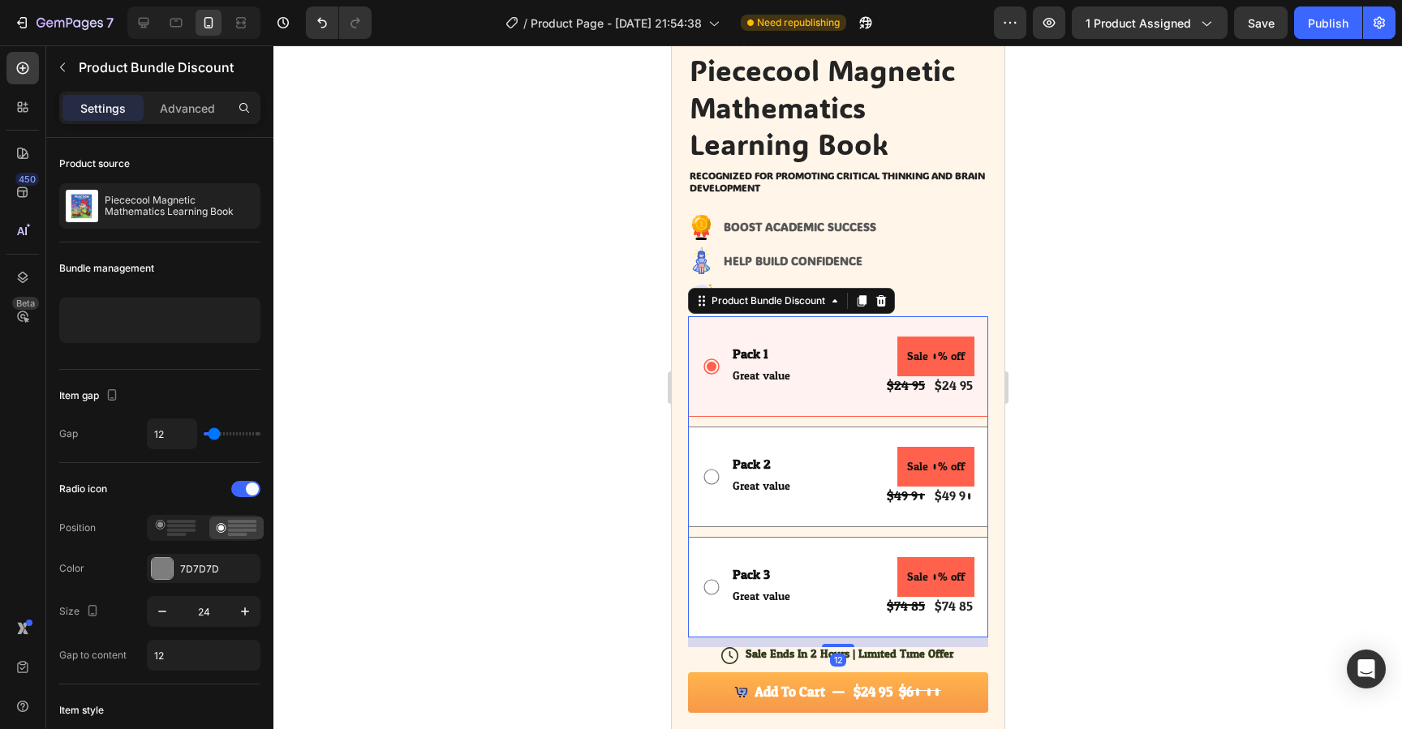
click at [911, 325] on div "Pack 1 Text Block Great value Text Block Sale 0% off Product Badge $24.95 Produ…" at bounding box center [837, 366] width 300 height 101
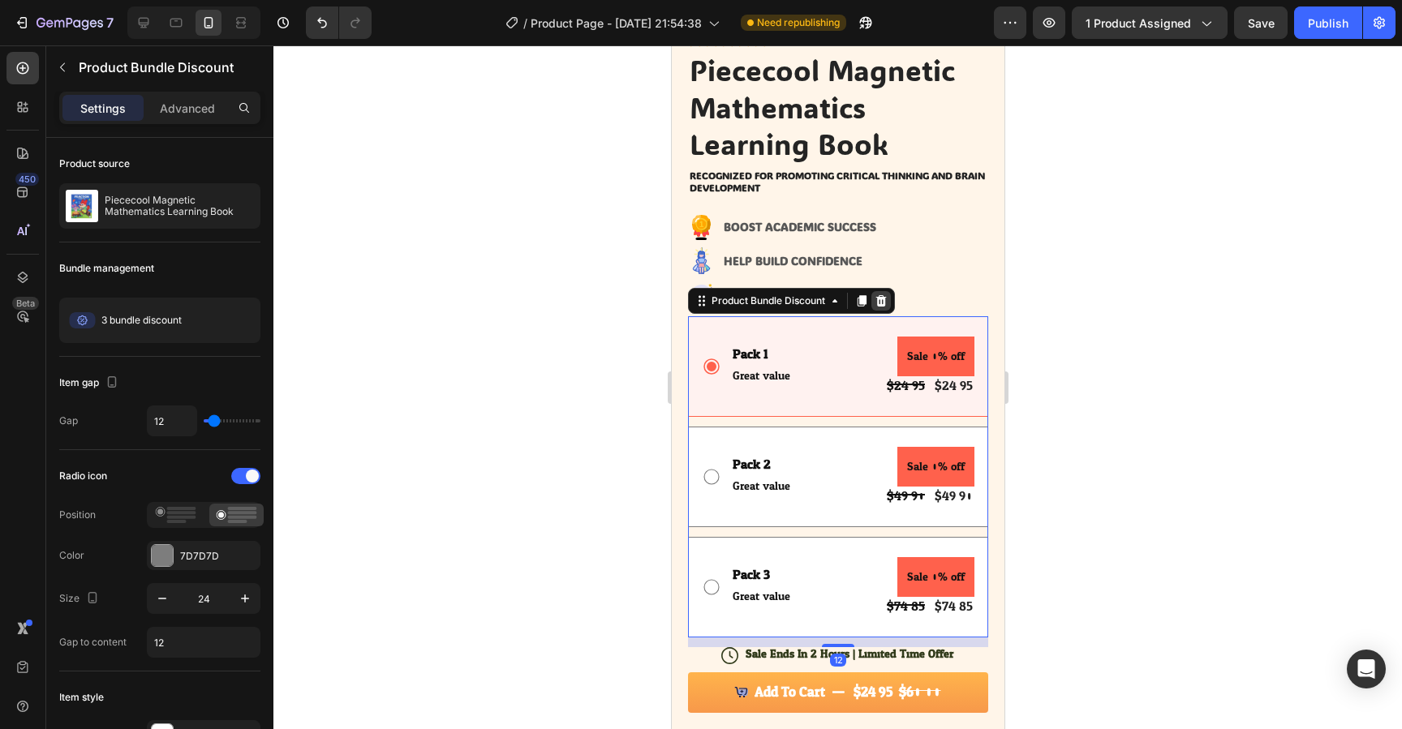
click at [880, 299] on icon at bounding box center [880, 301] width 13 height 13
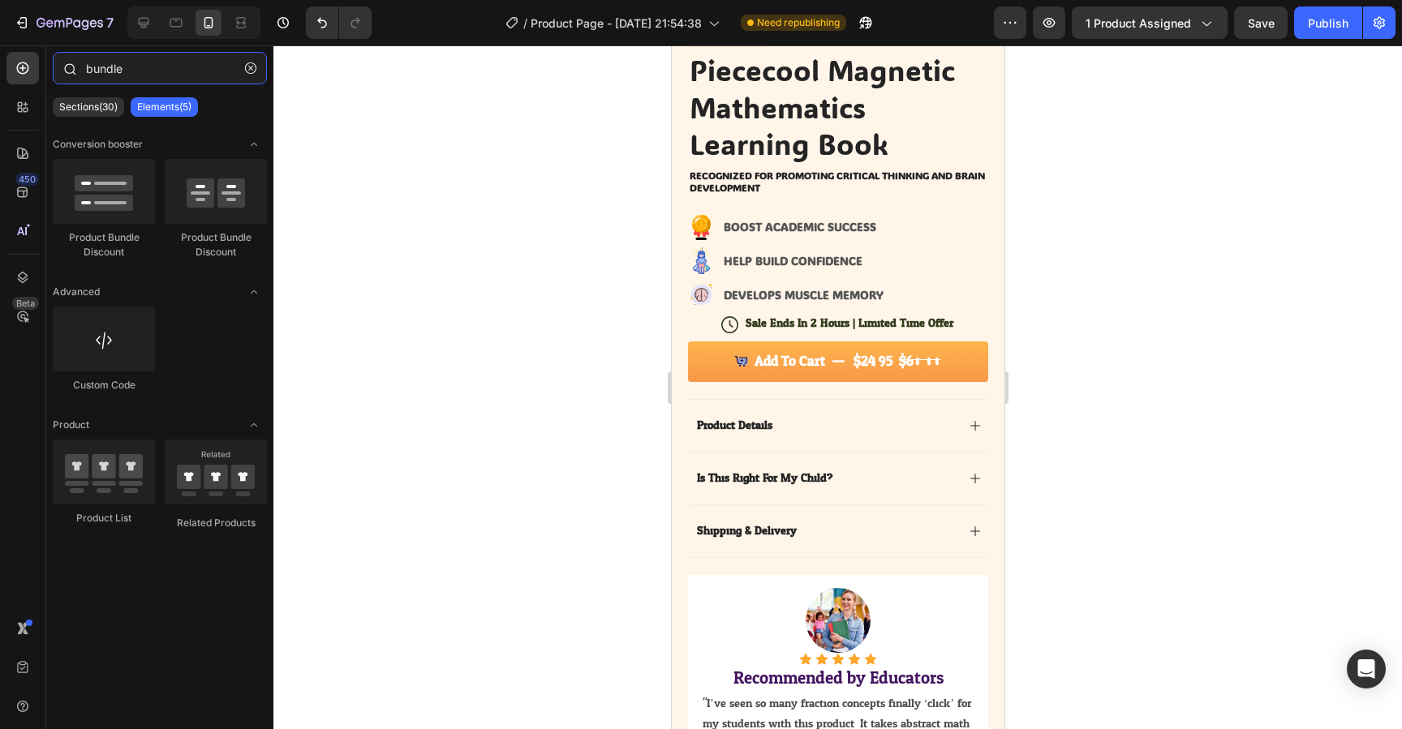
click at [149, 82] on input "bundle" at bounding box center [160, 68] width 214 height 32
click at [161, 77] on input "bundle" at bounding box center [160, 68] width 214 height 32
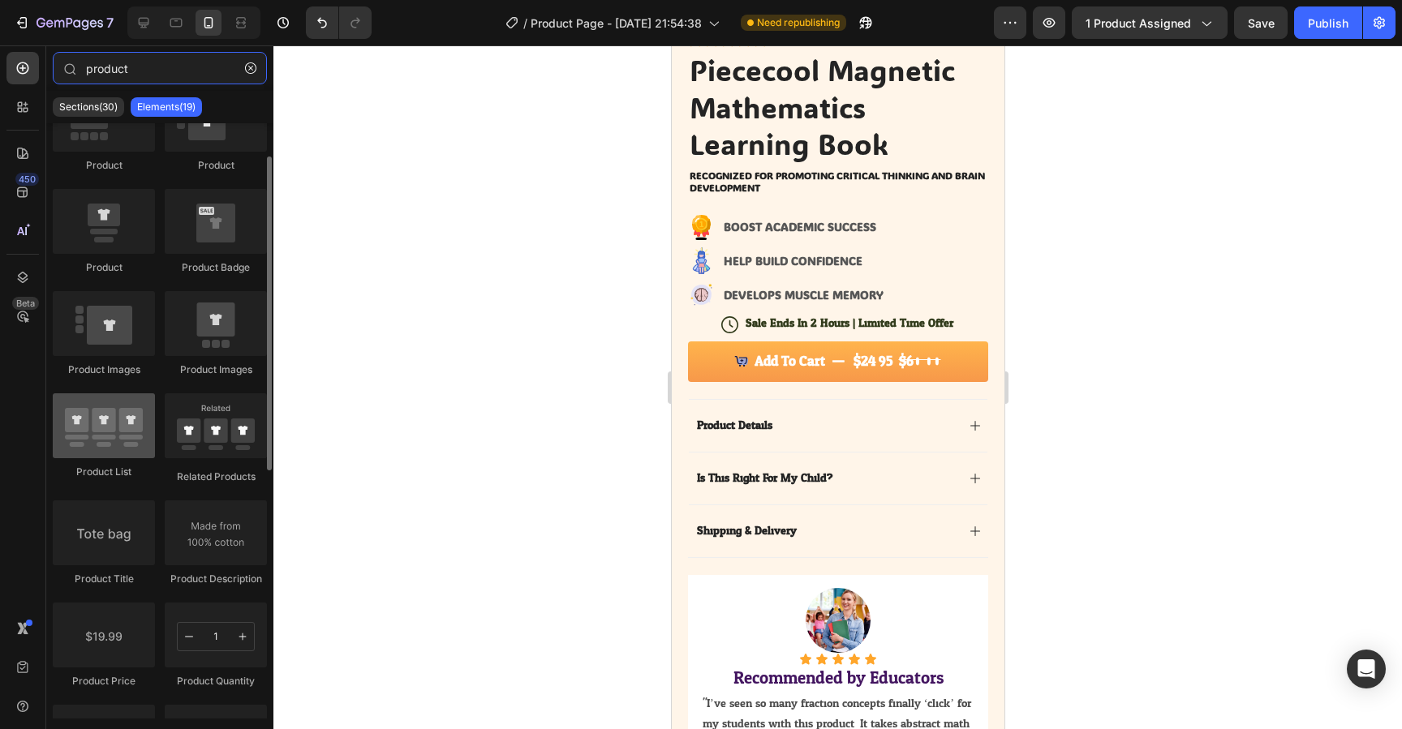
scroll to position [90, 0]
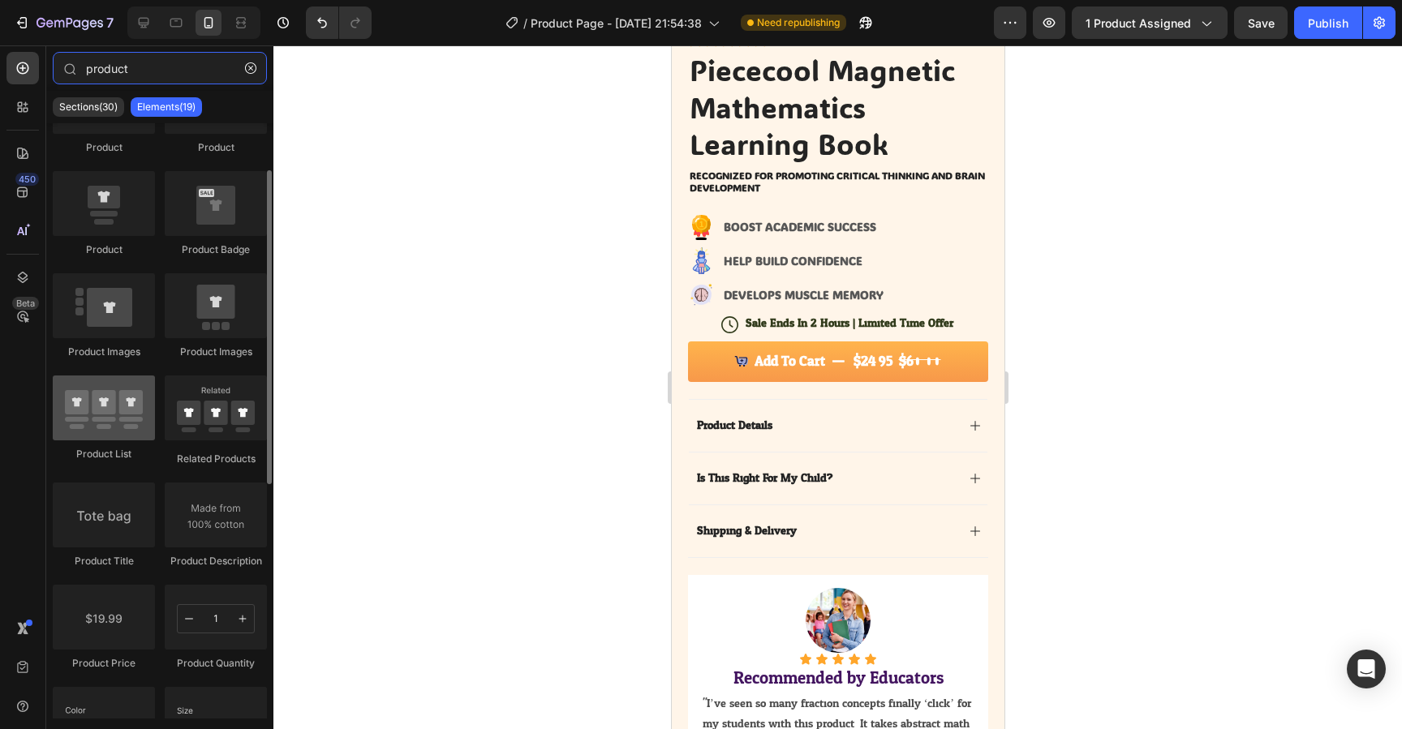
type input "product"
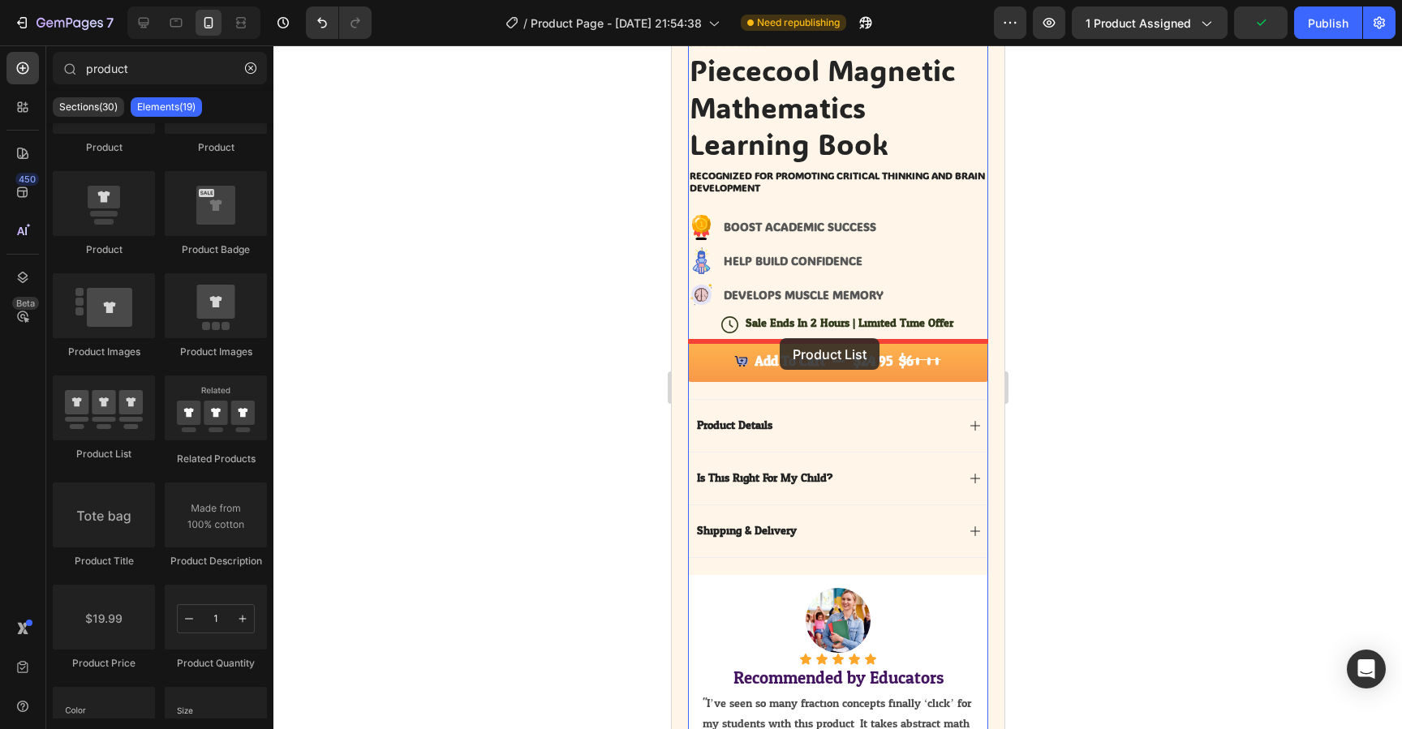
drag, startPoint x: 768, startPoint y: 462, endPoint x: 779, endPoint y: 338, distance: 123.9
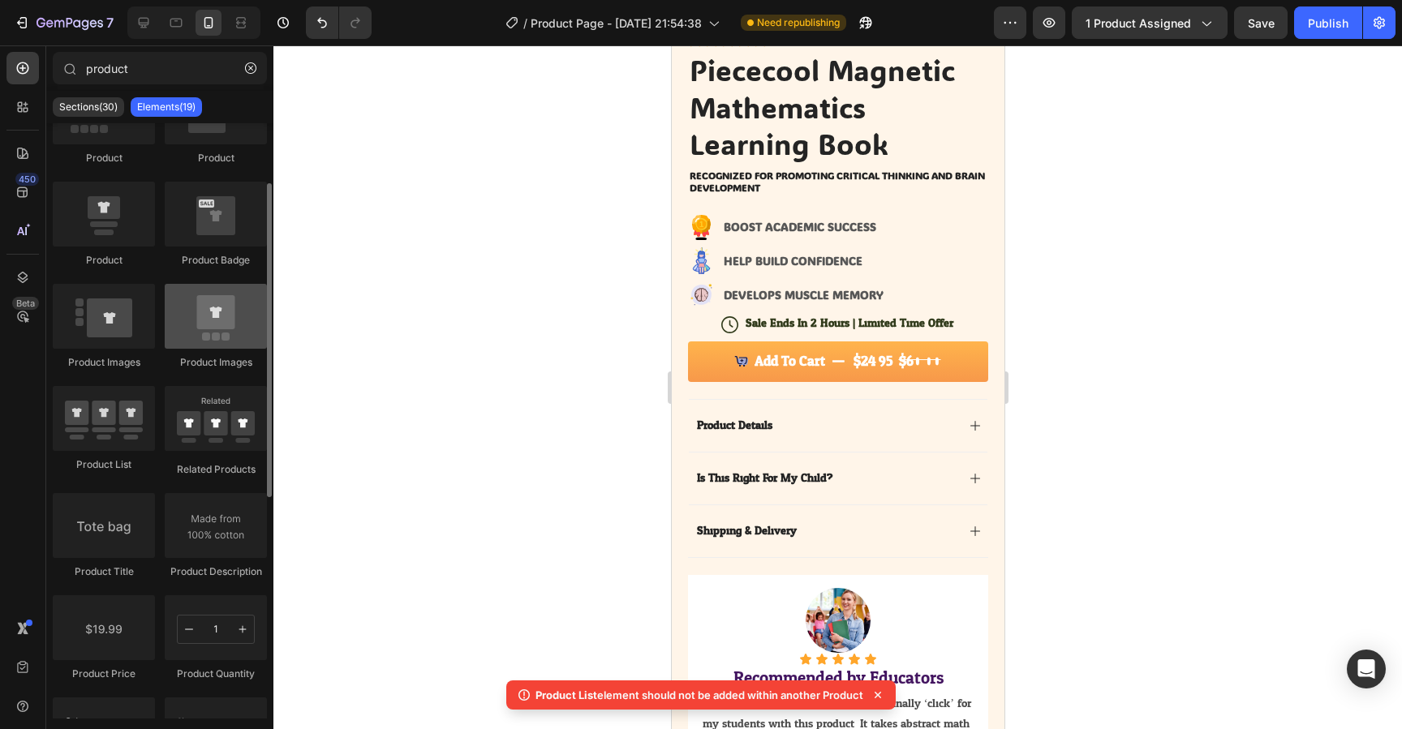
scroll to position [0, 0]
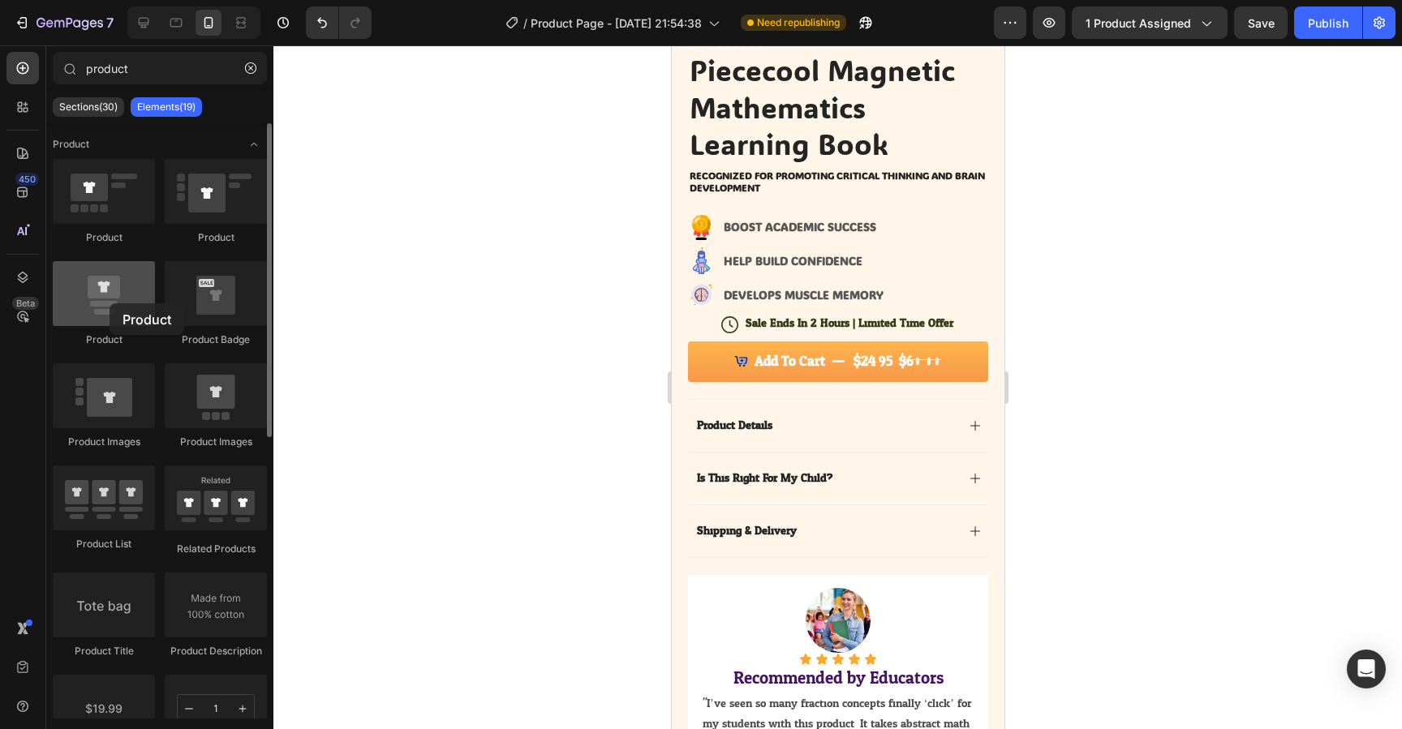
click at [110, 303] on div at bounding box center [104, 293] width 102 height 65
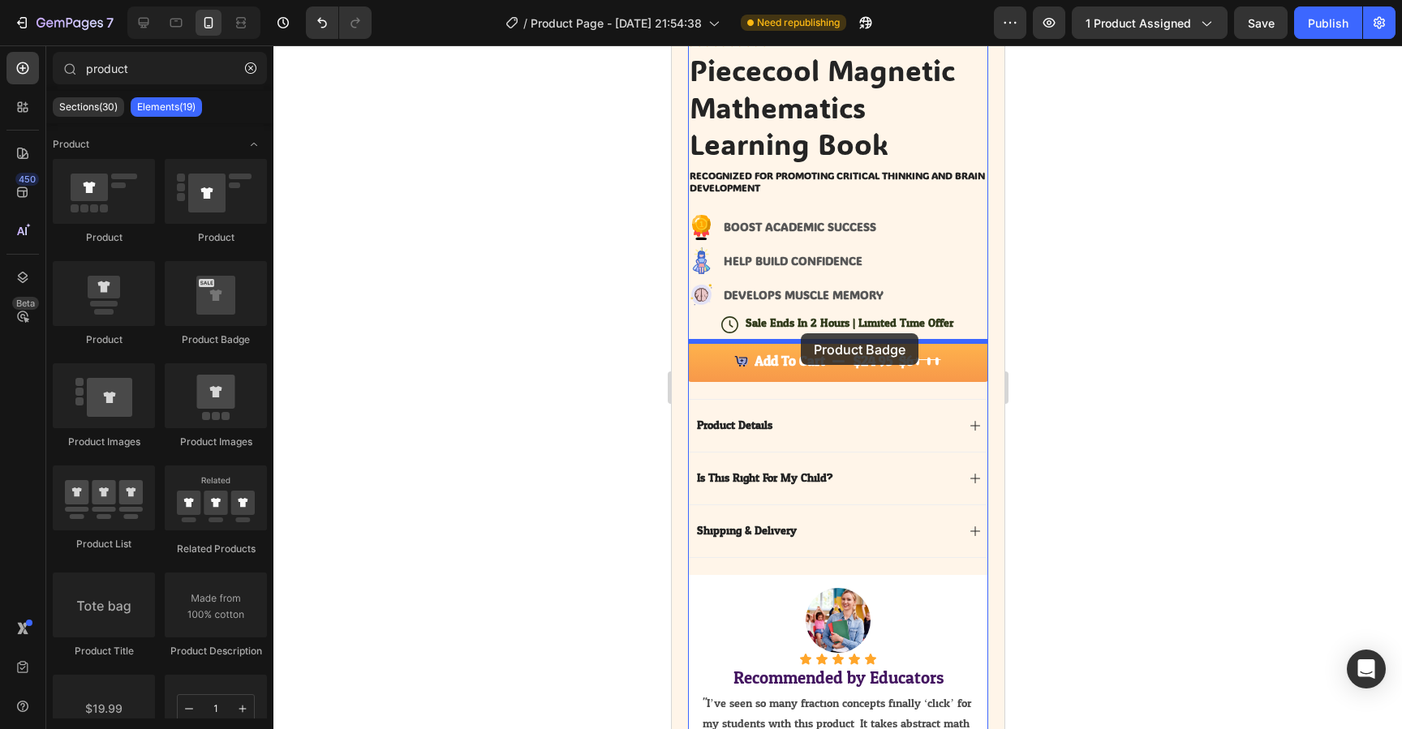
drag, startPoint x: 888, startPoint y: 341, endPoint x: 800, endPoint y: 333, distance: 87.9
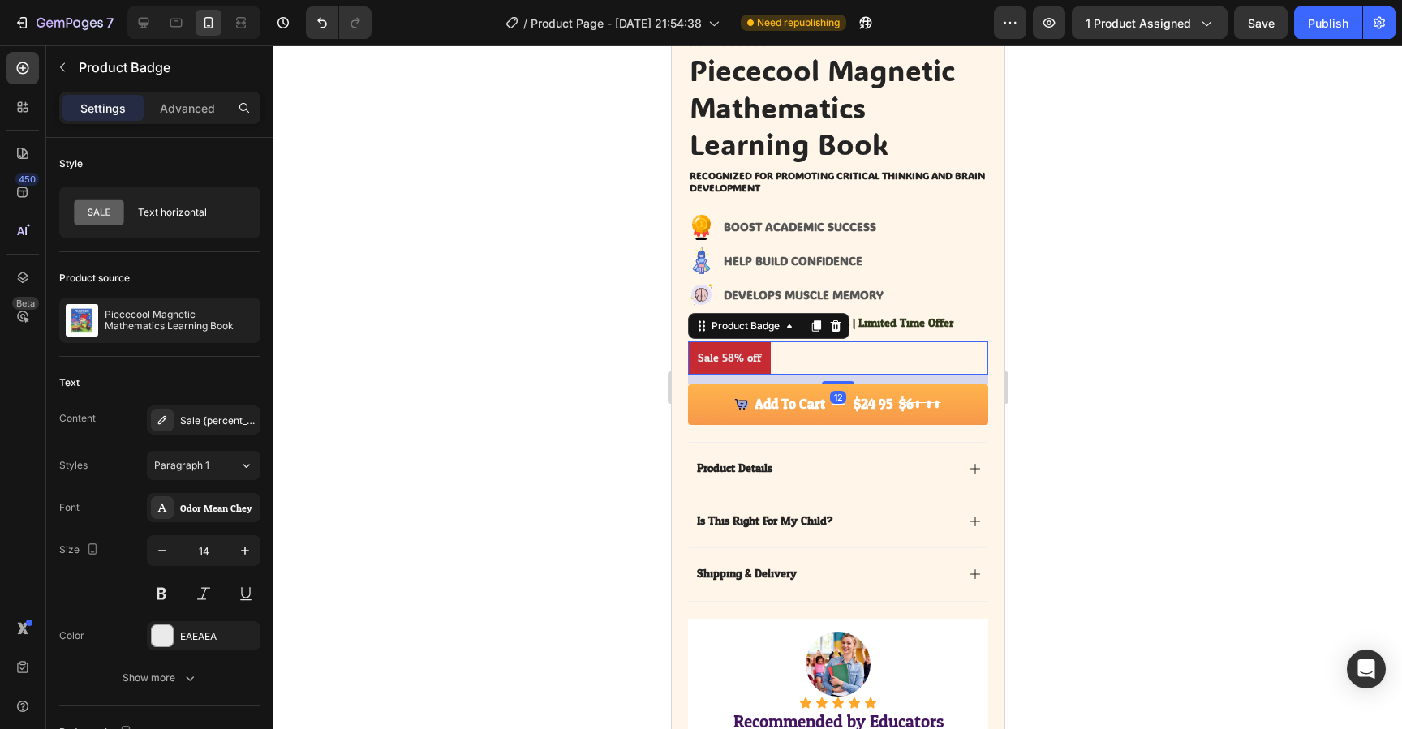
click at [796, 355] on div "Sale 58% off" at bounding box center [837, 358] width 300 height 33
click at [716, 357] on pre "Sale 58% off" at bounding box center [728, 358] width 83 height 33
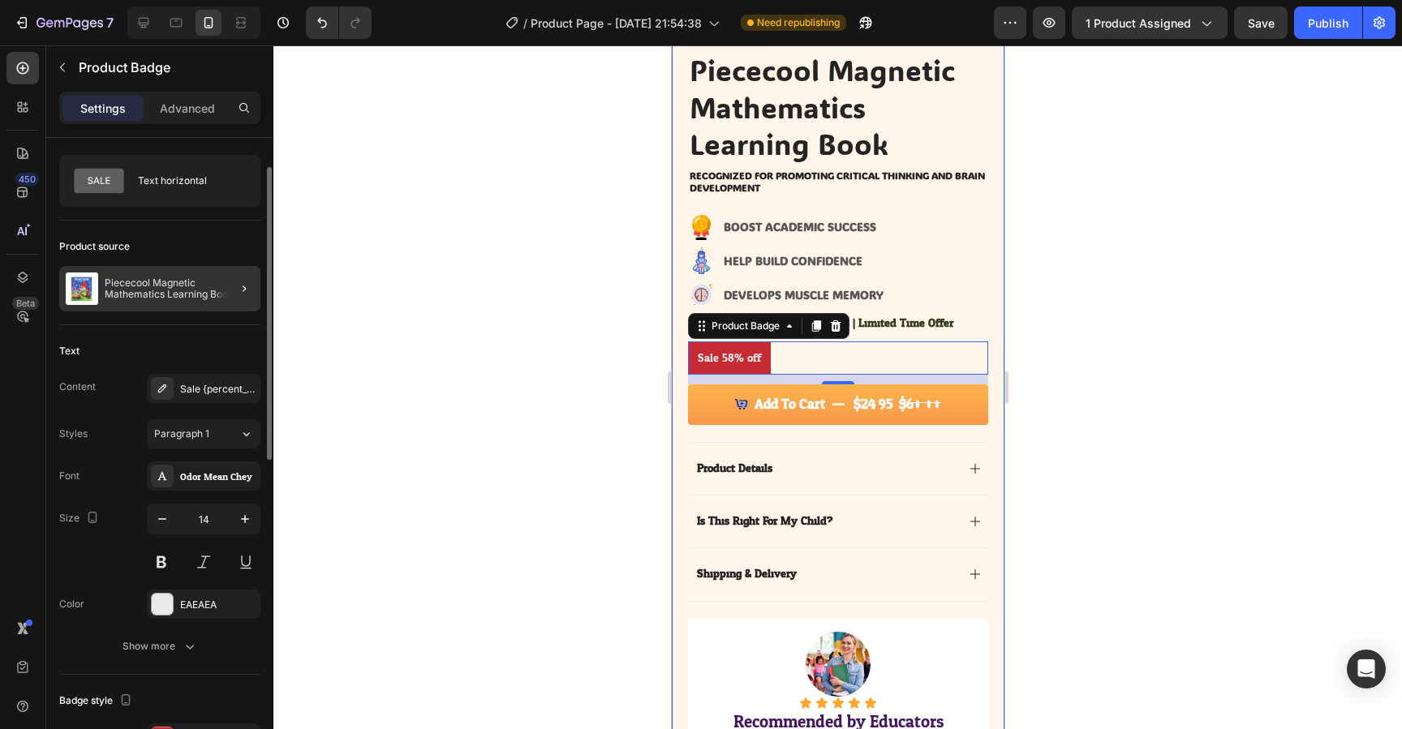
scroll to position [44, 0]
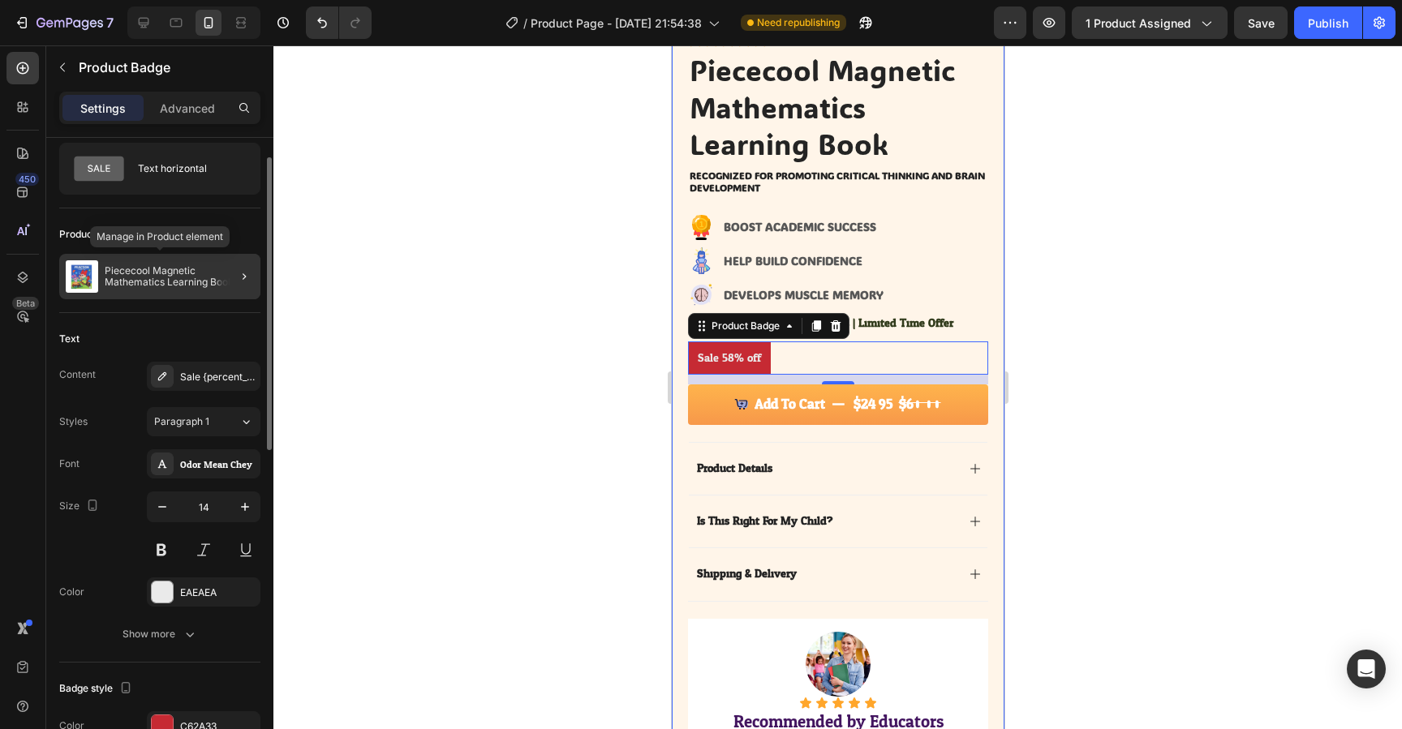
click at [162, 287] on p "Piececool Magnetic Mathematics Learning Book" at bounding box center [179, 276] width 149 height 23
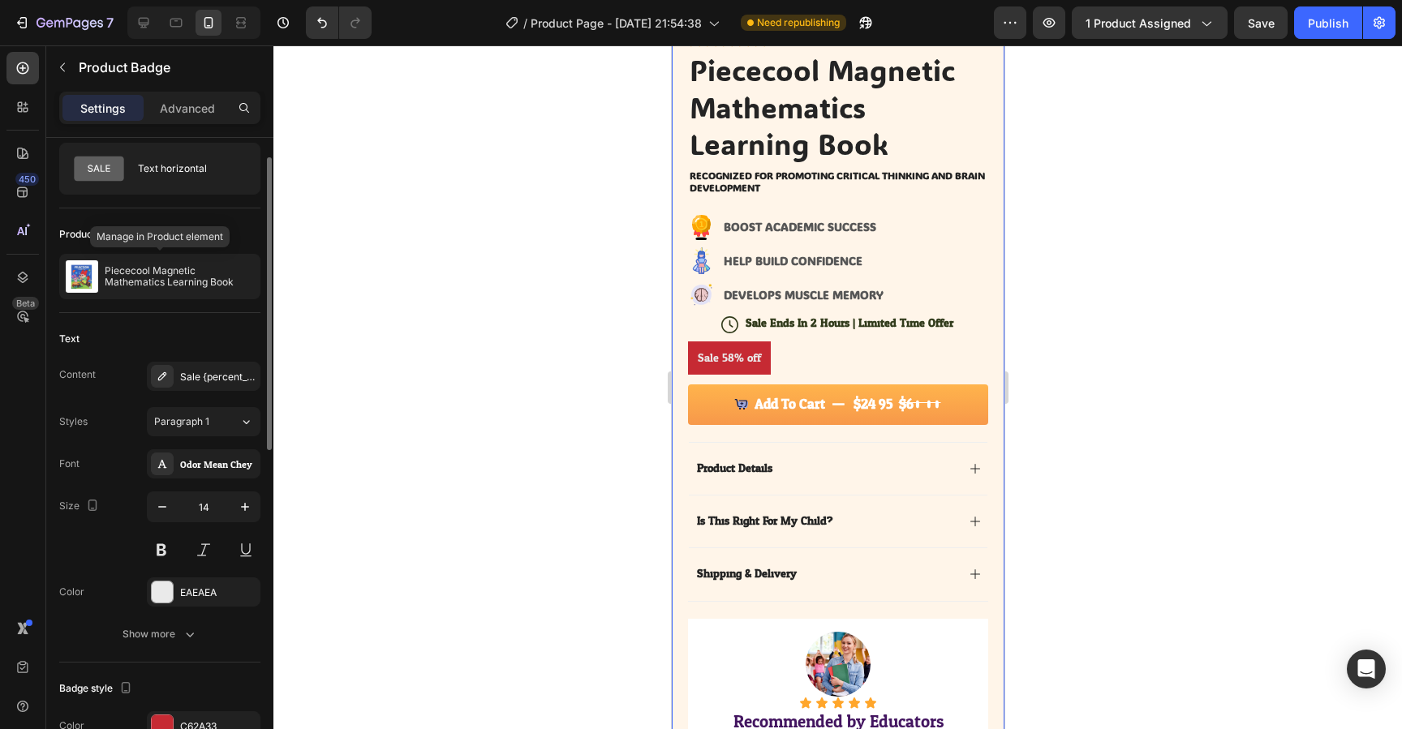
scroll to position [0, 0]
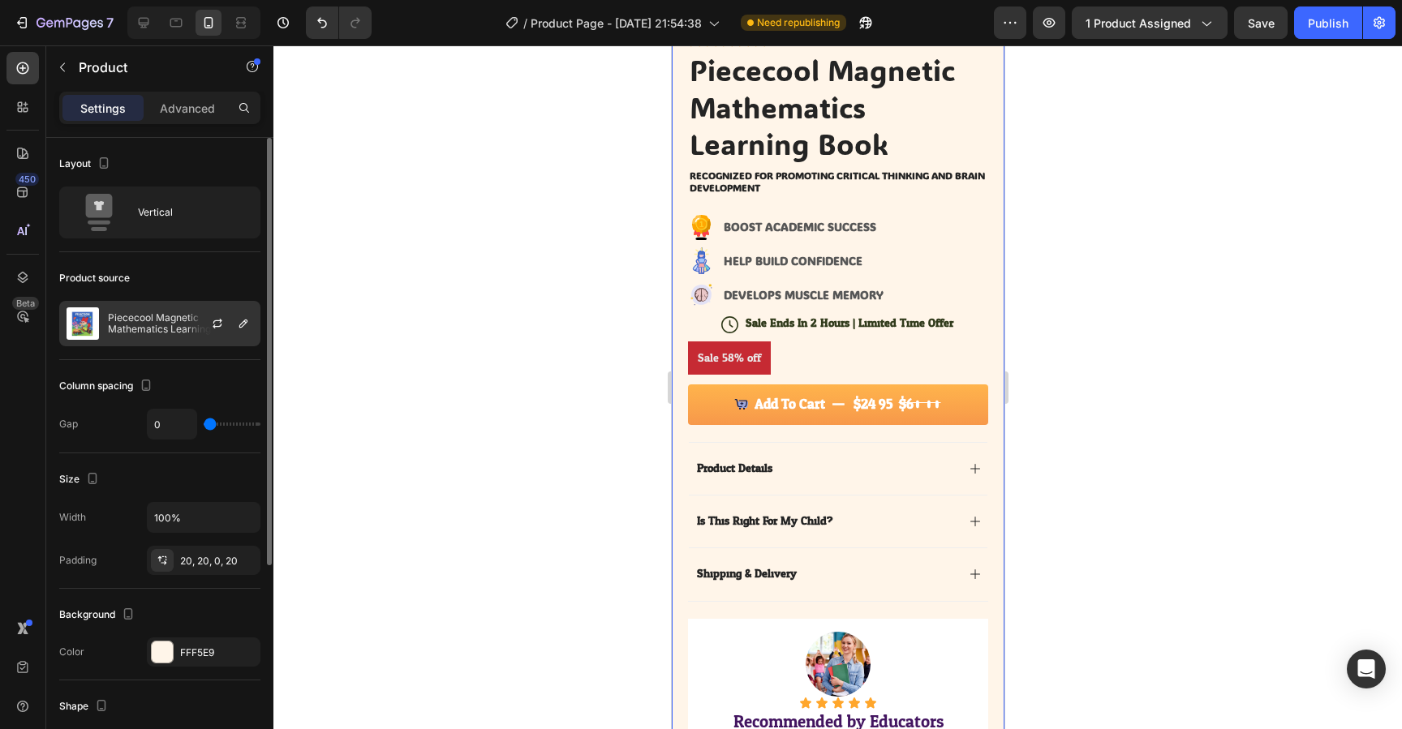
click at [179, 325] on p "Piececool Magnetic Mathematics Learning Book" at bounding box center [180, 323] width 145 height 23
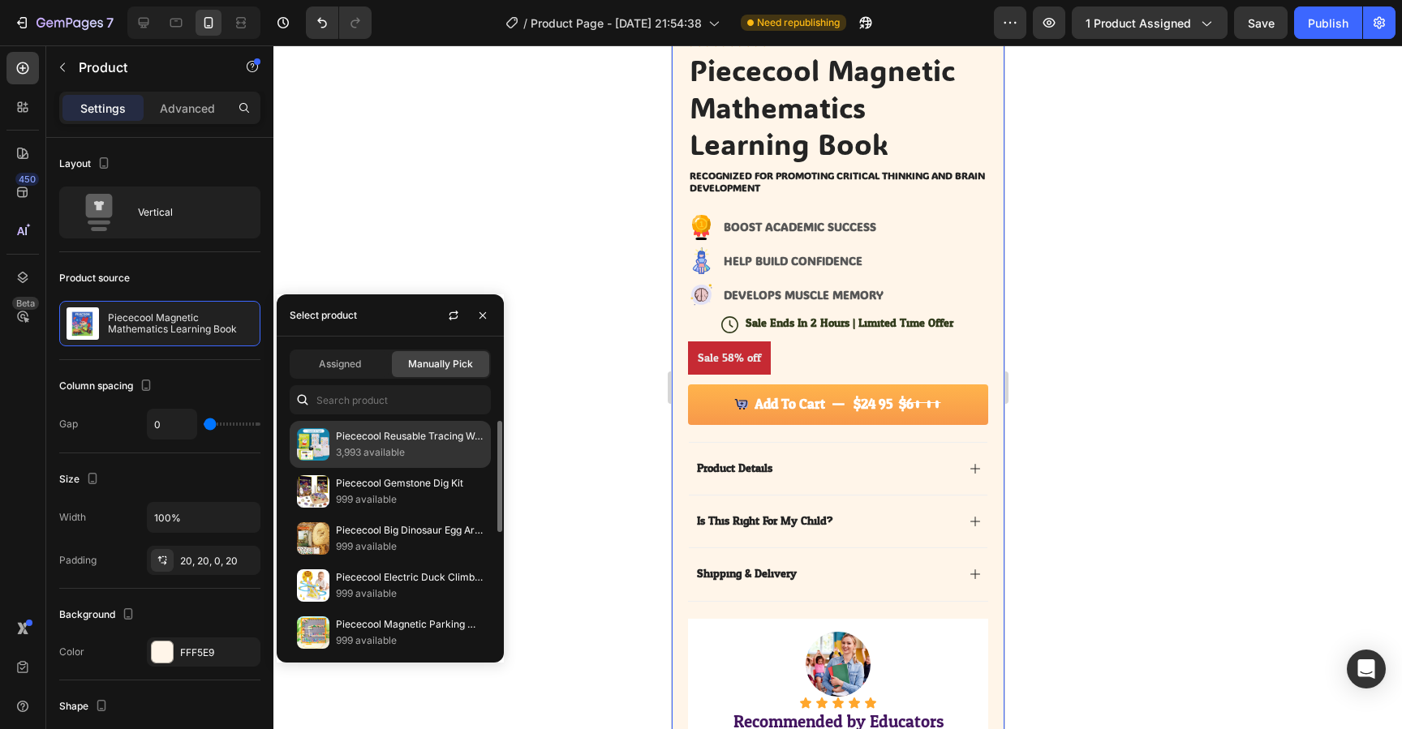
click at [365, 442] on p "Piececool Reusable Tracing Workbook" at bounding box center [410, 436] width 148 height 16
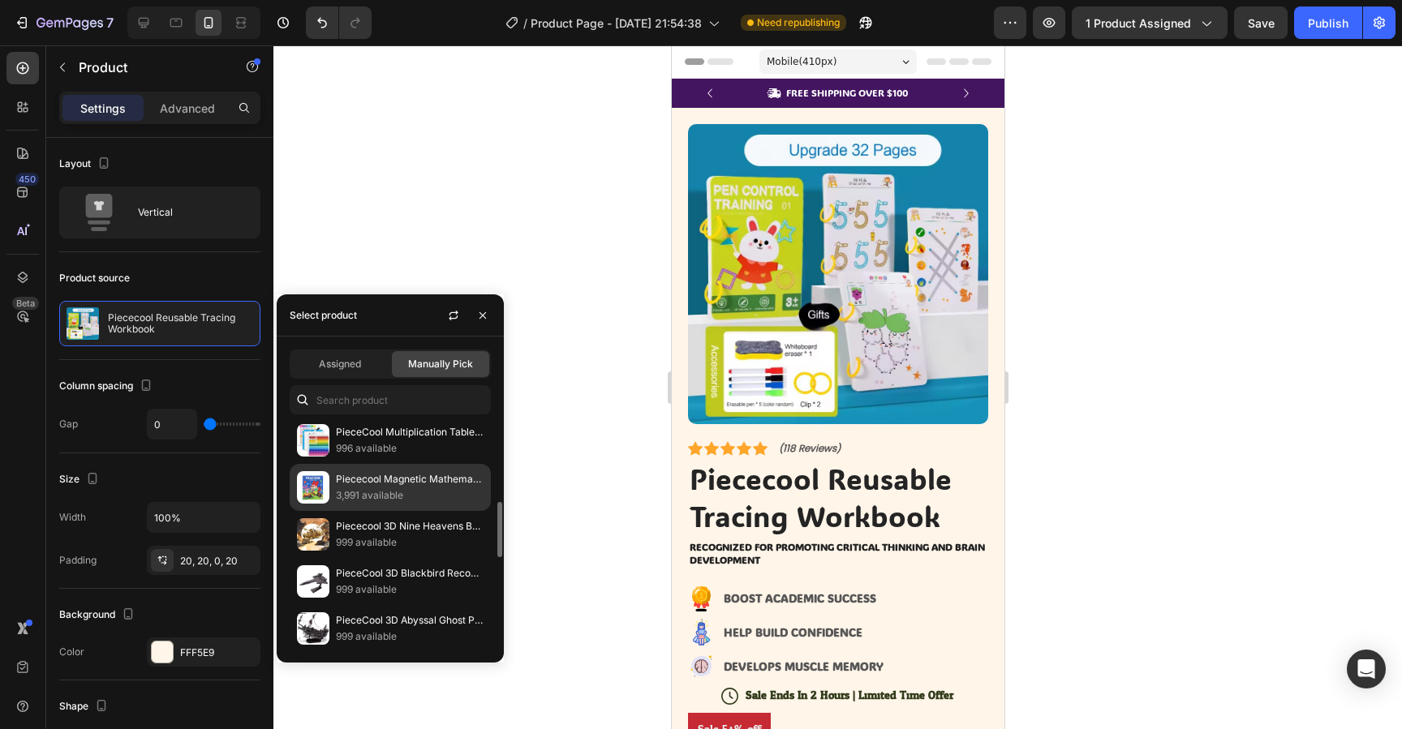
scroll to position [342, 0]
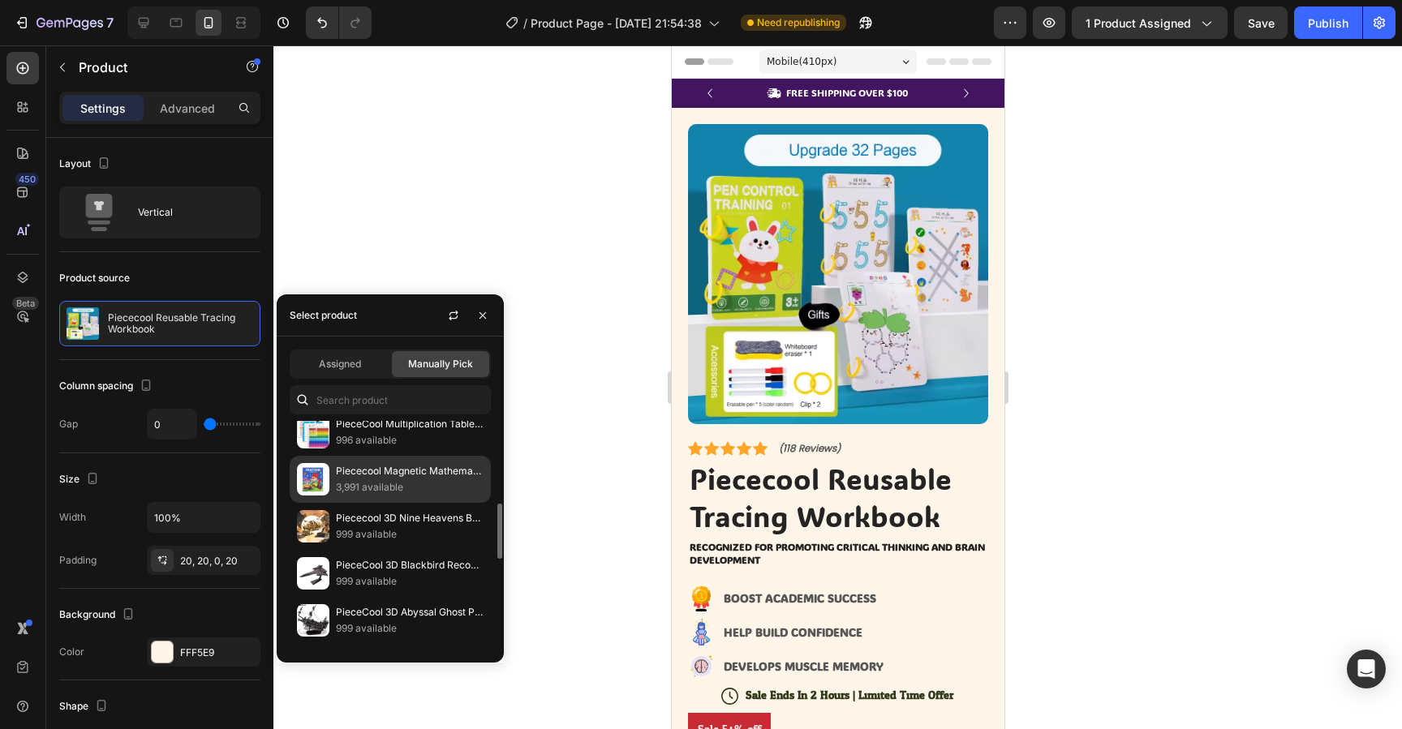
click at [381, 469] on p "Piececool Magnetic Mathematics Learning Book" at bounding box center [410, 471] width 148 height 16
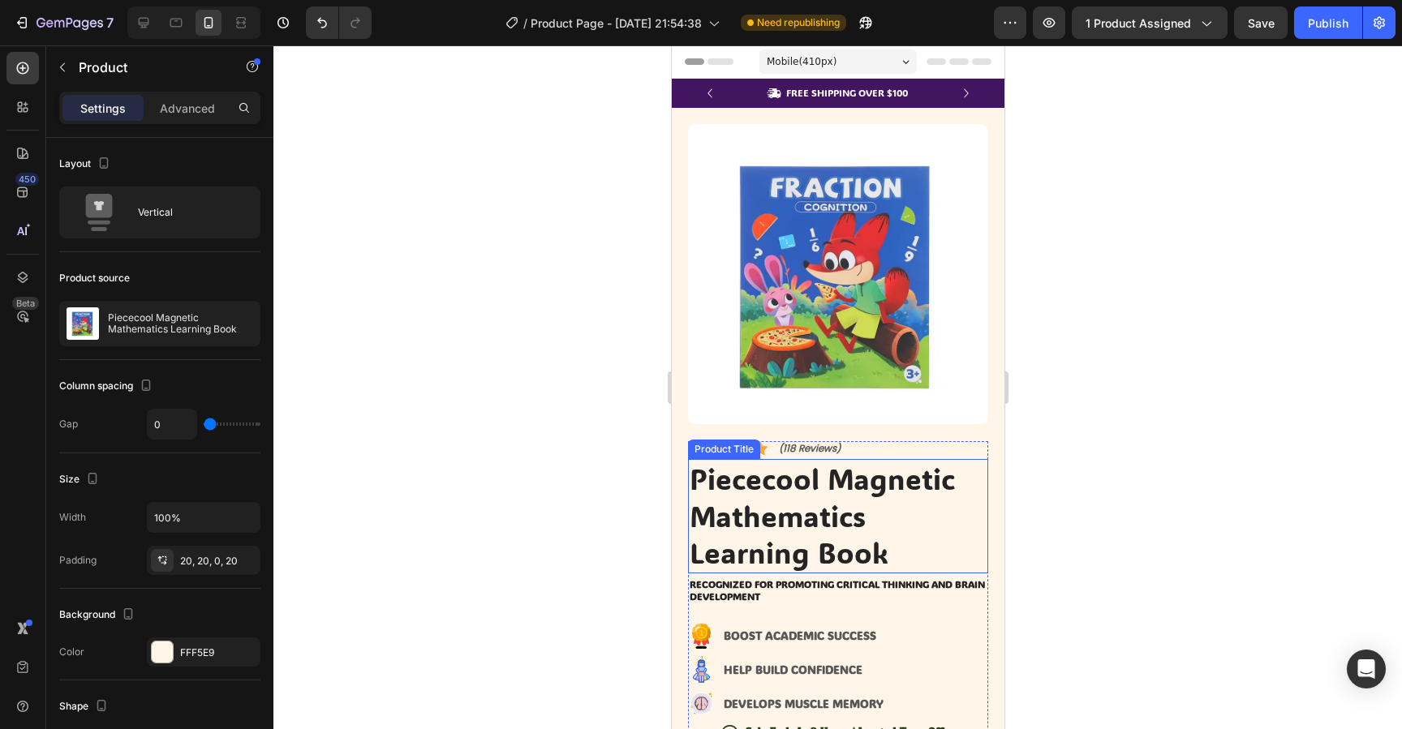
click at [1086, 512] on div at bounding box center [837, 387] width 1129 height 684
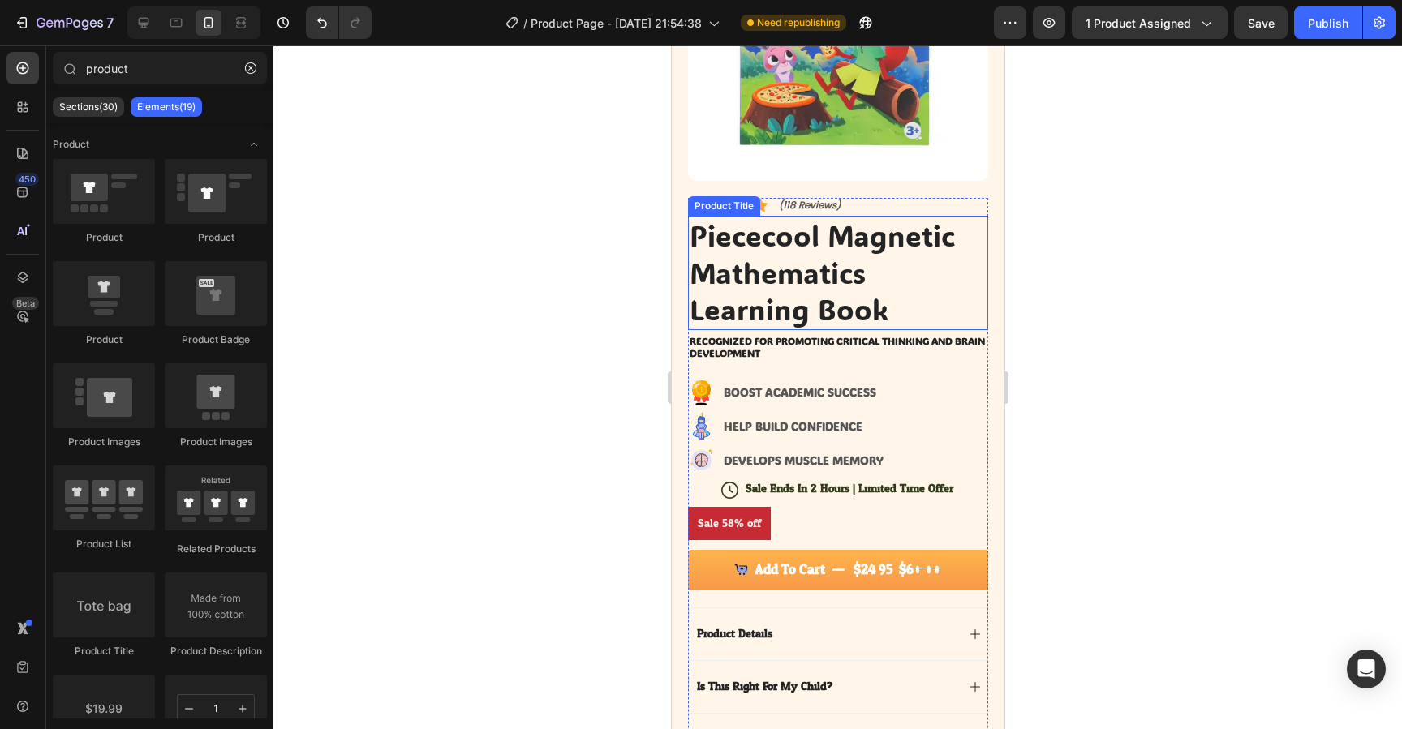
scroll to position [251, 0]
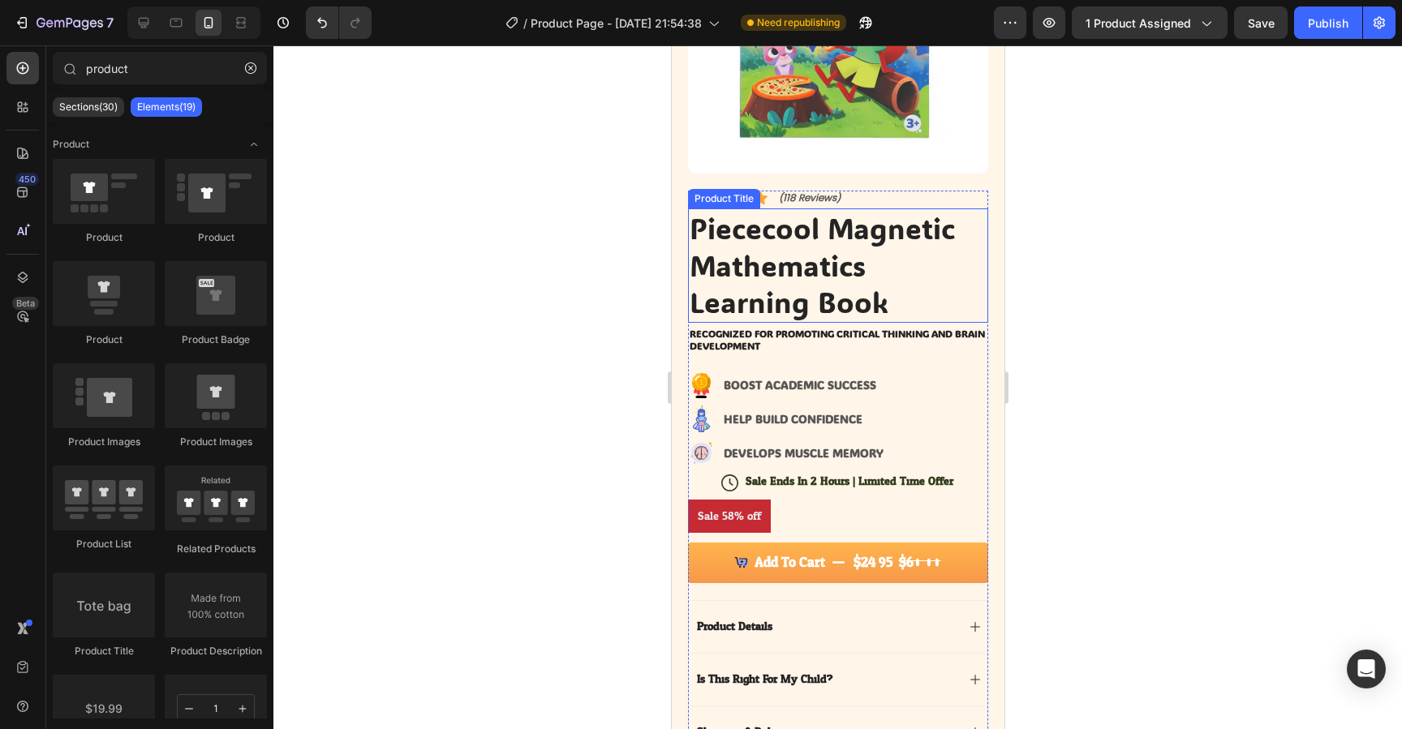
click at [793, 530] on div "Sale 58% off" at bounding box center [837, 516] width 300 height 33
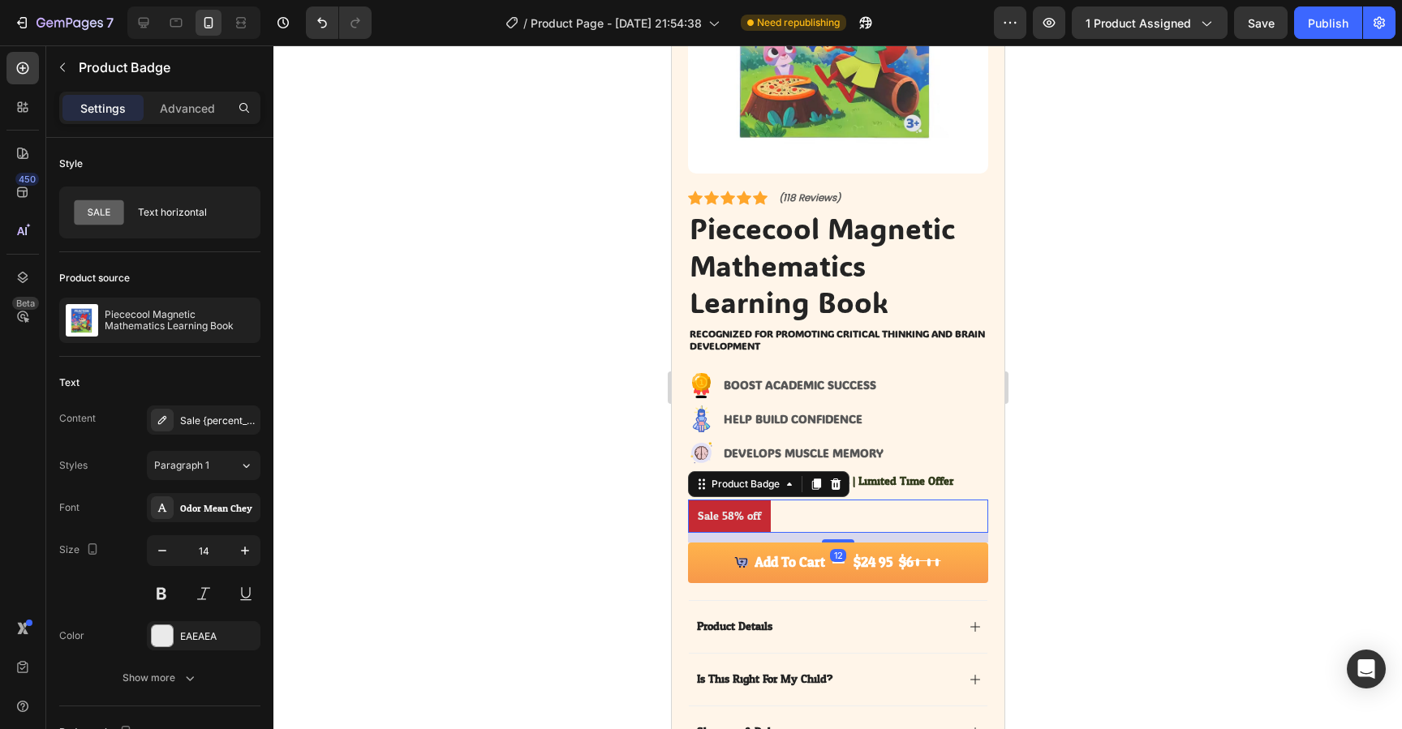
click at [798, 516] on div "Sale 58% off" at bounding box center [837, 516] width 300 height 33
click at [839, 486] on icon at bounding box center [835, 484] width 11 height 11
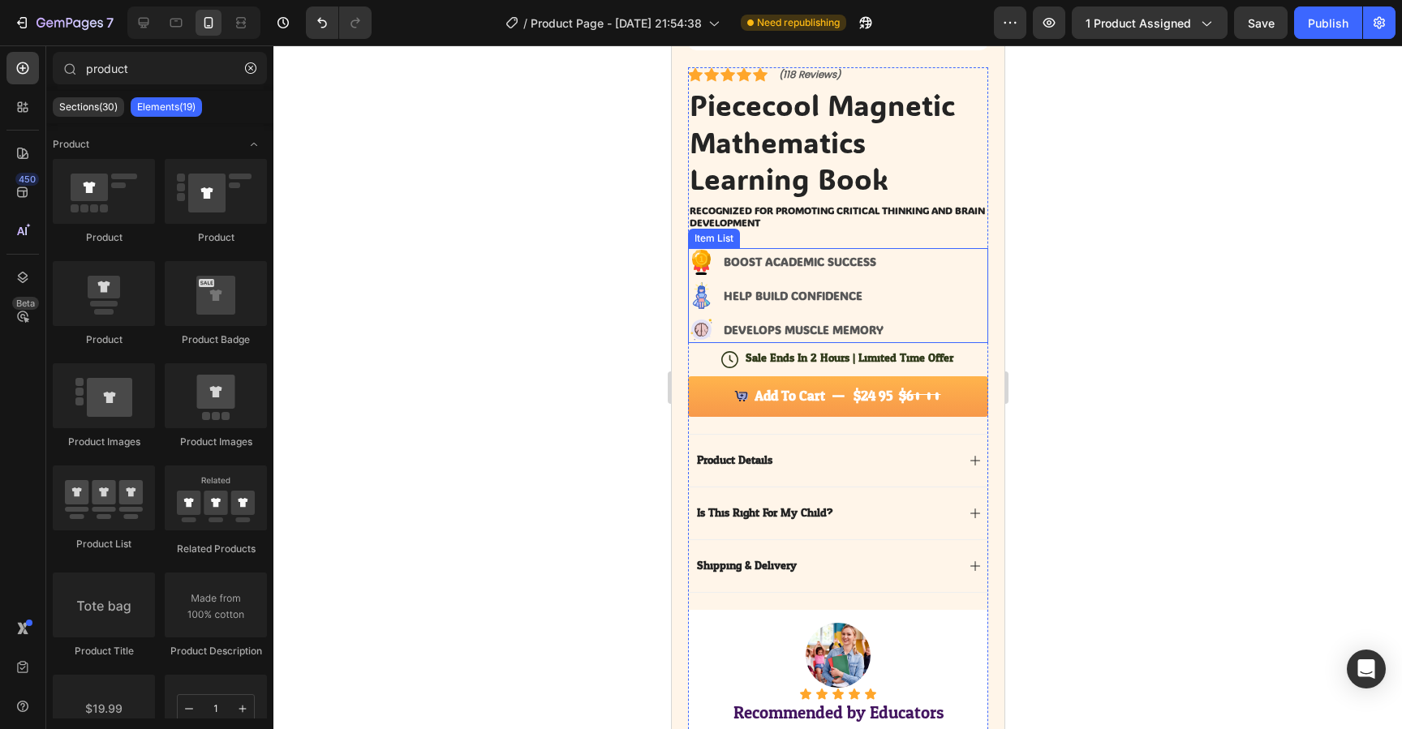
scroll to position [382, 0]
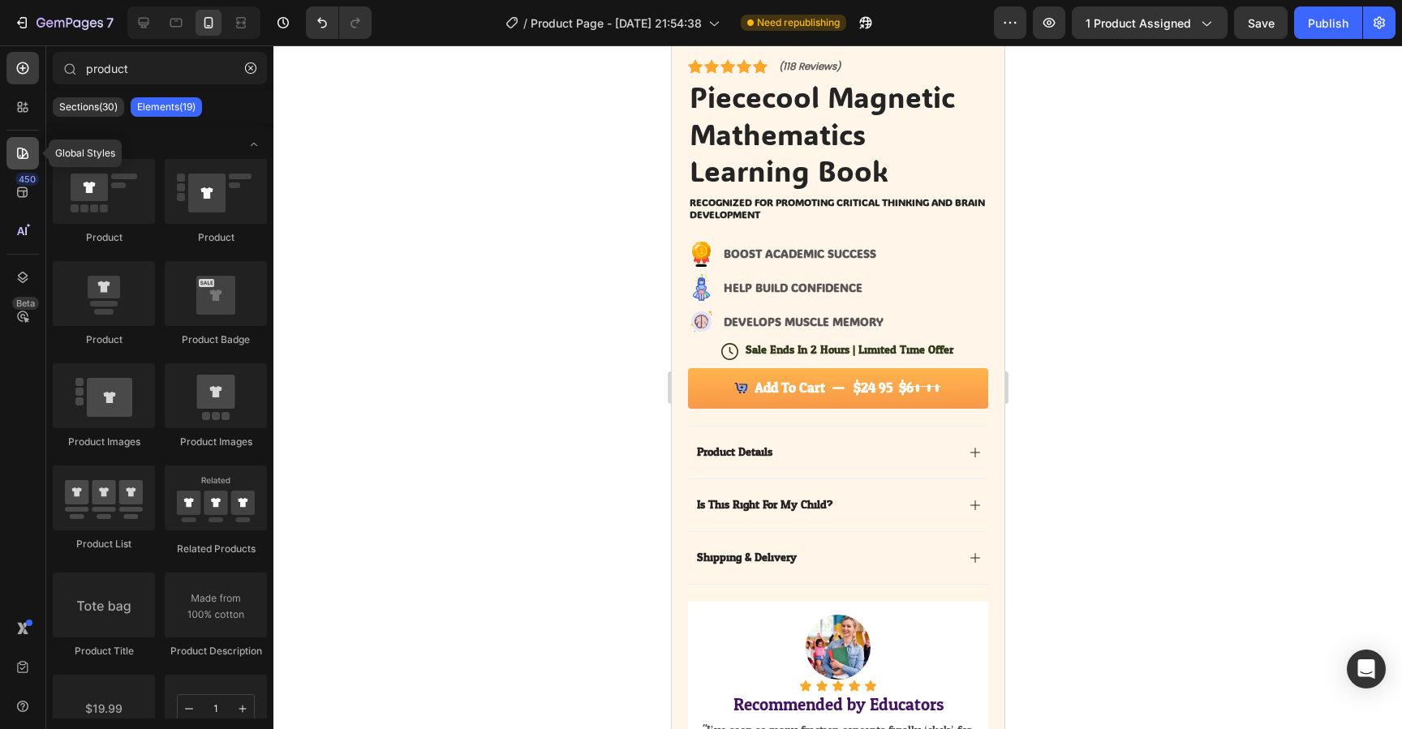
click at [26, 159] on icon at bounding box center [23, 153] width 16 height 16
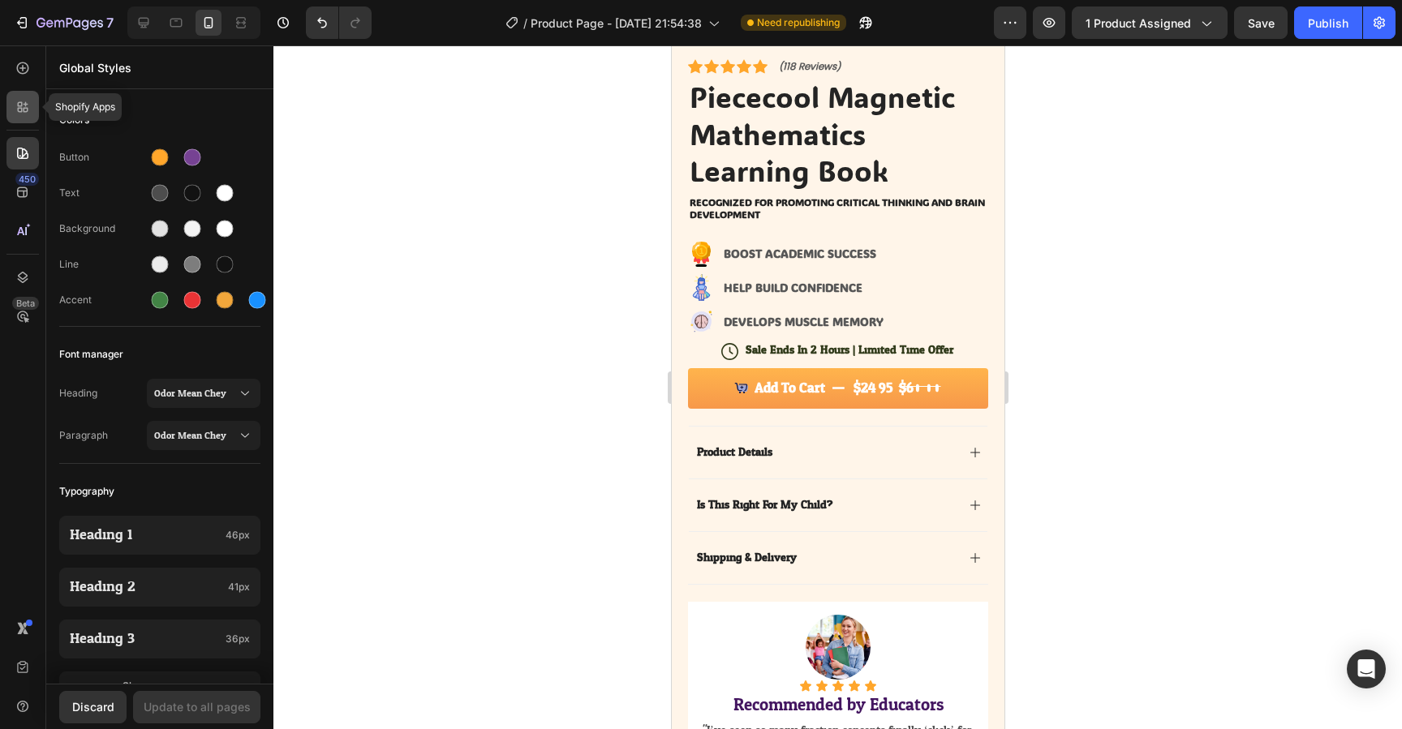
click at [23, 113] on icon at bounding box center [23, 107] width 16 height 16
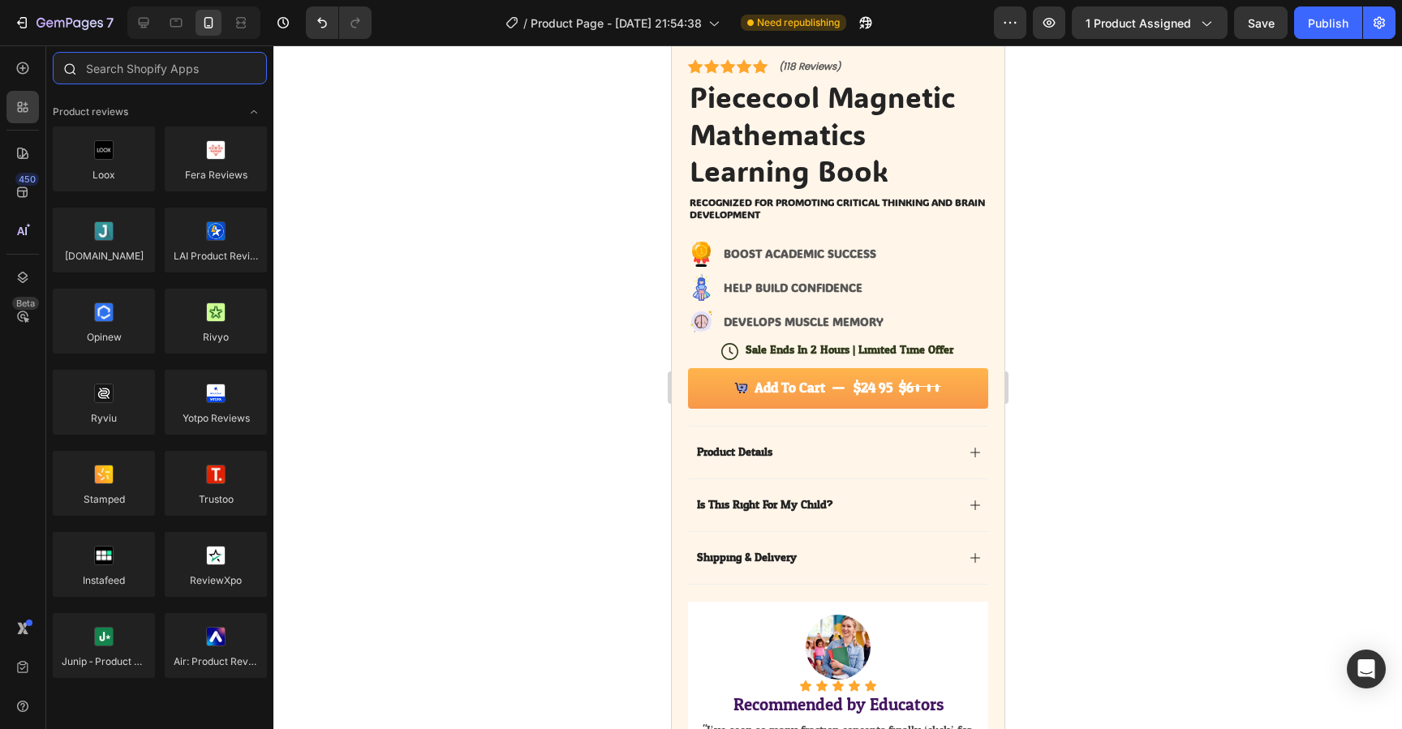
click at [187, 73] on input "text" at bounding box center [160, 68] width 214 height 32
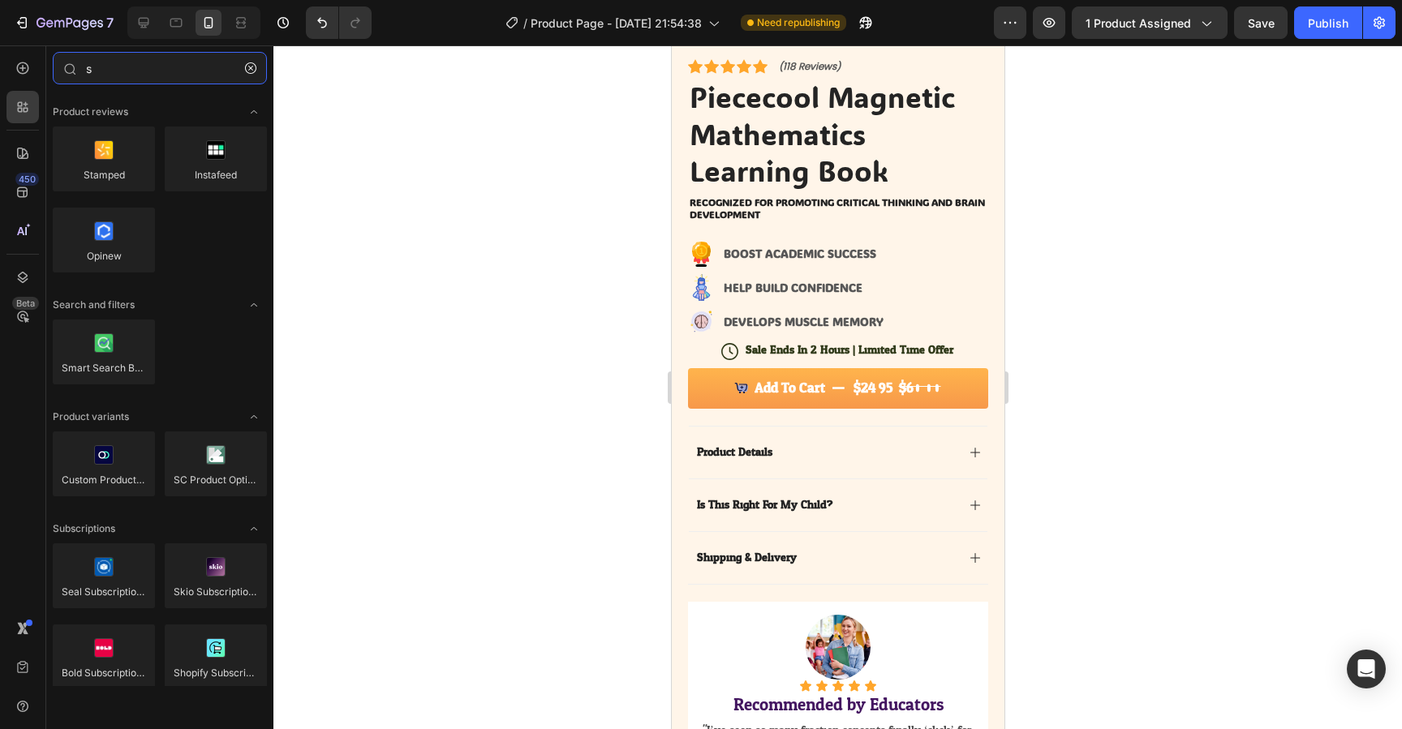
type input "s"
click at [14, 390] on div "450 Beta" at bounding box center [22, 332] width 32 height 561
click at [144, 82] on input "s" at bounding box center [160, 68] width 214 height 32
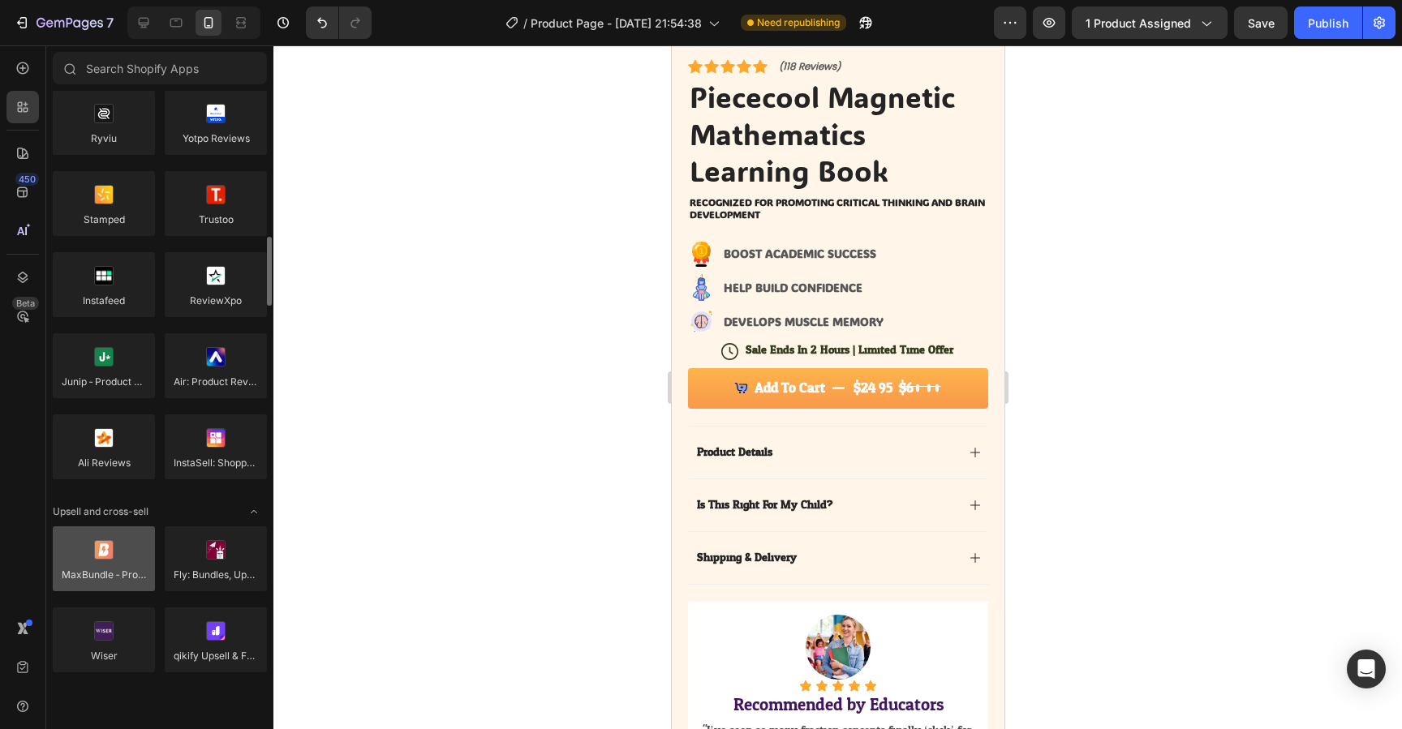
scroll to position [29, 0]
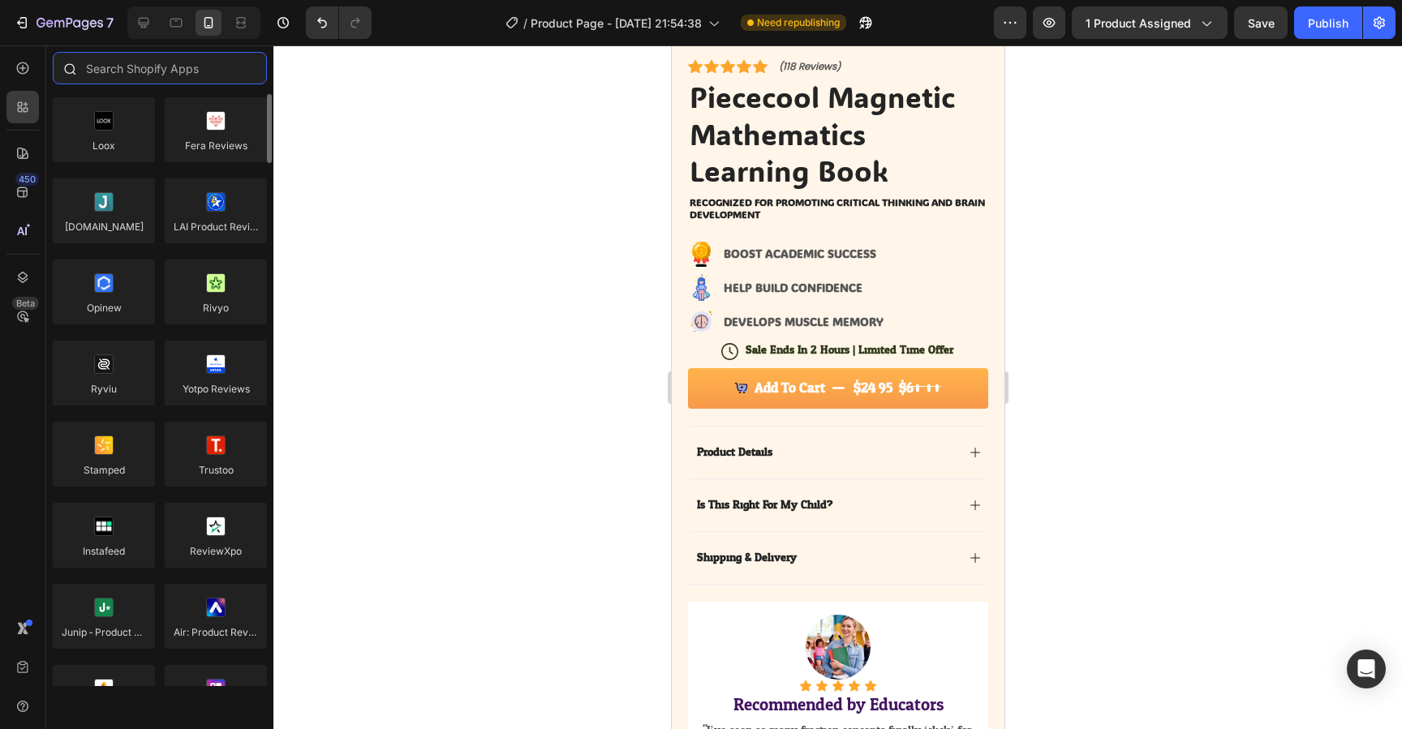
click at [159, 65] on input "text" at bounding box center [160, 68] width 214 height 32
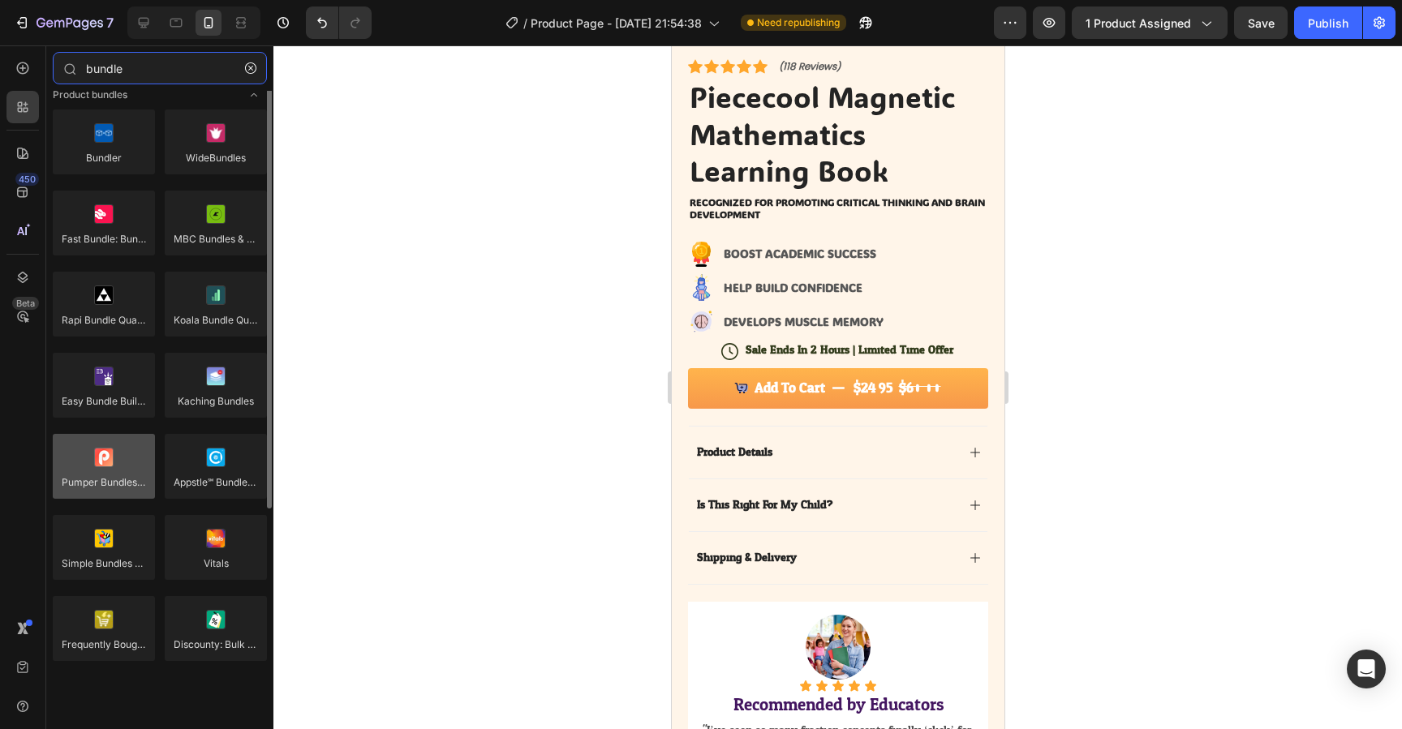
scroll to position [0, 0]
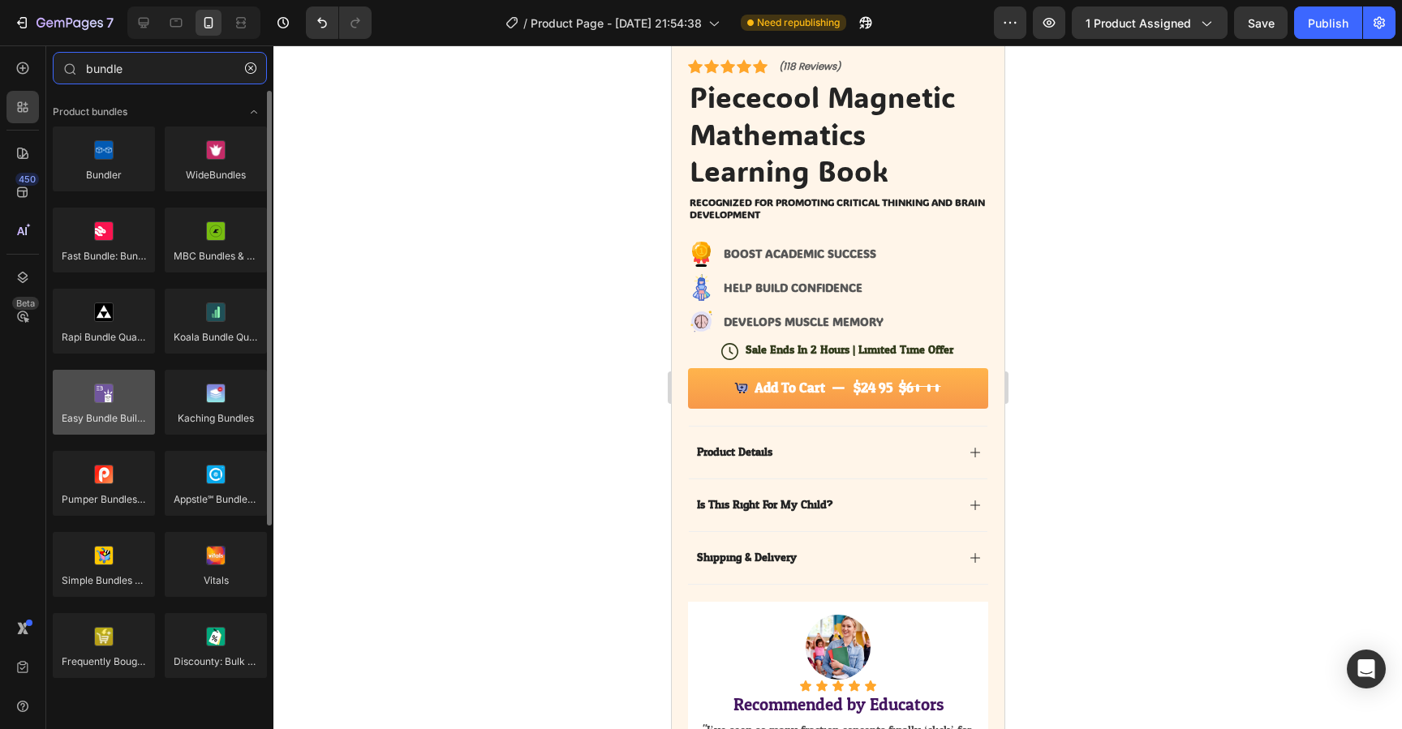
type input "bundle"
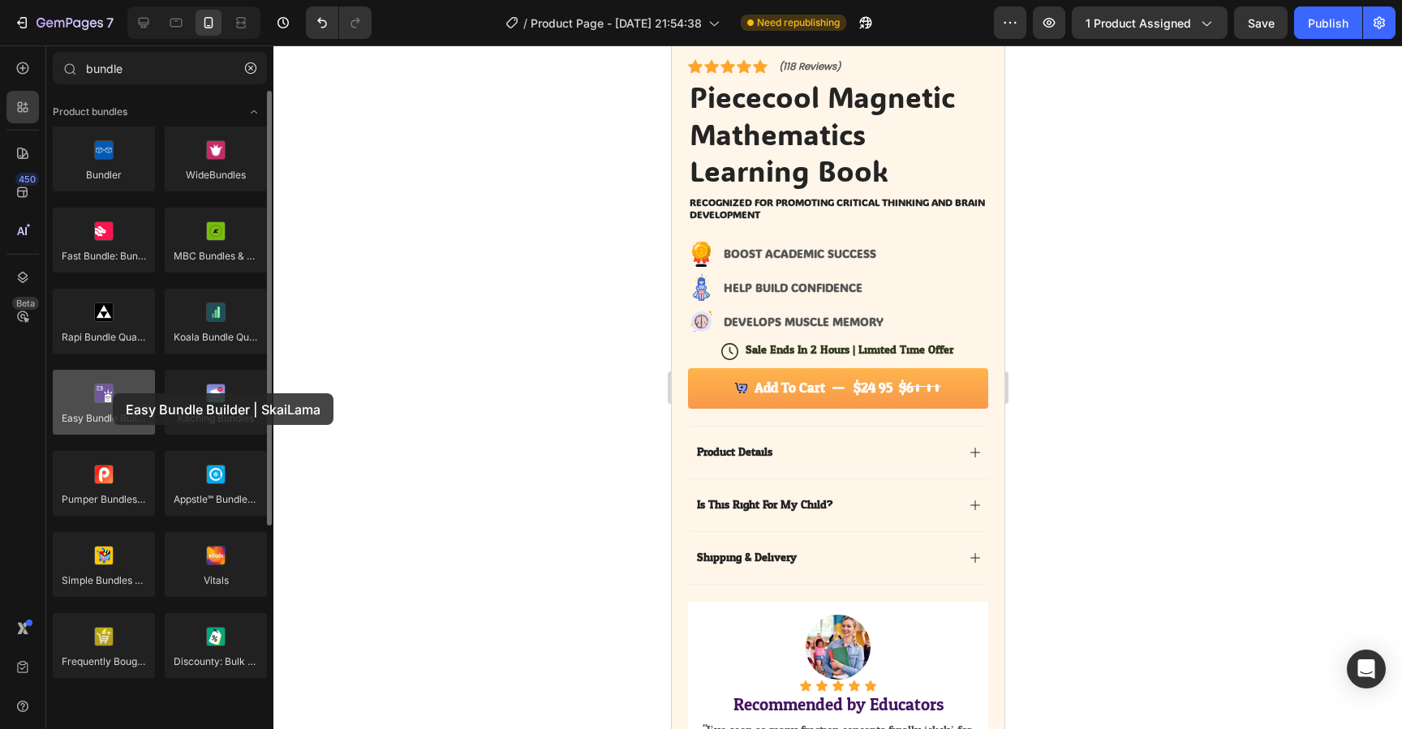
click at [113, 394] on div at bounding box center [104, 402] width 102 height 65
click at [99, 394] on div at bounding box center [104, 402] width 102 height 65
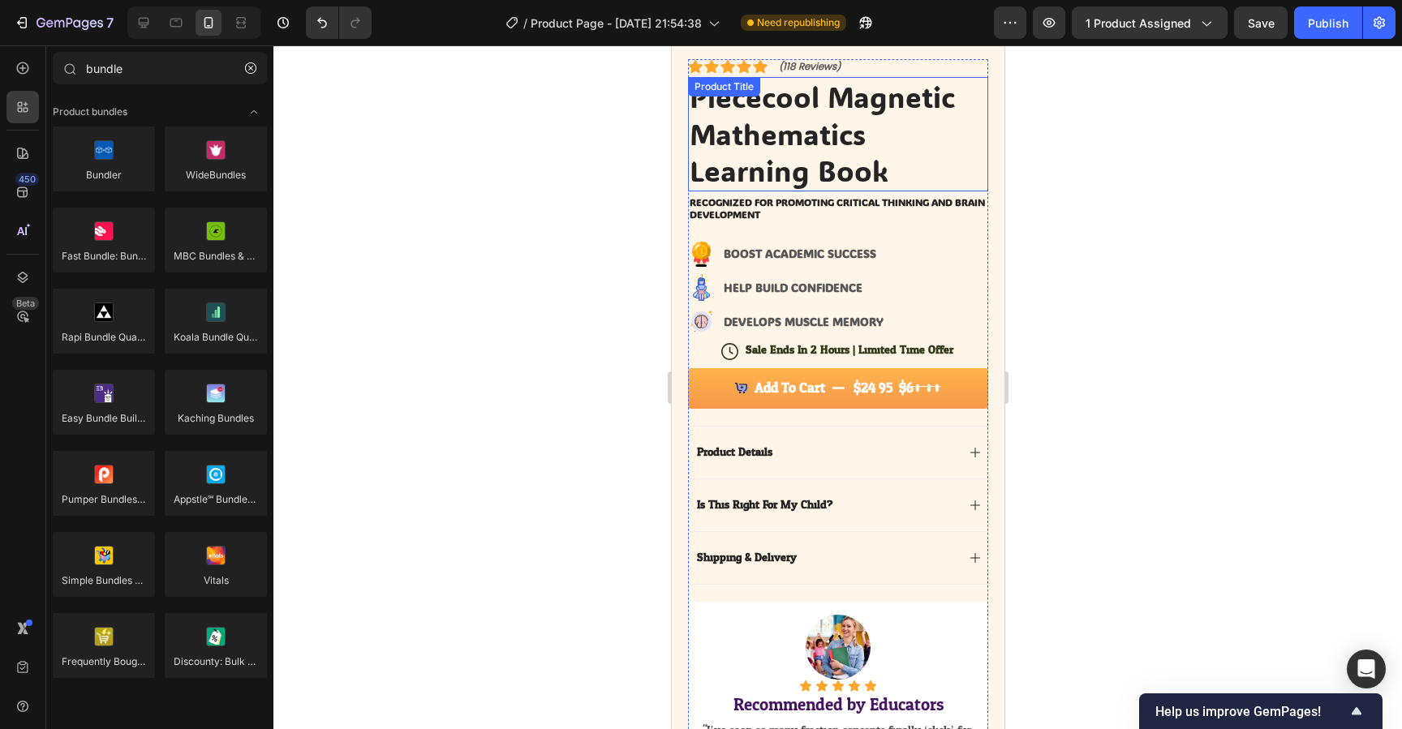
click at [762, 119] on h1 "Piececool Magnetic Mathematics Learning Book" at bounding box center [837, 134] width 300 height 114
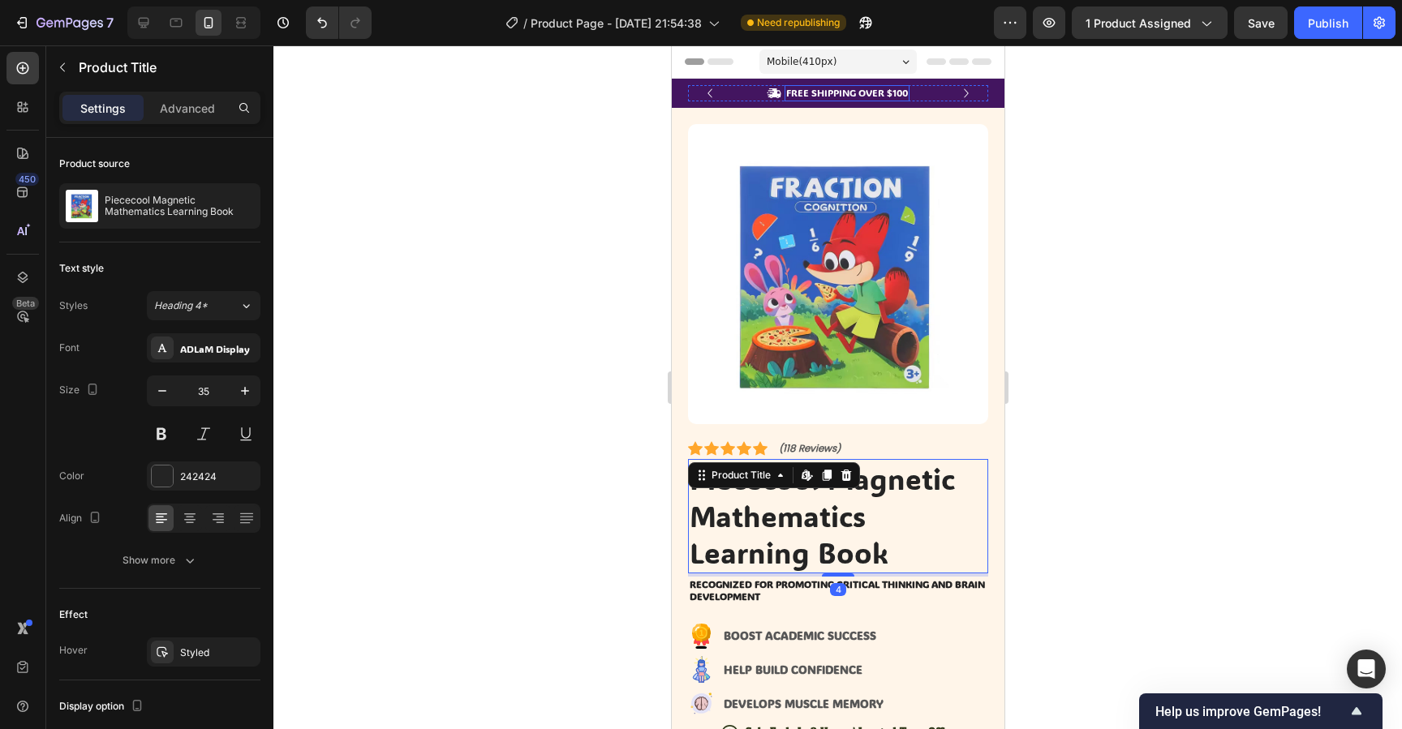
click at [825, 93] on p "FREE SHIPPING OVER $100" at bounding box center [846, 93] width 122 height 13
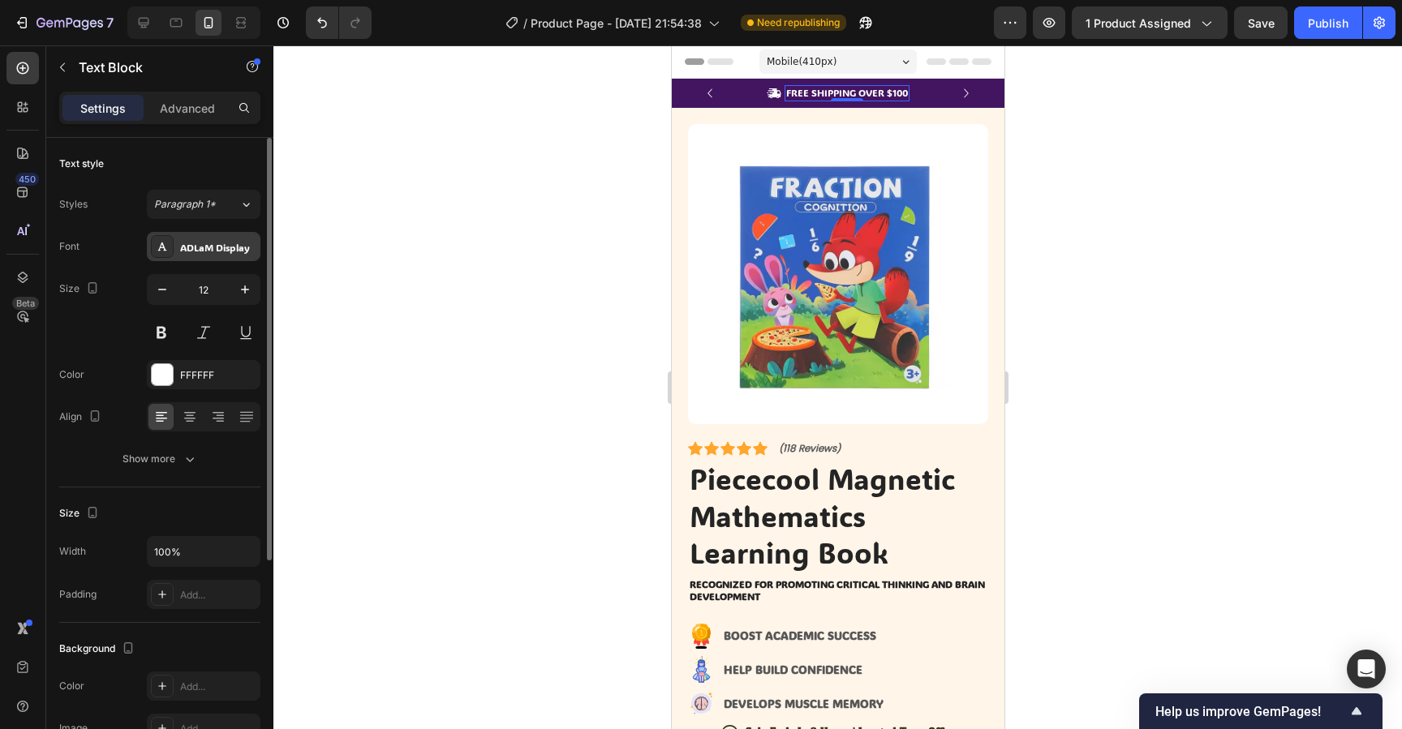
click at [204, 251] on div "ADLaM Display" at bounding box center [218, 247] width 76 height 15
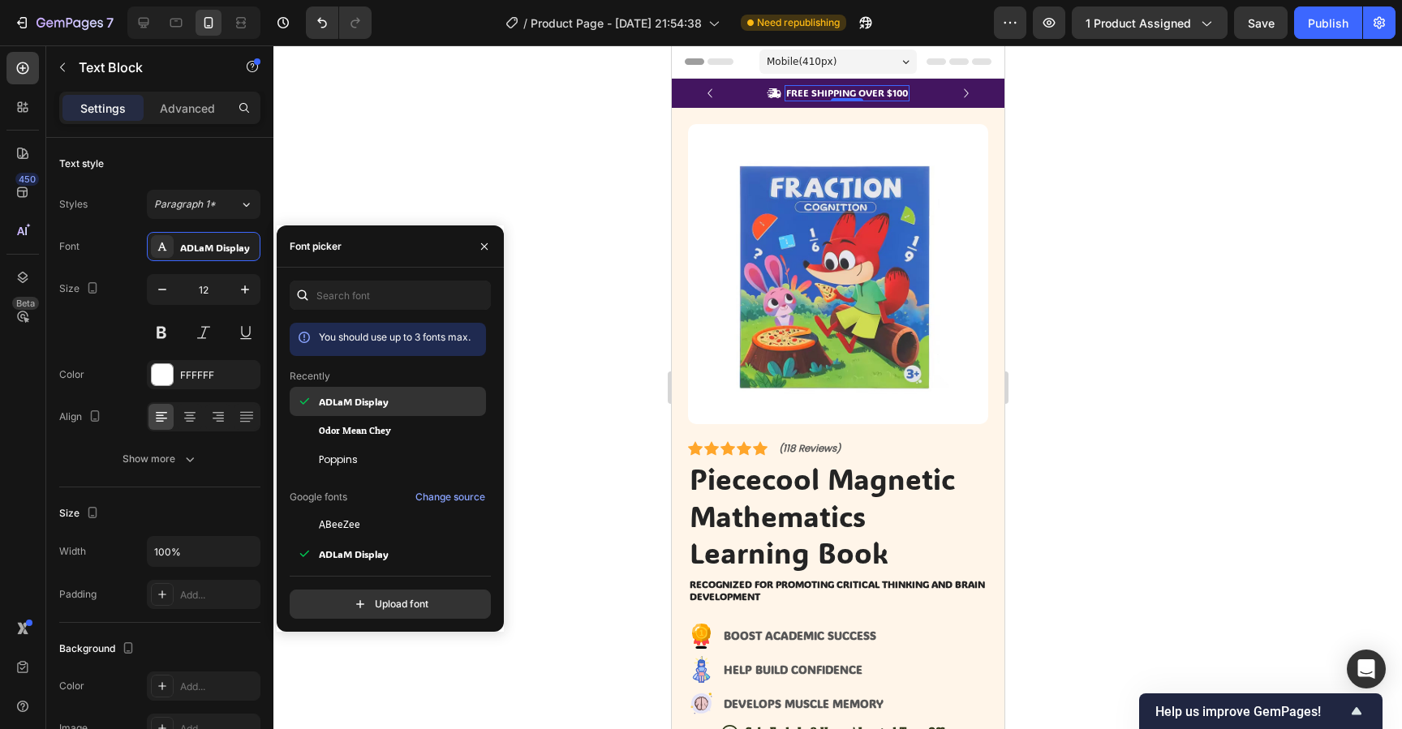
click at [367, 409] on div "ADLaM Display" at bounding box center [388, 401] width 196 height 29
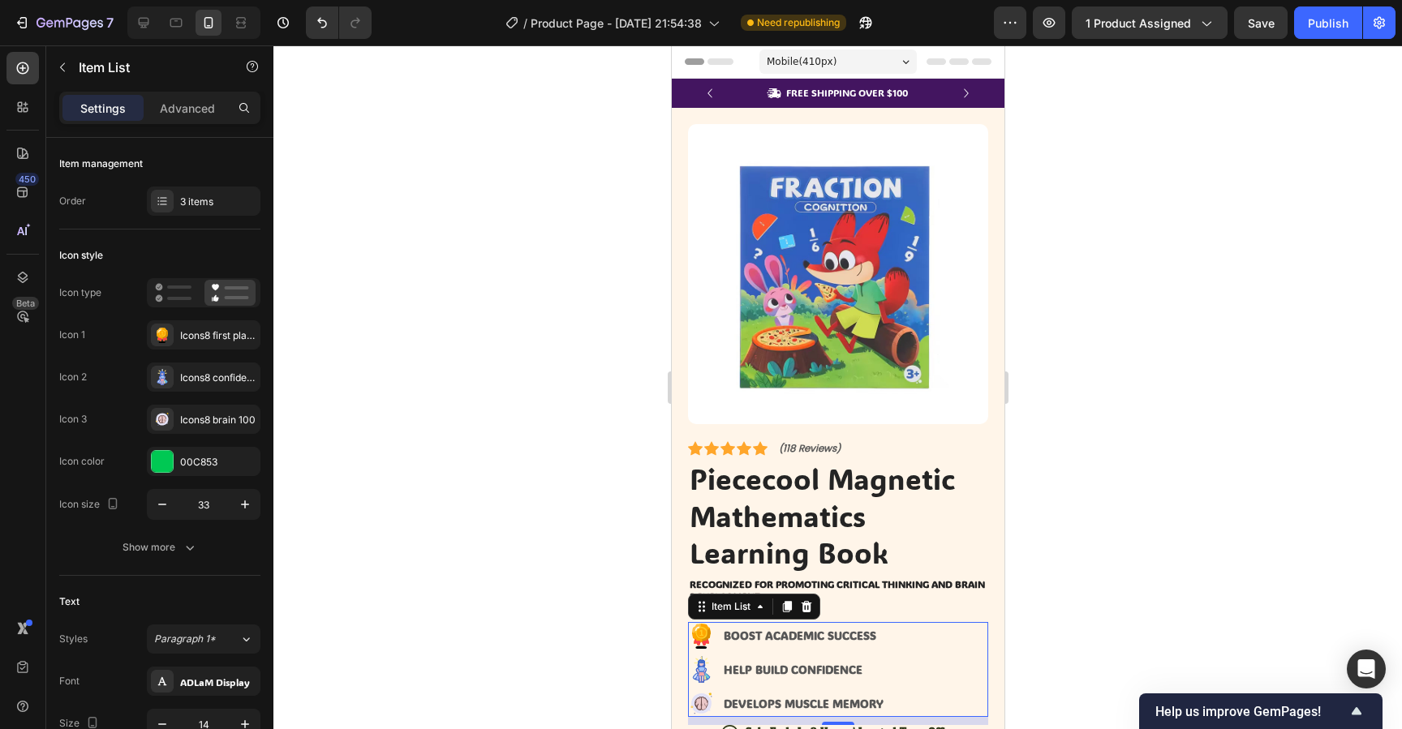
click at [975, 656] on div "BOOST ACADEMIC SUCCESS HELP BUILD CONFIDENCE DEVELOPS MUSCLE MEMORY" at bounding box center [837, 669] width 300 height 95
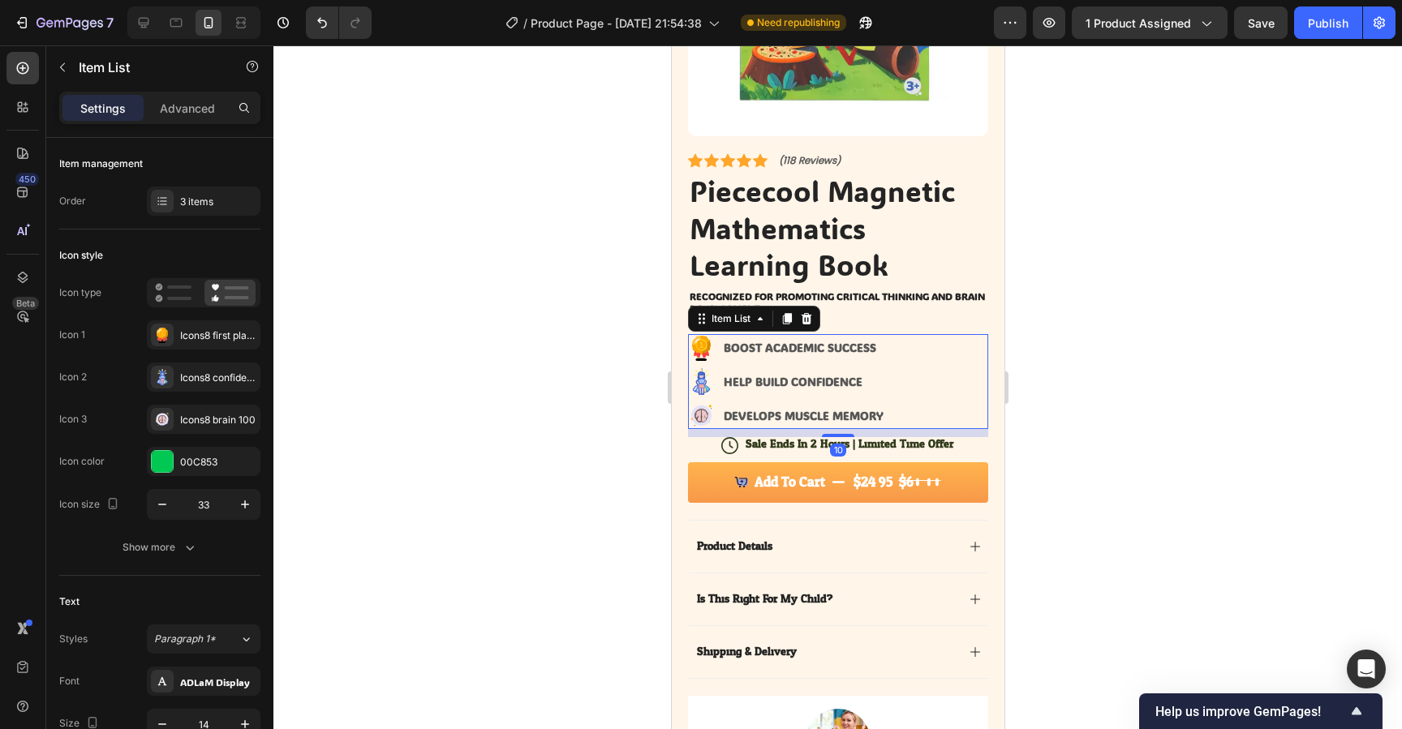
scroll to position [491, 0]
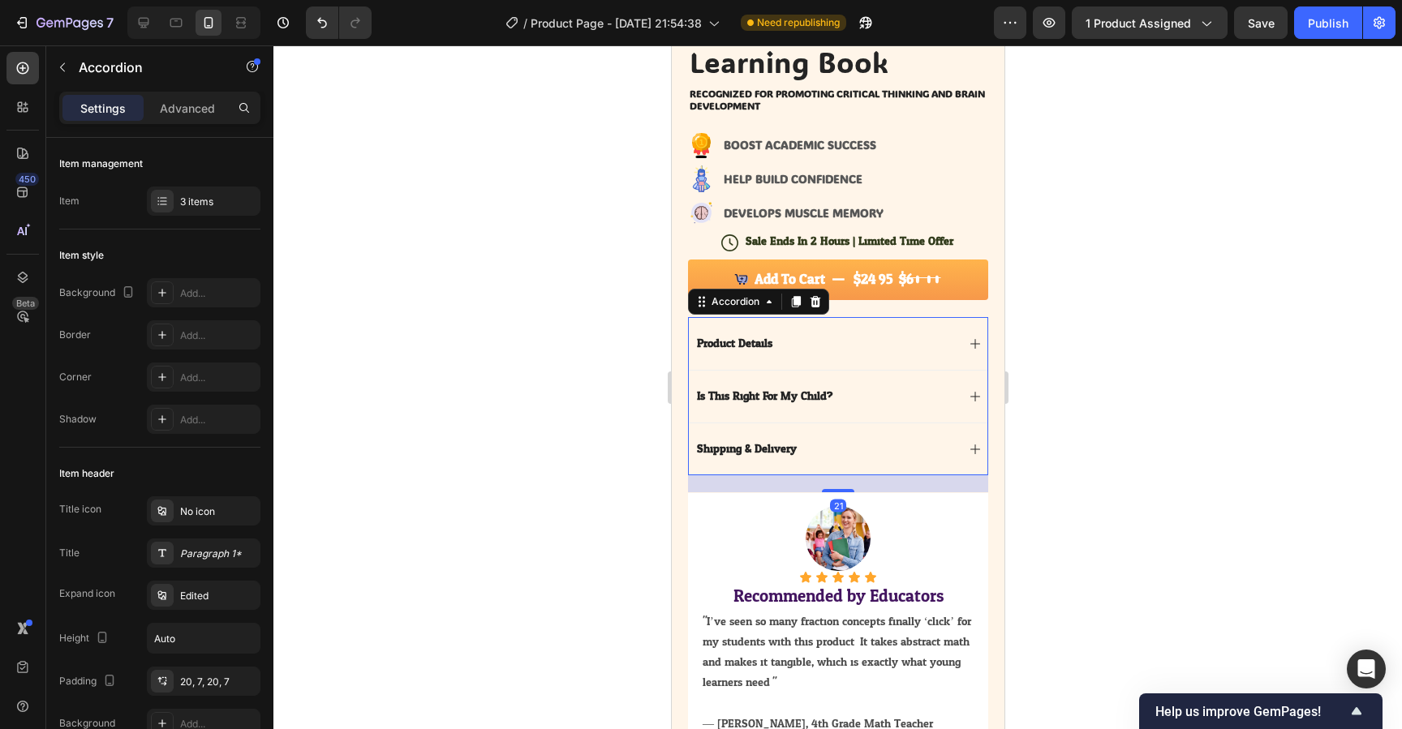
click at [878, 343] on div "Product Details" at bounding box center [824, 343] width 261 height 19
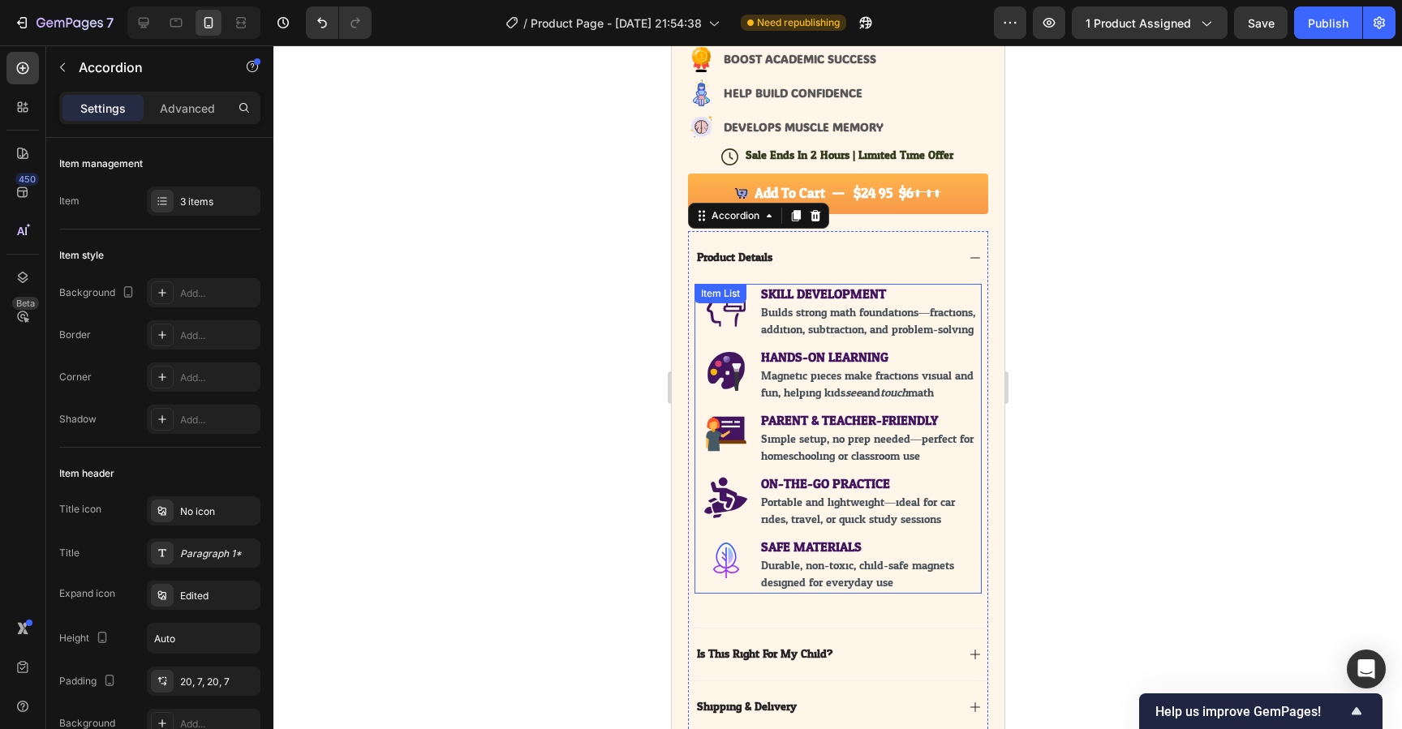
scroll to position [581, 0]
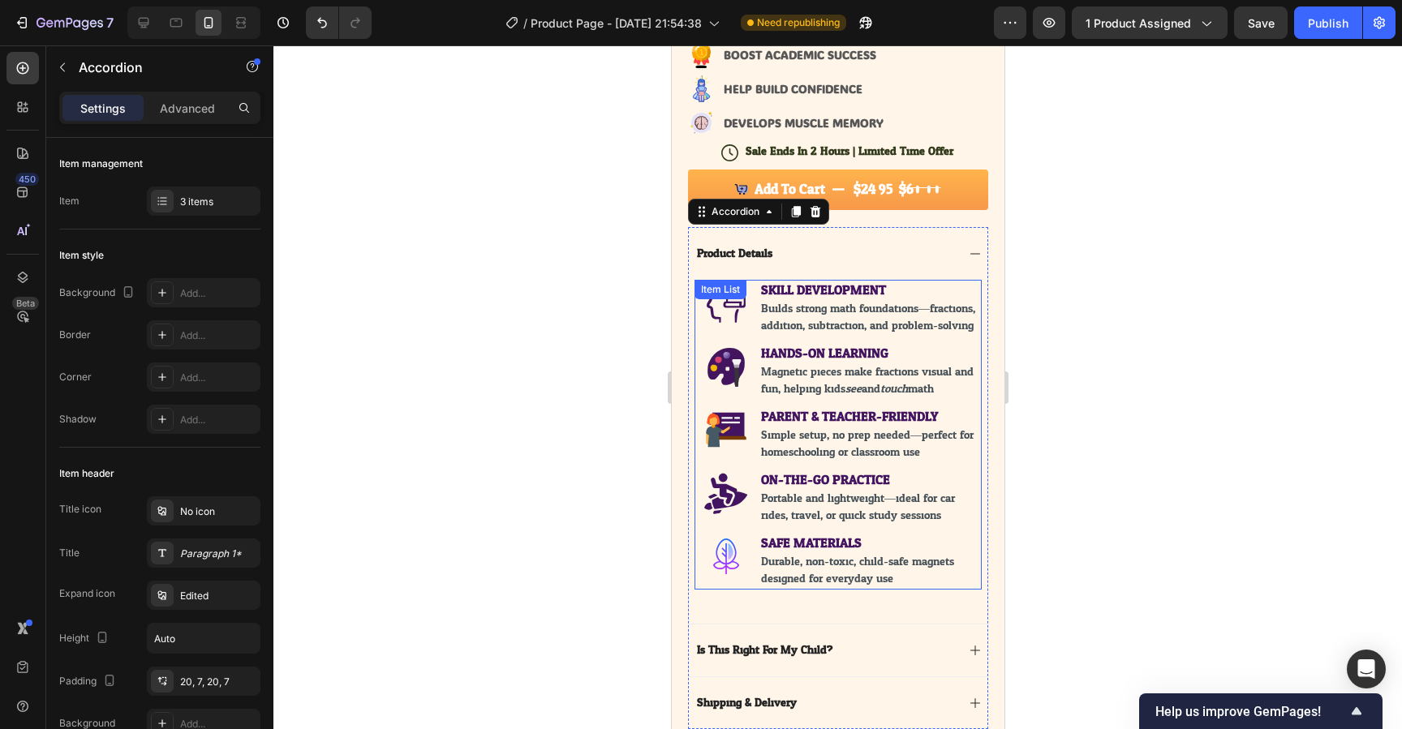
click at [839, 571] on span "Durable, non-toxic, child-safe magnets designed for everyday use." at bounding box center [856, 570] width 193 height 37
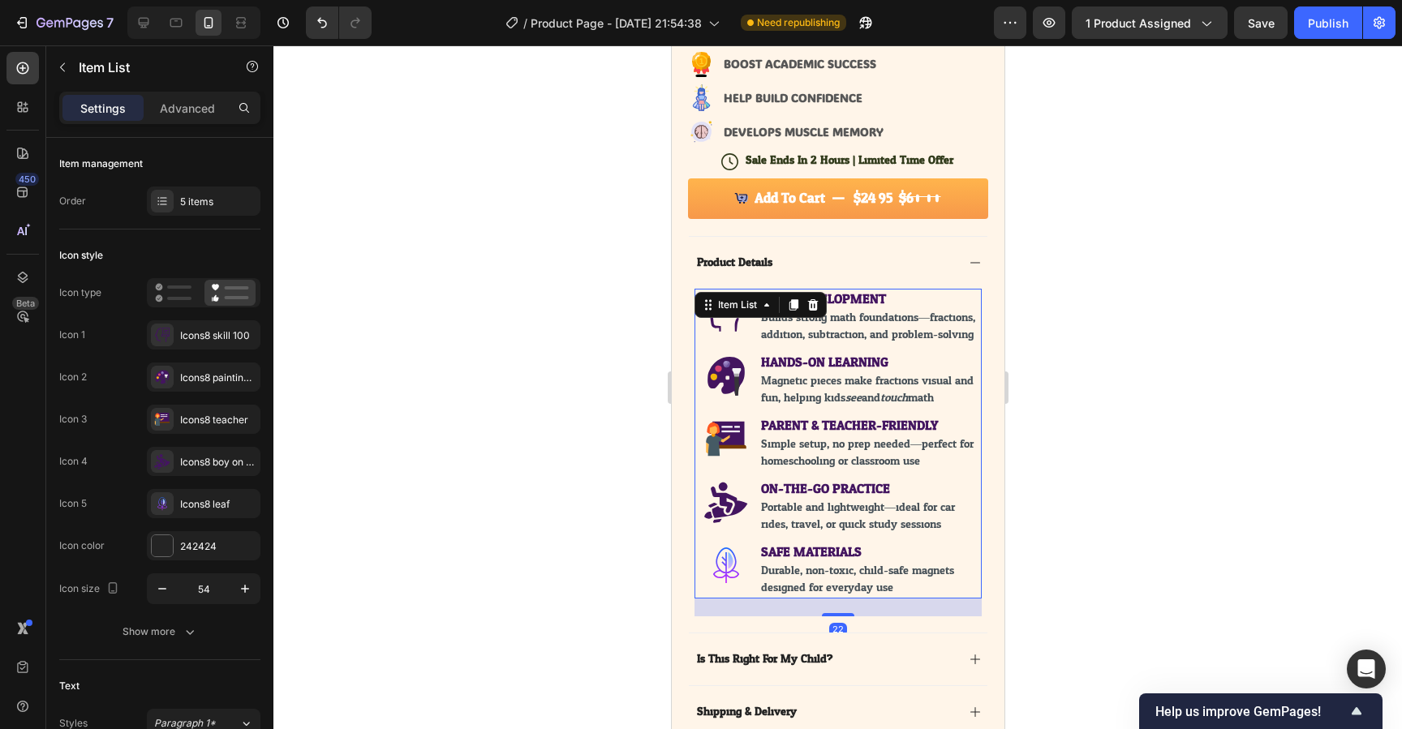
scroll to position [570, 0]
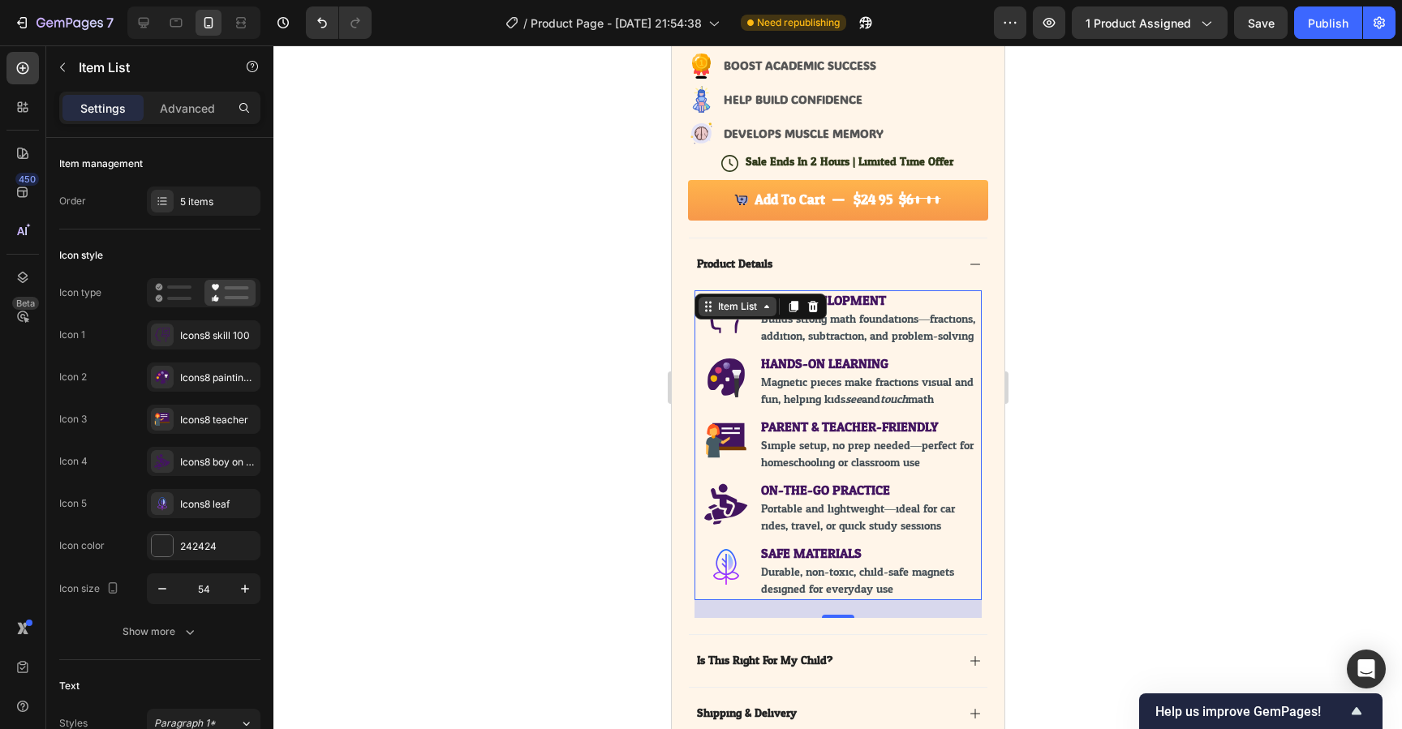
click at [725, 301] on div "Item List" at bounding box center [736, 306] width 45 height 15
click at [795, 307] on icon at bounding box center [793, 306] width 9 height 11
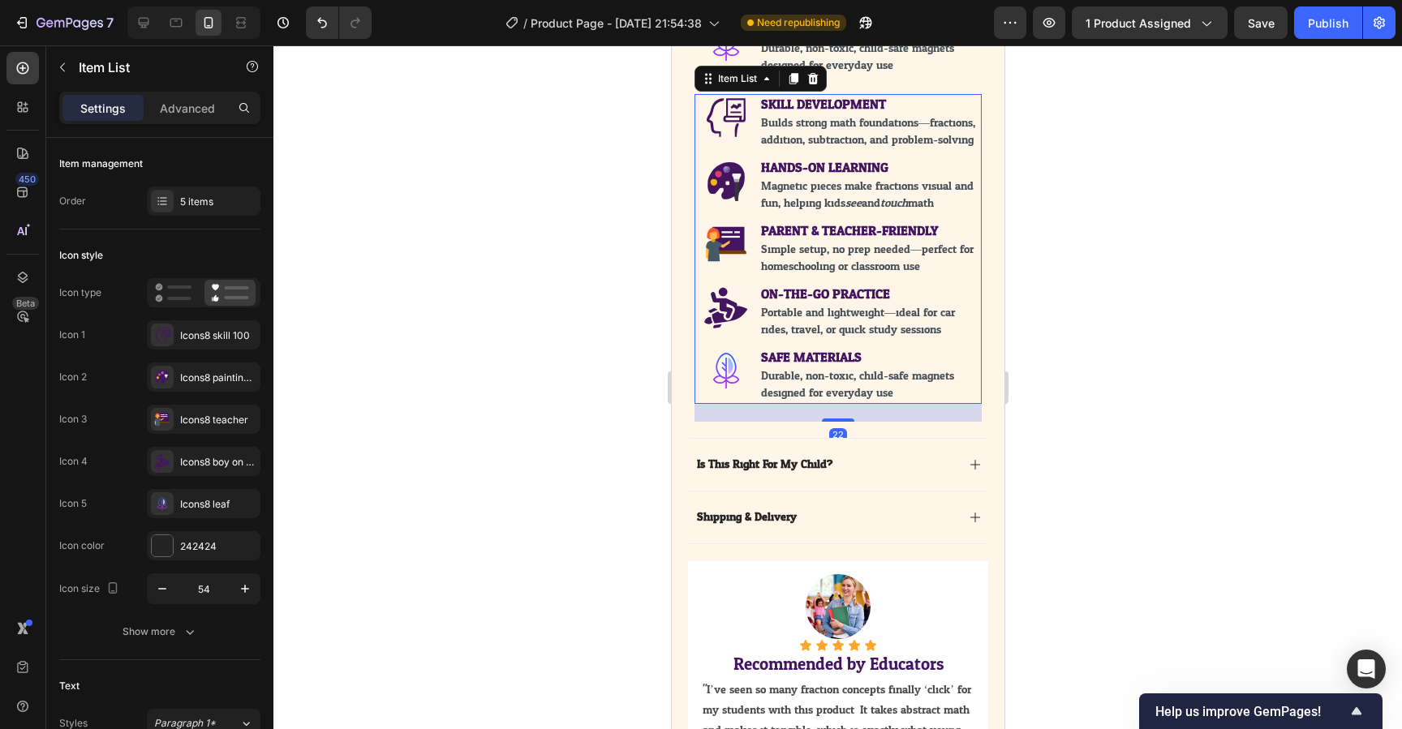
scroll to position [1104, 0]
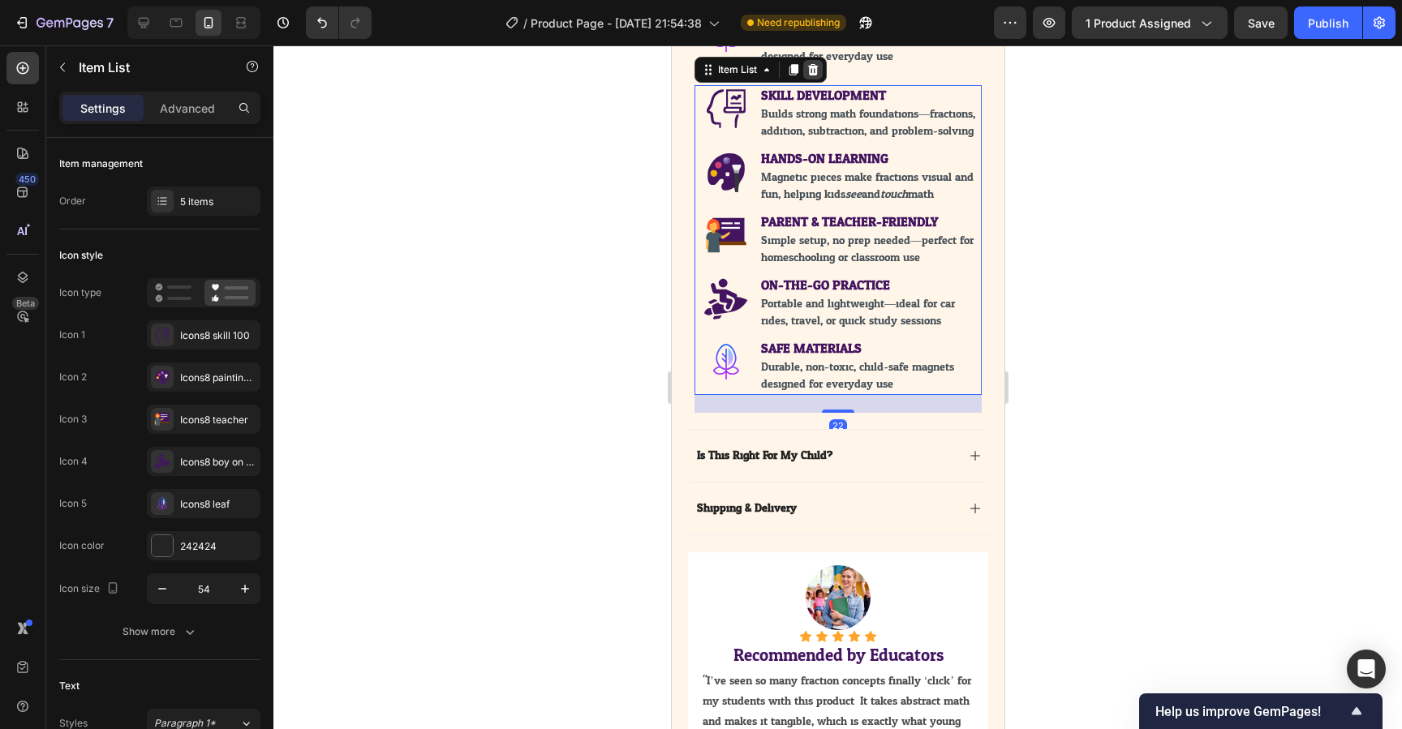
click at [812, 75] on icon at bounding box center [812, 69] width 11 height 11
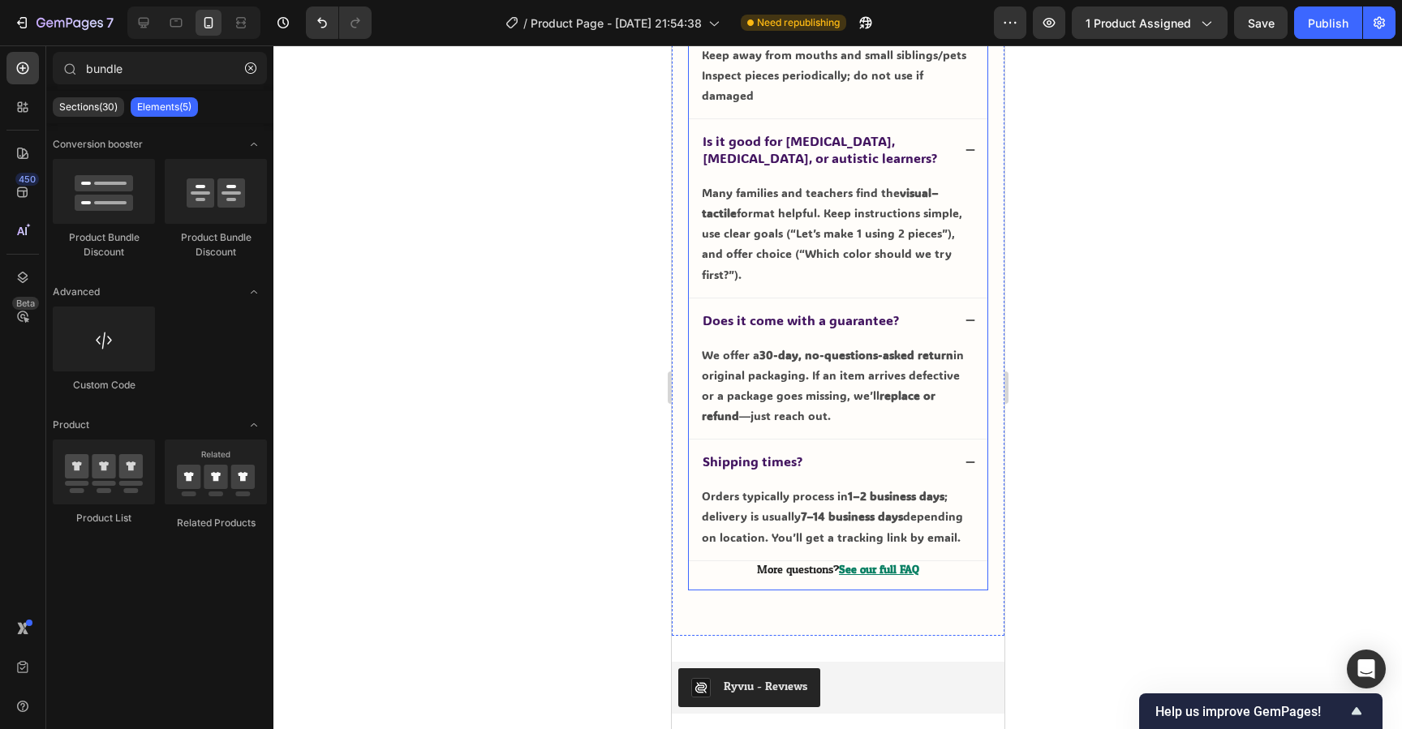
scroll to position [4063, 0]
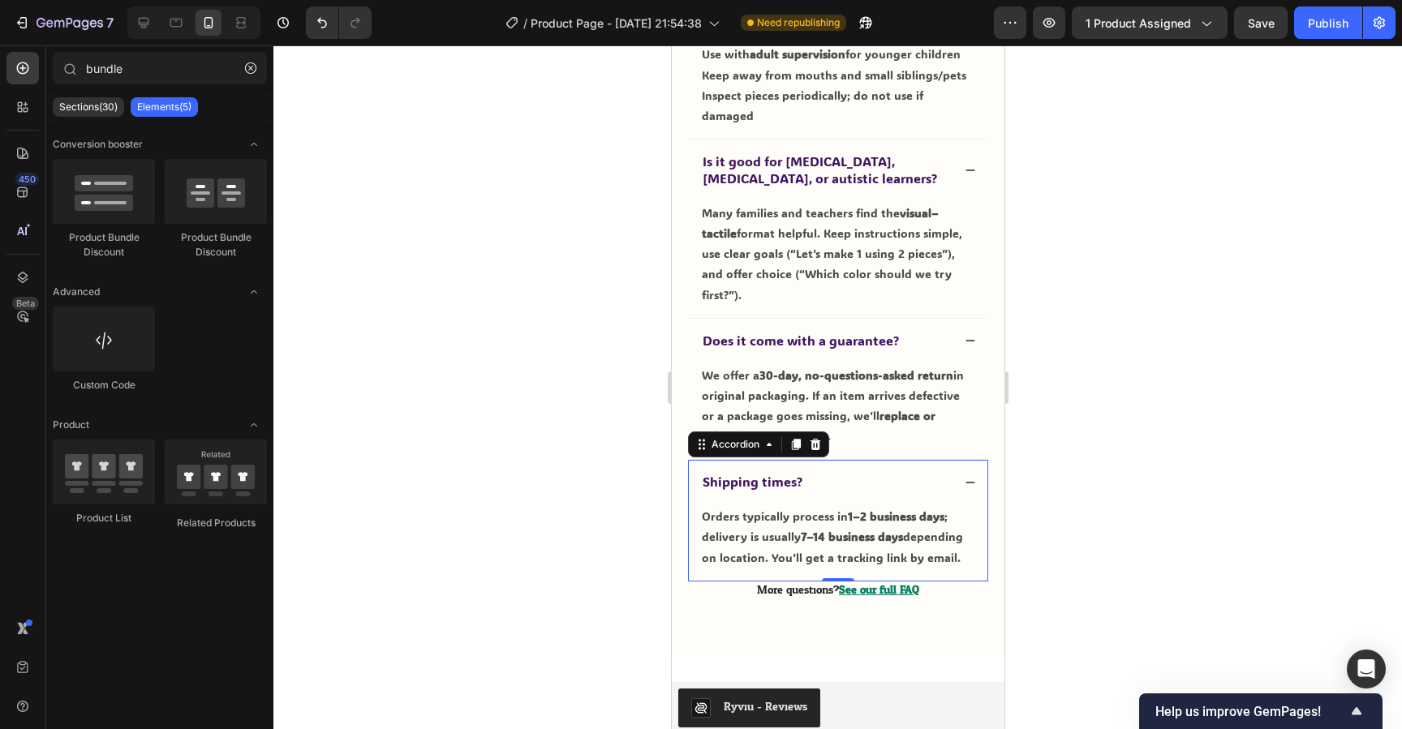
click at [767, 473] on span "Shipping times?" at bounding box center [752, 481] width 100 height 17
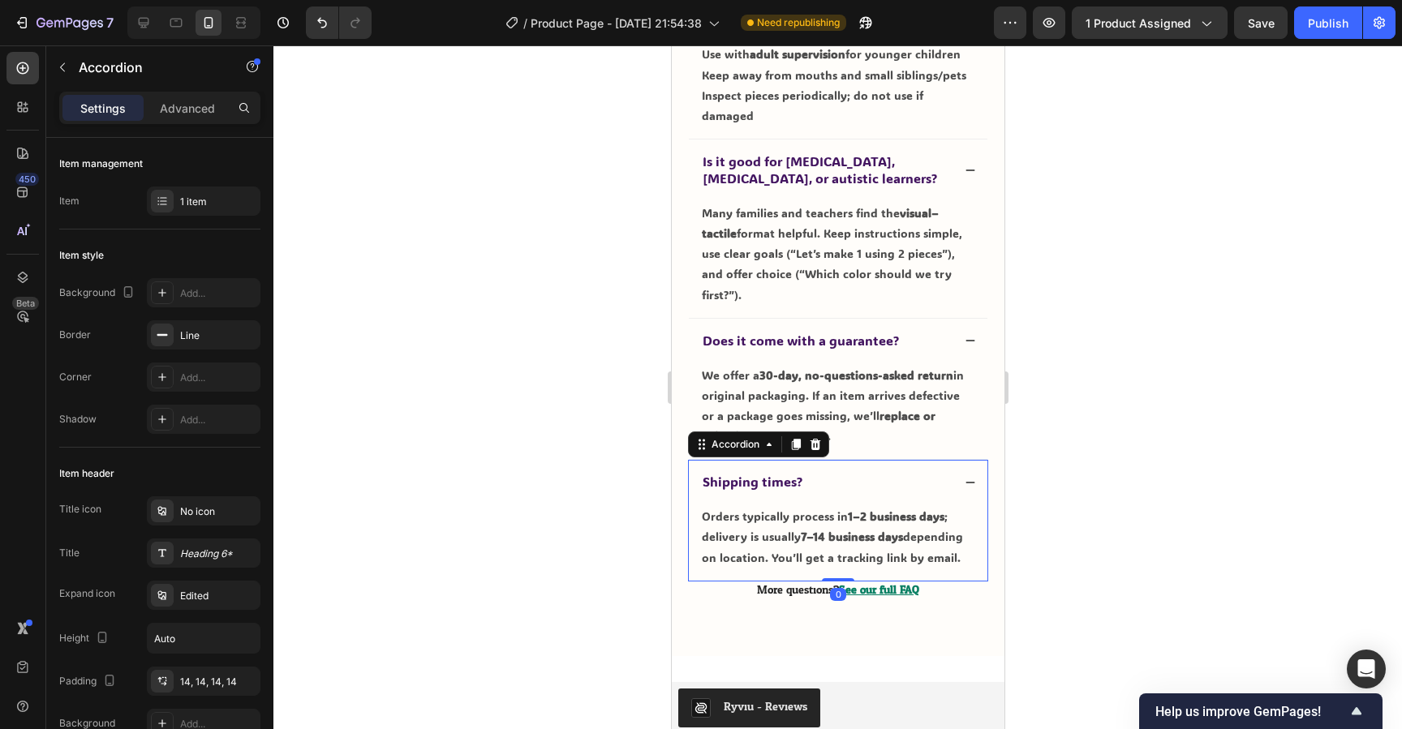
click at [758, 473] on span "Shipping times?" at bounding box center [752, 481] width 100 height 17
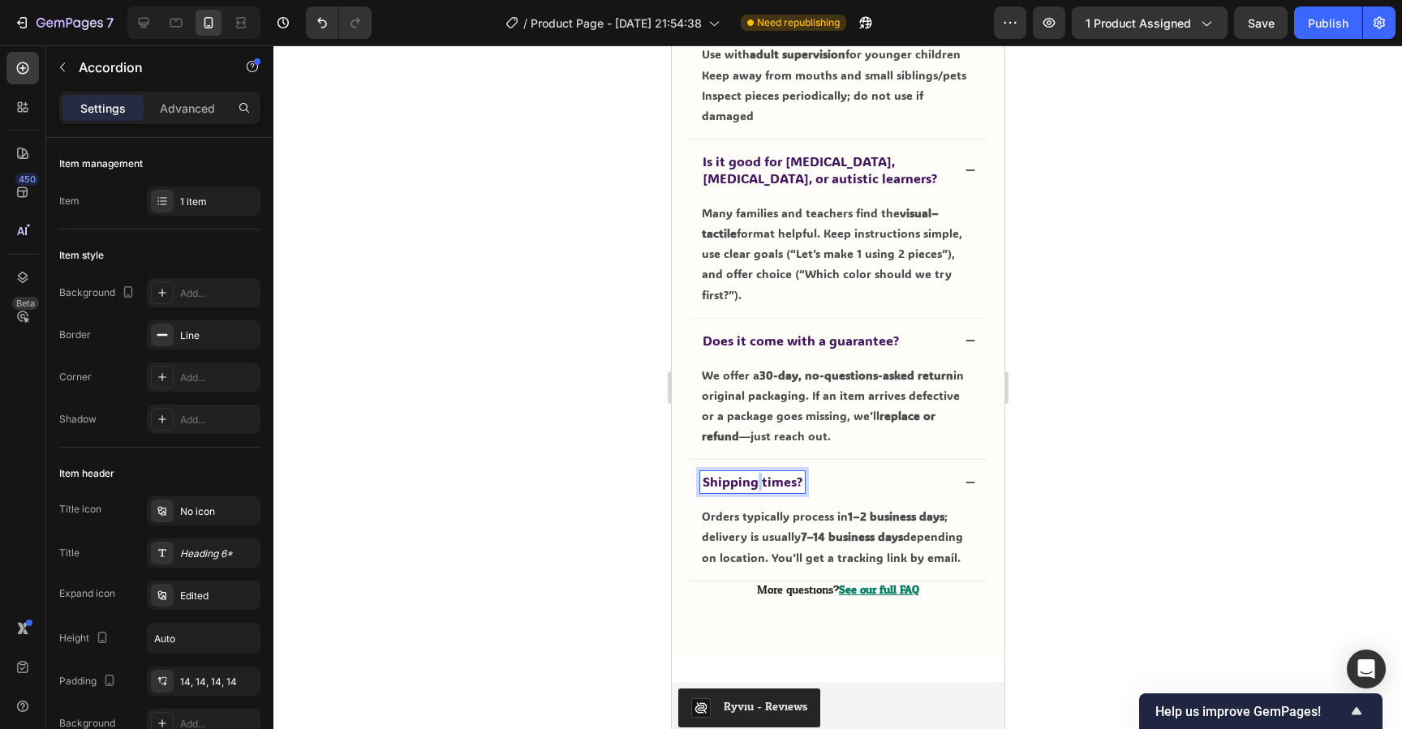
click at [758, 473] on span "Shipping times?" at bounding box center [752, 481] width 100 height 17
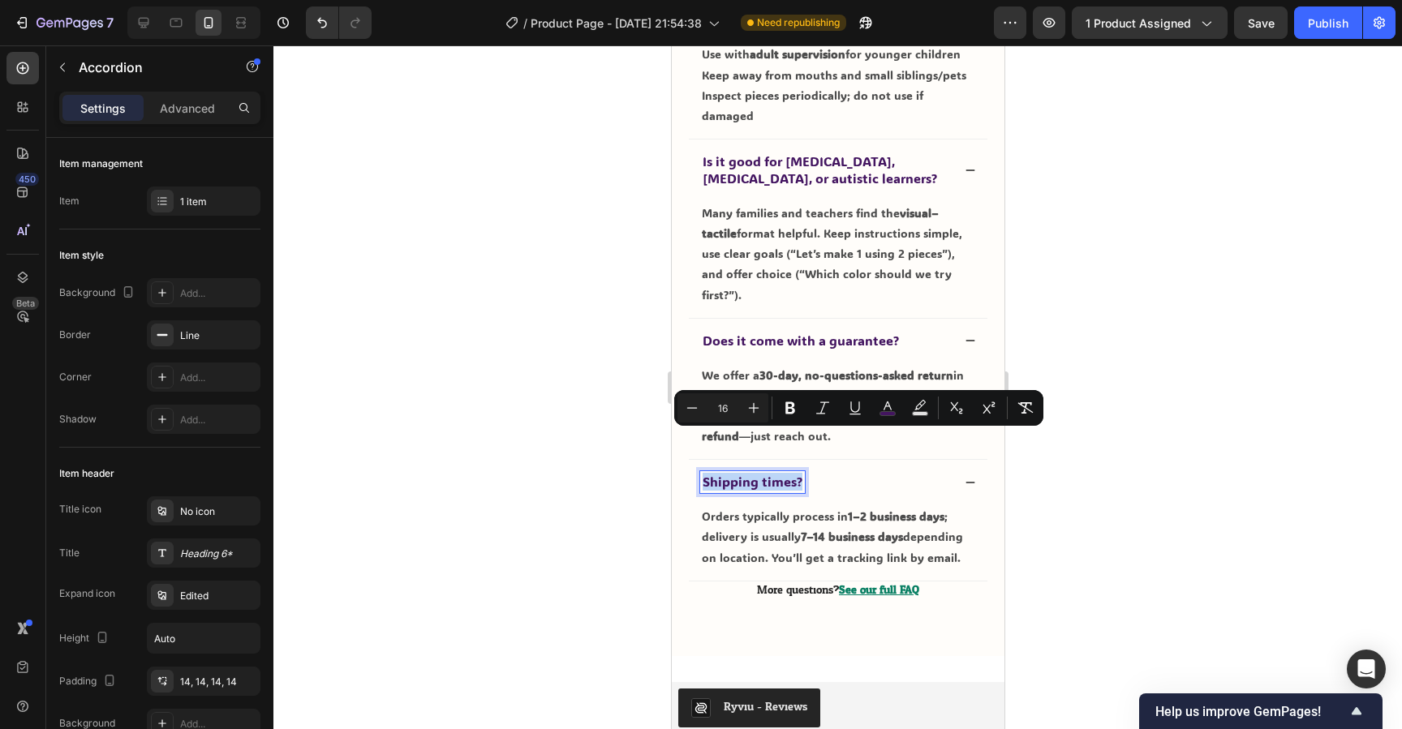
copy span "Shipping times?"
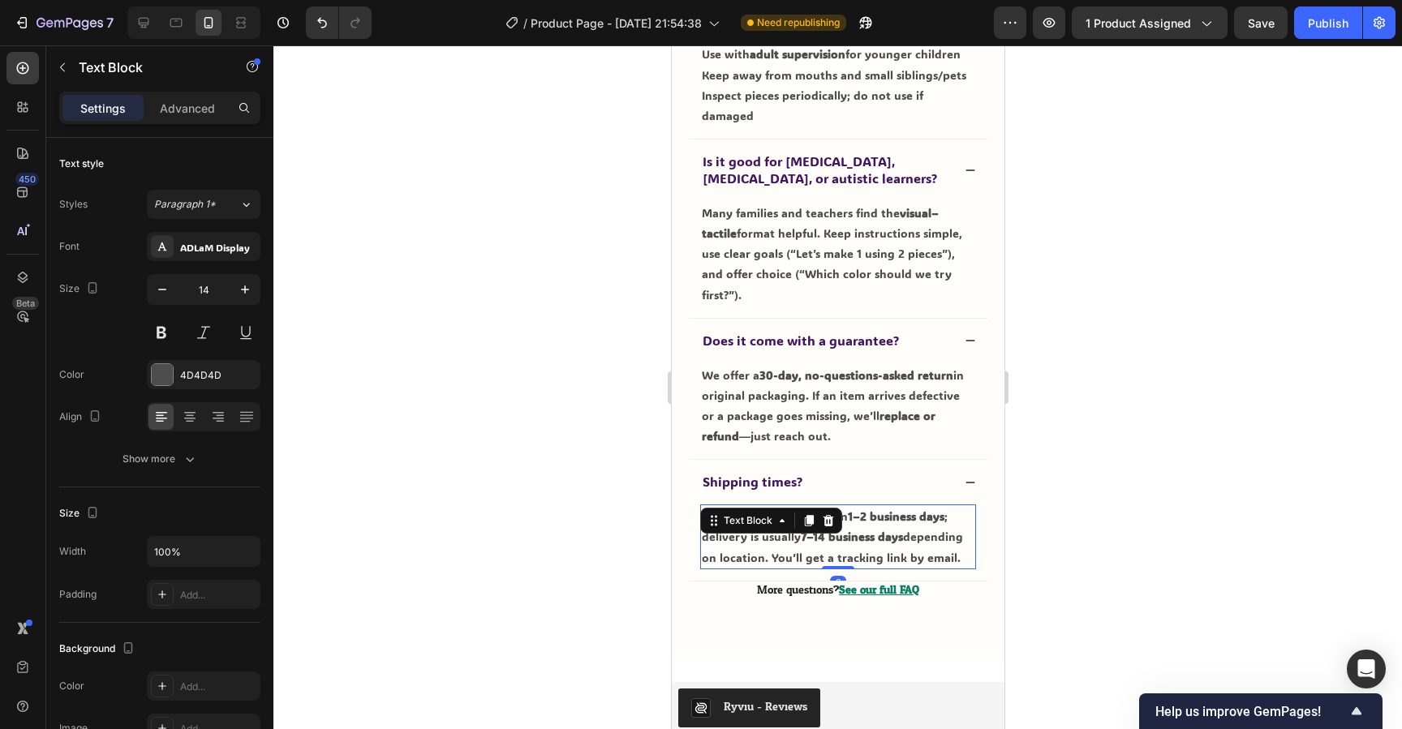
click at [805, 505] on div "Orders typically process in 1–2 business days ; delivery is usually 7–14 busine…" at bounding box center [837, 537] width 276 height 65
click at [808, 515] on icon at bounding box center [808, 520] width 9 height 11
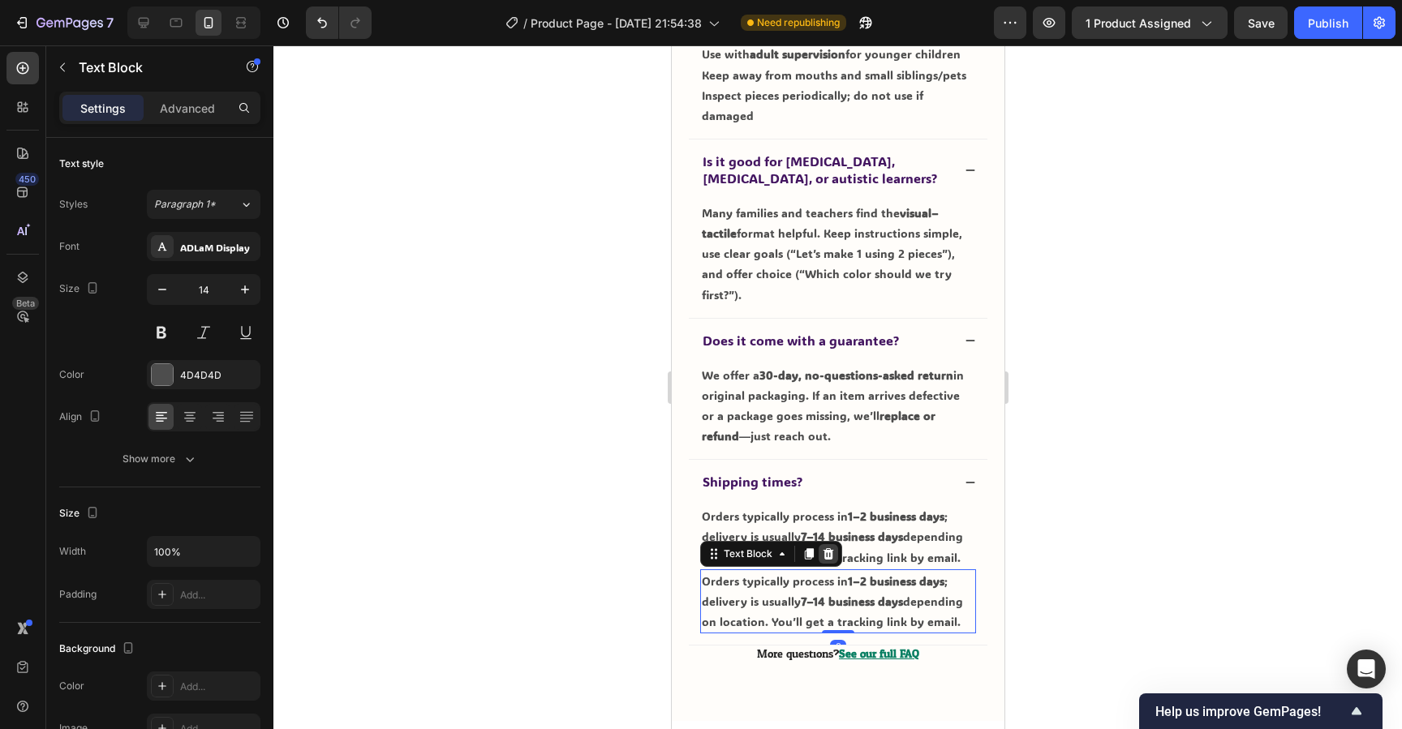
click at [835, 544] on div at bounding box center [827, 553] width 19 height 19
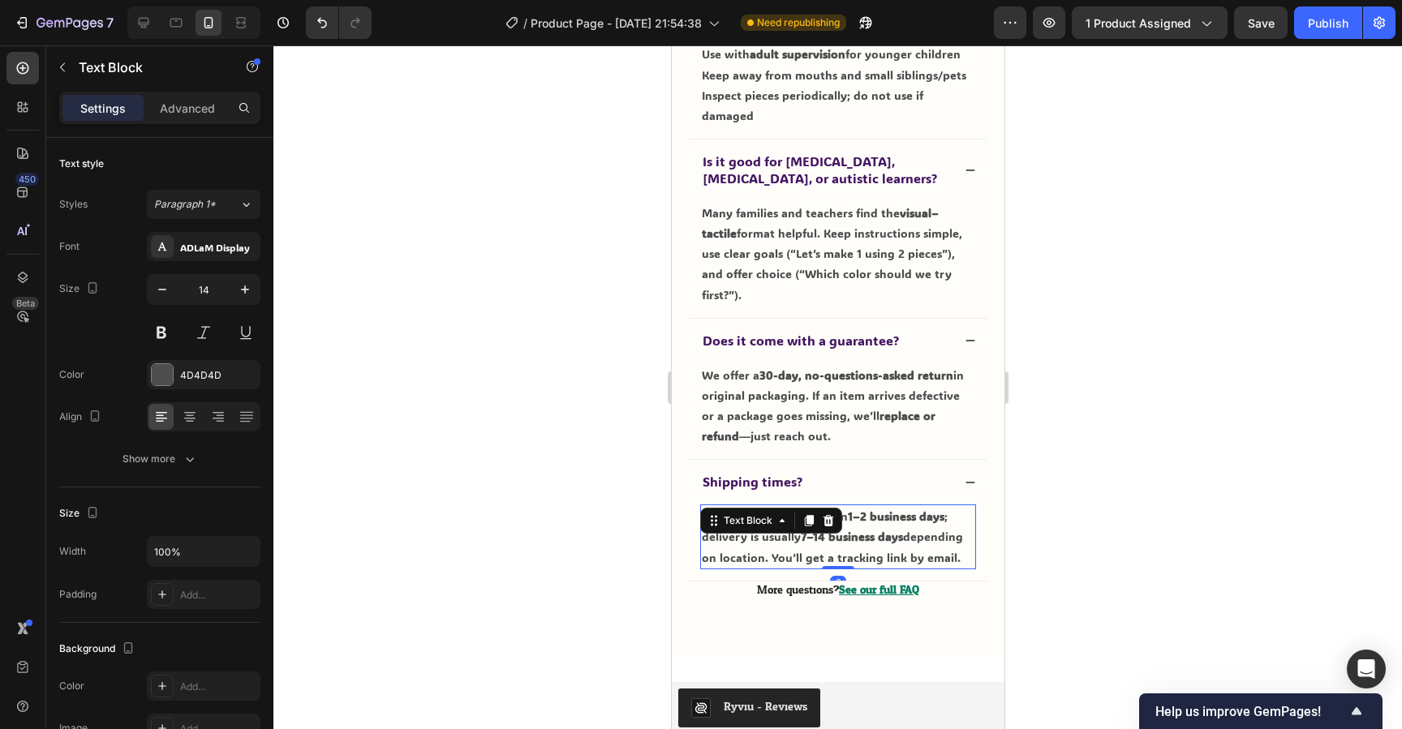
click at [835, 505] on div "Orders typically process in 1–2 business days ; delivery is usually 7–14 busine…" at bounding box center [837, 537] width 276 height 65
click at [835, 511] on div at bounding box center [827, 520] width 19 height 19
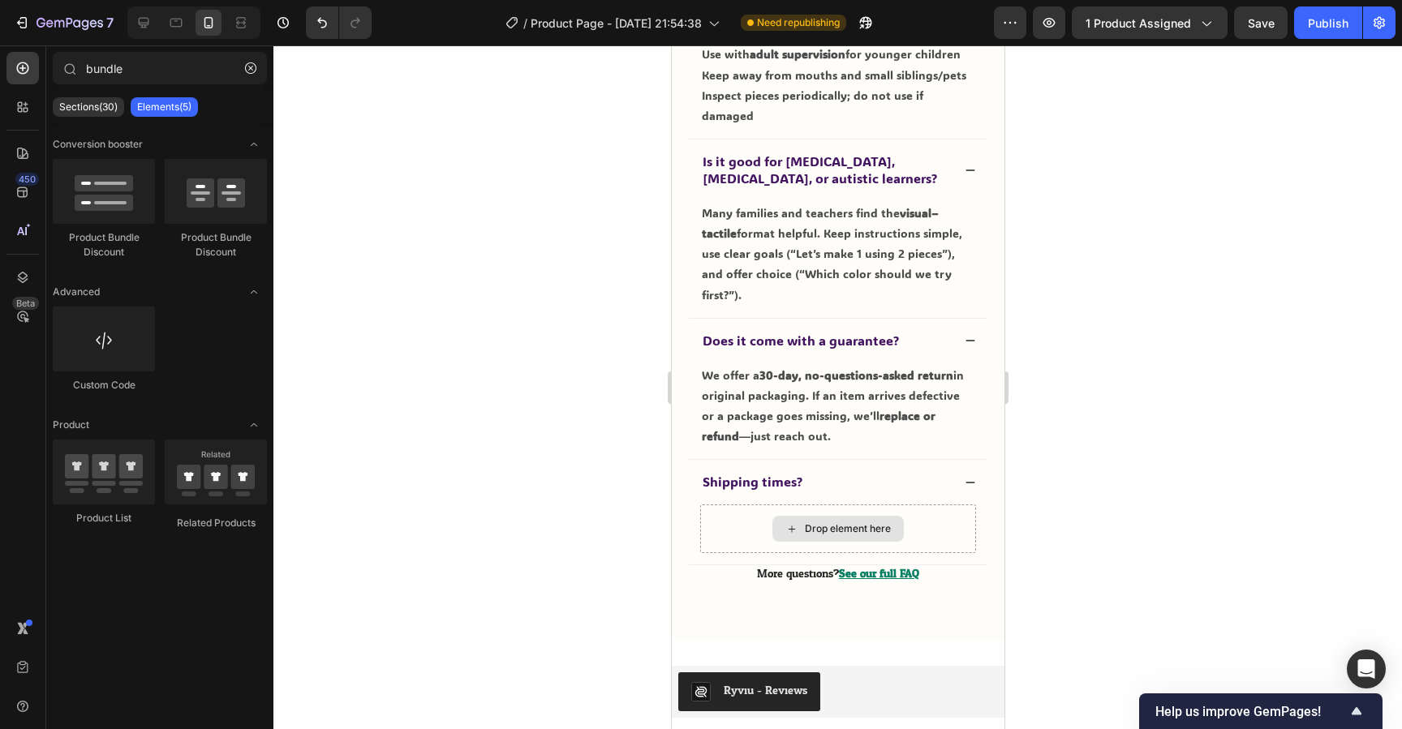
click at [835, 516] on div "Drop element here" at bounding box center [837, 529] width 131 height 26
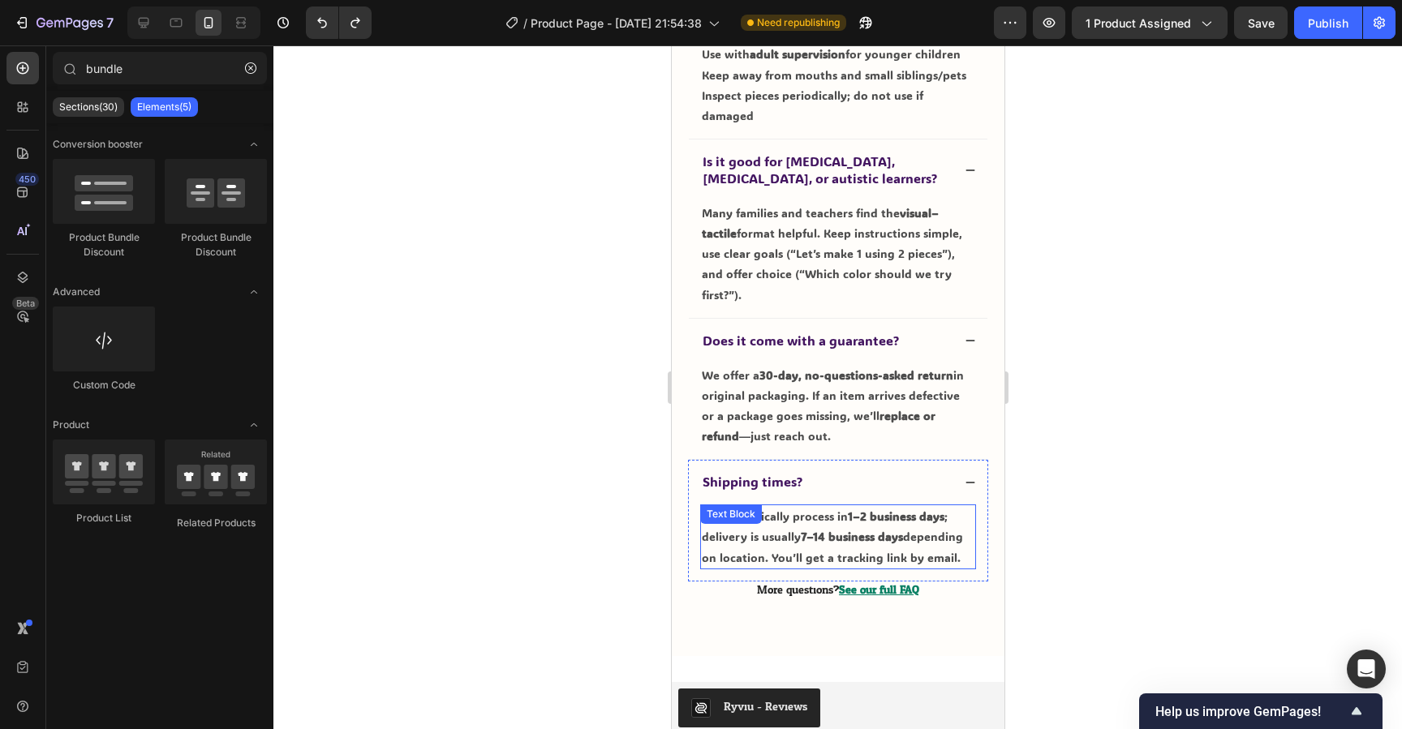
click at [822, 529] on strong "7–14 business days" at bounding box center [851, 536] width 102 height 15
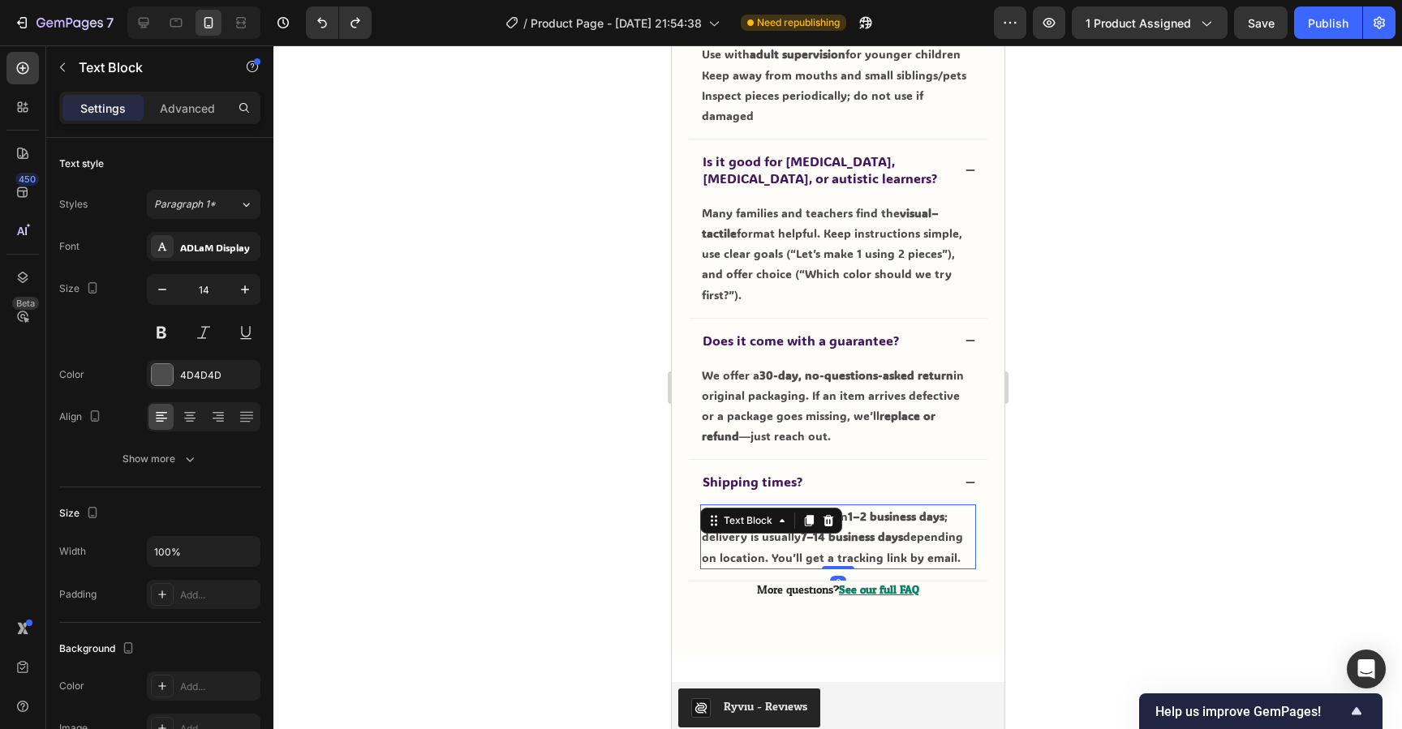
click at [818, 506] on p "Orders typically process in 1–2 business days ; delivery is usually 7–14 busine…" at bounding box center [837, 537] width 273 height 62
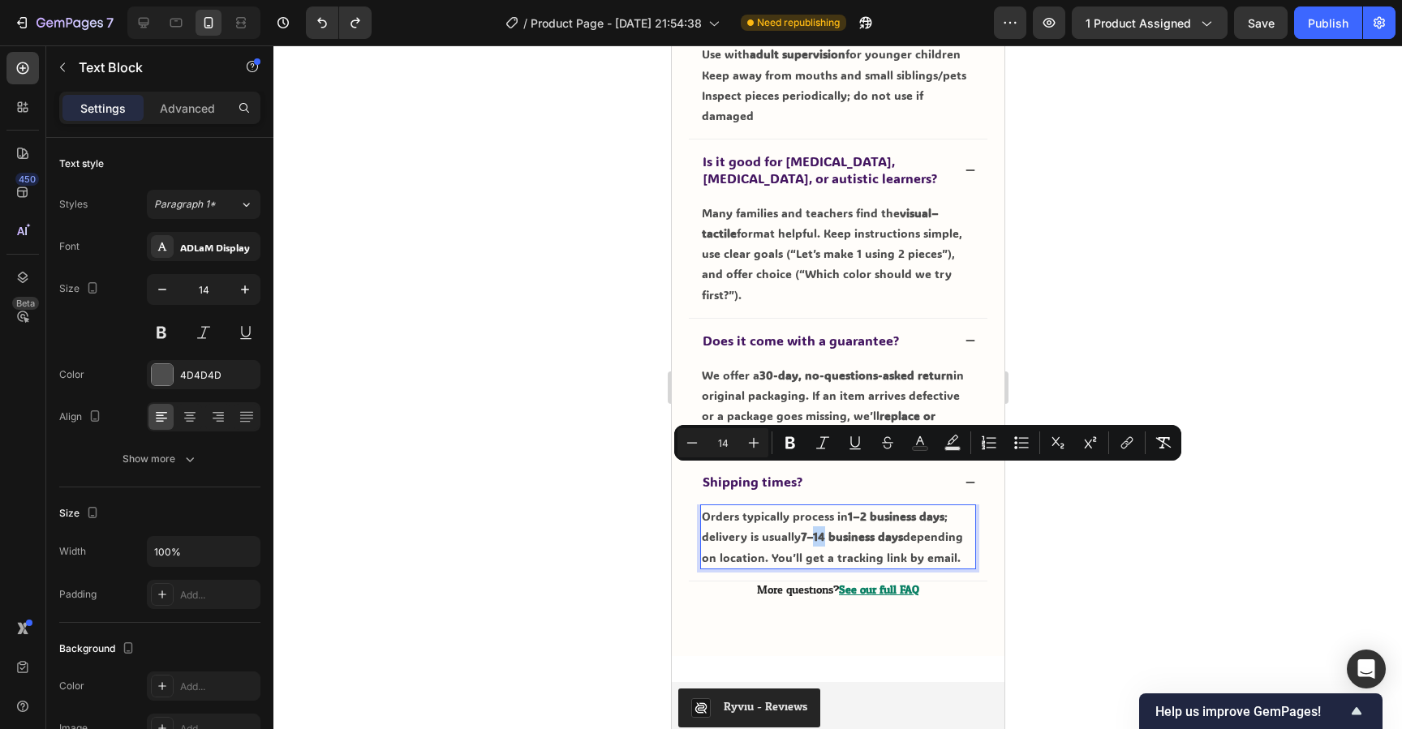
copy p "Orders typically process in 1–2 business days ; delivery is usually 7–14 busine…"
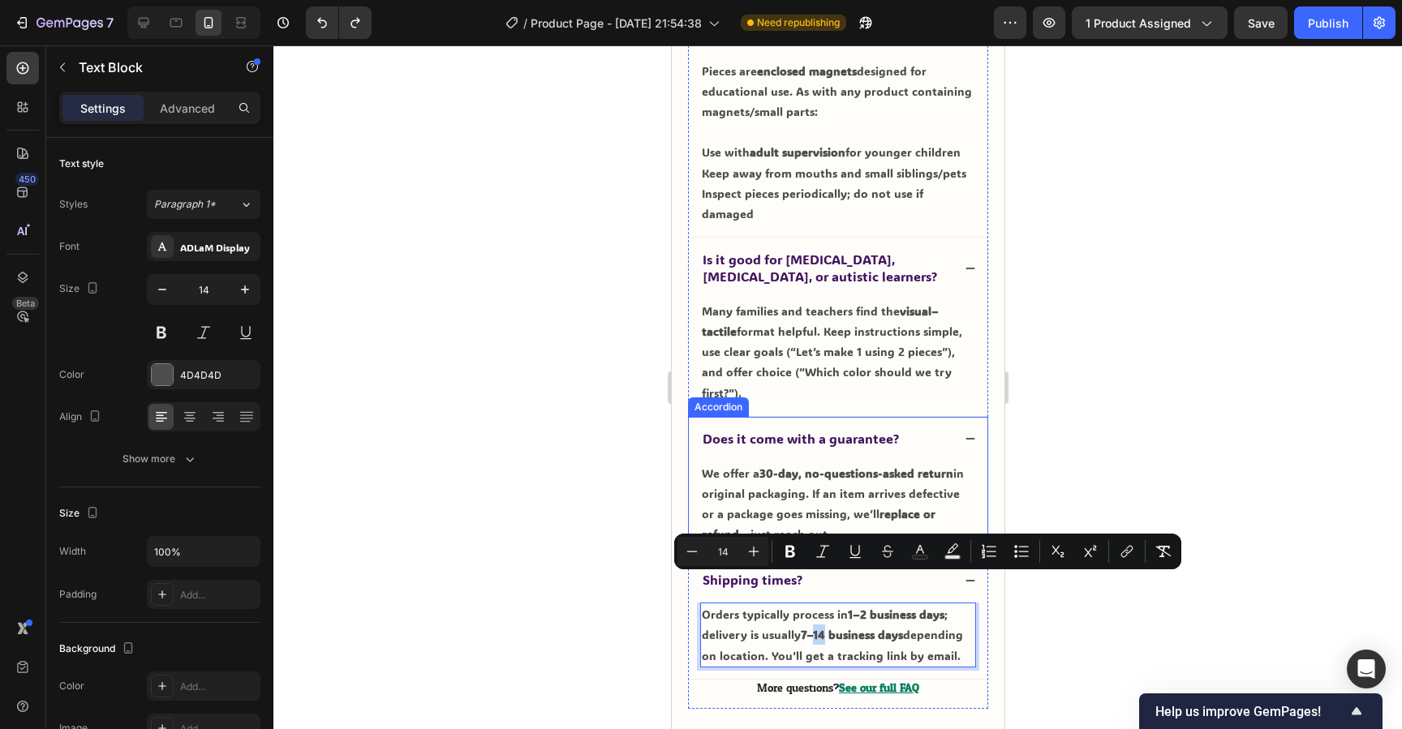
scroll to position [3948, 0]
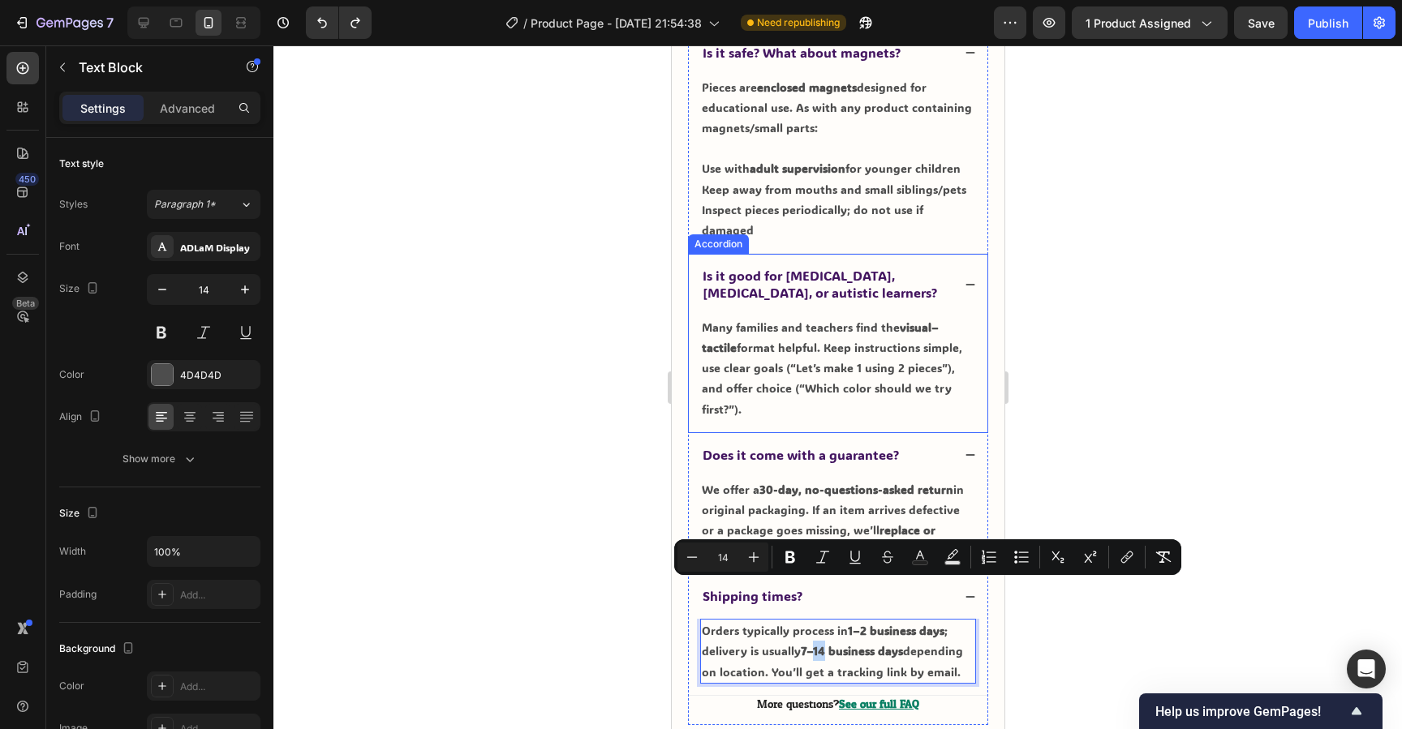
click at [772, 267] on span "Is it good for [MEDICAL_DATA], [MEDICAL_DATA], or autistic learners?" at bounding box center [819, 284] width 235 height 34
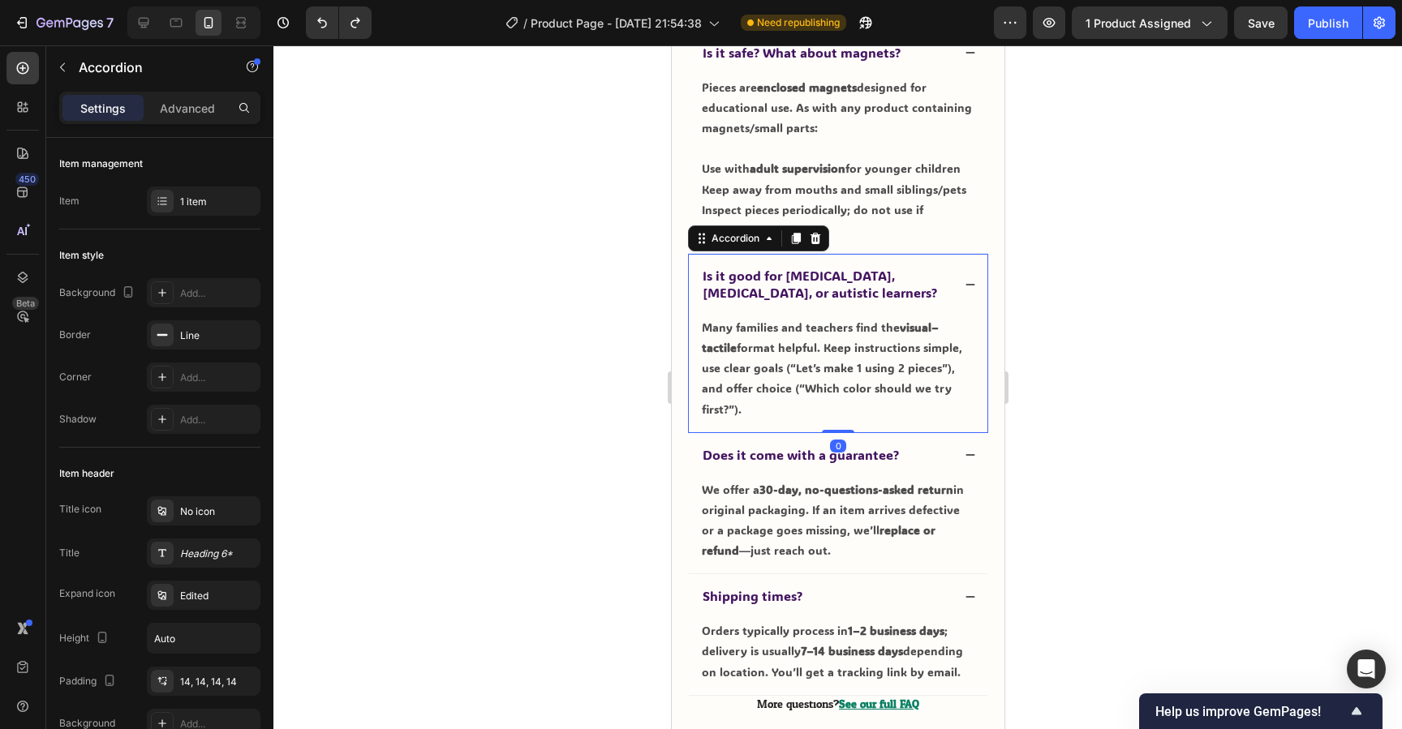
click at [815, 278] on p "Is it good for [MEDICAL_DATA], [MEDICAL_DATA], or autistic learners?" at bounding box center [825, 285] width 247 height 34
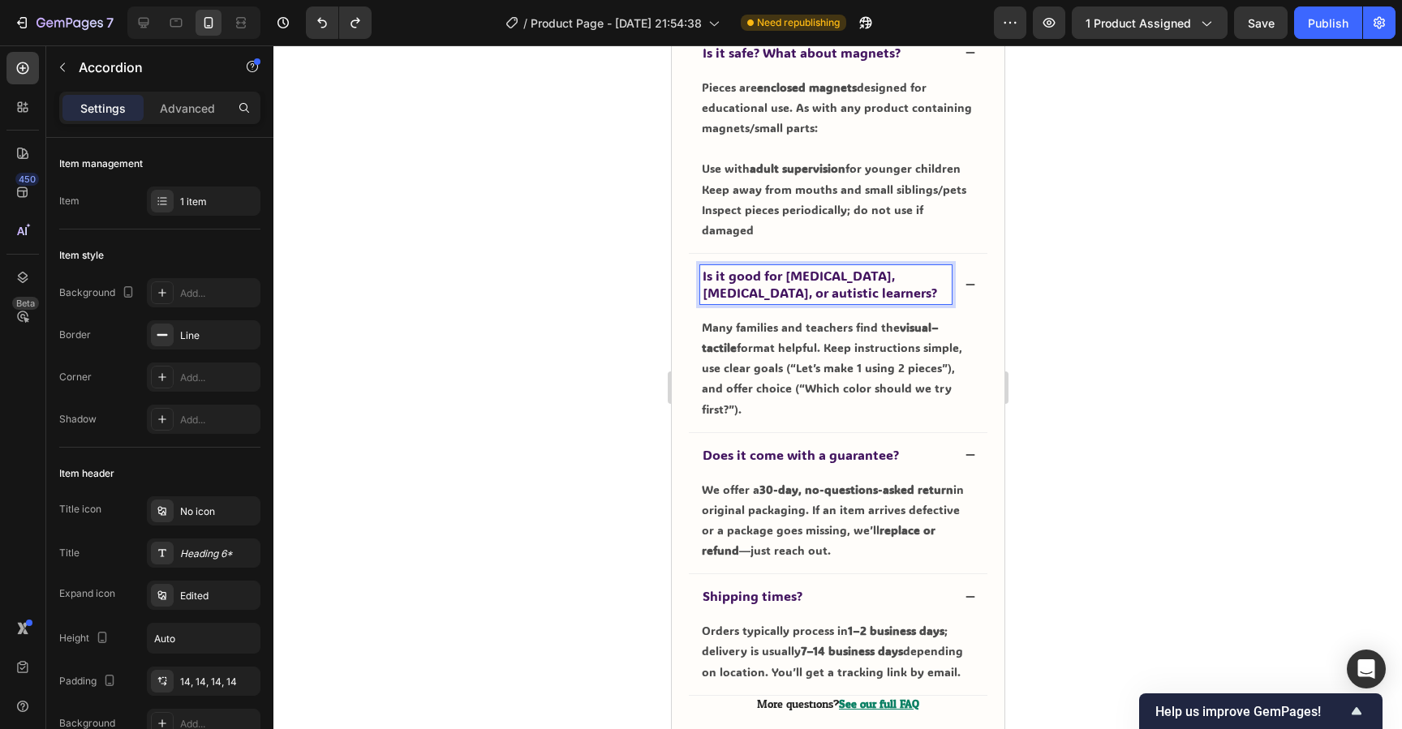
click at [815, 278] on p "Is it good for [MEDICAL_DATA], [MEDICAL_DATA], or autistic learners?" at bounding box center [825, 285] width 247 height 34
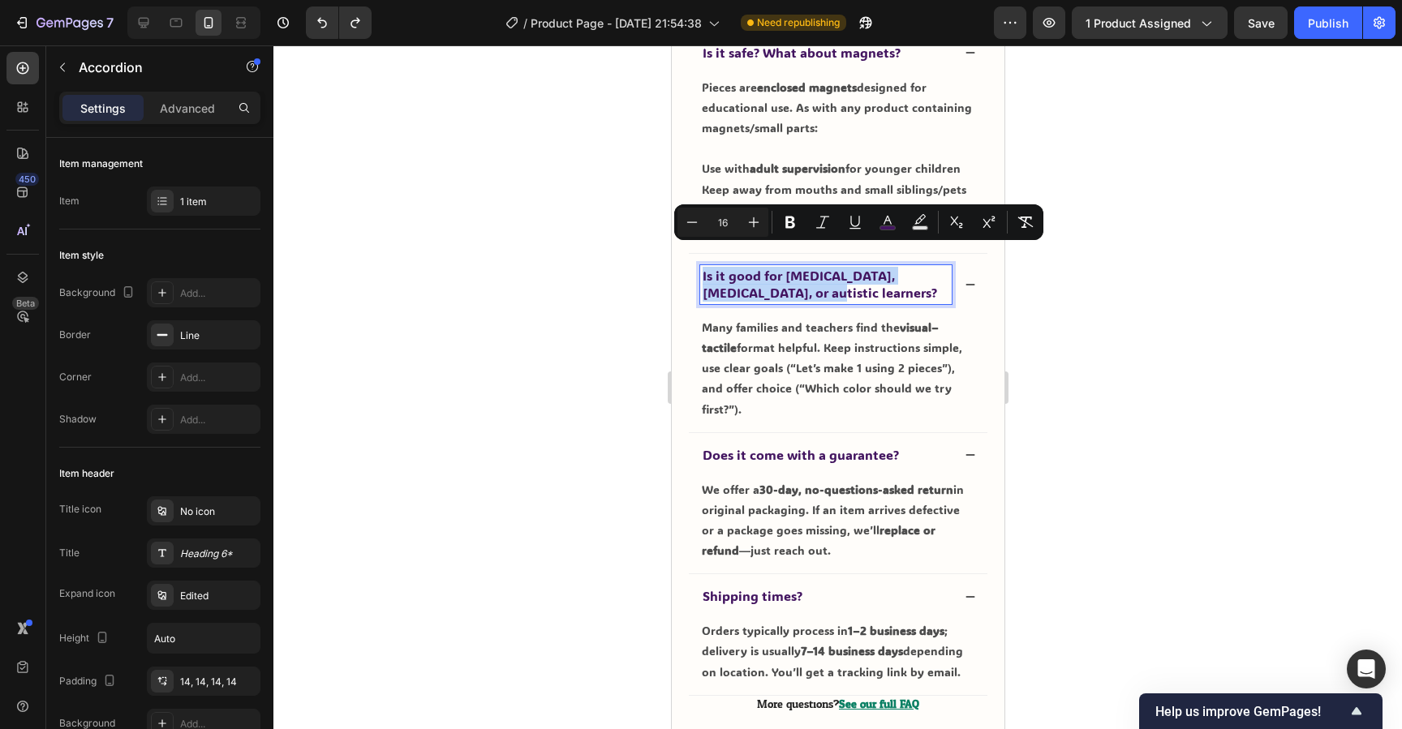
copy span "Is it good for [MEDICAL_DATA], [MEDICAL_DATA], or autistic learners?"
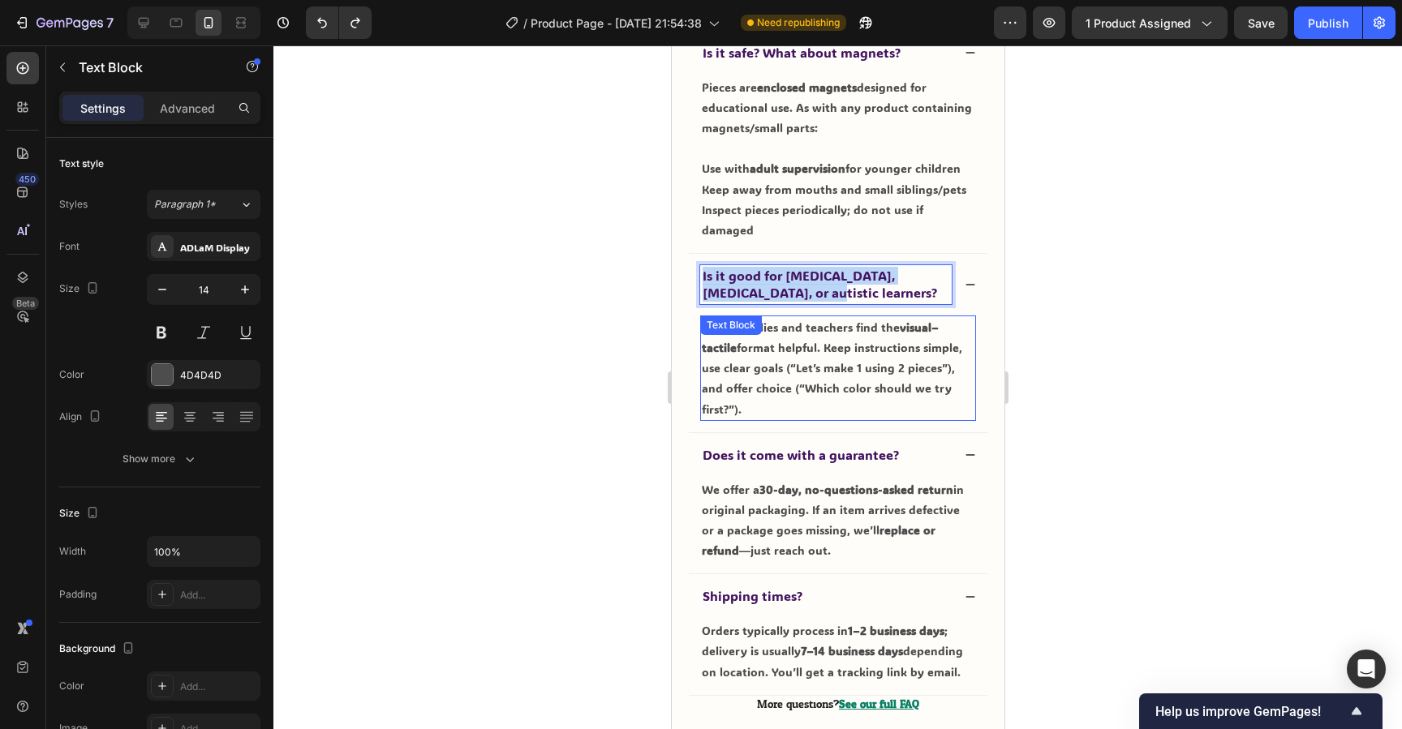
click at [829, 352] on p "Many families and teachers find the visual–tactile format helpful. Keep instruc…" at bounding box center [837, 368] width 273 height 102
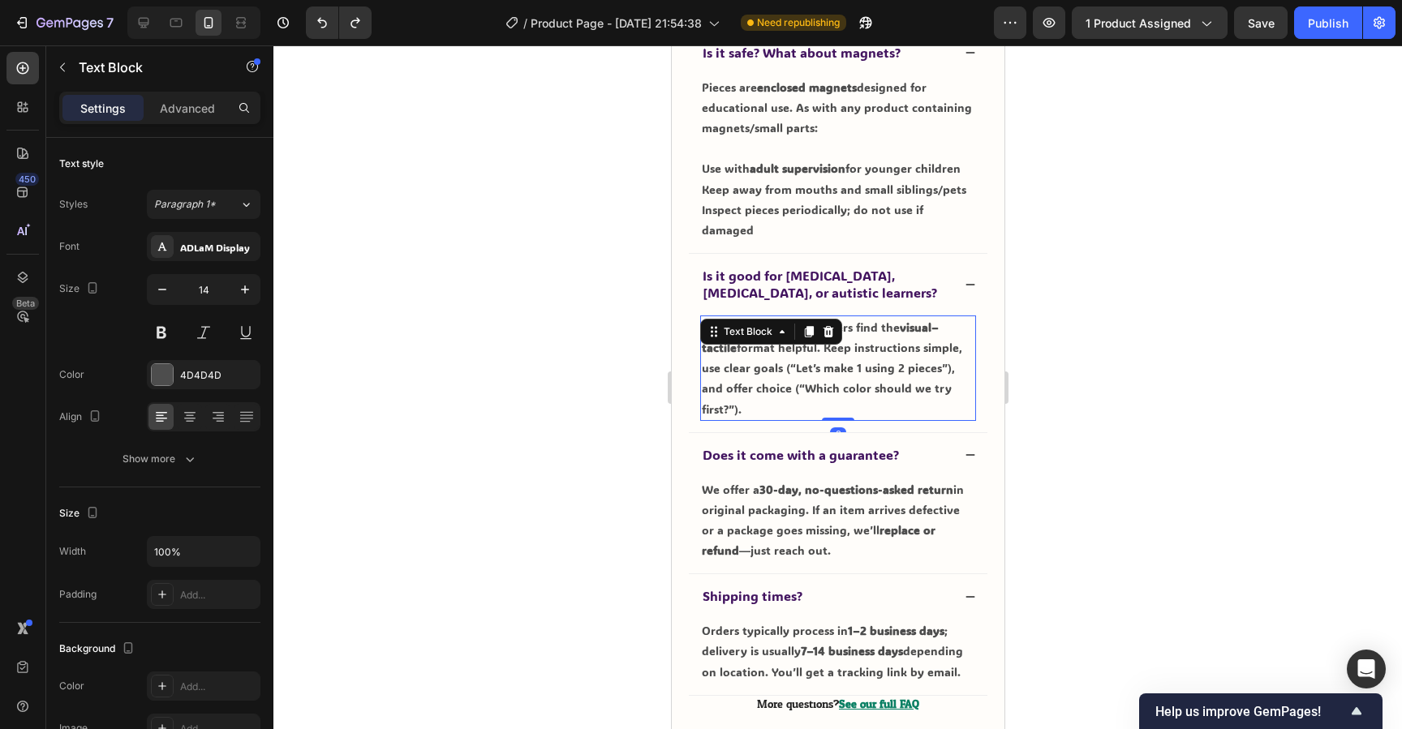
click at [829, 352] on p "Many families and teachers find the visual–tactile format helpful. Keep instruc…" at bounding box center [837, 368] width 273 height 102
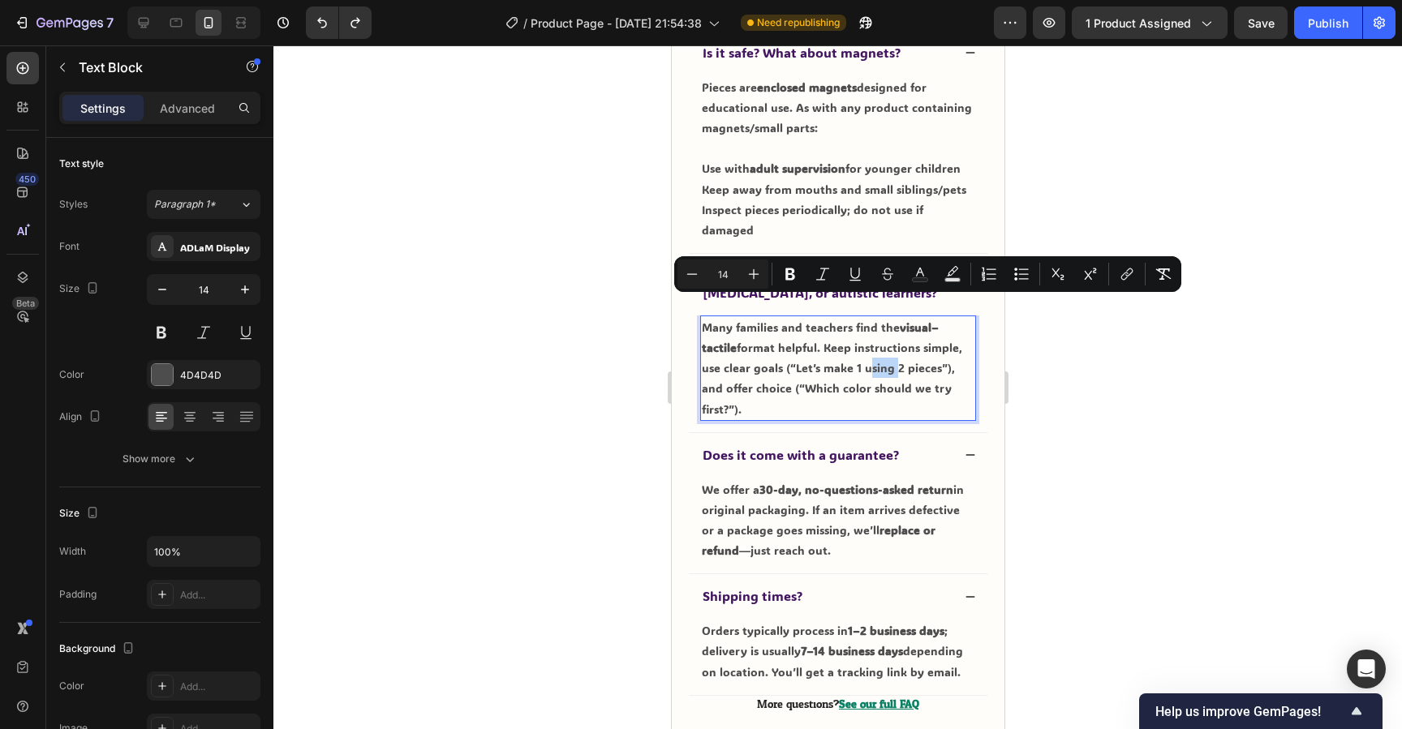
copy p "Many families and teachers find the visual–tactile format helpful. Keep instruc…"
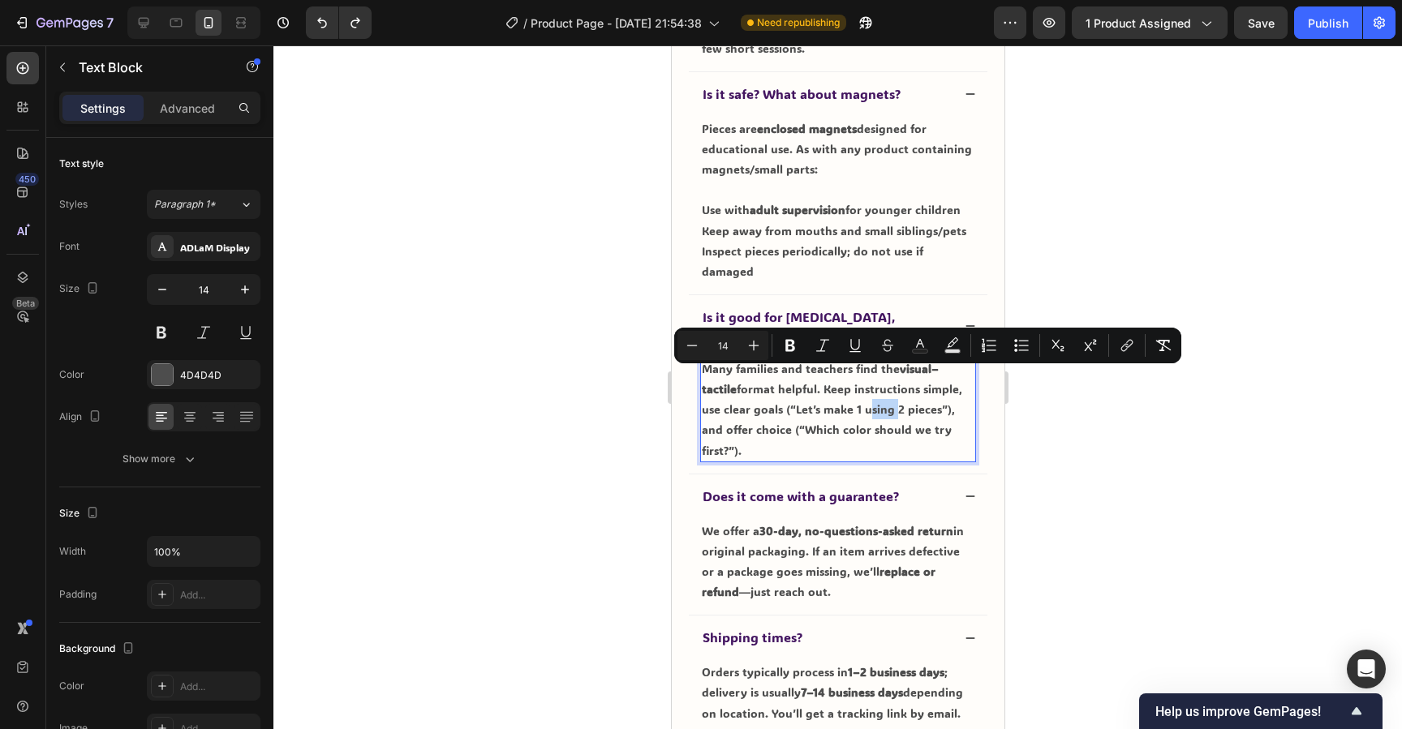
scroll to position [3915, 0]
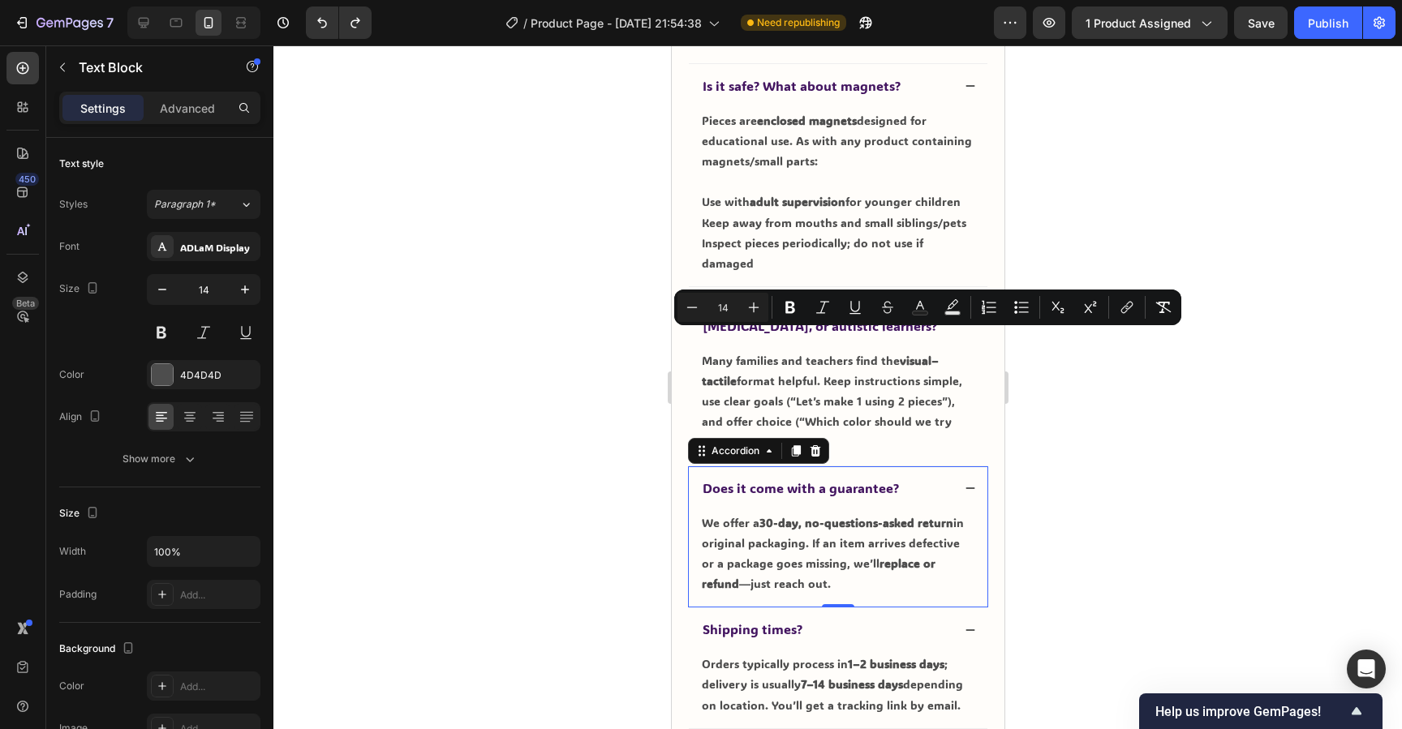
click at [844, 480] on span "Does it come with a guarantee?" at bounding box center [800, 488] width 196 height 17
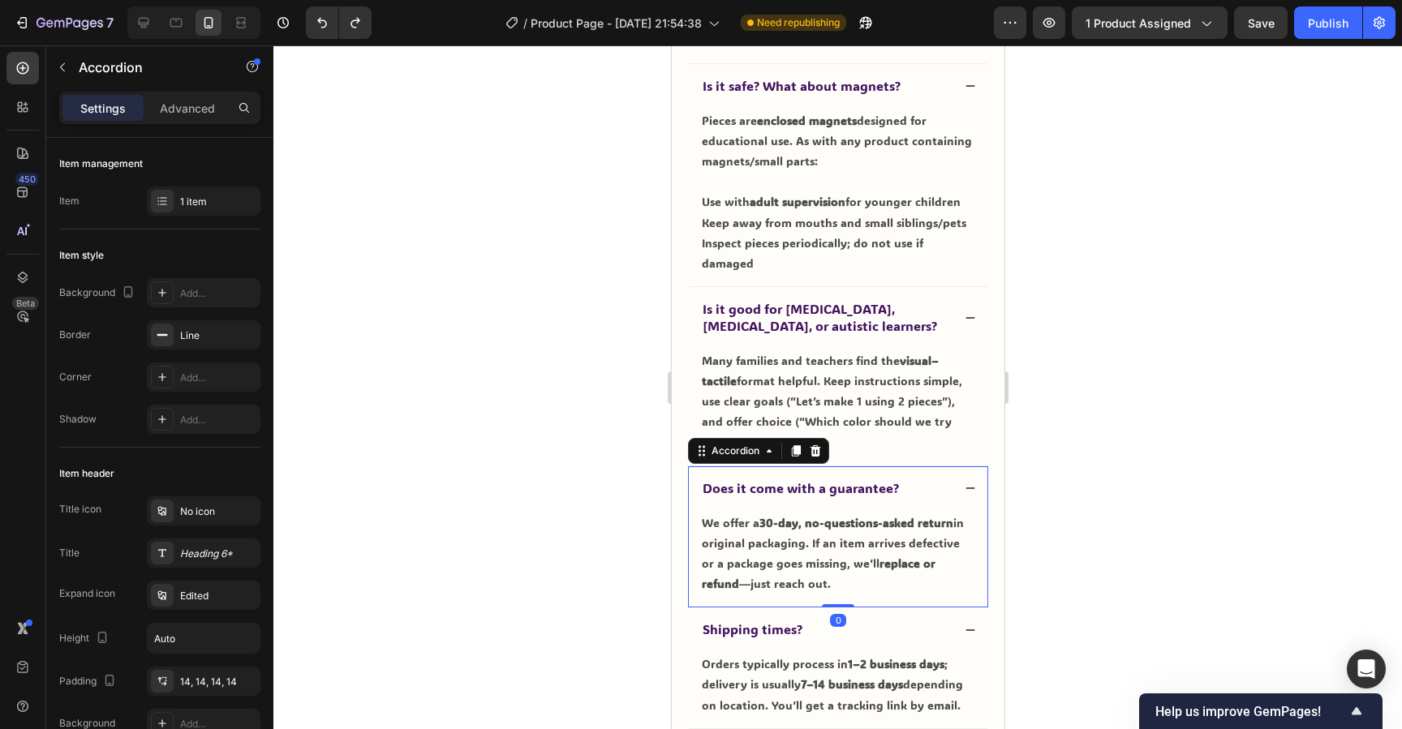
click at [844, 480] on span "Does it come with a guarantee?" at bounding box center [800, 488] width 196 height 17
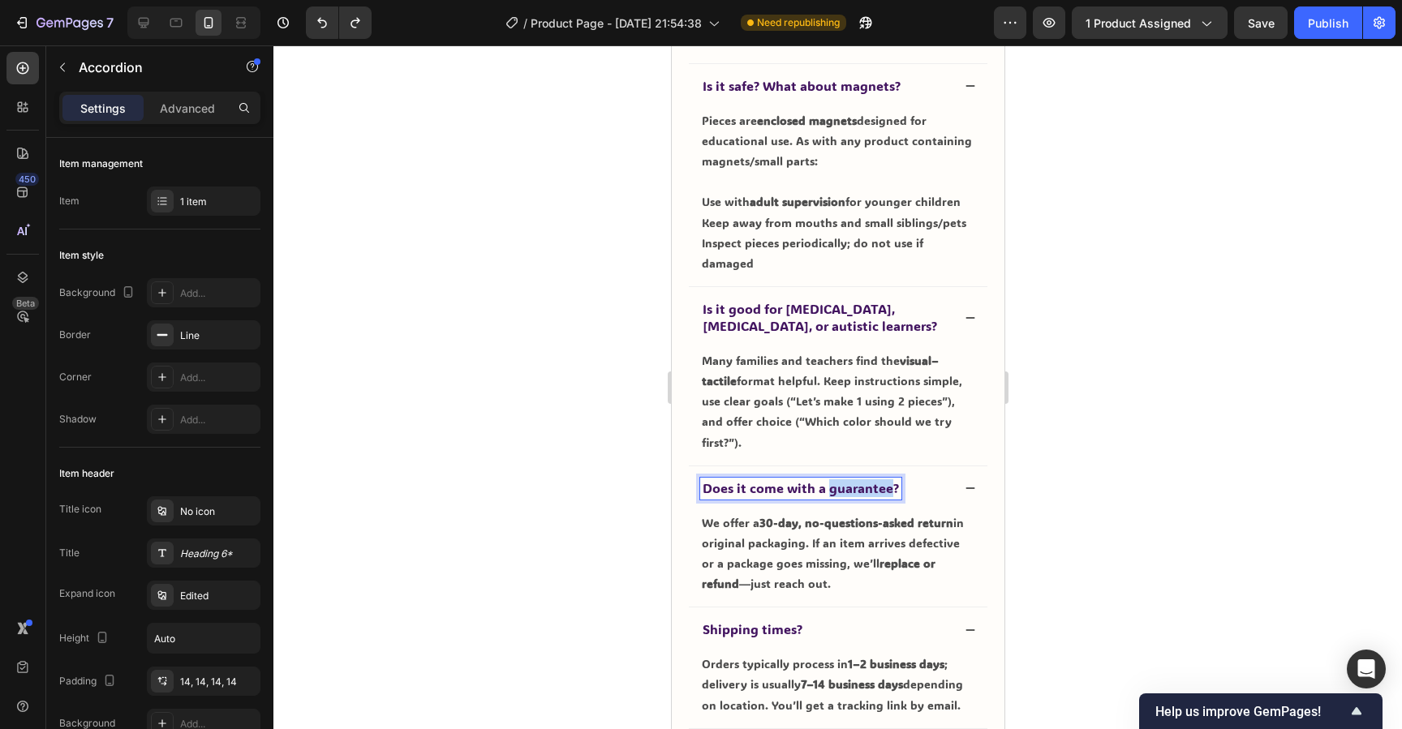
click at [844, 480] on span "Does it come with a guarantee?" at bounding box center [800, 488] width 196 height 17
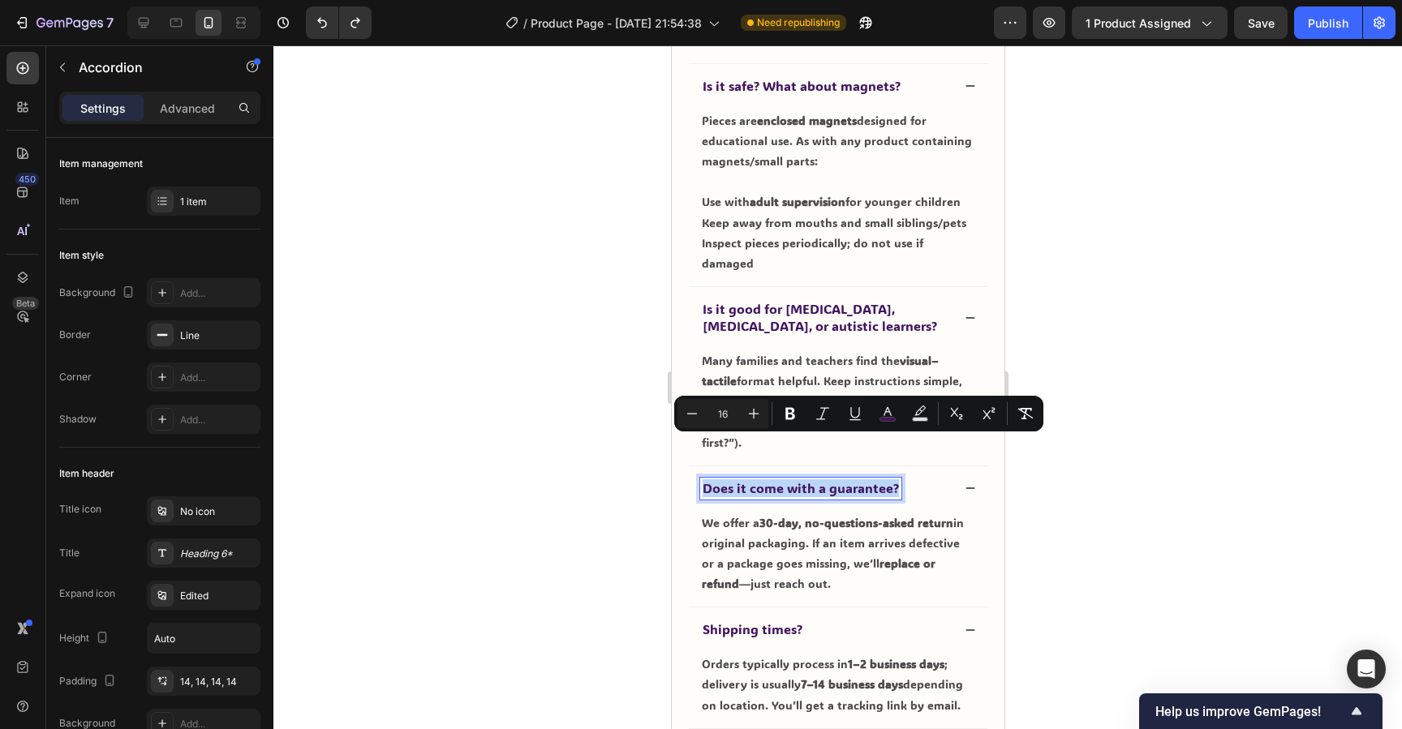
copy span "Does it come with a guarantee?"
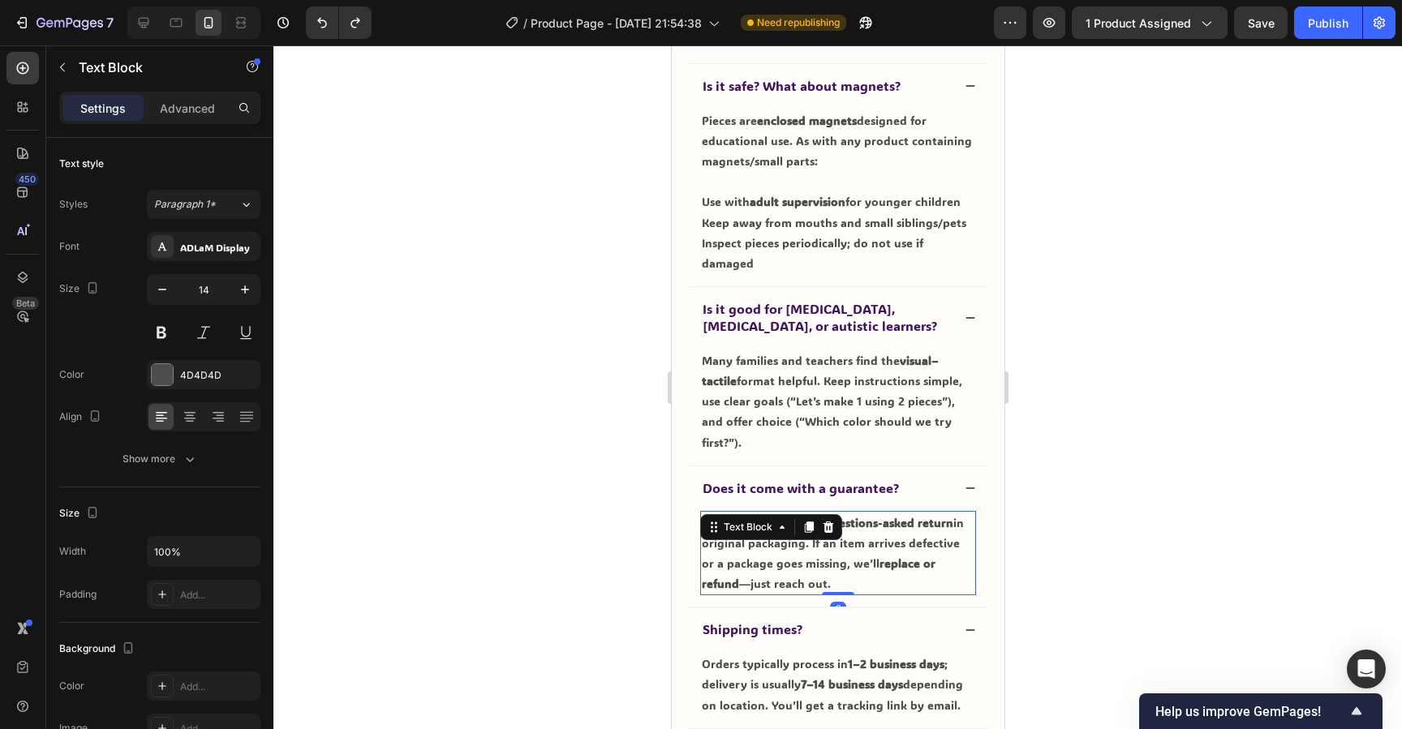
click at [778, 511] on div "We offer a 30-day, no-questions-asked return in original packaging. If an item …" at bounding box center [837, 553] width 276 height 85
click at [837, 533] on p "We offer a 30-day, no-questions-asked return in original packaging. If an item …" at bounding box center [837, 554] width 273 height 82
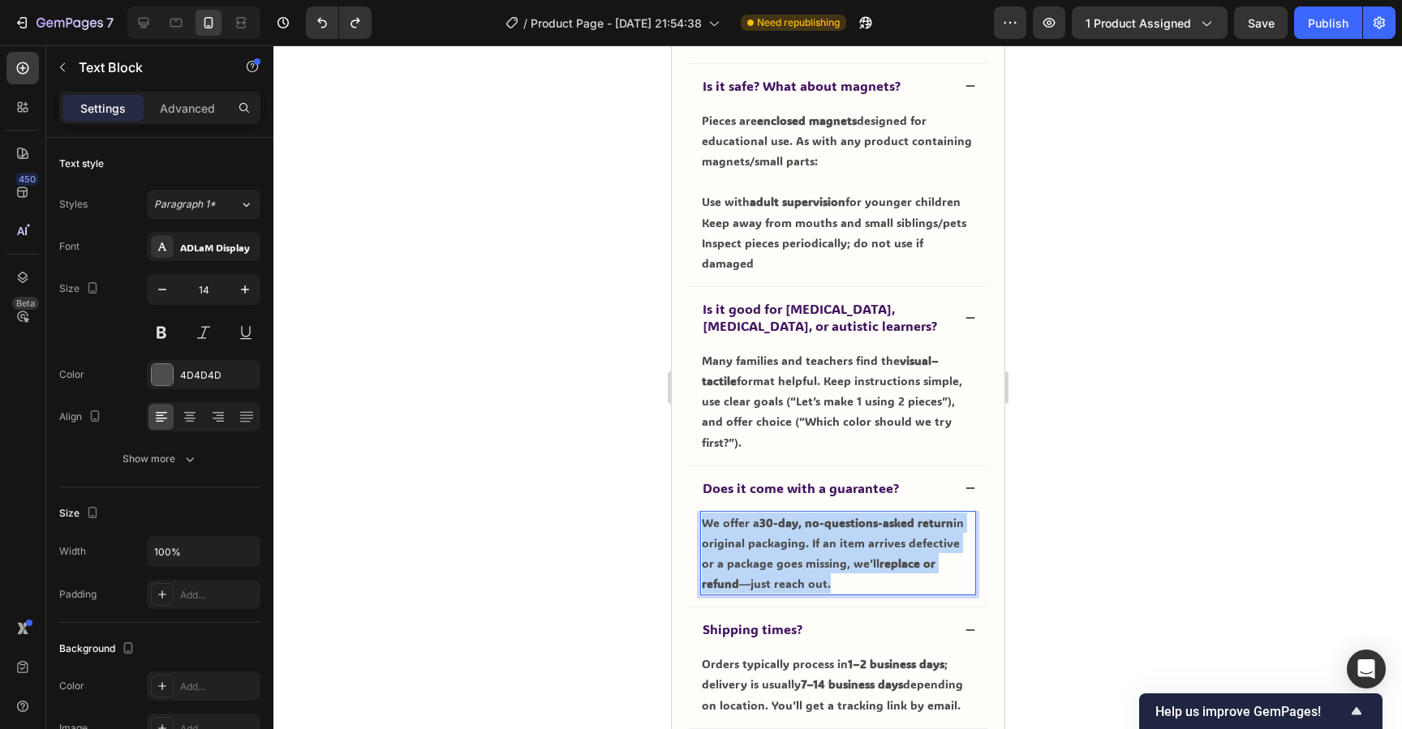
copy p "We offer a 30-day, no-questions-asked return in original packaging. If an item …"
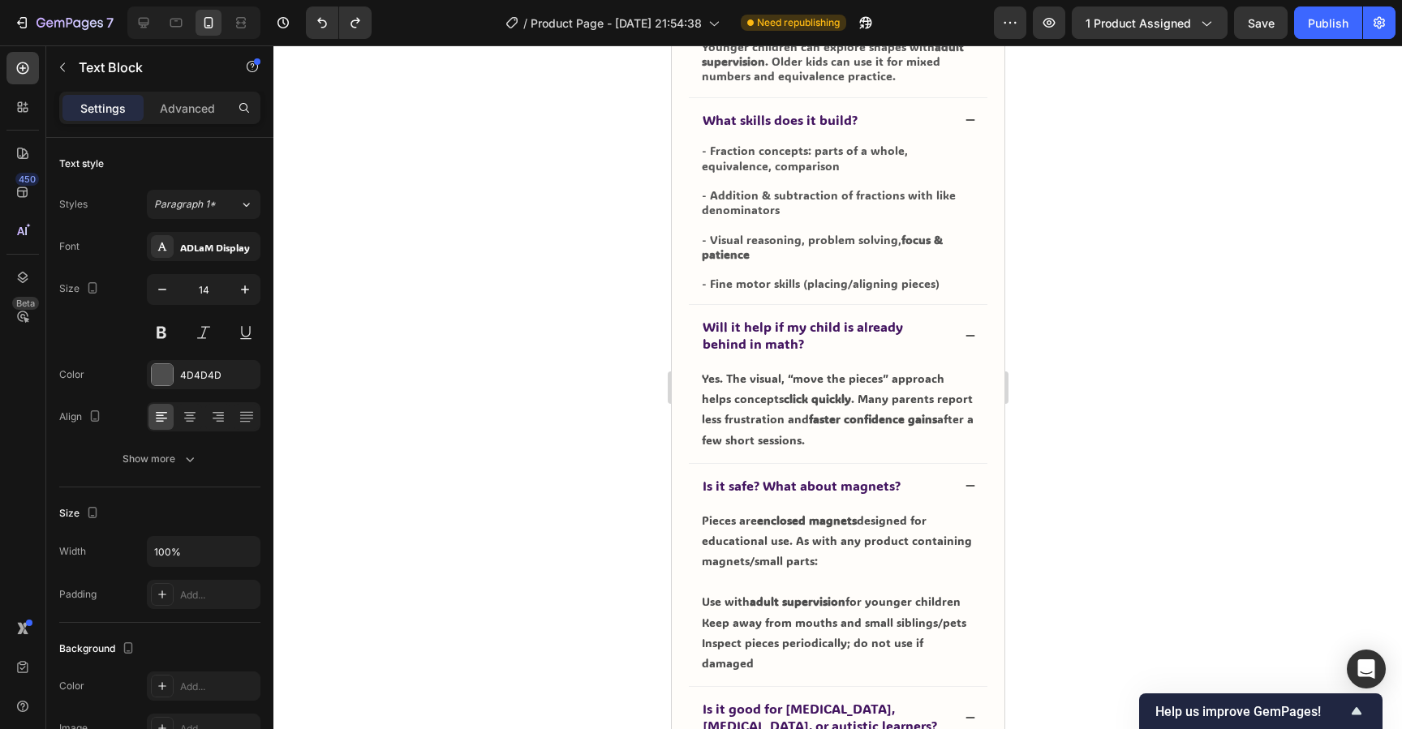
scroll to position [3498, 0]
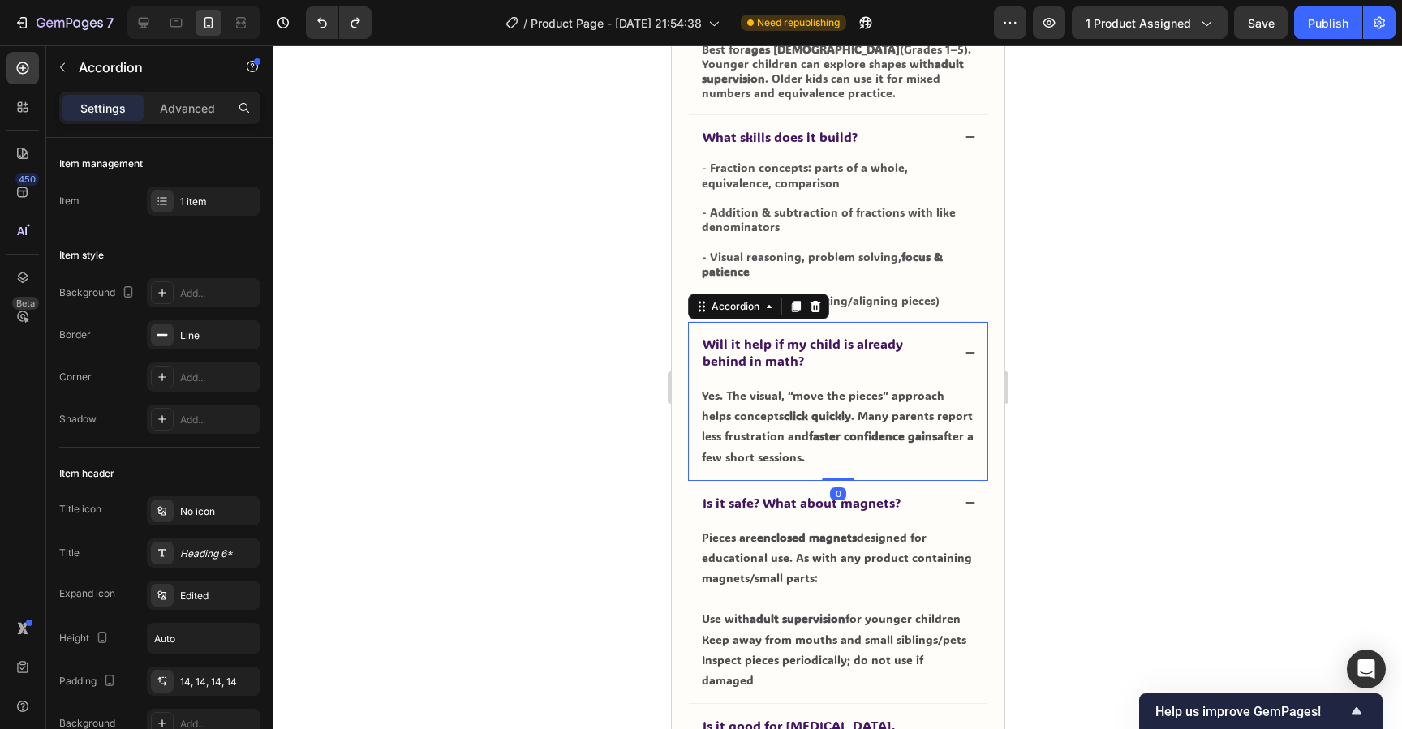
click at [777, 351] on span "Will it help if my child is already behind in math?" at bounding box center [802, 352] width 200 height 34
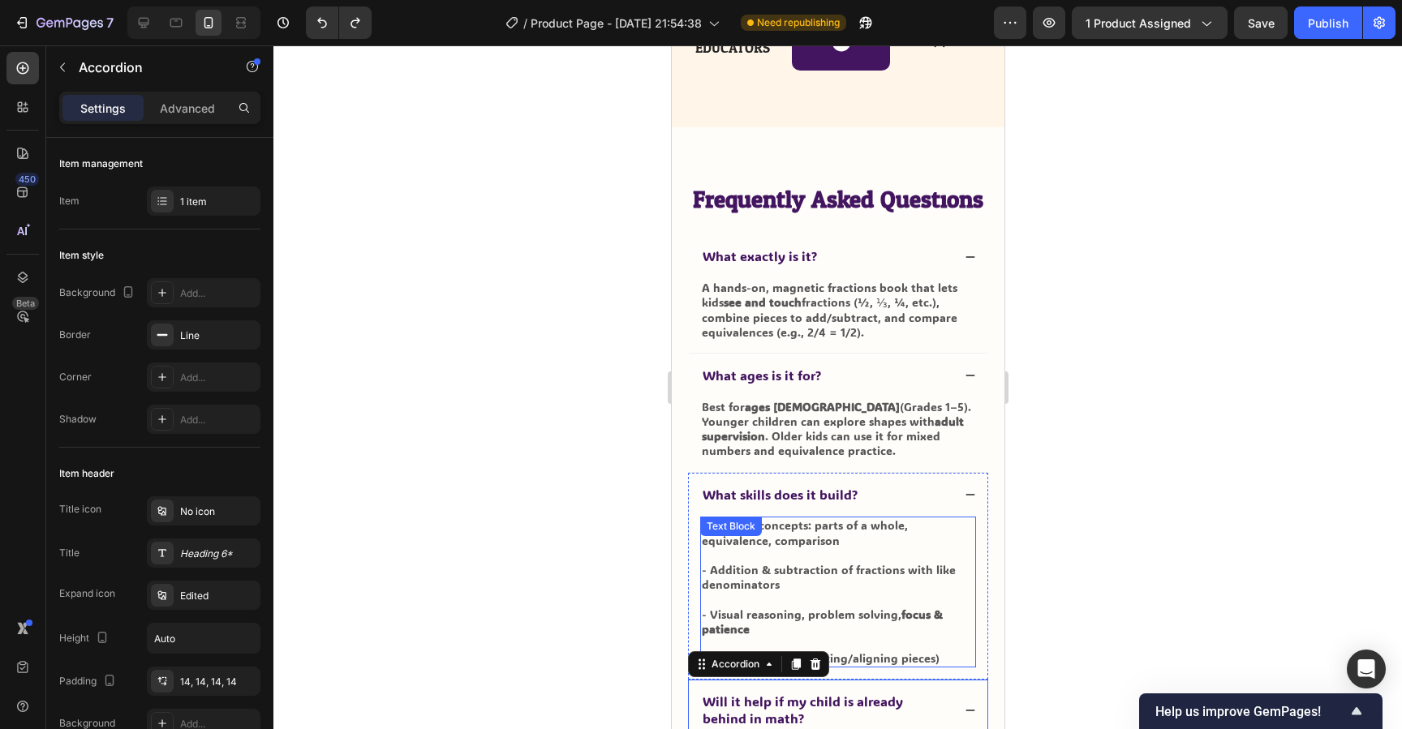
scroll to position [3137, 0]
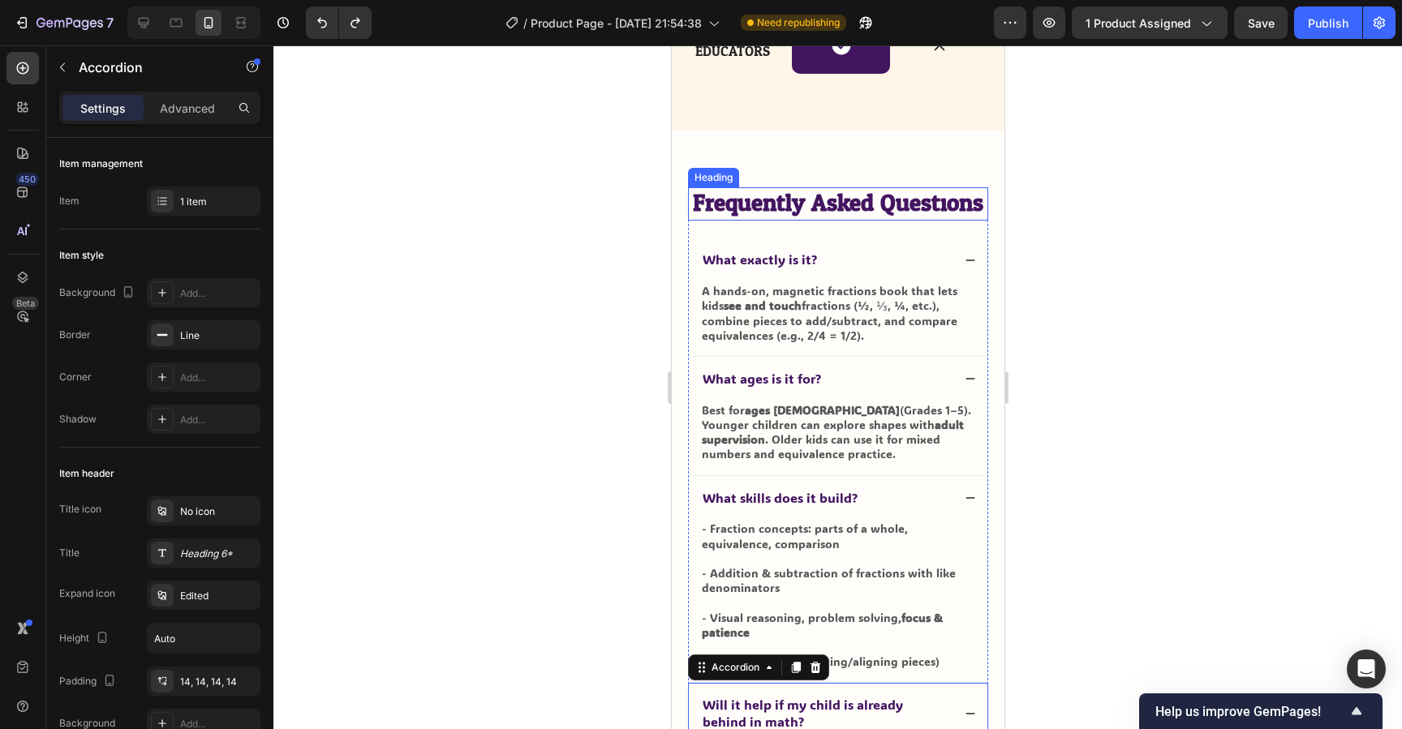
click at [807, 204] on h2 "Frequently Asked Questions" at bounding box center [837, 204] width 300 height 34
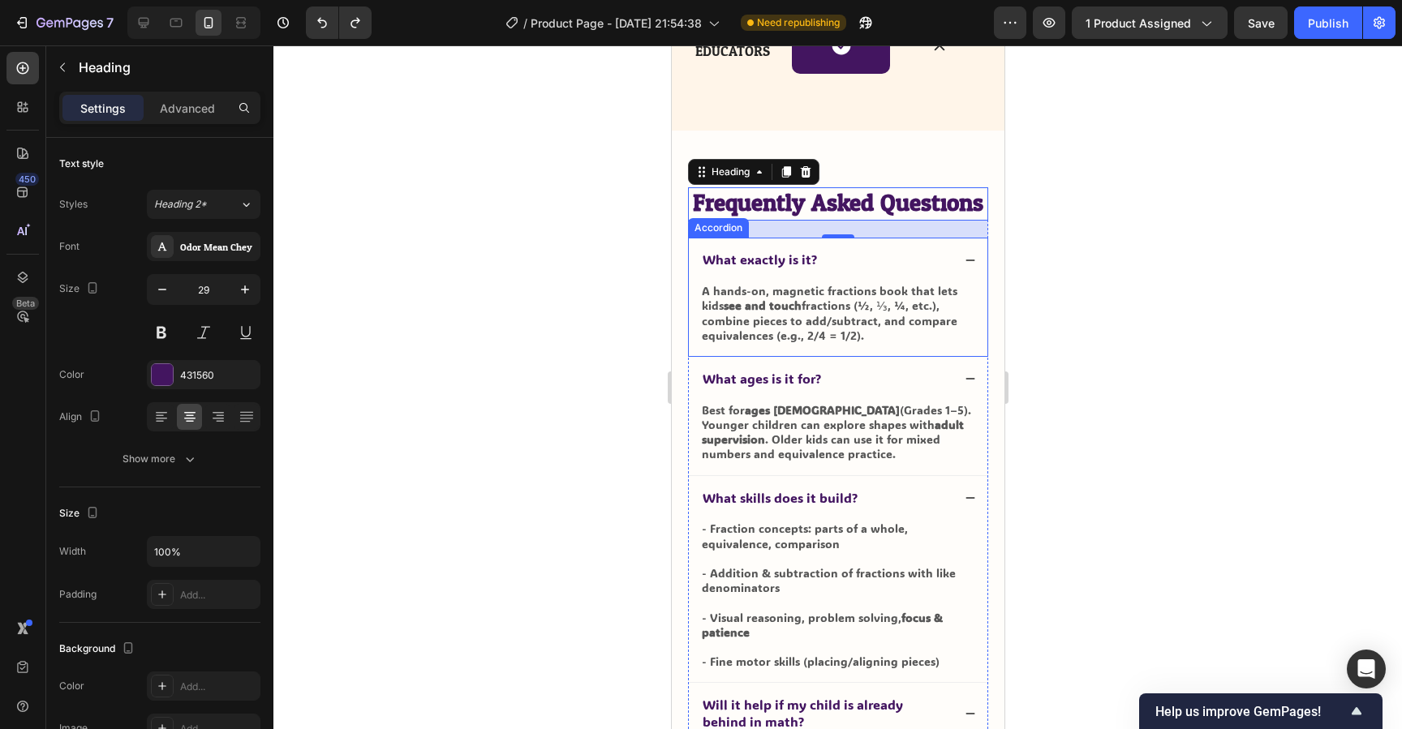
click at [785, 265] on span "What exactly is it?" at bounding box center [759, 259] width 114 height 17
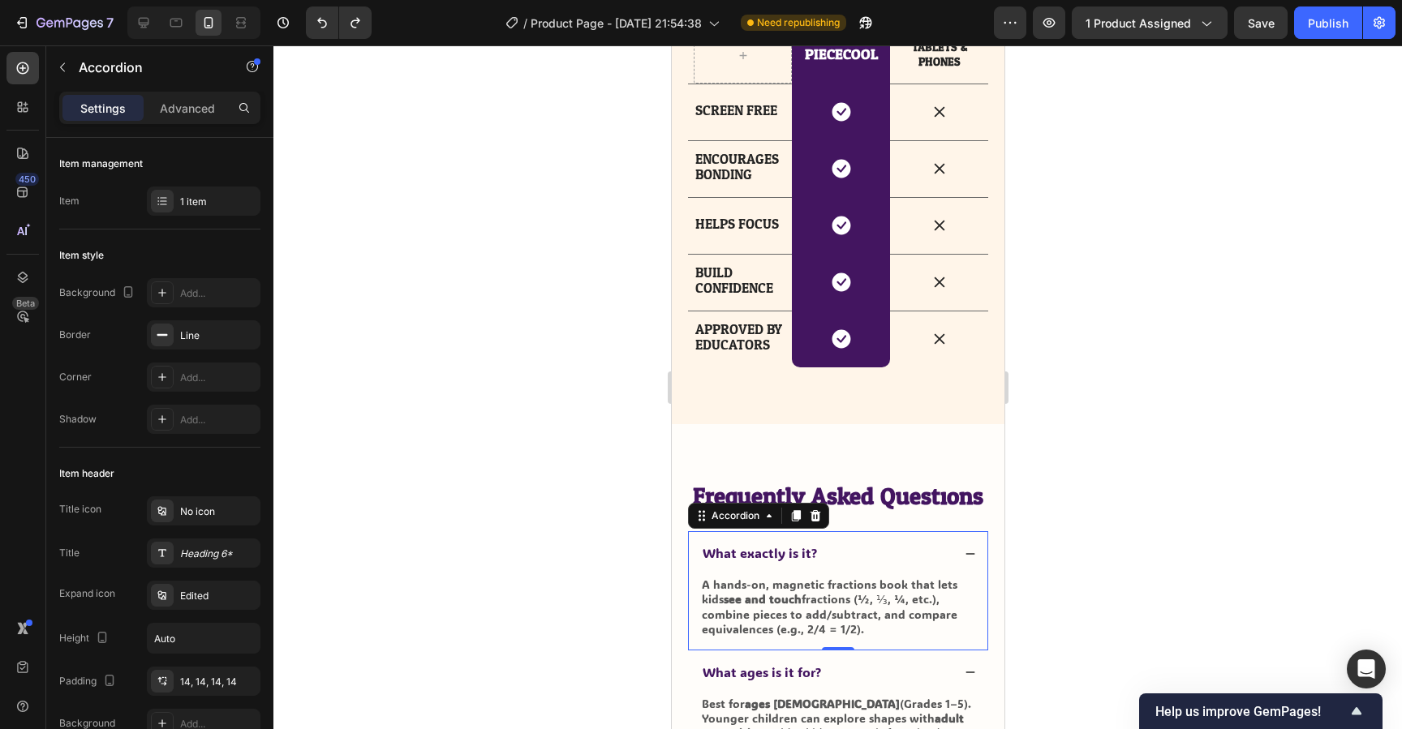
scroll to position [2892, 0]
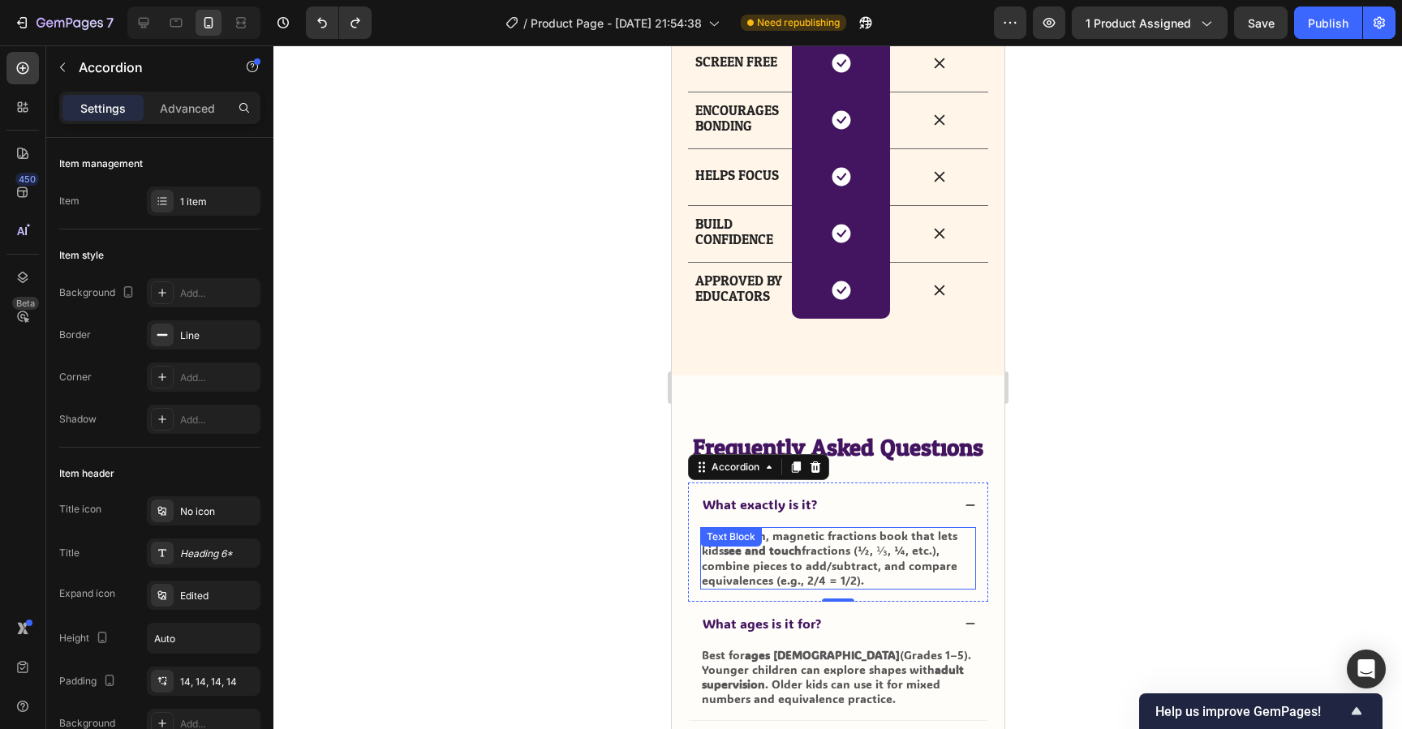
click at [785, 549] on div "A hands-on, magnetic fractions book that lets kids see and touch fractions (½, …" at bounding box center [837, 558] width 276 height 62
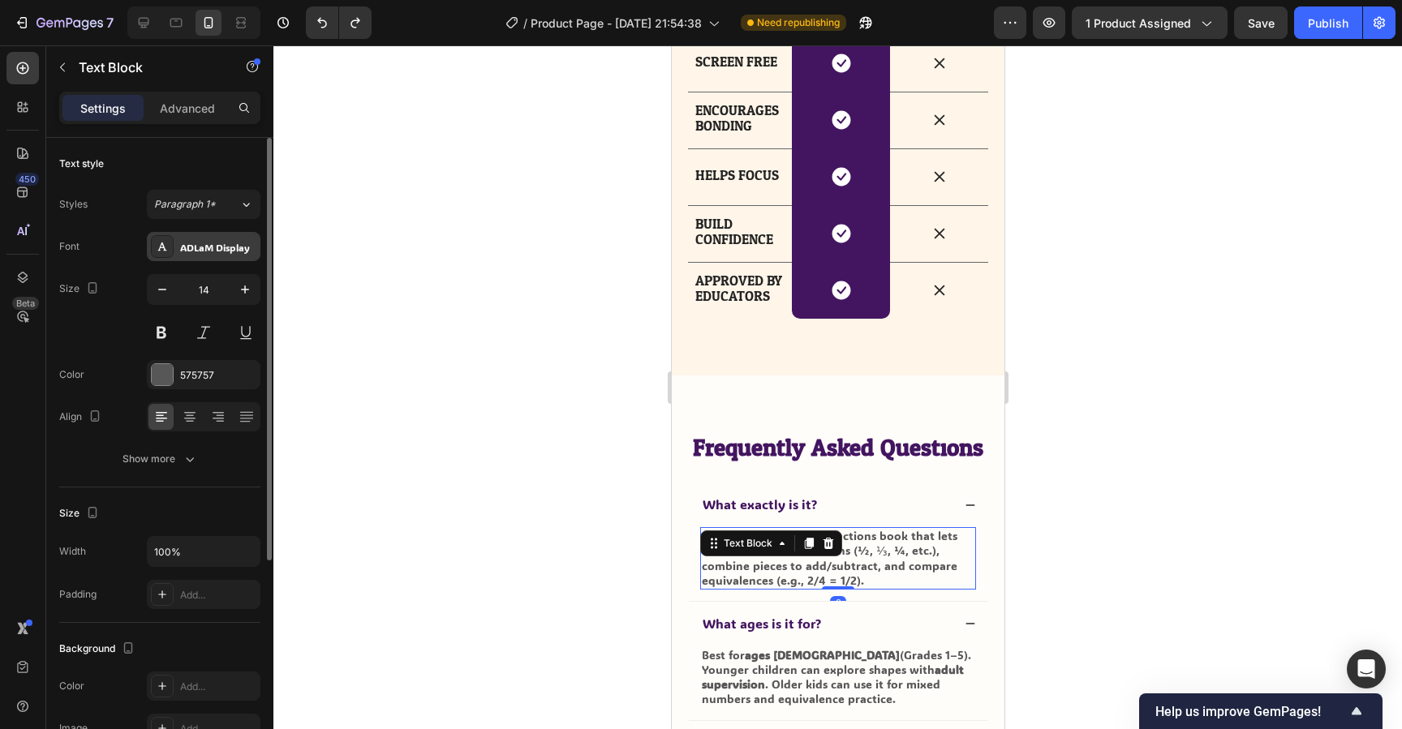
click at [210, 248] on div "ADLaM Display" at bounding box center [218, 247] width 76 height 15
click at [140, 308] on div "Size 14" at bounding box center [159, 310] width 201 height 73
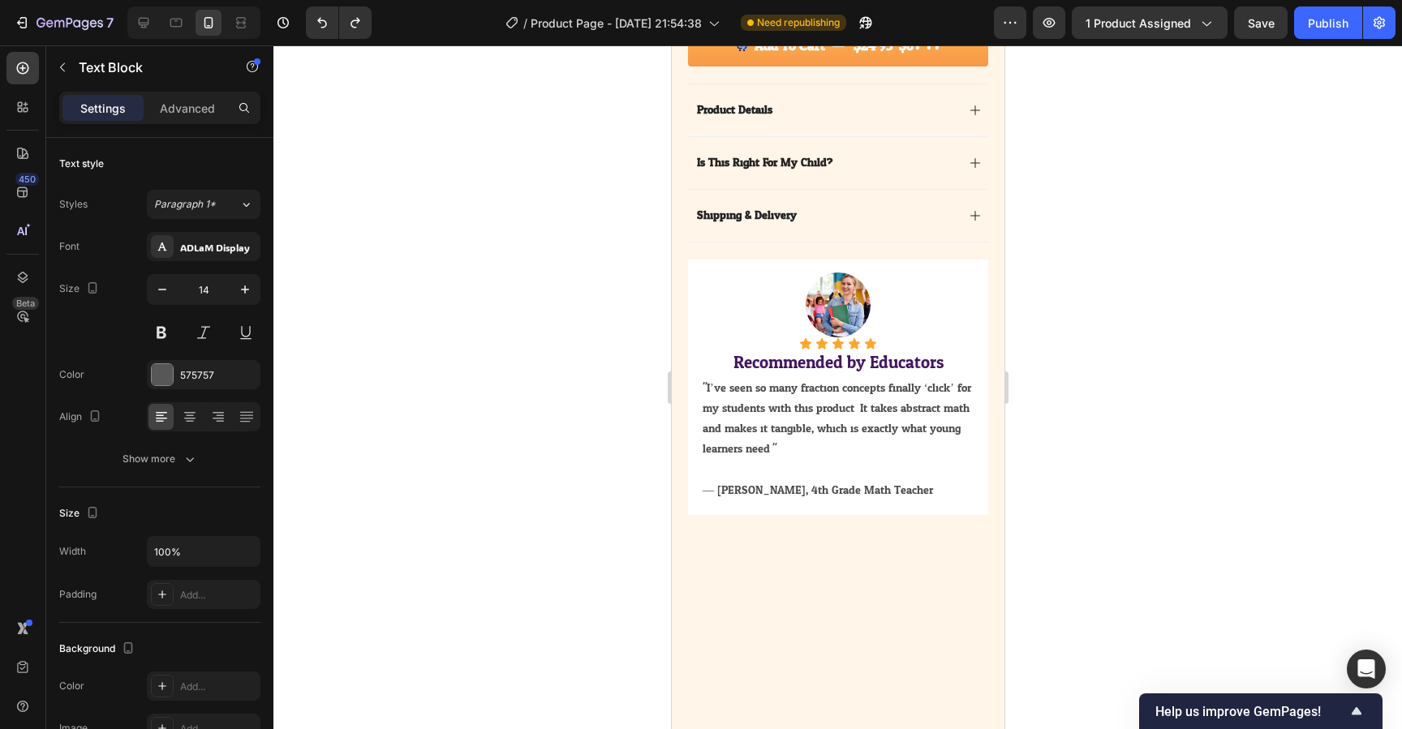
scroll to position [768, 0]
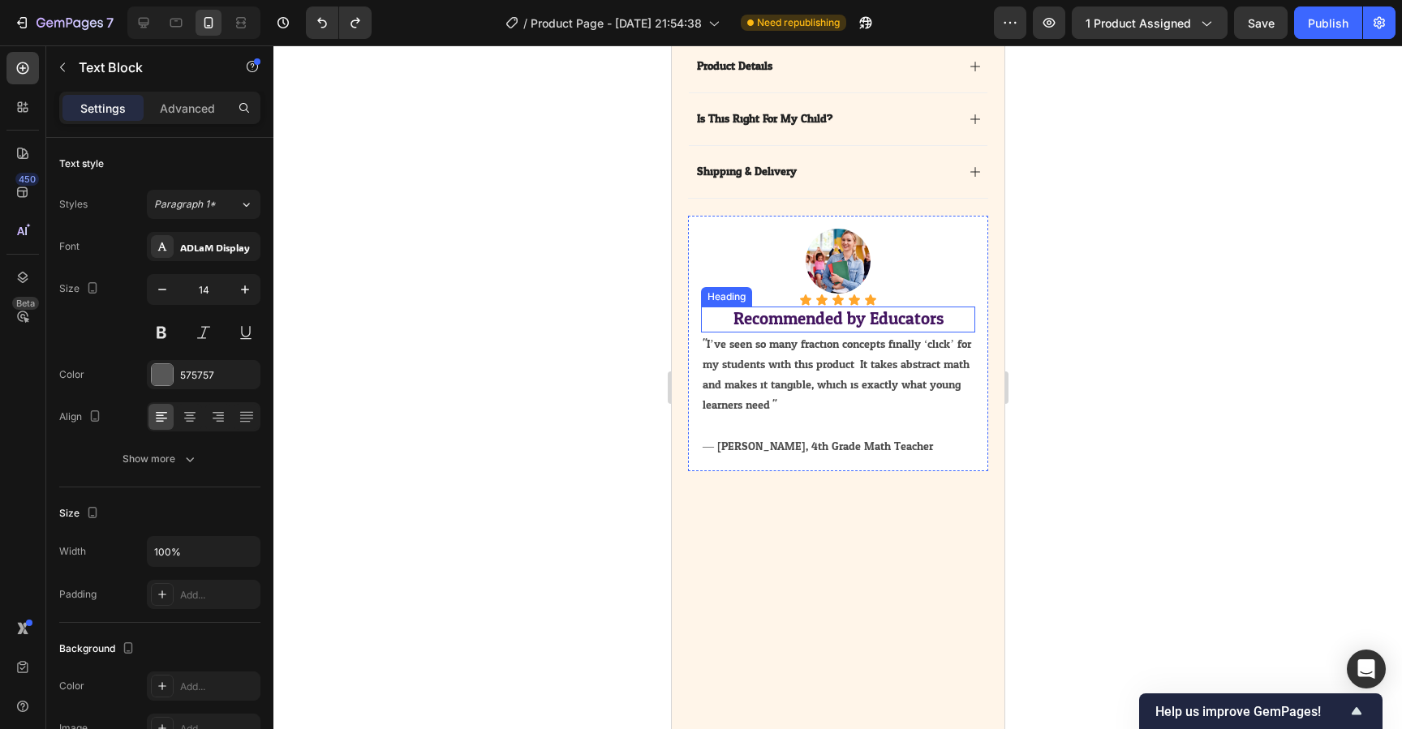
click at [836, 325] on h2 "Recommended by Educators" at bounding box center [837, 319] width 274 height 25
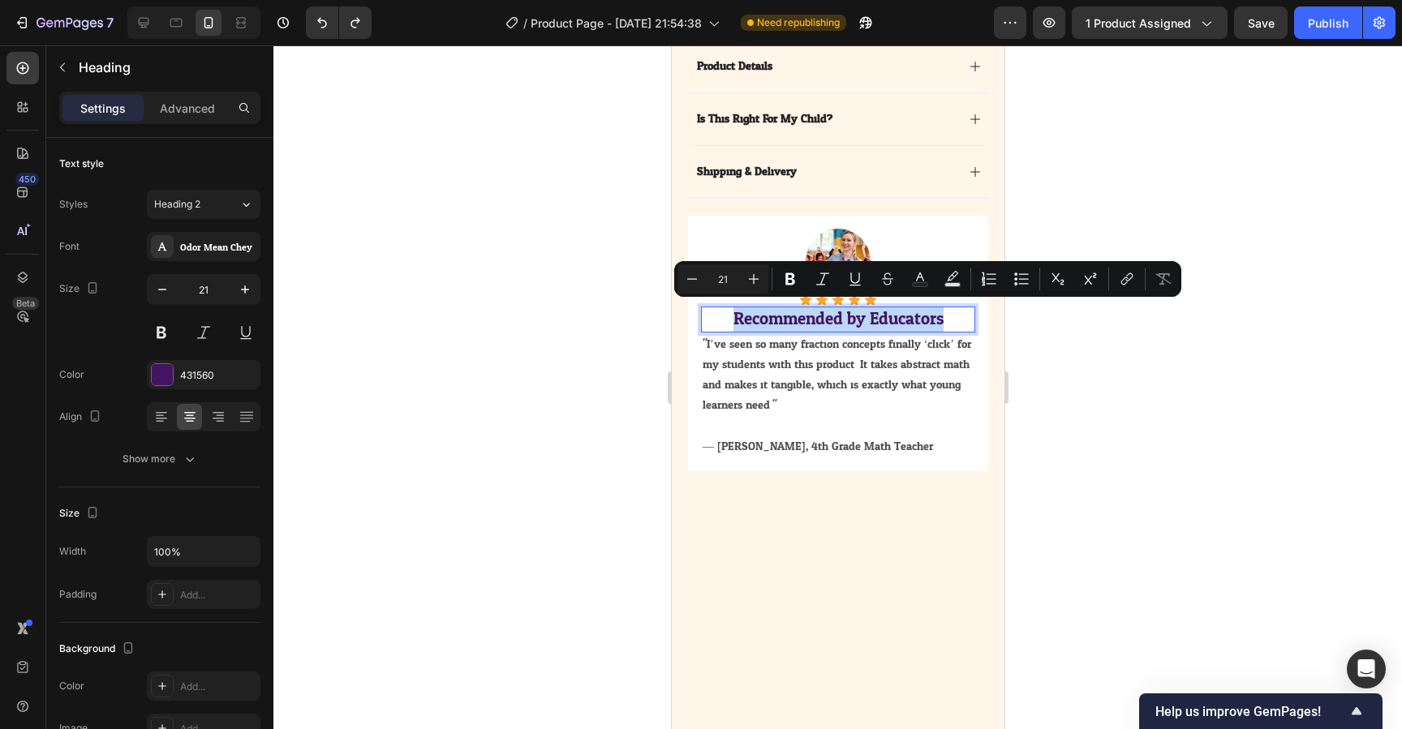
click at [836, 325] on p "Recommended by Educators" at bounding box center [837, 319] width 271 height 22
click at [850, 388] on p ""I’ve seen so many fraction concepts finally ‘click’ for my students with this …" at bounding box center [837, 375] width 271 height 82
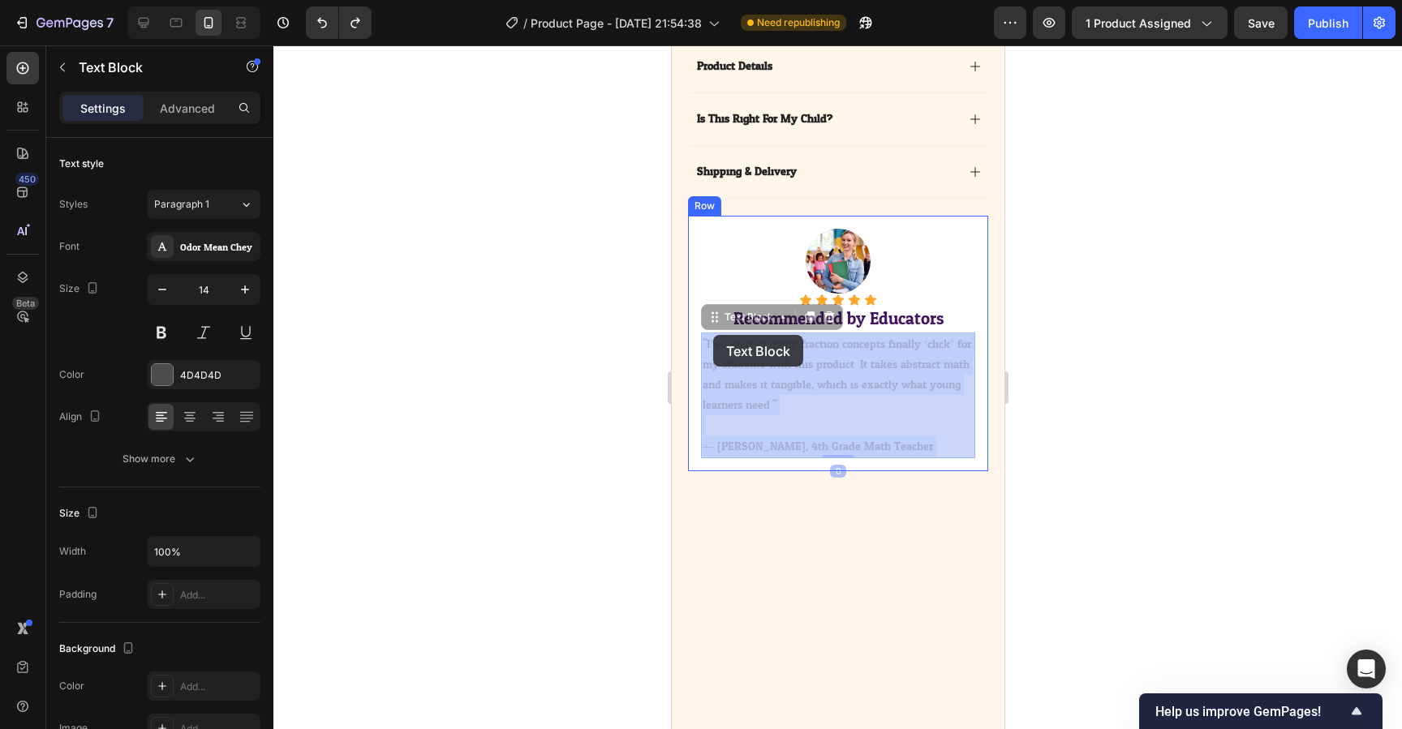
drag, startPoint x: 831, startPoint y: 403, endPoint x: 697, endPoint y: 332, distance: 151.7
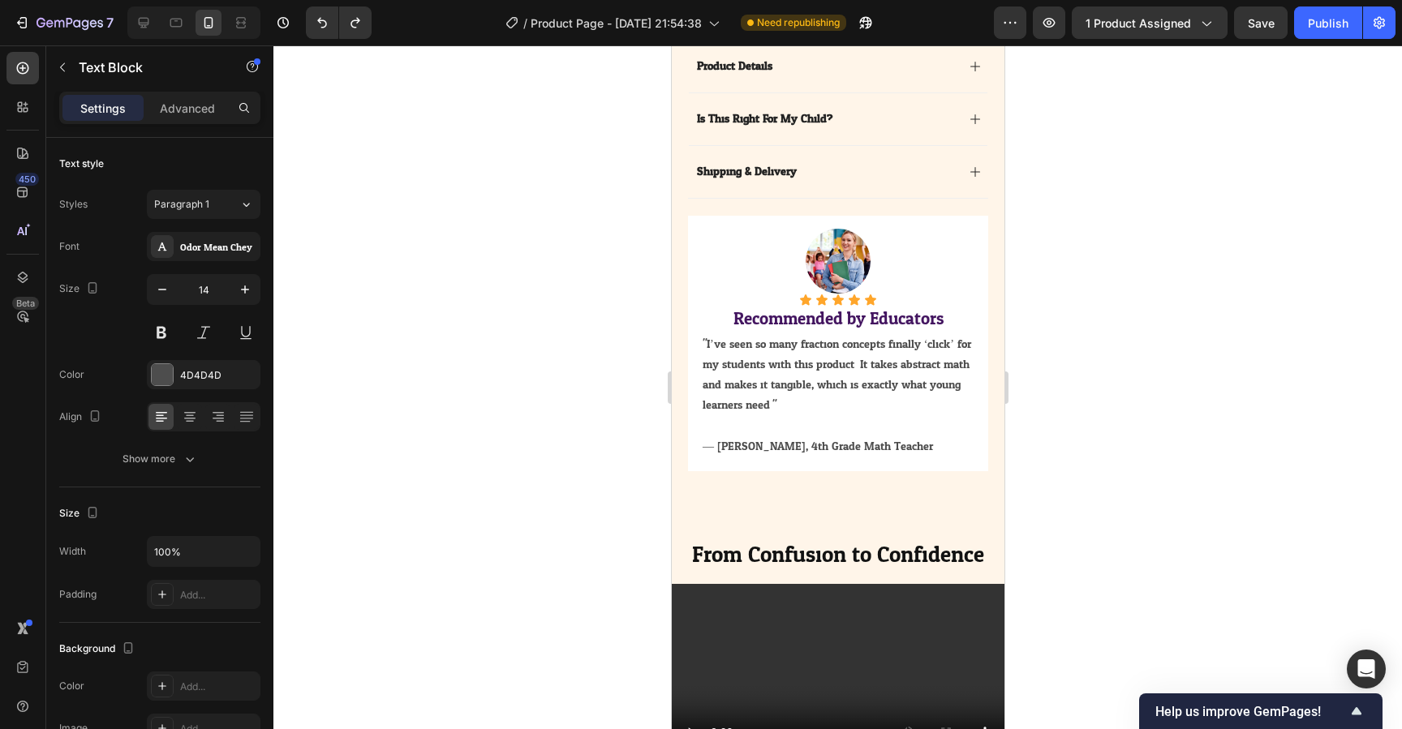
click at [764, 380] on p ""I’ve seen so many fraction concepts finally ‘click’ for my students with this …" at bounding box center [837, 375] width 271 height 82
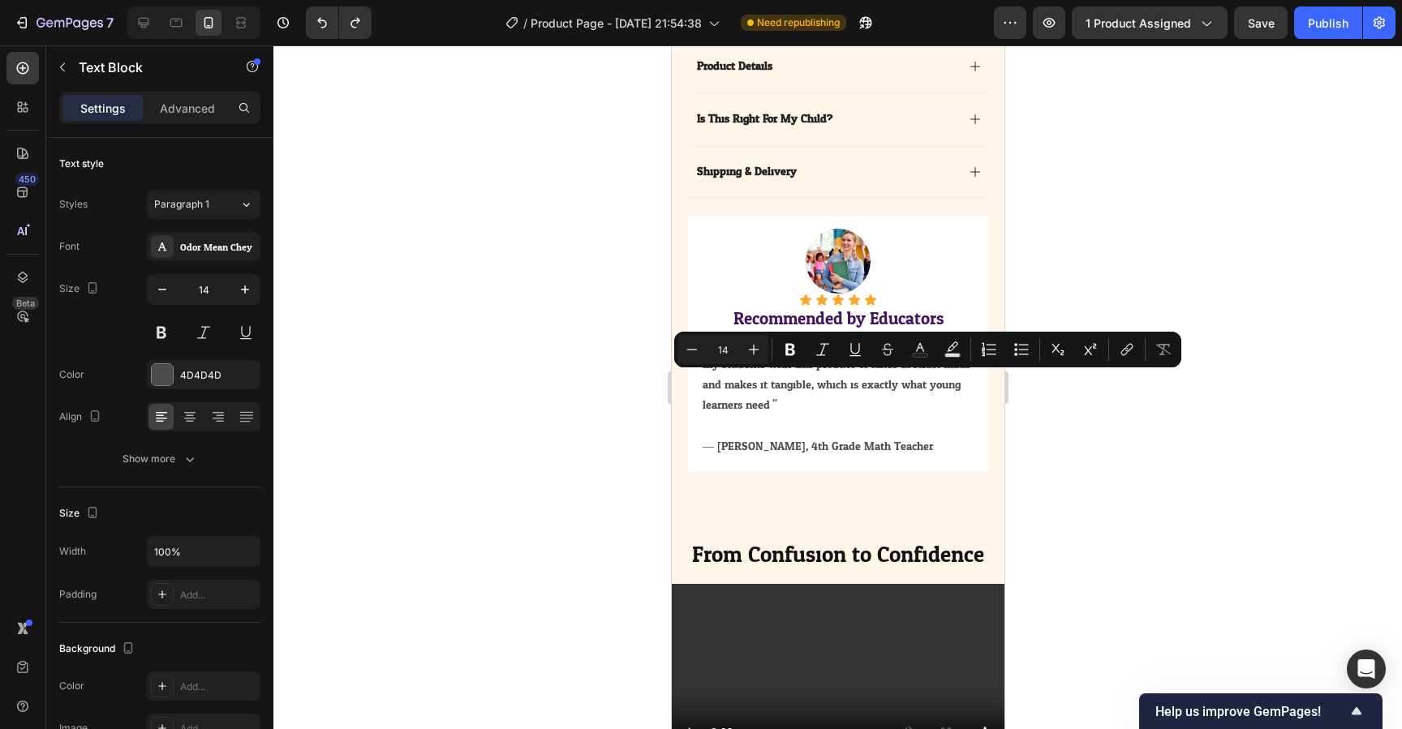
click at [805, 411] on p ""I’ve seen so many fraction concepts finally ‘click’ for my students with this …" at bounding box center [837, 375] width 271 height 82
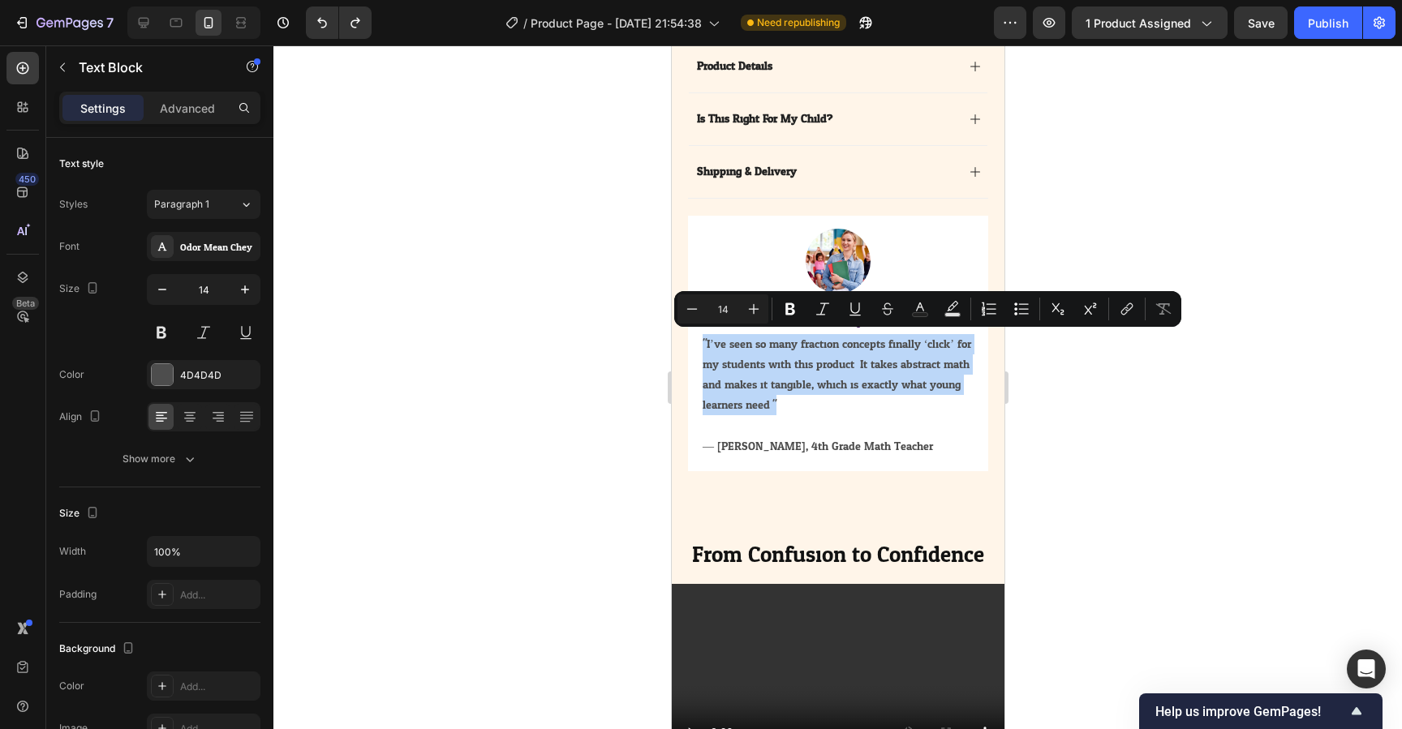
drag, startPoint x: 818, startPoint y: 409, endPoint x: 701, endPoint y: 343, distance: 134.1
click at [702, 343] on p ""I’ve seen so many fraction concepts finally ‘click’ for my students with this …" at bounding box center [837, 375] width 271 height 82
copy p ""I’ve seen so many fraction concepts finally ‘click’ for my students with this …"
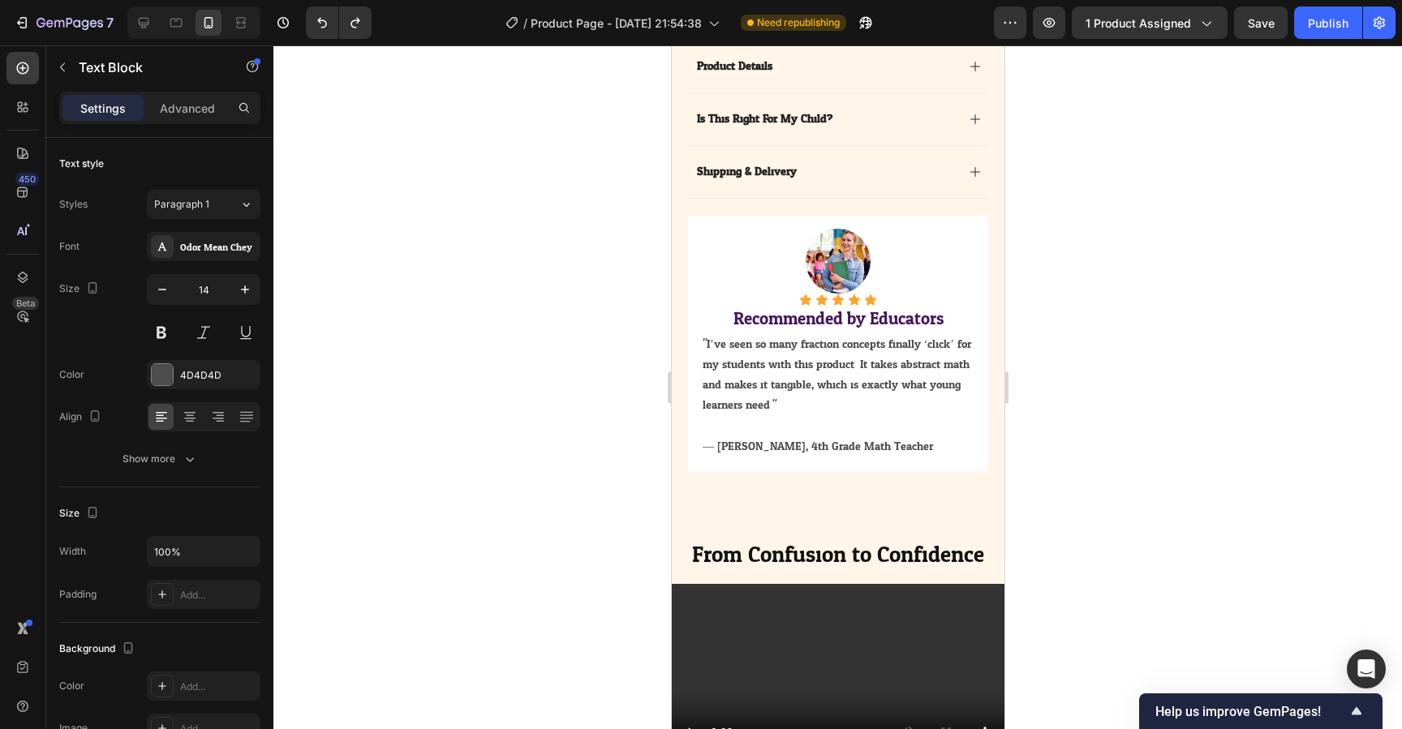
click at [944, 453] on p "— [PERSON_NAME], 4th Grade Math Teacher" at bounding box center [837, 447] width 271 height 20
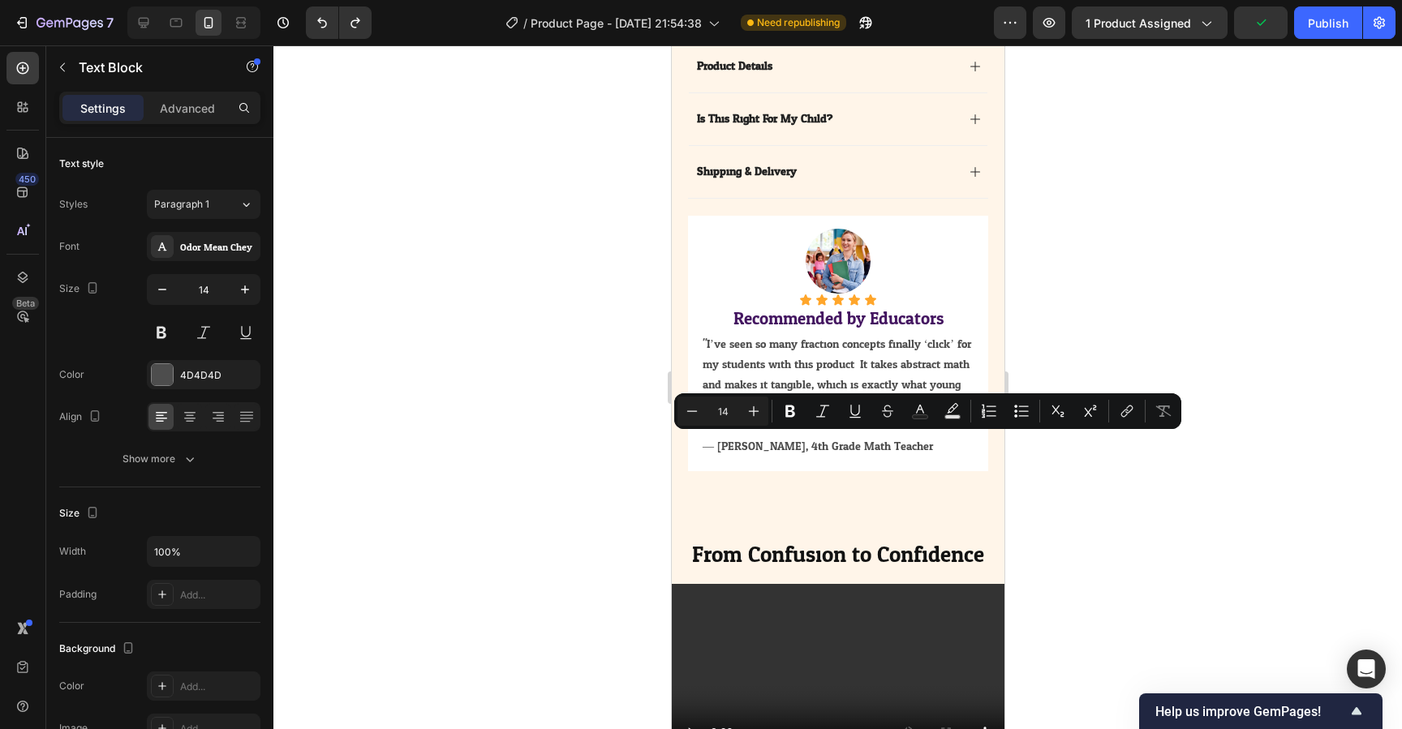
drag, startPoint x: 945, startPoint y: 453, endPoint x: 697, endPoint y: 452, distance: 247.5
click at [697, 452] on div "Image Icon Icon Icon Icon Icon Icon List Recommended by Educators Heading "I’ve…" at bounding box center [837, 344] width 300 height 256
copy p "— [PERSON_NAME], 4th Grade Math Teacher"
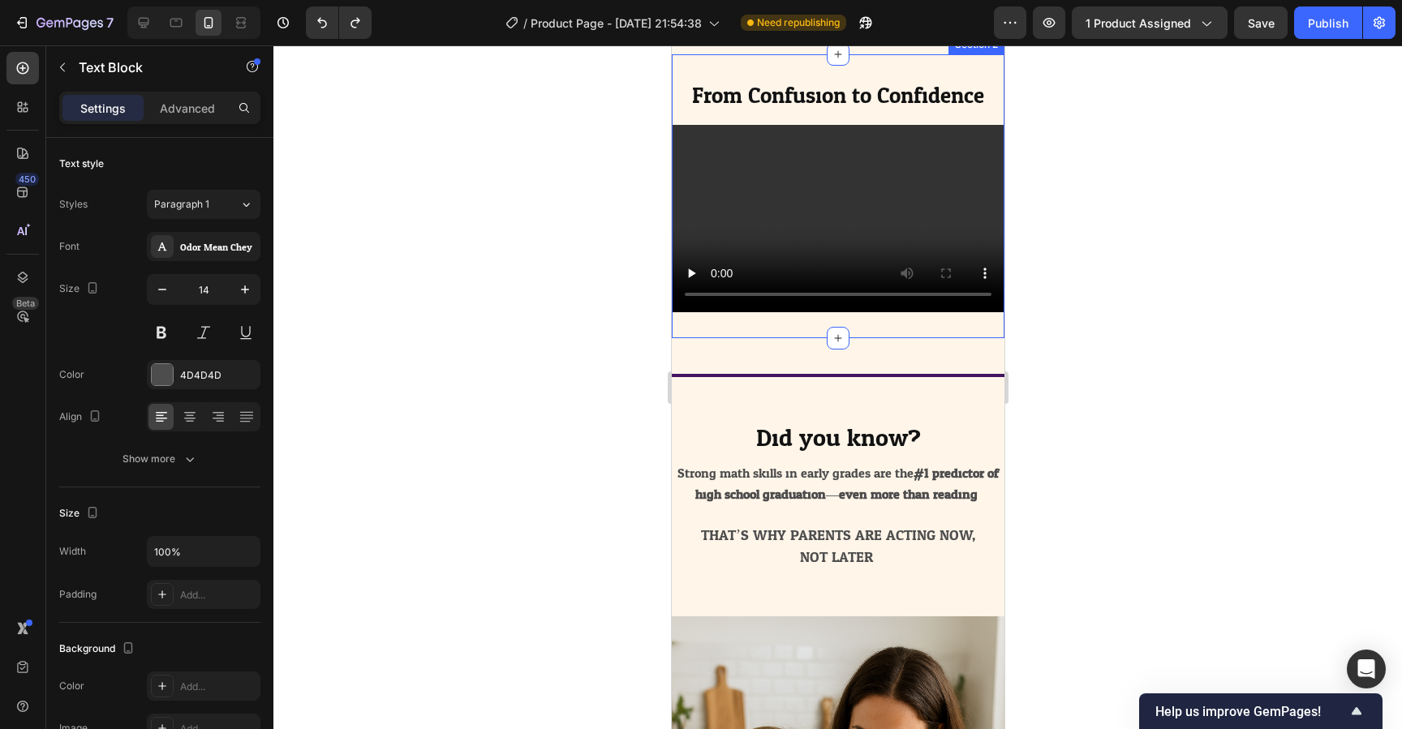
type input "16"
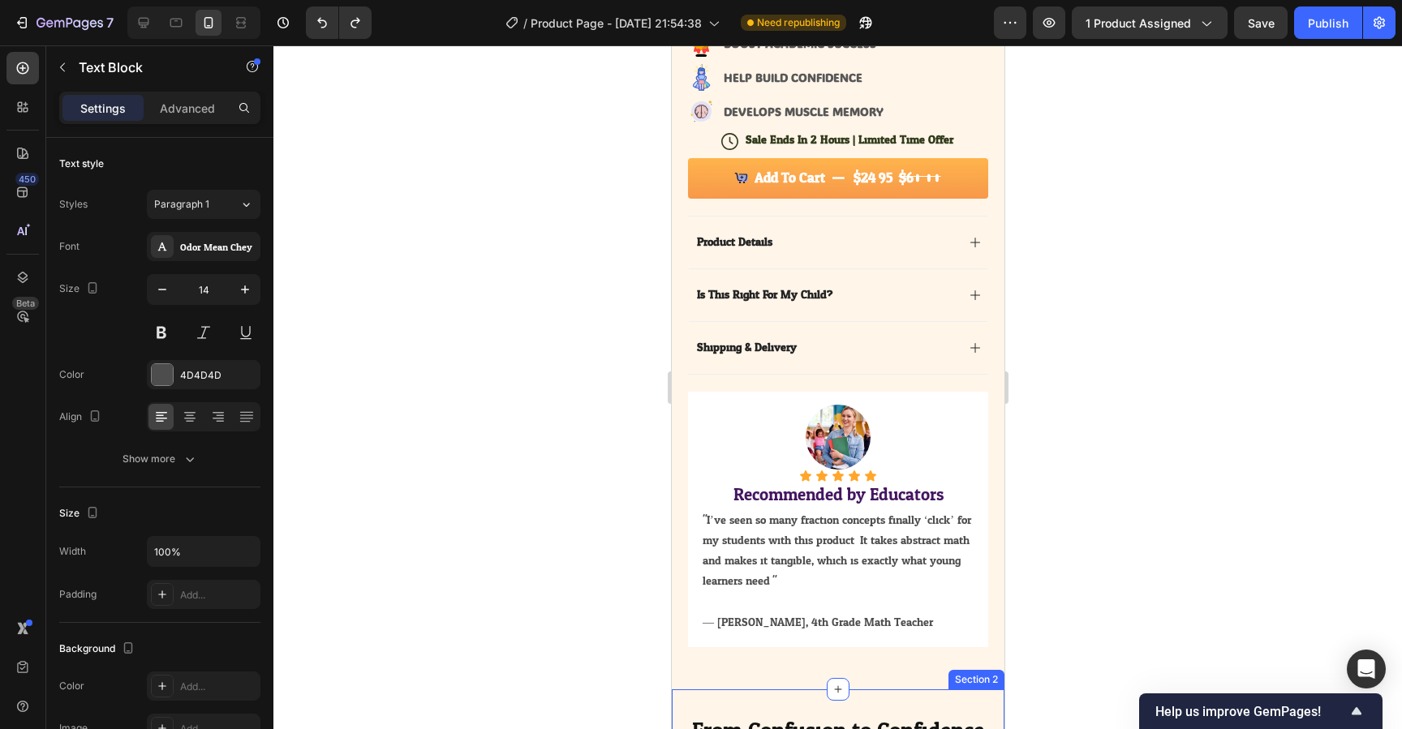
scroll to position [547, 0]
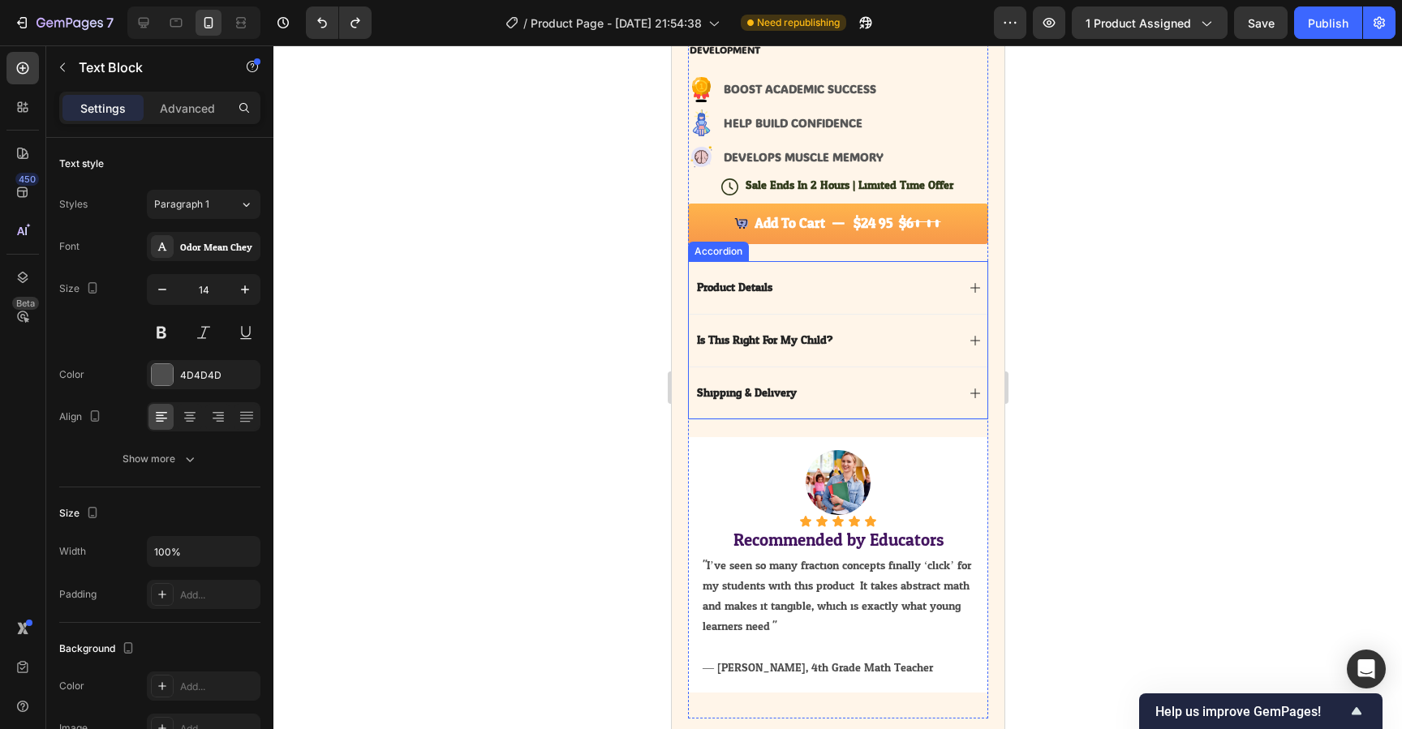
click at [858, 289] on div "Product Details" at bounding box center [824, 287] width 261 height 19
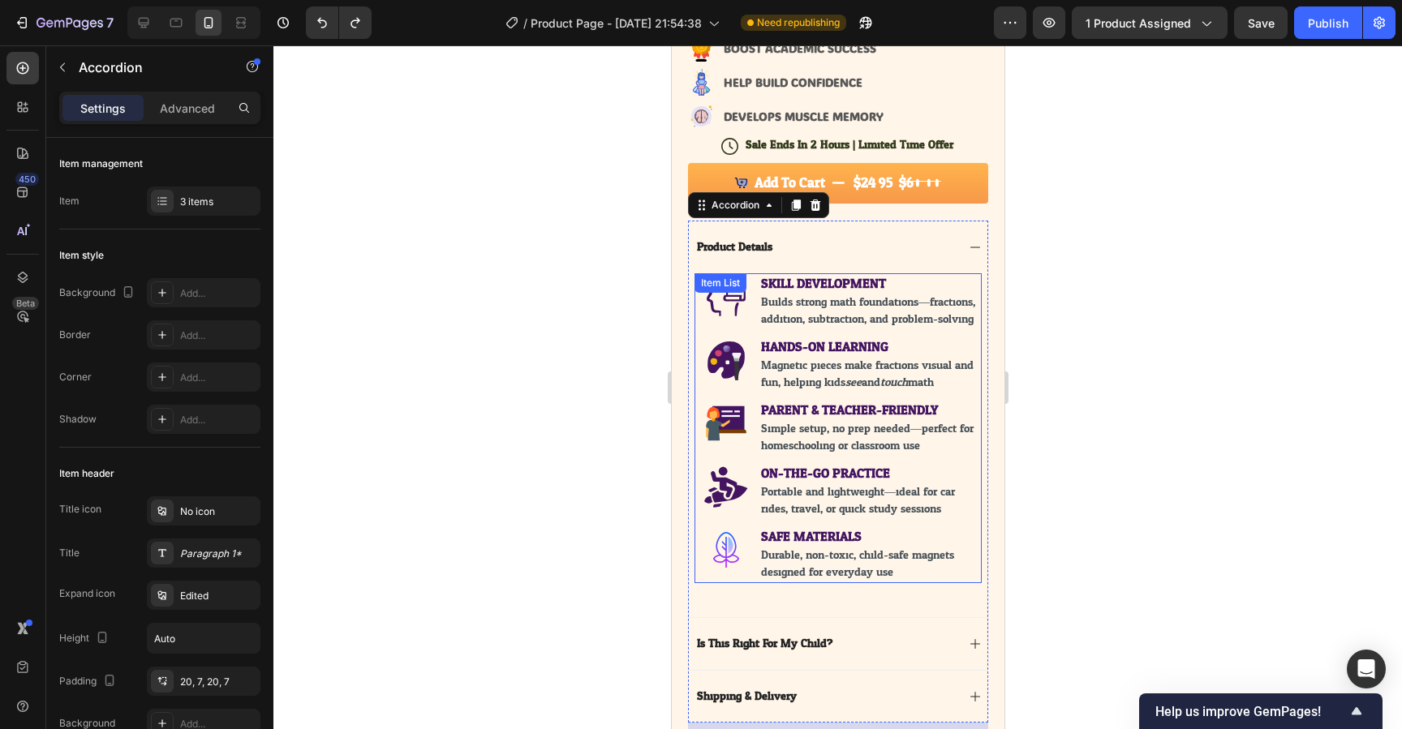
scroll to position [591, 0]
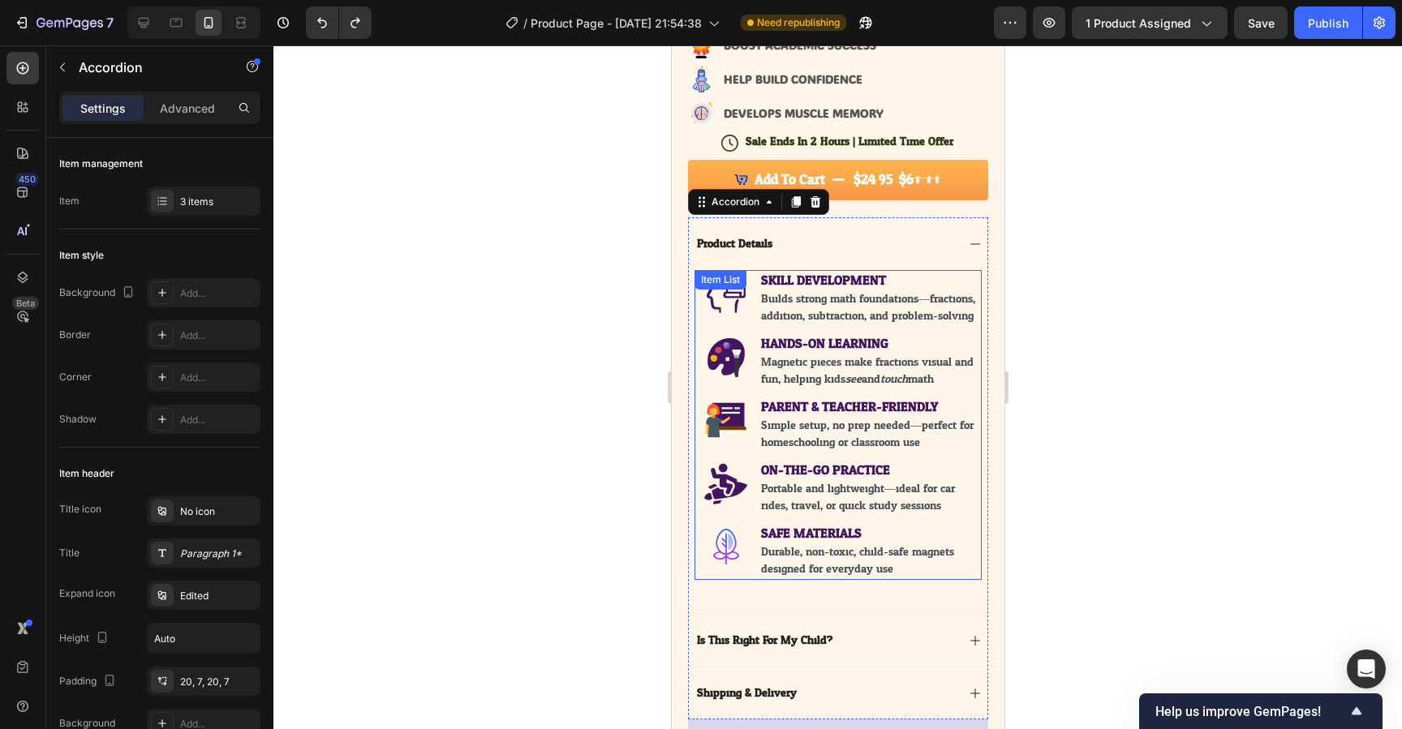
click at [813, 279] on div "SKILL DEVELOPMENT Builds strong math foundations—fractions, addition, subtracti…" at bounding box center [837, 425] width 287 height 310
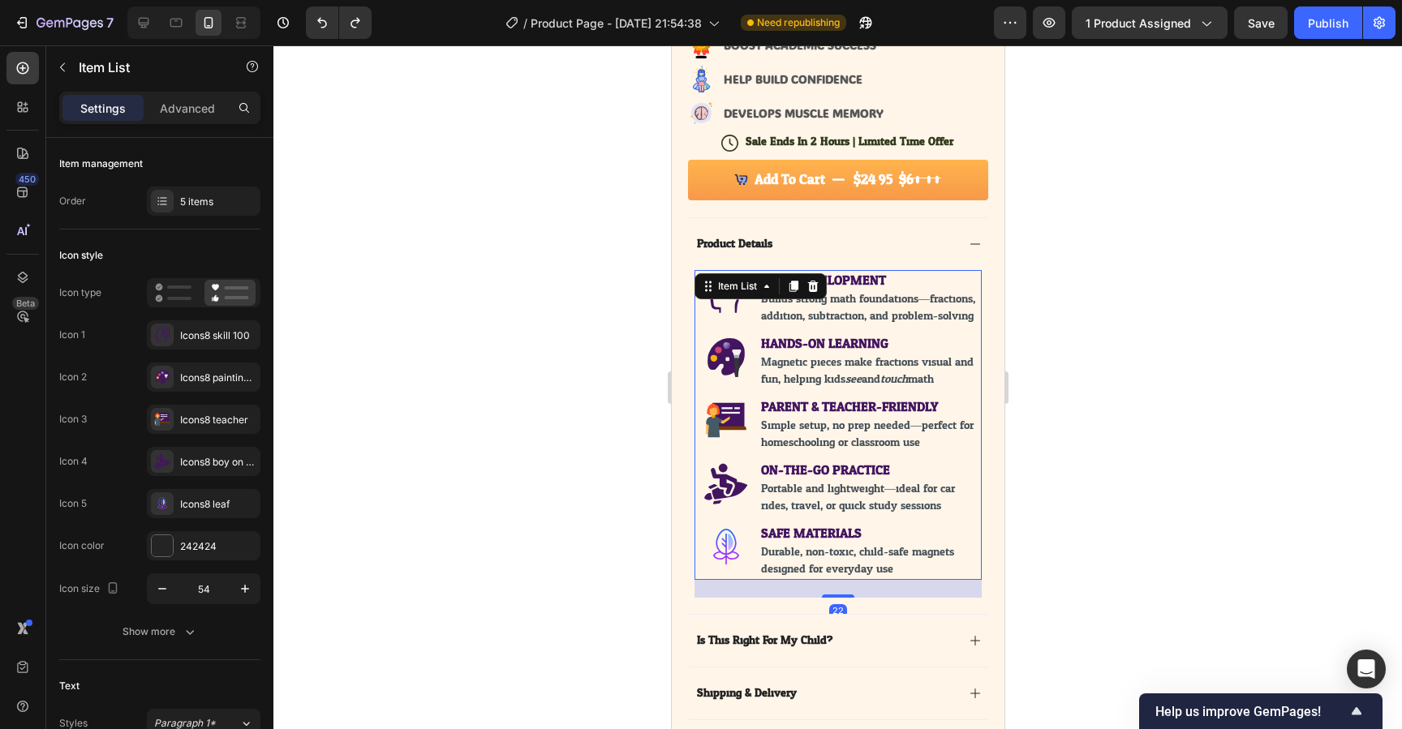
click at [813, 280] on icon at bounding box center [812, 286] width 13 height 13
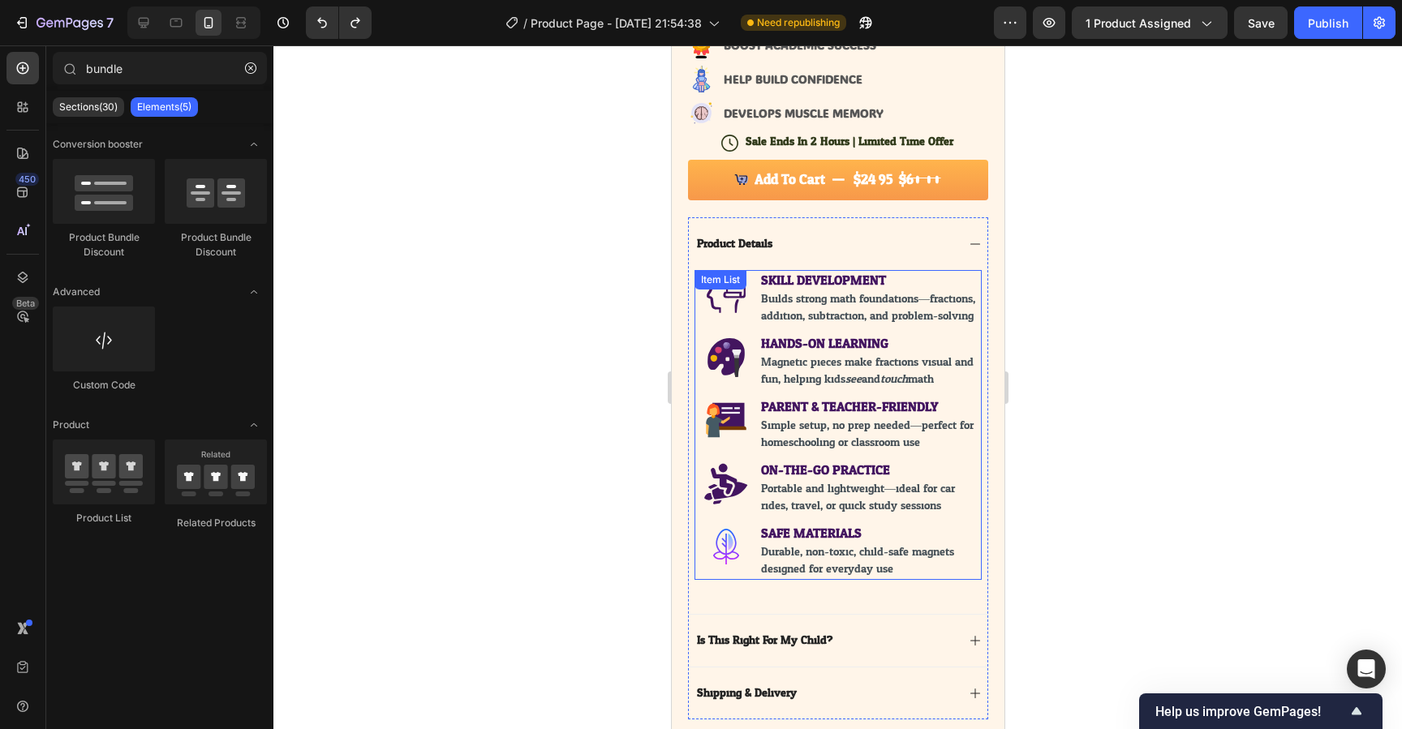
click at [850, 283] on strong "SKILL DEVELOPMENT" at bounding box center [822, 281] width 125 height 24
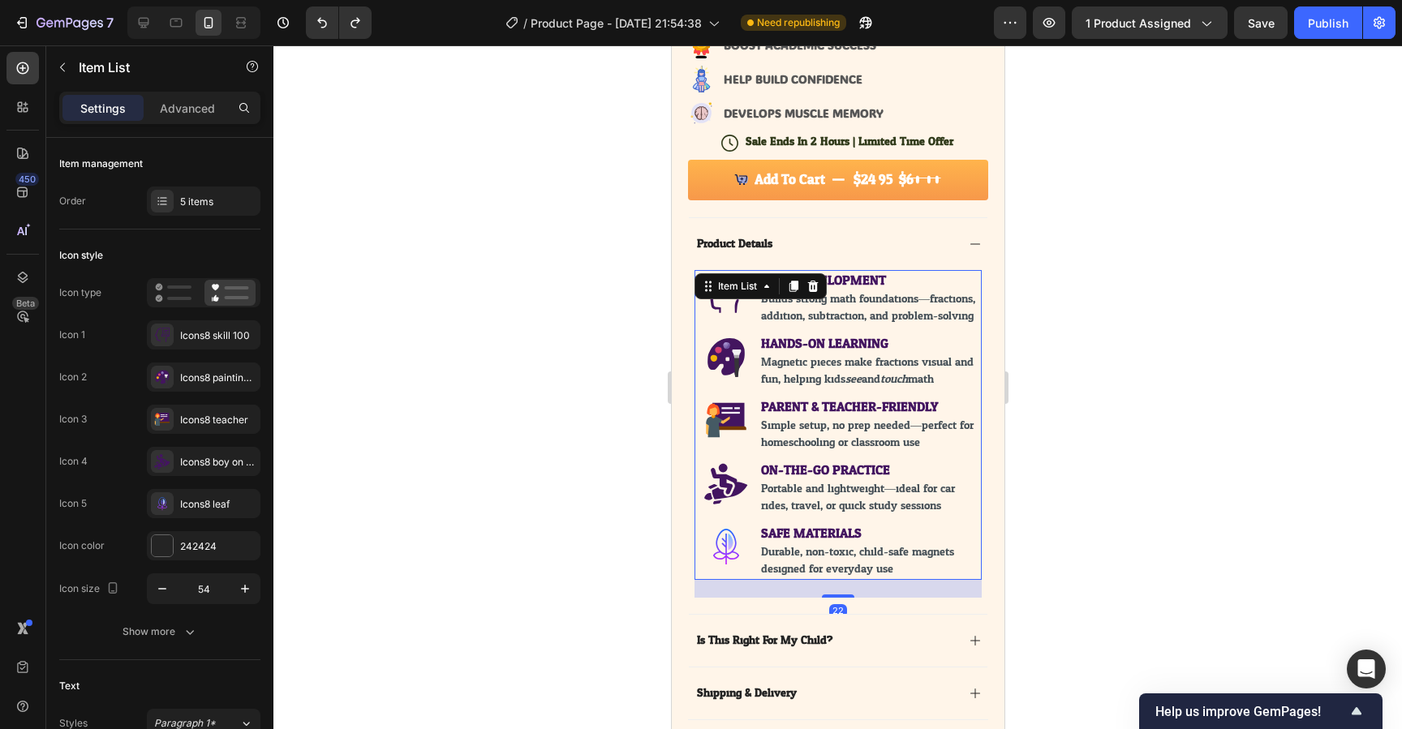
click at [850, 283] on strong "SKILL DEVELOPMENT" at bounding box center [822, 281] width 125 height 24
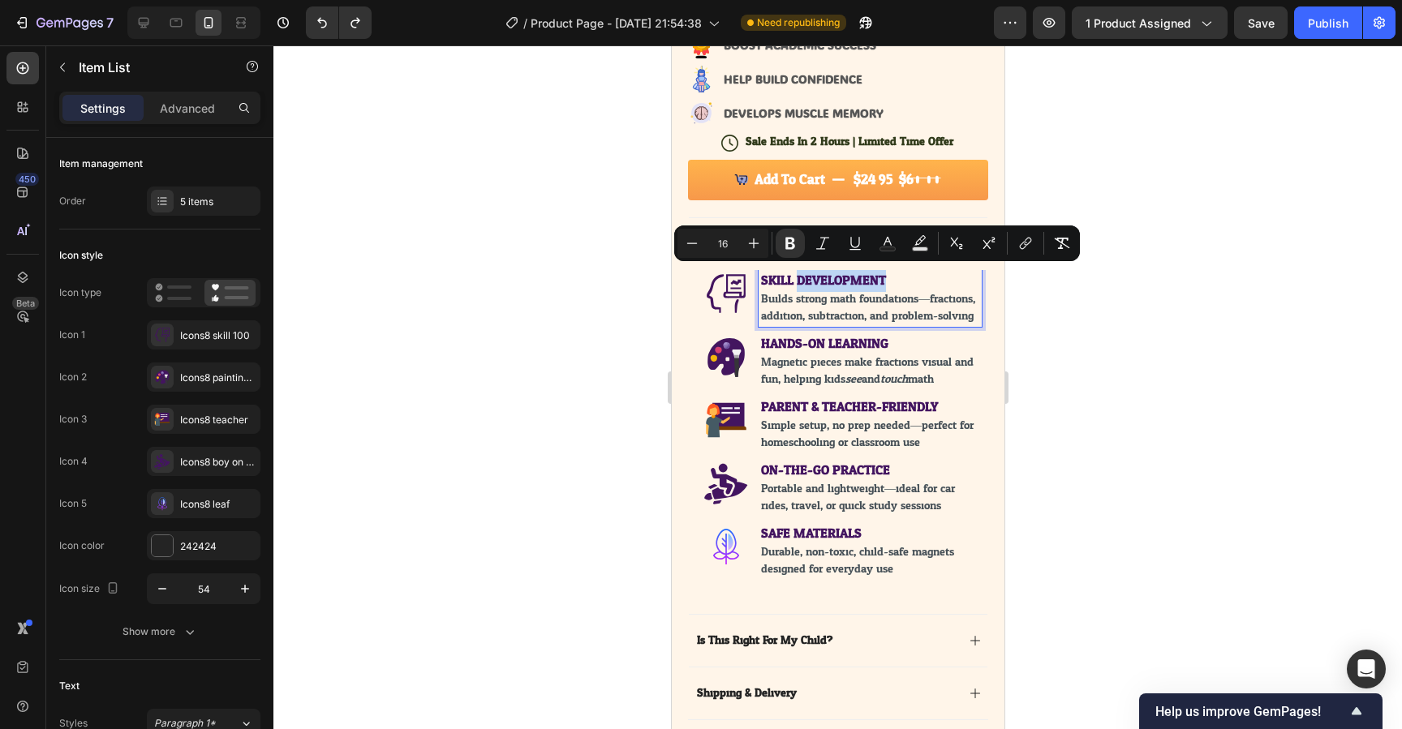
click at [850, 283] on strong "SKILL DEVELOPMENT" at bounding box center [822, 281] width 125 height 24
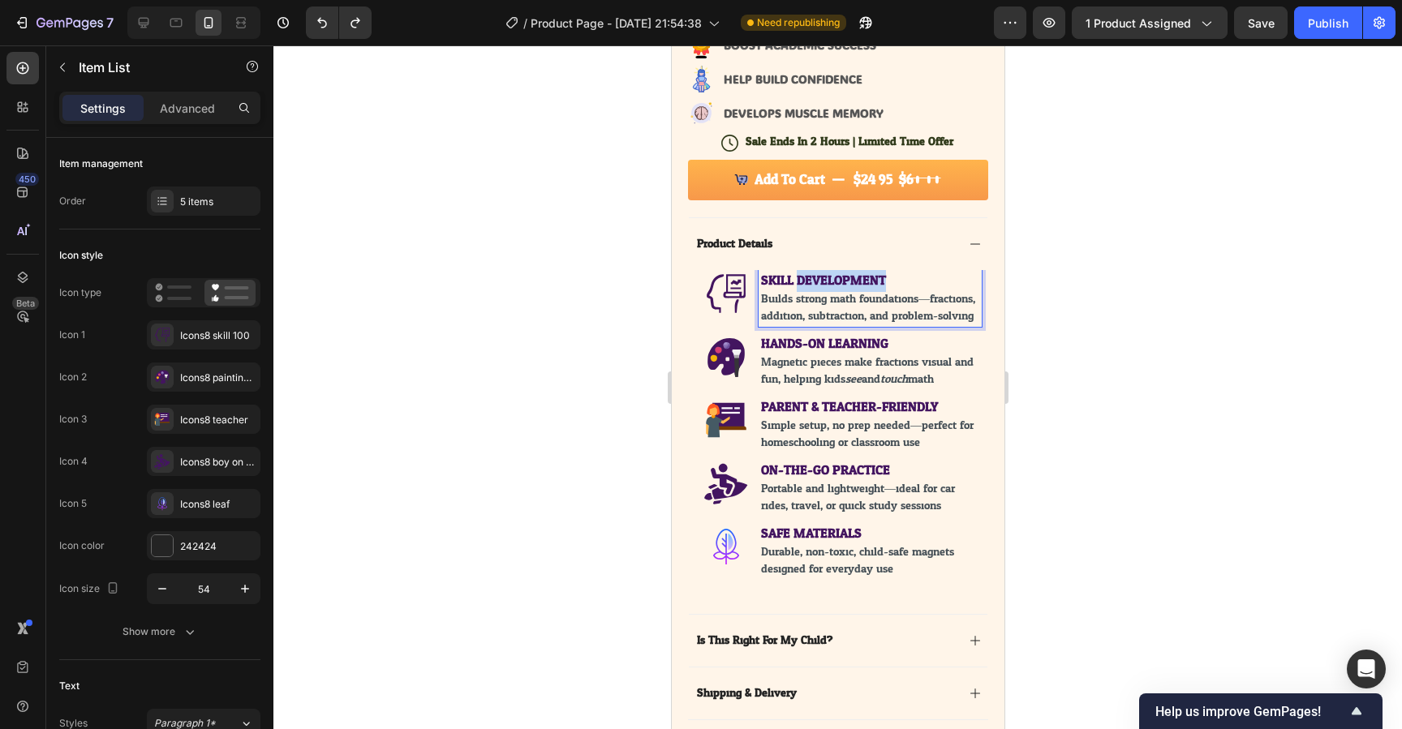
click at [850, 283] on strong "SKILL DEVELOPMENT" at bounding box center [822, 281] width 125 height 24
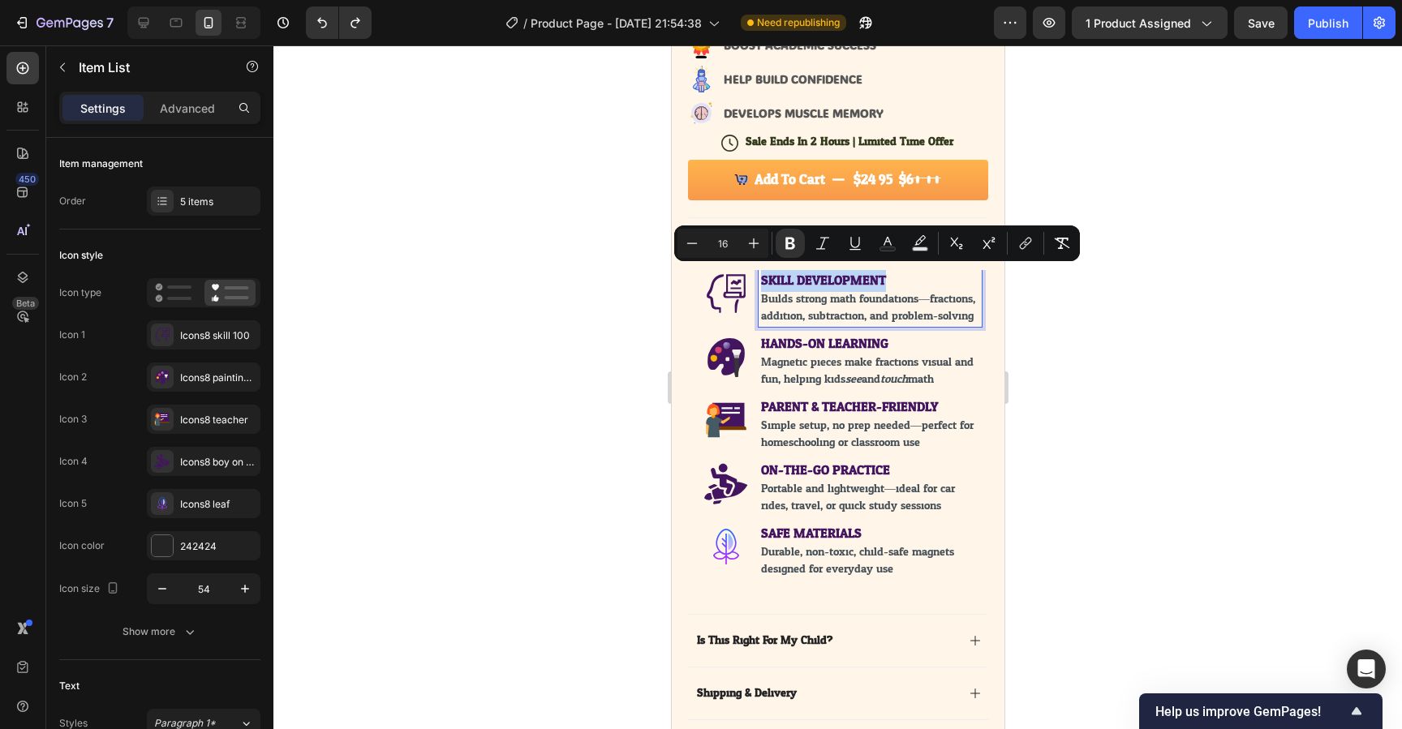
copy strong "SKILL DEVELOPMENT"
type input "14"
click at [850, 325] on span "Builds strong math foundations—fractions, addition, subtraction, and problem-so…" at bounding box center [867, 307] width 215 height 37
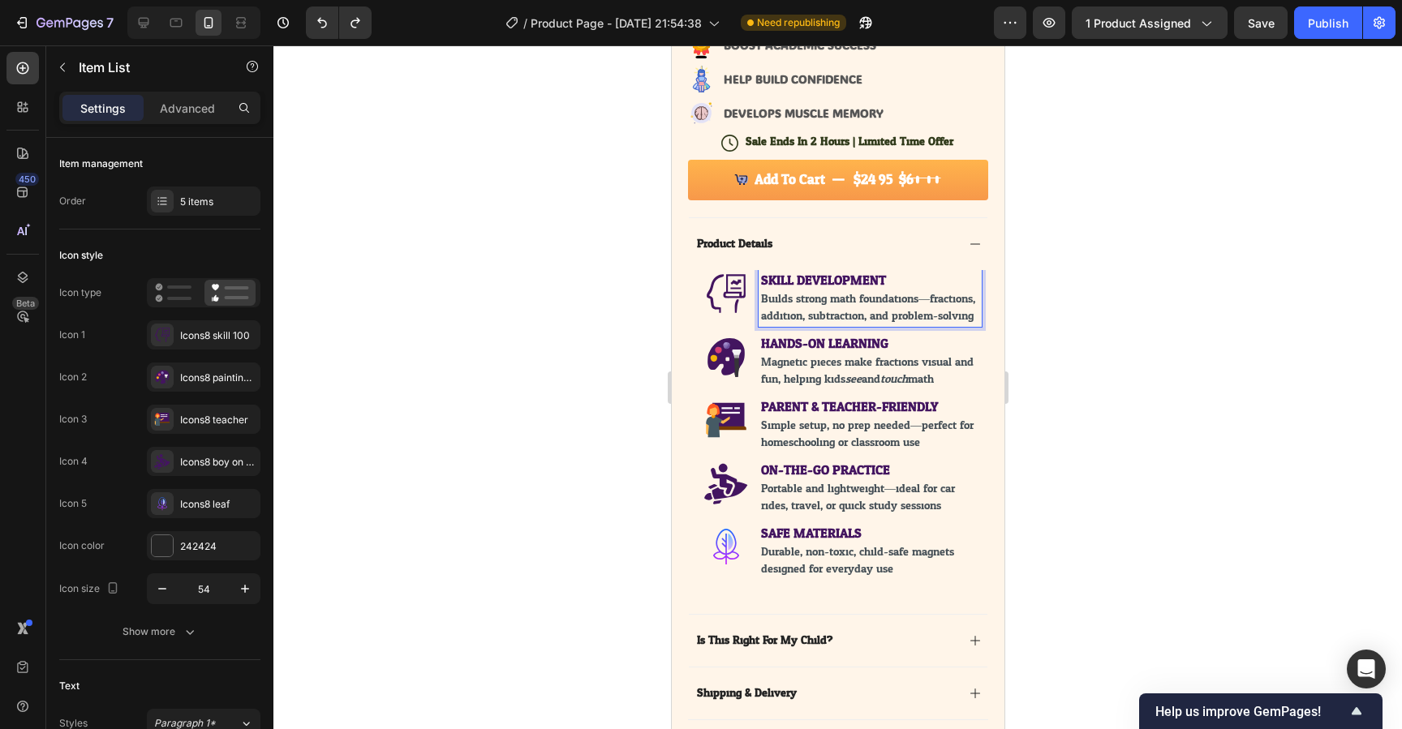
drag, startPoint x: 850, startPoint y: 338, endPoint x: 762, endPoint y: 297, distance: 96.6
click at [762, 297] on p "Builds strong math foundations—fractions, addition, subtraction, and problem-so…" at bounding box center [869, 307] width 218 height 34
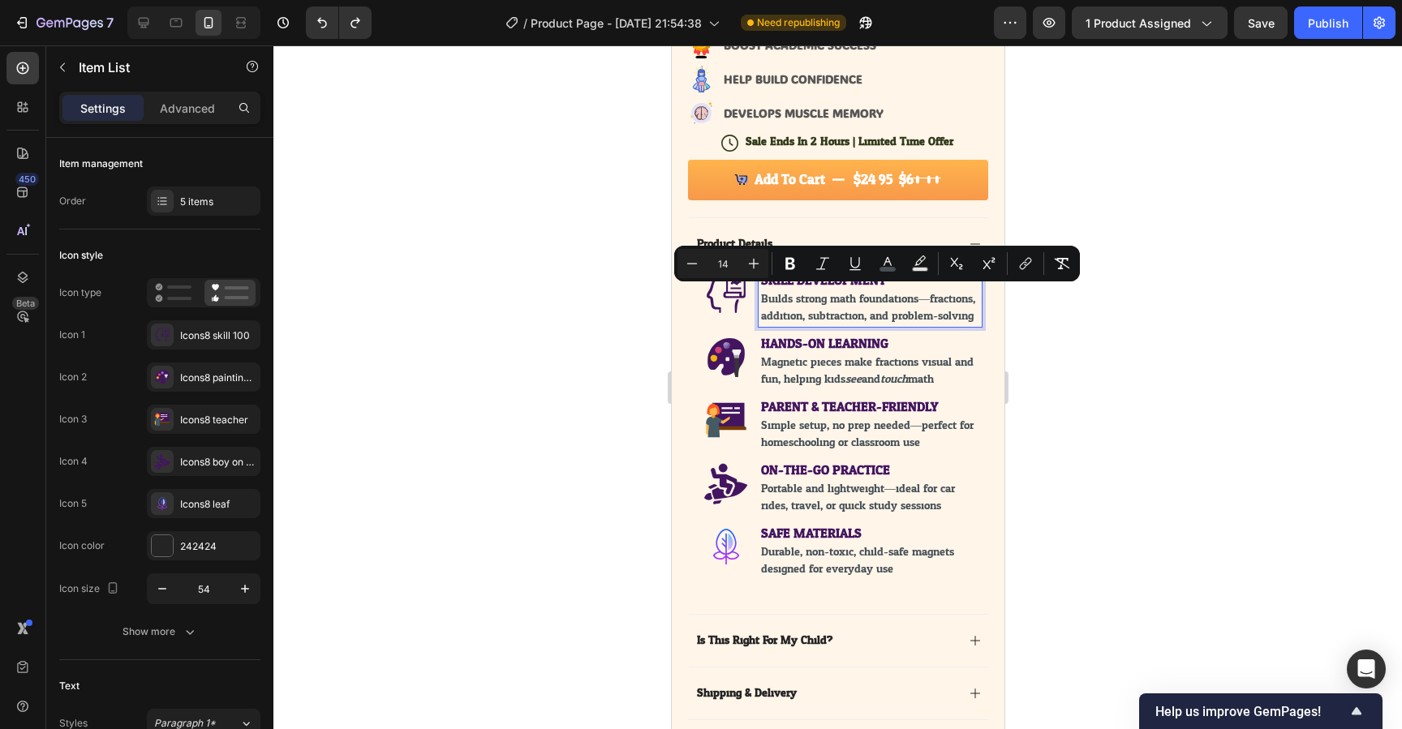
copy span "Builds strong math foundations—fractions, addition, subtraction, and problem-so…"
type input "16"
click at [834, 355] on strong "HANDS-ON LEARNING" at bounding box center [823, 344] width 127 height 24
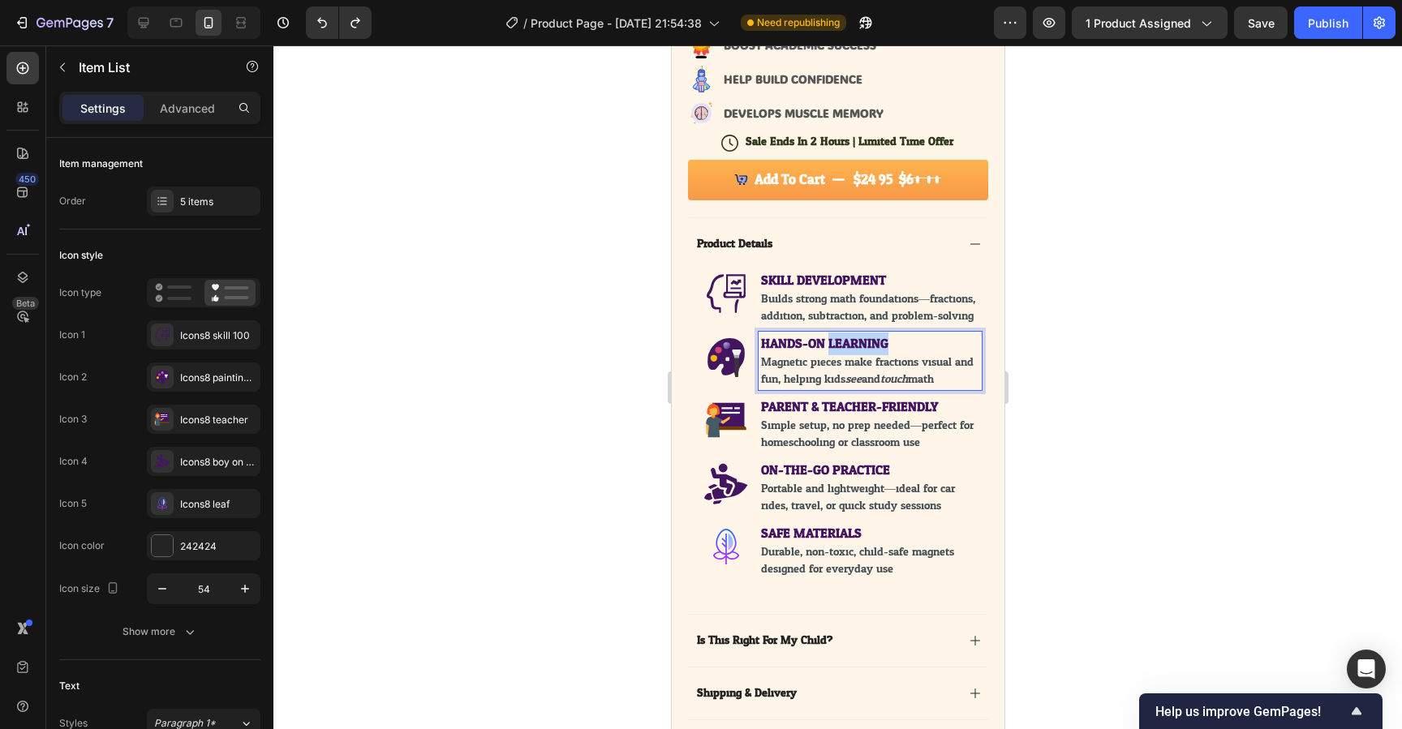
click at [834, 355] on strong "HANDS-ON LEARNING" at bounding box center [823, 344] width 127 height 24
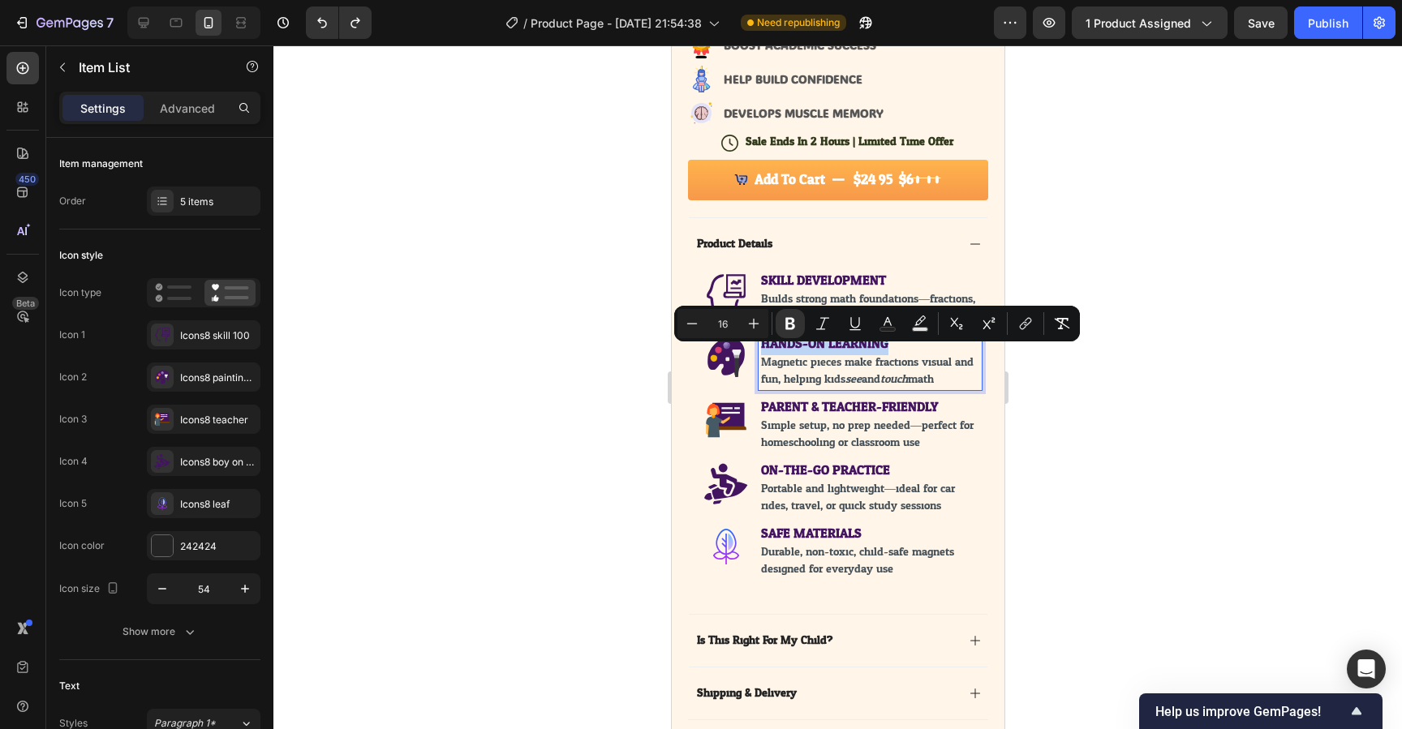
click at [834, 355] on strong "HANDS-ON LEARNING" at bounding box center [823, 344] width 127 height 24
type input "14"
click at [825, 389] on span "Magnetic pieces make fractions visual and fun, helping kids see and touch math." at bounding box center [866, 370] width 213 height 37
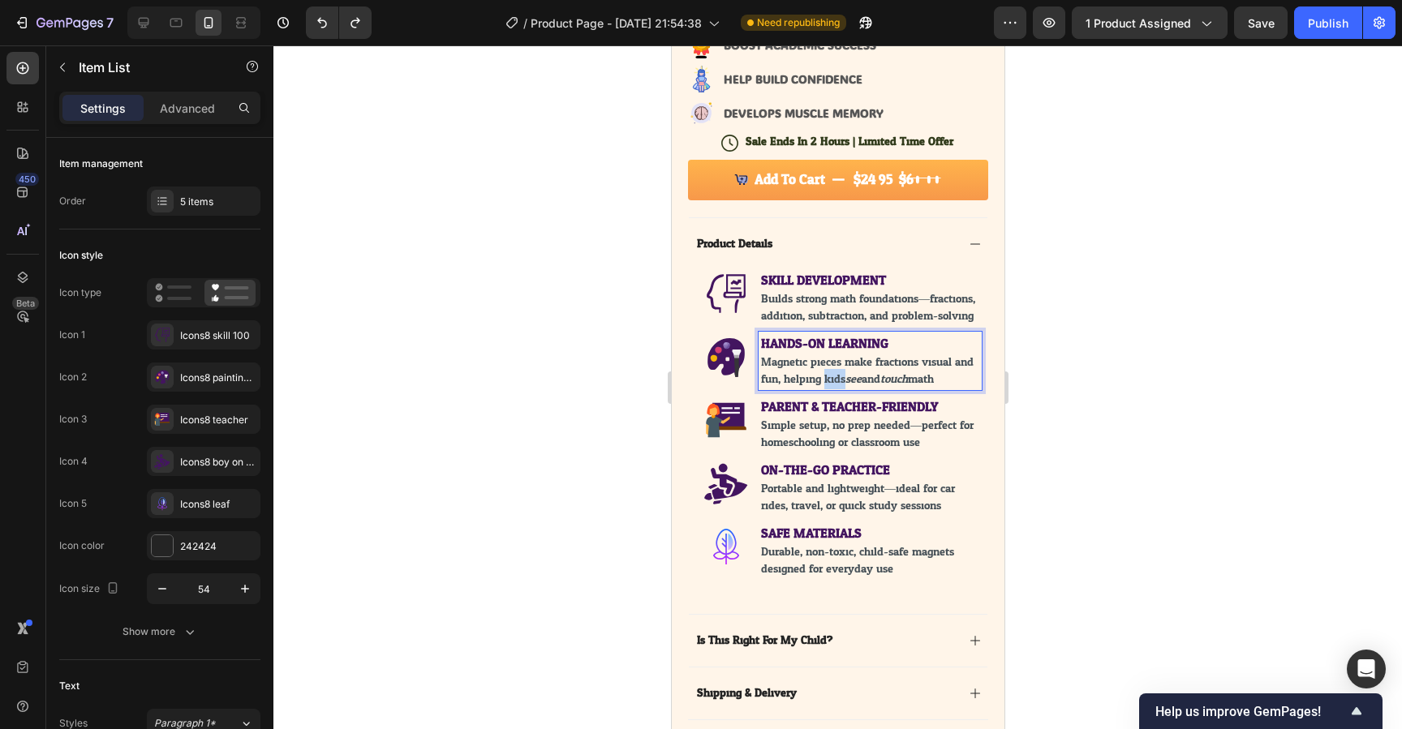
click at [825, 389] on span "Magnetic pieces make fractions visual and fun, helping kids see and touch math." at bounding box center [866, 370] width 213 height 37
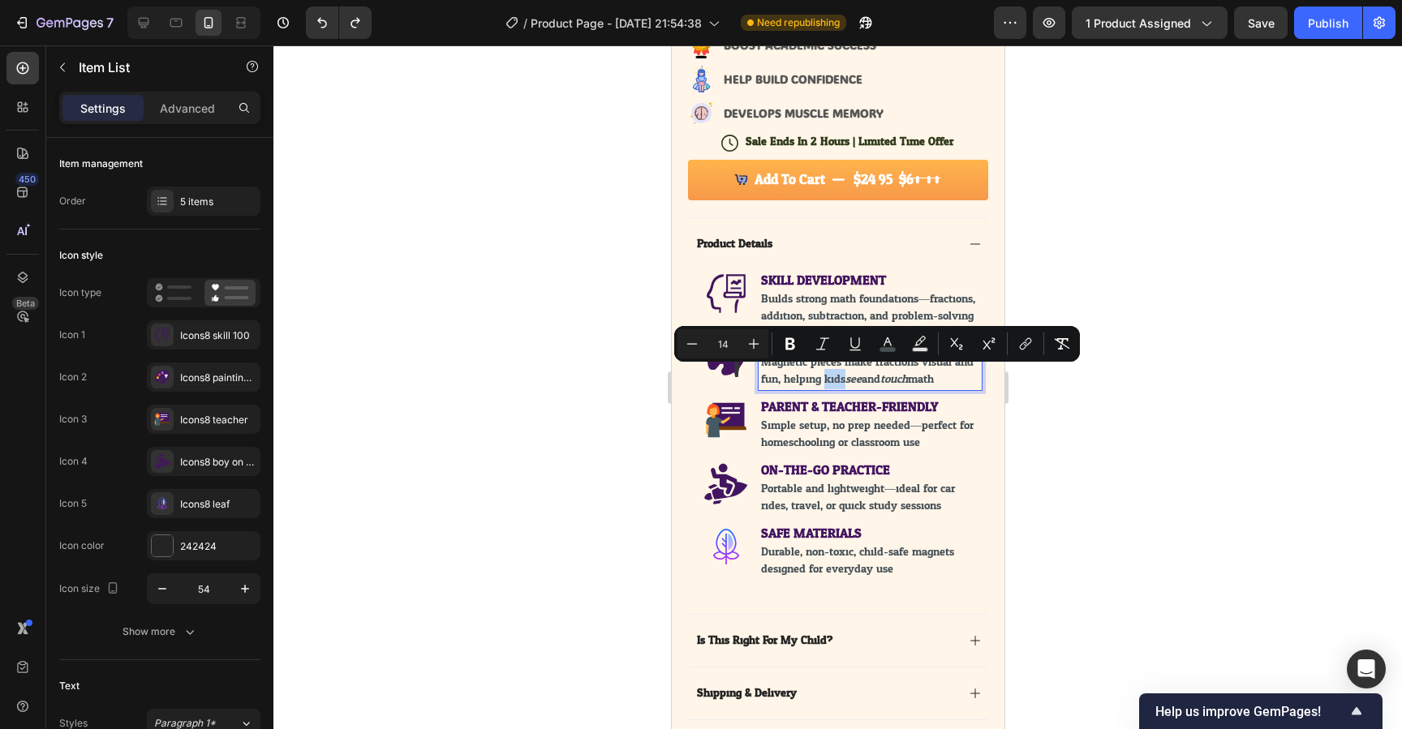
drag, startPoint x: 950, startPoint y: 398, endPoint x: 759, endPoint y: 377, distance: 191.8
click at [760, 377] on p "Magnetic pieces make fractions visual and fun, helping kids see and touch math." at bounding box center [869, 371] width 218 height 34
type input "16"
click at [932, 419] on strong "PARENT & TEACHER-FRIENDLY" at bounding box center [848, 407] width 177 height 24
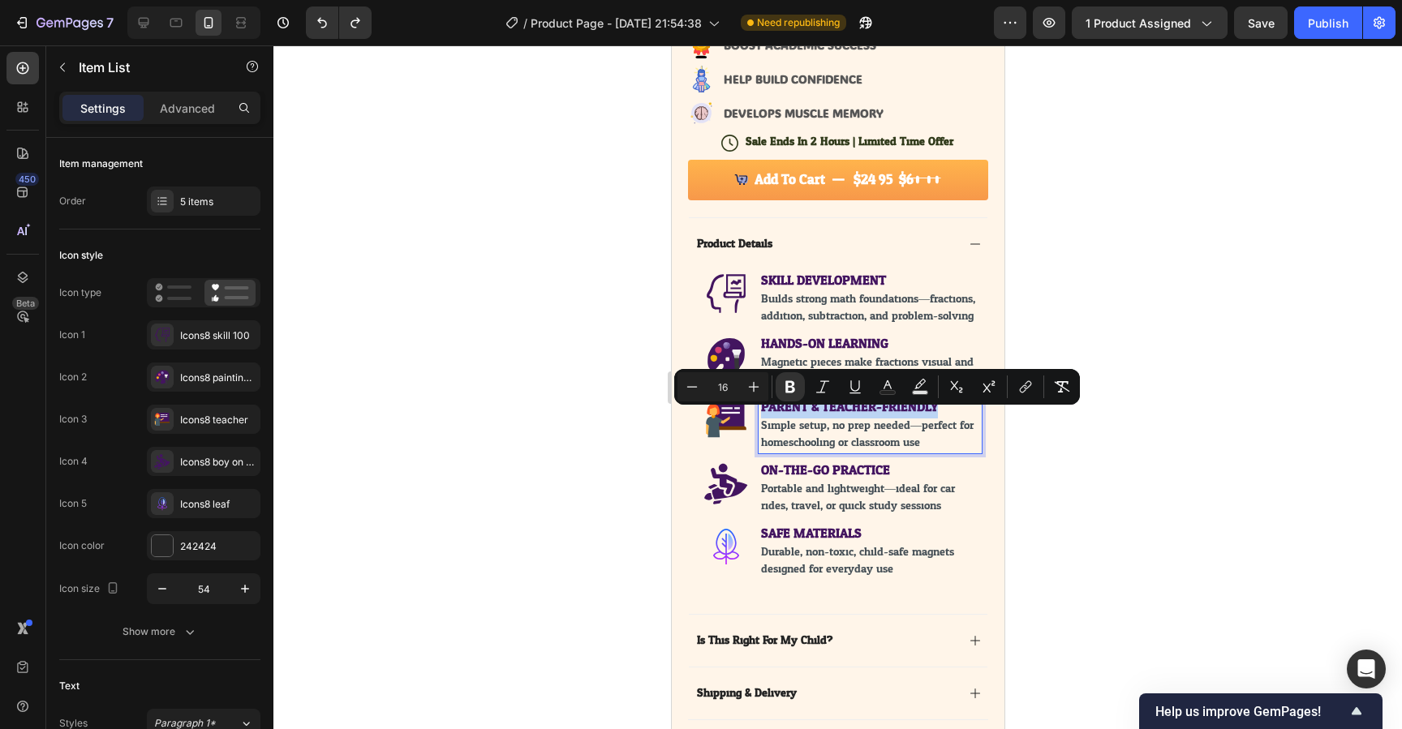
drag, startPoint x: 941, startPoint y: 424, endPoint x: 762, endPoint y: 424, distance: 179.3
click at [762, 417] on p "PARENT & TEACHER-FRIENDLY" at bounding box center [869, 407] width 218 height 19
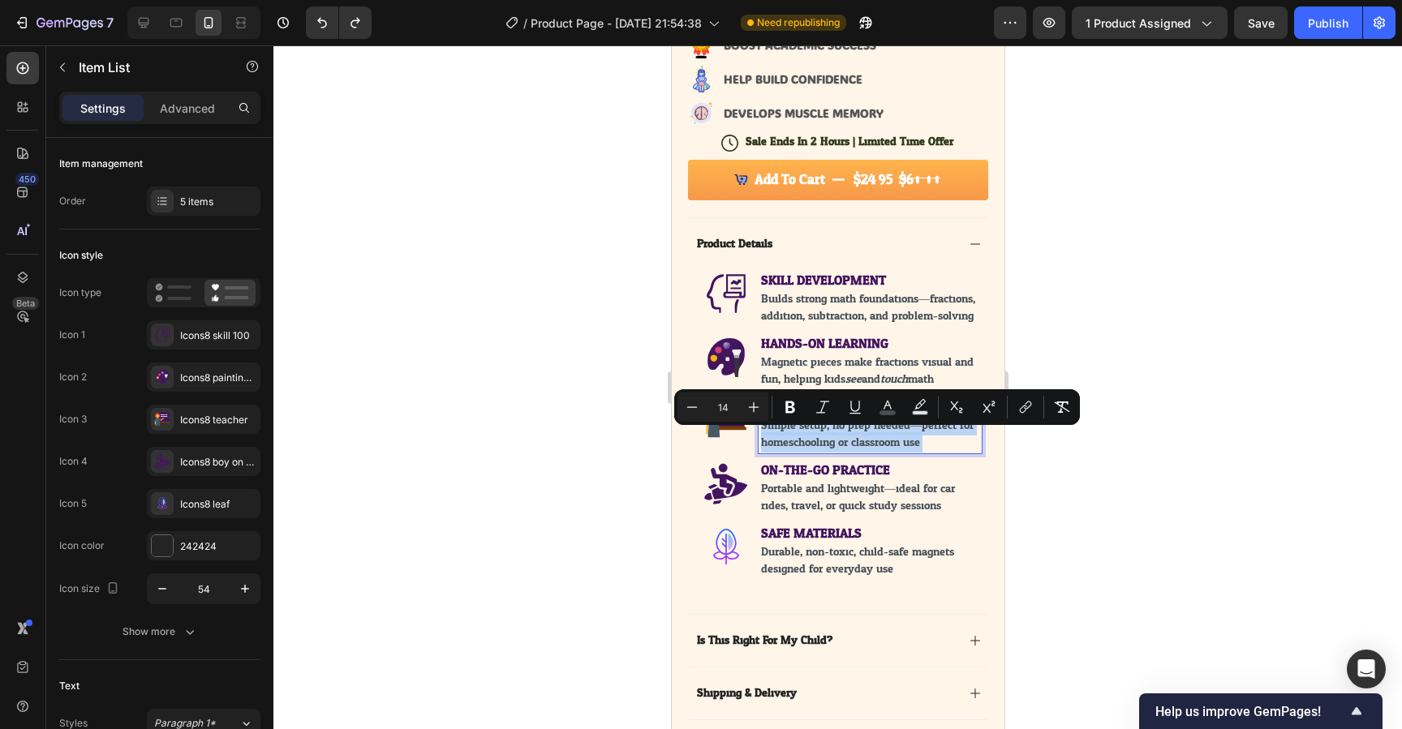
drag, startPoint x: 927, startPoint y: 456, endPoint x: 759, endPoint y: 448, distance: 169.0
click at [759, 448] on div "PARENT & TEACHER-FRIENDLY Simple setup, no prep needed—perfect for homeschoolin…" at bounding box center [869, 424] width 223 height 58
type input "16"
click at [878, 482] on strong "ON-THE-GO PRACTICE" at bounding box center [824, 470] width 129 height 24
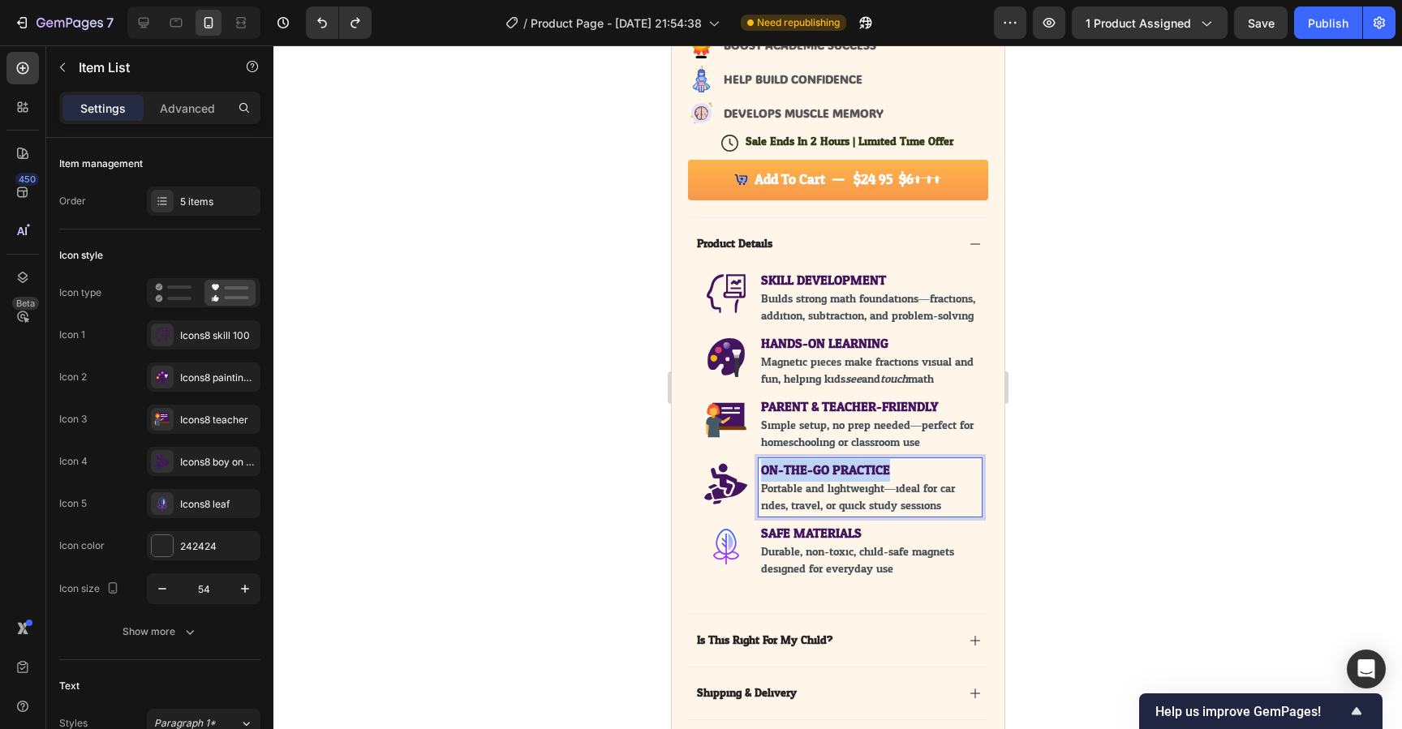
drag, startPoint x: 893, startPoint y: 492, endPoint x: 752, endPoint y: 492, distance: 141.2
click at [752, 492] on div "ON-THE-GO PRACTICE Portable and lightweight—ideal for car rides, travel, or qui…" at bounding box center [840, 487] width 281 height 58
drag, startPoint x: 951, startPoint y: 523, endPoint x: 754, endPoint y: 508, distance: 197.8
click at [754, 508] on div "ON-THE-GO PRACTICE Portable and lightweight—ideal for car rides, travel, or qui…" at bounding box center [840, 487] width 281 height 58
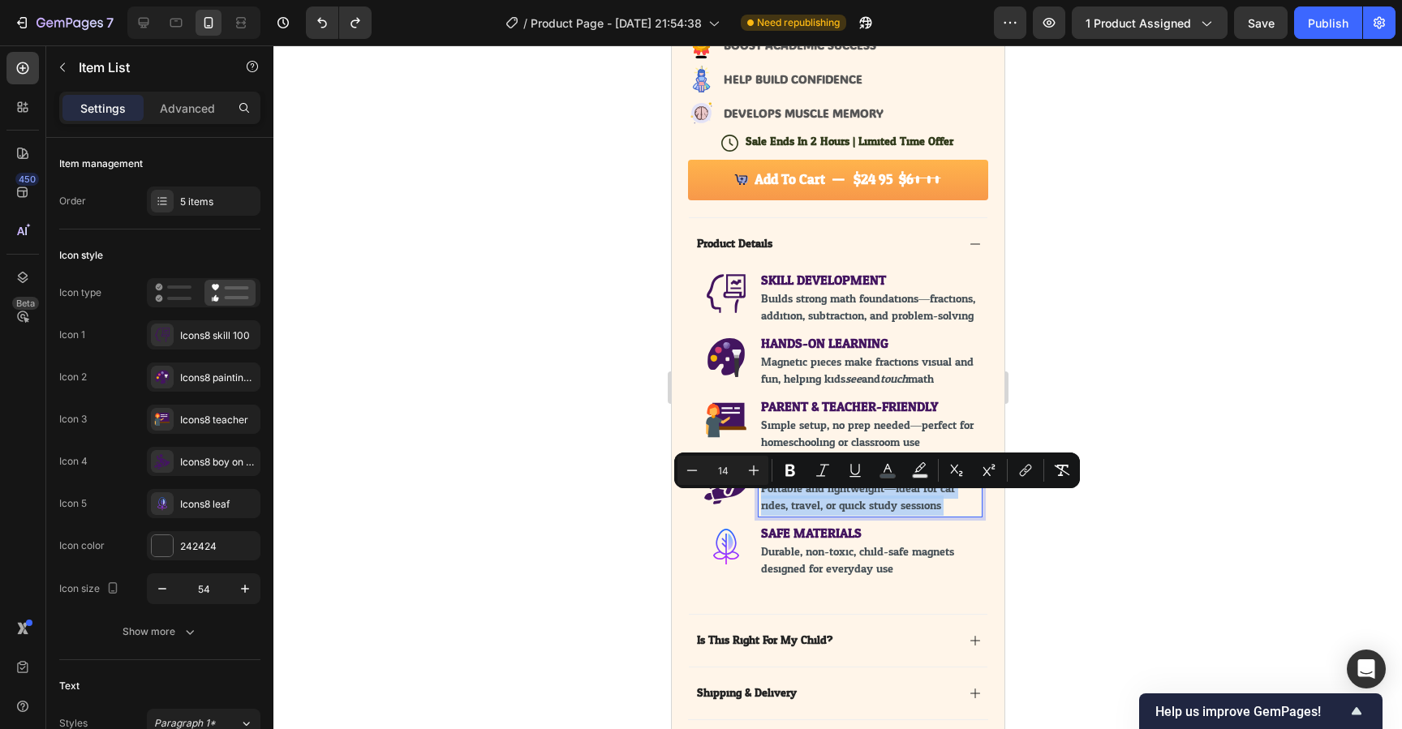
type input "16"
click at [869, 544] on p "SAFE MATERIALS" at bounding box center [869, 533] width 218 height 19
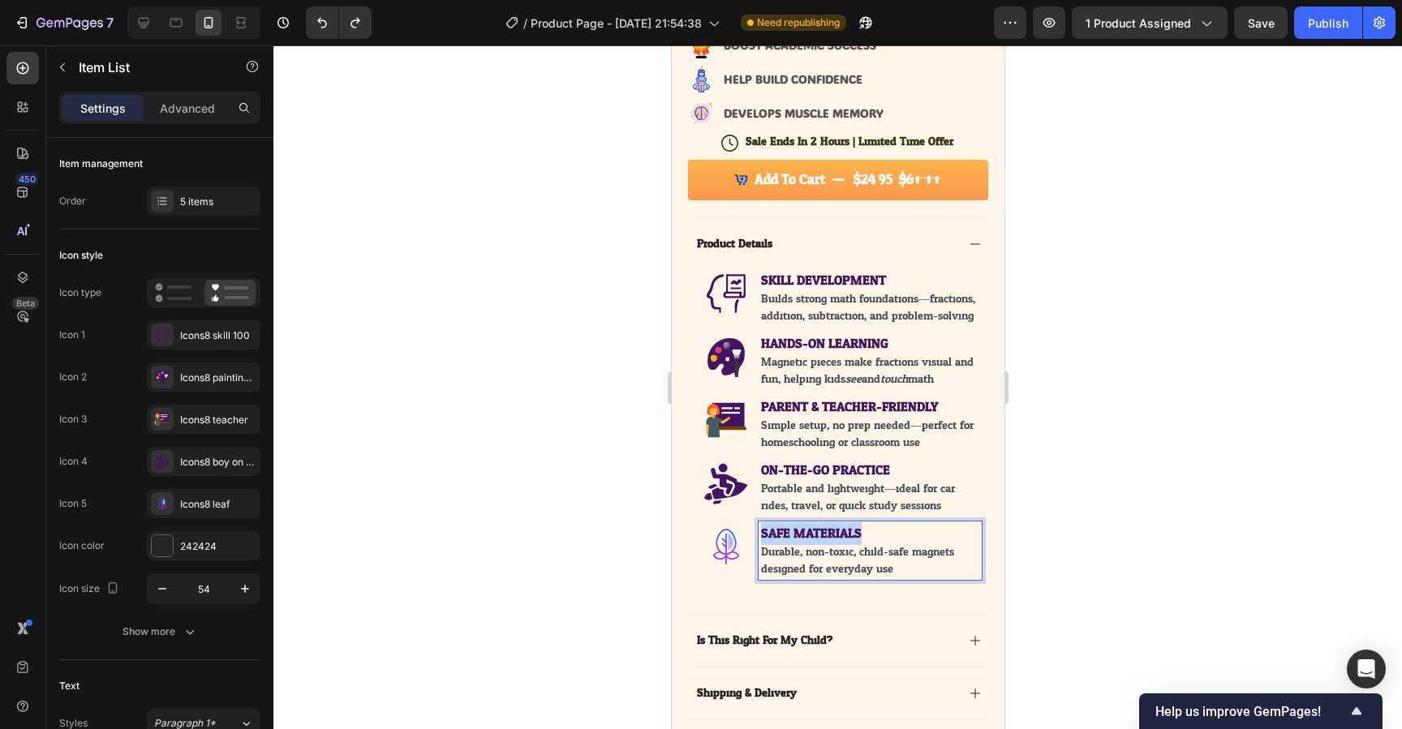
drag, startPoint x: 869, startPoint y: 546, endPoint x: 759, endPoint y: 545, distance: 110.4
click at [759, 545] on div "SAFE MATERIALS Durable, non-toxic, child-safe magnets designed for everyday use." at bounding box center [869, 551] width 223 height 58
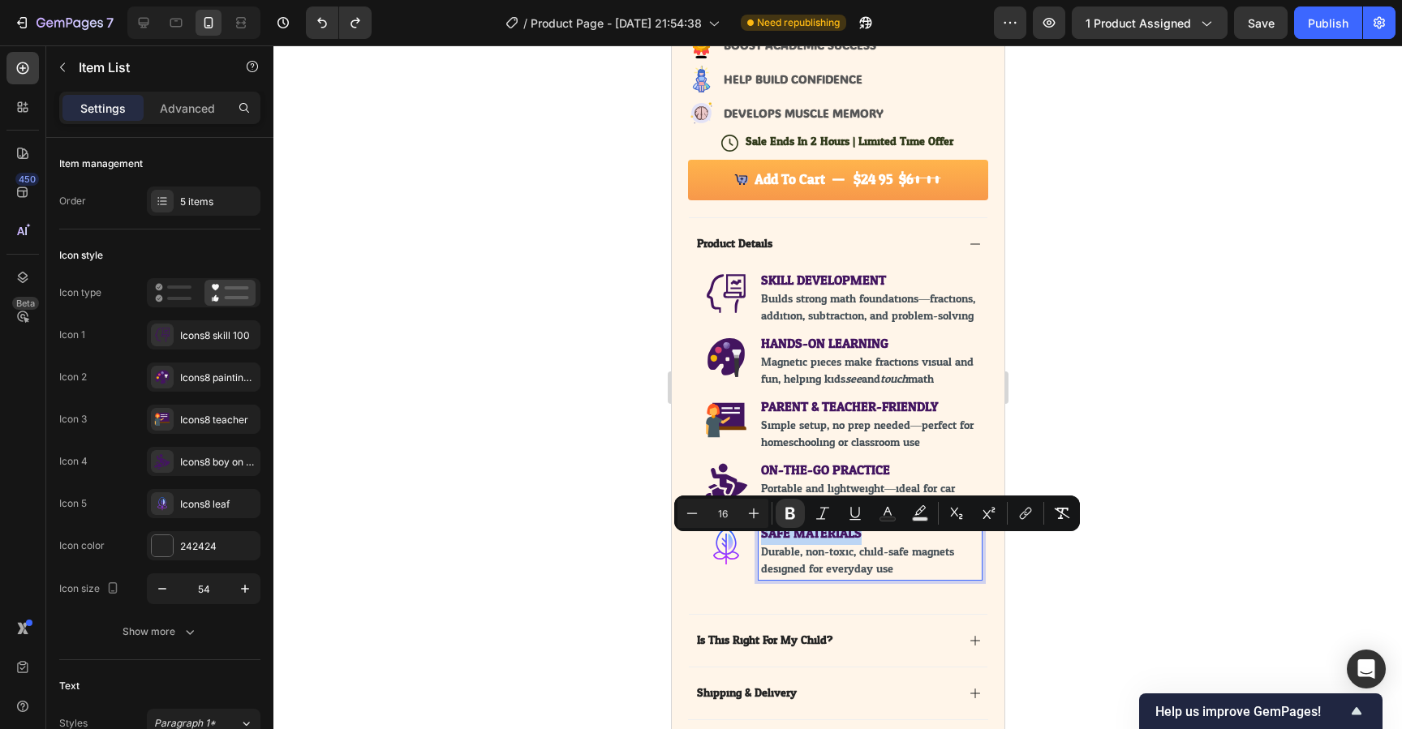
type input "14"
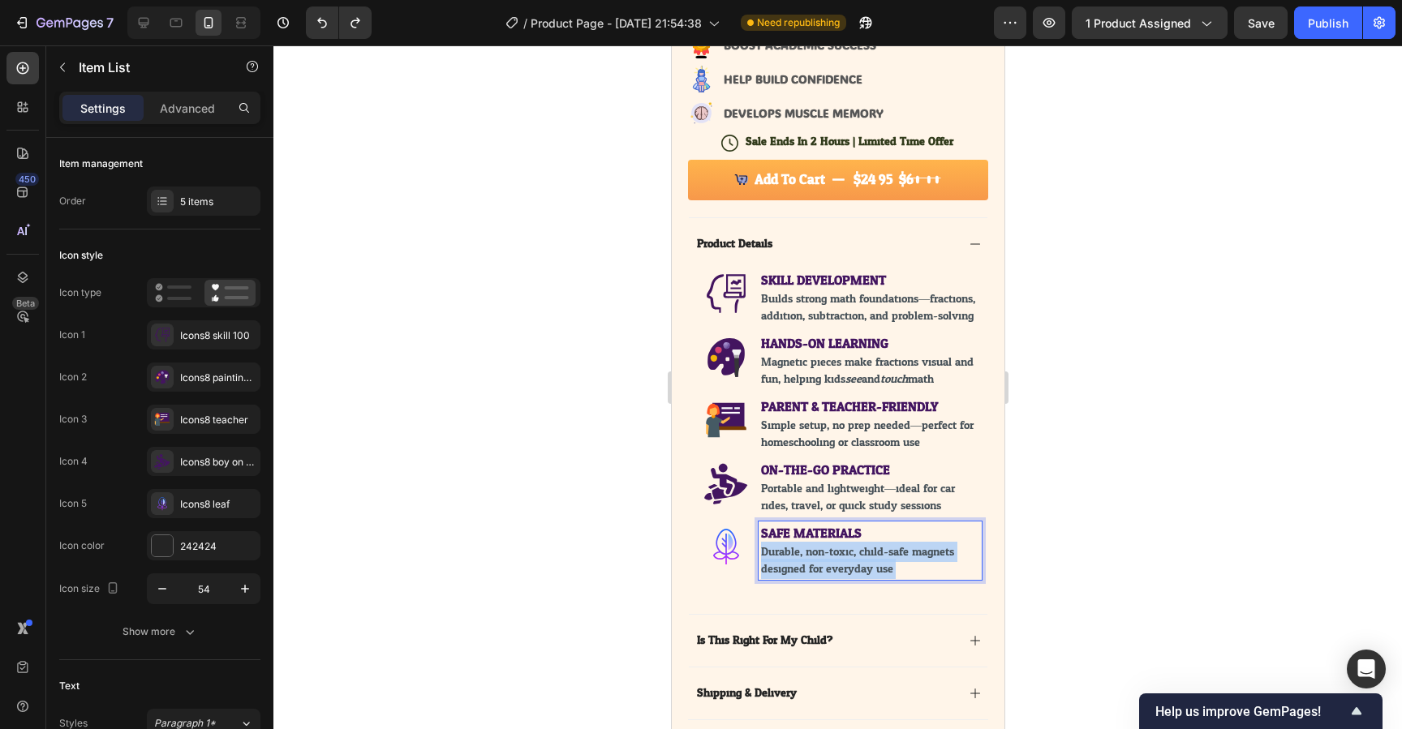
drag, startPoint x: 901, startPoint y: 583, endPoint x: 759, endPoint y: 565, distance: 142.3
click at [759, 565] on div "SAFE MATERIALS Durable, non-toxic, child-safe magnets designed for everyday use." at bounding box center [869, 551] width 223 height 58
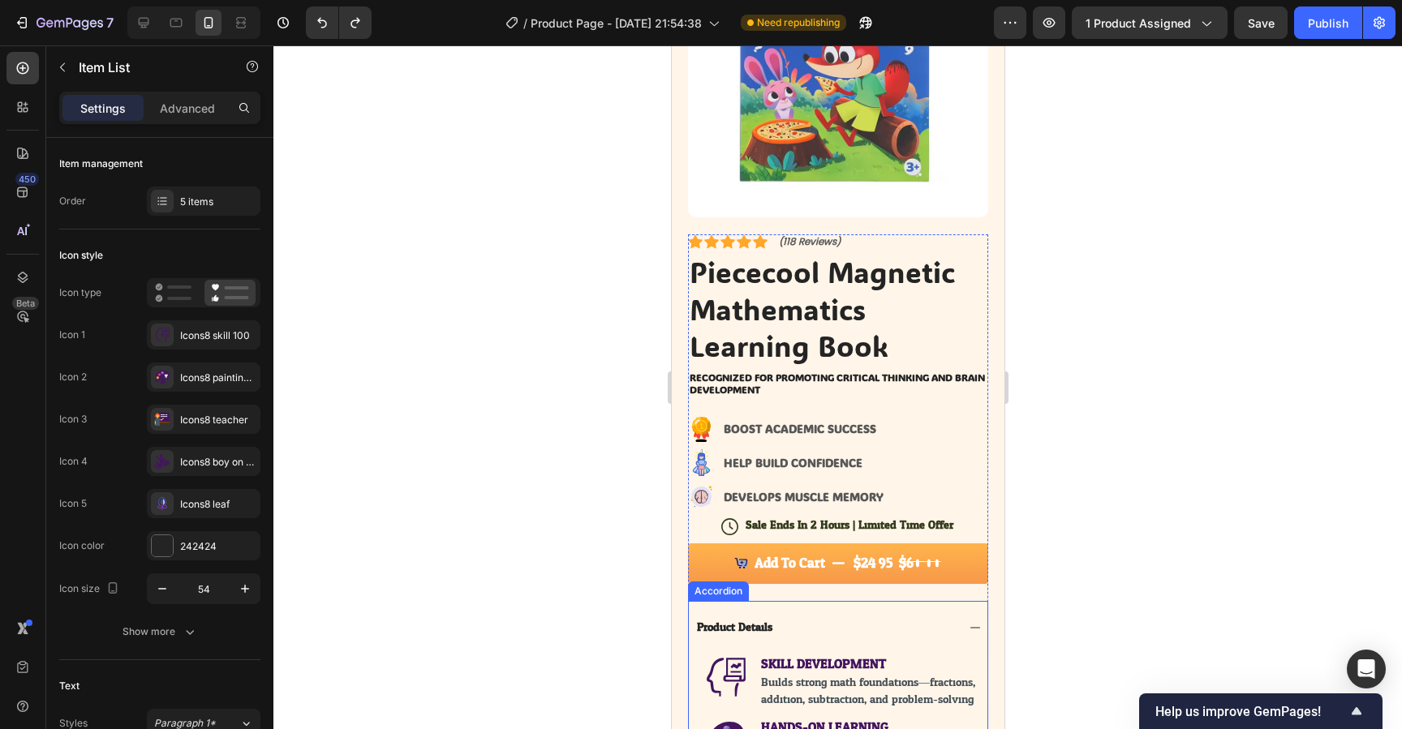
scroll to position [209, 0]
